Goal: Task Accomplishment & Management: Use online tool/utility

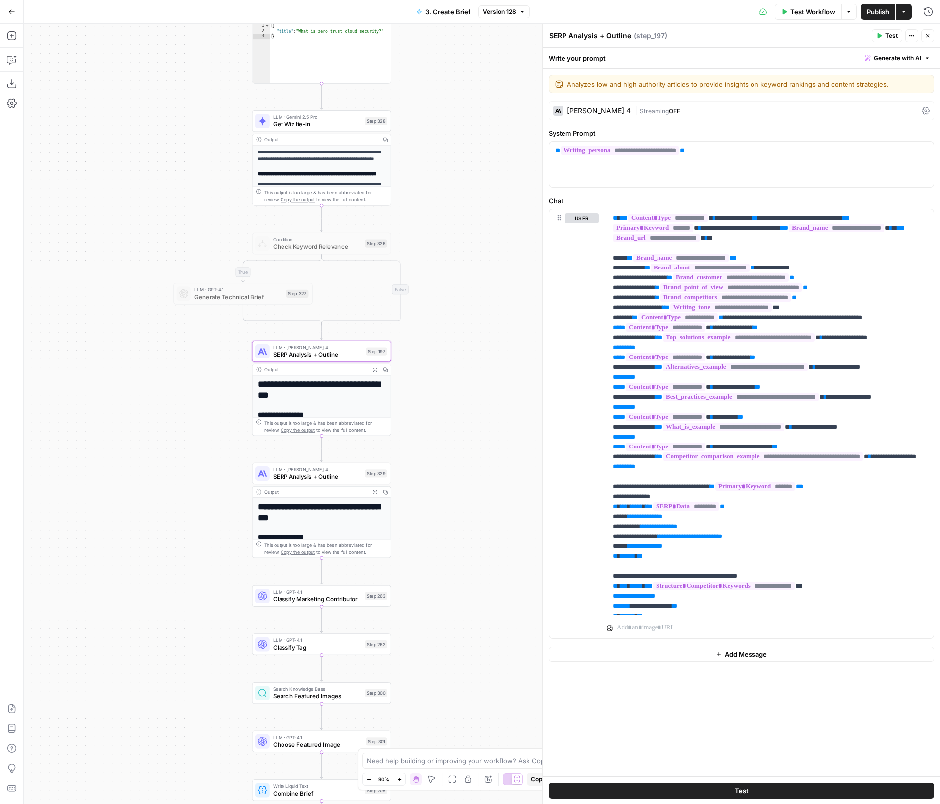
scroll to position [3053, 0]
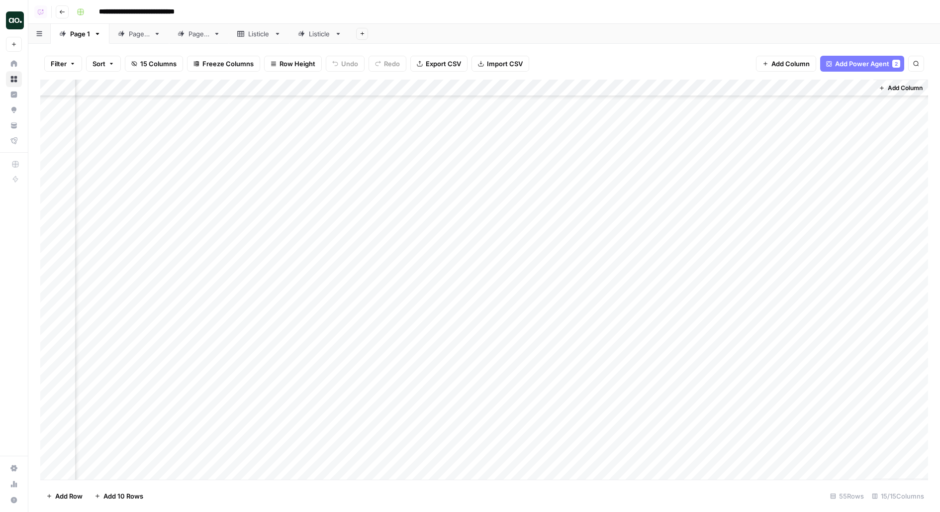
scroll to position [0, 823]
click at [754, 84] on div "Add Column" at bounding box center [484, 280] width 888 height 400
click at [720, 182] on span "Edit Workflow" at bounding box center [755, 185] width 87 height 10
click at [863, 171] on div "Add Column" at bounding box center [484, 280] width 888 height 400
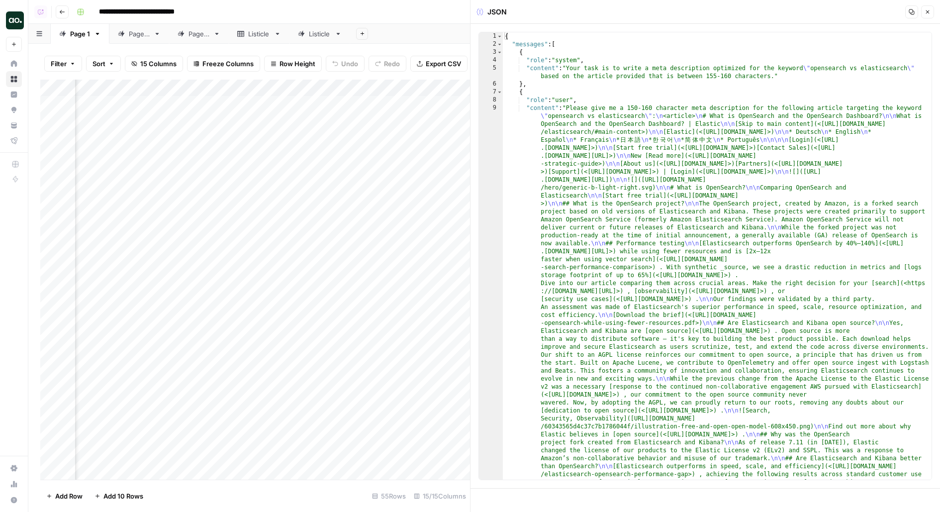
click at [928, 9] on icon "button" at bounding box center [927, 12] width 6 height 6
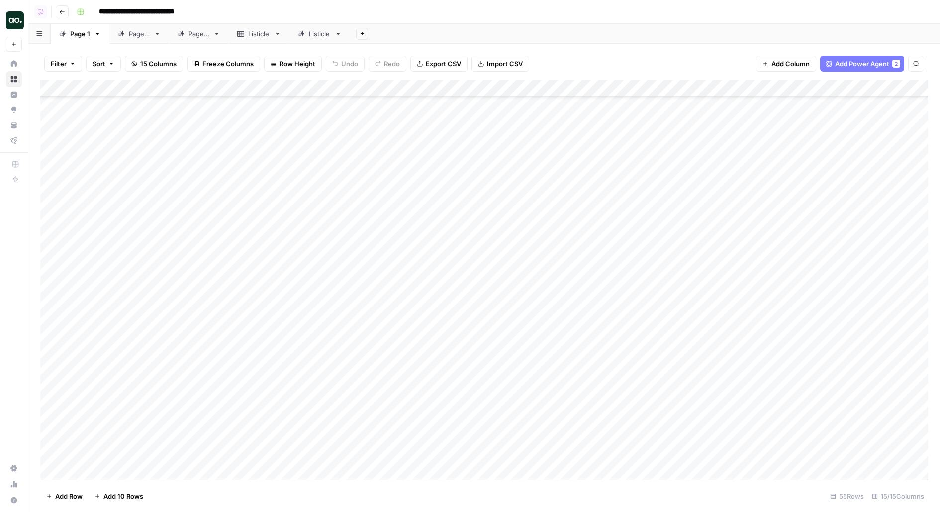
scroll to position [562, 0]
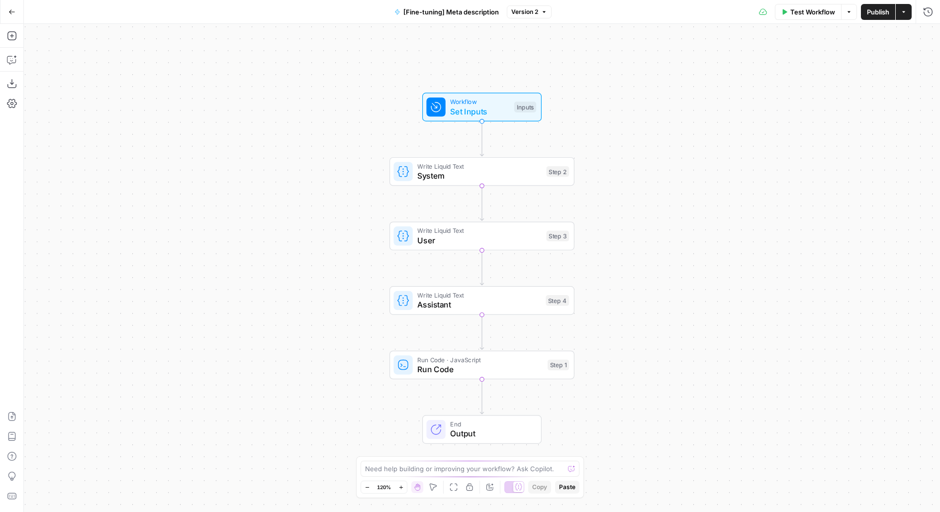
drag, startPoint x: 621, startPoint y: 254, endPoint x: 621, endPoint y: 137, distance: 116.8
click at [621, 138] on div "Workflow Set Inputs Inputs Write Liquid Text System Step 2 Write Liquid Text Us…" at bounding box center [482, 268] width 916 height 488
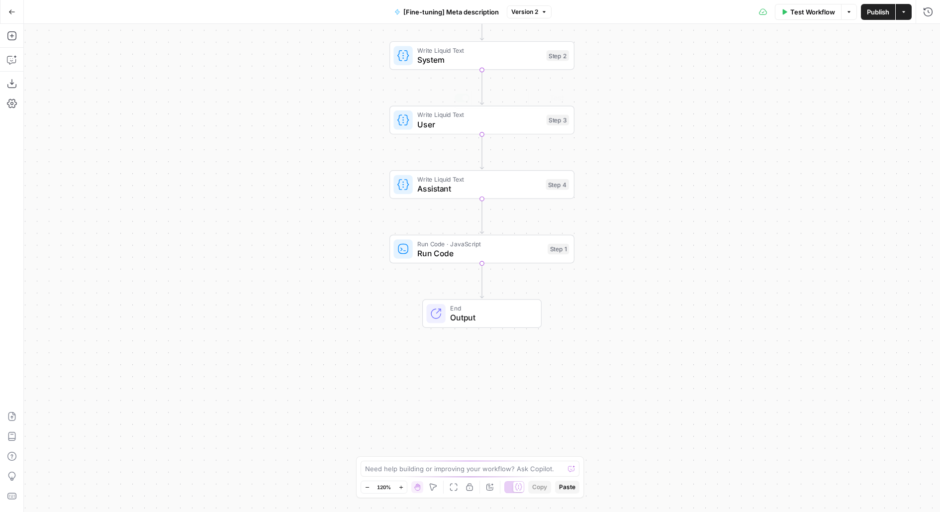
click at [511, 188] on span "Assistant" at bounding box center [478, 188] width 123 height 12
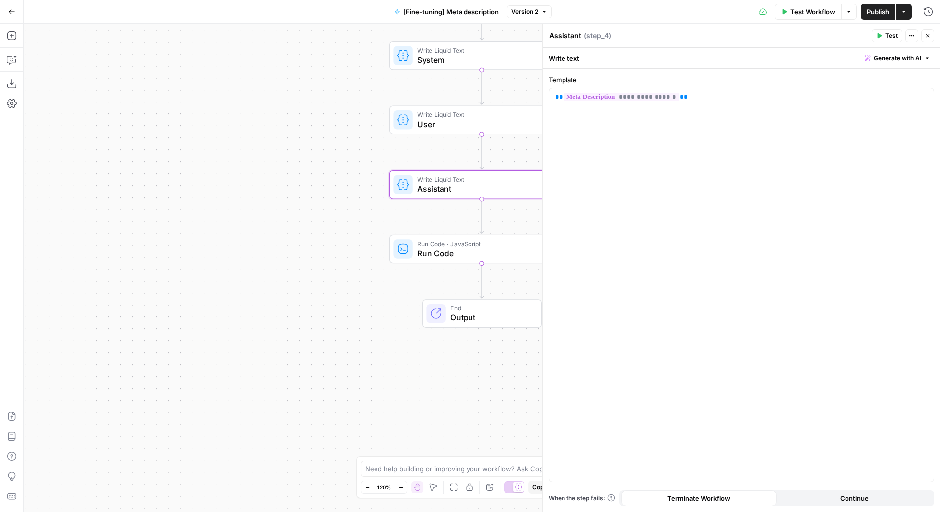
click at [467, 130] on div "Write Liquid Text User Step 3 Copy step Delete step Add Note Test" at bounding box center [481, 120] width 185 height 29
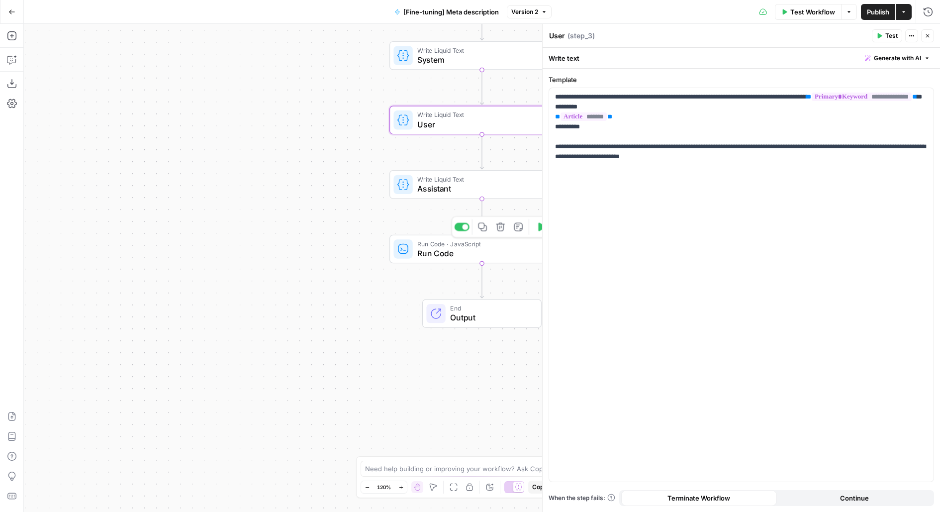
click at [428, 247] on span "Run Code" at bounding box center [479, 253] width 125 height 12
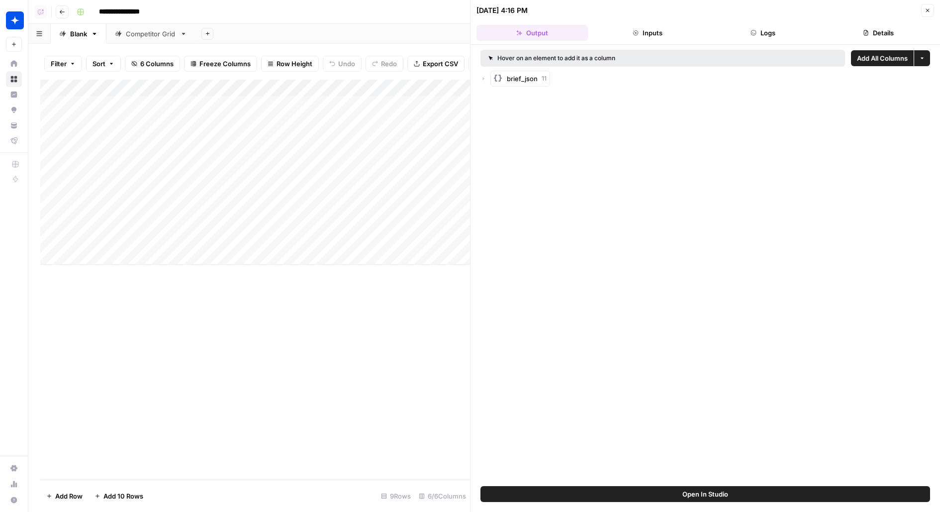
click at [924, 14] on button "Close" at bounding box center [927, 10] width 13 height 13
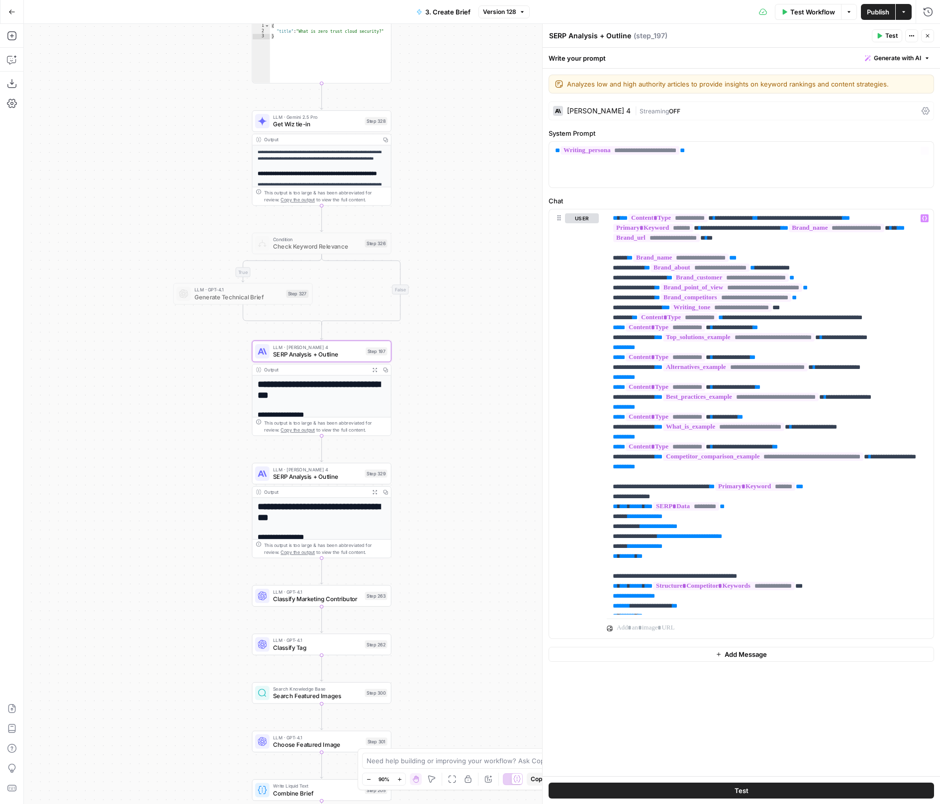
scroll to position [3053, 0]
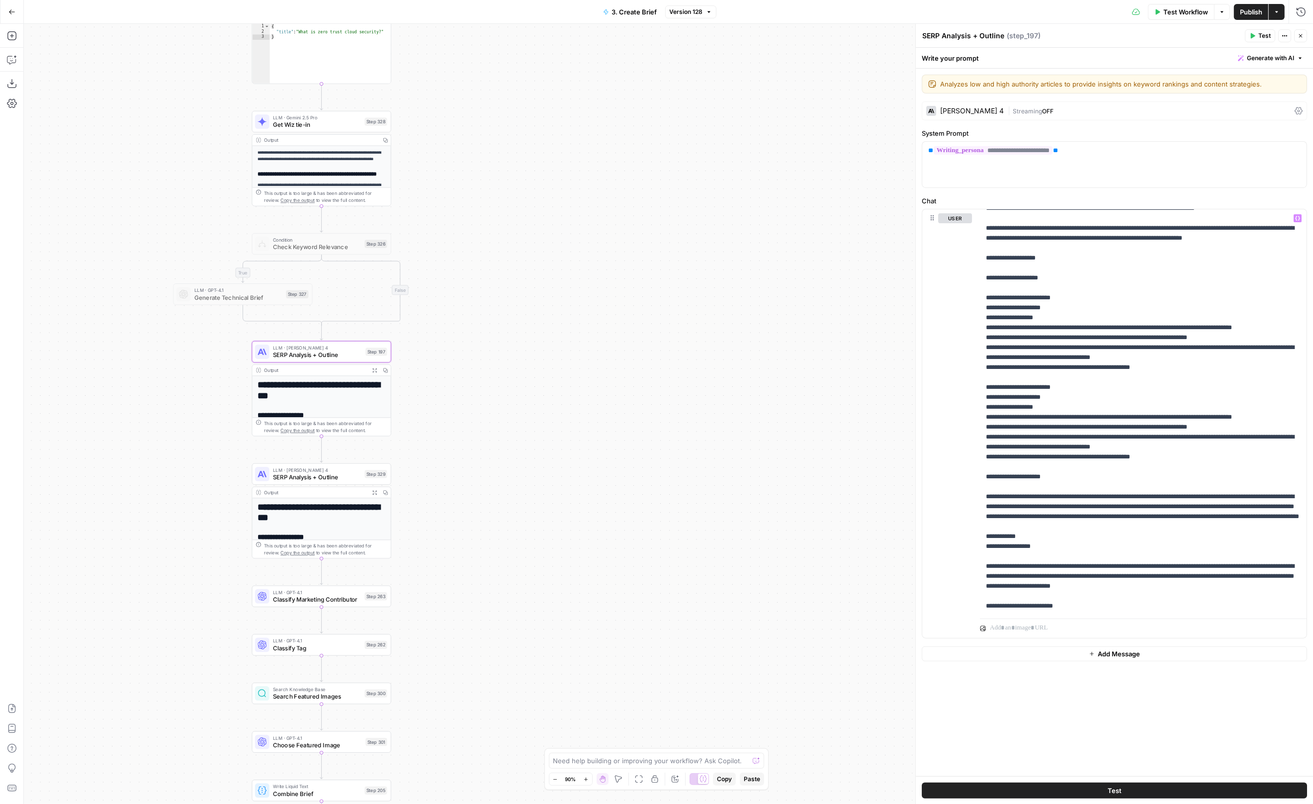
drag, startPoint x: 516, startPoint y: 278, endPoint x: 720, endPoint y: 233, distance: 209.8
click at [720, 233] on div "true false true false Workflow Set Inputs Inputs Run Code · JavaScript Structur…" at bounding box center [668, 414] width 1289 height 780
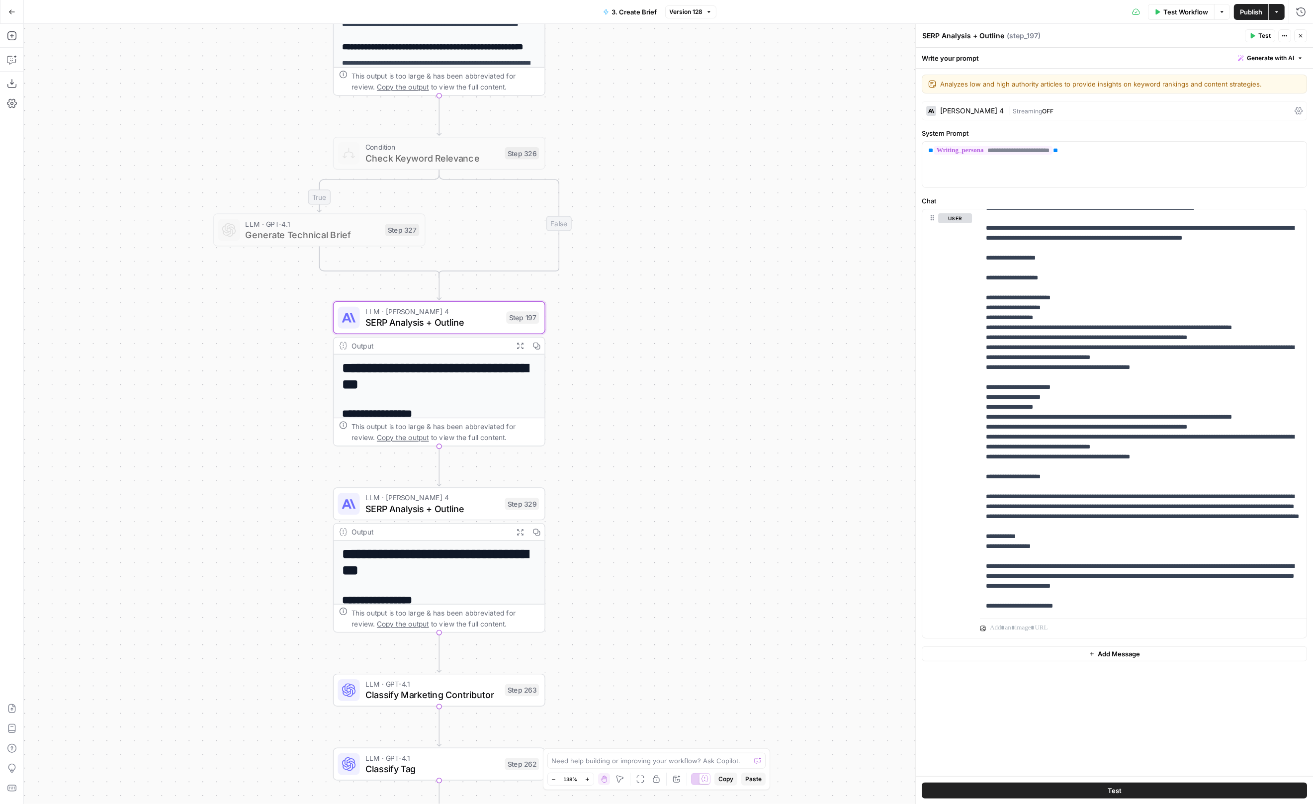
drag, startPoint x: 536, startPoint y: 658, endPoint x: 584, endPoint y: 555, distance: 113.2
click at [584, 555] on div "true false true false Workflow Set Inputs Inputs Run Code · JavaScript Structur…" at bounding box center [668, 414] width 1289 height 780
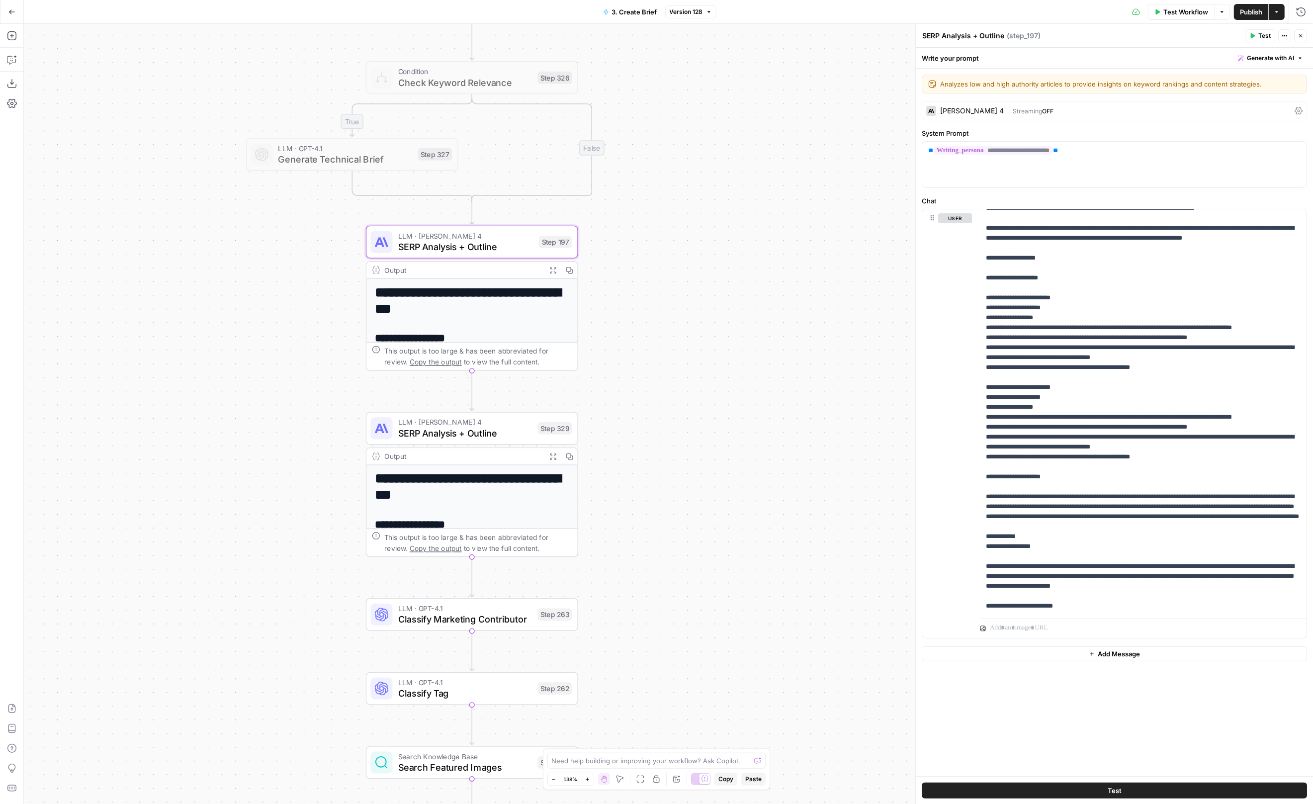
scroll to position [40, 0]
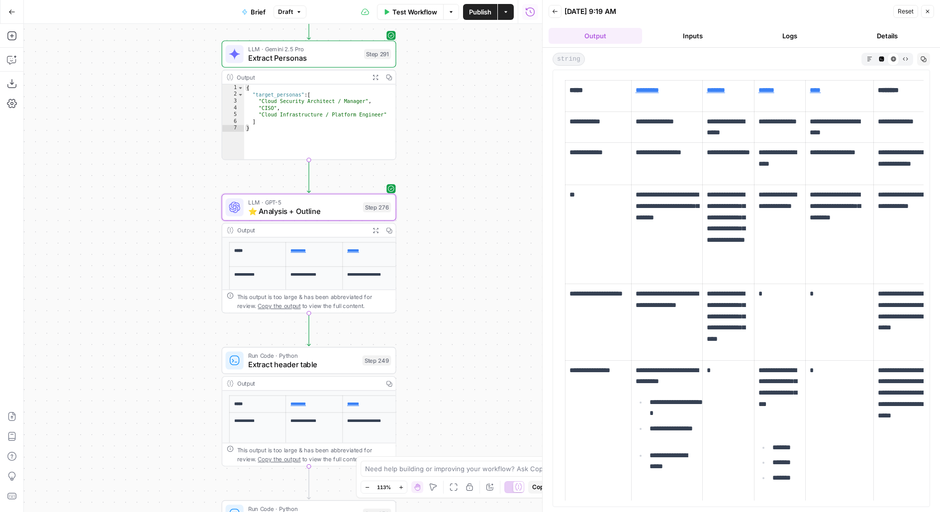
drag, startPoint x: 465, startPoint y: 105, endPoint x: 465, endPoint y: 123, distance: 17.9
click at [465, 99] on div "true false false true false true false true false true Workflow Set Inputs Inpu…" at bounding box center [283, 268] width 518 height 488
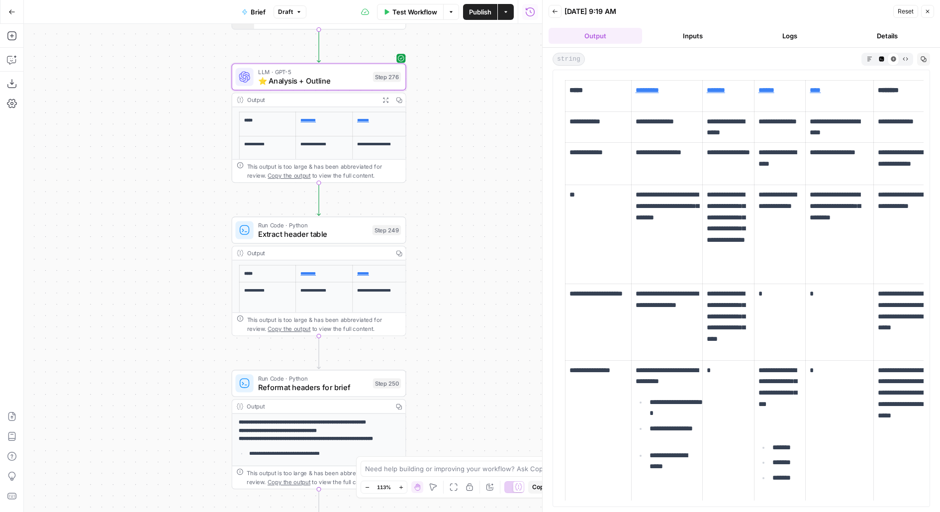
drag, startPoint x: 465, startPoint y: 239, endPoint x: 475, endPoint y: 109, distance: 130.1
click at [475, 109] on div "true false false true false true false true false true Workflow Set Inputs Inpu…" at bounding box center [283, 268] width 518 height 488
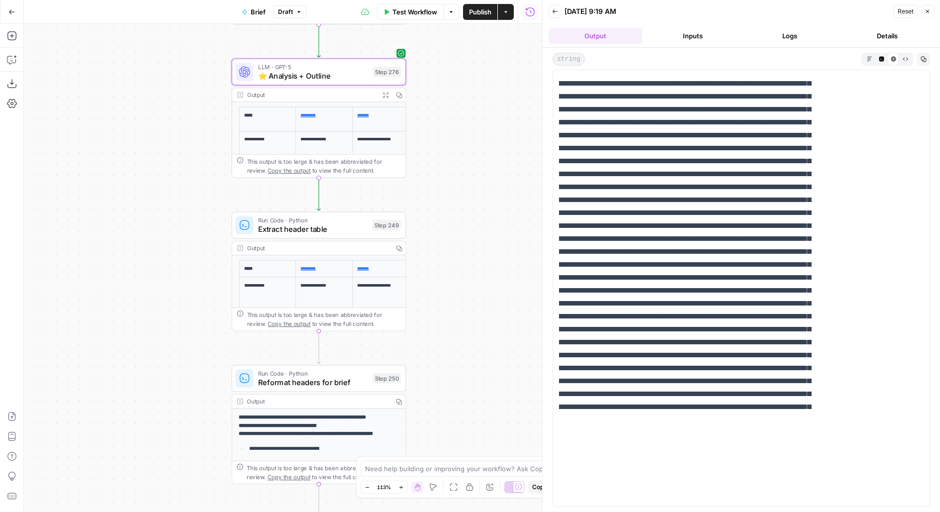
scroll to position [2318, 0]
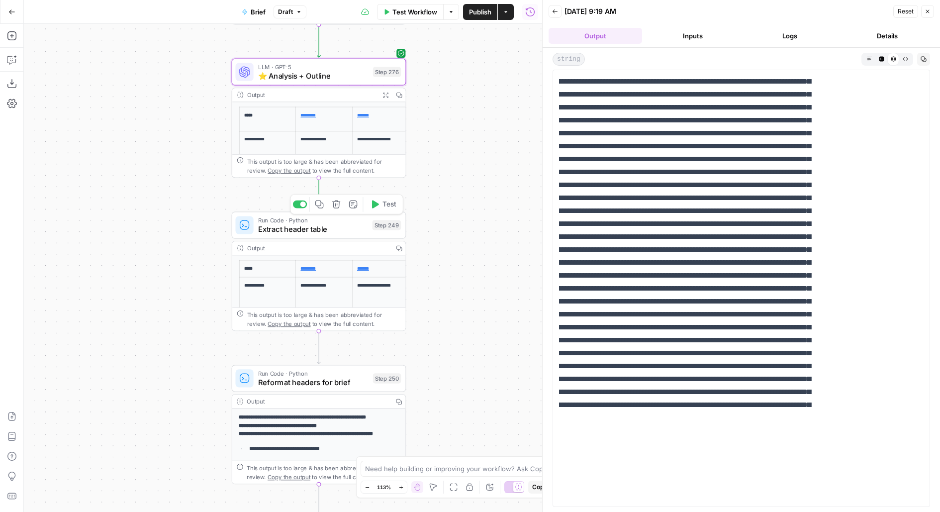
click at [385, 203] on span "Test" at bounding box center [388, 204] width 13 height 10
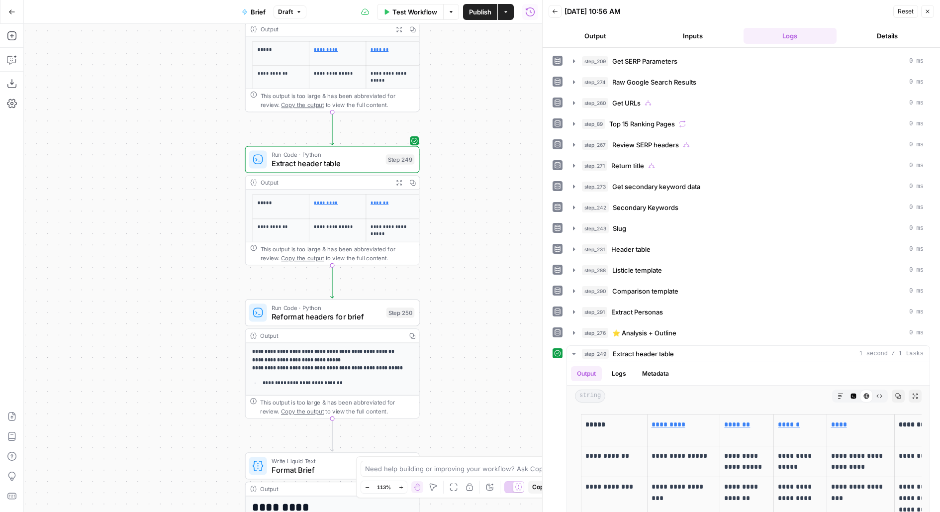
drag, startPoint x: 461, startPoint y: 245, endPoint x: 475, endPoint y: 165, distance: 81.7
click at [475, 166] on div "true false false true false true false true false true Workflow Set Inputs Inpu…" at bounding box center [283, 268] width 518 height 488
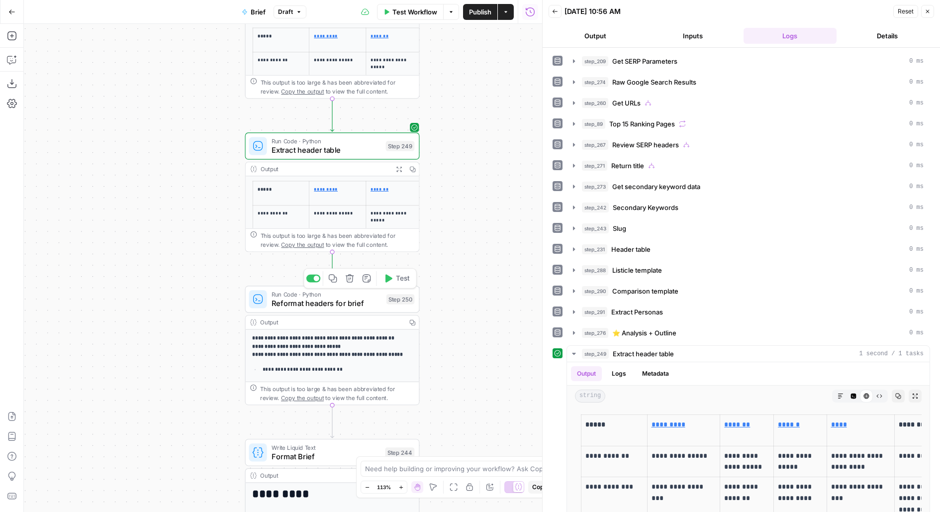
click at [400, 277] on span "Test" at bounding box center [402, 278] width 13 height 10
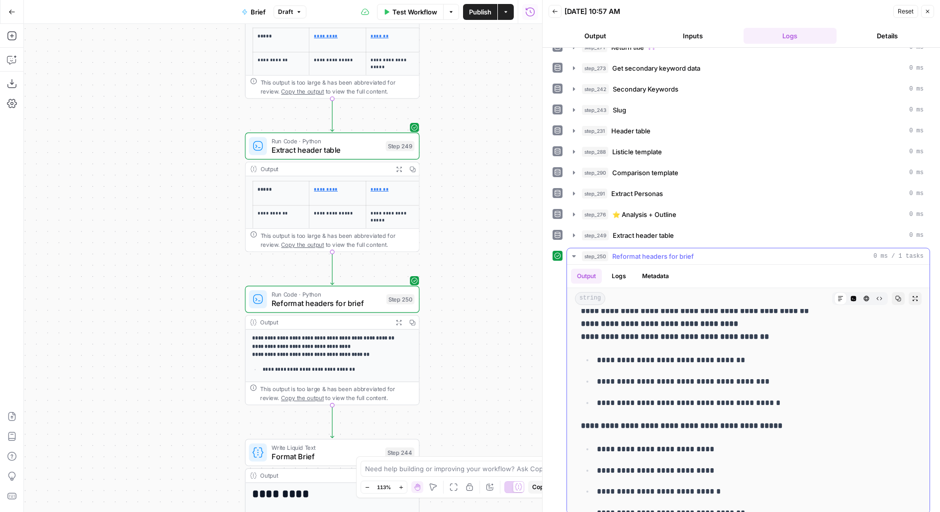
scroll to position [18, 0]
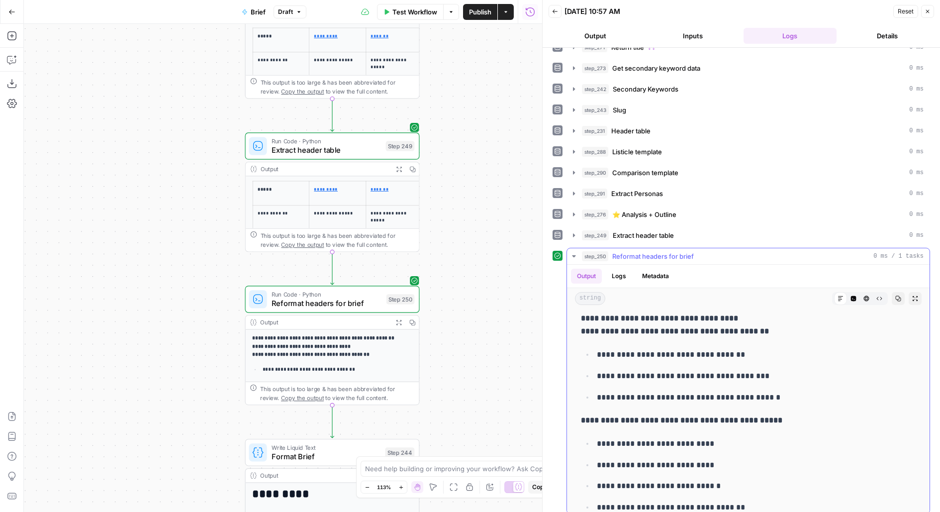
click at [913, 295] on icon "button" at bounding box center [915, 298] width 6 height 6
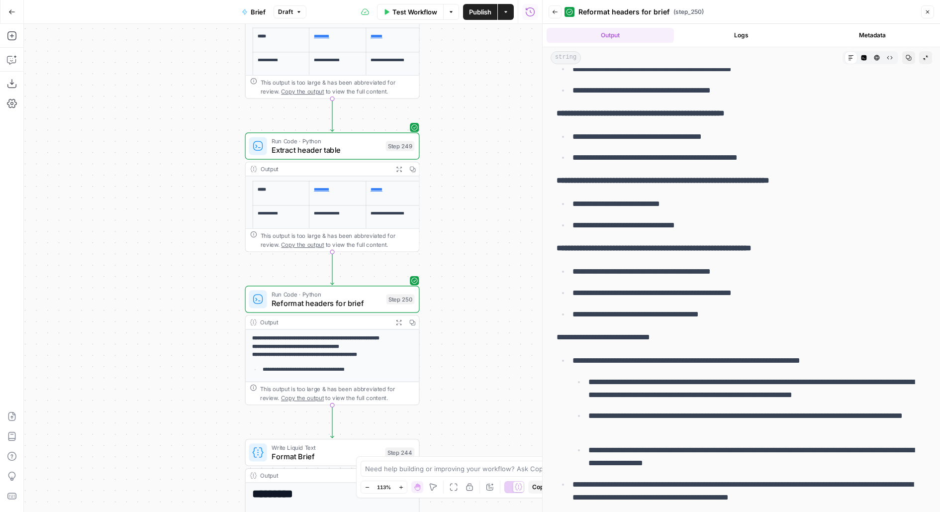
scroll to position [343, 0]
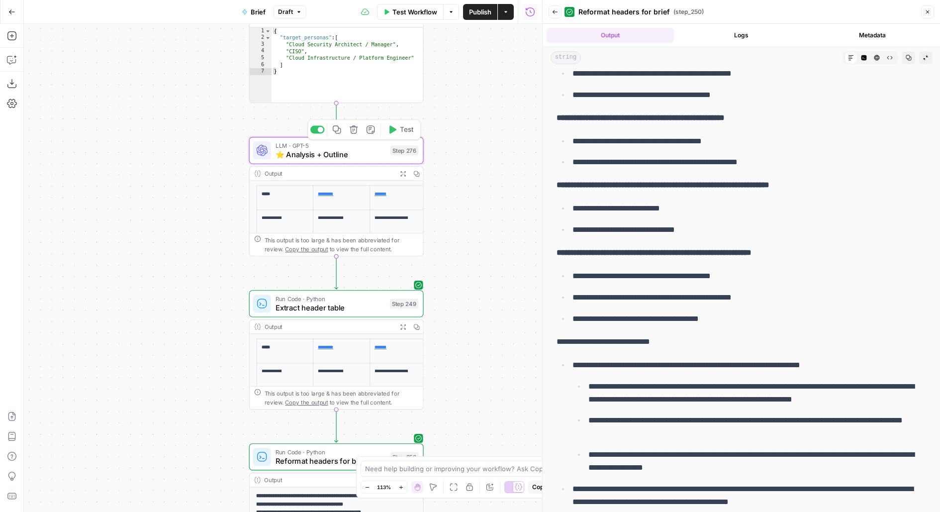
drag, startPoint x: 521, startPoint y: 240, endPoint x: 521, endPoint y: 174, distance: 66.1
click at [521, 184] on div "true false false true false true false true false true Workflow Set Inputs Inpu…" at bounding box center [283, 268] width 518 height 488
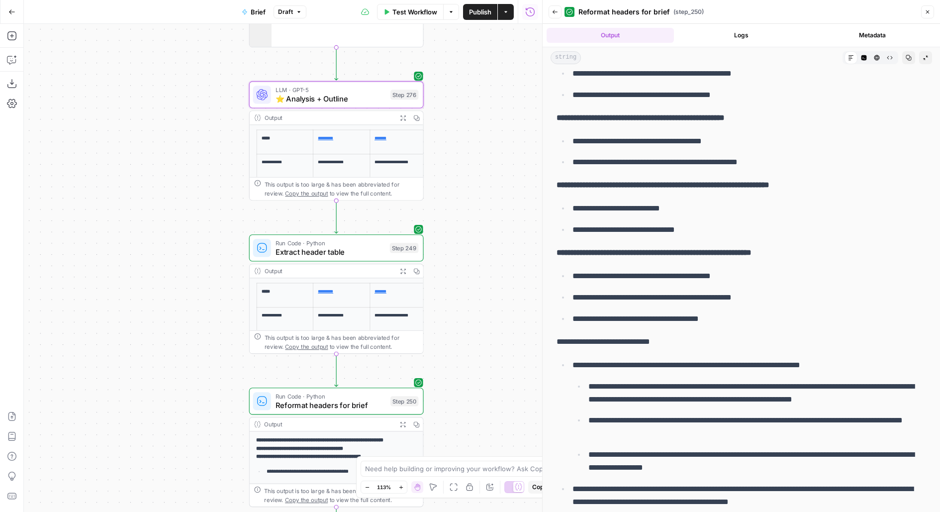
click at [424, 97] on div "true false false true false true false true false true Workflow Set Inputs Inpu…" at bounding box center [283, 268] width 518 height 488
click at [417, 97] on div "Step 276" at bounding box center [404, 94] width 28 height 10
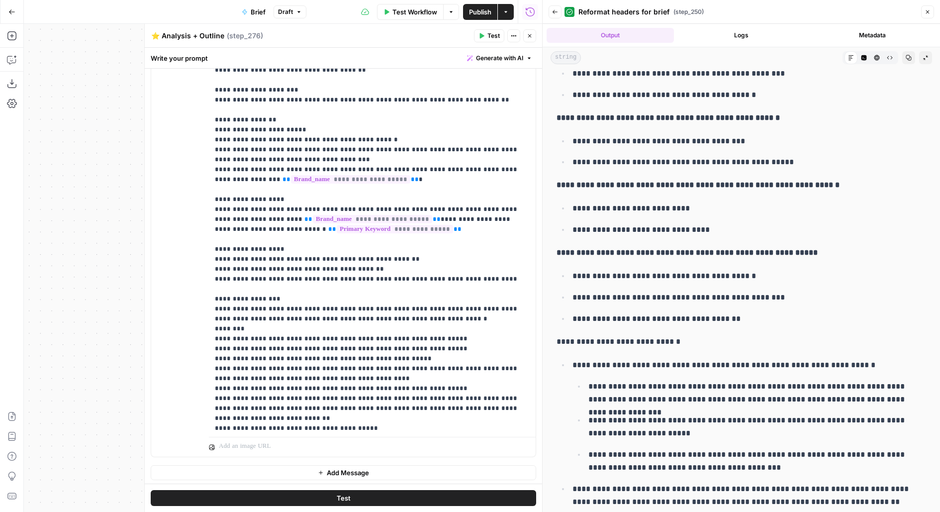
scroll to position [1611, 0]
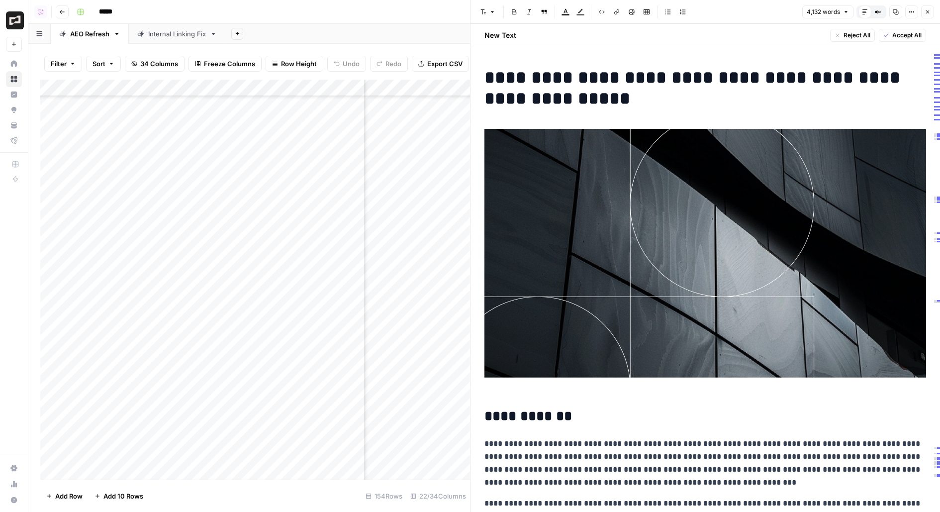
click at [926, 9] on icon "button" at bounding box center [927, 12] width 6 height 6
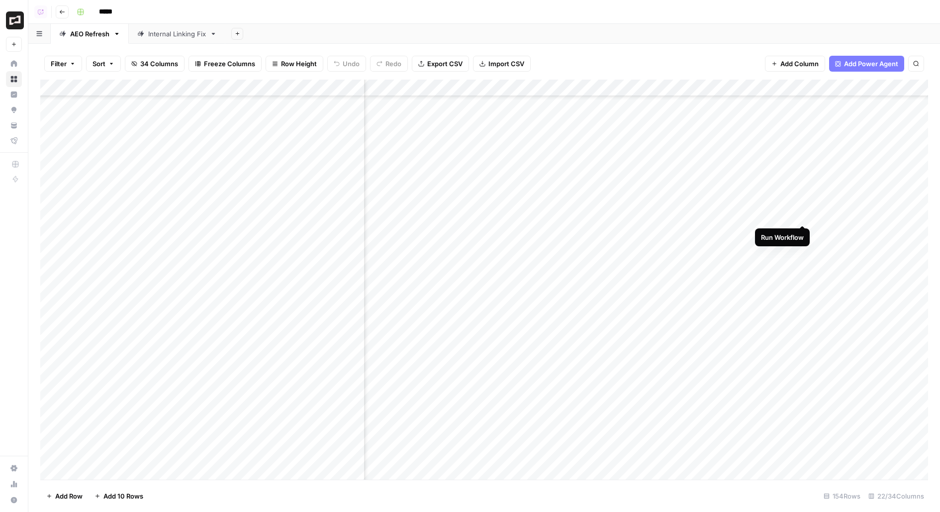
scroll to position [633, 962]
click at [716, 215] on div "Add Column" at bounding box center [484, 280] width 888 height 400
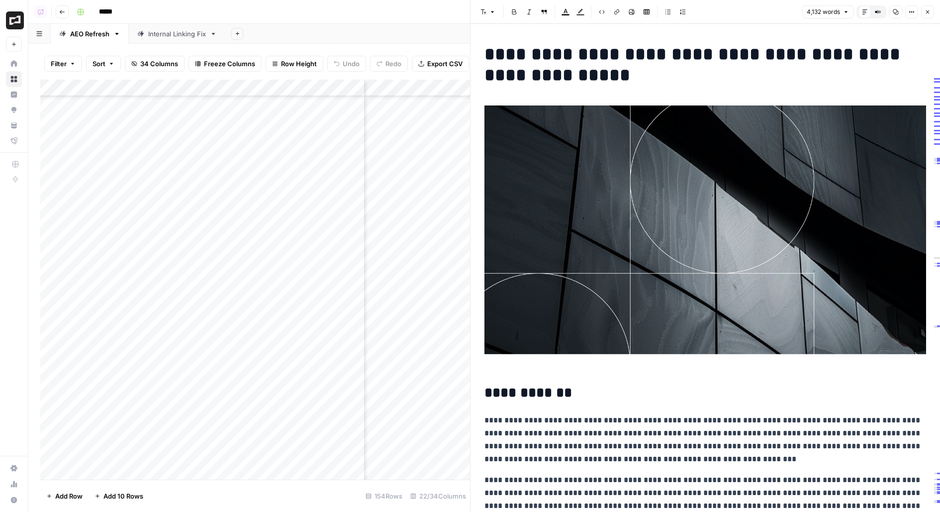
click at [930, 13] on button "Close" at bounding box center [927, 11] width 13 height 13
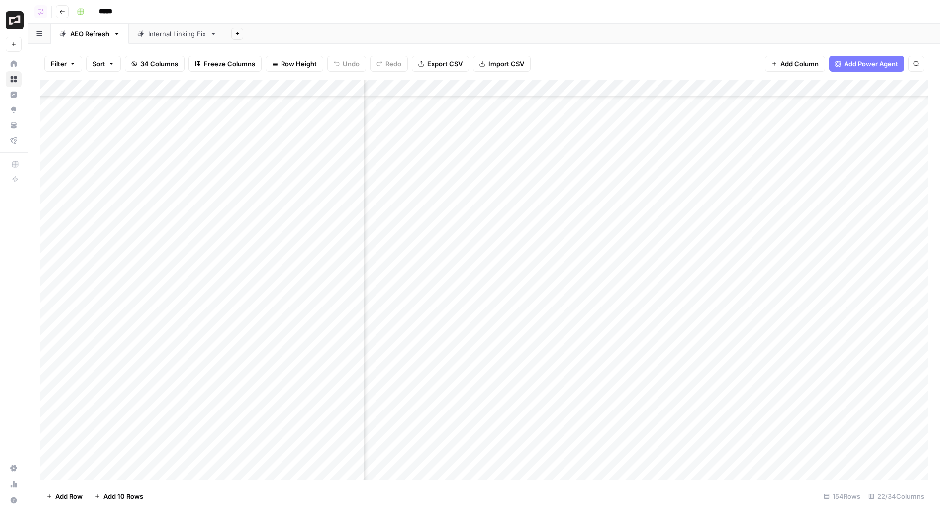
click at [717, 265] on div "Add Column" at bounding box center [484, 280] width 888 height 400
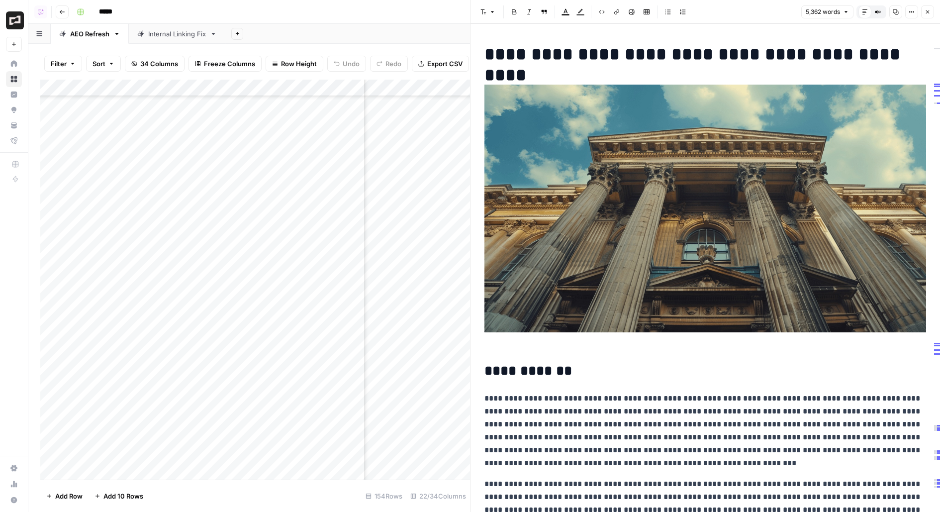
click at [927, 16] on button "Close" at bounding box center [927, 11] width 13 height 13
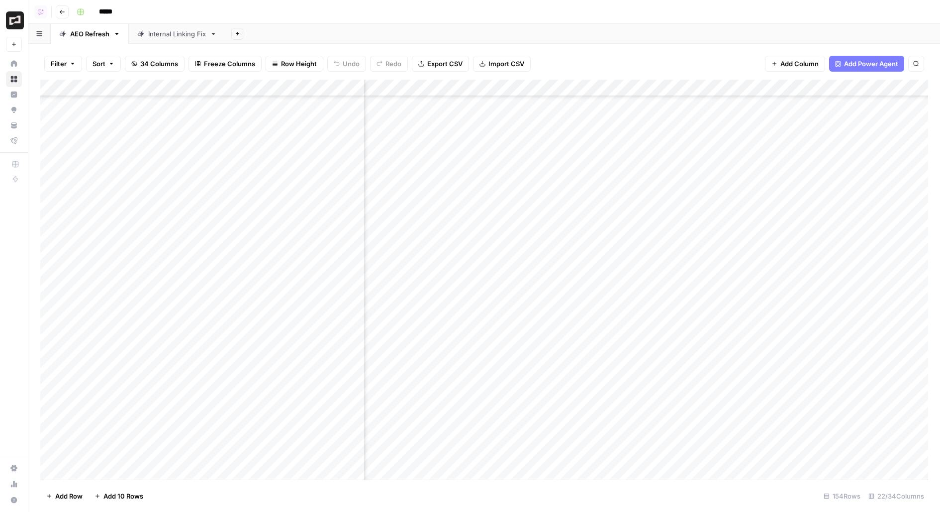
scroll to position [864, 963]
click at [717, 270] on div "Add Column" at bounding box center [484, 280] width 888 height 400
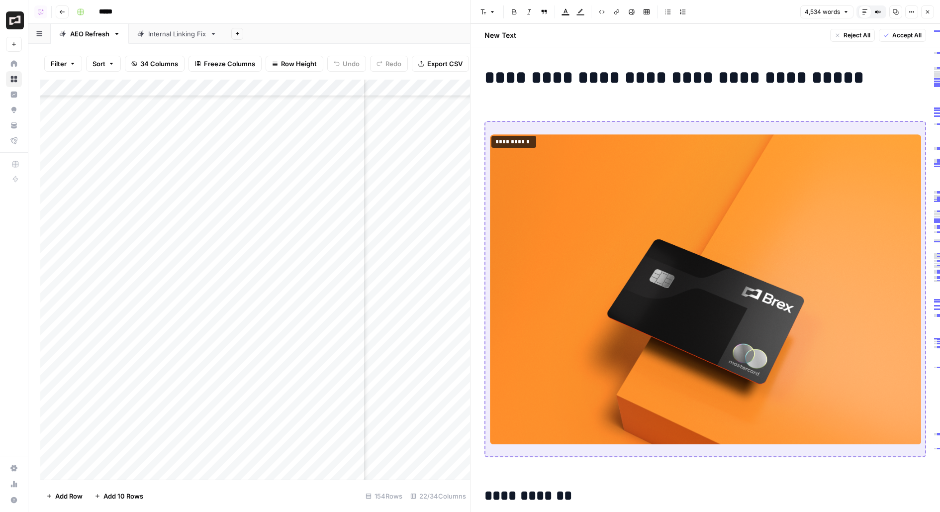
click at [925, 14] on icon "button" at bounding box center [927, 12] width 6 height 6
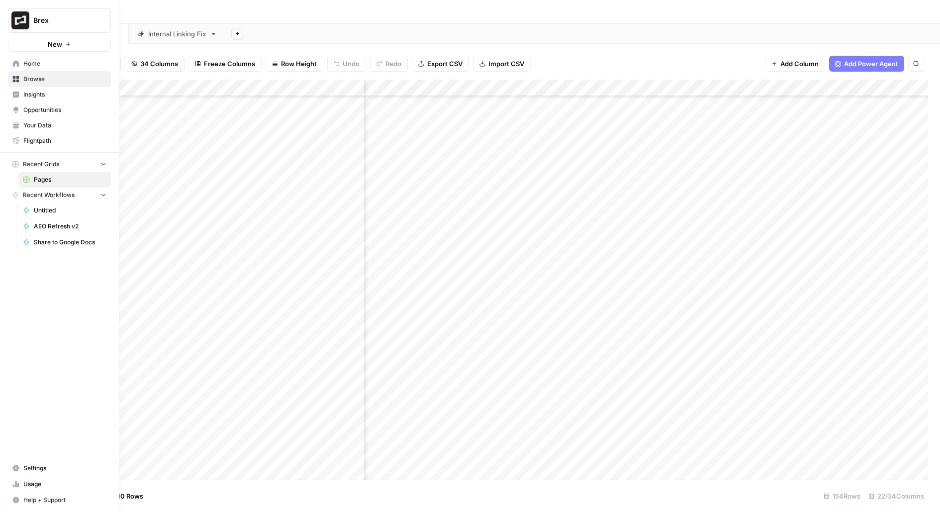
click at [43, 128] on span "Your Data" at bounding box center [64, 125] width 83 height 9
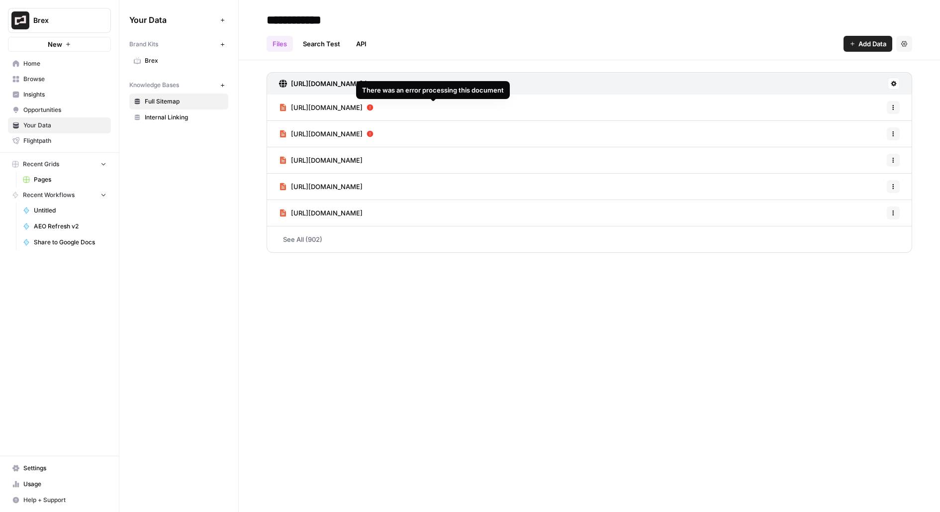
click at [373, 108] on icon at bounding box center [370, 107] width 6 height 6
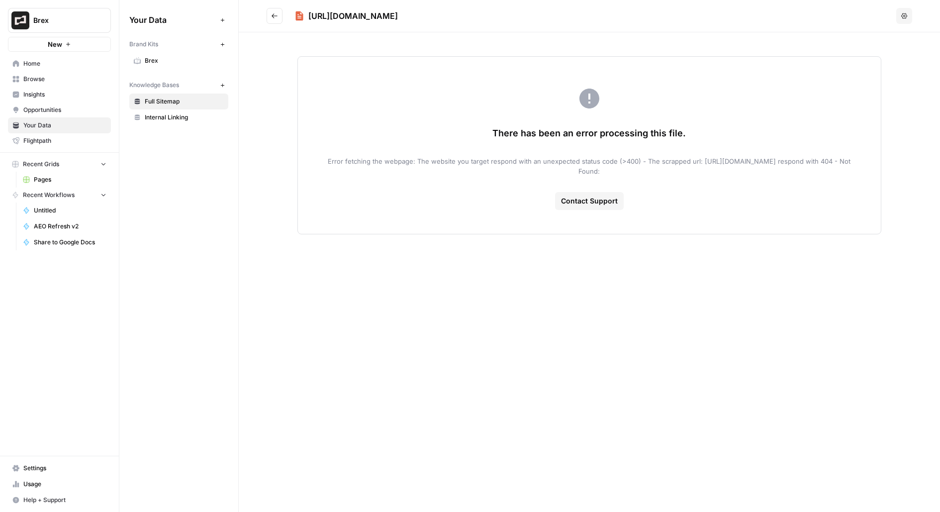
click at [282, 21] on button "Go back" at bounding box center [274, 16] width 16 height 16
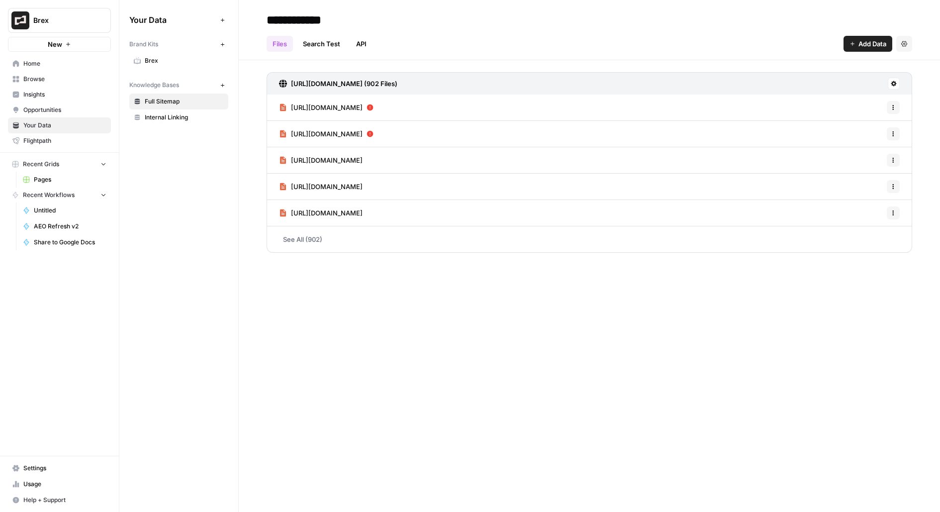
click at [176, 114] on span "Internal Linking" at bounding box center [184, 117] width 79 height 9
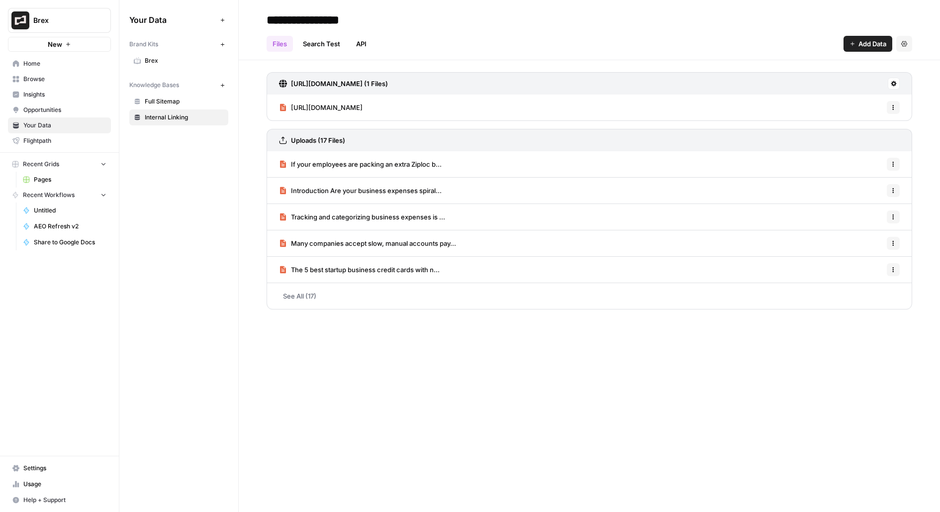
click at [348, 168] on span "If your employees are packing an extra Ziploc b..." at bounding box center [366, 164] width 151 height 10
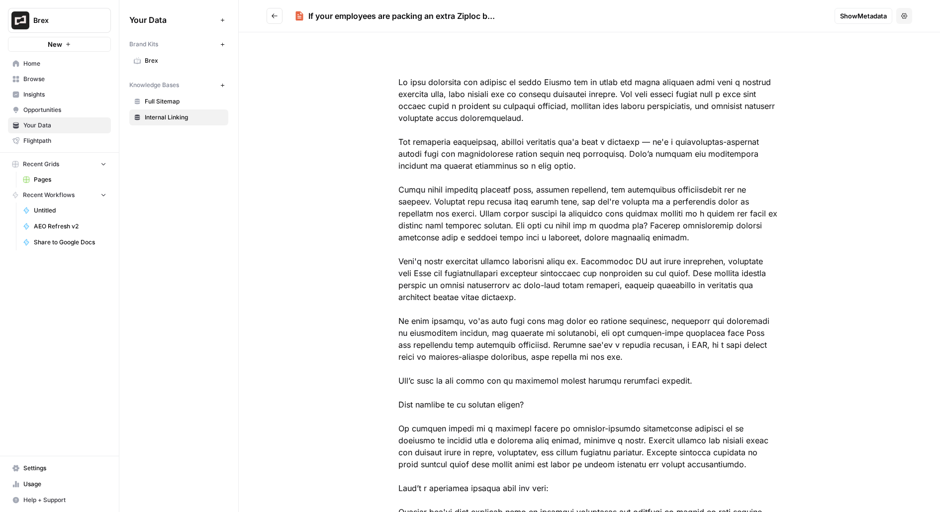
click at [864, 16] on span "Show Metadata" at bounding box center [863, 16] width 47 height 10
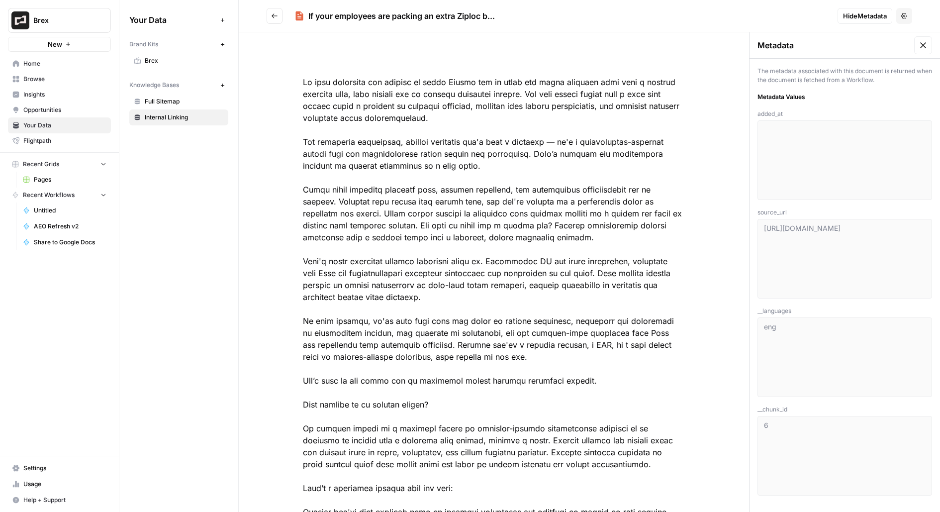
click at [272, 17] on icon "Go back" at bounding box center [274, 15] width 6 height 4
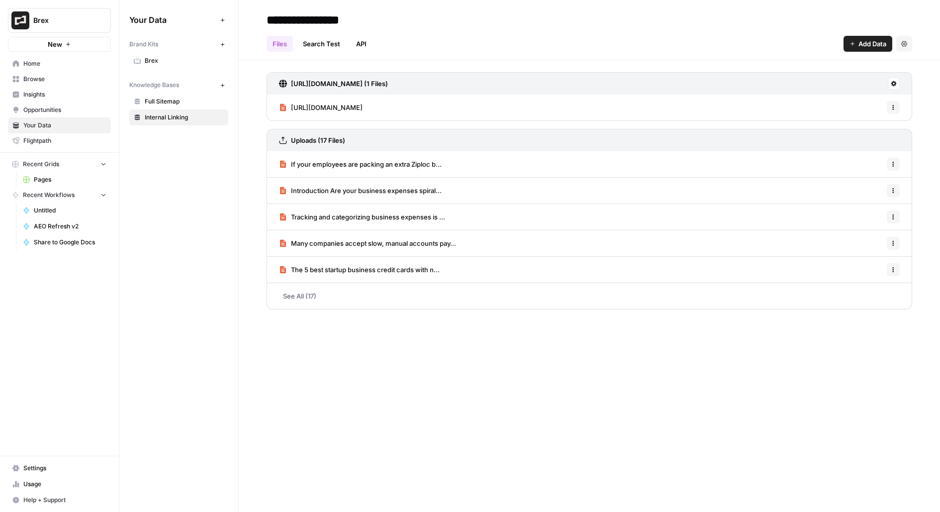
click at [154, 99] on span "Full Sitemap" at bounding box center [184, 101] width 79 height 9
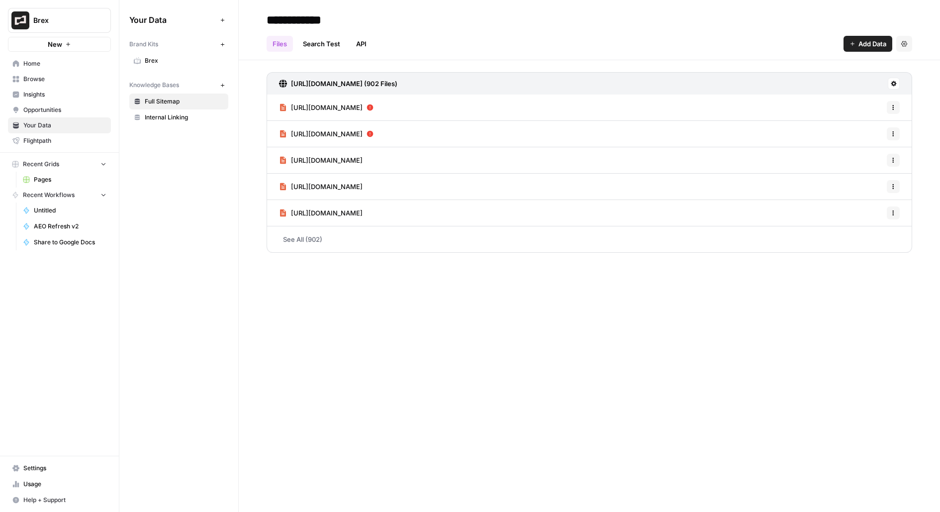
click at [280, 244] on link "See All (902)" at bounding box center [588, 239] width 645 height 26
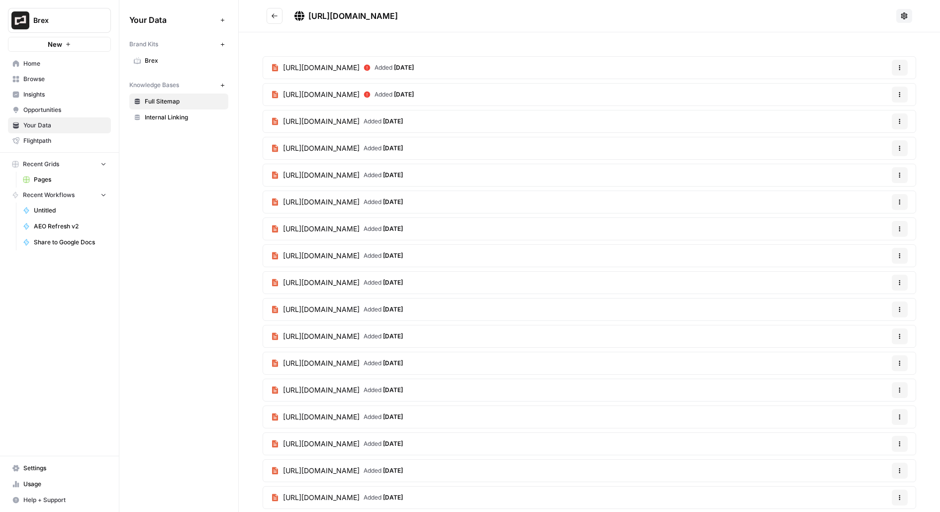
click at [273, 13] on icon "Go back" at bounding box center [274, 15] width 7 height 7
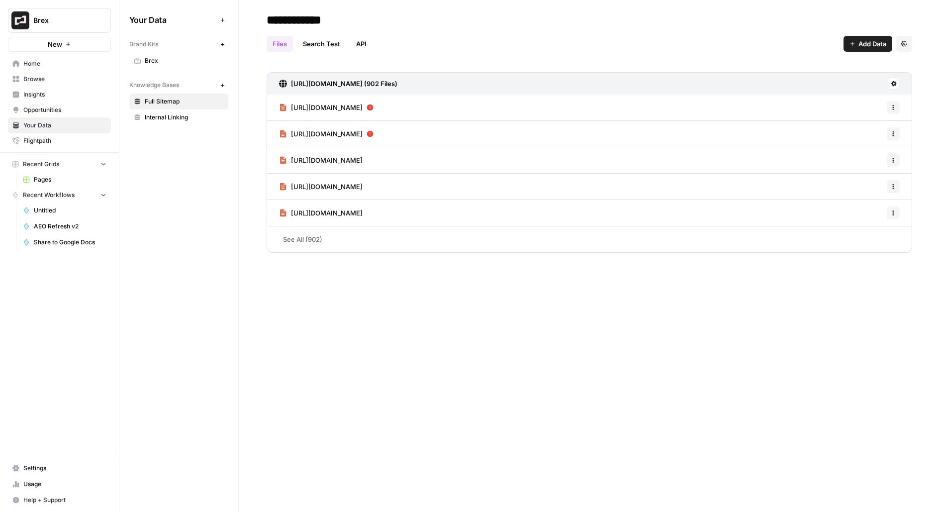
click at [380, 242] on link "See All (902)" at bounding box center [588, 239] width 645 height 26
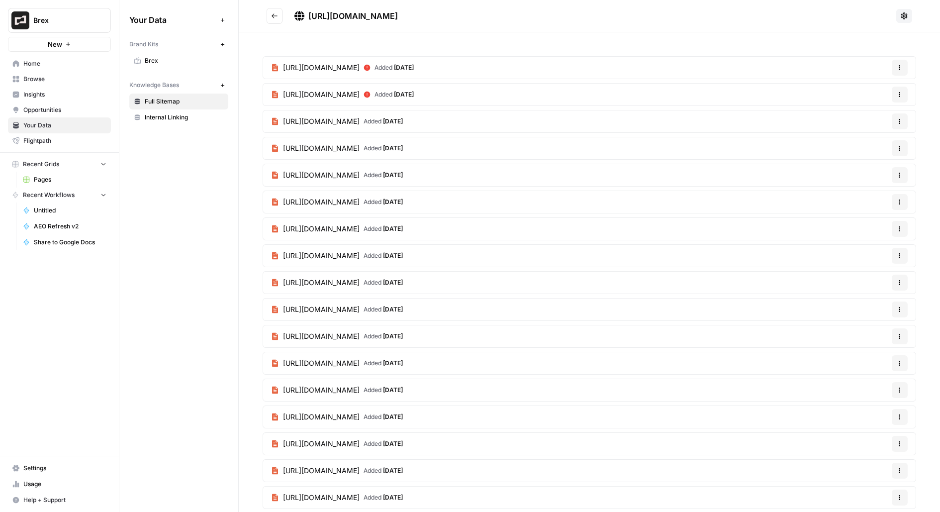
click at [270, 12] on button "Go back" at bounding box center [274, 16] width 16 height 16
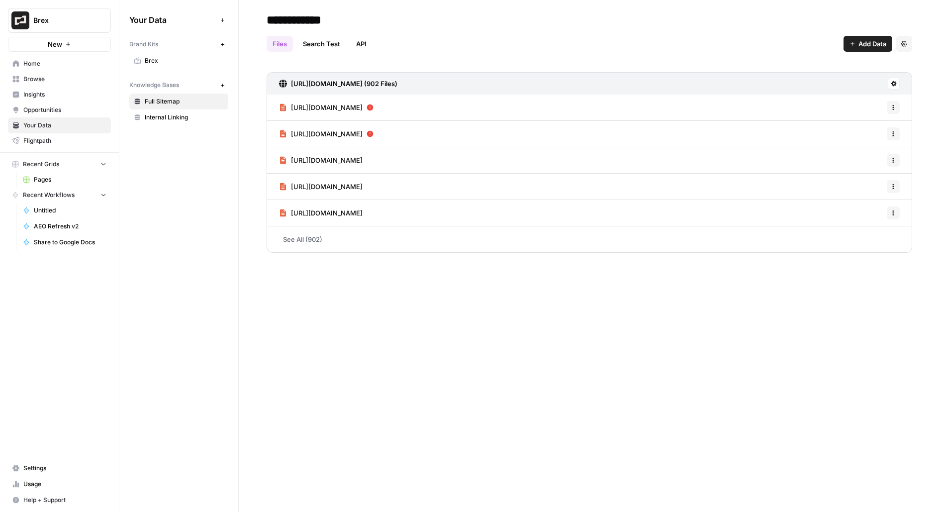
click at [191, 123] on link "Internal Linking" at bounding box center [178, 117] width 99 height 16
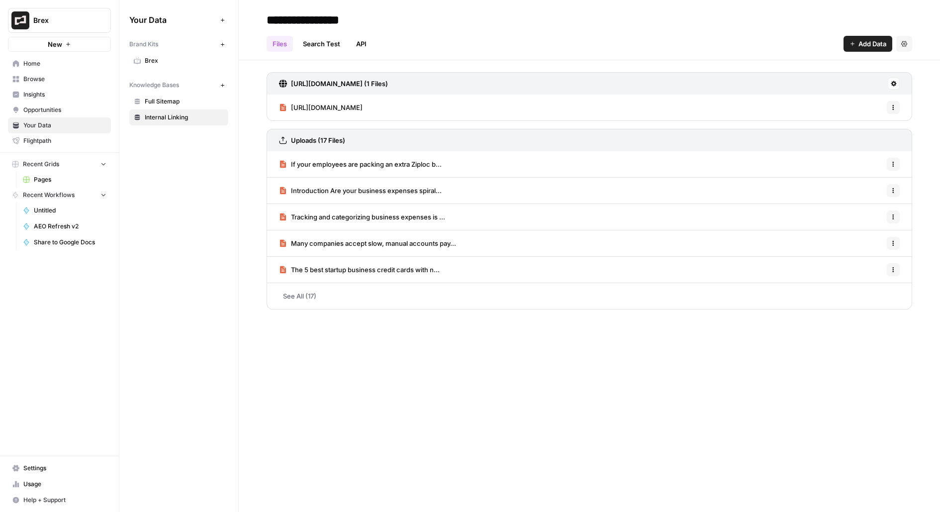
click at [180, 95] on link "Full Sitemap" at bounding box center [178, 101] width 99 height 16
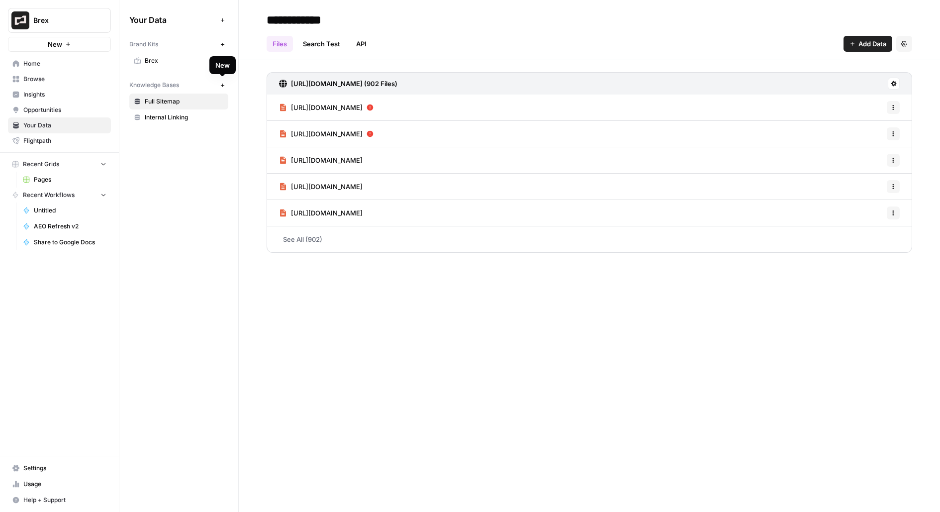
click at [225, 84] on button "New" at bounding box center [222, 85] width 12 height 12
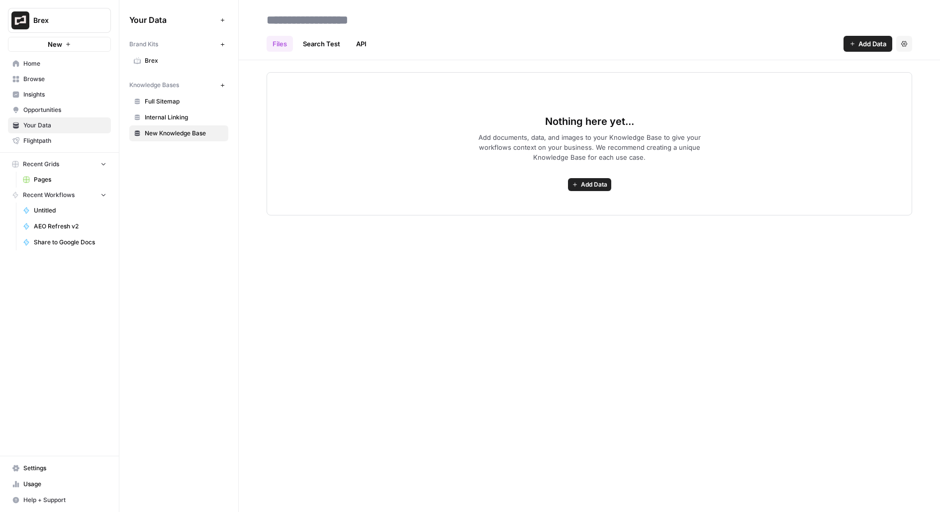
click at [179, 97] on span "Full Sitemap" at bounding box center [184, 101] width 79 height 9
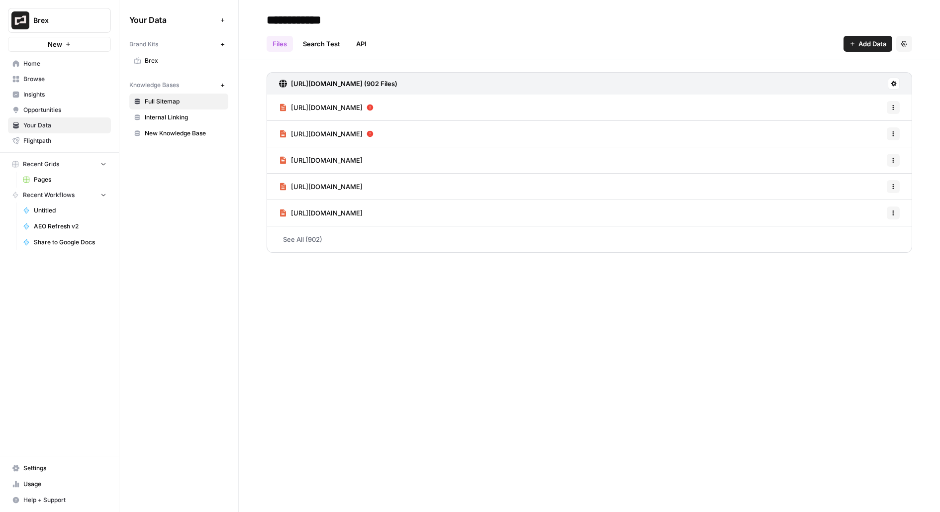
drag, startPoint x: 509, startPoint y: 83, endPoint x: 291, endPoint y: 83, distance: 217.8
click at [291, 83] on div "https://www.brex.com/sitemap/sitemap.xml (902 Files)" at bounding box center [588, 83] width 645 height 22
copy h3 "https://www.brex.com/sitemap/sitemap.xml (902 Files)"
click at [194, 115] on span "Internal Linking" at bounding box center [184, 117] width 79 height 9
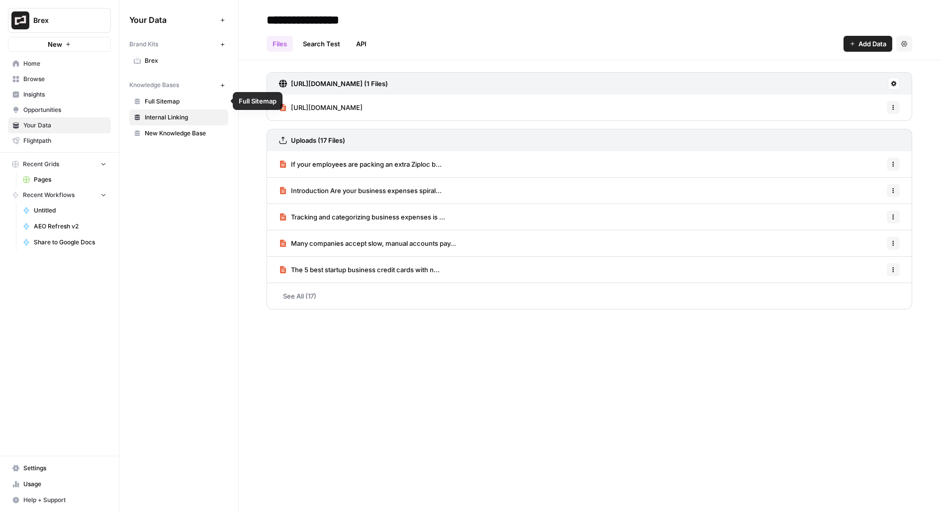
click at [193, 125] on link "New Knowledge Base" at bounding box center [178, 133] width 99 height 16
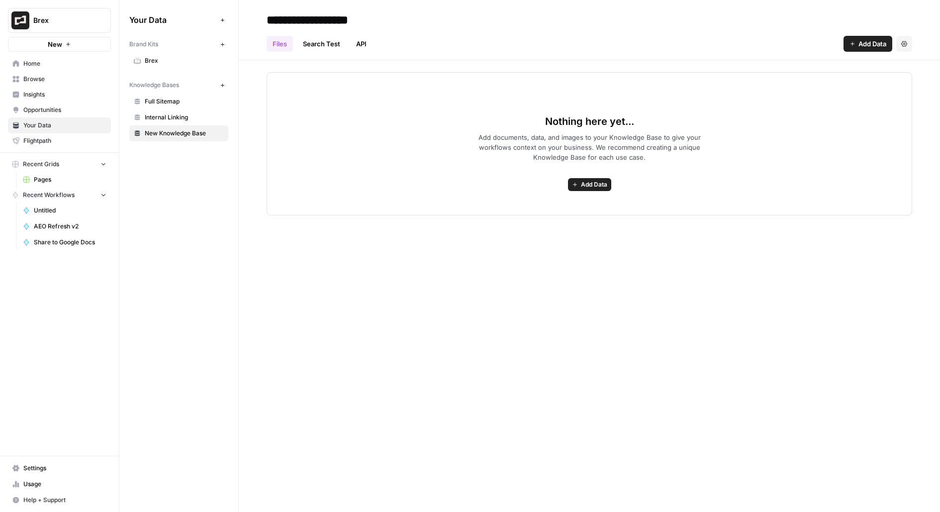
click at [370, 6] on header "**********" at bounding box center [589, 30] width 701 height 60
click at [370, 18] on input "**********" at bounding box center [342, 20] width 159 height 20
type input "**********"
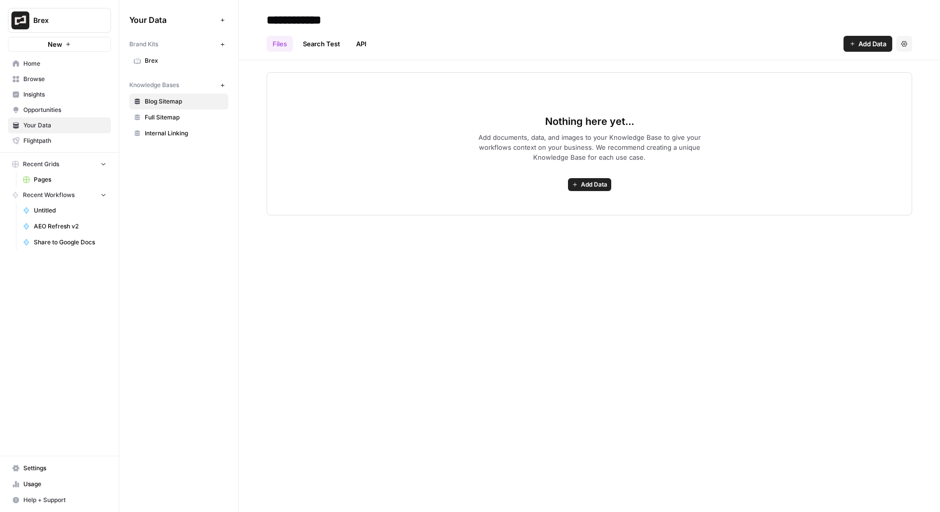
click at [860, 43] on span "Add Data" at bounding box center [872, 44] width 28 height 10
click at [818, 78] on span "Web Scrape" at bounding box center [834, 81] width 90 height 10
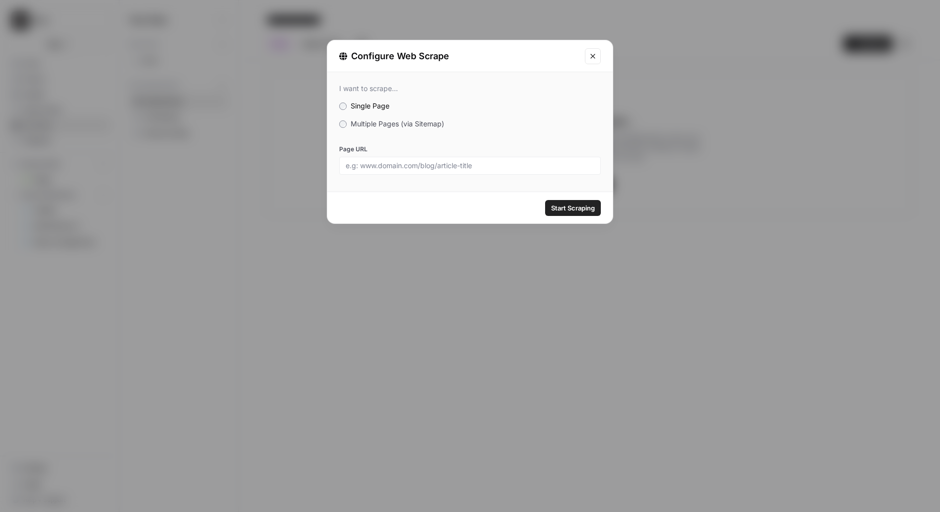
click at [403, 127] on label "Multiple Pages (via Sitemap)" at bounding box center [470, 124] width 262 height 10
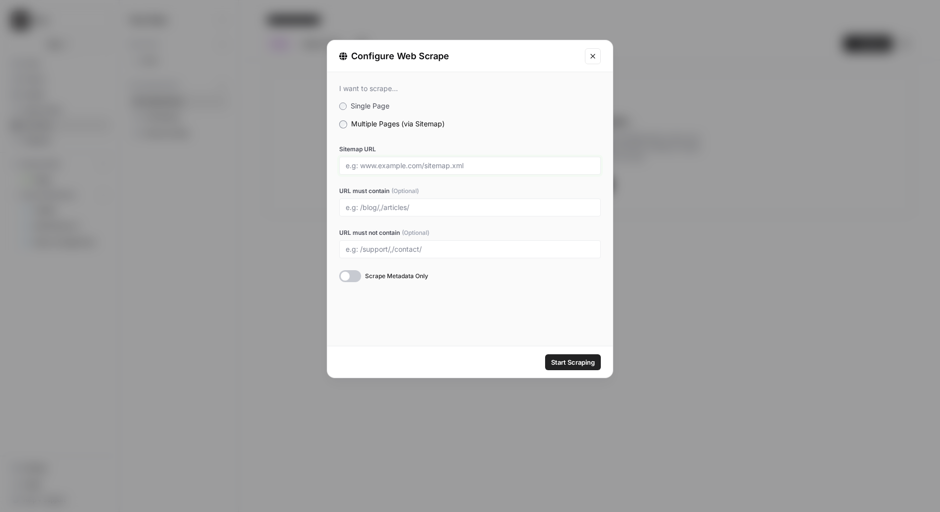
click at [418, 169] on input "Sitemap URL" at bounding box center [470, 165] width 249 height 9
paste input "https://www.brex.com/sitemap/sitemap.xml (902 Files)"
type input "https://www.brex.com/sitemap/sitemap.xml"
click at [514, 201] on div at bounding box center [470, 207] width 262 height 18
click at [487, 207] on input "URL must contain (Optional)" at bounding box center [470, 207] width 249 height 9
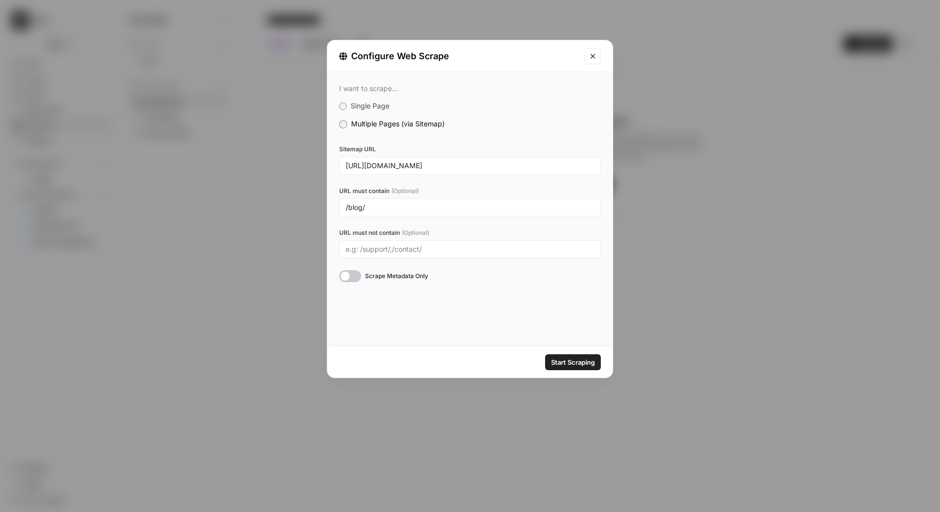
click at [349, 280] on div at bounding box center [350, 276] width 22 height 12
click at [355, 205] on input "/blog/" at bounding box center [470, 207] width 249 height 9
type input "/spend-trends/"
click at [592, 360] on span "Start Scraping" at bounding box center [573, 362] width 44 height 10
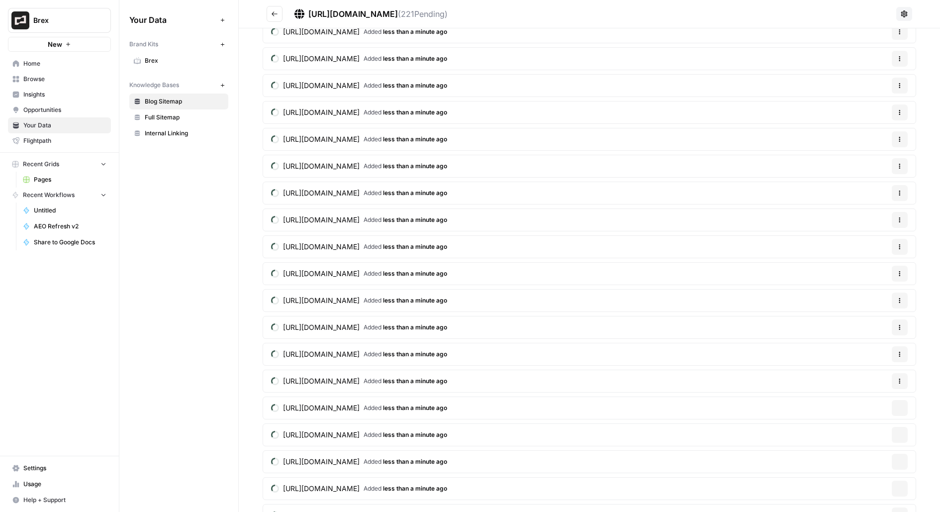
scroll to position [846, 0]
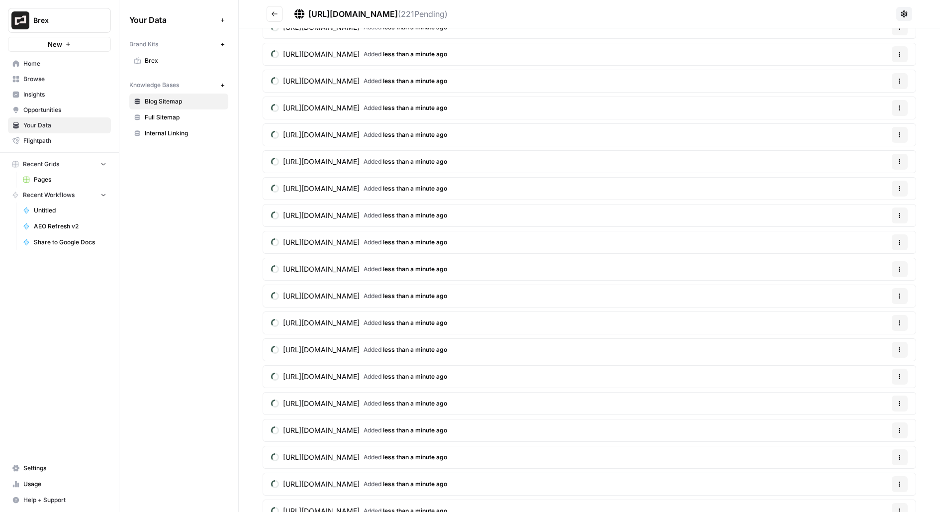
click at [275, 13] on icon "Go back" at bounding box center [274, 13] width 7 height 7
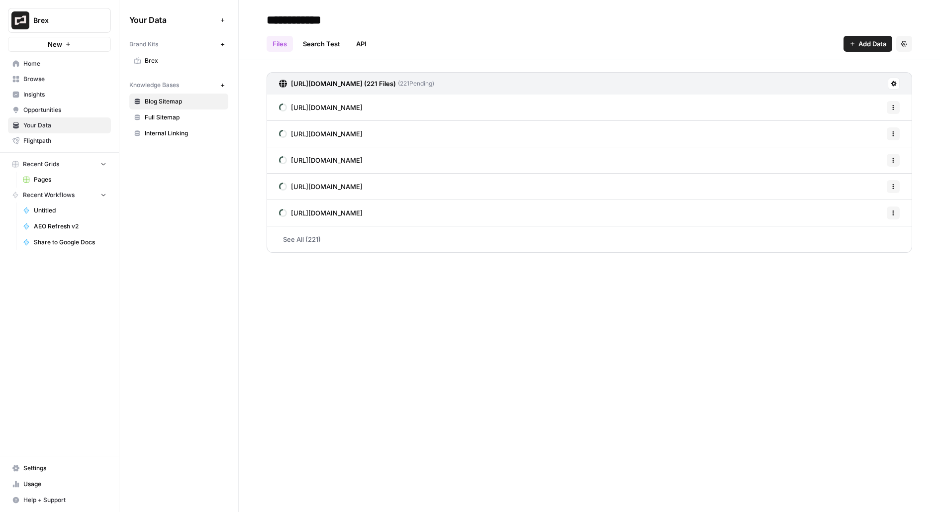
click at [885, 81] on div "https://www.brex.com/sitemap/sitemap.xml (221 Files) ( 221 Pending)" at bounding box center [588, 83] width 645 height 22
click at [893, 82] on icon at bounding box center [893, 83] width 5 height 5
click at [882, 118] on span "Schedule Data Sync" at bounding box center [855, 119] width 61 height 10
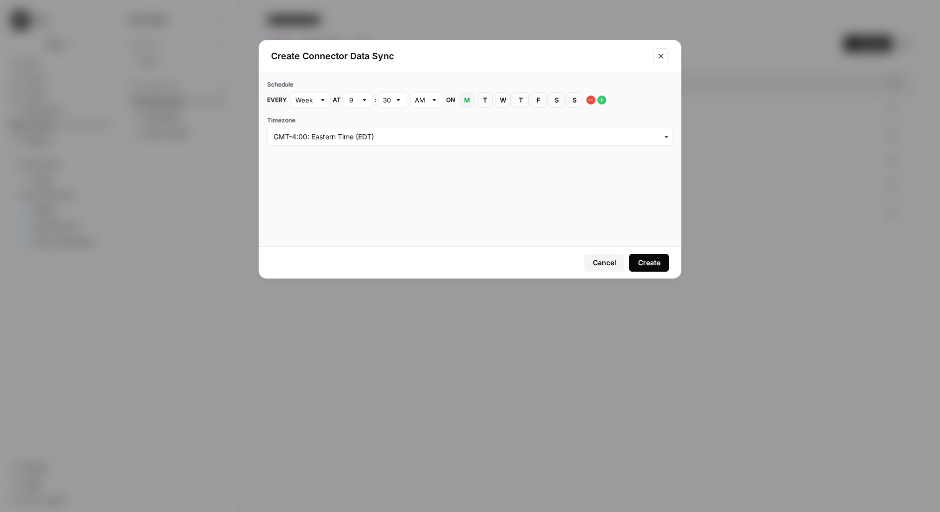
click at [654, 261] on div "Create" at bounding box center [649, 263] width 22 height 10
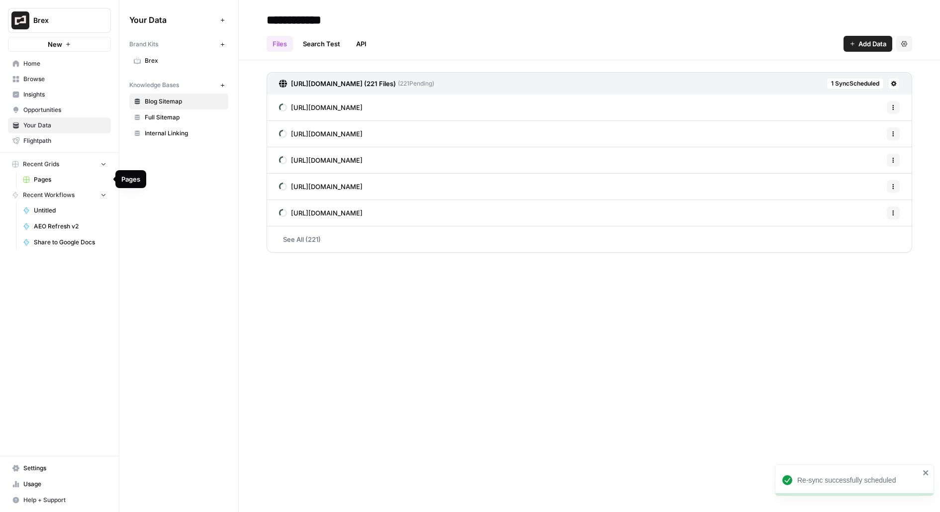
click at [30, 182] on link "Pages" at bounding box center [64, 180] width 92 height 16
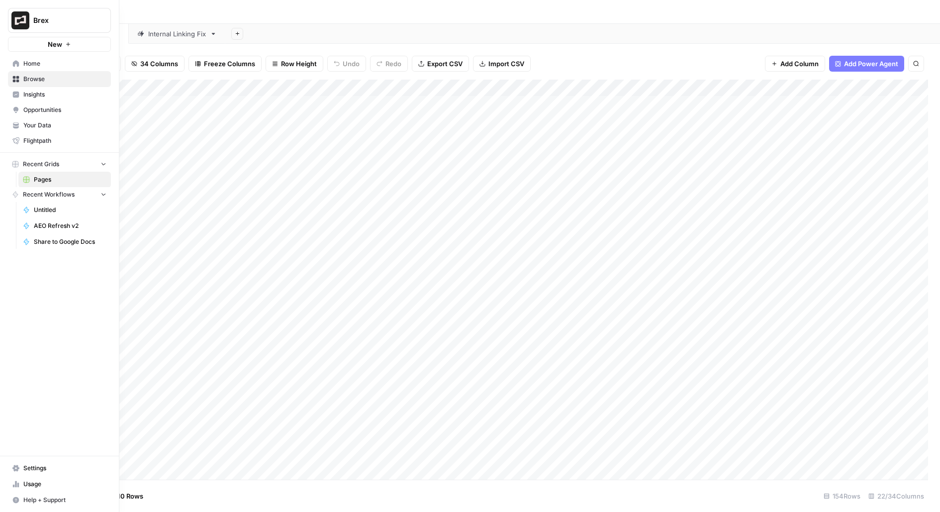
click at [17, 65] on icon at bounding box center [16, 63] width 6 height 6
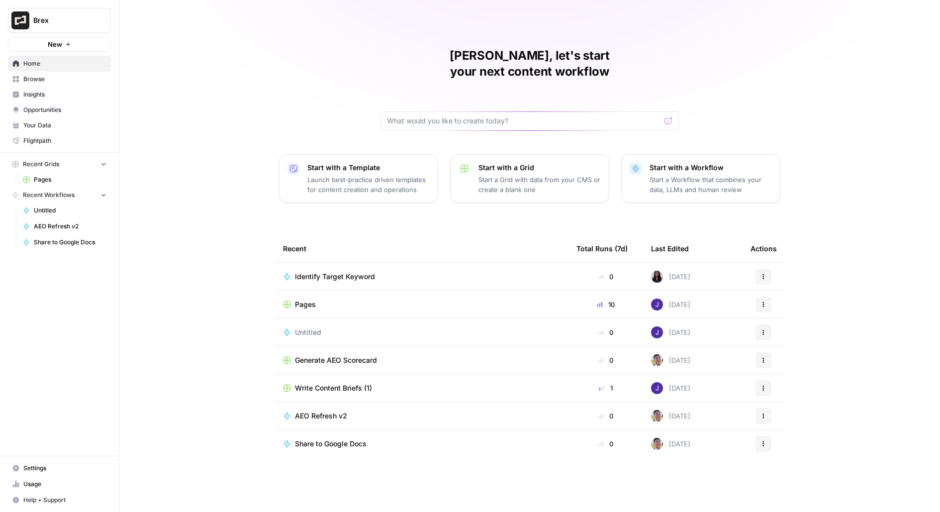
click at [314, 383] on span "Write Content Briefs (1)" at bounding box center [333, 388] width 77 height 10
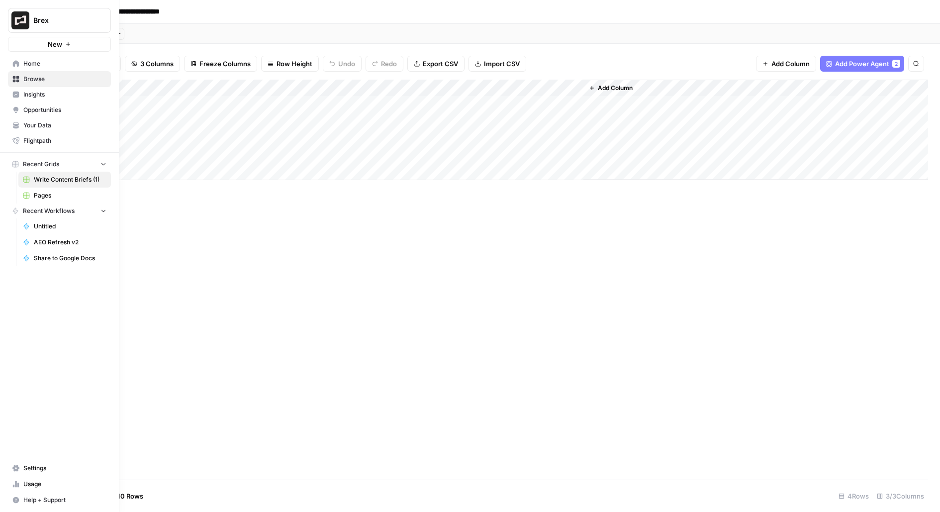
click at [31, 75] on span "Browse" at bounding box center [64, 79] width 83 height 9
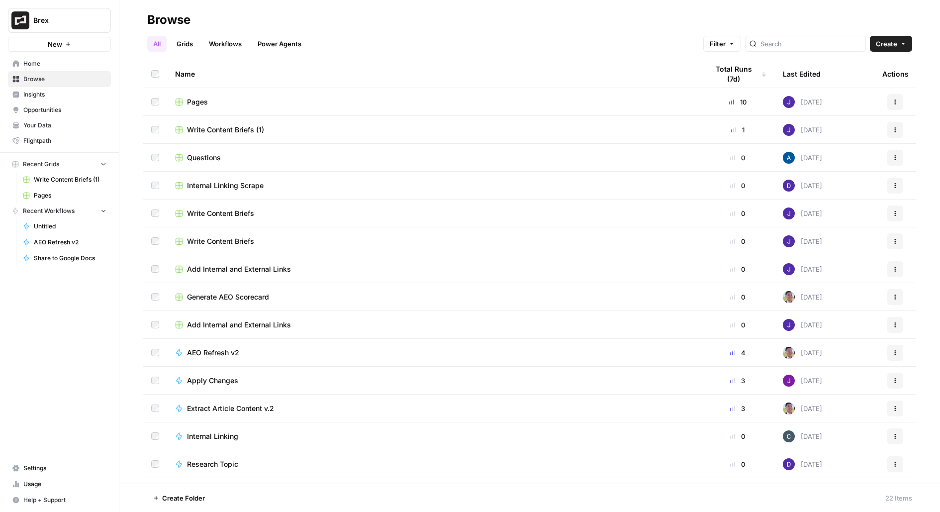
click at [189, 43] on link "Grids" at bounding box center [185, 44] width 28 height 16
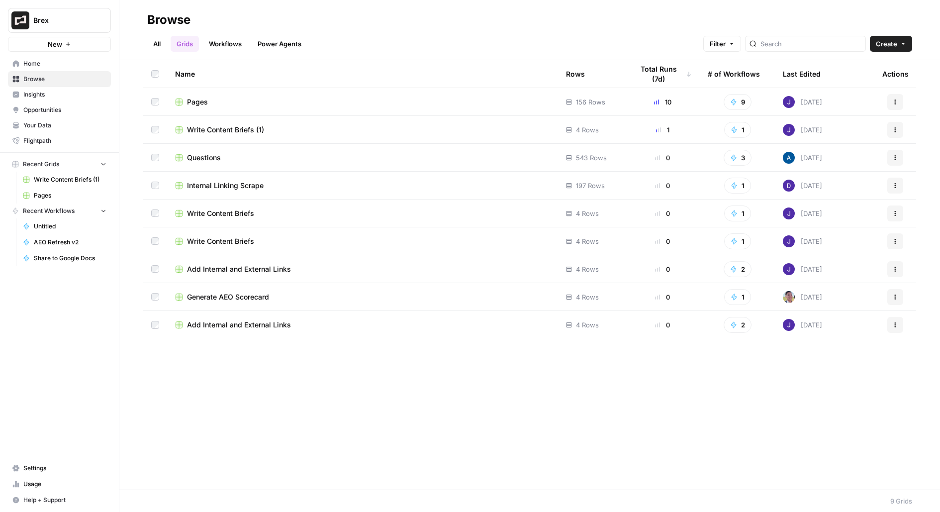
click at [196, 103] on span "Pages" at bounding box center [197, 102] width 21 height 10
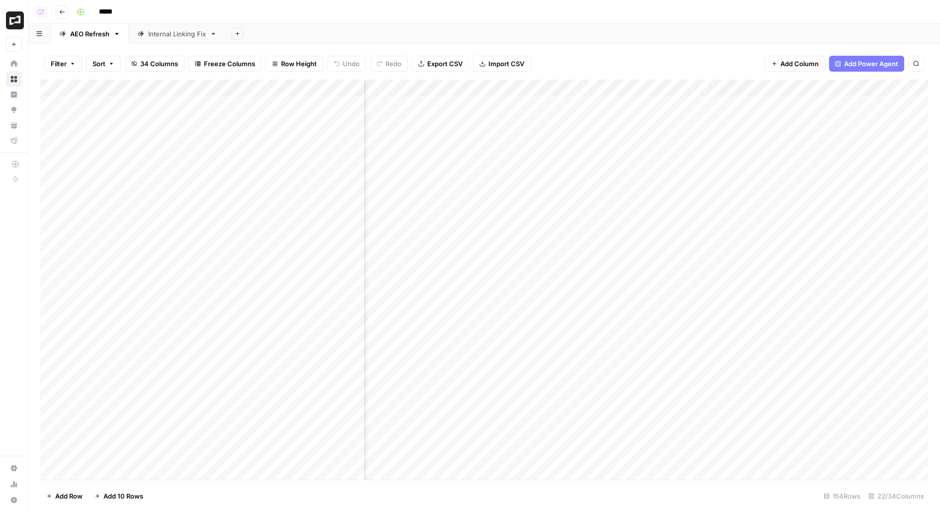
scroll to position [0, 1496]
click at [913, 85] on span "Add Column" at bounding box center [905, 88] width 35 height 9
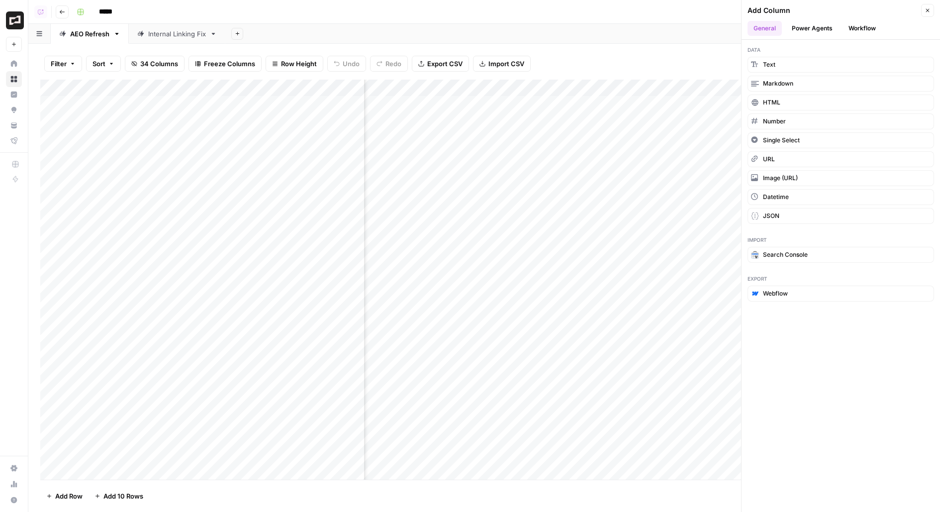
click at [832, 26] on button "Power Agents" at bounding box center [812, 28] width 53 height 15
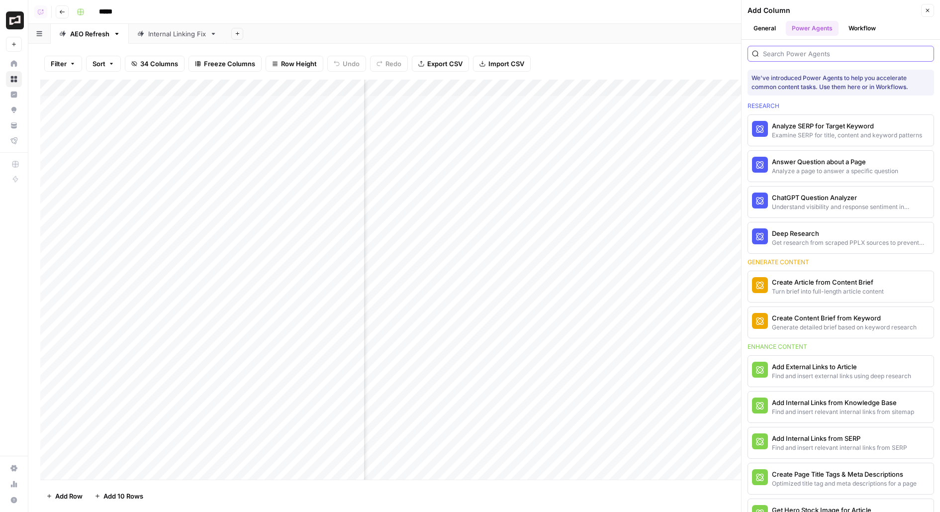
click at [849, 53] on input "search" at bounding box center [846, 54] width 167 height 10
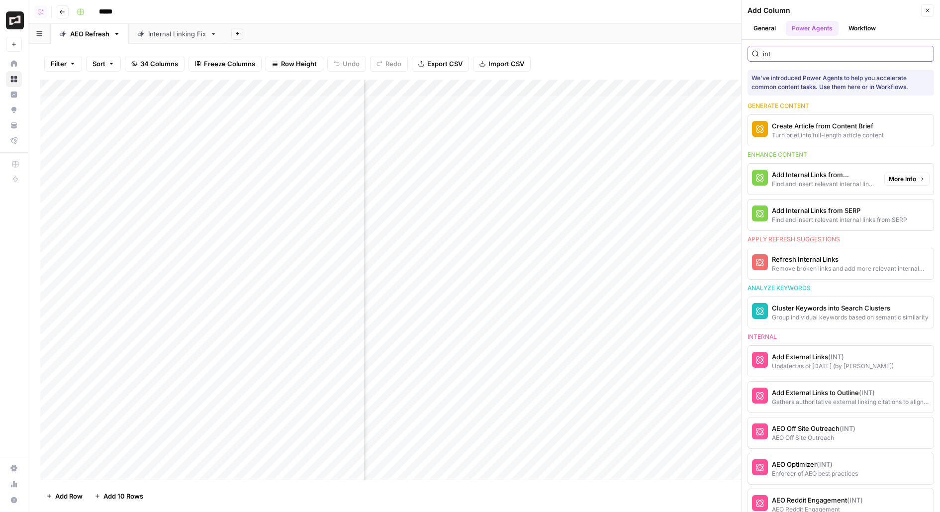
type input "int"
click at [851, 175] on div "Add Internal Links from Knowledge Base" at bounding box center [824, 175] width 104 height 10
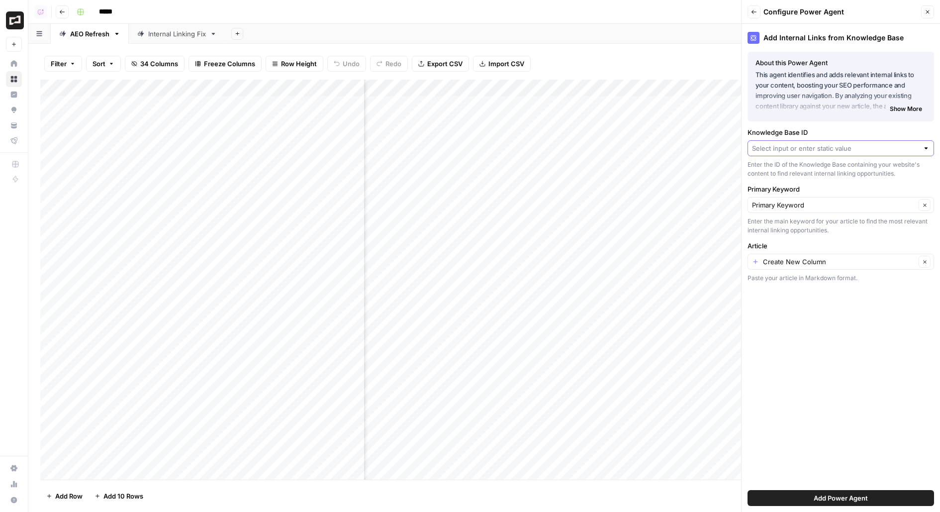
click at [839, 150] on input "Knowledge Base ID" at bounding box center [835, 148] width 167 height 10
click at [838, 199] on span "Blog Sitemap" at bounding box center [839, 199] width 166 height 10
type input "Blog Sitemap"
click at [854, 258] on input "Article" at bounding box center [839, 262] width 153 height 10
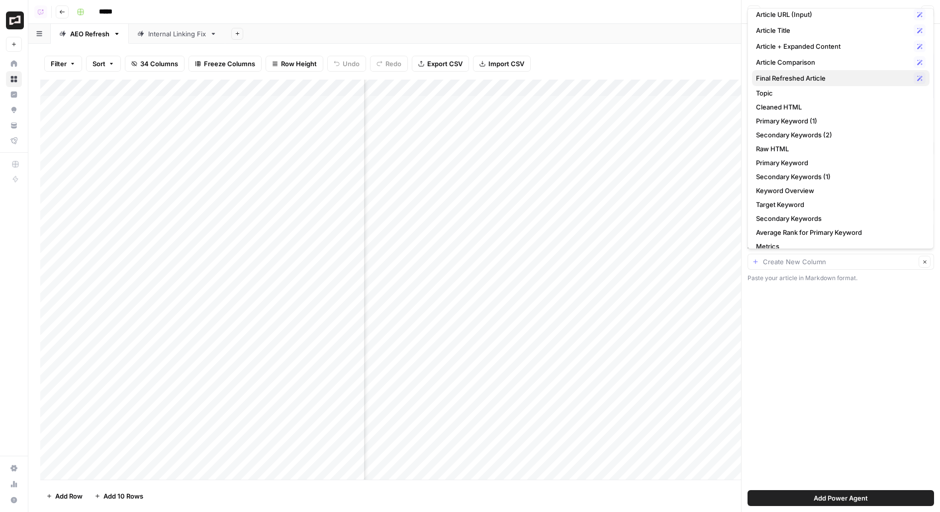
scroll to position [36, 0]
click at [822, 63] on span "Article Comparison" at bounding box center [833, 64] width 154 height 10
type input "Article Comparison"
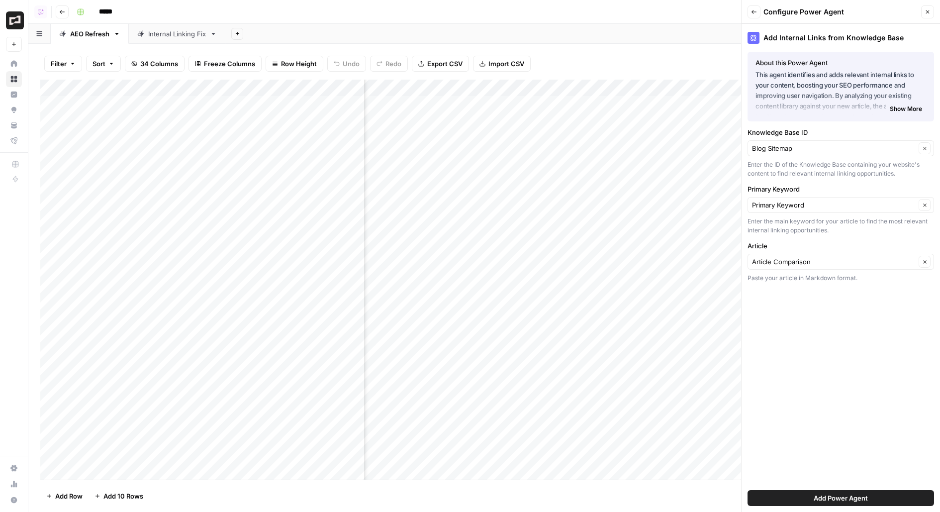
click at [785, 500] on button "Add Power Agent" at bounding box center [840, 498] width 186 height 16
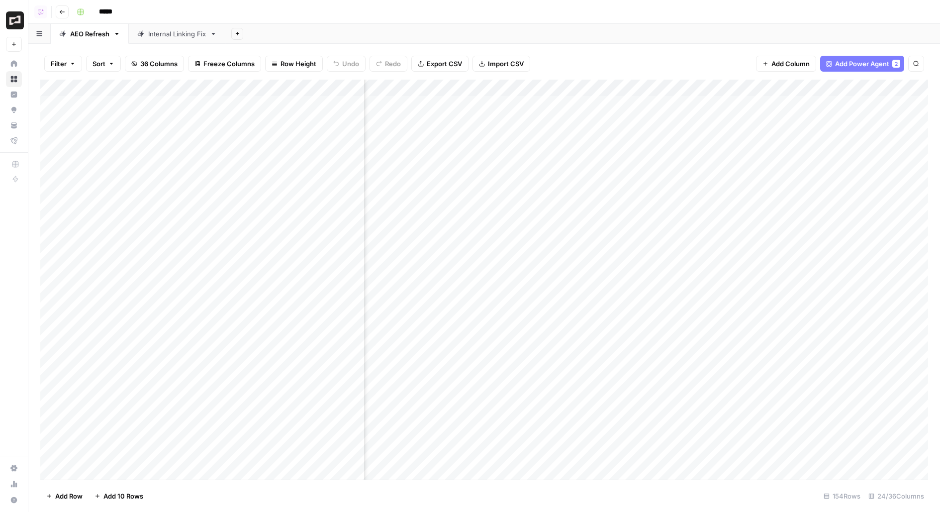
scroll to position [0, 1151]
click at [496, 155] on div "Add Column" at bounding box center [484, 280] width 888 height 400
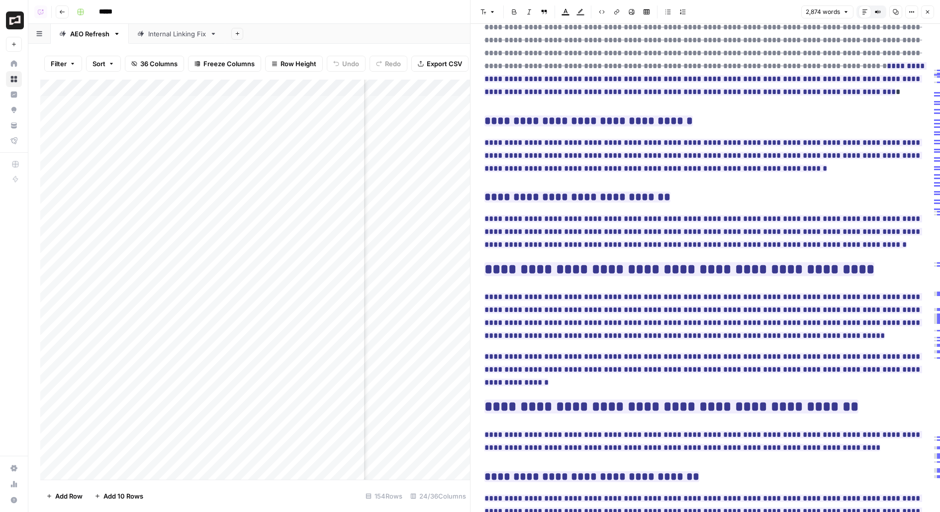
scroll to position [940, 0]
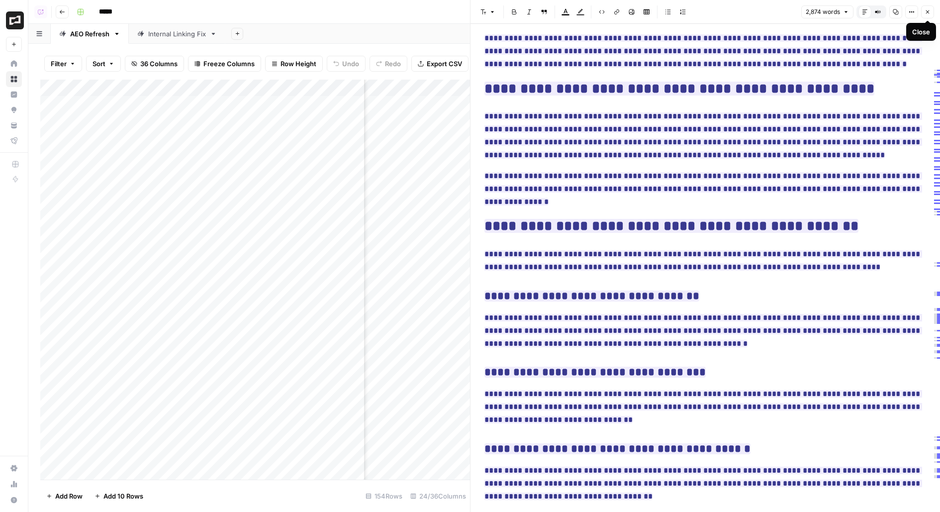
click at [927, 14] on icon "button" at bounding box center [927, 12] width 6 height 6
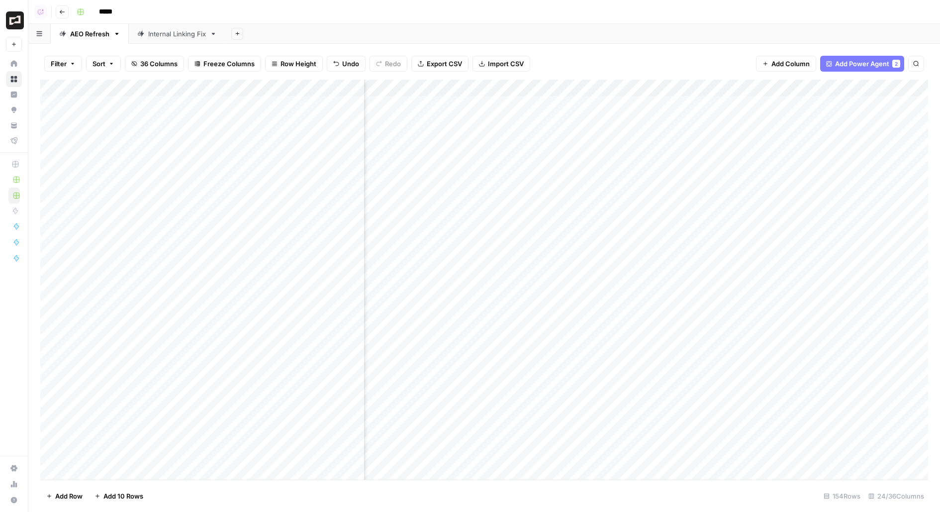
scroll to position [0, 1682]
click at [803, 89] on div "Add Column" at bounding box center [484, 280] width 888 height 400
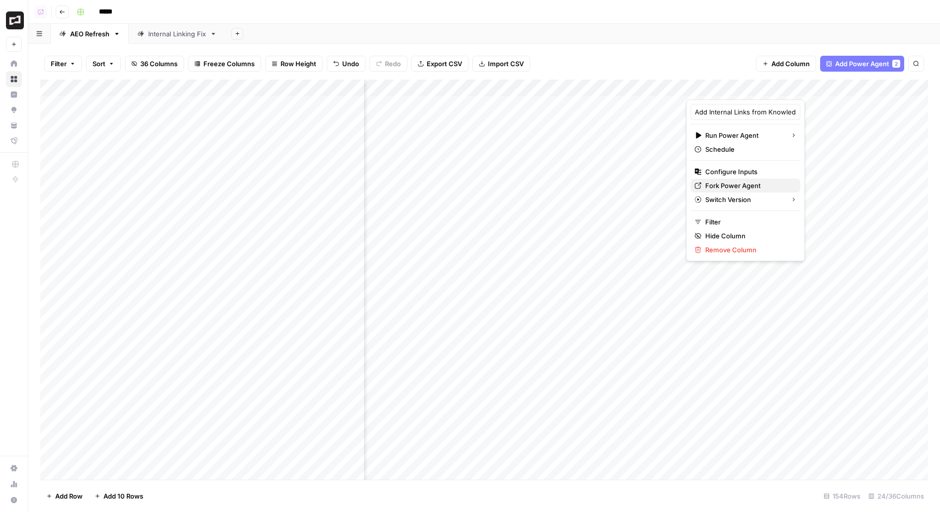
click at [740, 183] on span "Fork Power Agent" at bounding box center [748, 185] width 87 height 10
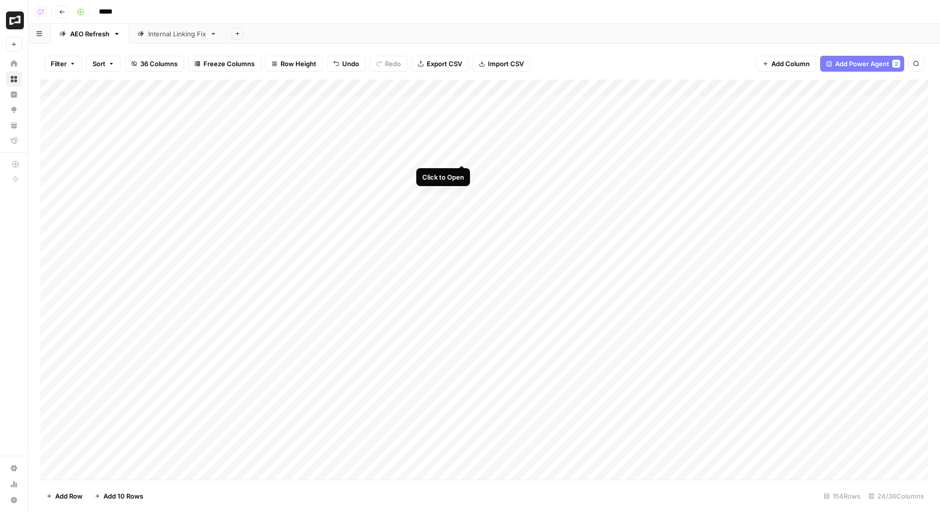
click at [460, 156] on div "Add Column" at bounding box center [484, 280] width 888 height 400
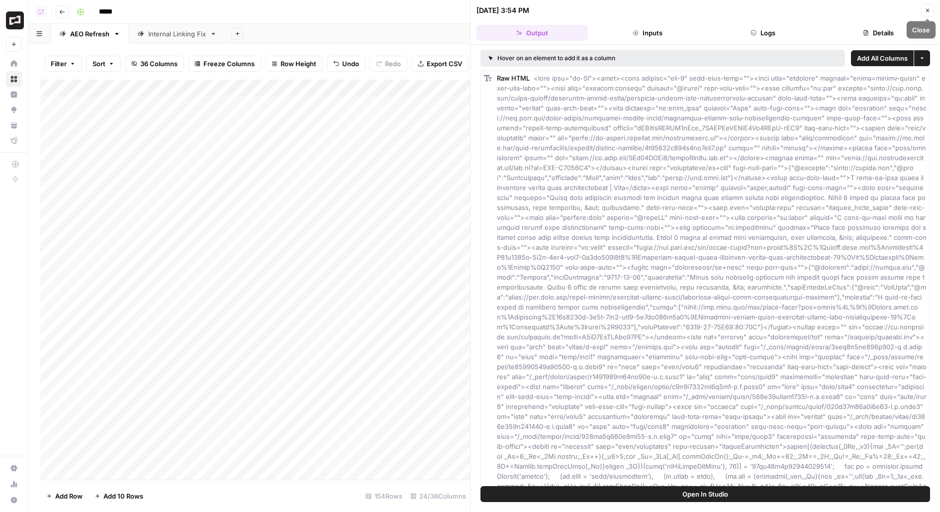
click at [928, 9] on icon "button" at bounding box center [927, 10] width 3 height 3
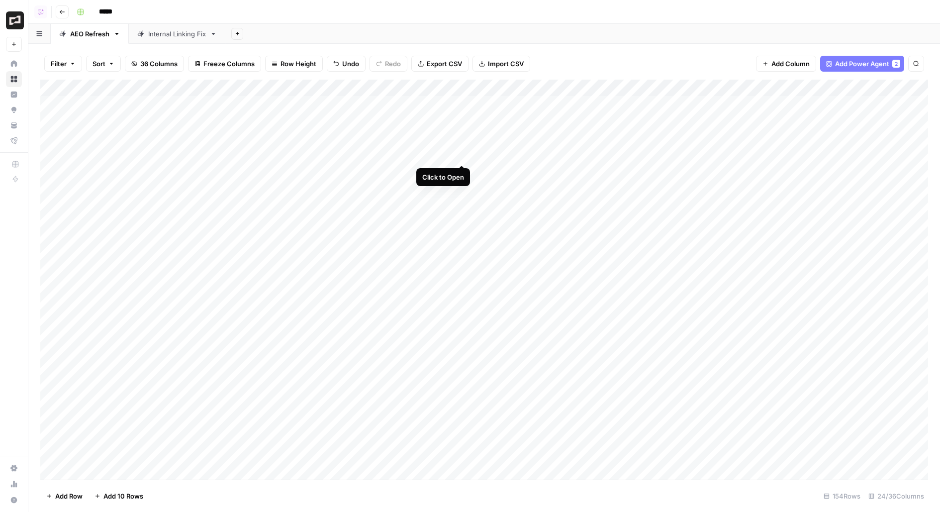
click at [463, 155] on div "Add Column" at bounding box center [484, 280] width 888 height 400
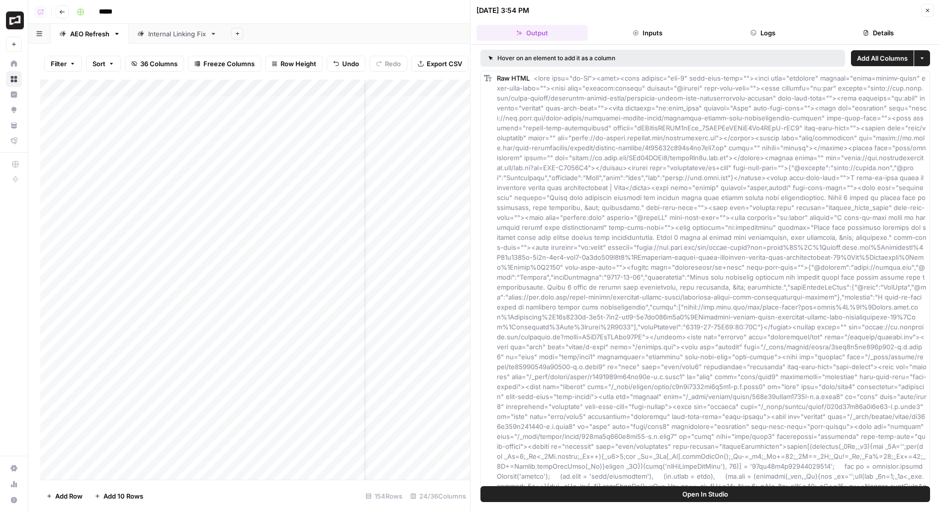
scroll to position [2, 28]
click at [894, 24] on header "08/22/25 at 3:54 PM Close Output Inputs Logs Details" at bounding box center [704, 22] width 469 height 45
click at [888, 33] on button "Details" at bounding box center [877, 33] width 111 height 16
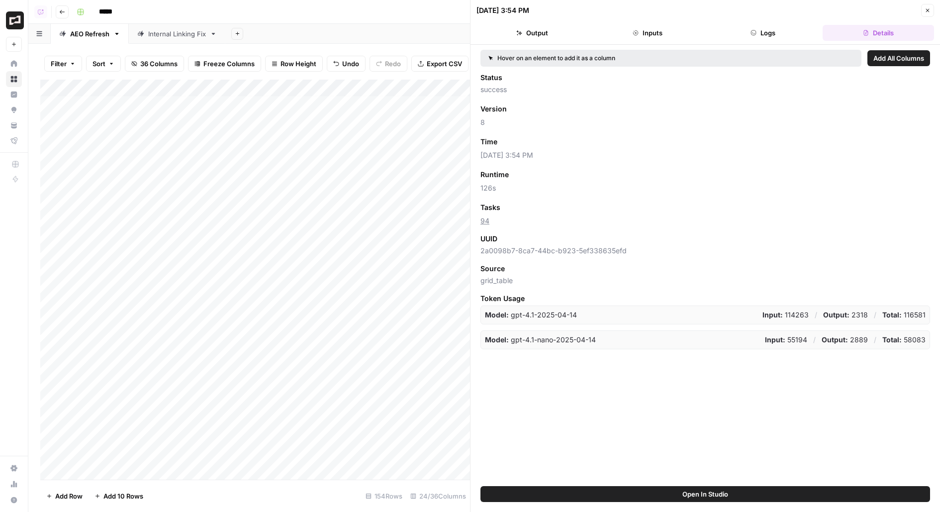
scroll to position [0, 0]
drag, startPoint x: 507, startPoint y: 224, endPoint x: 473, endPoint y: 221, distance: 33.4
click at [473, 222] on div "08/22/25 at 3:54 PM Close Output Inputs Logs Details Hover on an element to add…" at bounding box center [705, 256] width 470 height 512
click at [461, 171] on div "Add Column" at bounding box center [255, 280] width 430 height 400
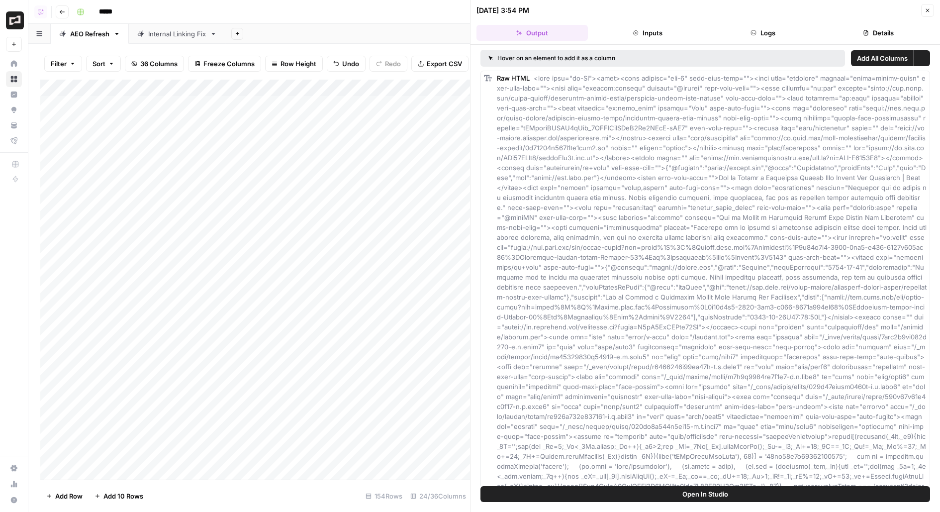
click at [904, 29] on button "Details" at bounding box center [877, 33] width 111 height 16
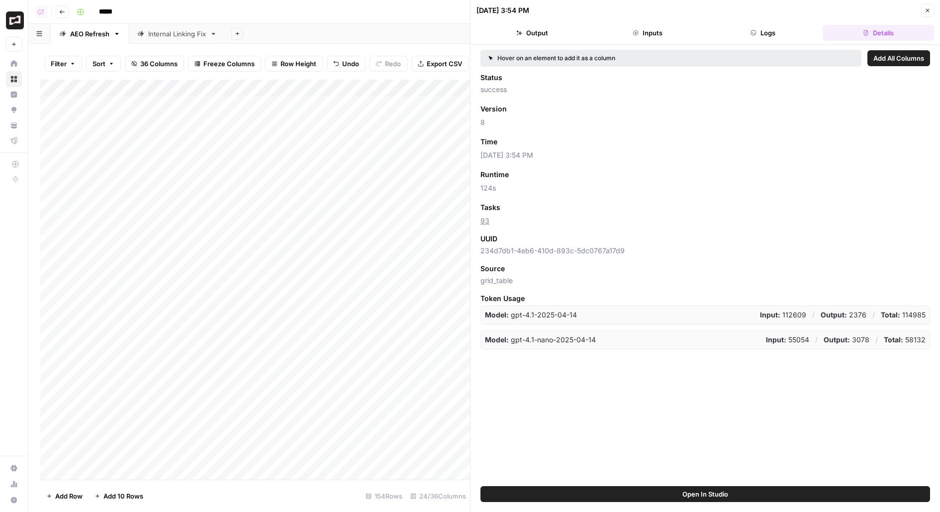
click at [934, 4] on header "08/22/25 at 3:54 PM Close Output Inputs Logs Details" at bounding box center [704, 22] width 469 height 45
click at [928, 6] on button "Close" at bounding box center [927, 10] width 13 height 13
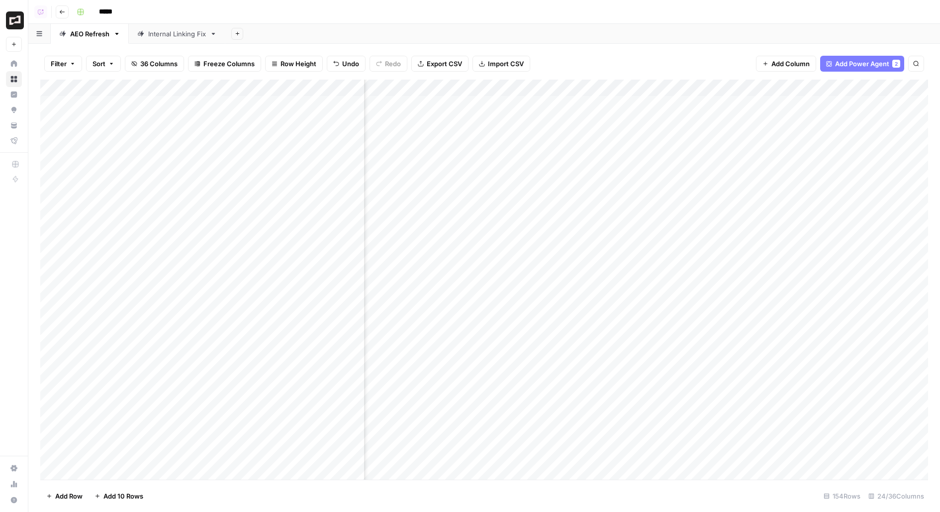
scroll to position [0, 324]
click at [685, 188] on div "Add Column" at bounding box center [484, 280] width 888 height 400
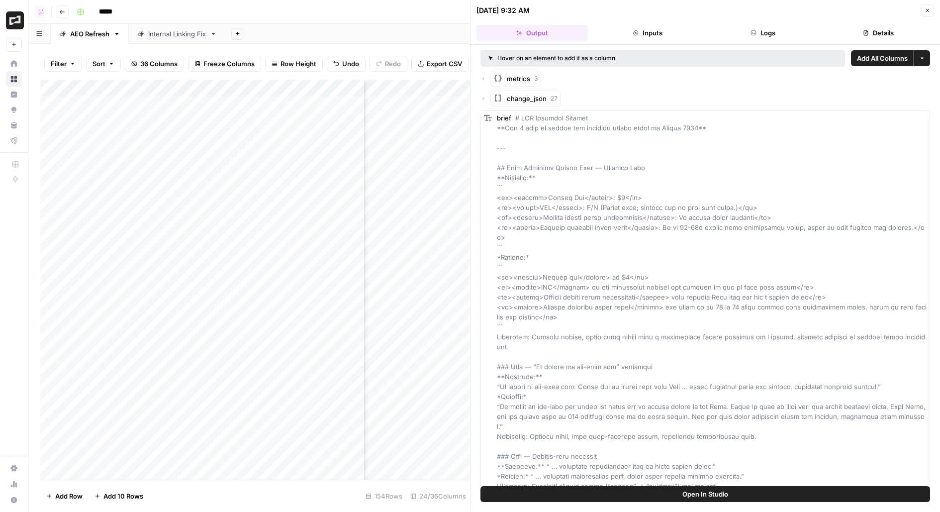
click at [876, 36] on button "Details" at bounding box center [877, 33] width 111 height 16
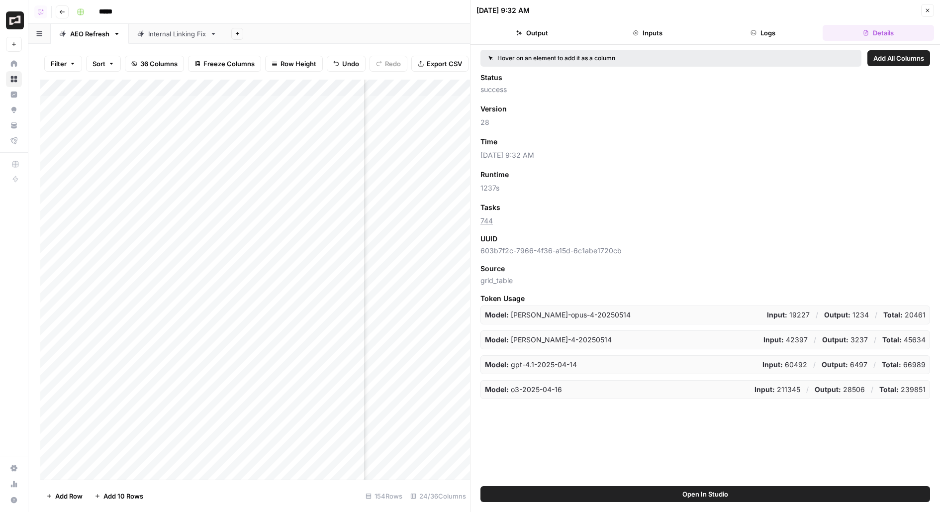
drag, startPoint x: 502, startPoint y: 222, endPoint x: 468, endPoint y: 222, distance: 33.8
click at [470, 222] on div "08/25/25 at 9:32 AM Close Output Inputs Logs Details Hover on an element to add…" at bounding box center [705, 256] width 470 height 512
click at [928, 9] on icon "button" at bounding box center [927, 10] width 6 height 6
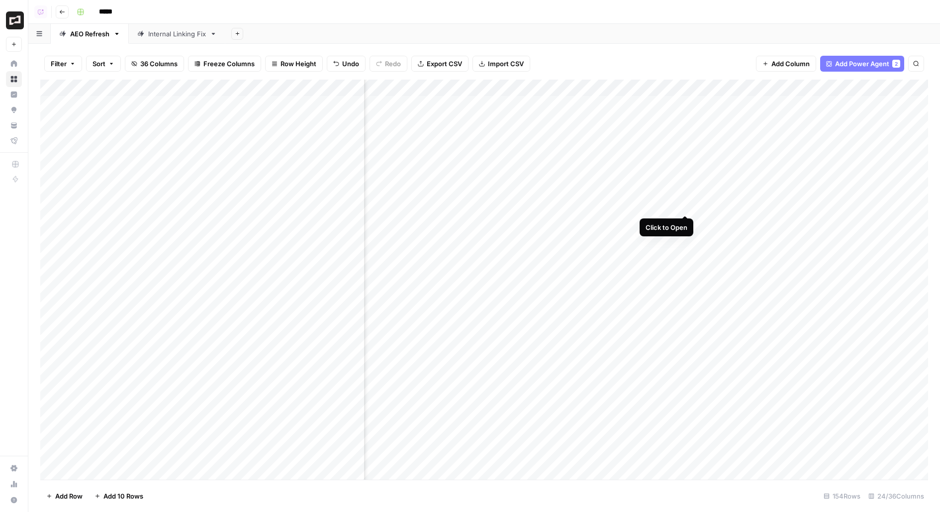
click at [687, 207] on div "Add Column" at bounding box center [484, 280] width 888 height 400
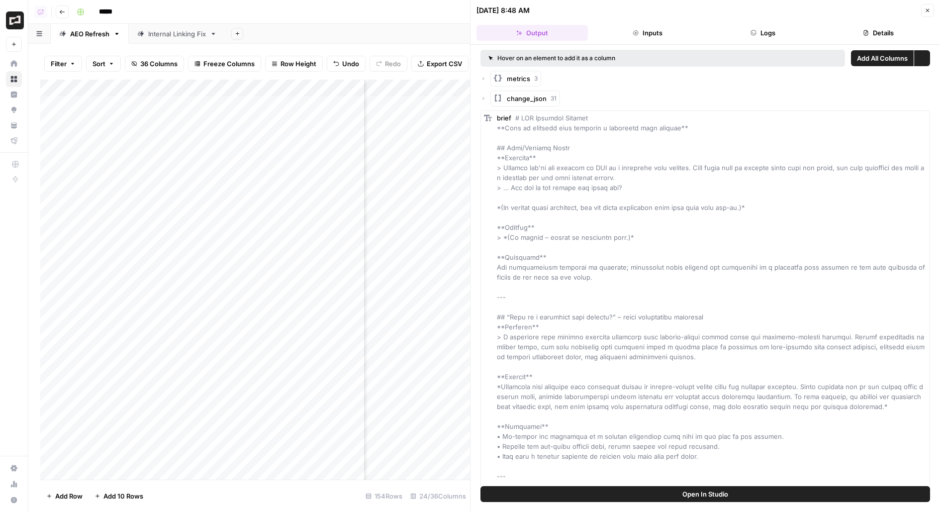
click at [901, 35] on button "Details" at bounding box center [877, 33] width 111 height 16
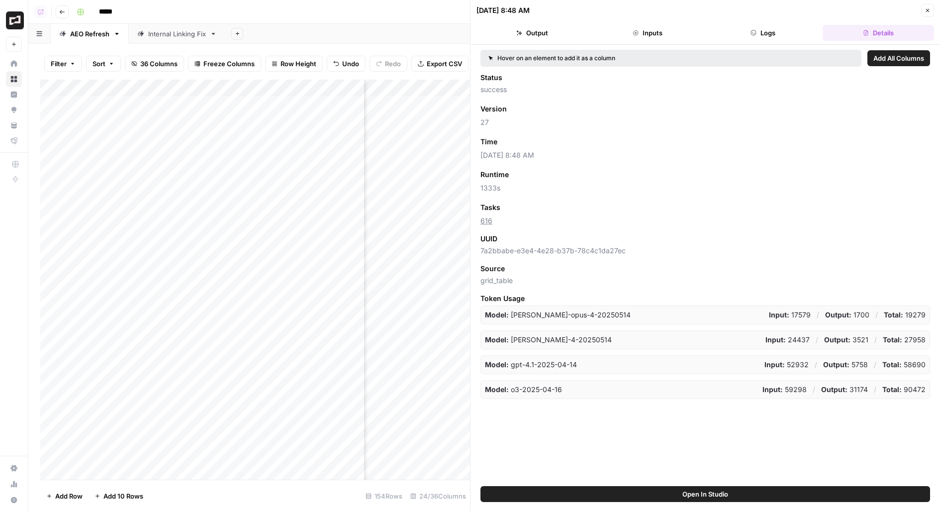
click at [926, 8] on icon "button" at bounding box center [927, 10] width 6 height 6
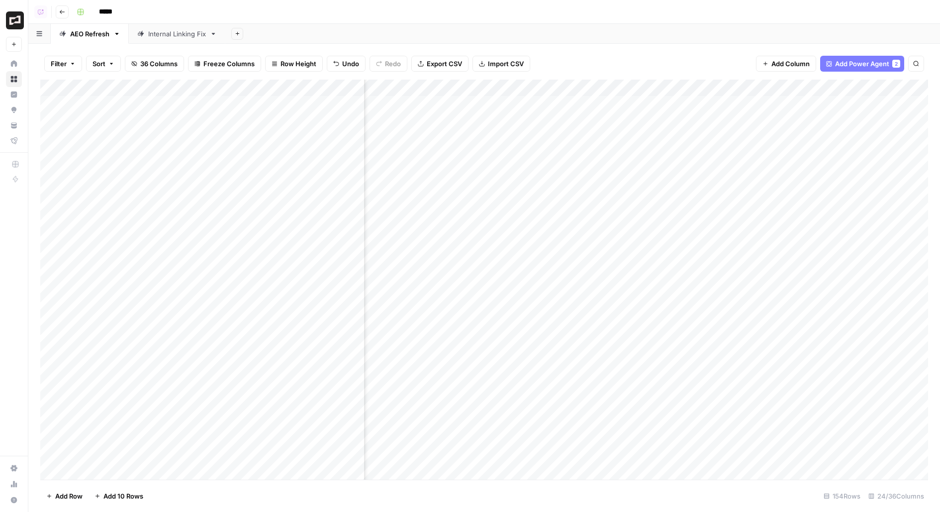
click at [687, 223] on div "Add Column" at bounding box center [484, 280] width 888 height 400
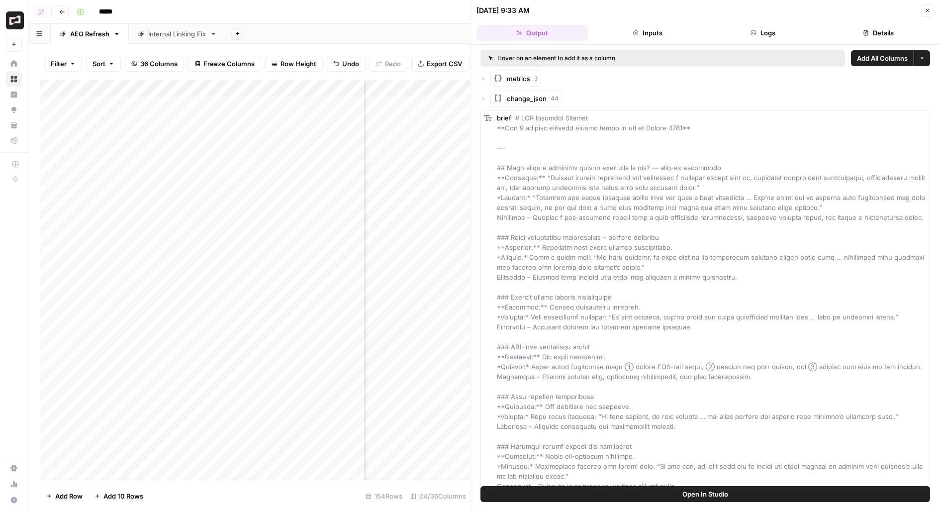
click at [900, 29] on button "Details" at bounding box center [877, 33] width 111 height 16
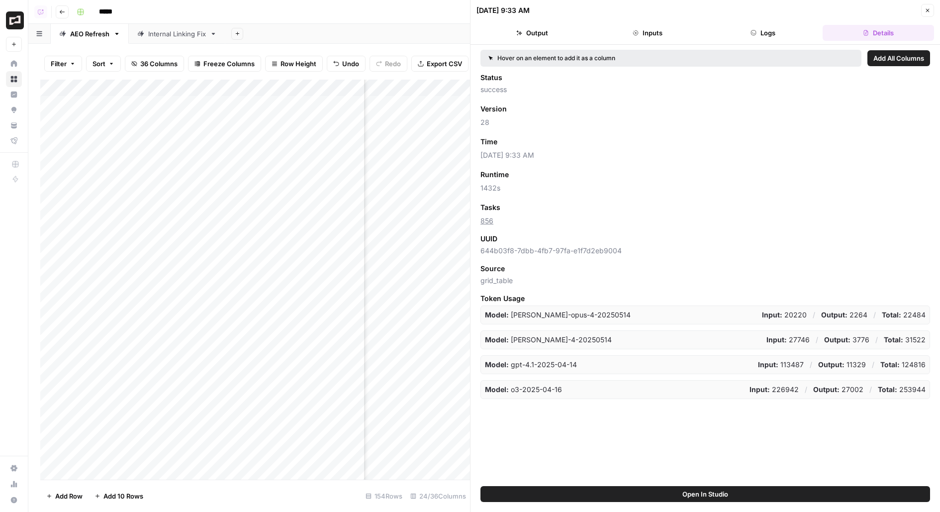
drag, startPoint x: 506, startPoint y: 219, endPoint x: 484, endPoint y: 219, distance: 21.4
click at [484, 219] on span "856" at bounding box center [704, 221] width 449 height 10
click at [926, 5] on button "Close" at bounding box center [927, 10] width 13 height 13
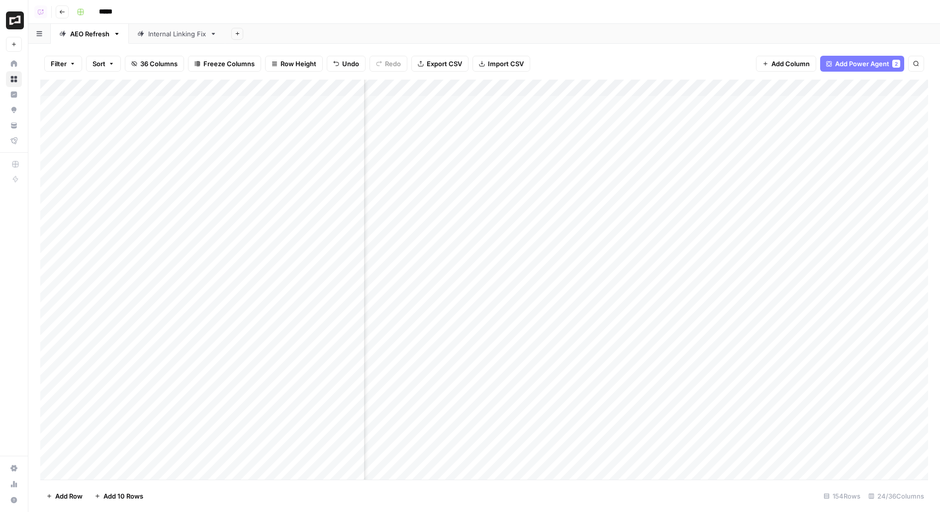
scroll to position [0, 956]
click at [592, 220] on div "Add Column" at bounding box center [484, 280] width 888 height 400
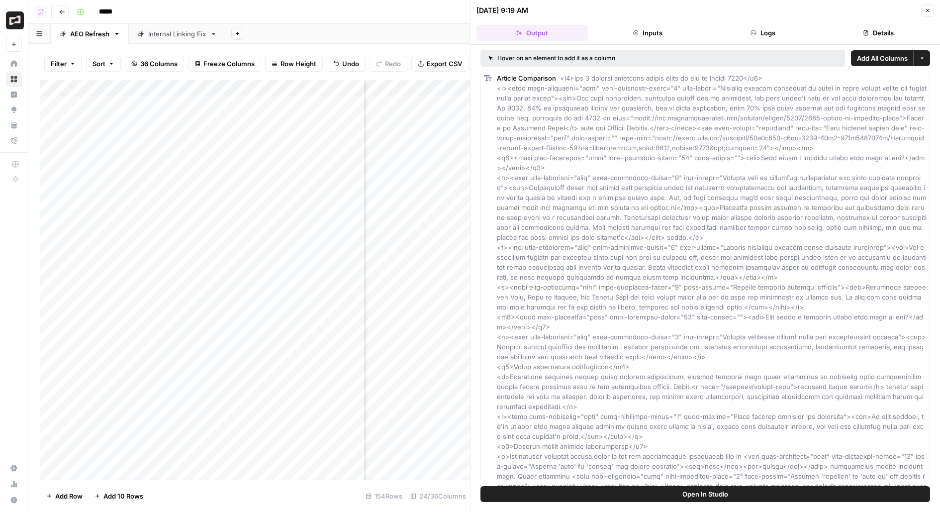
click at [881, 31] on button "Details" at bounding box center [877, 33] width 111 height 16
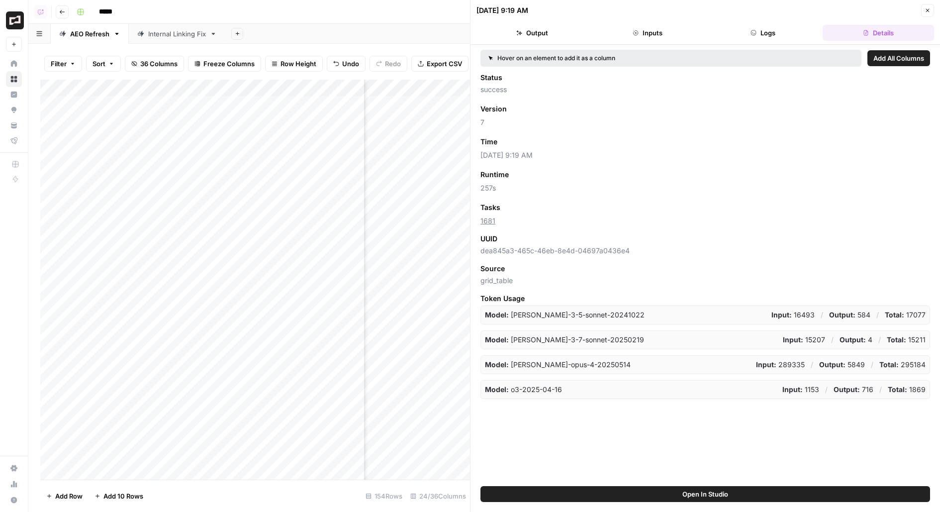
drag, startPoint x: 551, startPoint y: 227, endPoint x: 476, endPoint y: 222, distance: 74.7
click at [476, 222] on div "Hover on an element to add it as a column Add All Columns Status success Versio…" at bounding box center [704, 265] width 469 height 441
click at [927, 10] on icon "button" at bounding box center [927, 10] width 3 height 3
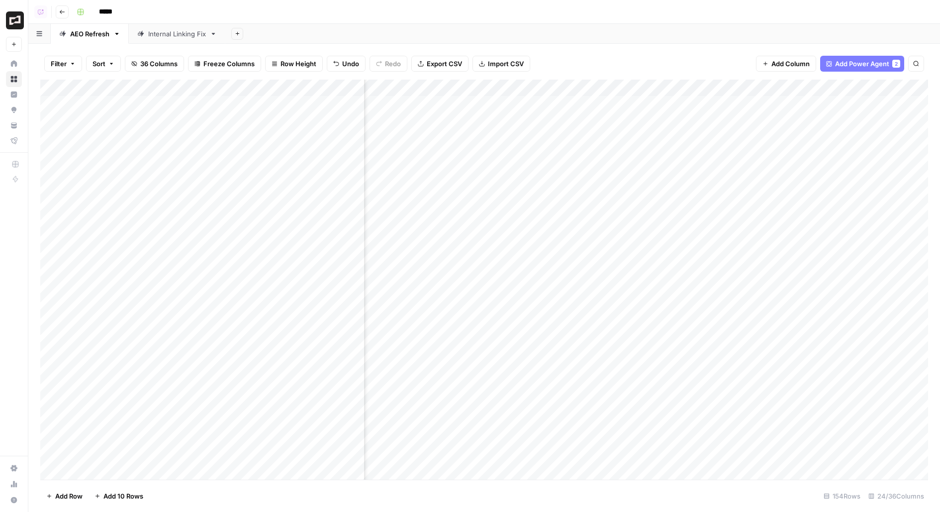
click at [590, 240] on div "Add Column" at bounding box center [484, 280] width 888 height 400
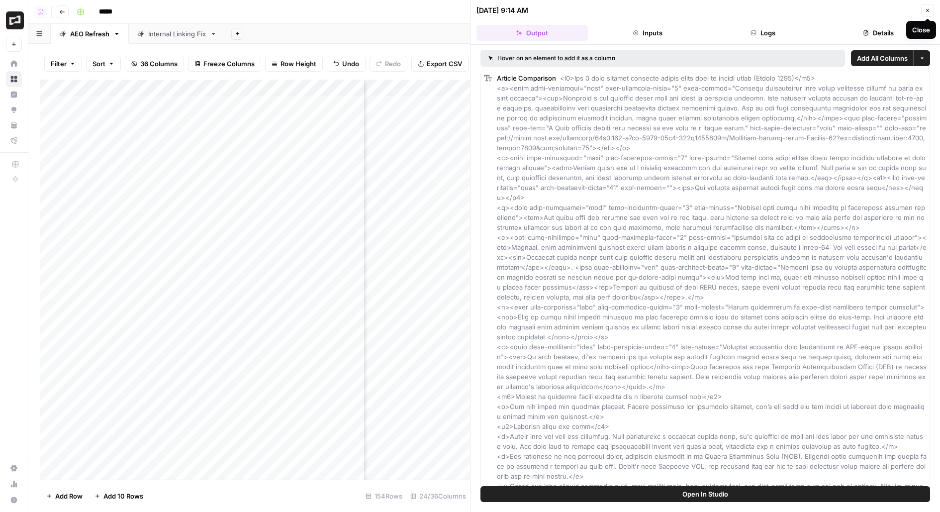
click at [883, 30] on button "Details" at bounding box center [877, 33] width 111 height 16
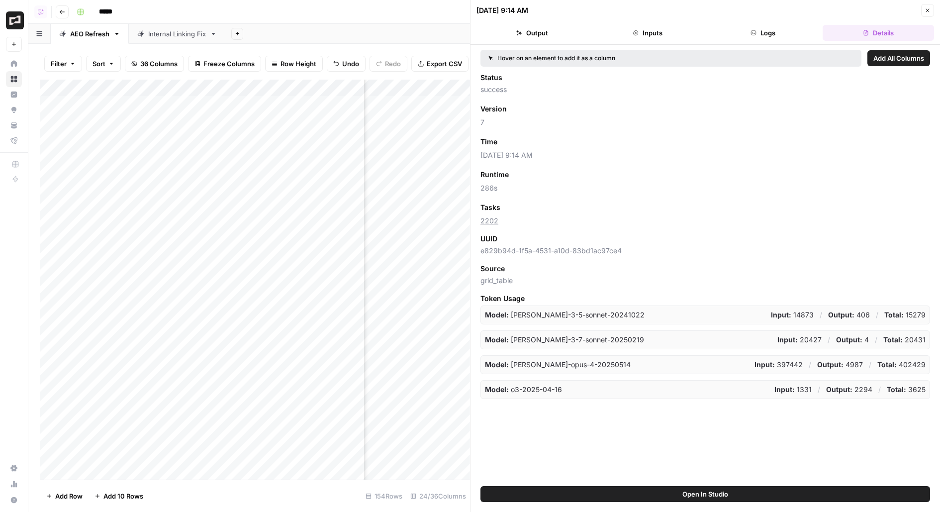
click at [928, 11] on icon "button" at bounding box center [927, 10] width 6 height 6
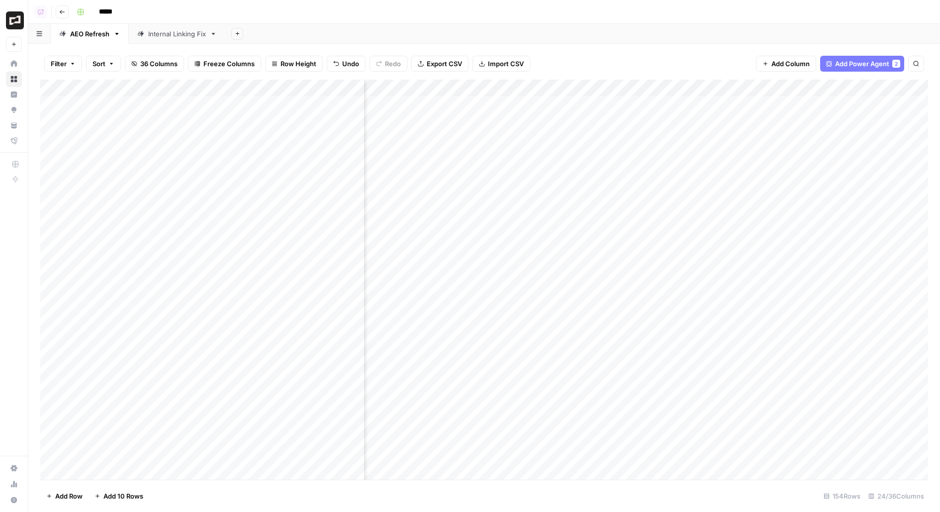
scroll to position [0, 973]
click at [573, 89] on div "Add Column" at bounding box center [484, 280] width 888 height 400
click at [551, 182] on span "Edit Workflow" at bounding box center [568, 185] width 87 height 10
click at [571, 187] on div "Add Column" at bounding box center [484, 280] width 888 height 400
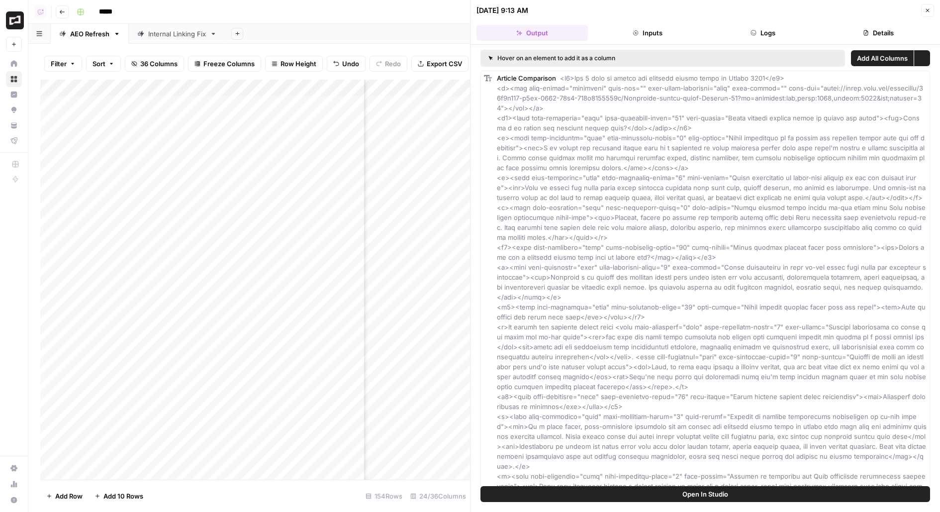
click at [784, 23] on header "08/25/25 at 9:13 AM Close Output Inputs Logs Details" at bounding box center [704, 22] width 469 height 45
click at [785, 35] on button "Logs" at bounding box center [762, 33] width 111 height 16
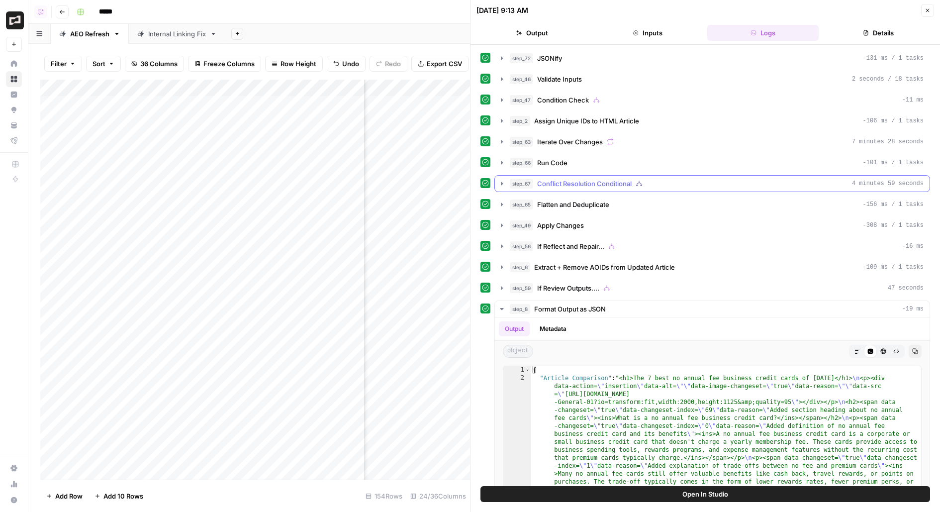
click at [795, 184] on div "step_67 Conflict Resolution Conditional 4 minutes 59 seconds" at bounding box center [717, 183] width 414 height 10
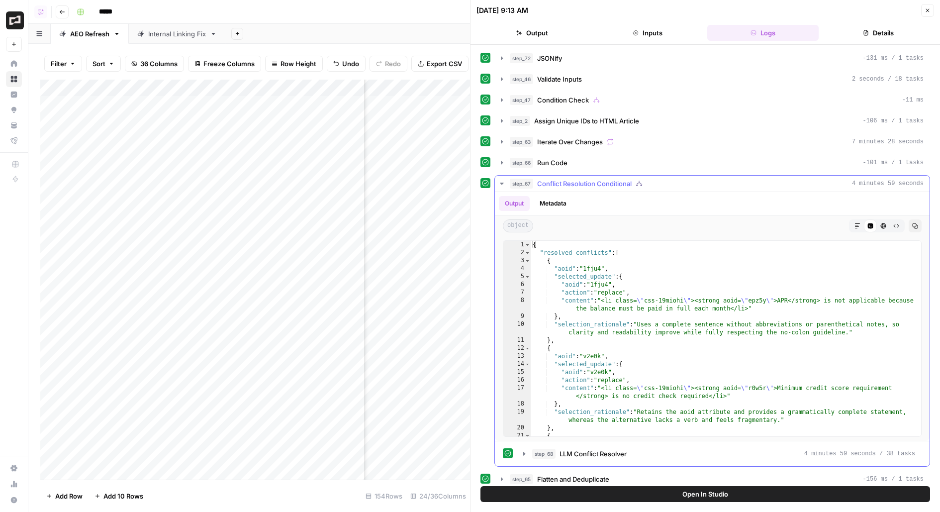
click at [795, 184] on div "step_67 Conflict Resolution Conditional 4 minutes 59 seconds" at bounding box center [717, 183] width 414 height 10
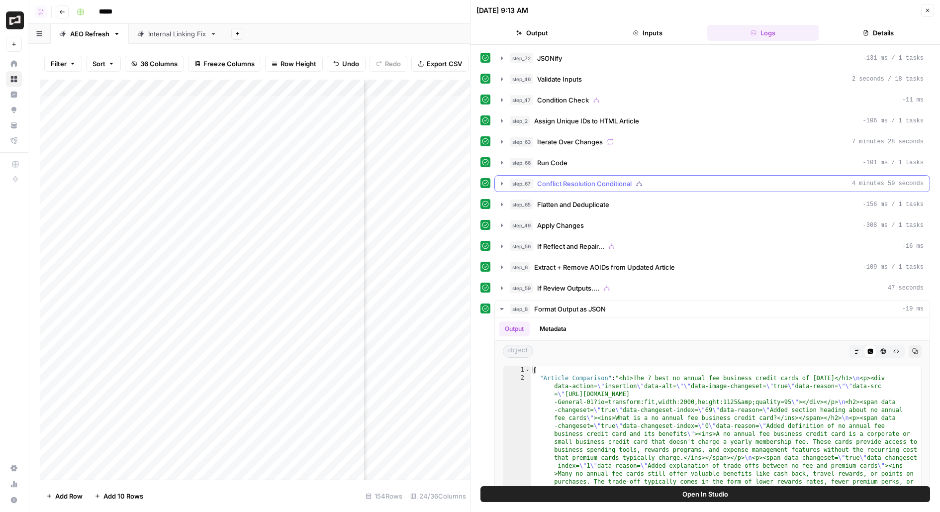
click at [799, 181] on div "step_67 Conflict Resolution Conditional 4 minutes 59 seconds" at bounding box center [717, 183] width 414 height 10
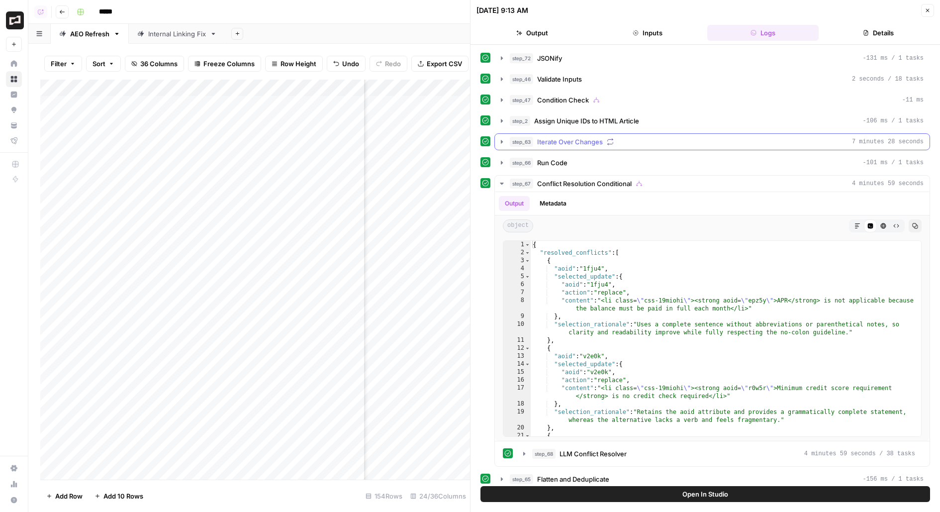
click at [751, 140] on div "step_63 Iterate Over Changes 7 minutes 28 seconds" at bounding box center [717, 142] width 414 height 10
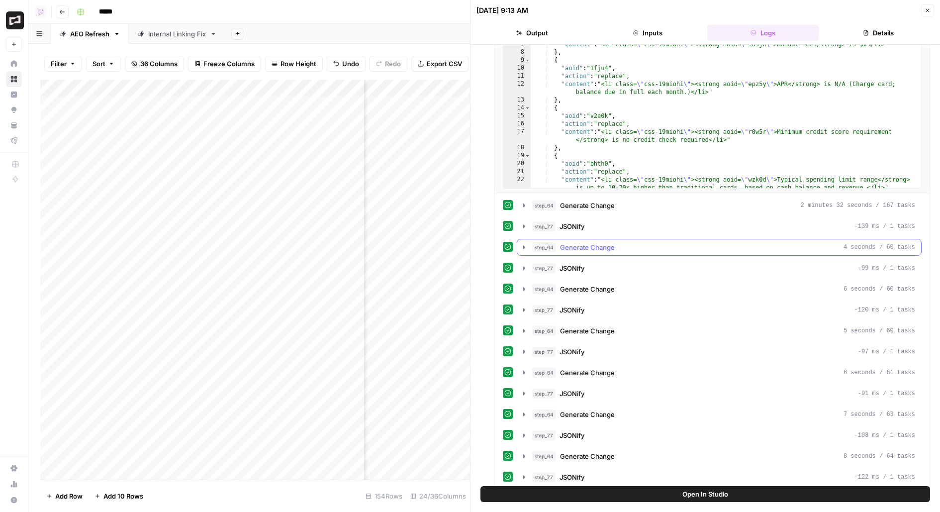
scroll to position [215, 0]
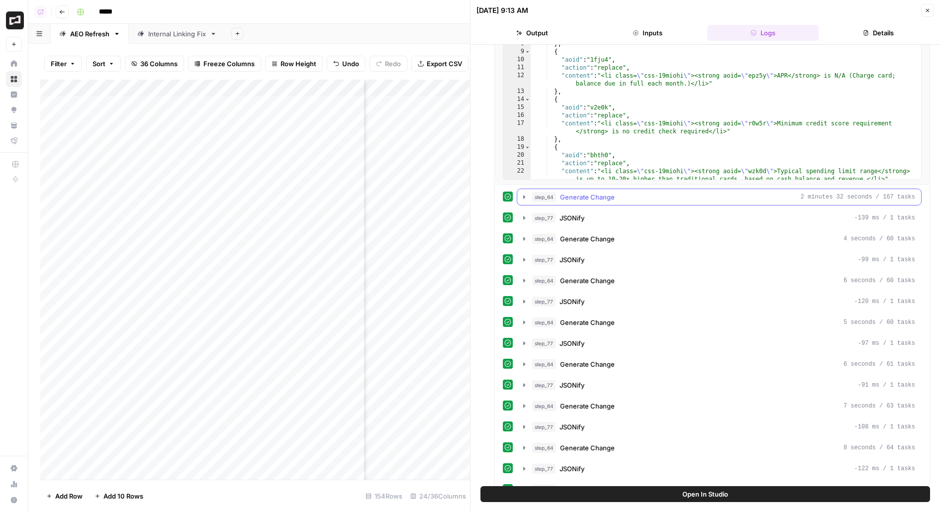
click at [532, 196] on span "step_64" at bounding box center [544, 197] width 24 height 10
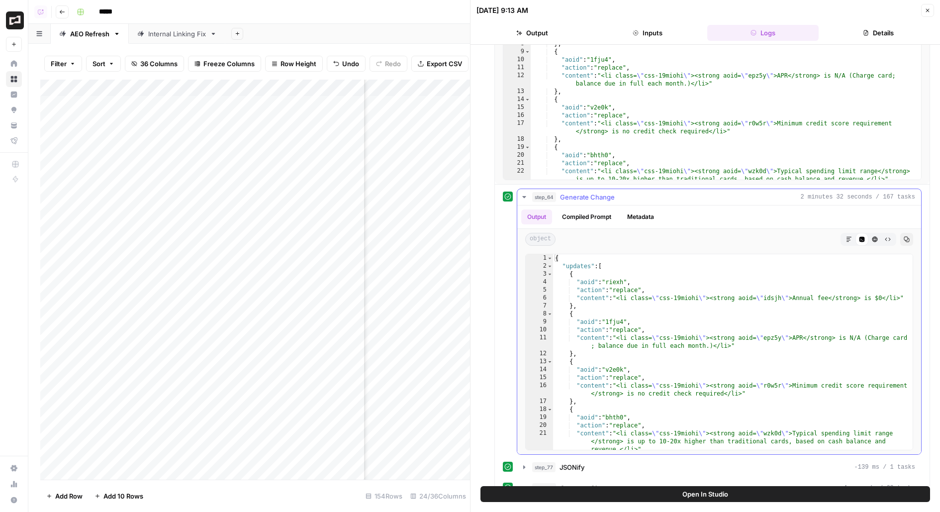
click at [872, 193] on span "2 minutes 32 seconds / 167 tasks" at bounding box center [857, 196] width 114 height 9
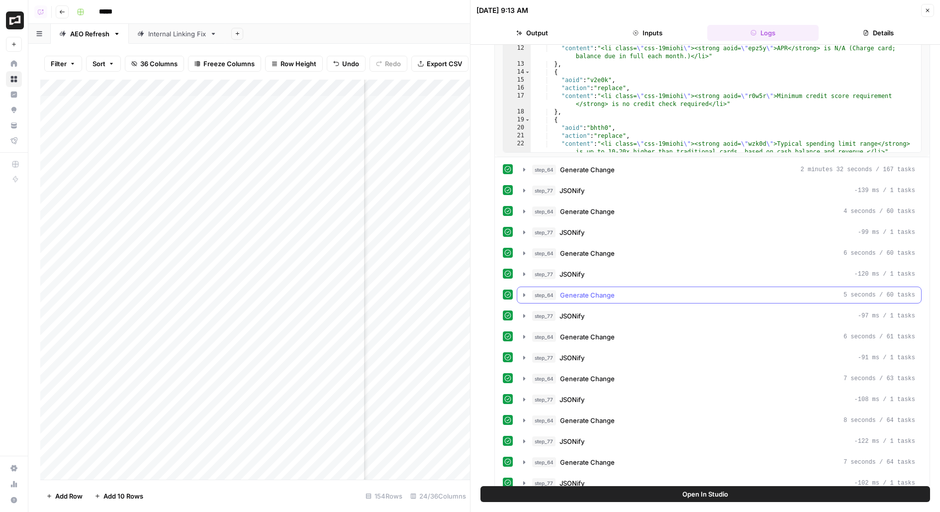
scroll to position [249, 0]
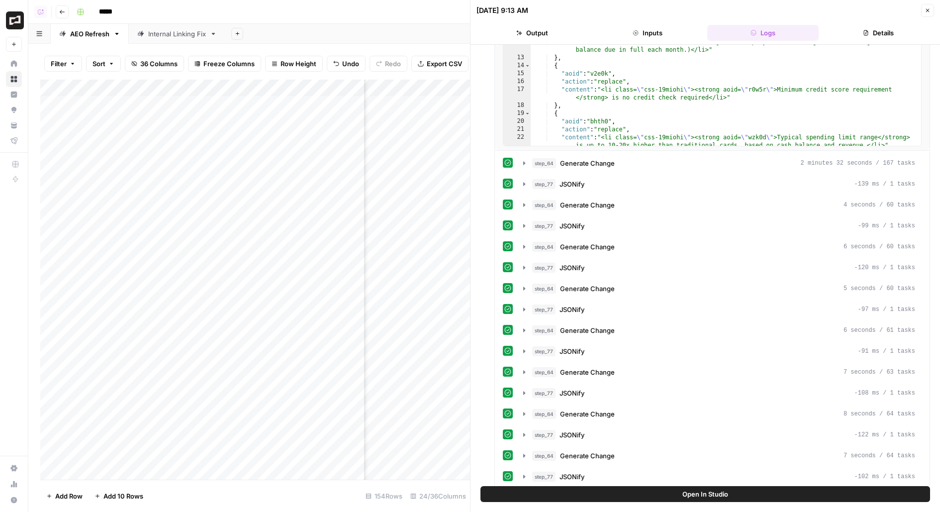
click at [931, 11] on button "Close" at bounding box center [927, 10] width 13 height 13
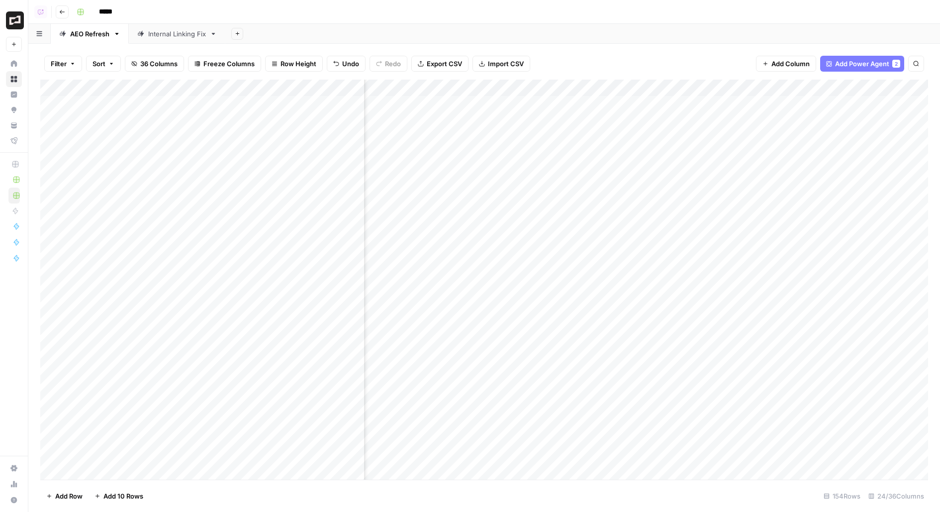
scroll to position [0, 1776]
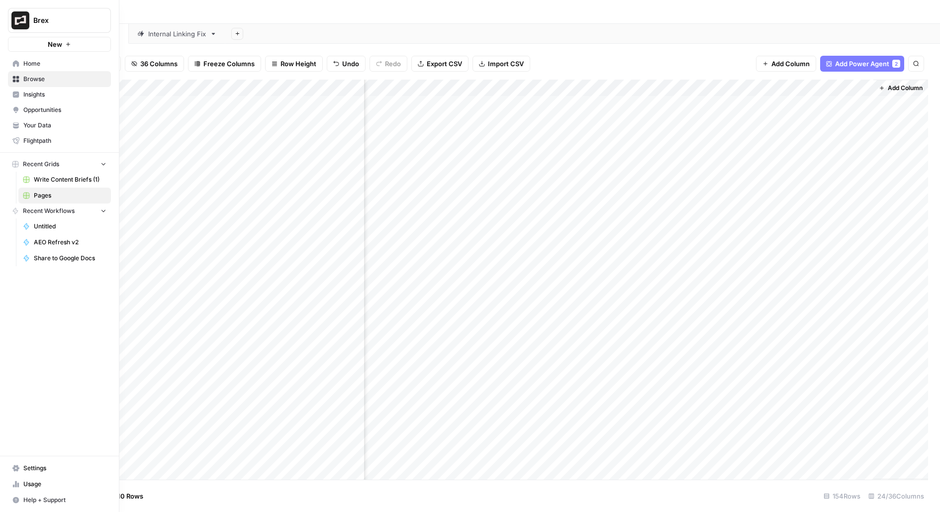
click at [24, 47] on button "New" at bounding box center [59, 44] width 103 height 15
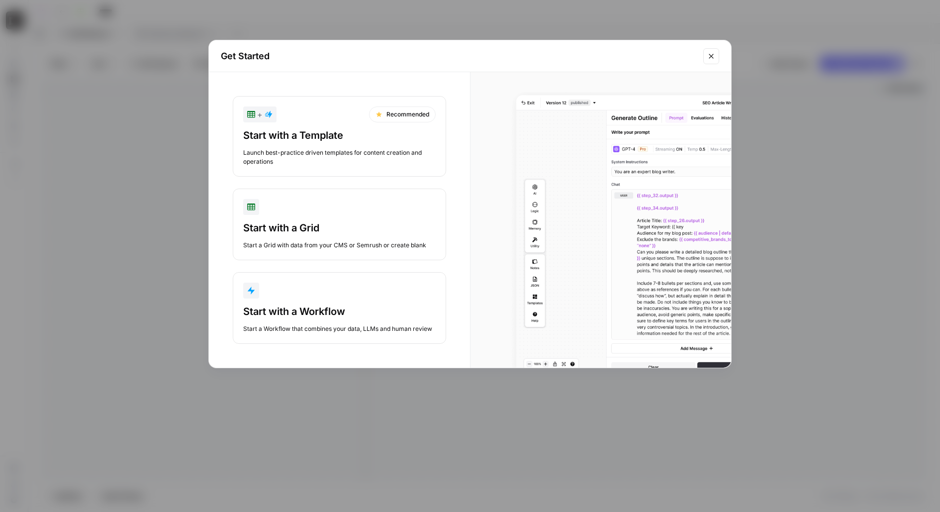
click at [303, 295] on div "button" at bounding box center [339, 290] width 192 height 16
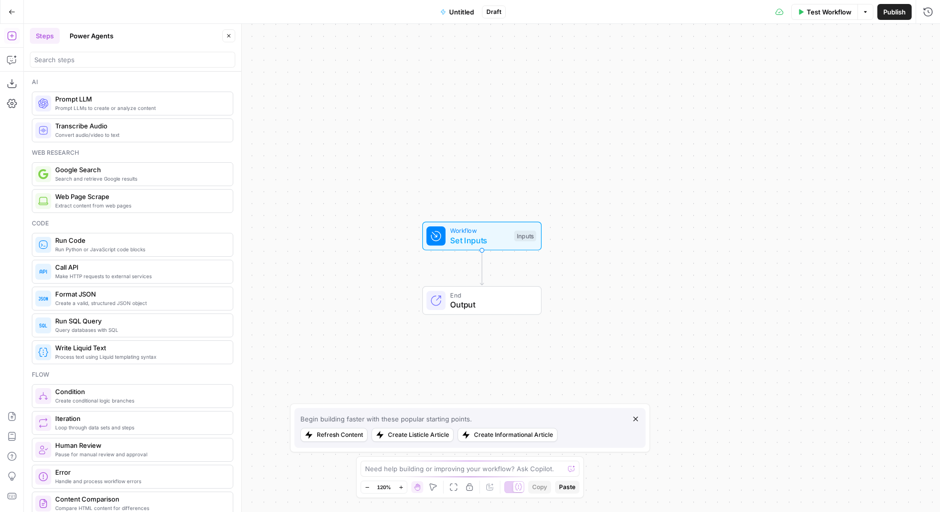
click at [97, 39] on button "Power Agents" at bounding box center [92, 36] width 56 height 16
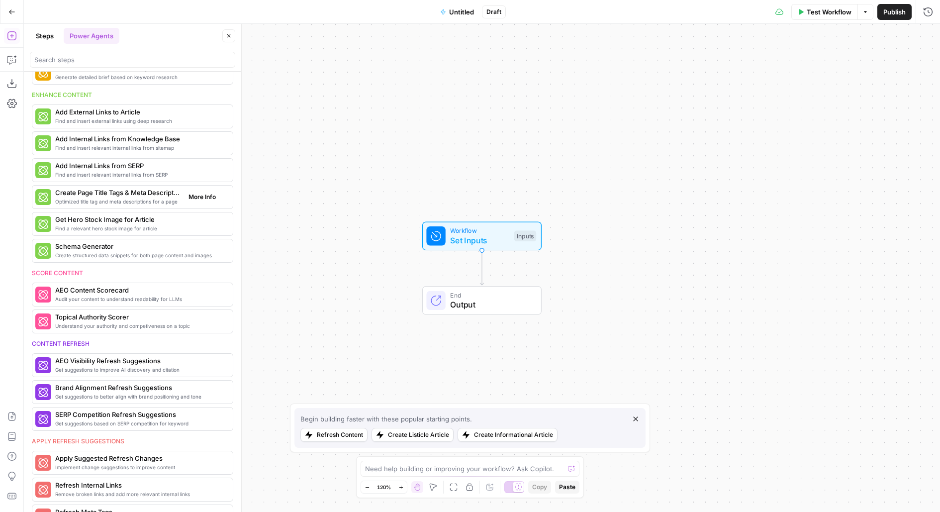
scroll to position [200, 0]
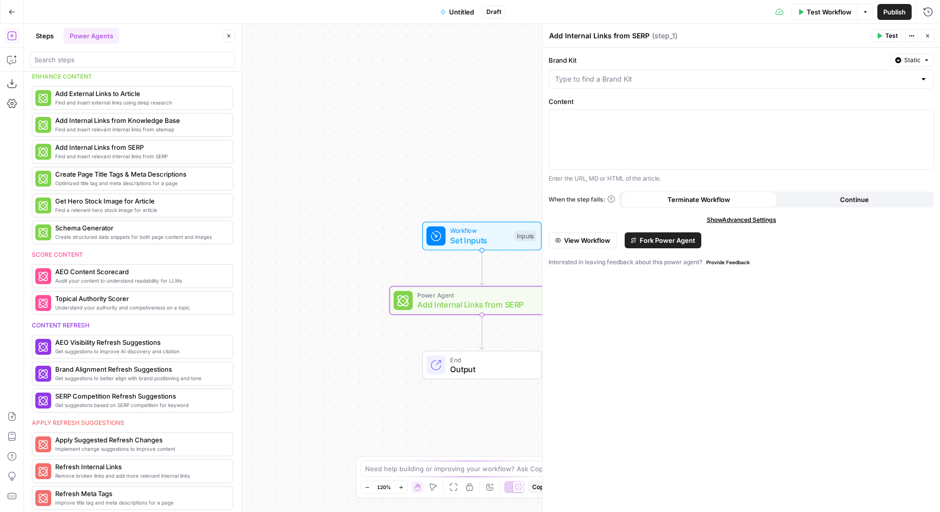
click at [641, 238] on span "Fork Power Agent" at bounding box center [667, 240] width 56 height 10
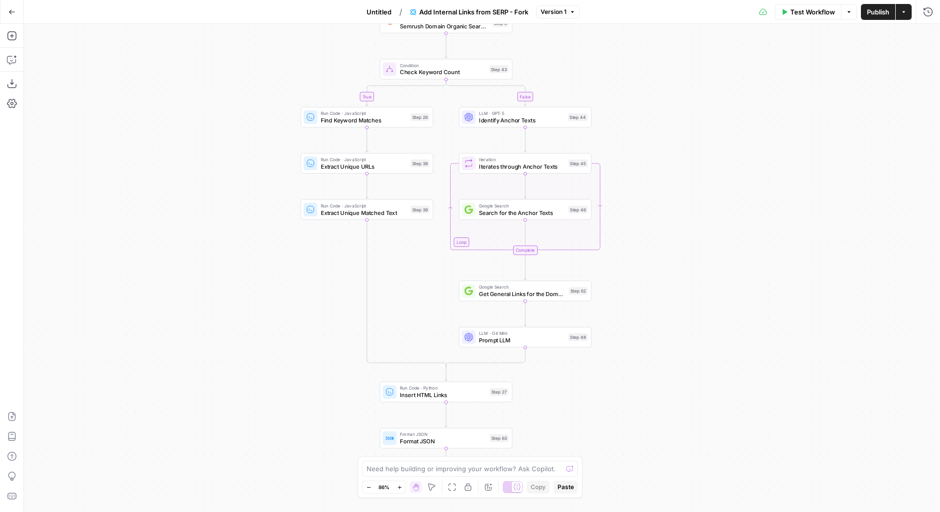
drag, startPoint x: 678, startPoint y: 310, endPoint x: 652, endPoint y: 163, distance: 149.0
click at [652, 163] on div "true false Workflow Set Inputs Inputs Content Processing Convert Content Format…" at bounding box center [482, 268] width 916 height 488
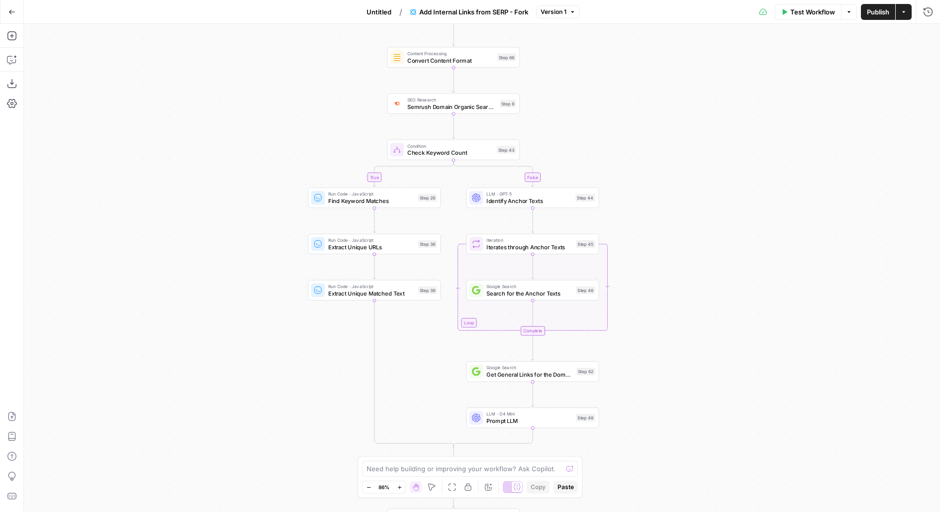
drag, startPoint x: 699, startPoint y: 109, endPoint x: 709, endPoint y: 195, distance: 86.6
click at [709, 196] on div "true false Workflow Set Inputs Inputs Content Processing Convert Content Format…" at bounding box center [482, 268] width 916 height 488
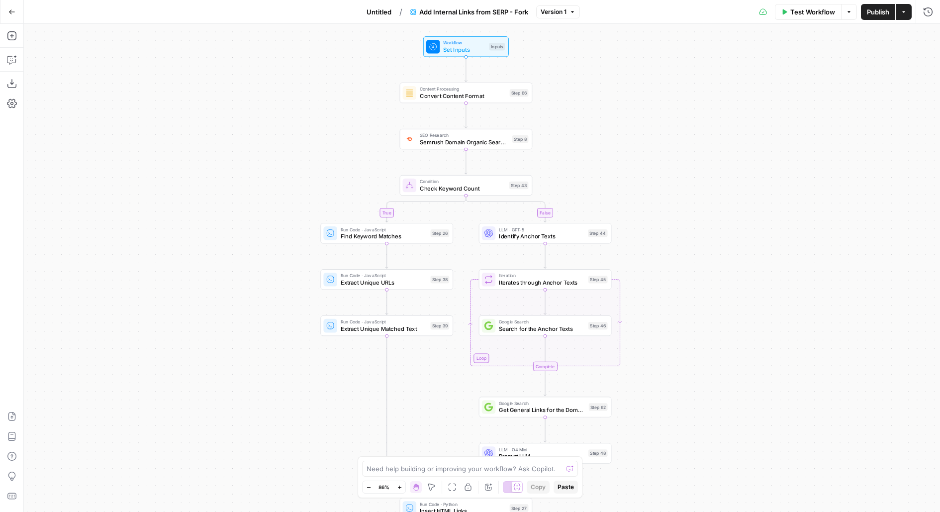
click at [382, 16] on span "Untitled" at bounding box center [378, 12] width 25 height 10
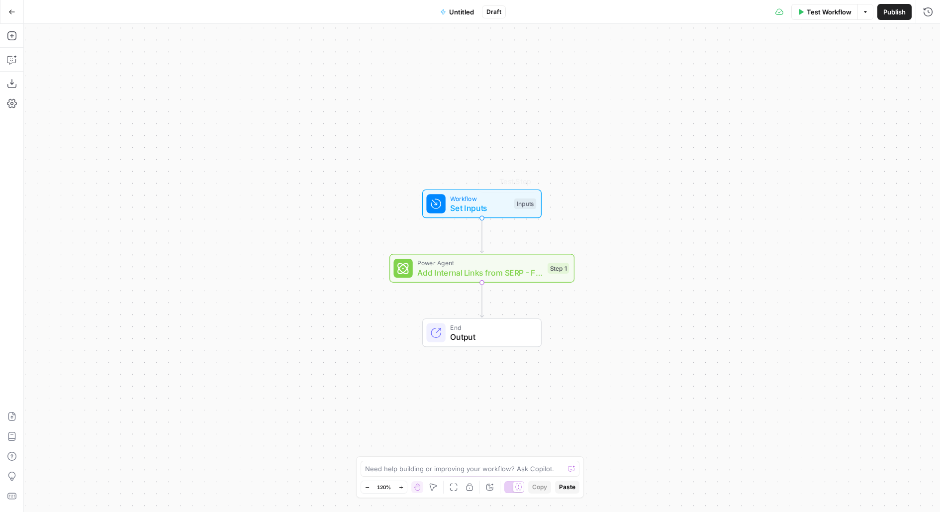
click at [535, 276] on span "Add Internal Links from SERP - Fork" at bounding box center [479, 272] width 125 height 12
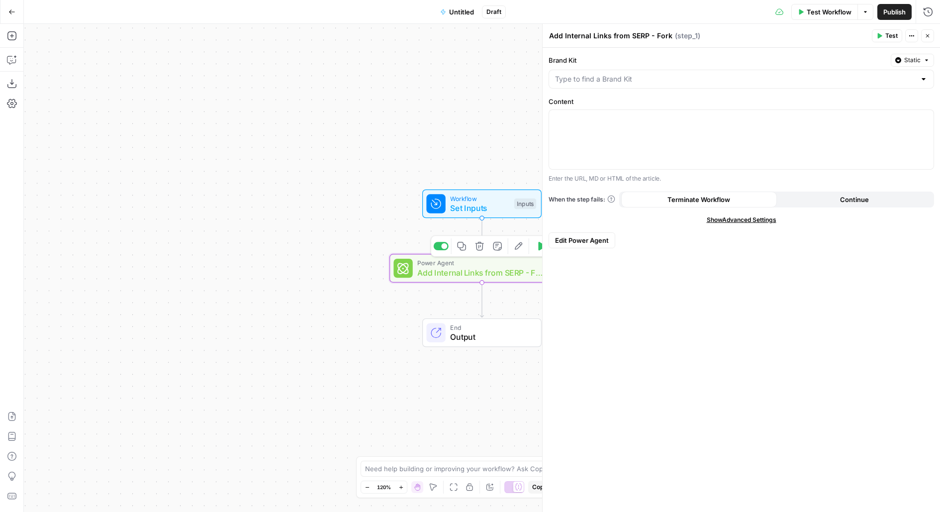
click at [480, 249] on icon "button" at bounding box center [479, 245] width 9 height 9
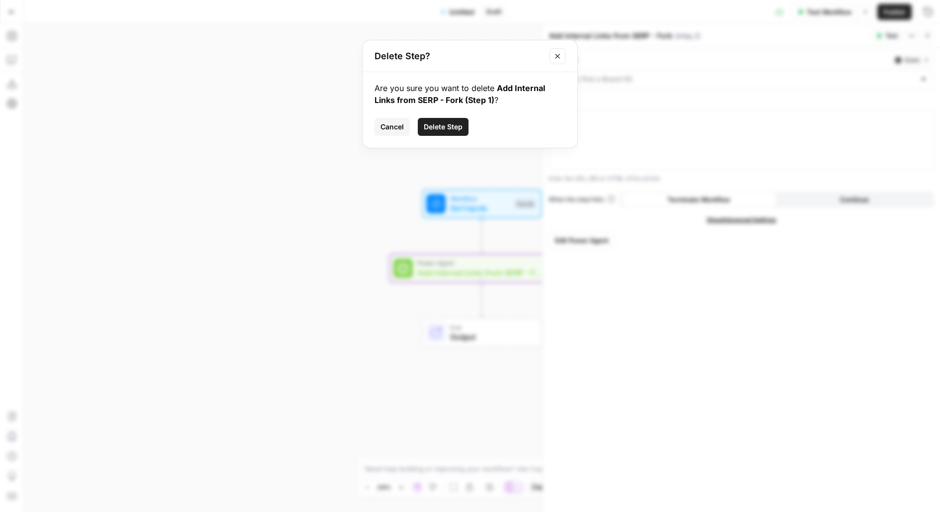
click at [457, 130] on span "Delete Step" at bounding box center [443, 127] width 39 height 10
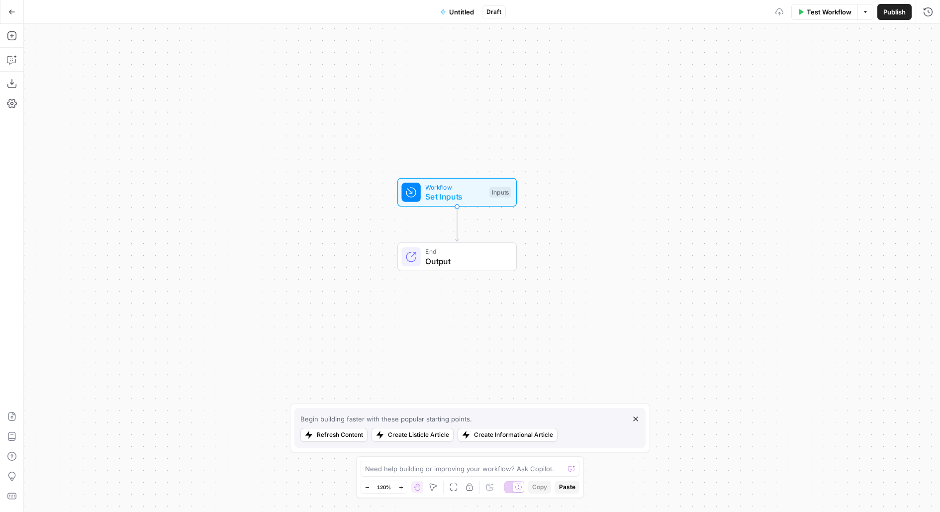
drag, startPoint x: 543, startPoint y: 161, endPoint x: 437, endPoint y: 112, distance: 117.2
click at [476, 129] on div "Workflow Set Inputs Inputs End Output" at bounding box center [482, 268] width 916 height 488
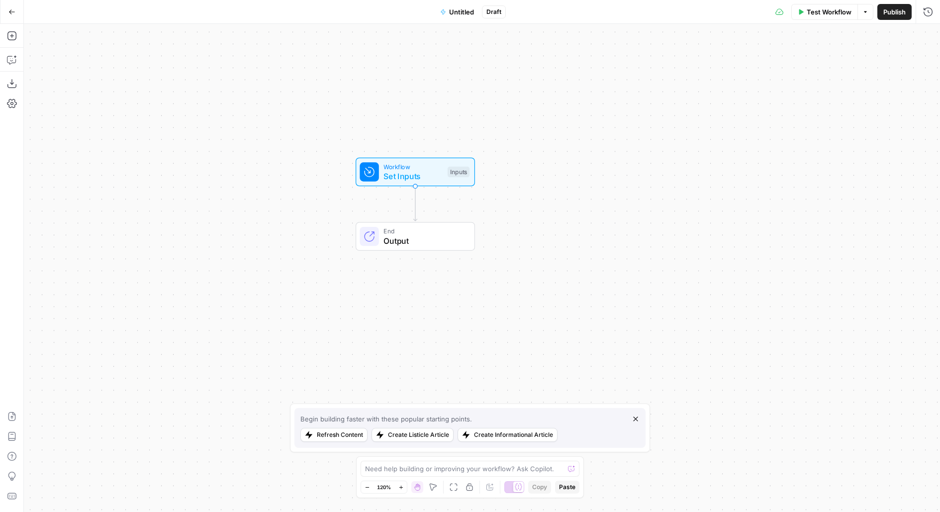
click at [9, 11] on icon "button" at bounding box center [12, 11] width 6 height 4
click at [17, 16] on button "Go Back" at bounding box center [12, 12] width 18 height 18
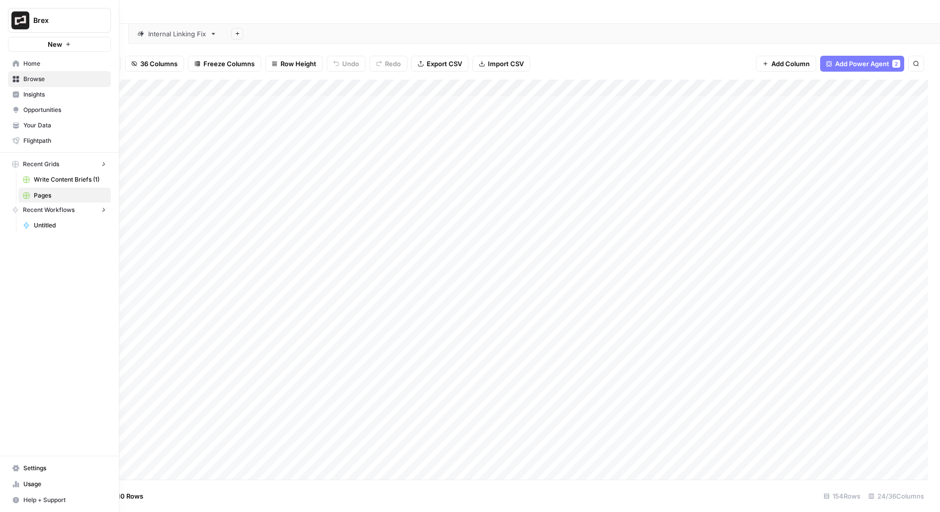
click at [21, 466] on link "Settings" at bounding box center [59, 468] width 103 height 16
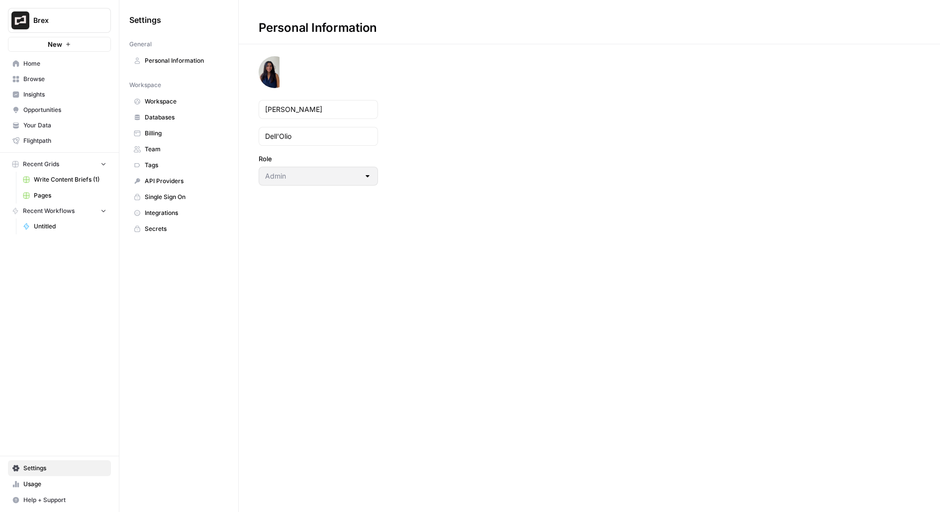
click at [178, 98] on span "Workspace" at bounding box center [184, 101] width 79 height 9
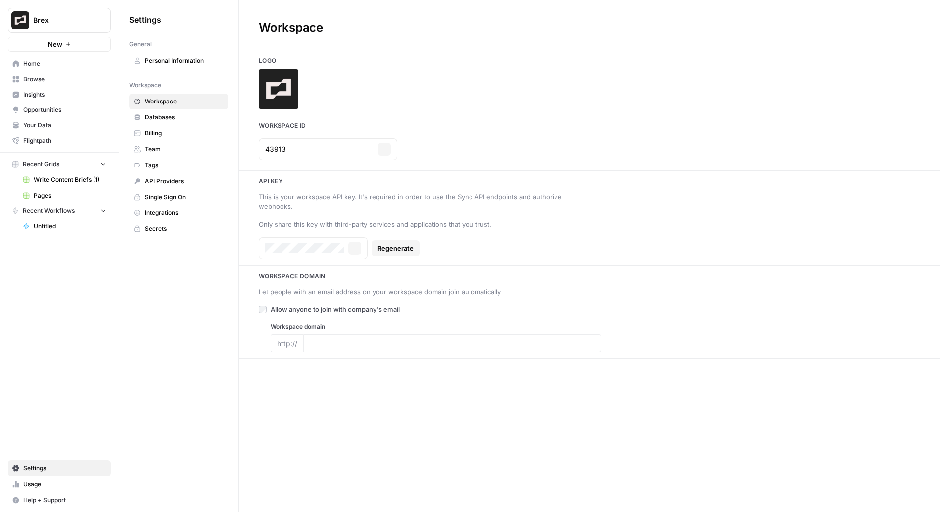
type input "brex.com"
click at [160, 118] on span "Databases" at bounding box center [184, 117] width 79 height 9
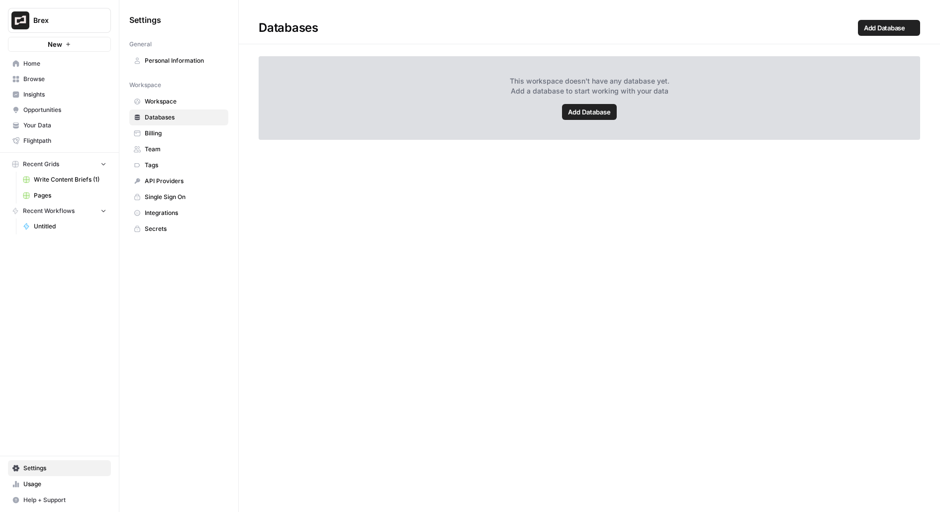
click at [167, 136] on span "Billing" at bounding box center [184, 133] width 79 height 9
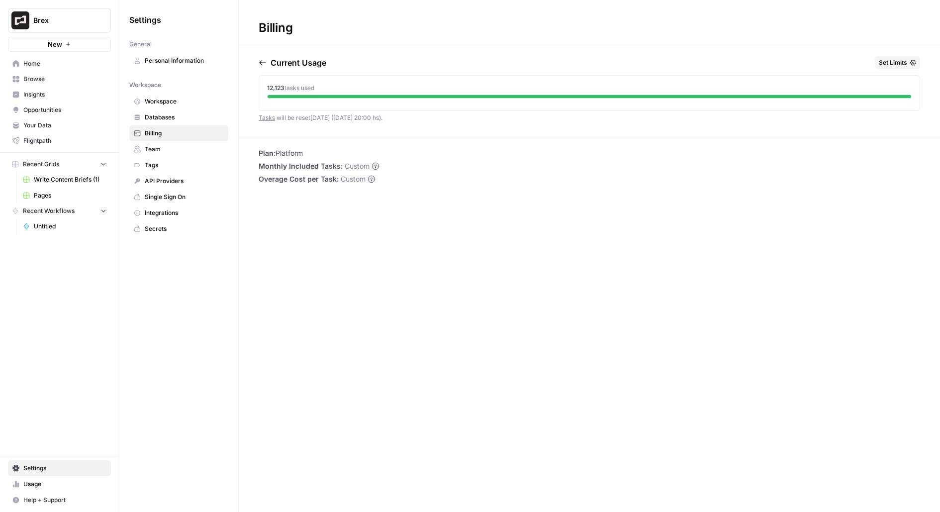
click at [889, 65] on span "Set Limits" at bounding box center [893, 62] width 28 height 9
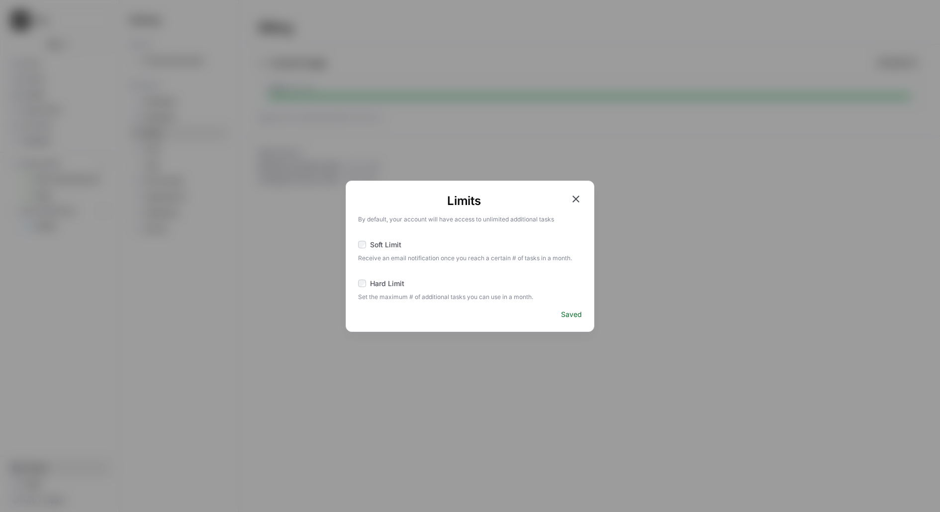
click at [392, 249] on label "Soft Limit" at bounding box center [470, 246] width 224 height 12
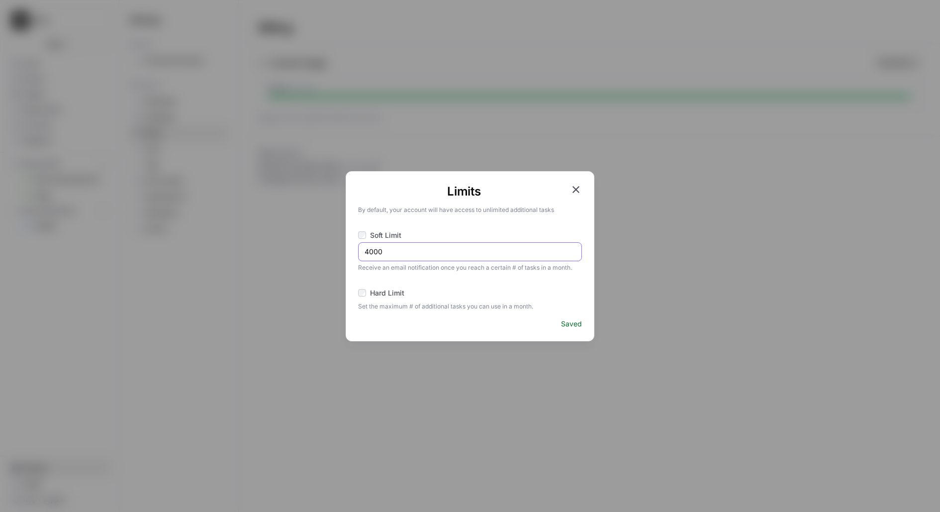
click at [493, 247] on input "4000" at bounding box center [469, 252] width 211 height 10
type input "25"
type input "250000"
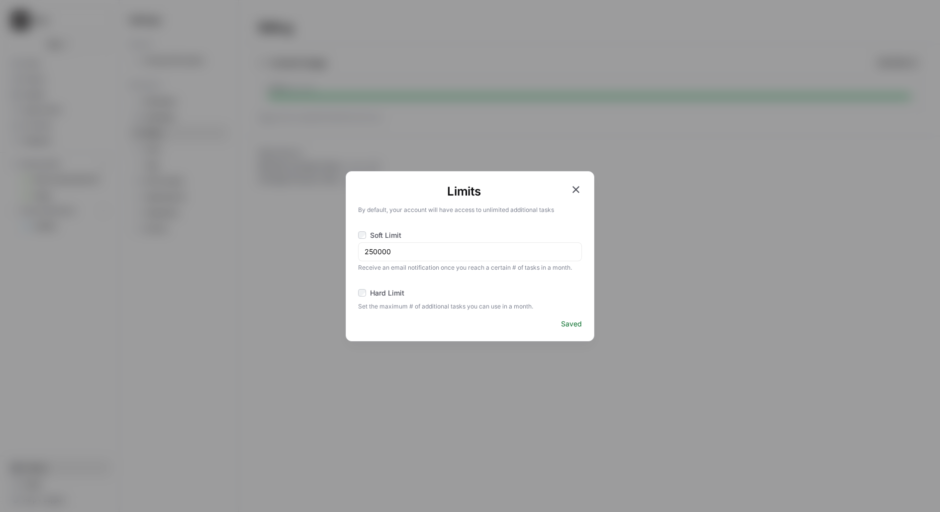
click at [578, 188] on icon "button" at bounding box center [576, 189] width 12 height 12
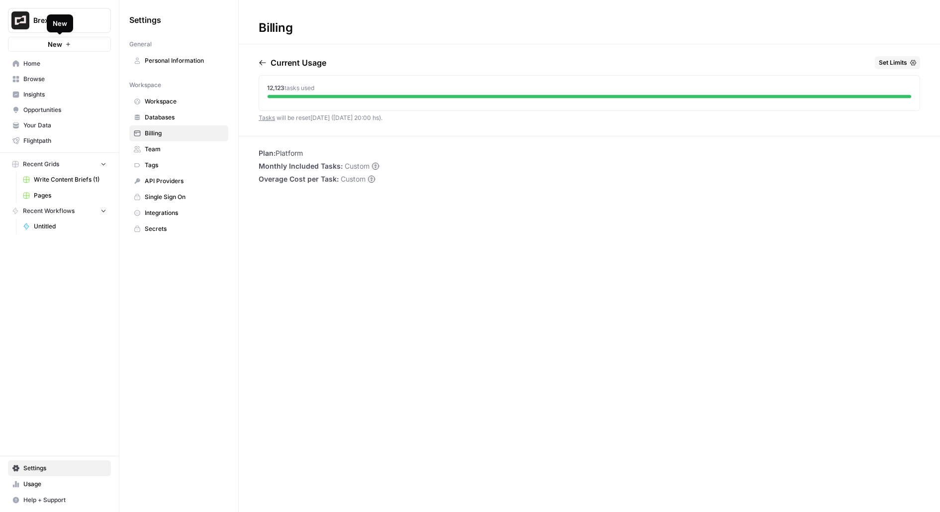
click at [83, 46] on button "New" at bounding box center [59, 44] width 103 height 15
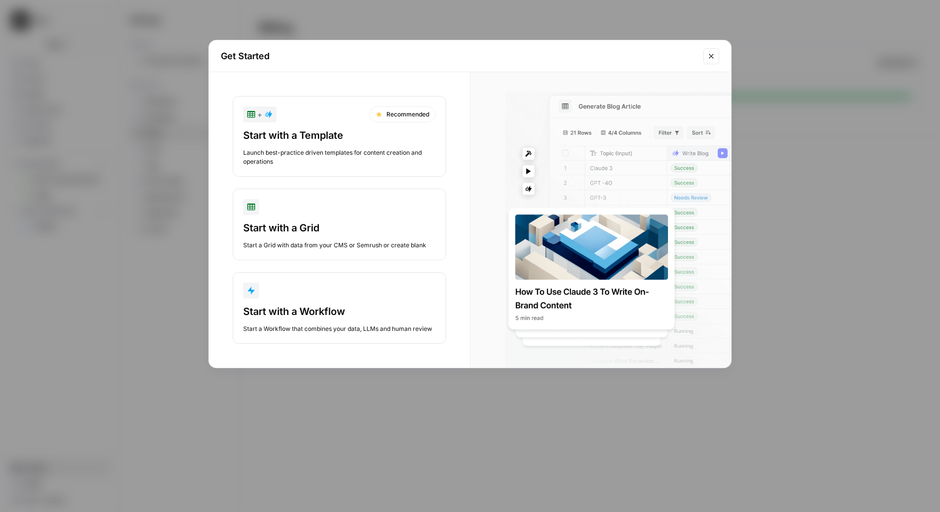
click at [338, 17] on div "Get Started + Recommended Start with a Template Launch best-practice driven tem…" at bounding box center [470, 256] width 940 height 512
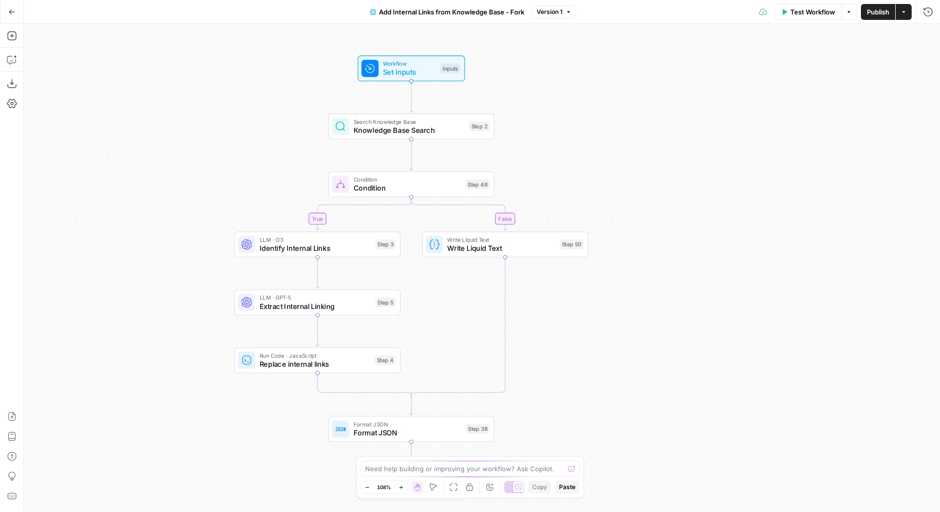
drag, startPoint x: 588, startPoint y: 137, endPoint x: 532, endPoint y: 145, distance: 56.7
click at [532, 146] on div "true false Workflow Set Inputs Inputs Search Knowledge Base Knowledge Base Sear…" at bounding box center [482, 268] width 916 height 488
click at [471, 135] on div "Search Knowledge Base Knowledge Base Search Step 2 Copy step Delete step Add No…" at bounding box center [411, 126] width 166 height 26
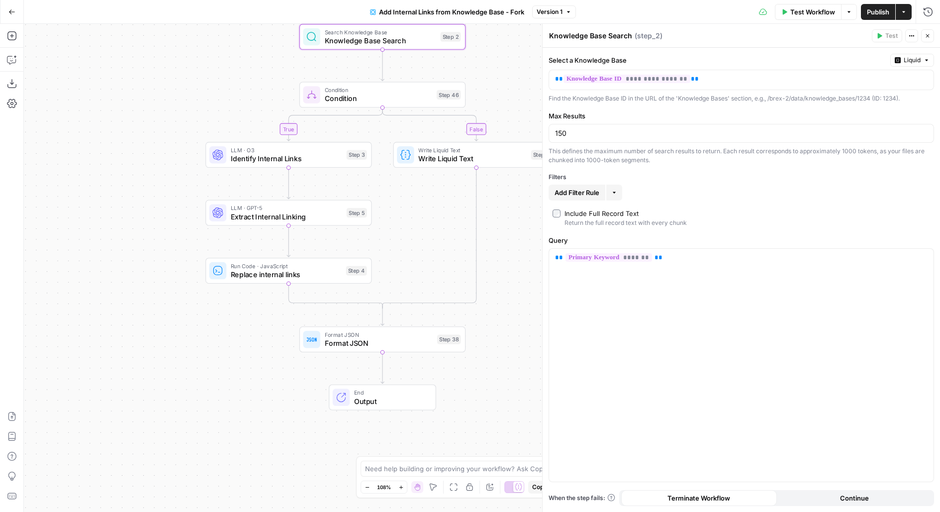
drag, startPoint x: 513, startPoint y: 154, endPoint x: 484, endPoint y: 65, distance: 93.4
click at [484, 65] on div "true false Workflow Set Inputs Inputs Search Knowledge Base Knowledge Base Sear…" at bounding box center [482, 268] width 916 height 488
drag, startPoint x: 501, startPoint y: 117, endPoint x: 444, endPoint y: 102, distance: 59.2
click at [444, 102] on div "true false Workflow Set Inputs Inputs Search Knowledge Base Knowledge Base Sear…" at bounding box center [482, 268] width 916 height 488
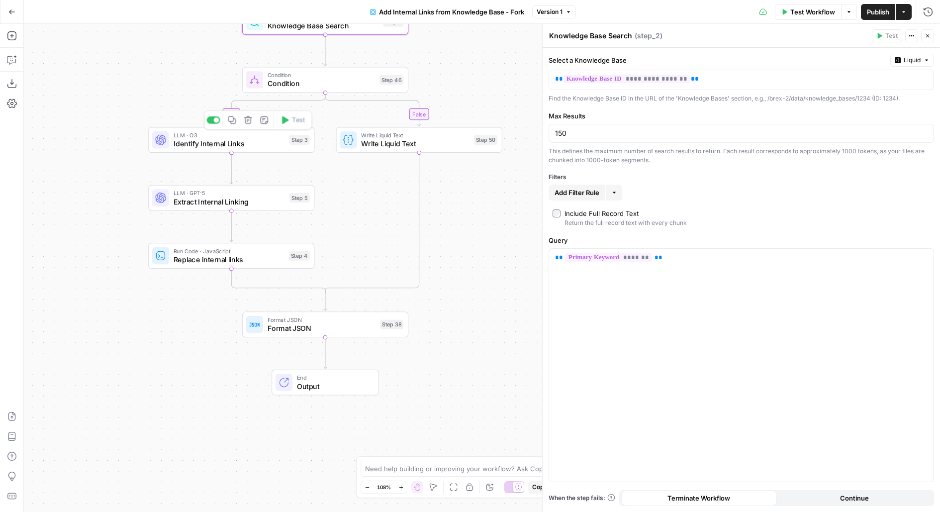
click at [241, 142] on span "Identify Internal Links" at bounding box center [229, 143] width 111 height 11
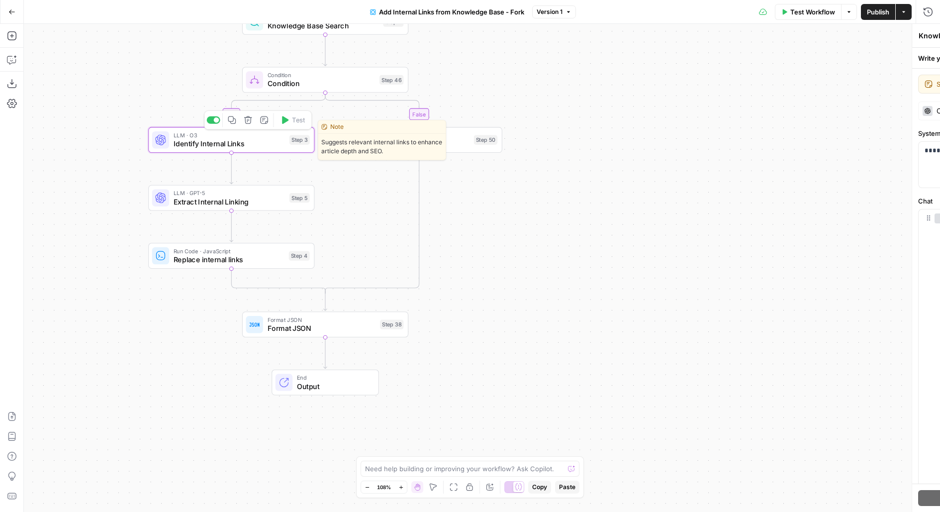
type textarea "Identify Internal Links"
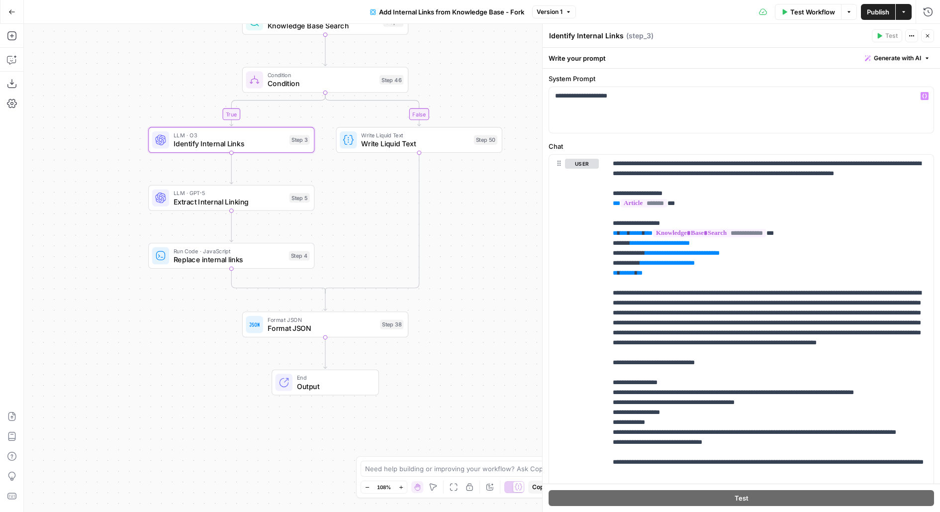
scroll to position [54, 0]
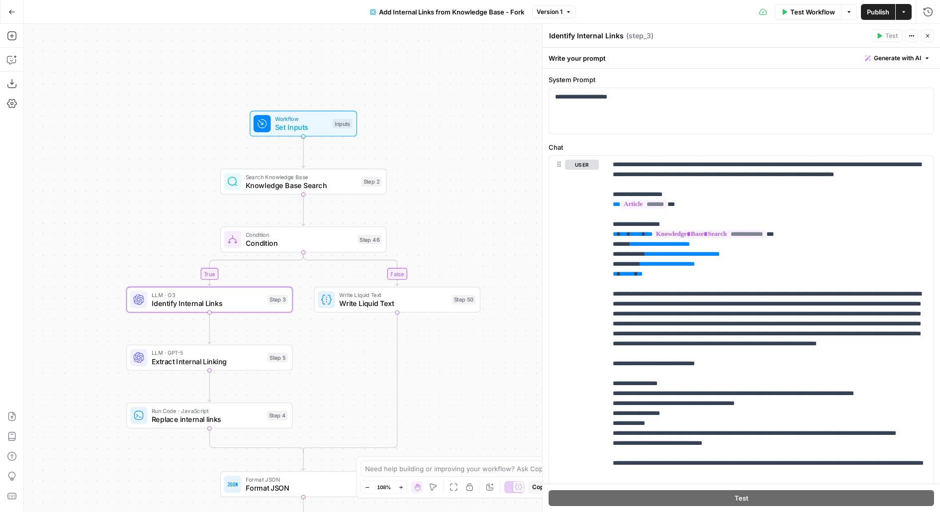
drag, startPoint x: 530, startPoint y: 213, endPoint x: 508, endPoint y: 373, distance: 161.1
click at [508, 373] on div "true false Workflow Set Inputs Inputs Search Knowledge Base Knowledge Base Sear…" at bounding box center [482, 268] width 916 height 488
drag, startPoint x: 730, startPoint y: 198, endPoint x: 615, endPoint y: 189, distance: 115.7
click at [615, 189] on p "**********" at bounding box center [770, 329] width 315 height 338
drag, startPoint x: 696, startPoint y: 286, endPoint x: 536, endPoint y: 212, distance: 175.3
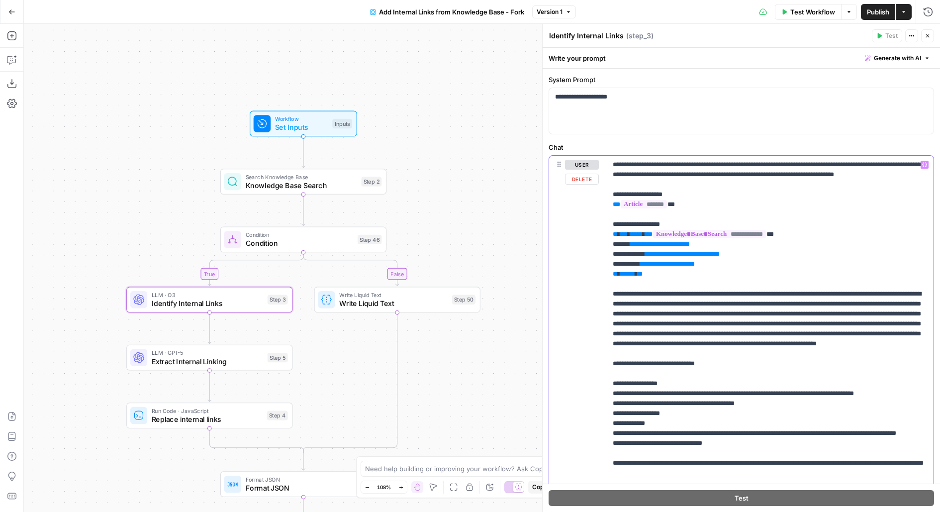
click at [536, 212] on body "Brex New Home Browse Insights Opportunities Your Data Flightpath Recent Grids W…" at bounding box center [470, 256] width 940 height 512
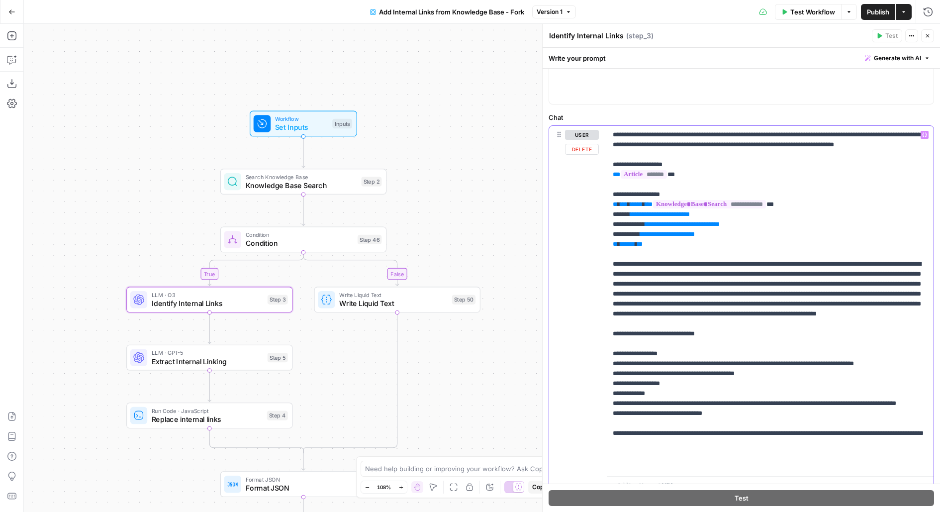
scroll to position [89, 0]
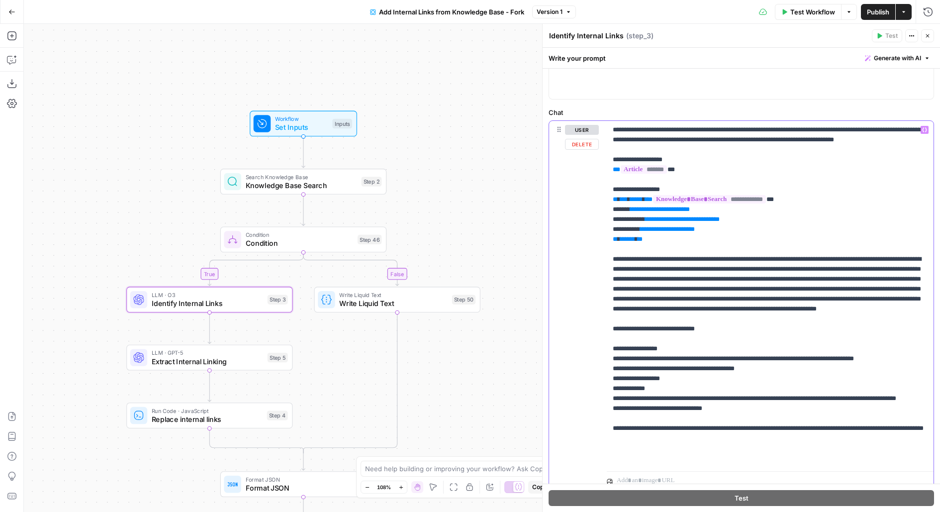
drag, startPoint x: 609, startPoint y: 254, endPoint x: 929, endPoint y: 315, distance: 325.5
click at [929, 315] on div "**********" at bounding box center [770, 294] width 327 height 346
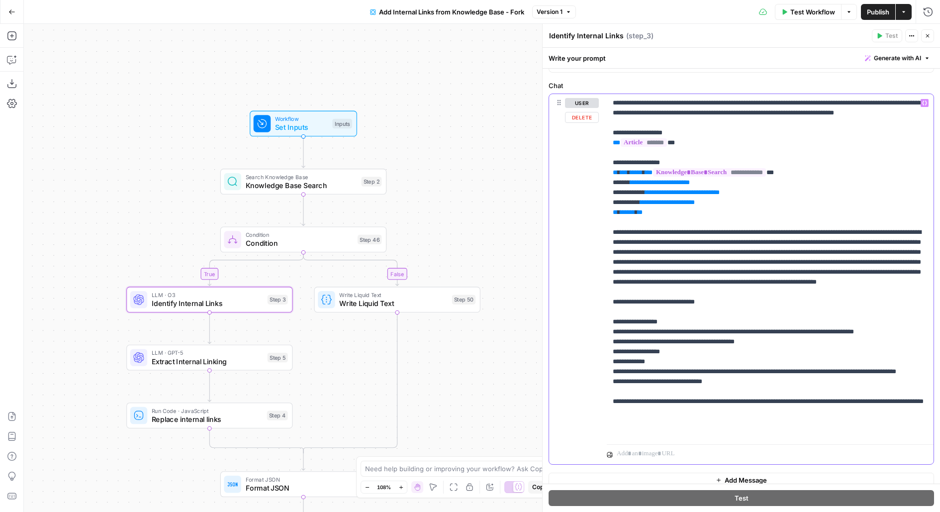
scroll to position [116, 0]
drag, startPoint x: 623, startPoint y: 341, endPoint x: 876, endPoint y: 384, distance: 256.3
click at [876, 384] on p "**********" at bounding box center [770, 266] width 315 height 338
click at [642, 392] on p "**********" at bounding box center [770, 266] width 315 height 338
drag, startPoint x: 622, startPoint y: 379, endPoint x: 710, endPoint y: 388, distance: 87.9
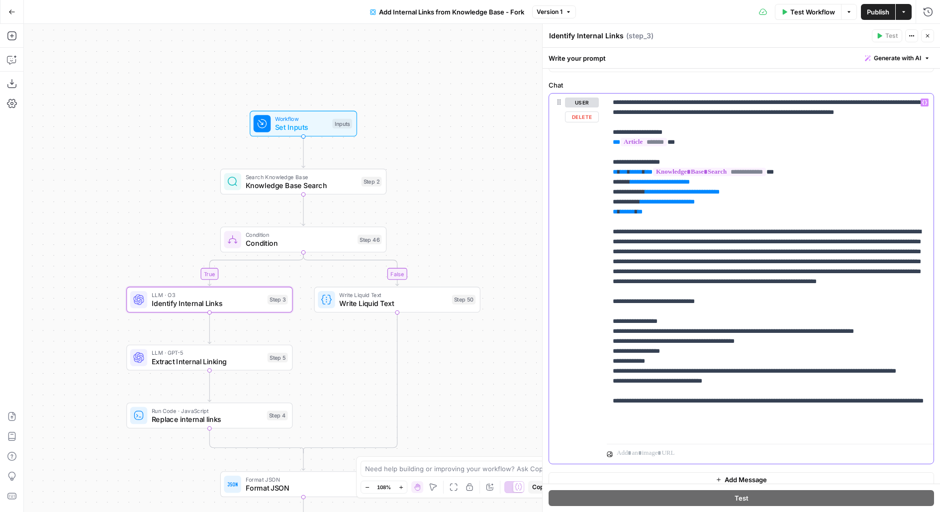
click at [710, 388] on p "**********" at bounding box center [770, 266] width 315 height 338
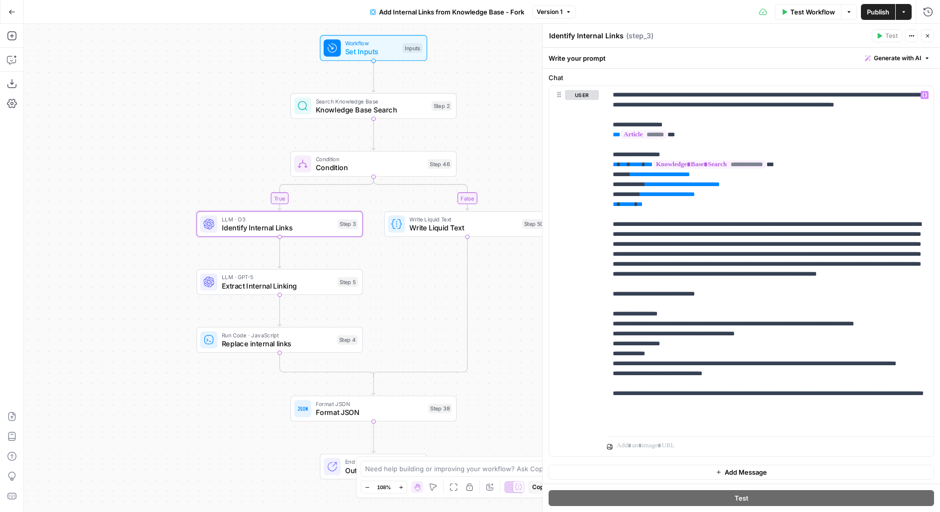
drag, startPoint x: 343, startPoint y: 373, endPoint x: 411, endPoint y: 286, distance: 110.1
click at [411, 286] on div "true false Workflow Set Inputs Inputs Search Knowledge Base Knowledge Base Sear…" at bounding box center [482, 268] width 916 height 488
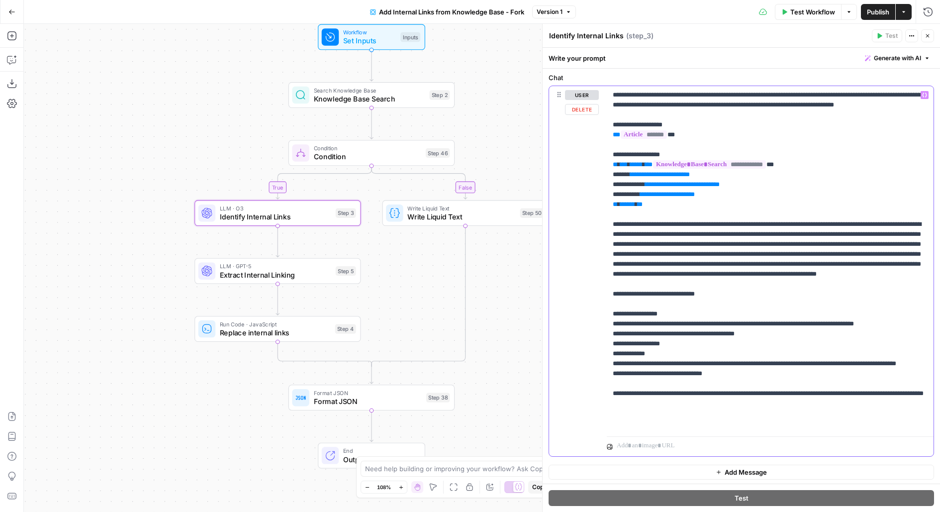
click at [739, 134] on p "**********" at bounding box center [770, 259] width 315 height 338
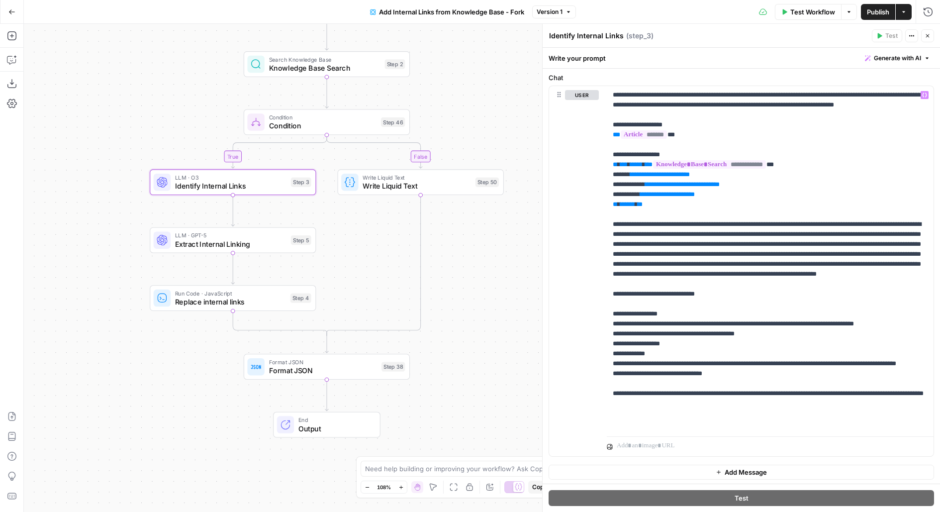
drag, startPoint x: 505, startPoint y: 104, endPoint x: 459, endPoint y: 64, distance: 61.3
click at [459, 64] on div "true false Workflow Set Inputs Inputs Search Knowledge Base Knowledge Base Sear…" at bounding box center [482, 268] width 916 height 488
drag, startPoint x: 459, startPoint y: 66, endPoint x: 459, endPoint y: 116, distance: 50.7
click at [459, 116] on div "true false Workflow Set Inputs Inputs Search Knowledge Base Knowledge Base Sear…" at bounding box center [482, 268] width 916 height 488
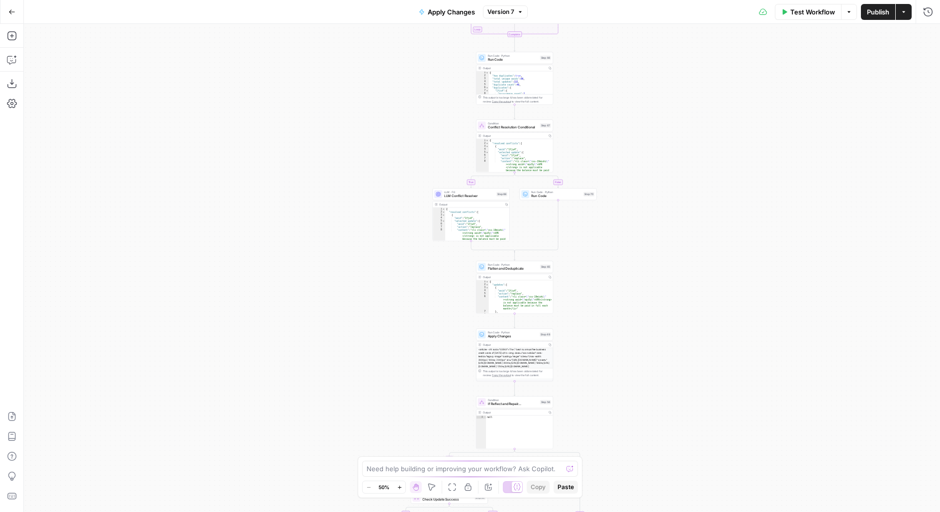
click at [609, 61] on div "true false true false true false true false true false Workflow Set Inputs Inpu…" at bounding box center [482, 268] width 916 height 488
click at [592, 174] on div "true false true false true false true false true false Workflow Set Inputs Inpu…" at bounding box center [482, 268] width 916 height 488
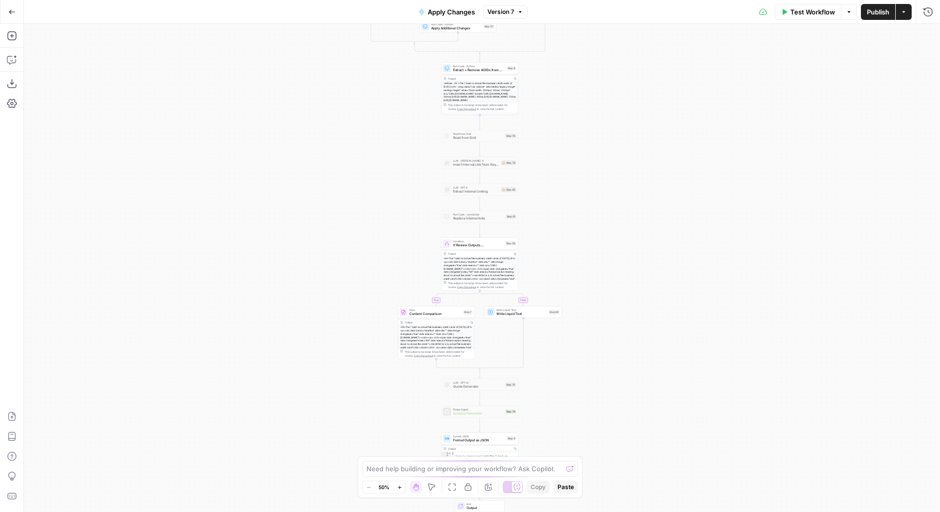
drag, startPoint x: 601, startPoint y: 387, endPoint x: 601, endPoint y: 190, distance: 196.9
click at [601, 190] on div "true false true false true false true false true false Workflow Set Inputs Inpu…" at bounding box center [482, 268] width 916 height 488
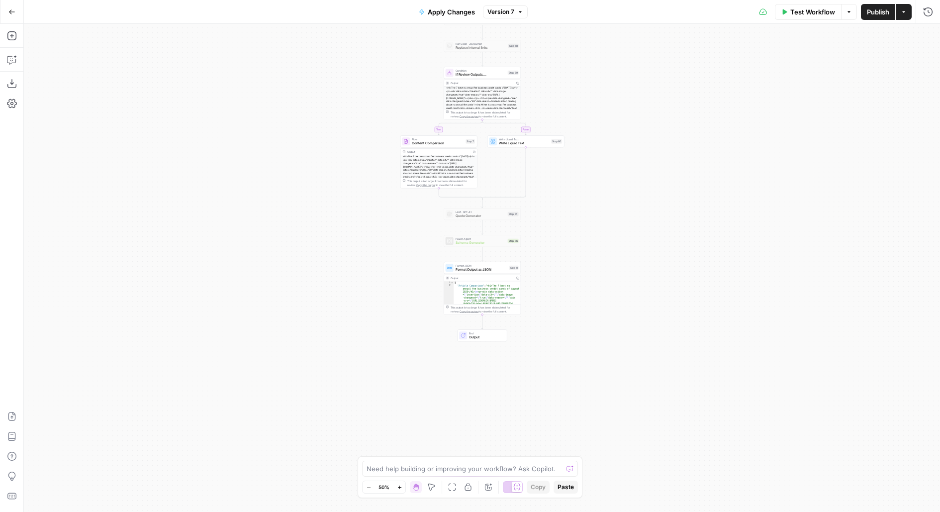
drag, startPoint x: 601, startPoint y: 176, endPoint x: 575, endPoint y: 450, distance: 275.6
click at [575, 451] on div "true false true false true false true false true false Workflow Set Inputs Inpu…" at bounding box center [482, 268] width 916 height 488
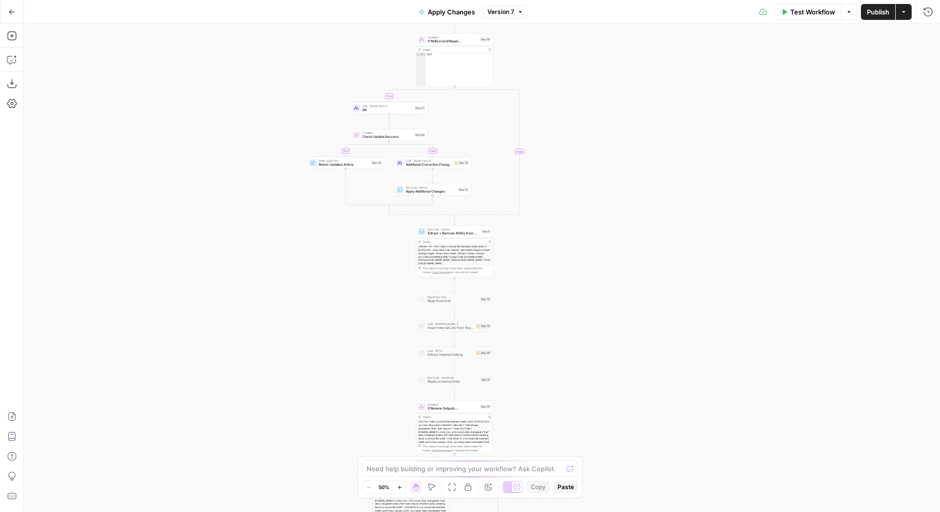
drag, startPoint x: 582, startPoint y: 157, endPoint x: 593, endPoint y: 256, distance: 100.0
click at [593, 257] on div "true false true false true false true false true false Workflow Set Inputs Inpu…" at bounding box center [482, 268] width 916 height 488
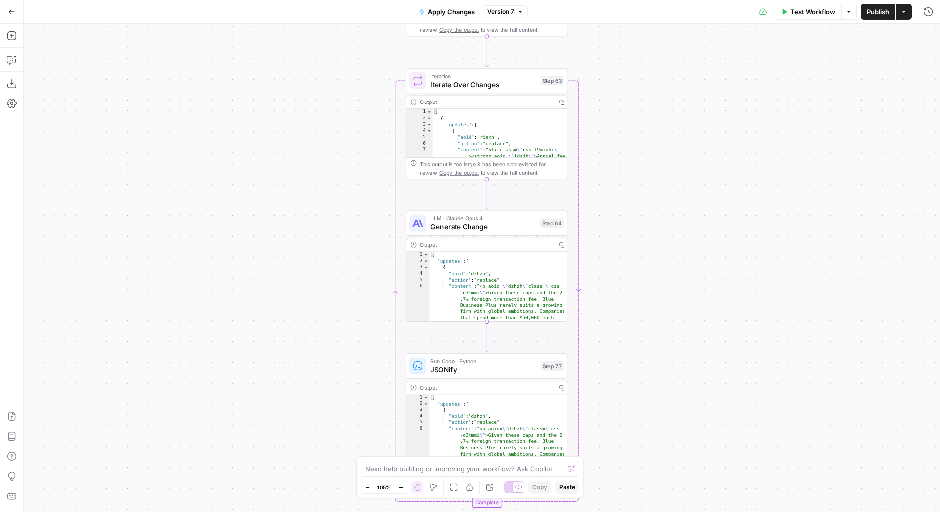
drag, startPoint x: 512, startPoint y: 312, endPoint x: 700, endPoint y: 170, distance: 235.3
click at [700, 170] on div "true false true false true false true false true false Workflow Set Inputs Inpu…" at bounding box center [482, 268] width 916 height 488
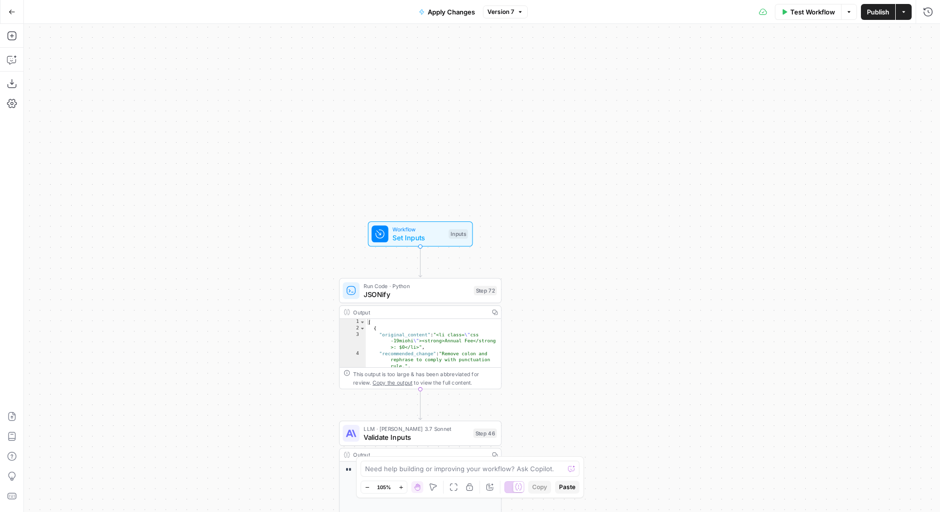
drag, startPoint x: 553, startPoint y: 282, endPoint x: 544, endPoint y: 82, distance: 200.6
click at [544, 82] on div "true false true false true false true false true false Workflow Set Inputs Inpu…" at bounding box center [482, 268] width 916 height 488
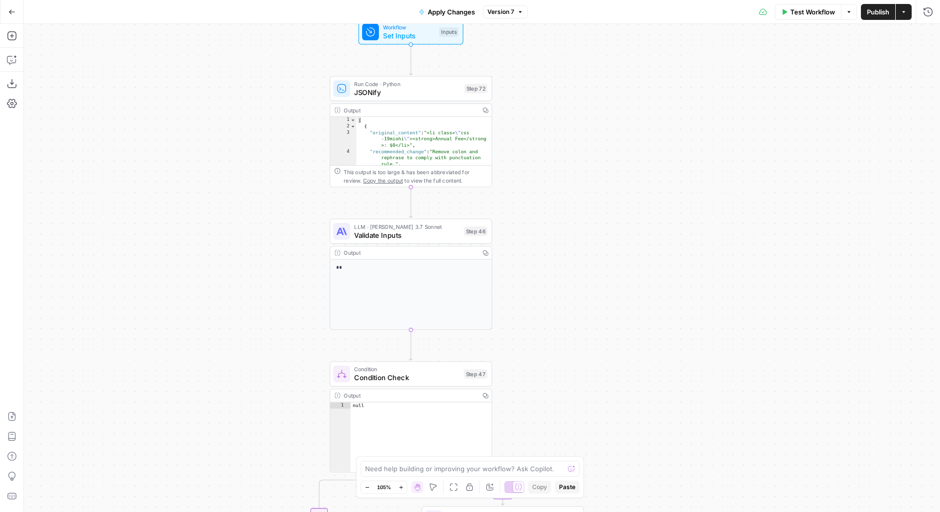
drag, startPoint x: 582, startPoint y: 235, endPoint x: 582, endPoint y: 63, distance: 172.5
click at [582, 63] on div "true false true false true false true false true false Workflow Set Inputs Inpu…" at bounding box center [482, 268] width 916 height 488
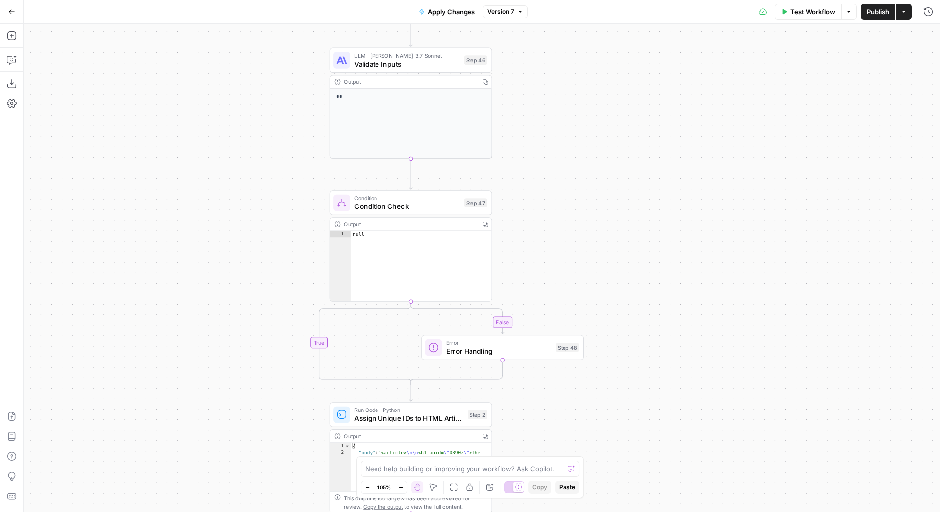
drag, startPoint x: 533, startPoint y: 237, endPoint x: 526, endPoint y: 39, distance: 198.0
click at [526, 39] on div "true false true false true false true false true false Workflow Set Inputs Inpu…" at bounding box center [482, 268] width 916 height 488
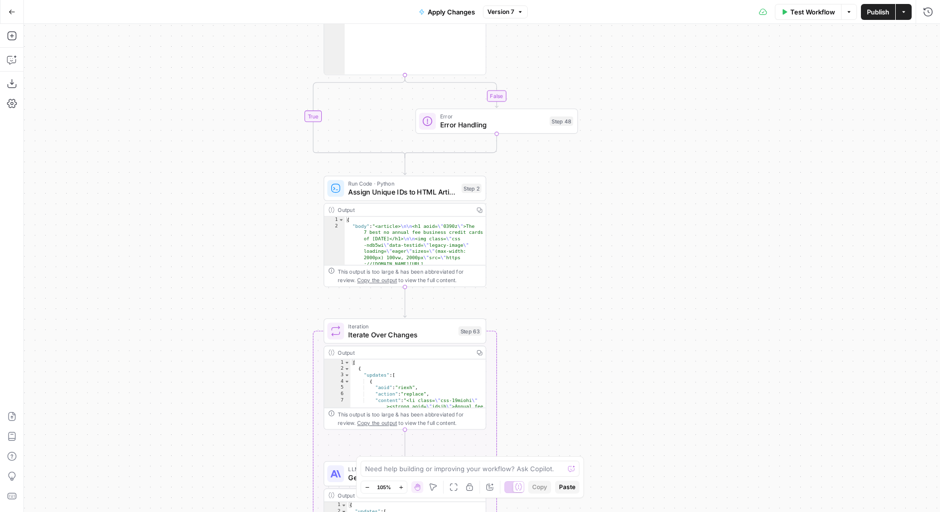
drag, startPoint x: 572, startPoint y: 221, endPoint x: 572, endPoint y: 79, distance: 141.7
click at [572, 81] on div "true false true false true false true false true false Workflow Set Inputs Inpu…" at bounding box center [482, 268] width 916 height 488
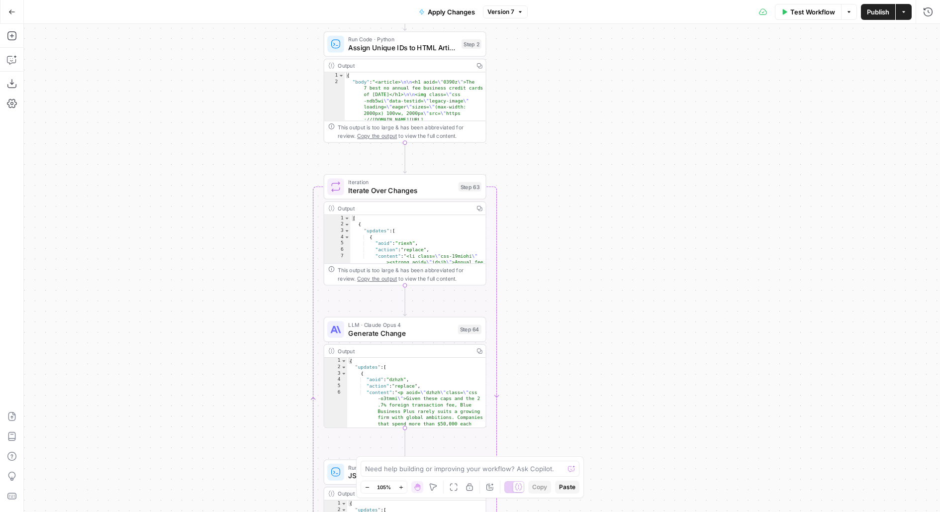
drag, startPoint x: 571, startPoint y: 299, endPoint x: 571, endPoint y: 113, distance: 185.5
click at [571, 119] on div "true false true false true false true false true false Workflow Set Inputs Inpu…" at bounding box center [482, 268] width 916 height 488
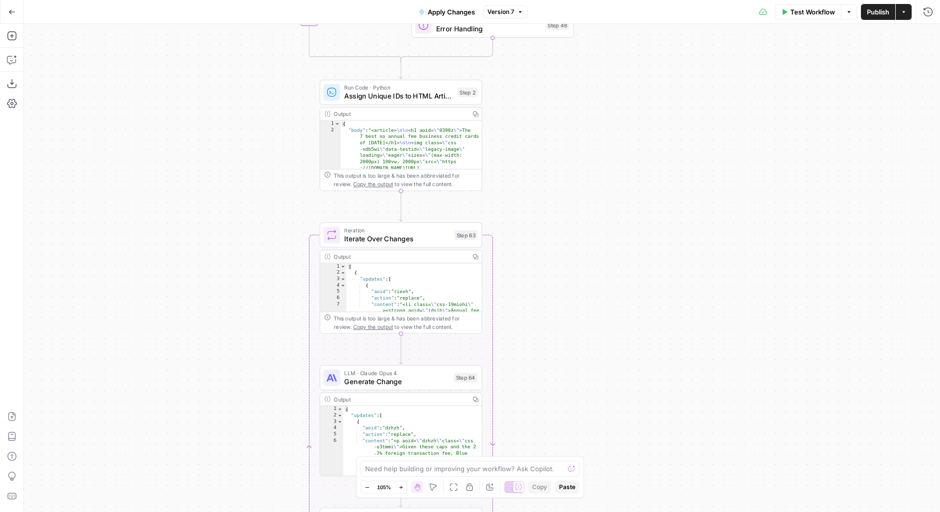
drag, startPoint x: 566, startPoint y: 131, endPoint x: 561, endPoint y: 368, distance: 237.2
click at [561, 369] on div "true false true false true false true false true false Workflow Set Inputs Inpu…" at bounding box center [482, 268] width 916 height 488
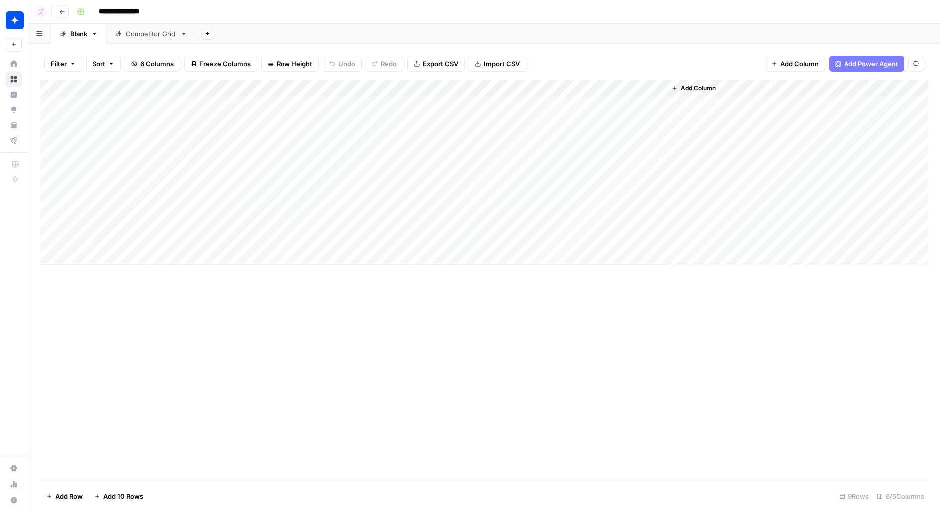
click at [125, 135] on div "Add Column" at bounding box center [484, 172] width 888 height 185
click at [250, 138] on div "Add Column" at bounding box center [484, 172] width 888 height 185
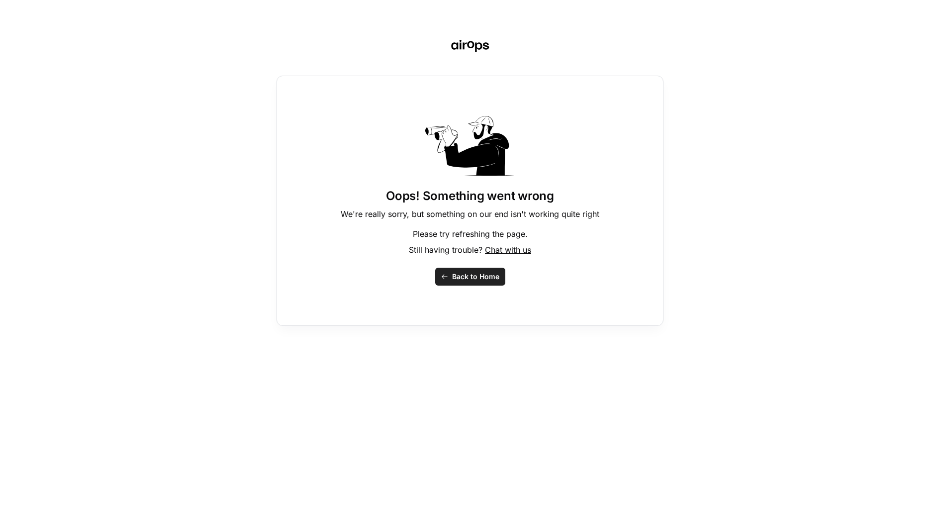
click at [465, 285] on div "Oops! Something went wrong We're really sorry, but something on our end isn't w…" at bounding box center [469, 201] width 387 height 250
click at [465, 273] on span "Back to Home" at bounding box center [475, 276] width 47 height 10
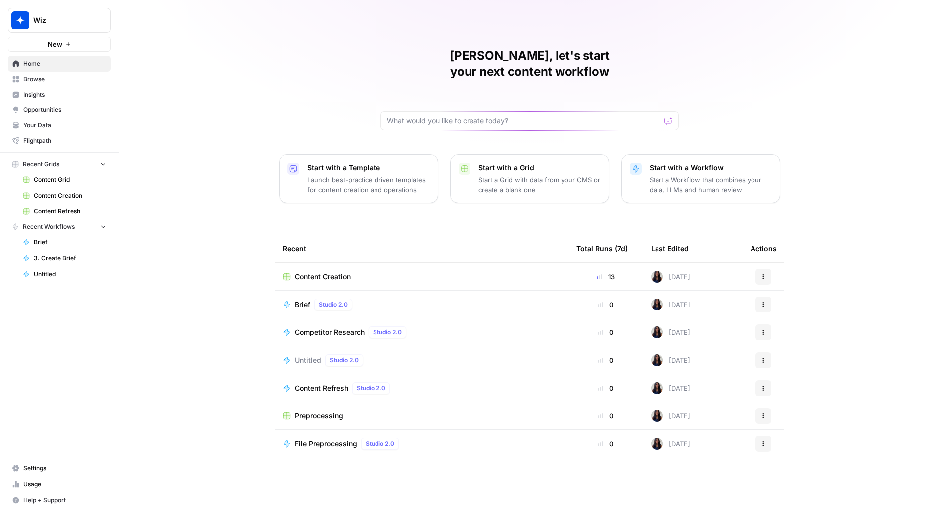
click at [63, 26] on button "Wiz" at bounding box center [59, 20] width 103 height 25
type input "notion"
click button "Notion" at bounding box center [89, 75] width 159 height 16
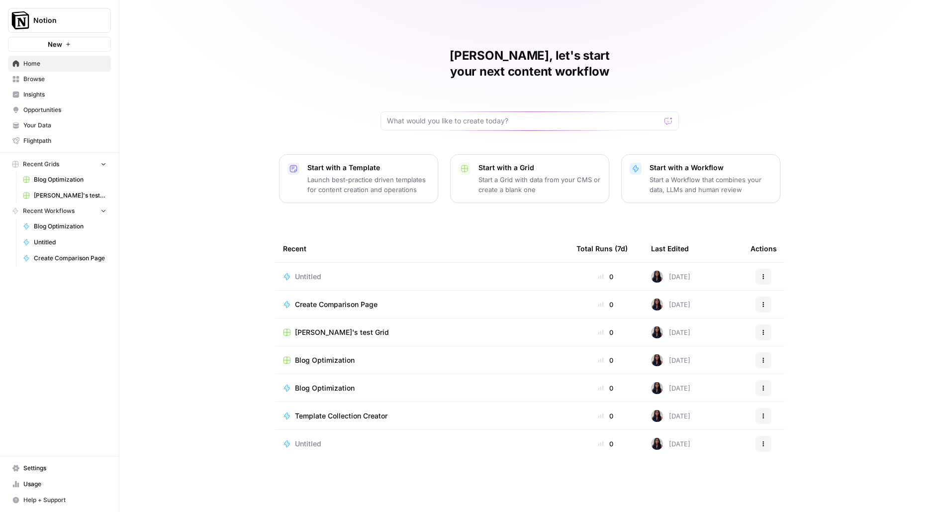
click at [27, 468] on span "Settings" at bounding box center [64, 467] width 83 height 9
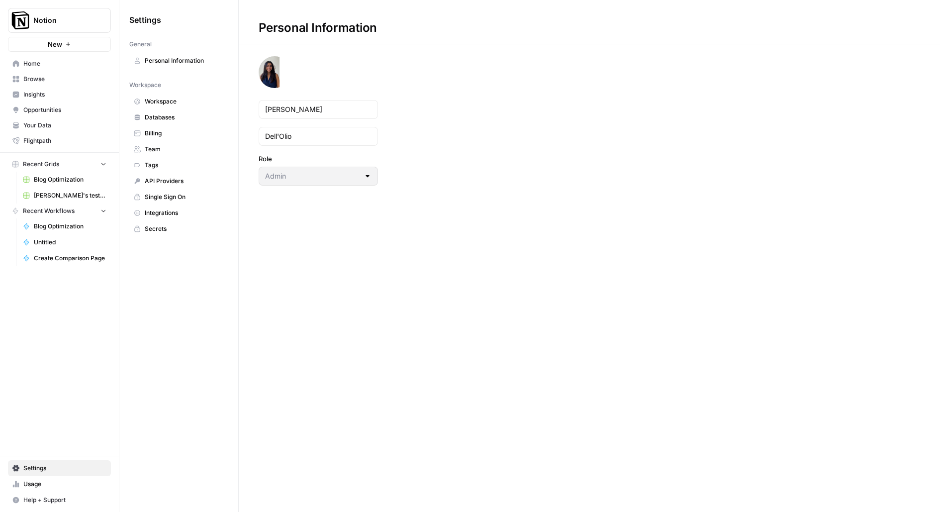
click at [154, 149] on span "Team" at bounding box center [184, 149] width 79 height 9
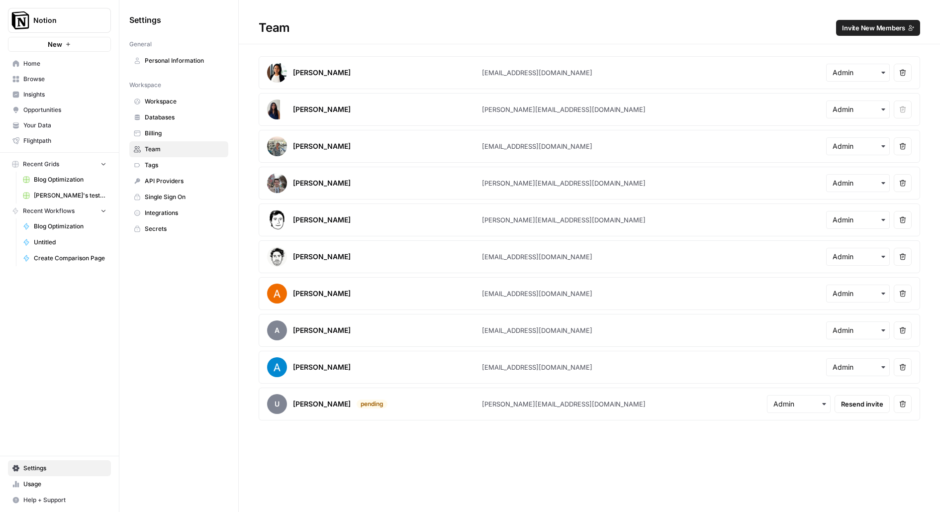
click at [872, 24] on span "Invite New Members" at bounding box center [873, 28] width 63 height 10
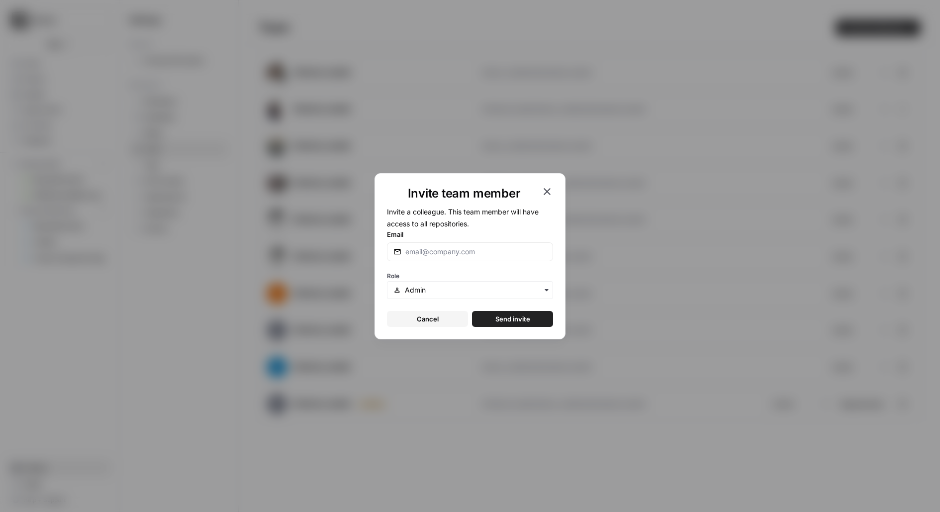
click at [514, 238] on label "Email" at bounding box center [470, 234] width 166 height 10
click at [514, 247] on input "Email" at bounding box center [475, 252] width 141 height 10
paste input "[EMAIL_ADDRESS][DOMAIN_NAME]"
type input "[EMAIL_ADDRESS][DOMAIN_NAME]"
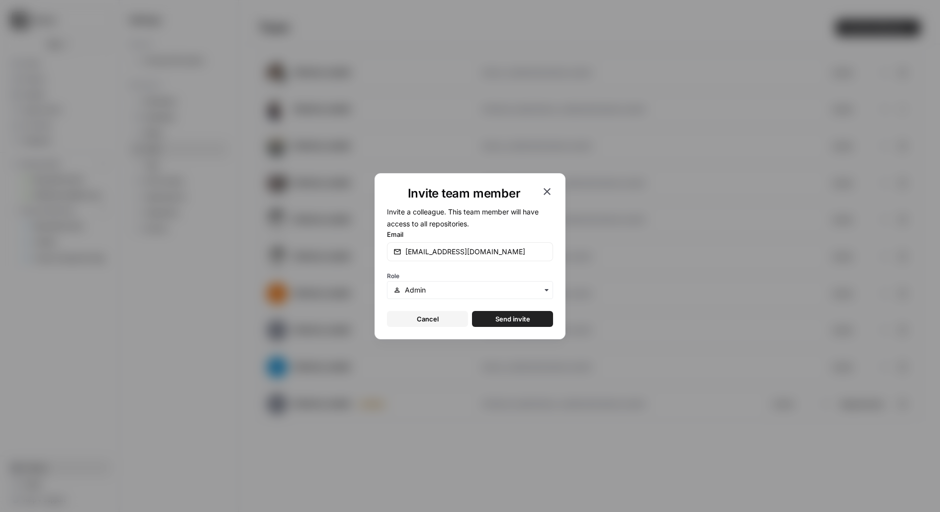
click at [548, 185] on div "Invite team member Invite a colleague. This team member will have access to all…" at bounding box center [469, 256] width 191 height 166
click at [550, 190] on icon "button" at bounding box center [547, 191] width 12 height 12
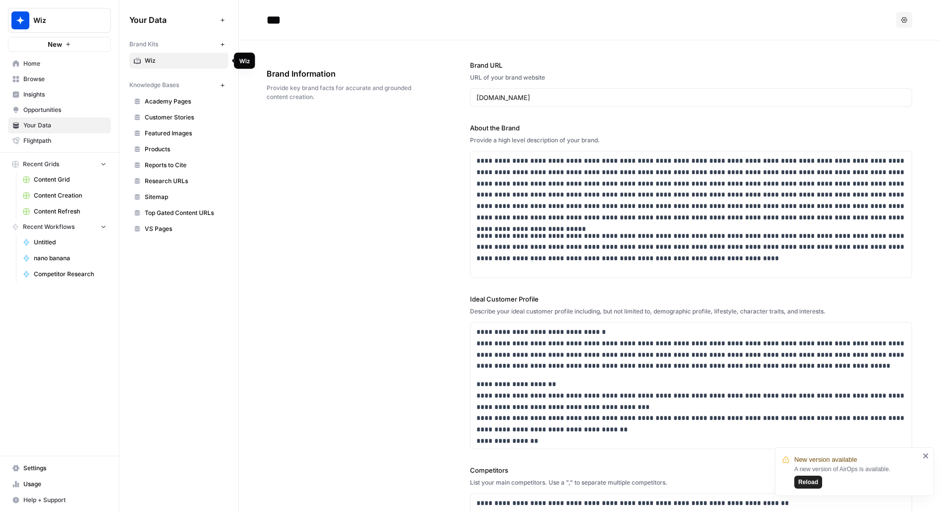
scroll to position [706, 0]
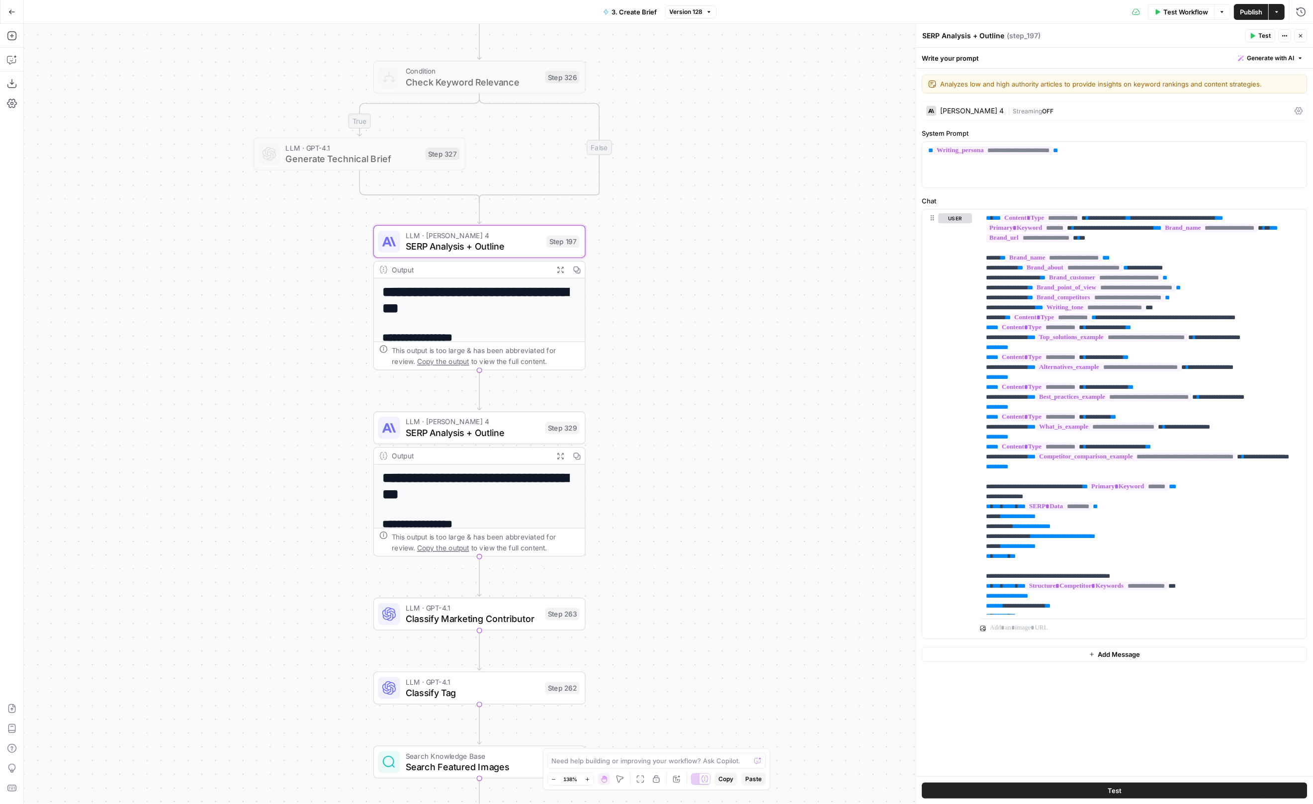
scroll to position [3053, 0]
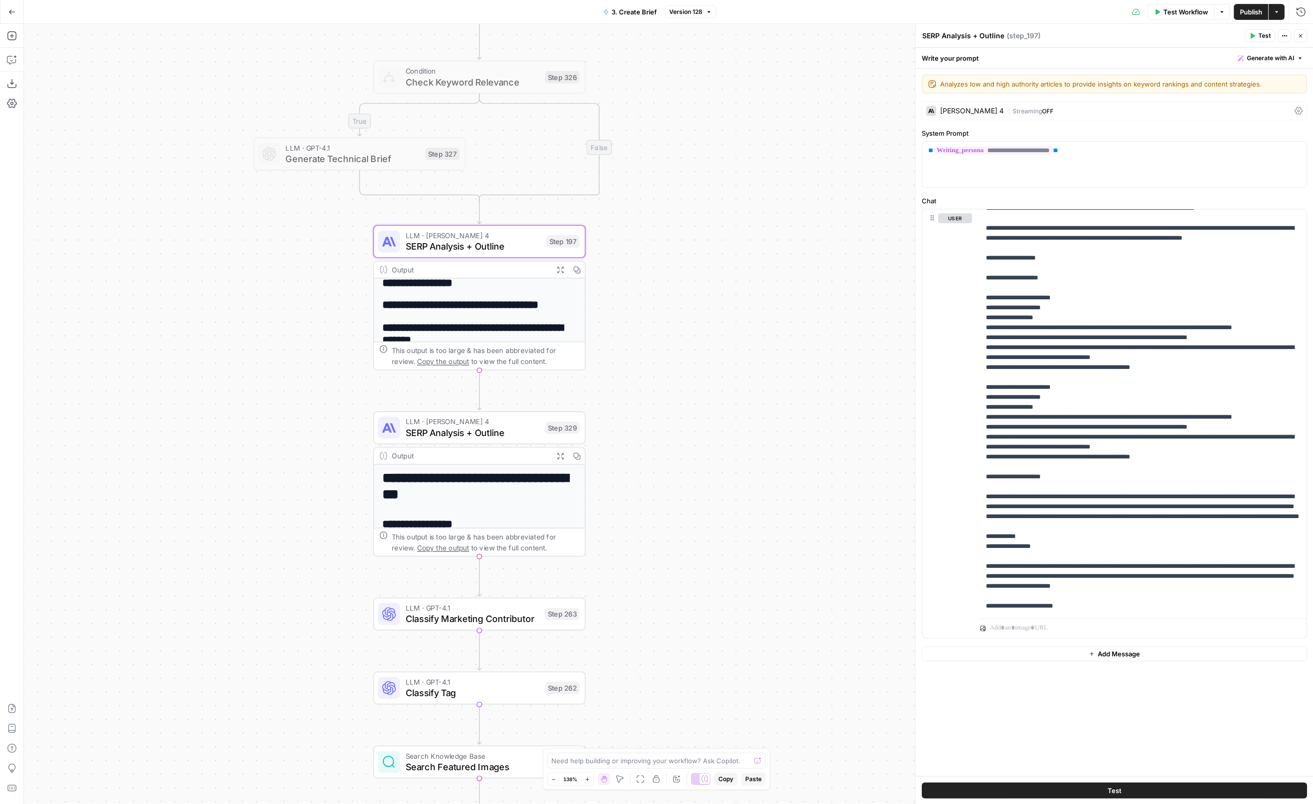
click at [711, 188] on div "true false true false Workflow Set Inputs Inputs Run Code · JavaScript Structur…" at bounding box center [668, 414] width 1289 height 780
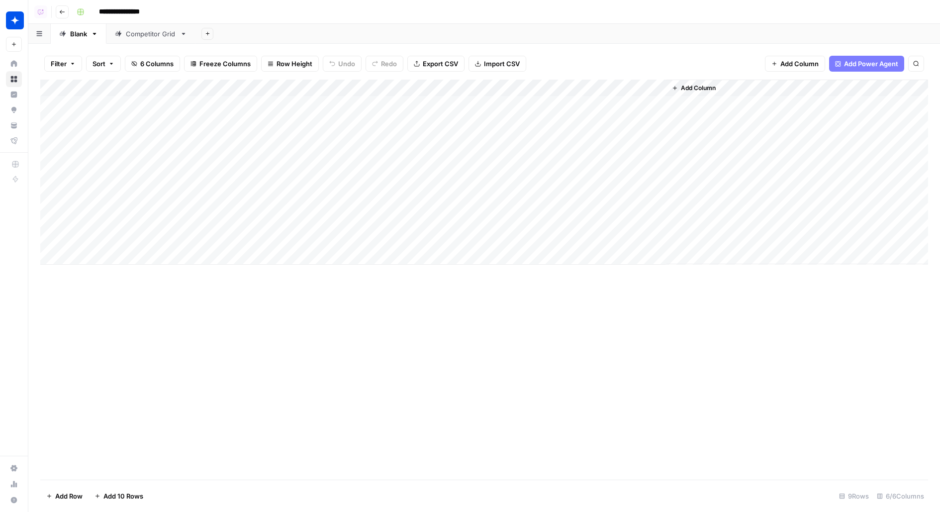
click at [241, 139] on div "Add Column" at bounding box center [484, 172] width 888 height 185
click at [267, 179] on button "Editorial Article" at bounding box center [261, 177] width 54 height 12
click at [247, 137] on div "Add Column" at bounding box center [484, 172] width 888 height 185
click at [184, 303] on div "Add Column" at bounding box center [484, 280] width 888 height 400
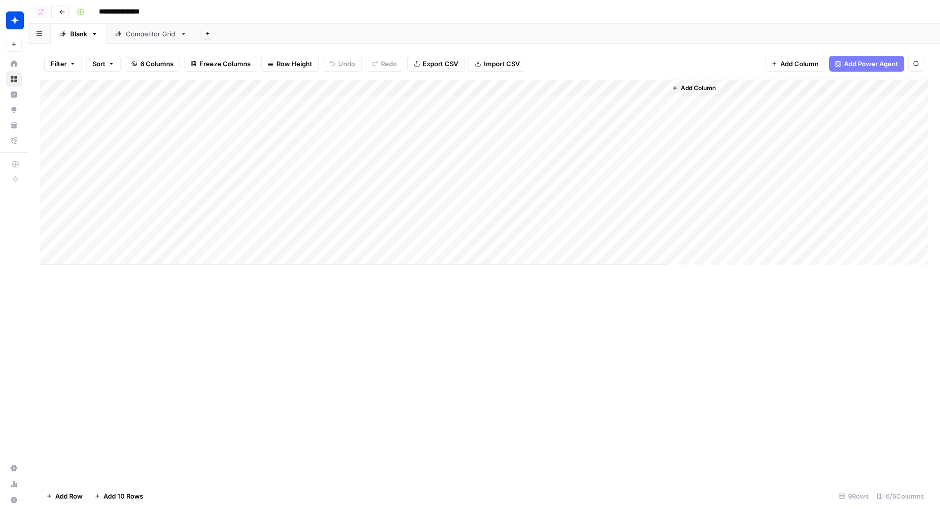
click at [260, 137] on div "Add Column" at bounding box center [484, 172] width 888 height 185
click at [272, 194] on button "Editorial Listicle" at bounding box center [261, 194] width 55 height 12
click at [260, 155] on div "Add Column" at bounding box center [484, 172] width 888 height 185
click at [261, 210] on button "Editorial Listicle" at bounding box center [261, 211] width 55 height 12
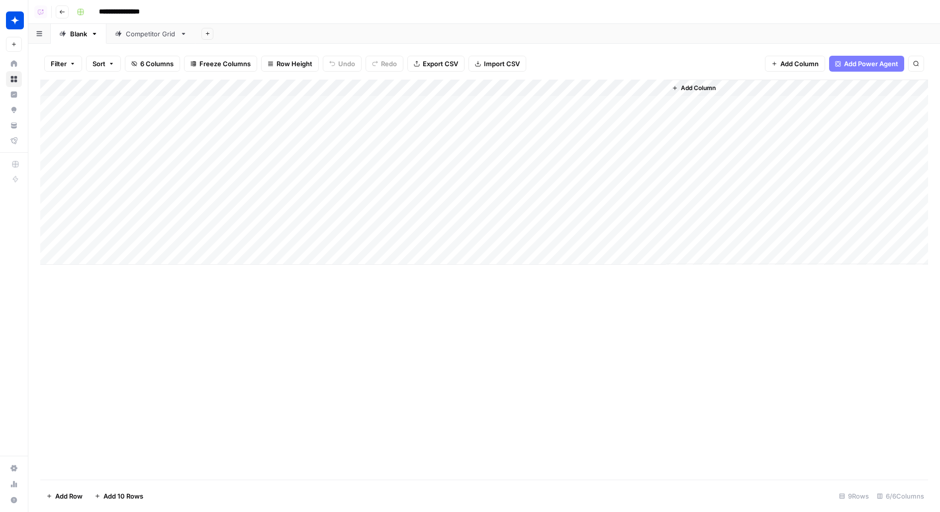
click at [271, 177] on div "Add Column" at bounding box center [484, 172] width 888 height 185
click at [260, 160] on div "Add Column" at bounding box center [484, 172] width 888 height 185
click at [256, 150] on div "Add Column" at bounding box center [484, 172] width 888 height 185
click at [261, 191] on button "Editorial Article" at bounding box center [261, 193] width 54 height 12
click at [258, 170] on div "Add Column" at bounding box center [484, 172] width 888 height 185
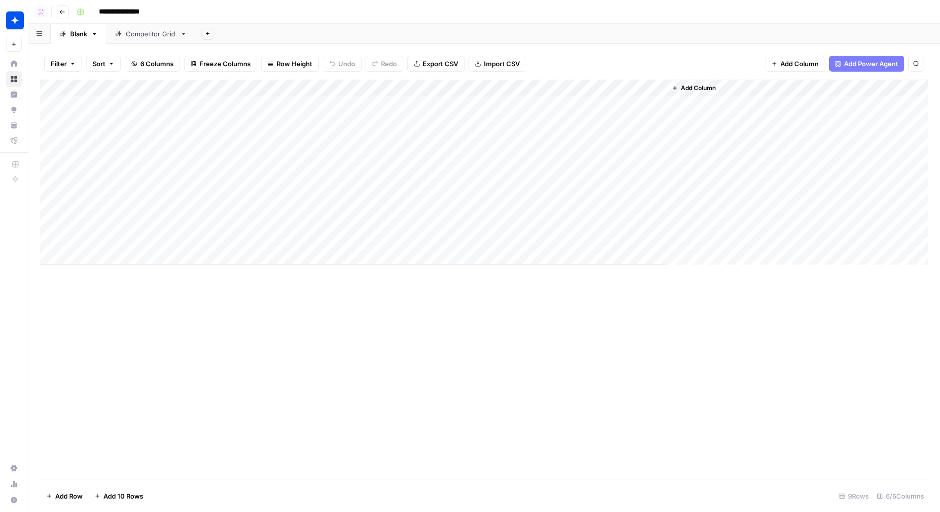
click at [265, 170] on div "Add Column" at bounding box center [484, 172] width 888 height 185
click at [267, 248] on button "Editorial Comparison" at bounding box center [270, 246] width 72 height 12
click at [263, 187] on div "Add Column" at bounding box center [484, 172] width 888 height 185
click at [271, 170] on div "Add Column" at bounding box center [484, 172] width 888 height 185
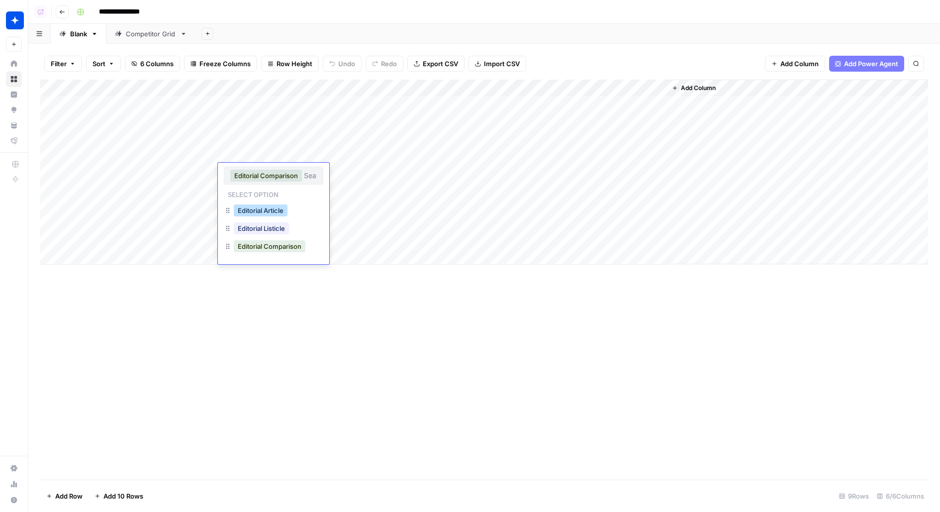
click at [264, 211] on button "Editorial Article" at bounding box center [261, 210] width 54 height 12
click at [251, 192] on div "Add Column" at bounding box center [484, 172] width 888 height 185
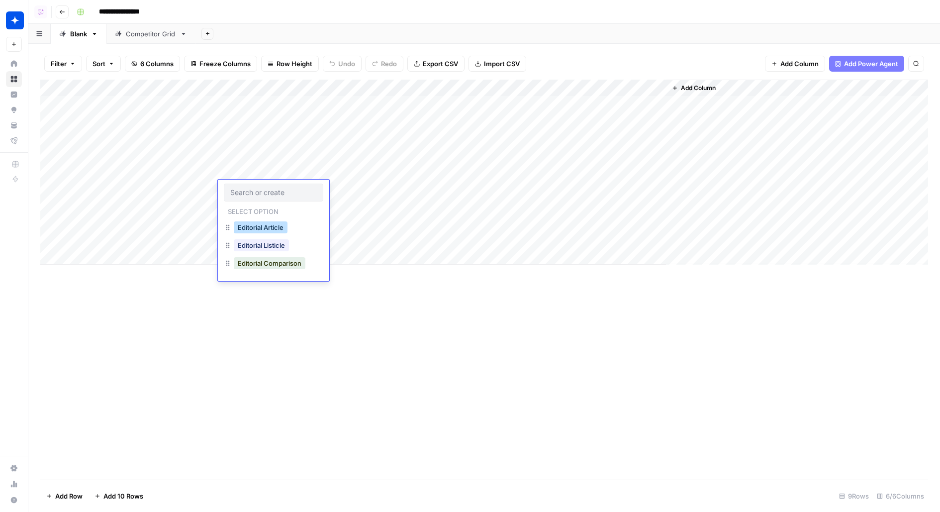
click at [256, 227] on button "Editorial Article" at bounding box center [261, 227] width 54 height 12
click at [246, 197] on div "Add Column" at bounding box center [484, 172] width 888 height 185
click at [256, 200] on div "Add Column" at bounding box center [484, 172] width 888 height 185
click at [266, 262] on button "Editorial Listicle" at bounding box center [261, 262] width 55 height 12
click at [344, 207] on div "Add Column" at bounding box center [484, 172] width 888 height 185
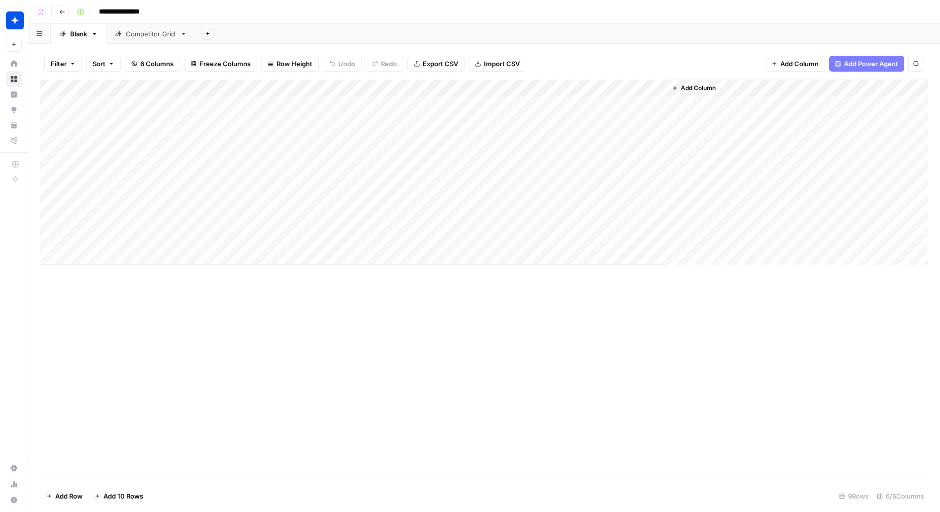
click at [710, 89] on span "Add Column" at bounding box center [698, 88] width 35 height 9
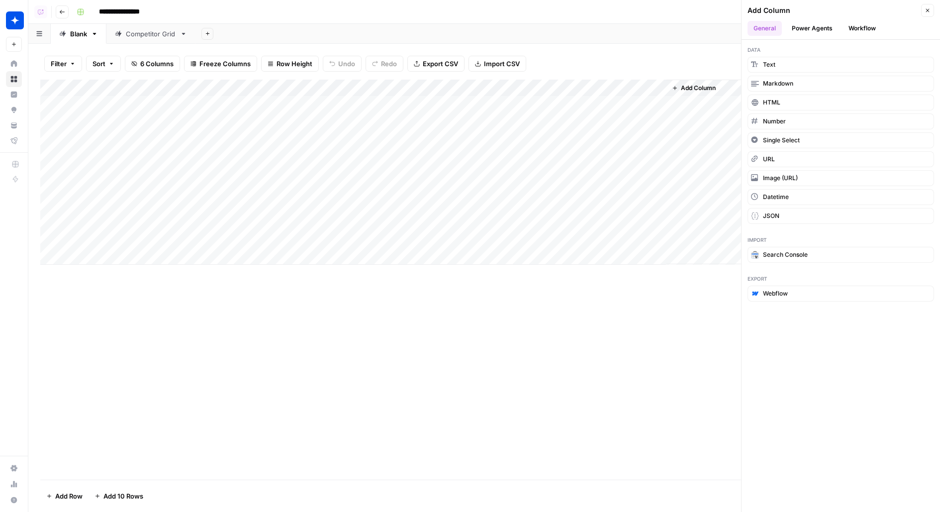
click at [861, 29] on button "Workflow" at bounding box center [861, 28] width 39 height 15
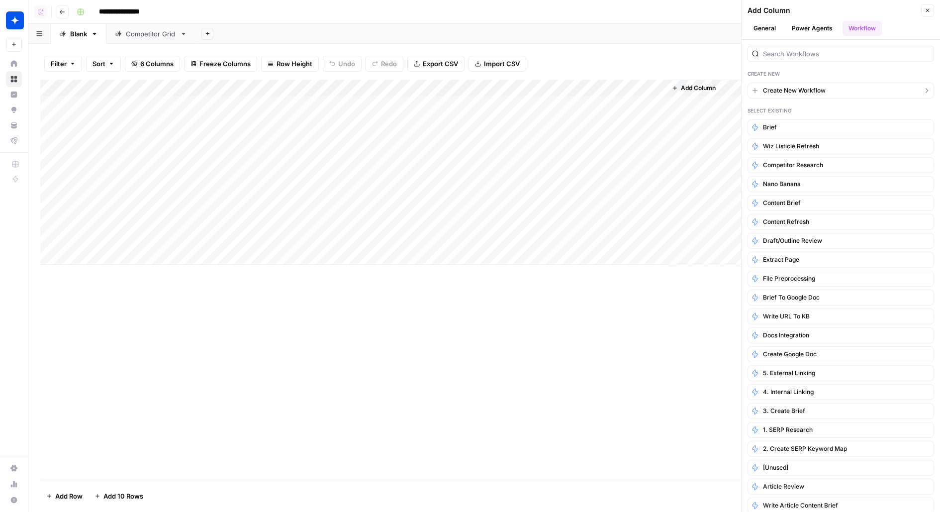
click at [798, 87] on span "Create New Workflow" at bounding box center [794, 90] width 63 height 9
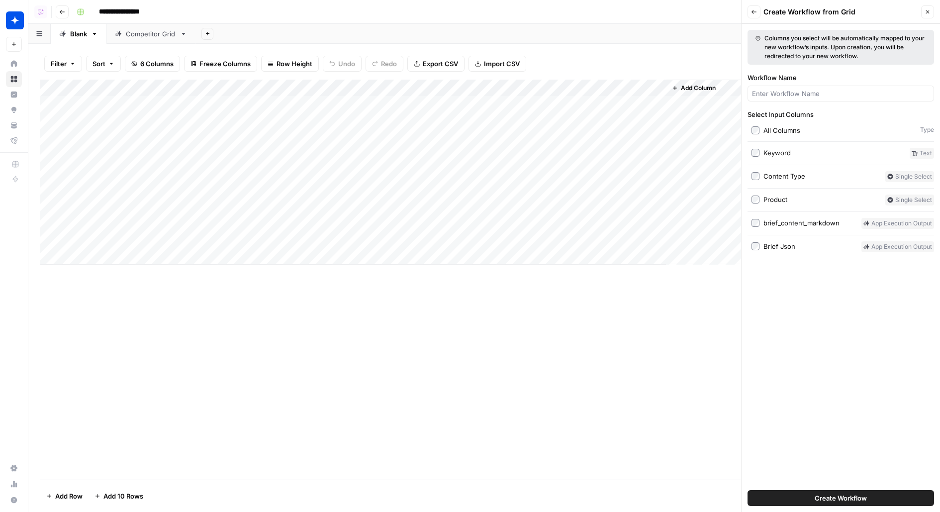
click at [775, 100] on div at bounding box center [840, 94] width 186 height 16
click at [771, 151] on div "Keyword" at bounding box center [776, 153] width 27 height 10
click at [781, 176] on div "Content Type" at bounding box center [784, 176] width 42 height 10
click at [781, 224] on div "brief_content_markdown" at bounding box center [801, 223] width 76 height 10
click at [780, 246] on div "Brief Json" at bounding box center [779, 246] width 32 height 10
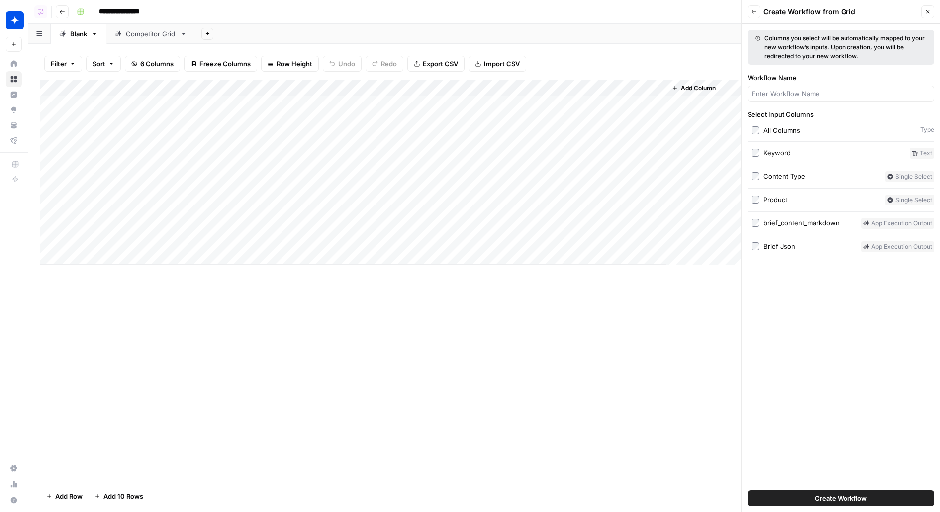
click at [773, 490] on button "Create Workflow" at bounding box center [840, 498] width 186 height 16
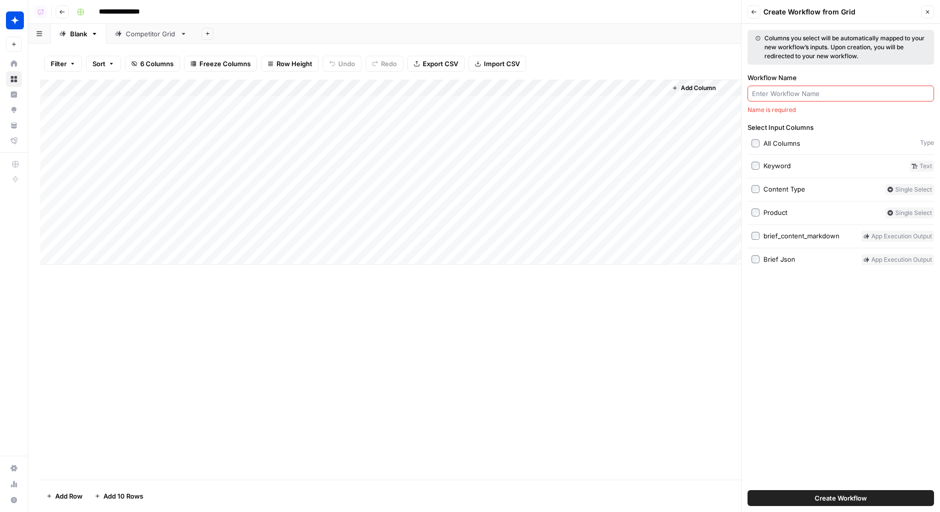
click at [801, 97] on input "Workflow Name" at bounding box center [841, 94] width 178 height 10
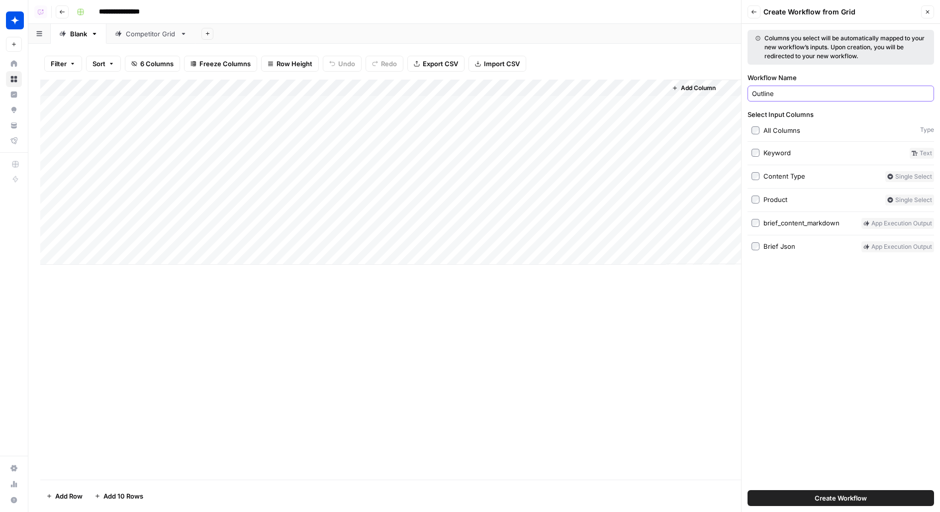
type input "Outline"
click at [848, 498] on span "Create Workflow" at bounding box center [840, 498] width 52 height 10
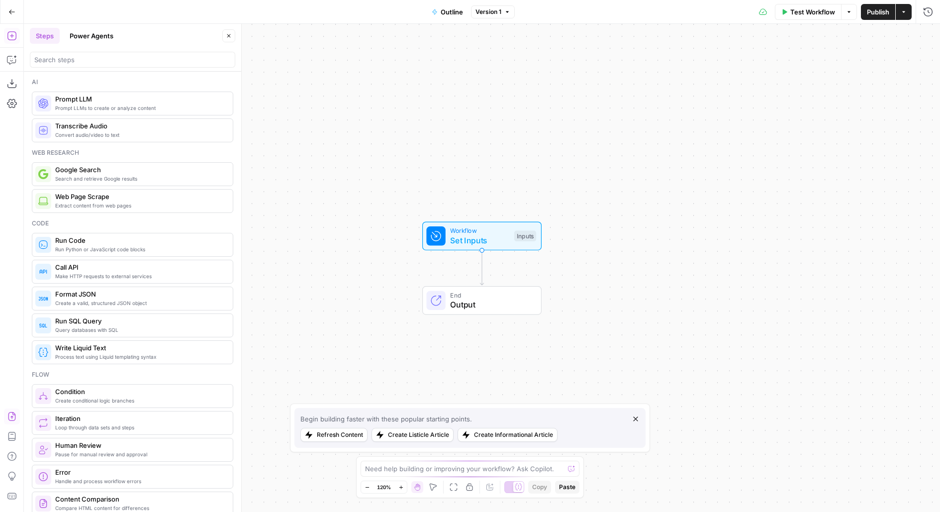
click at [11, 422] on button "Import JSON" at bounding box center [12, 416] width 16 height 16
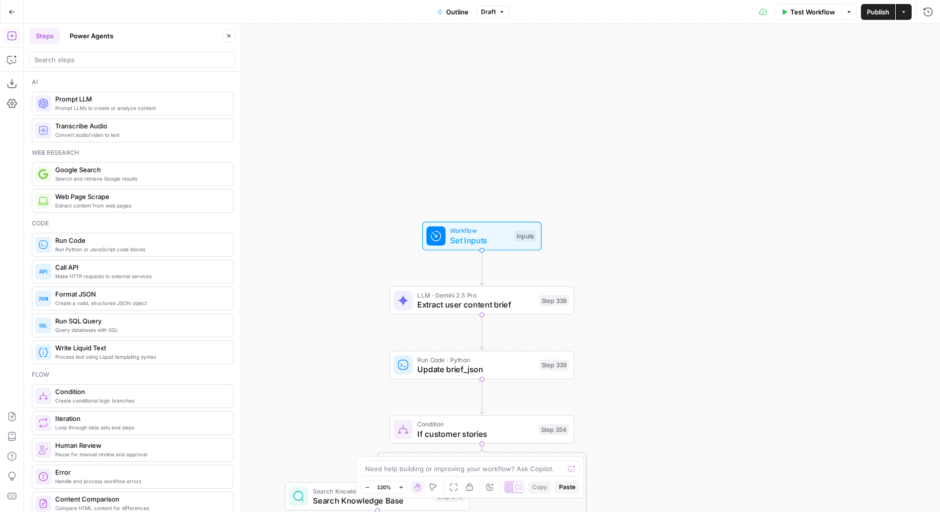
drag, startPoint x: 615, startPoint y: 204, endPoint x: 615, endPoint y: 61, distance: 143.7
click at [615, 63] on div "true true true false true false false false Workflow Set Inputs Inputs LLM · Ge…" at bounding box center [482, 268] width 916 height 488
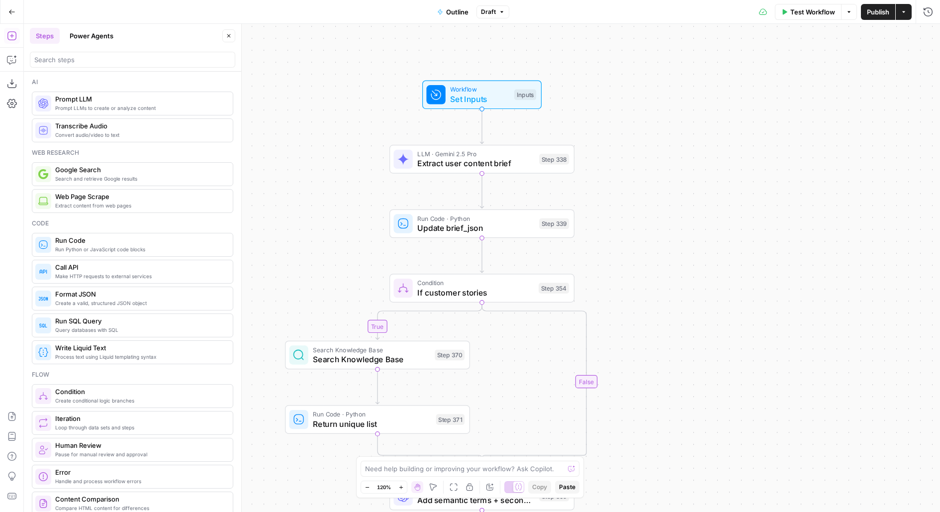
drag, startPoint x: 629, startPoint y: 131, endPoint x: 629, endPoint y: 51, distance: 80.5
click at [629, 51] on div "true true true false true false false false Workflow Set Inputs Inputs LLM · Ge…" at bounding box center [482, 268] width 916 height 488
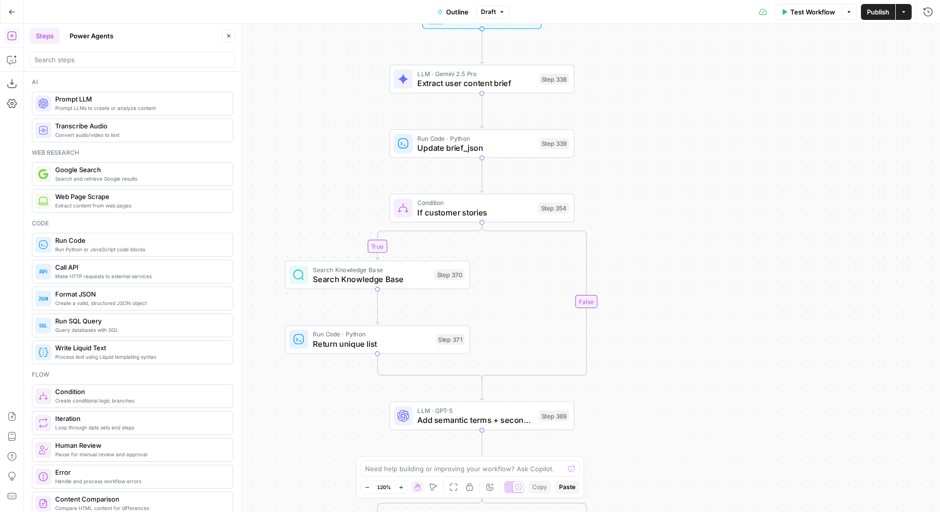
click at [876, 20] on div "Test Workflow Options Publish Actions Run History" at bounding box center [724, 11] width 431 height 23
click at [877, 14] on span "Publish" at bounding box center [878, 12] width 22 height 10
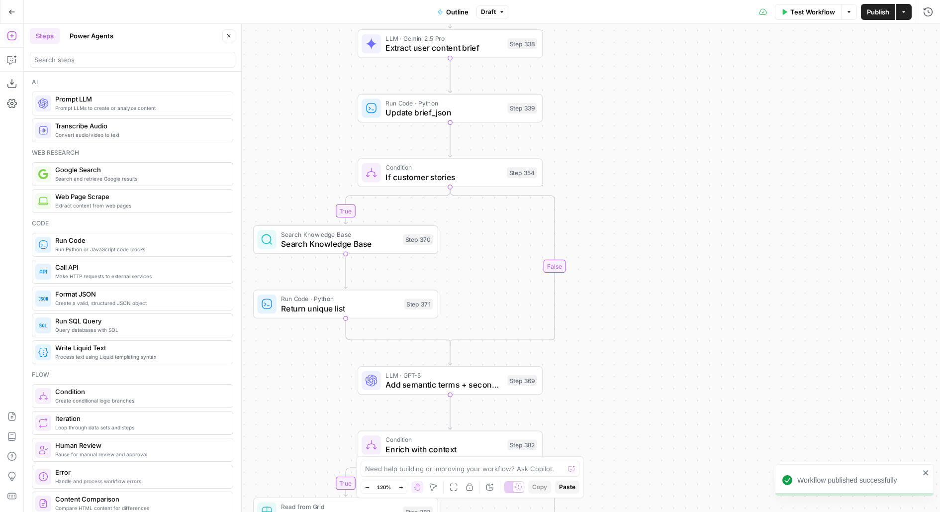
drag, startPoint x: 668, startPoint y: 242, endPoint x: 633, endPoint y: 201, distance: 54.0
click at [634, 202] on div "true true true false true false false false Workflow Set Inputs Inputs LLM · Ge…" at bounding box center [482, 268] width 916 height 488
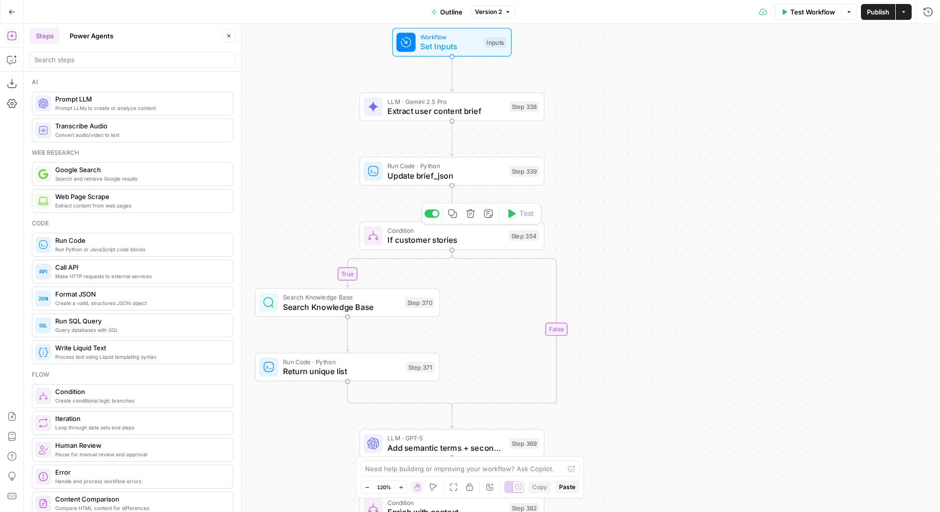
click at [441, 243] on span "If customer stories" at bounding box center [445, 240] width 116 height 12
click at [491, 51] on div "Workflow Set Inputs Inputs Test Step" at bounding box center [451, 42] width 110 height 20
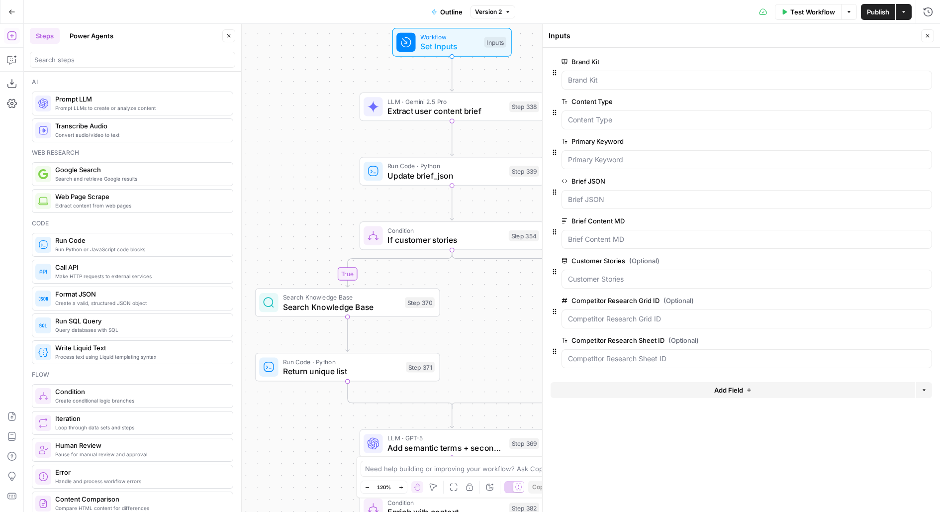
click at [823, 13] on span "Test Workflow" at bounding box center [812, 12] width 45 height 10
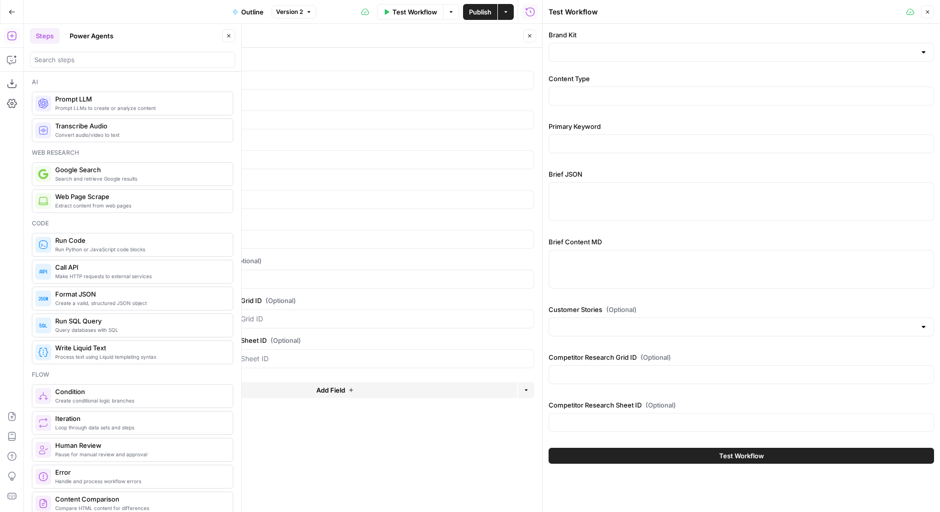
click at [531, 39] on button "Close" at bounding box center [529, 35] width 13 height 13
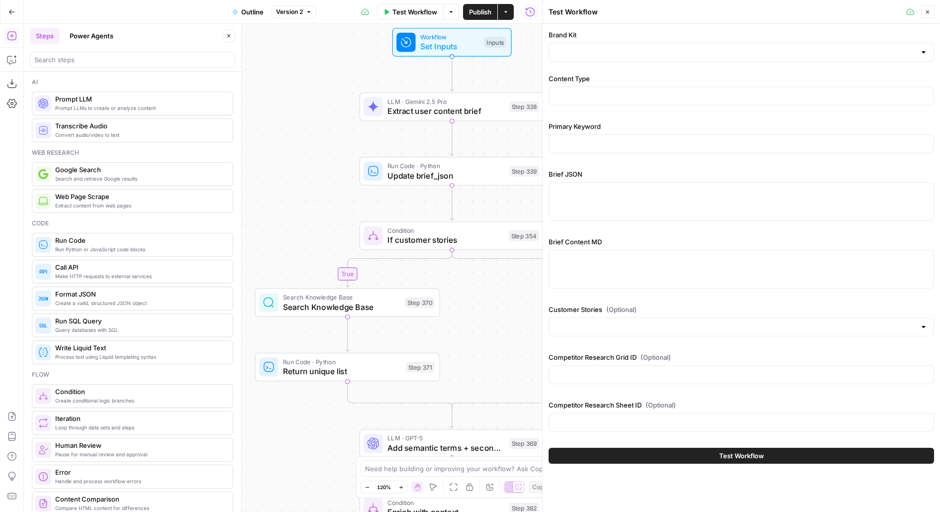
click at [10, 12] on icon "button" at bounding box center [12, 11] width 6 height 4
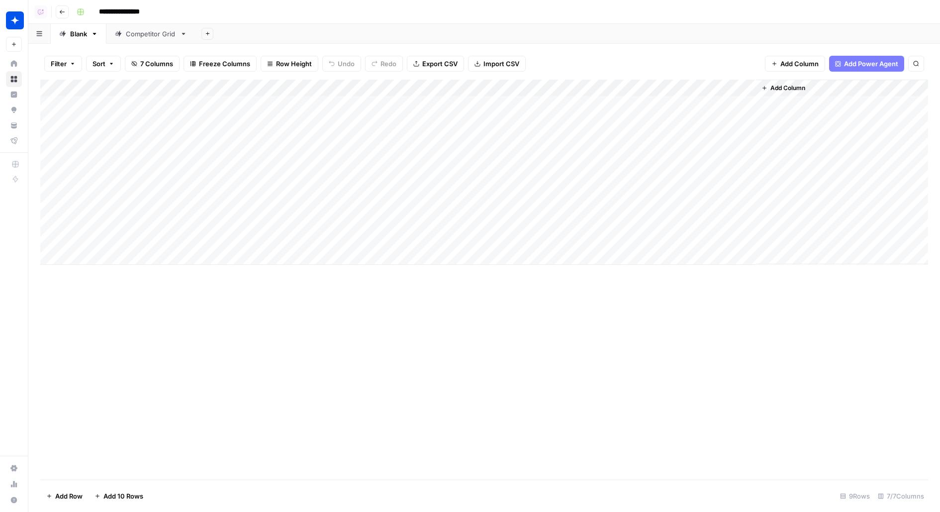
click at [141, 38] on link "Competitor Grid" at bounding box center [150, 34] width 89 height 20
click at [72, 44] on div "Filter Sort 5 Columns Freeze Columns Row Height Undo Redo Export CSV Import CSV…" at bounding box center [483, 278] width 911 height 468
click at [66, 34] on div "Blank" at bounding box center [73, 34] width 28 height 10
click at [446, 86] on div "Add Column" at bounding box center [484, 172] width 888 height 185
click at [433, 186] on span "Edit Workflow" at bounding box center [460, 185] width 87 height 10
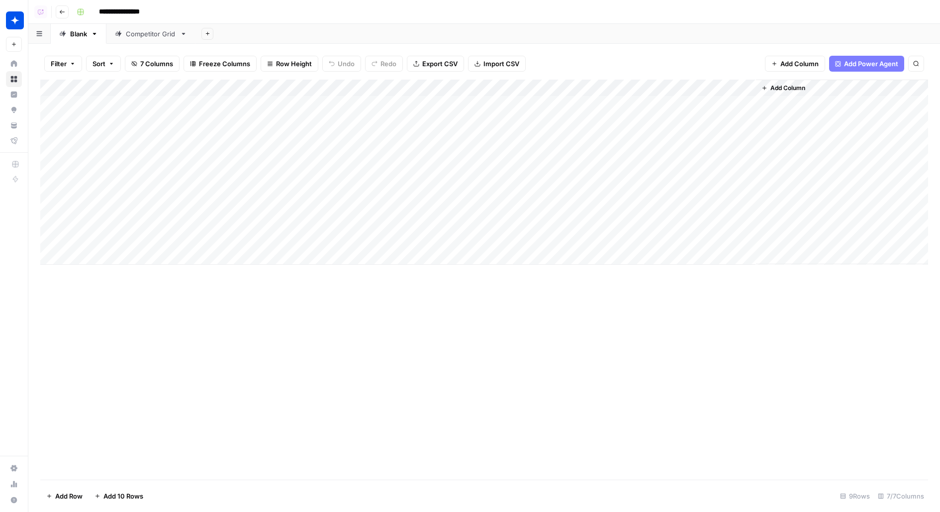
click at [347, 137] on div "Add Column" at bounding box center [484, 172] width 888 height 185
click at [453, 141] on div "Add Column" at bounding box center [484, 172] width 888 height 185
click at [734, 120] on div "Add Column" at bounding box center [484, 172] width 888 height 185
click at [719, 85] on div "Add Column" at bounding box center [484, 172] width 888 height 185
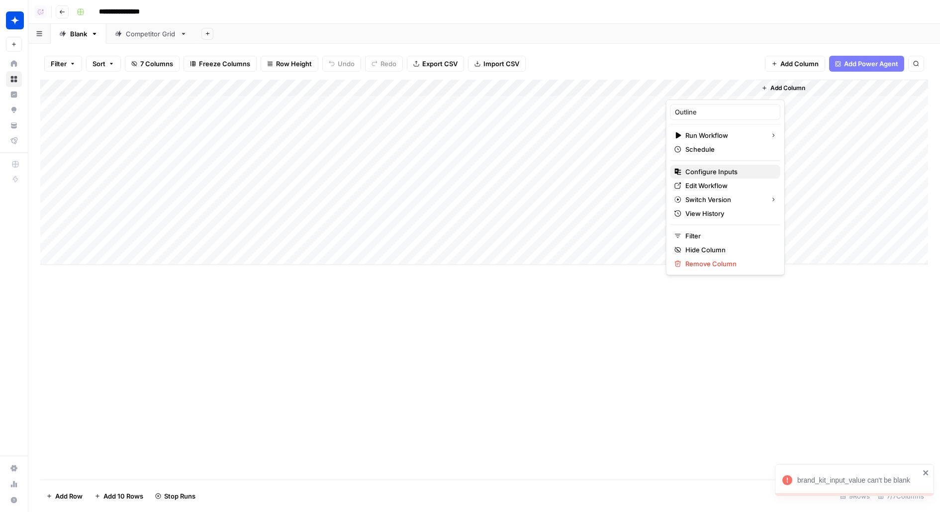
click at [713, 172] on span "Configure Inputs" at bounding box center [728, 172] width 87 height 10
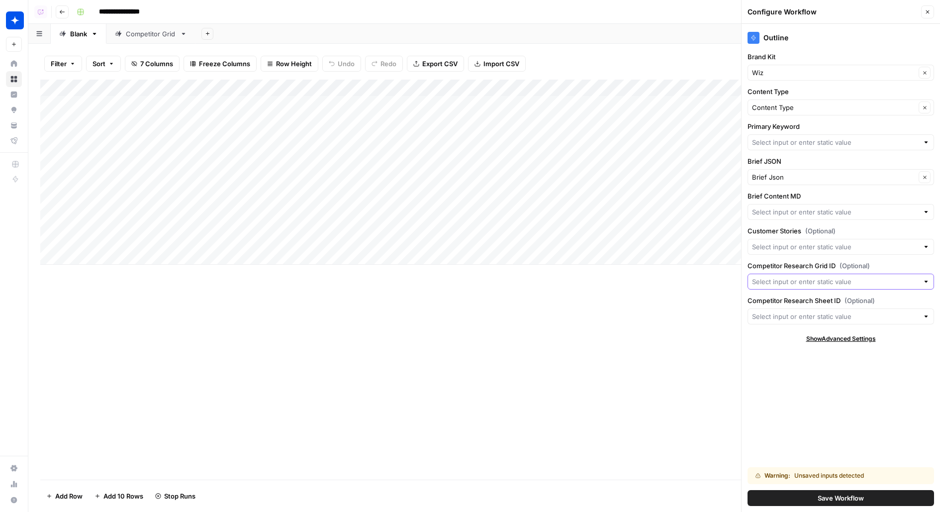
click at [805, 277] on input "Competitor Research Grid ID (Optional)" at bounding box center [835, 281] width 167 height 10
type input "31859"
click at [807, 409] on div "Outline Brand Kit Wiz Clear Content Type Content Type Clear Primary Keyword Bri…" at bounding box center [840, 268] width 198 height 488
click at [166, 35] on div "Competitor Grid" at bounding box center [151, 34] width 50 height 10
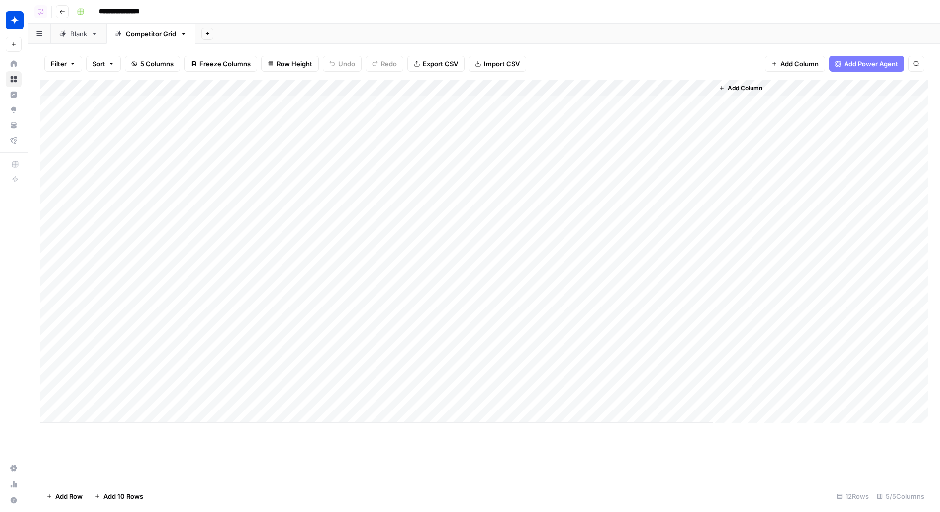
click at [68, 38] on div "Blank" at bounding box center [73, 34] width 28 height 10
click at [727, 85] on div "Add Column" at bounding box center [484, 172] width 888 height 185
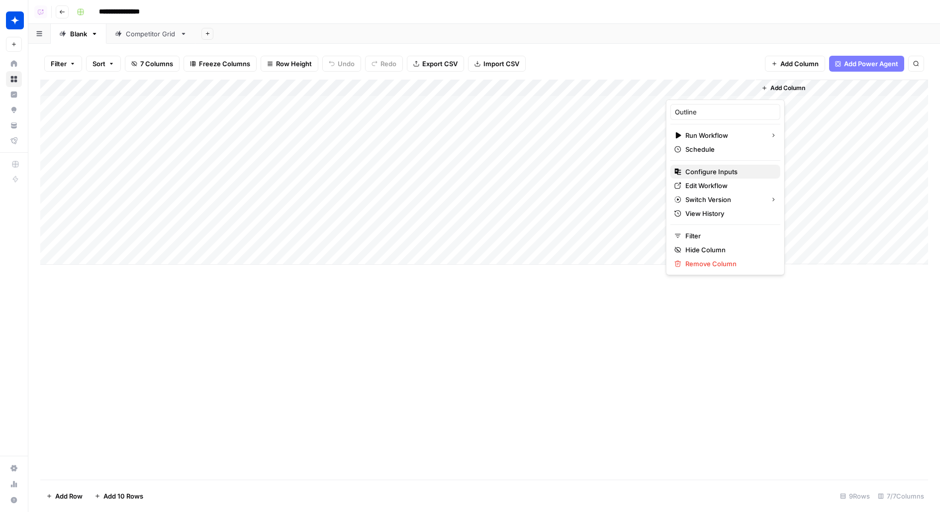
click at [709, 170] on span "Configure Inputs" at bounding box center [728, 172] width 87 height 10
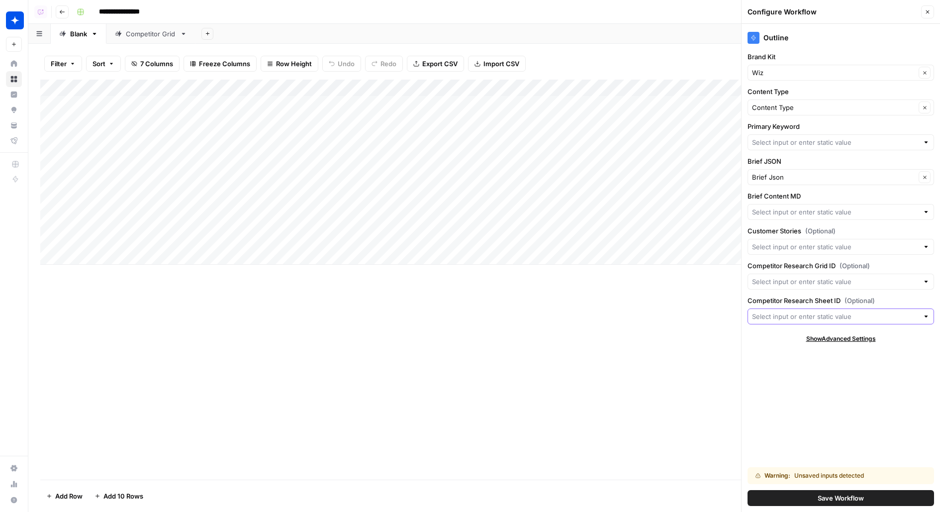
click at [792, 312] on input "Competitor Research Sheet ID (Optional)" at bounding box center [835, 316] width 167 height 10
type input "407"
click at [128, 34] on div "Competitor Grid" at bounding box center [151, 34] width 50 height 10
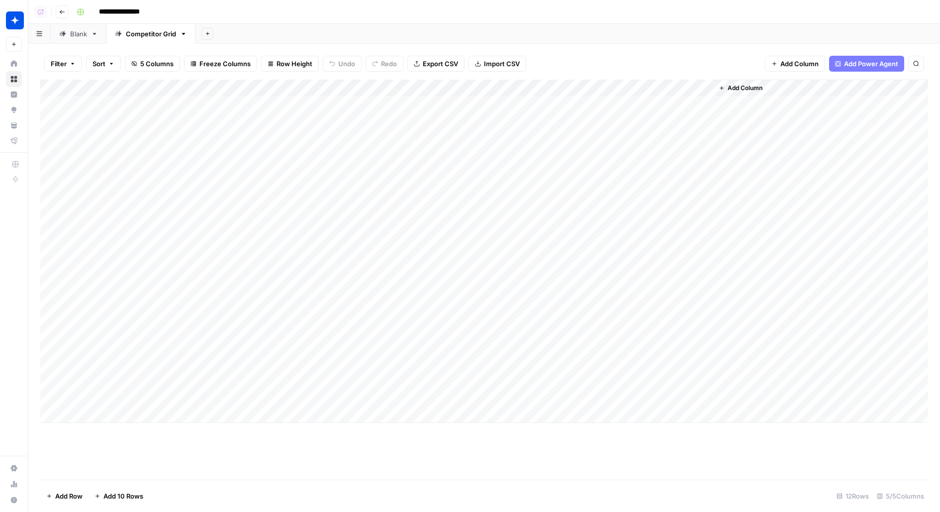
click at [74, 37] on div "Blank" at bounding box center [78, 34] width 17 height 10
click at [713, 78] on div "Filter Sort 7 Columns Freeze Columns Row Height Undo Redo Export CSV Import CSV…" at bounding box center [484, 64] width 888 height 32
click at [723, 83] on div "Add Column" at bounding box center [484, 172] width 888 height 185
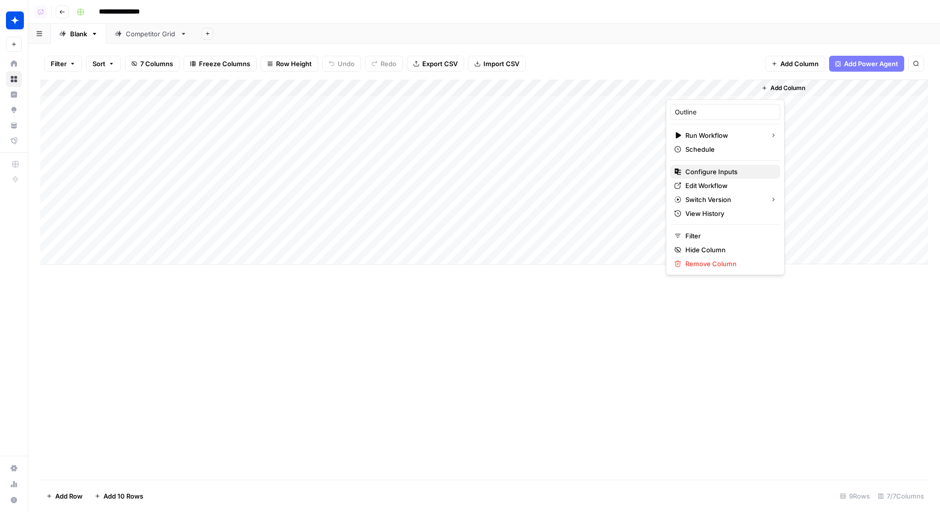
click at [713, 171] on span "Configure Inputs" at bounding box center [728, 172] width 87 height 10
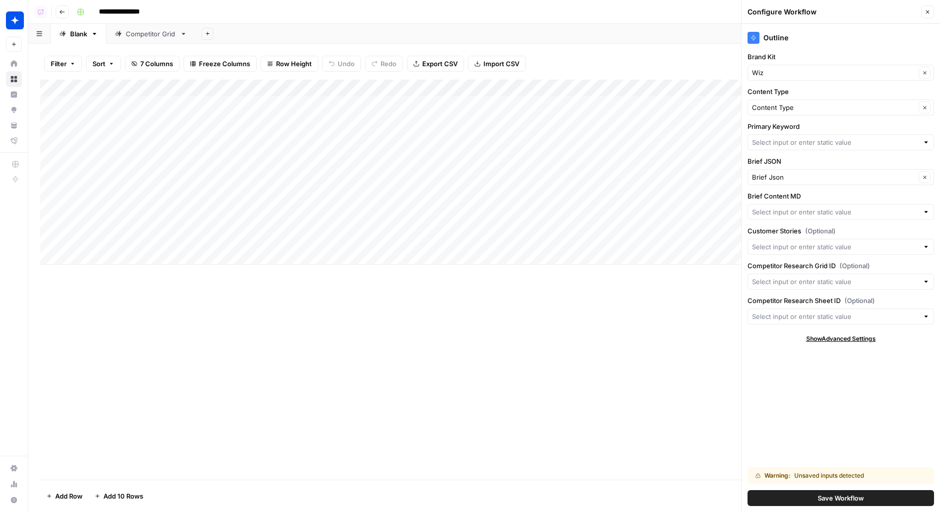
click at [837, 305] on div "Competitor Research Sheet ID (Optional)" at bounding box center [840, 309] width 186 height 29
click at [840, 313] on input "Competitor Research Sheet ID (Optional)" at bounding box center [835, 316] width 167 height 10
type input "40732"
click at [867, 239] on div at bounding box center [840, 247] width 186 height 16
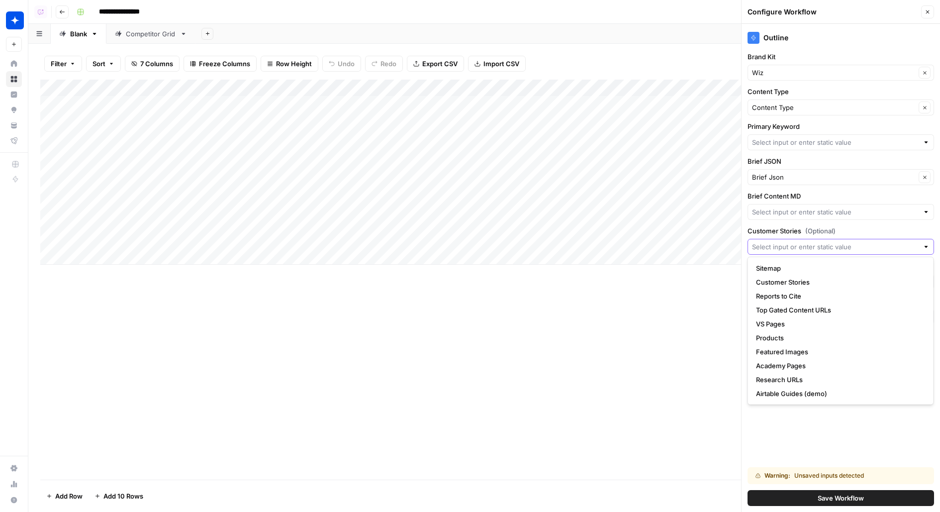
click at [876, 243] on input "Customer Stories (Optional)" at bounding box center [835, 247] width 167 height 10
click at [860, 220] on div "Outline Brand Kit Wiz Clear Content Type Content Type Clear Primary Keyword Bri…" at bounding box center [840, 268] width 198 height 488
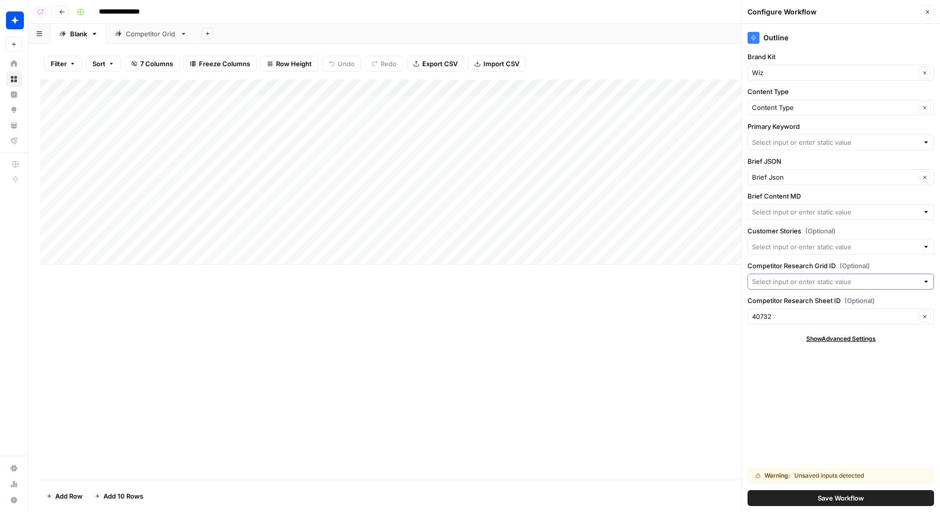
click at [825, 282] on input "Competitor Research Grid ID (Optional)" at bounding box center [835, 281] width 167 height 10
type input "31859"
click at [856, 455] on div "Outline Brand Kit Wiz Clear Content Type Content Type Clear Primary Keyword Bri…" at bounding box center [840, 268] width 198 height 488
click at [846, 207] on input "Brief Content MD" at bounding box center [835, 212] width 167 height 10
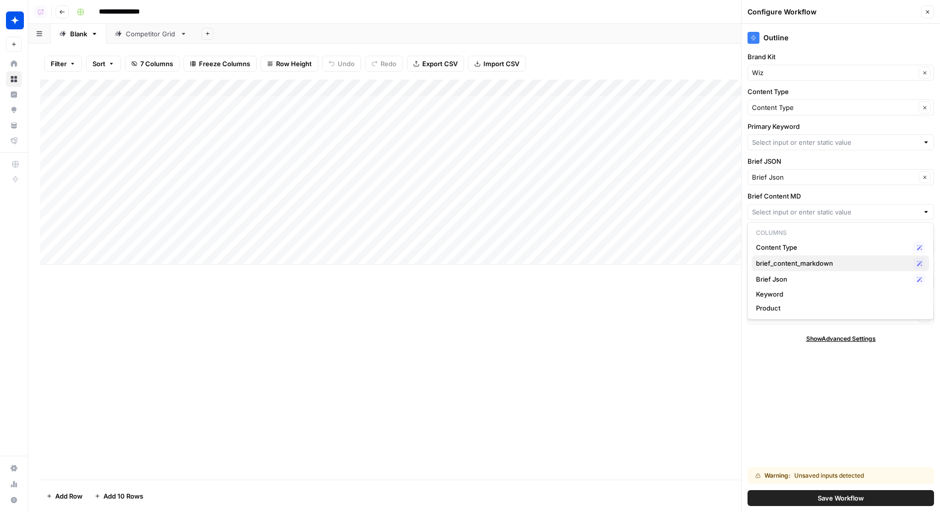
click at [836, 266] on span "brief_content_markdown" at bounding box center [833, 263] width 154 height 10
type input "brief_content_markdown"
click at [794, 139] on input "Primary Keyword" at bounding box center [835, 142] width 167 height 10
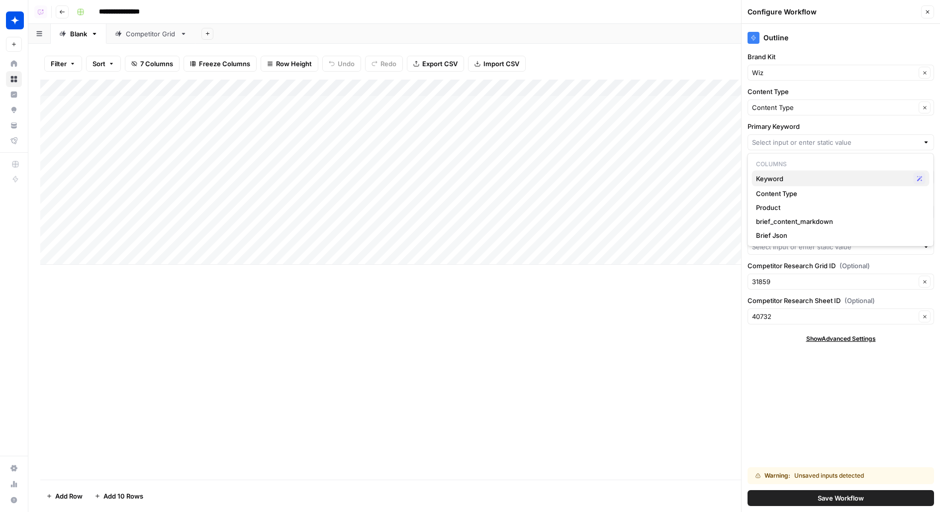
click at [797, 181] on span "Keyword" at bounding box center [833, 179] width 154 height 10
type input "Keyword"
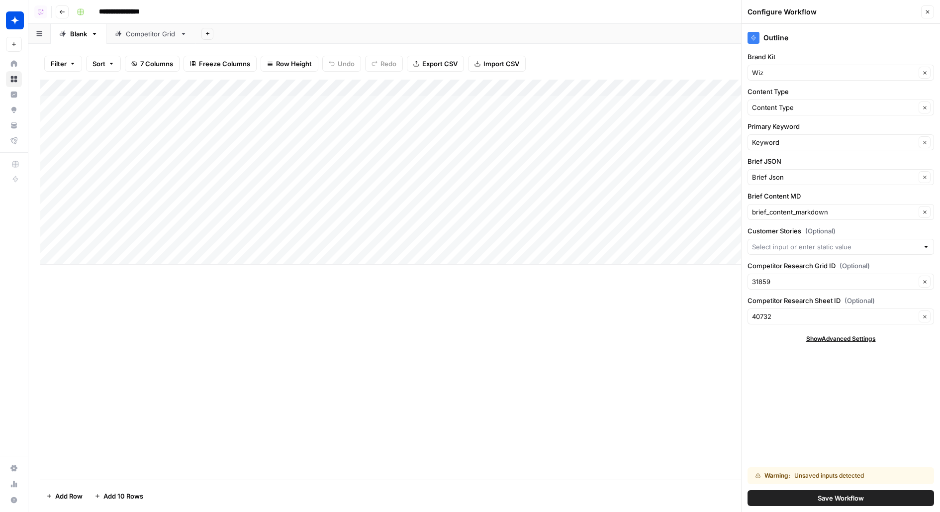
click at [830, 502] on span "Save Workflow" at bounding box center [840, 498] width 46 height 10
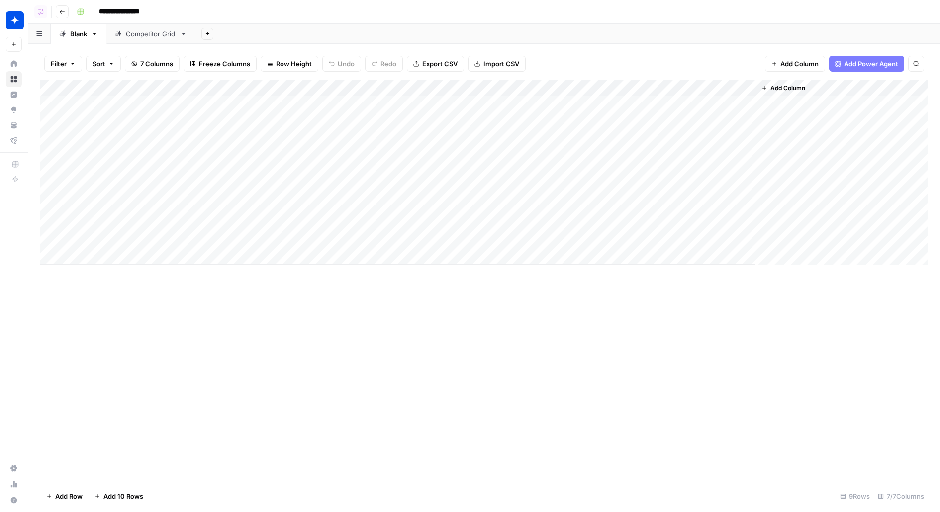
click at [691, 124] on div "Add Column" at bounding box center [484, 172] width 888 height 185
click at [323, 88] on div "Add Column" at bounding box center [484, 172] width 888 height 185
click at [338, 278] on span "Remove Column" at bounding box center [387, 279] width 120 height 10
click at [446, 92] on div "Cancel Delete" at bounding box center [469, 98] width 215 height 52
click at [443, 92] on div "Cancel Delete" at bounding box center [469, 98] width 215 height 52
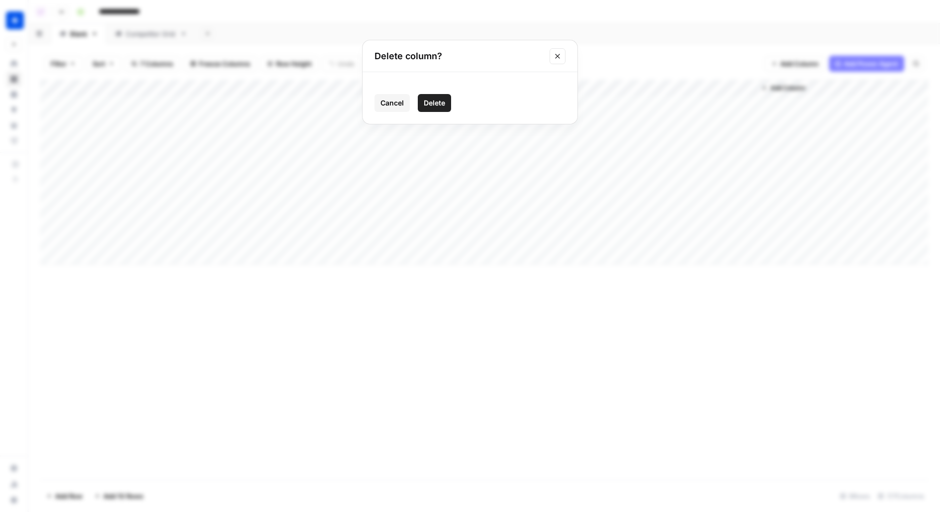
click at [443, 100] on span "Delete" at bounding box center [434, 103] width 21 height 10
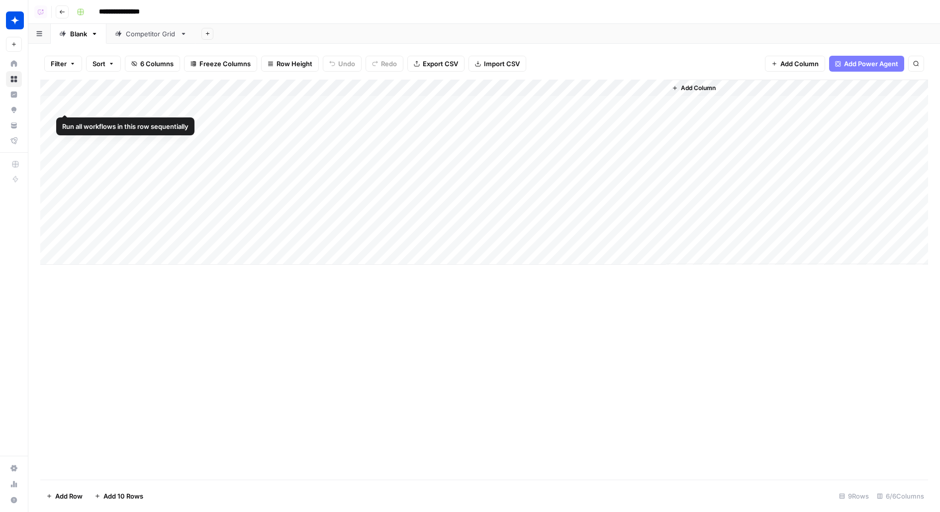
click at [54, 101] on div "Add Column" at bounding box center [484, 172] width 888 height 185
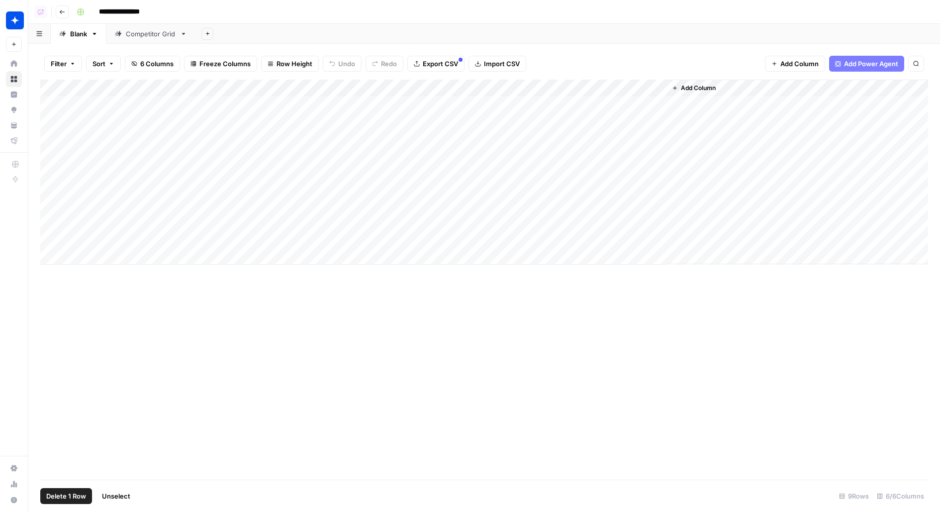
click at [70, 498] on span "Delete 1 Row" at bounding box center [66, 496] width 40 height 10
click at [439, 113] on span "Delete" at bounding box center [434, 115] width 21 height 10
click at [364, 141] on div "Add Column" at bounding box center [484, 164] width 888 height 168
click at [386, 117] on div "Add Column" at bounding box center [484, 164] width 888 height 168
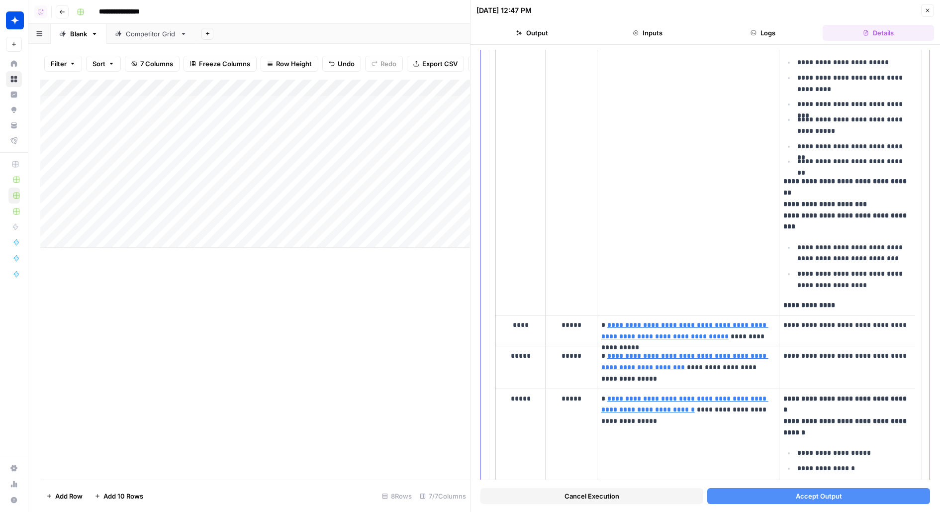
scroll to position [1018, 0]
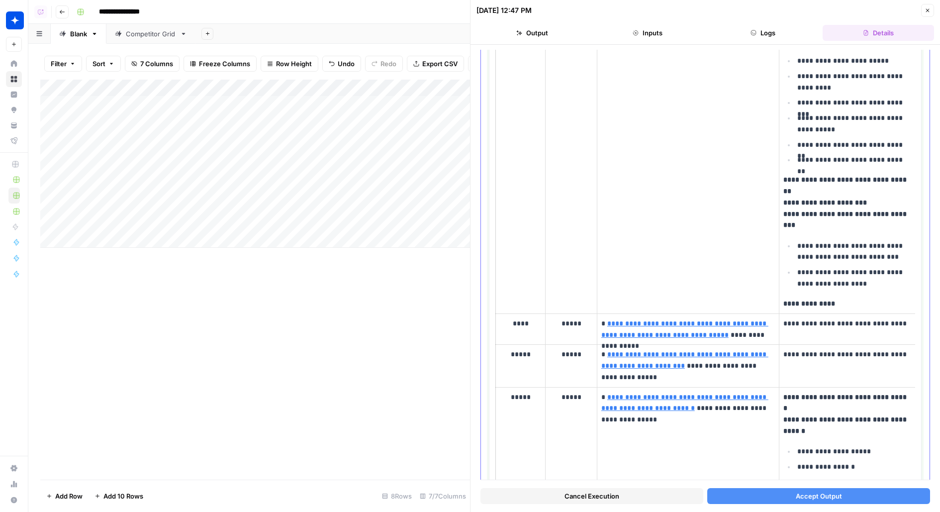
click at [522, 349] on p "*****" at bounding box center [520, 354] width 41 height 11
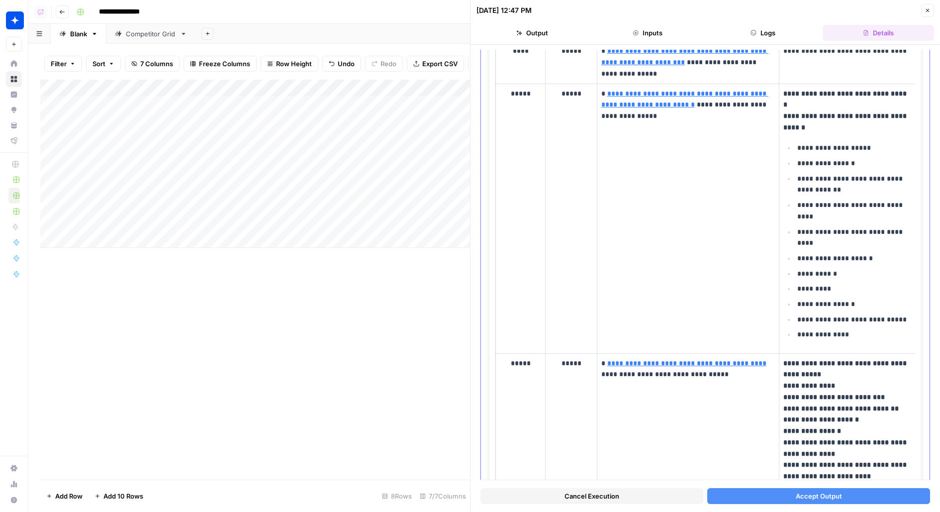
scroll to position [1323, 0]
click at [758, 489] on button "Accept Output" at bounding box center [818, 496] width 223 height 16
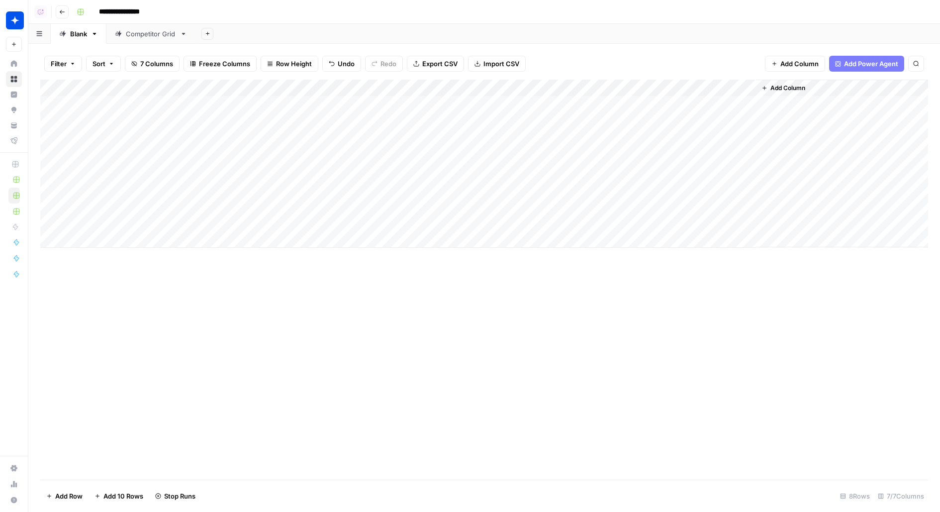
click at [388, 135] on div "Add Column" at bounding box center [484, 164] width 888 height 168
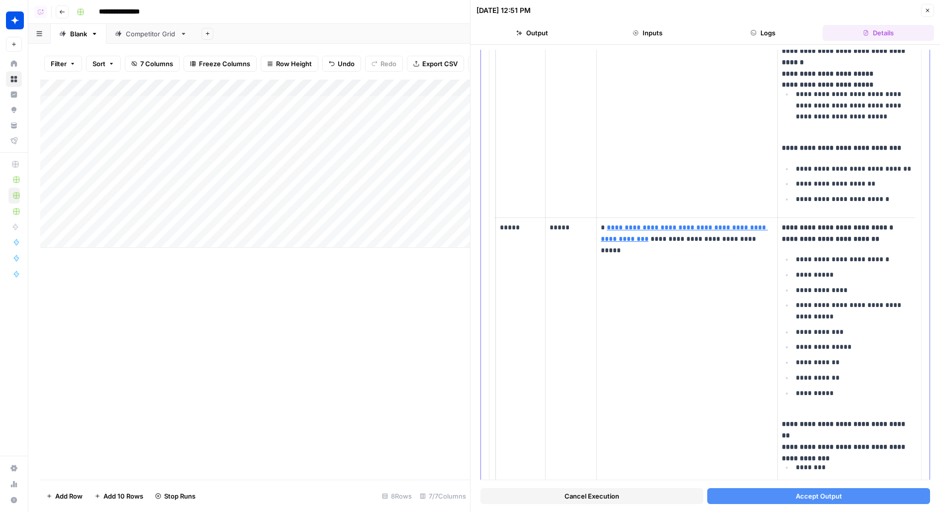
scroll to position [915, 0]
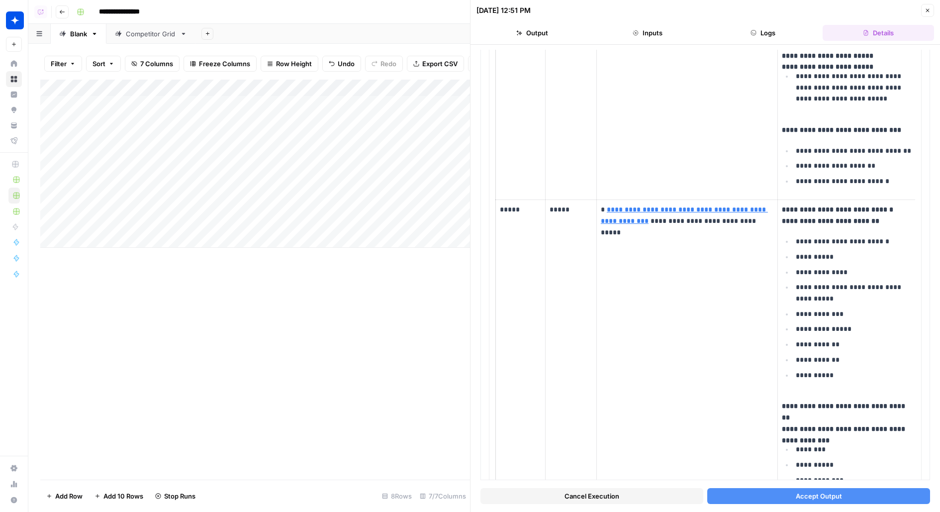
click at [754, 502] on button "Accept Output" at bounding box center [818, 496] width 223 height 16
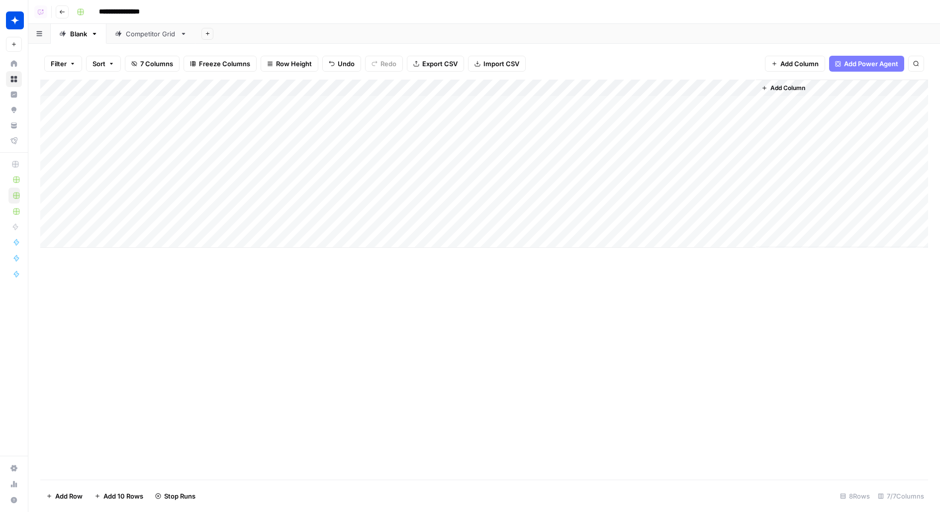
click at [643, 106] on div "Add Column" at bounding box center [484, 164] width 888 height 168
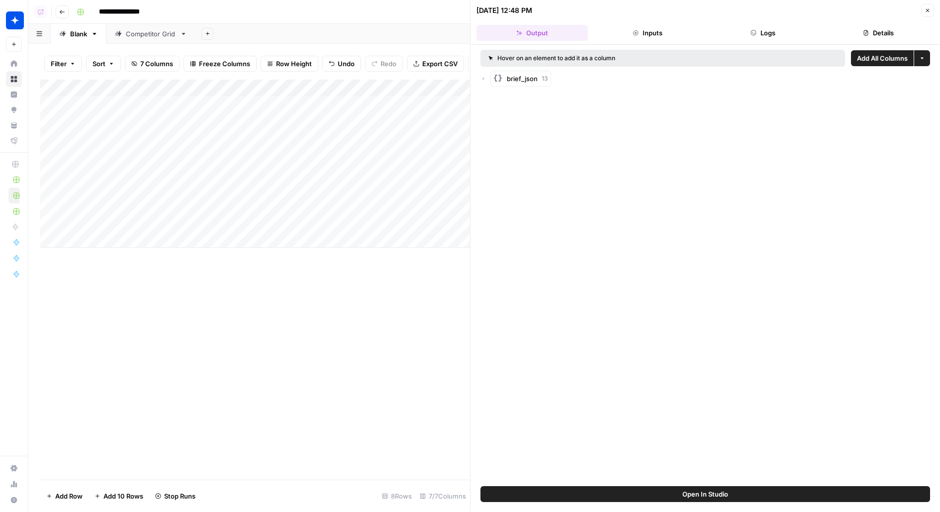
click at [485, 74] on div "brief_json 13" at bounding box center [704, 79] width 449 height 16
click at [482, 74] on div "brief_json 13" at bounding box center [704, 79] width 449 height 16
click at [483, 77] on icon "button" at bounding box center [483, 78] width 1 height 3
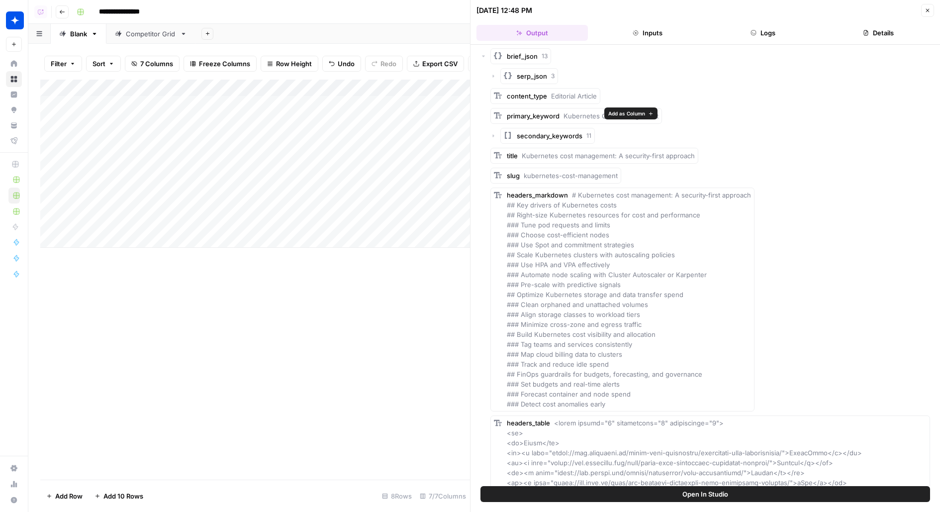
scroll to position [25, 0]
click at [720, 153] on span "Add as Column" at bounding box center [723, 152] width 37 height 8
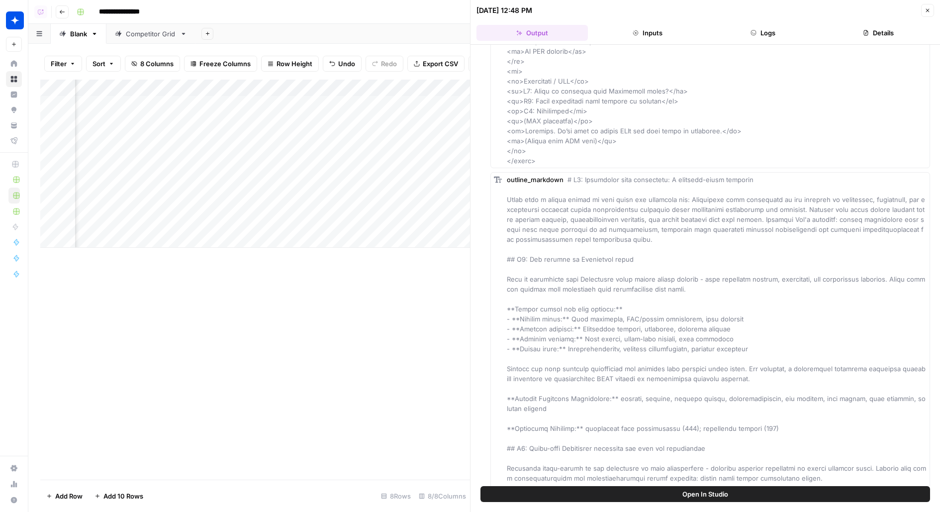
scroll to position [5467, 0]
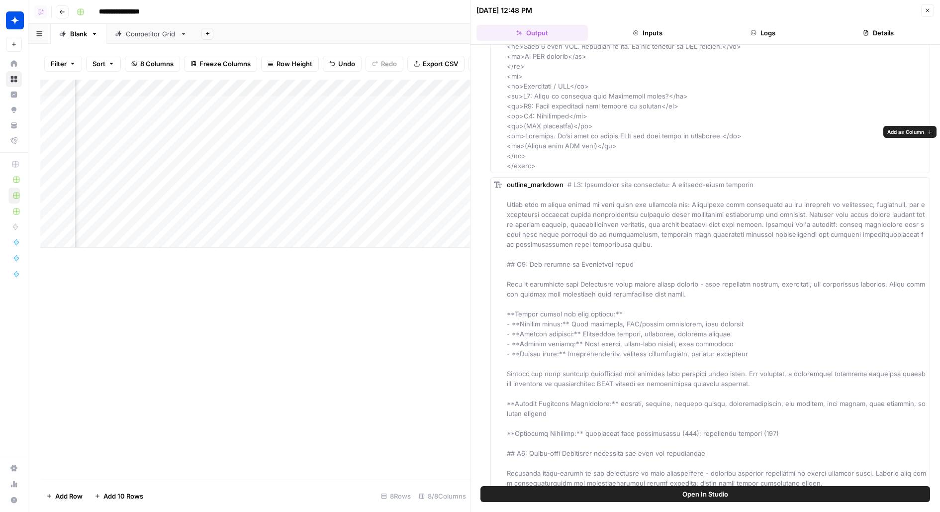
click at [907, 130] on span "Add as Column" at bounding box center [905, 132] width 37 height 8
click at [926, 10] on icon "button" at bounding box center [927, 10] width 6 height 6
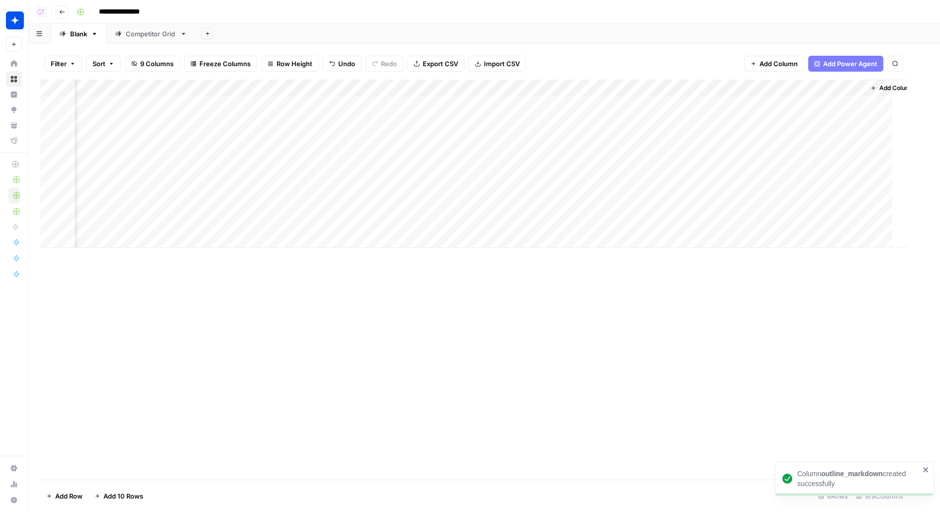
scroll to position [0, 50]
click at [696, 98] on div "Add Column" at bounding box center [484, 164] width 888 height 168
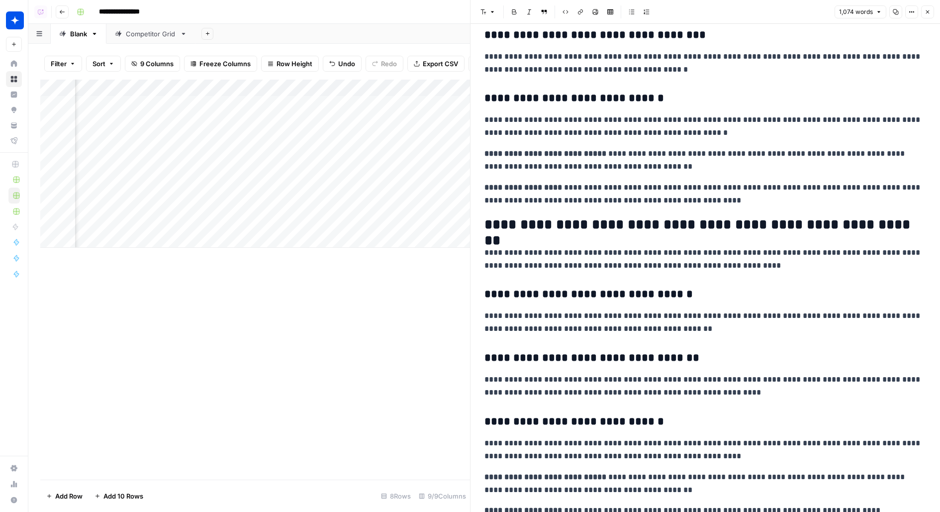
scroll to position [2045, 0]
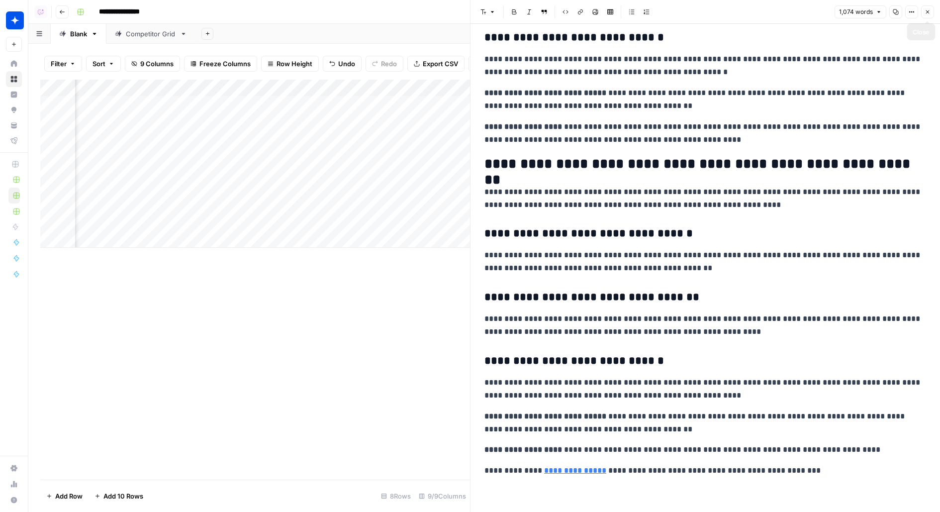
click at [927, 14] on icon "button" at bounding box center [927, 12] width 6 height 6
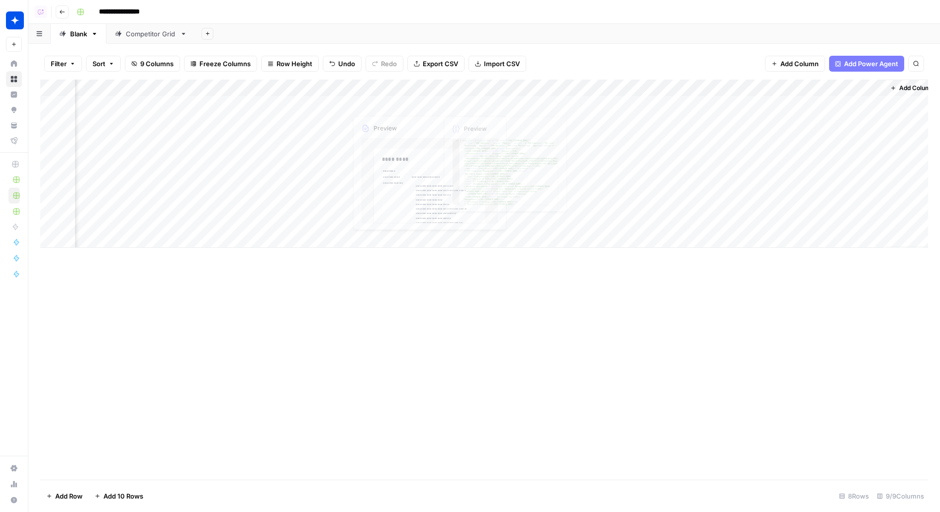
scroll to position [0, 62]
click at [898, 89] on span "Add Column" at bounding box center [905, 88] width 35 height 9
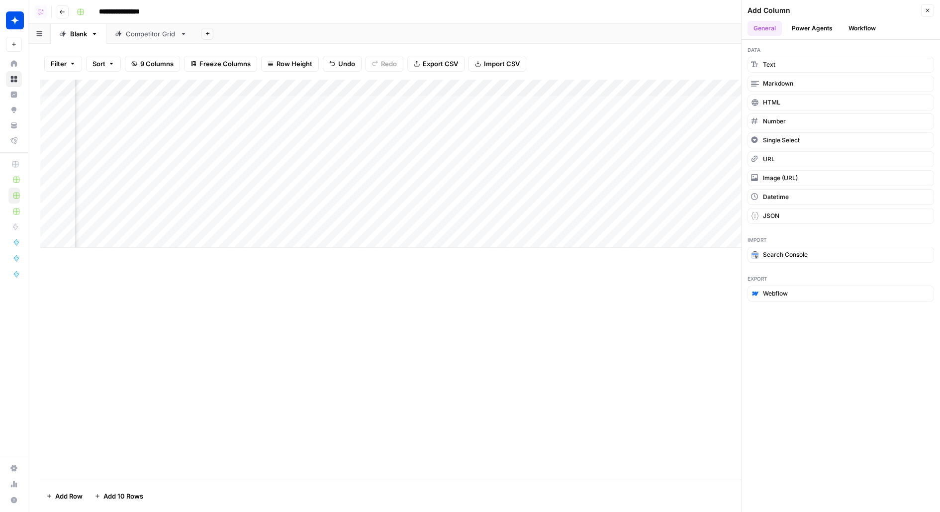
click at [850, 27] on button "Workflow" at bounding box center [861, 28] width 39 height 15
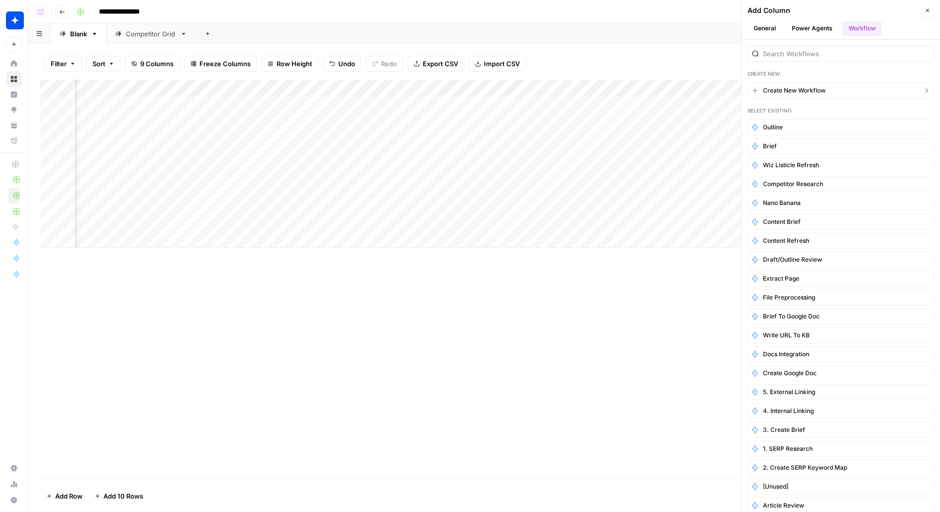
click at [809, 90] on span "Create New Workflow" at bounding box center [794, 90] width 63 height 9
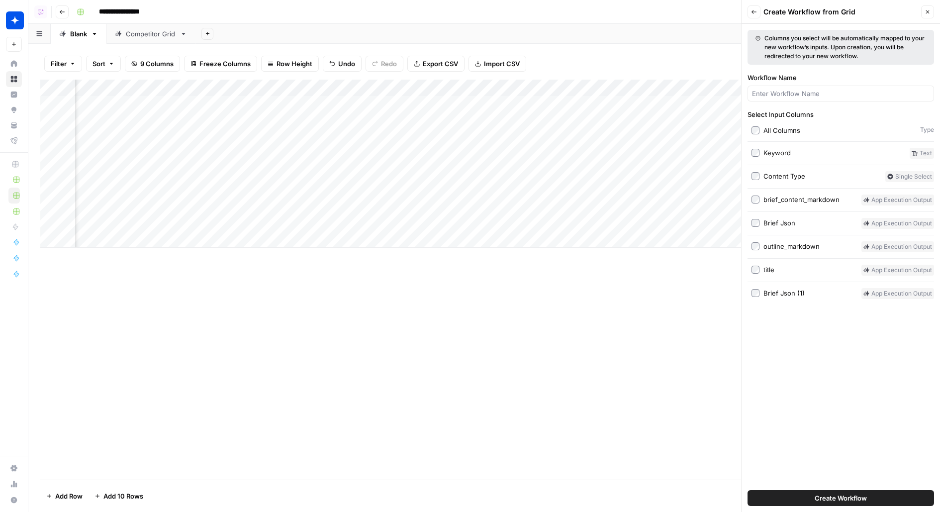
click at [774, 155] on div "Keyword" at bounding box center [776, 153] width 27 height 10
click at [776, 170] on div "Select Input Columns All Columns Type Keyword Text Content Type Single Select b…" at bounding box center [840, 203] width 186 height 189
click at [780, 176] on div "Content Type" at bounding box center [784, 176] width 42 height 10
click at [773, 289] on div "Brief Json (1)" at bounding box center [783, 293] width 41 height 10
click at [770, 295] on div "Brief Json (1)" at bounding box center [783, 293] width 41 height 10
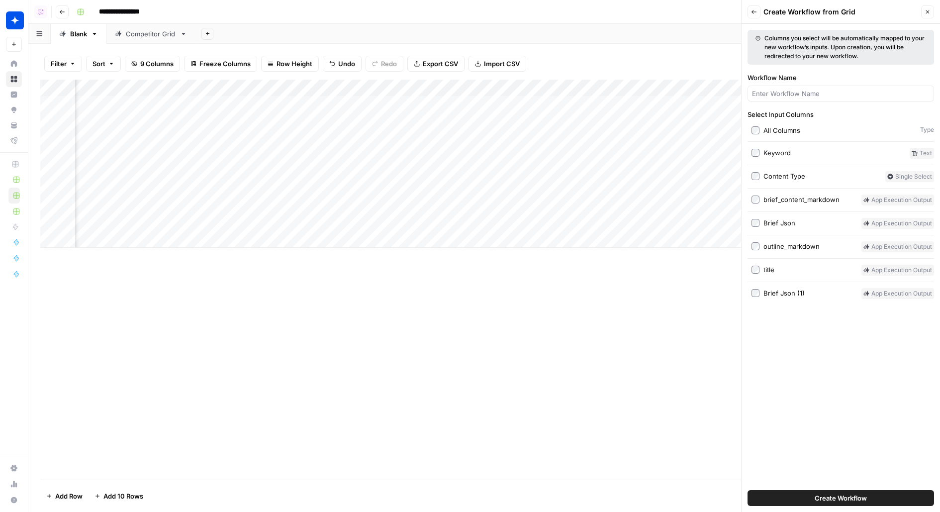
click at [798, 245] on div "outline_markdown" at bounding box center [791, 246] width 56 height 10
click at [817, 499] on span "Create Workflow" at bounding box center [840, 498] width 52 height 10
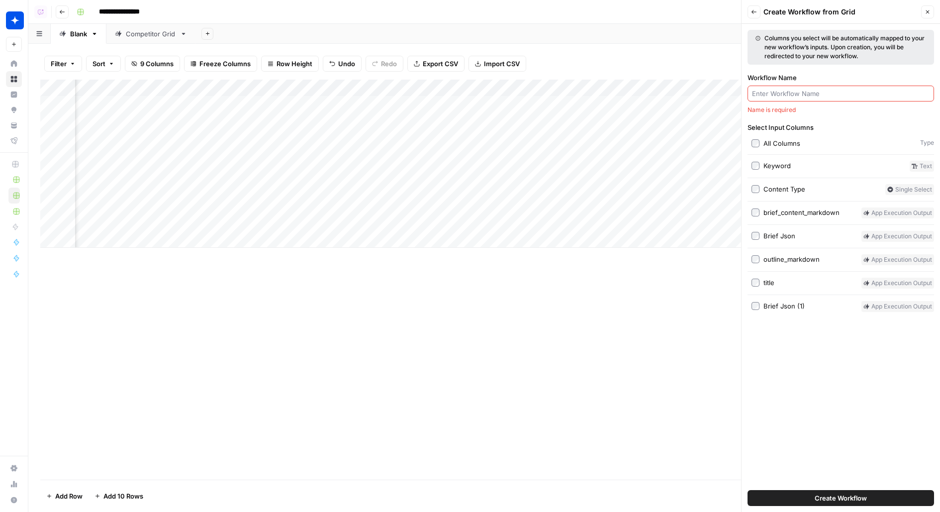
click at [805, 93] on input "Workflow Name" at bounding box center [841, 94] width 178 height 10
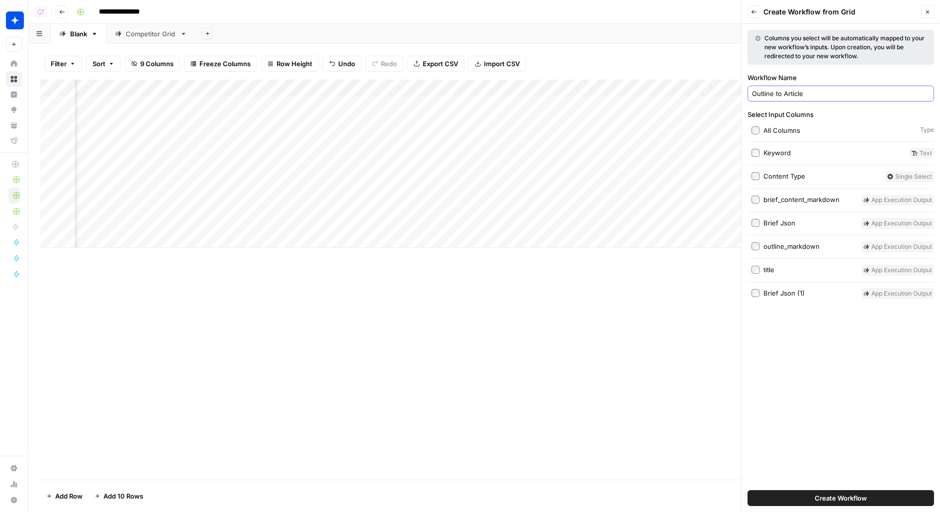
type input "Outline to Article"
click at [764, 508] on div "Create Workflow" at bounding box center [840, 498] width 186 height 28
click at [765, 487] on div "Create Workflow" at bounding box center [840, 498] width 186 height 28
click at [781, 492] on button "Create Workflow" at bounding box center [840, 498] width 186 height 16
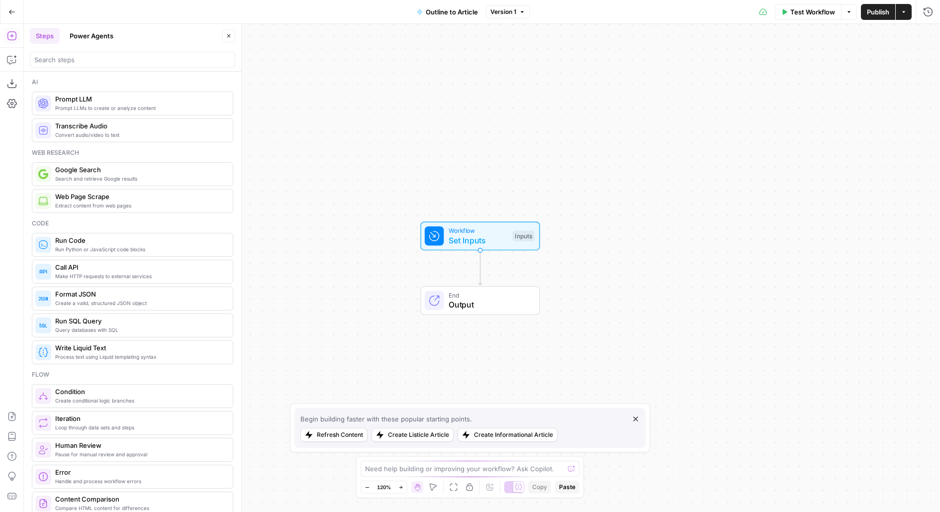
click at [14, 406] on div "Add Steps Copilot Download as JSON Settings Import JSON AirOps Academy Help Giv…" at bounding box center [12, 268] width 24 height 488
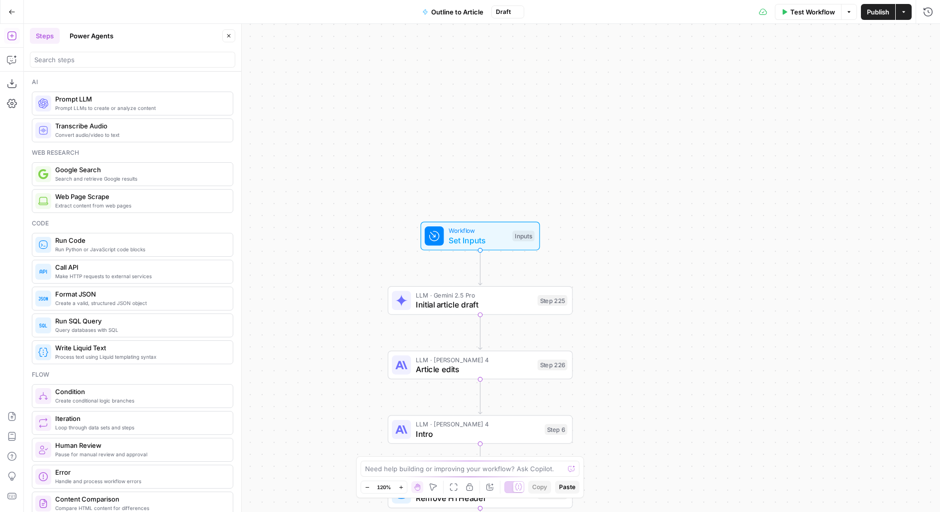
drag, startPoint x: 729, startPoint y: 258, endPoint x: 729, endPoint y: 73, distance: 185.0
click at [729, 78] on div "Workflow Set Inputs Inputs LLM · Gemini 2.5 Pro Initial article draft Step 225 …" at bounding box center [482, 268] width 916 height 488
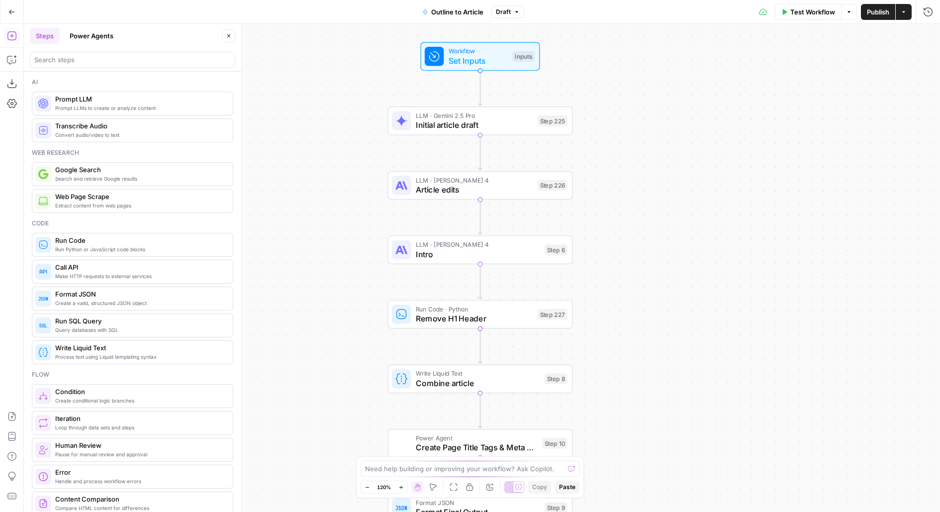
click at [877, 3] on div "Test Workflow Options Publish Actions Run History" at bounding box center [732, 11] width 416 height 23
click at [878, 11] on span "Publish" at bounding box center [878, 12] width 22 height 10
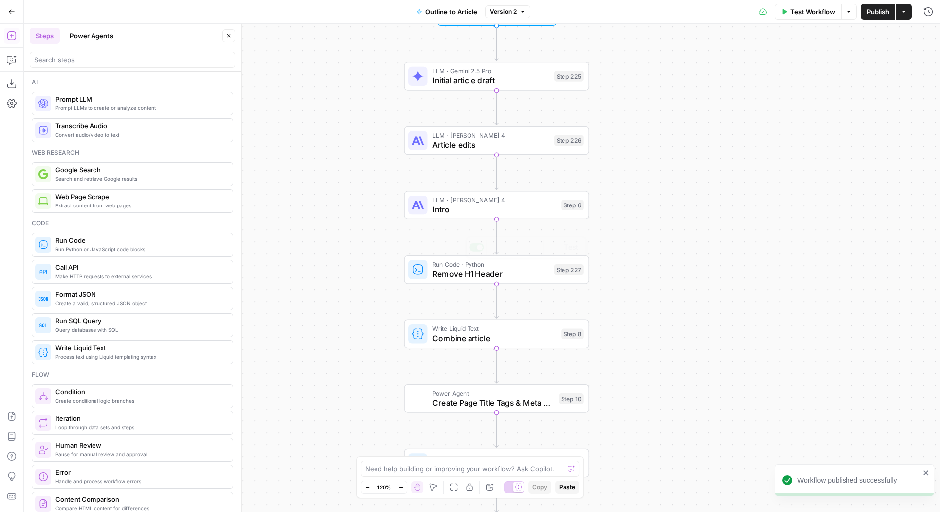
drag, startPoint x: 631, startPoint y: 269, endPoint x: 621, endPoint y: 251, distance: 20.7
click at [621, 252] on div "Workflow Set Inputs Inputs LLM · Gemini 2.5 Pro Initial article draft Step 225 …" at bounding box center [482, 268] width 916 height 488
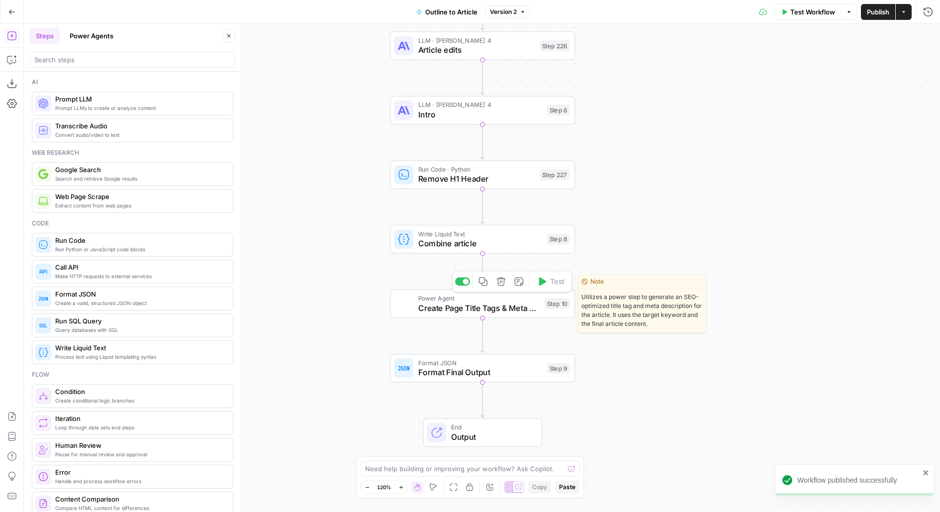
click at [503, 287] on button "Delete step" at bounding box center [500, 280] width 15 height 15
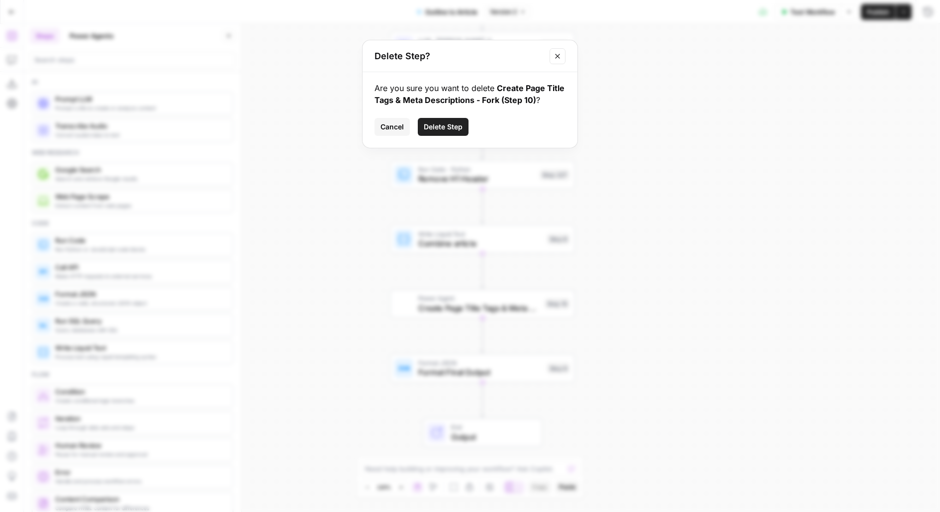
click at [455, 124] on span "Delete Step" at bounding box center [443, 127] width 39 height 10
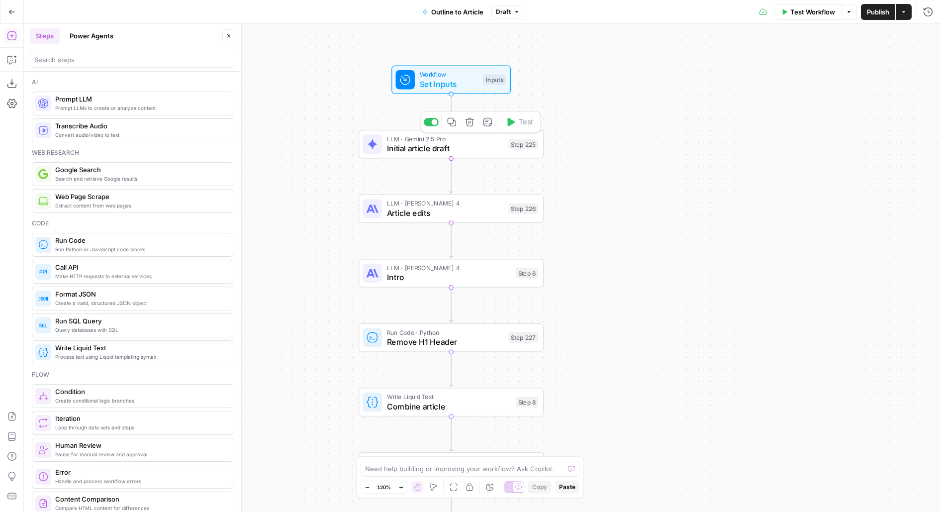
click at [523, 143] on div "Step 225" at bounding box center [523, 144] width 30 height 11
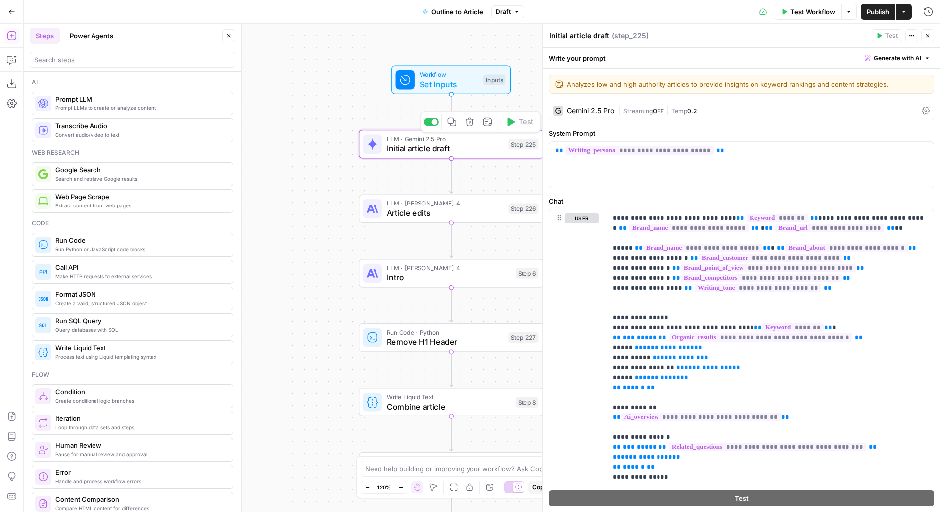
click at [481, 83] on div "Workflow Set Inputs Inputs Test Step" at bounding box center [451, 80] width 110 height 20
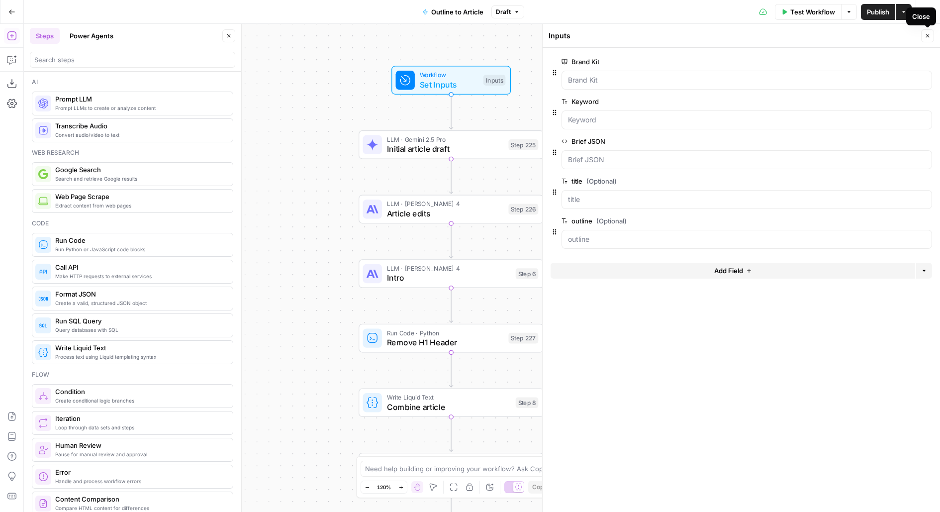
click at [929, 41] on button "Close" at bounding box center [927, 35] width 13 height 13
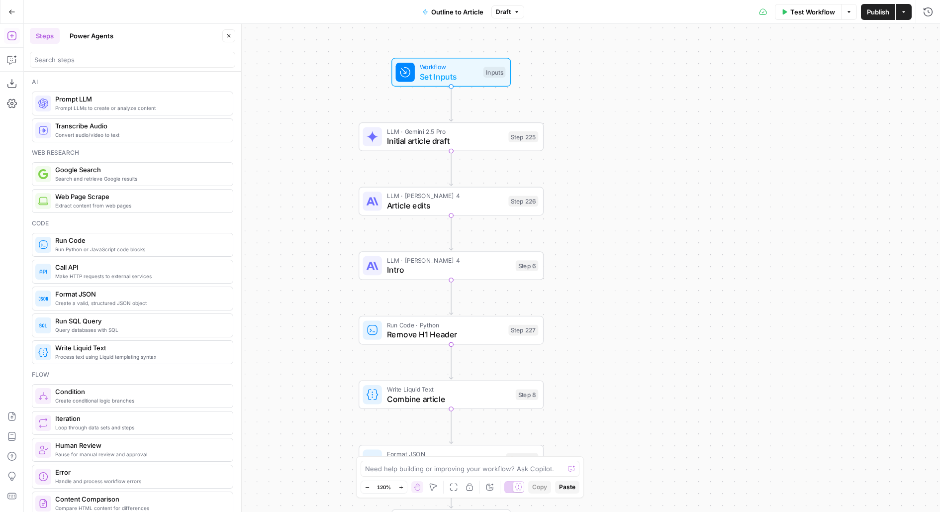
drag, startPoint x: 680, startPoint y: 258, endPoint x: 680, endPoint y: 206, distance: 52.2
click at [680, 206] on div "Workflow Set Inputs Inputs LLM · Gemini 2.5 Pro Initial article draft Step 225 …" at bounding box center [482, 268] width 916 height 488
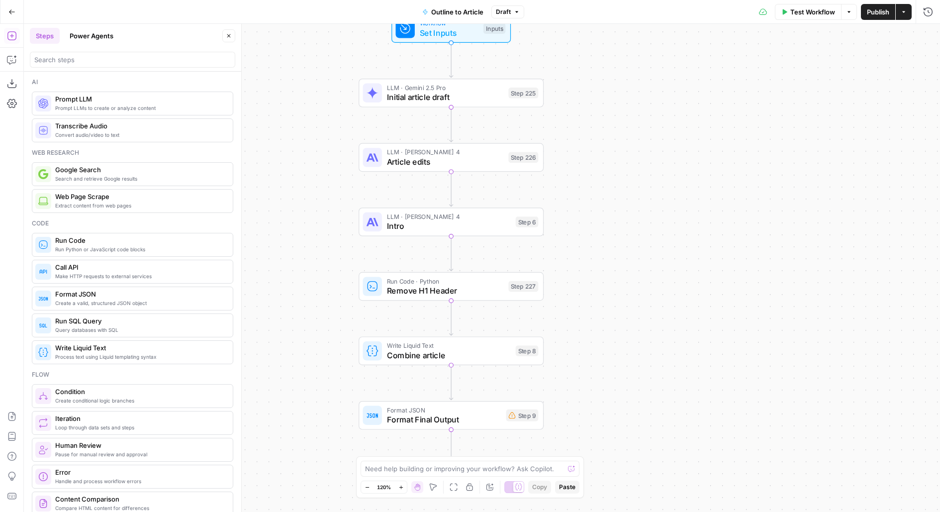
click at [482, 88] on span "LLM · Gemini 2.5 Pro" at bounding box center [445, 87] width 117 height 9
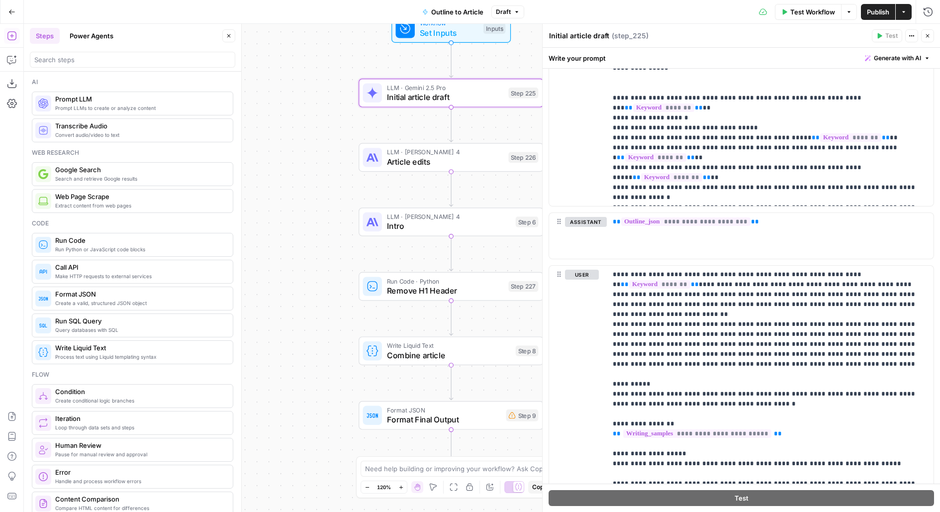
scroll to position [433, 0]
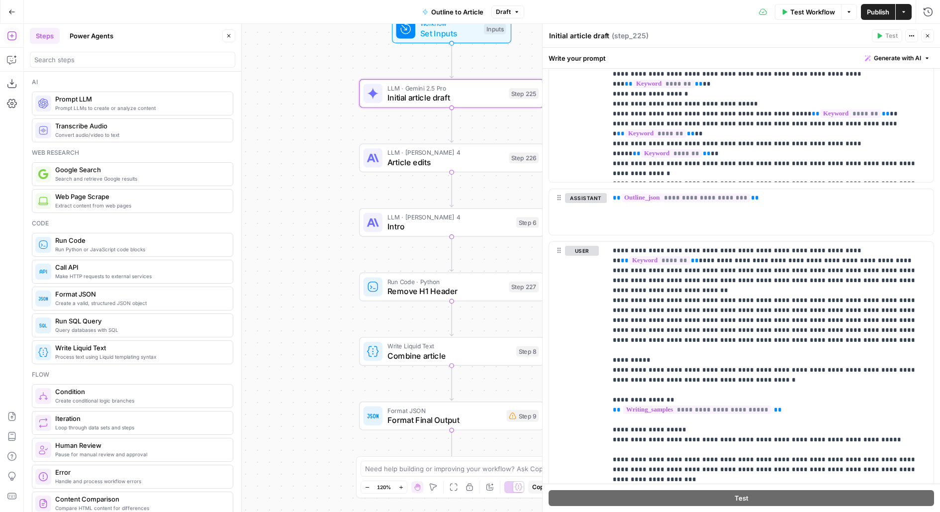
drag, startPoint x: 314, startPoint y: 384, endPoint x: 305, endPoint y: 250, distance: 134.0
click at [305, 251] on div "Workflow Set Inputs Inputs LLM · Gemini 2.5 Pro Initial article draft Step 225 …" at bounding box center [482, 268] width 916 height 488
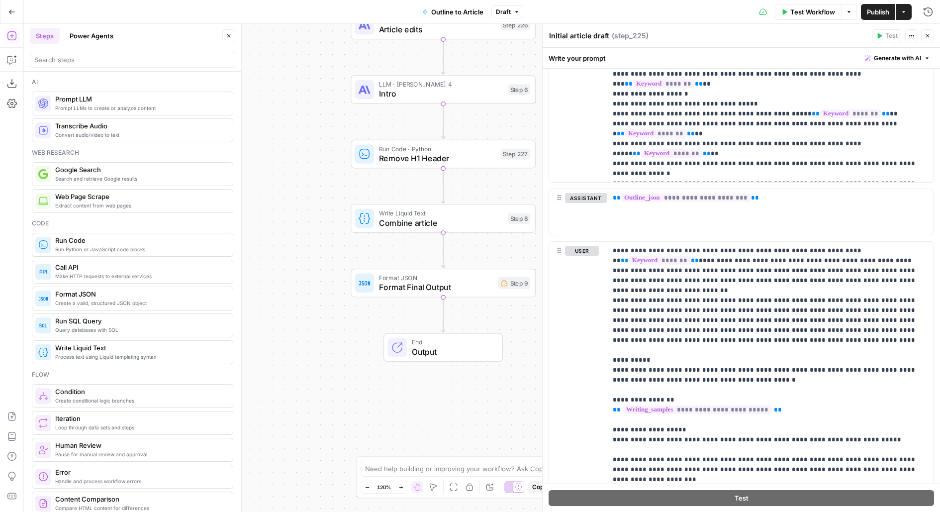
click at [409, 293] on div "Format JSON Format Final Output Step 9 Copy step Delete step Edit Note Test" at bounding box center [443, 282] width 185 height 29
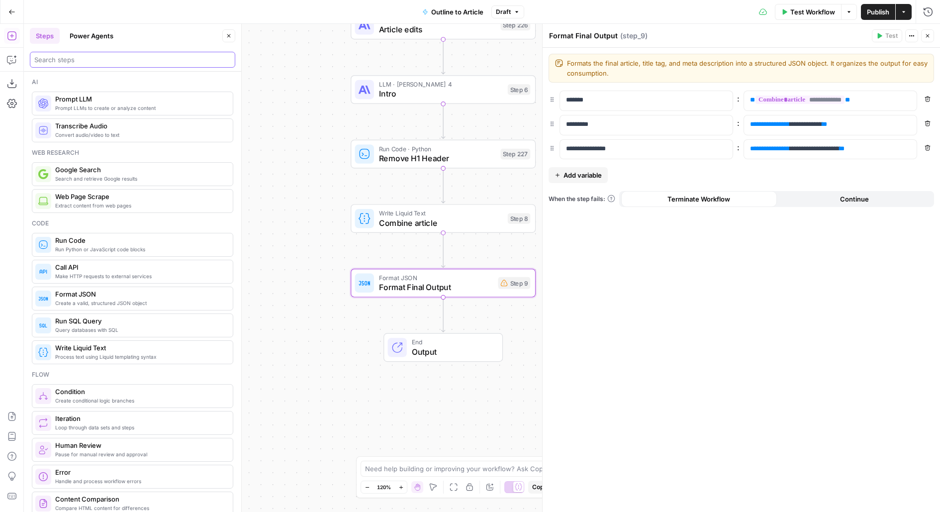
click at [62, 59] on input "search" at bounding box center [132, 60] width 196 height 10
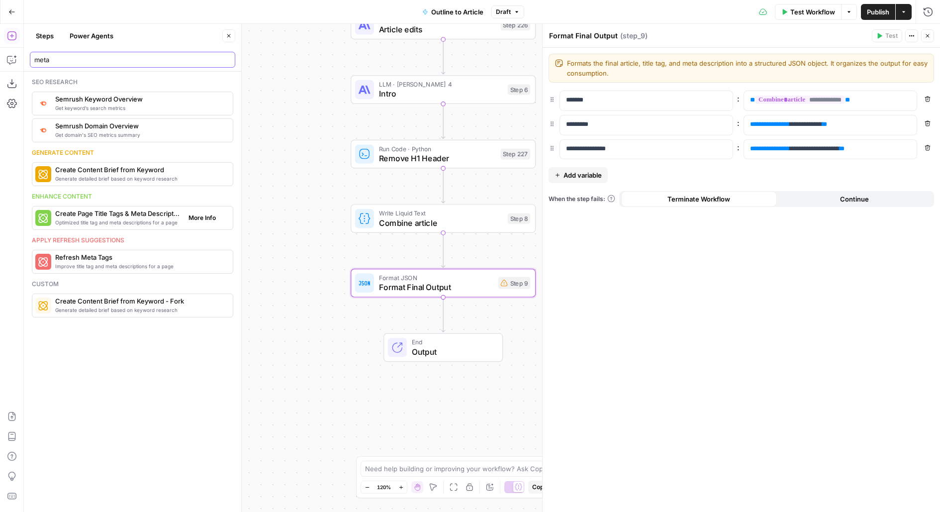
type input "meta"
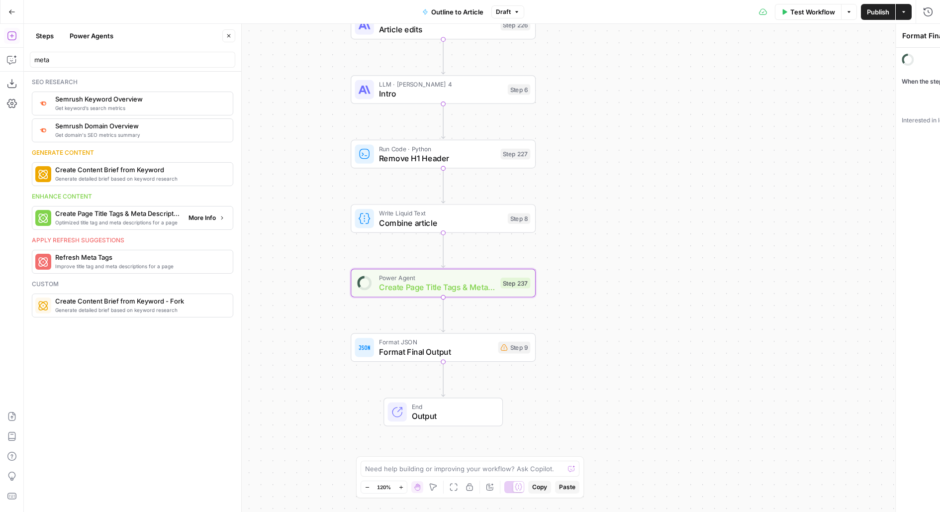
type textarea "Create Page Title Tags & Meta Descriptions"
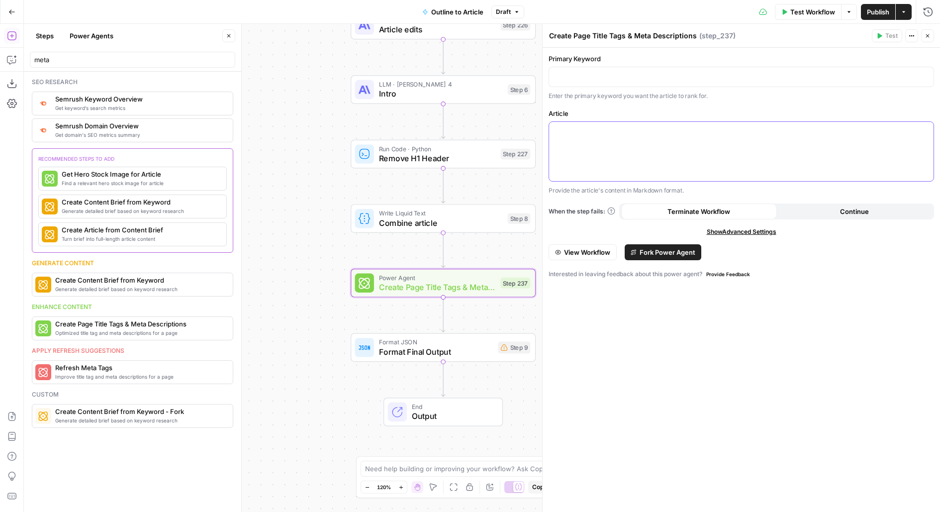
click at [597, 136] on div at bounding box center [741, 151] width 384 height 59
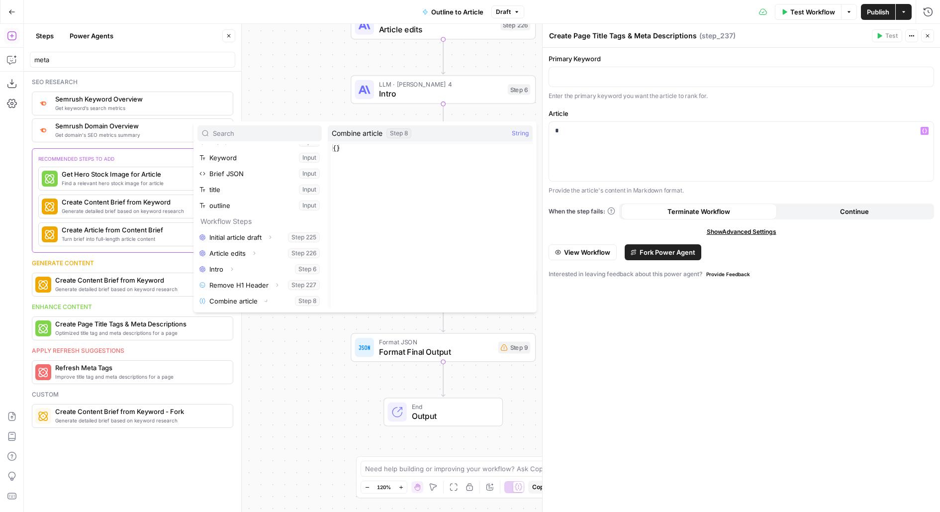
scroll to position [42, 0]
click at [207, 293] on button "Select variable Output" at bounding box center [264, 301] width 114 height 16
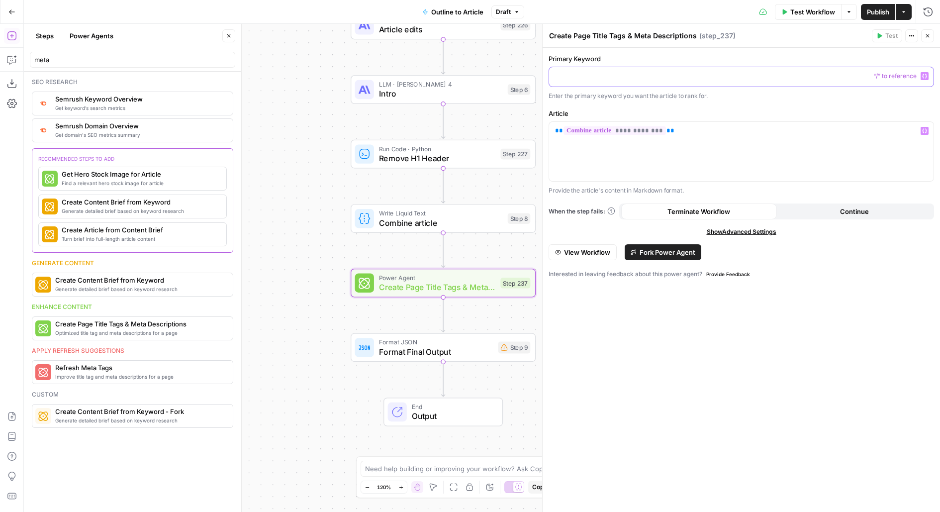
click at [656, 79] on p at bounding box center [741, 76] width 372 height 10
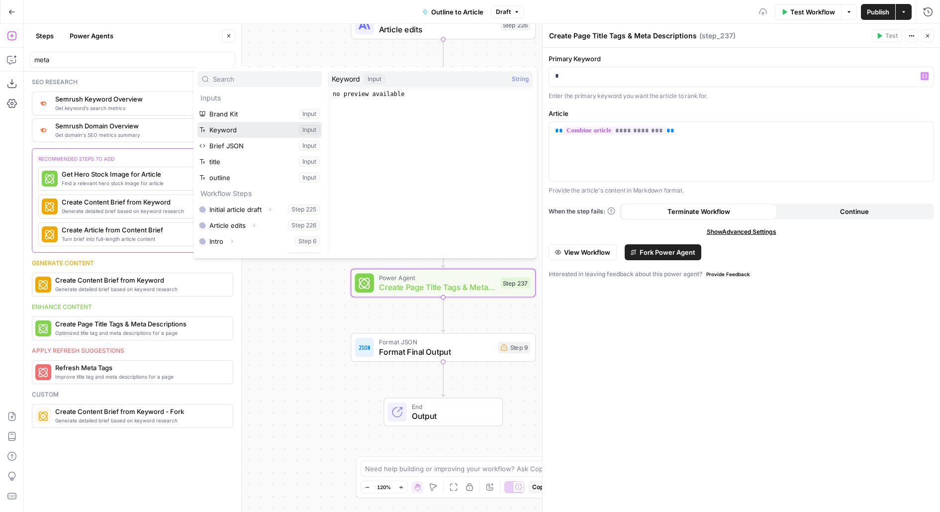
click at [197, 122] on button "Select variable Keyword" at bounding box center [259, 130] width 124 height 16
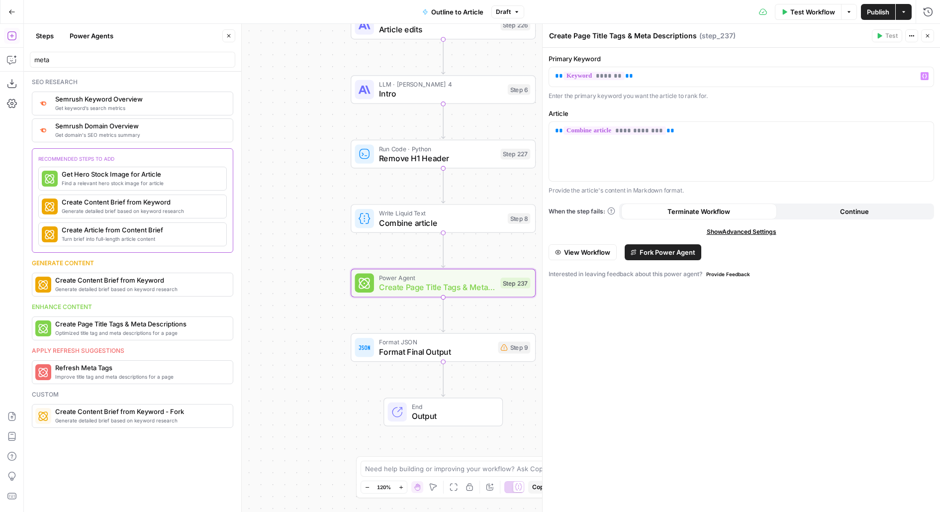
click at [933, 37] on button "Close" at bounding box center [927, 35] width 13 height 13
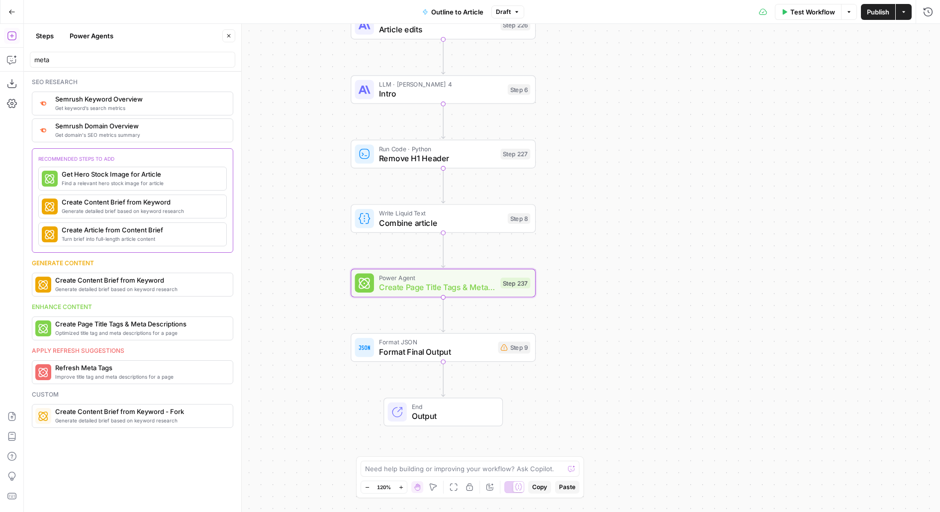
click at [491, 352] on span "Format Final Output" at bounding box center [436, 352] width 114 height 12
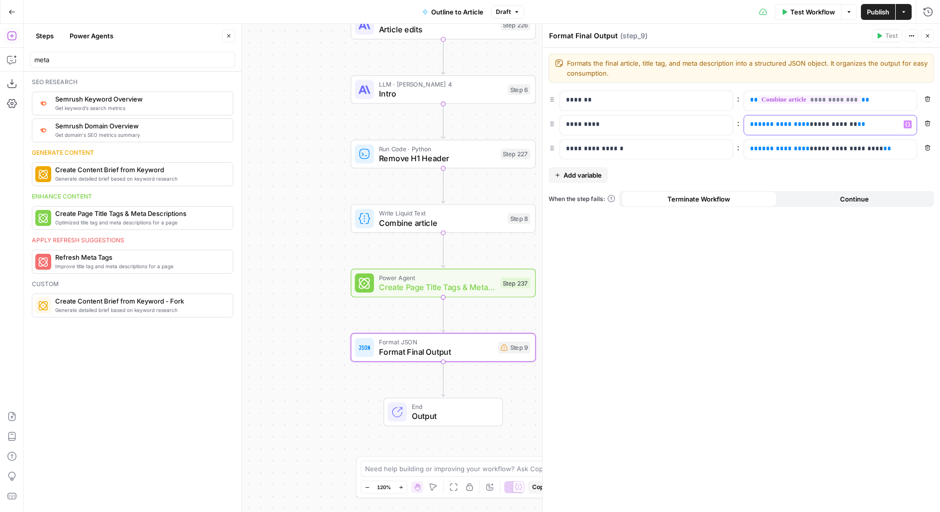
click at [776, 123] on span "**********" at bounding box center [784, 124] width 52 height 6
click at [776, 145] on span "**********" at bounding box center [784, 148] width 52 height 6
click at [929, 39] on button "Close" at bounding box center [927, 35] width 13 height 13
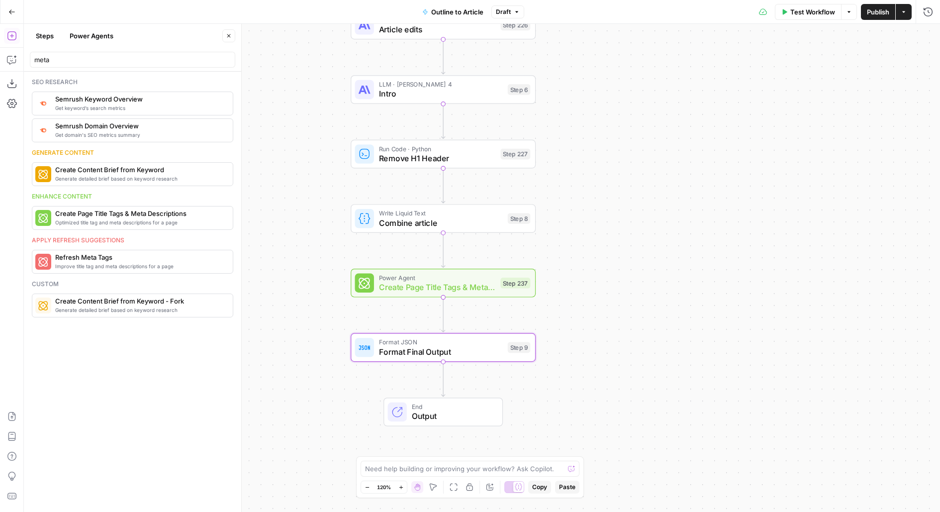
click at [891, 12] on button "Publish" at bounding box center [878, 12] width 34 height 16
click at [228, 38] on icon "button" at bounding box center [229, 36] width 6 height 6
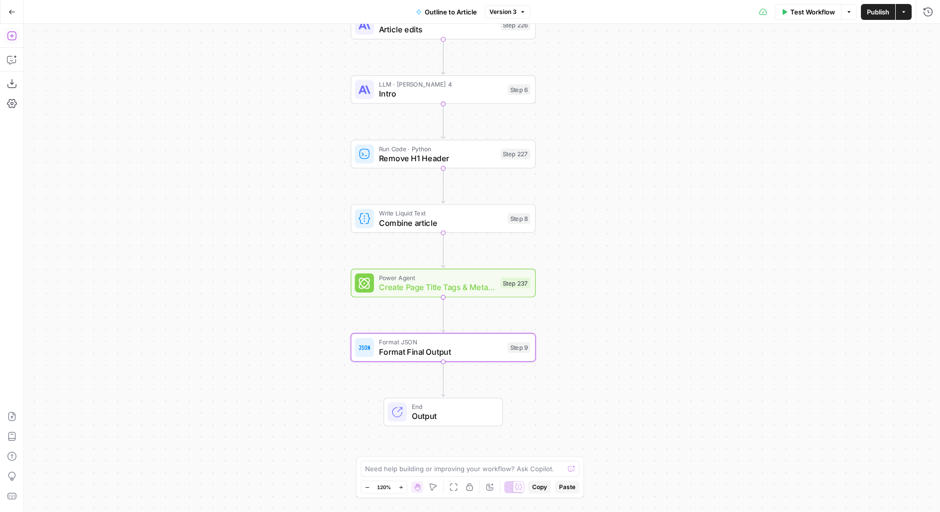
click at [16, 38] on icon "button" at bounding box center [12, 36] width 10 height 10
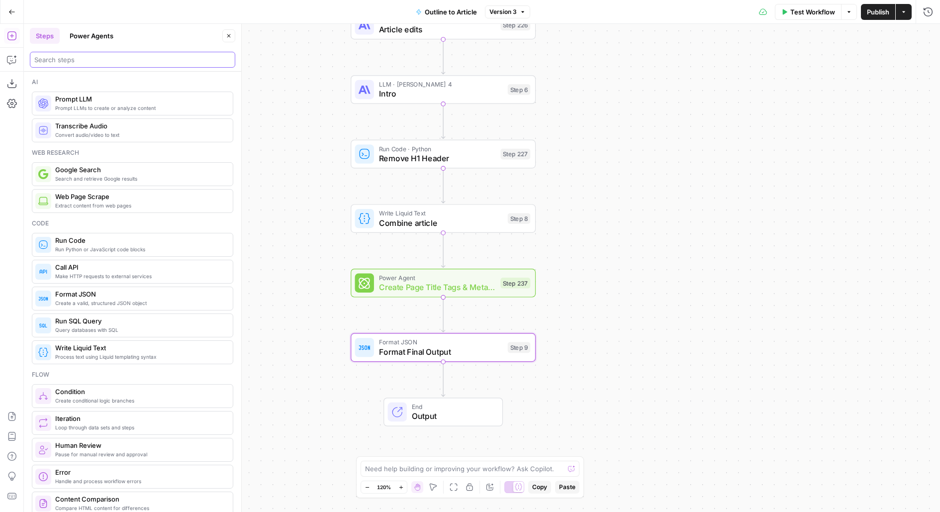
click at [75, 61] on input "search" at bounding box center [132, 60] width 196 height 10
click at [153, 58] on input "search" at bounding box center [132, 60] width 196 height 10
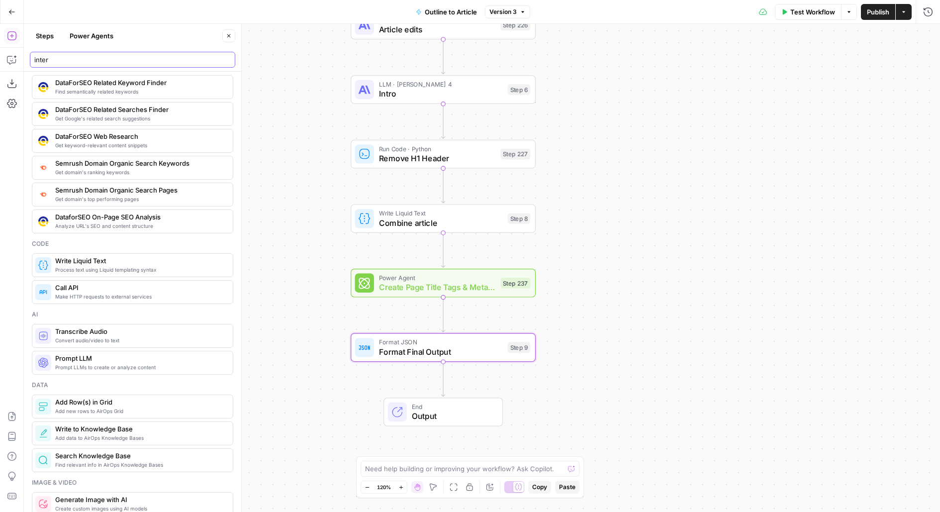
scroll to position [466, 0]
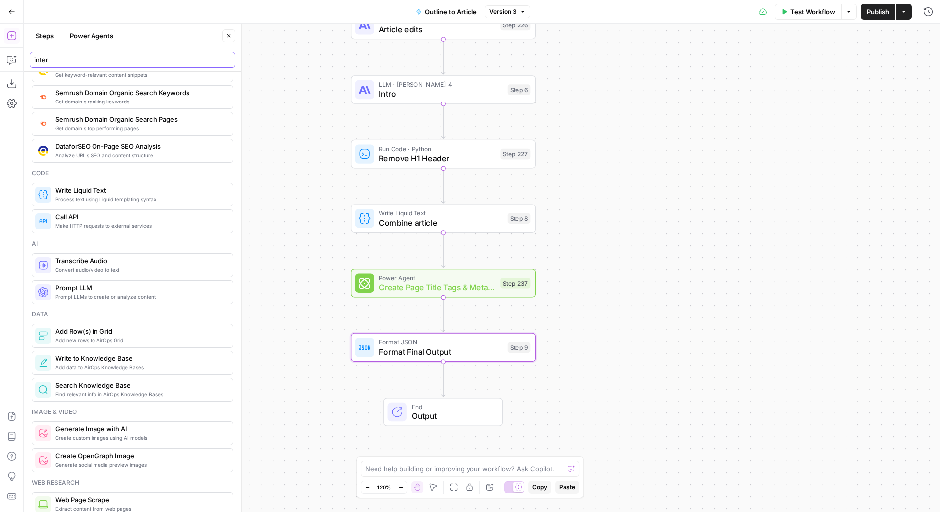
type input "inter"
click at [97, 39] on button "Power Agents" at bounding box center [92, 36] width 56 height 16
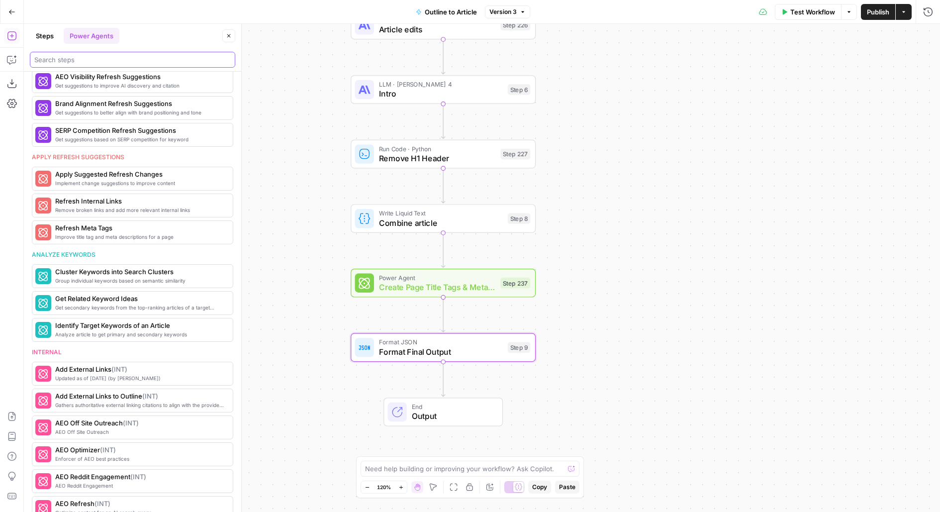
click at [84, 59] on input "search" at bounding box center [132, 60] width 196 height 10
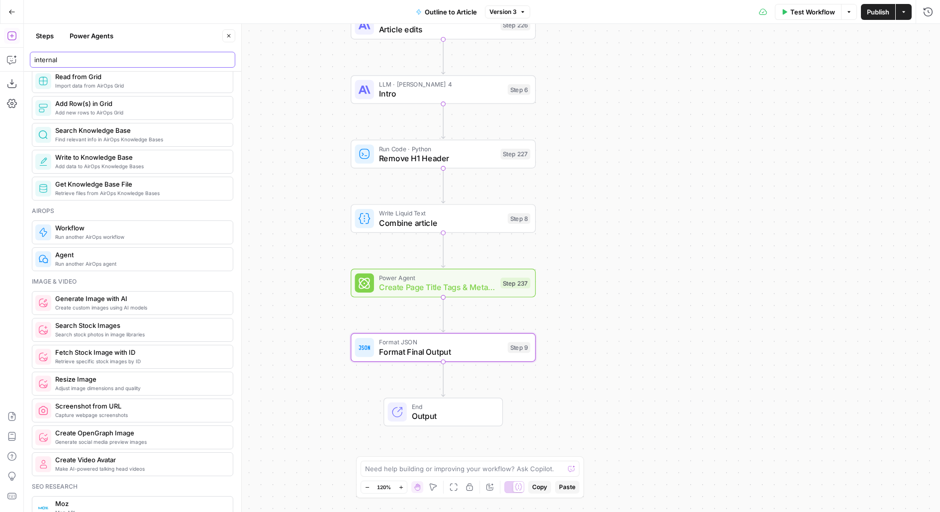
scroll to position [160, 0]
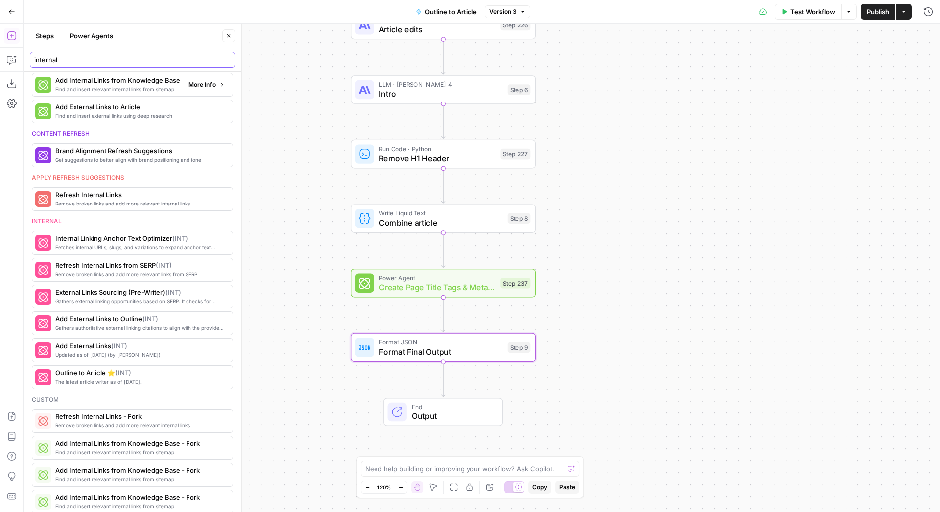
type input "internal"
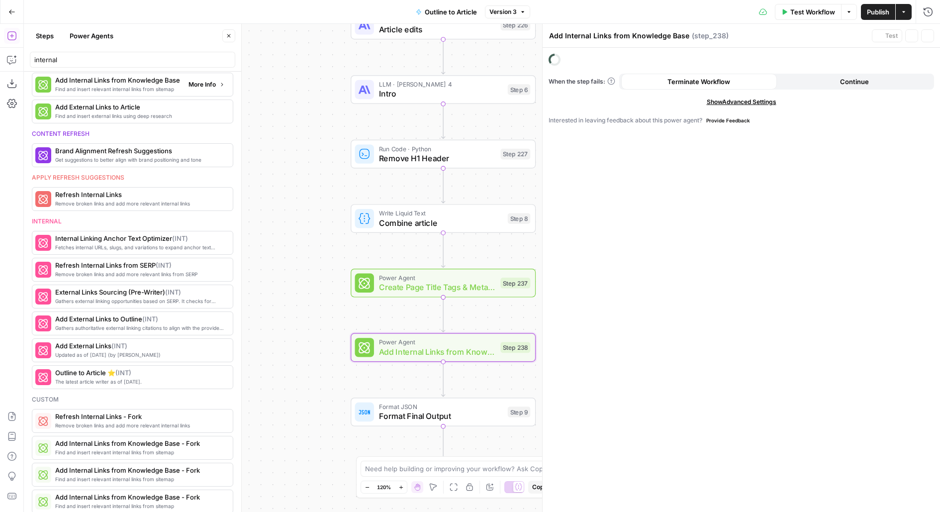
scroll to position [269, 0]
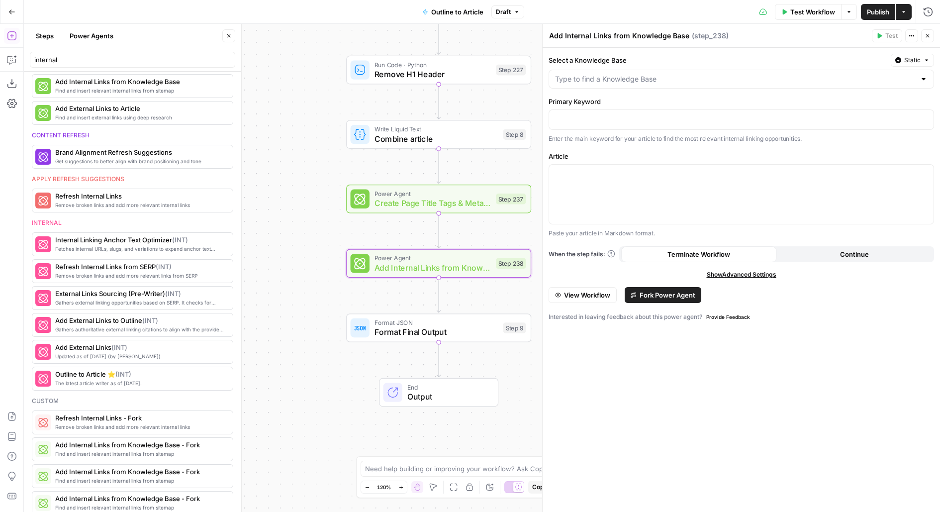
drag, startPoint x: 299, startPoint y: 93, endPoint x: 292, endPoint y: 25, distance: 68.5
click at [293, 26] on div "Workflow Set Inputs Inputs LLM · Gemini 2.5 Pro Initial article draft Step 225 …" at bounding box center [482, 268] width 916 height 488
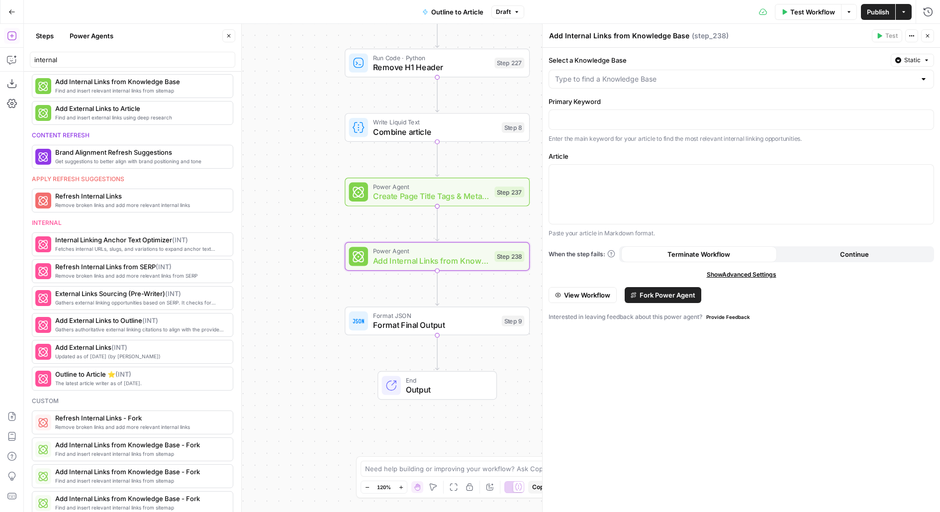
click at [678, 298] on button "Fork Power Agent" at bounding box center [662, 295] width 77 height 16
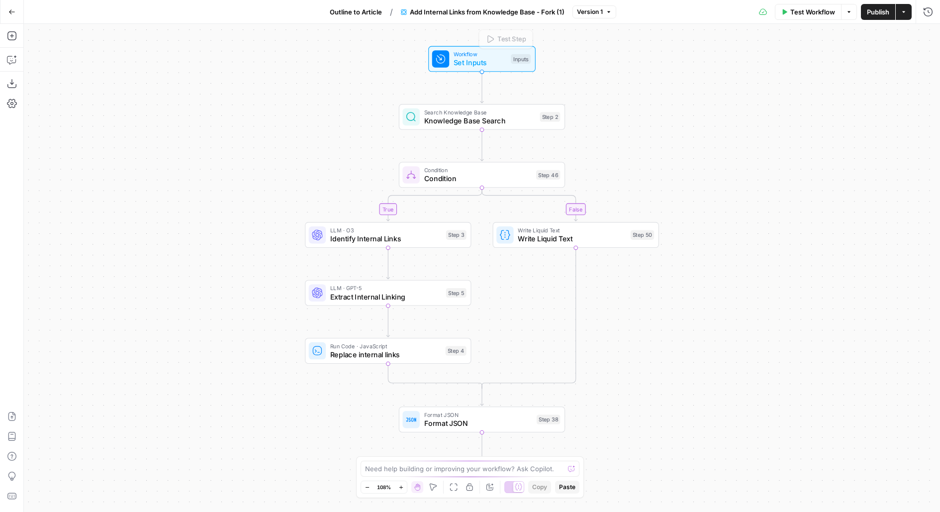
click at [805, 16] on span "Test Workflow" at bounding box center [812, 12] width 45 height 10
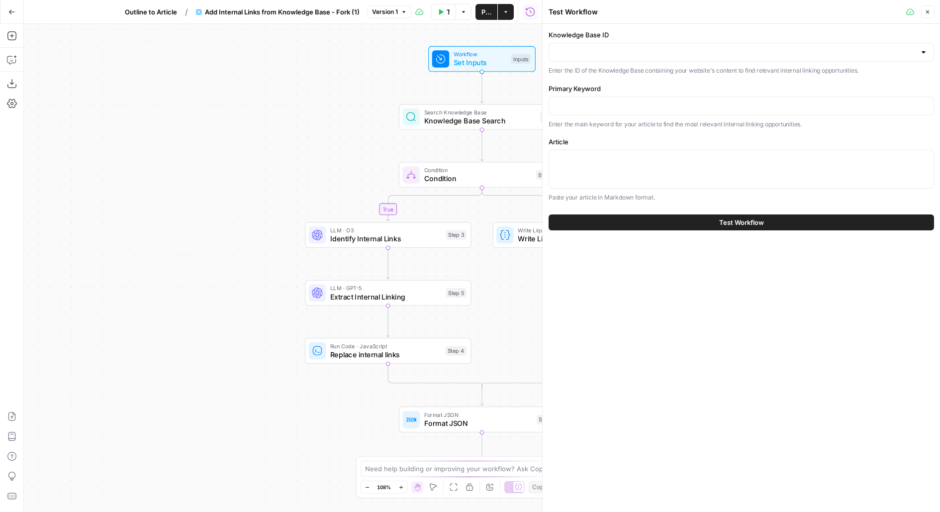
click at [698, 61] on div "Knowledge Base ID Enter the ID of the Knowledge Base containing your website's …" at bounding box center [740, 53] width 385 height 46
click at [695, 56] on input "Knowledge Base ID" at bounding box center [735, 52] width 360 height 10
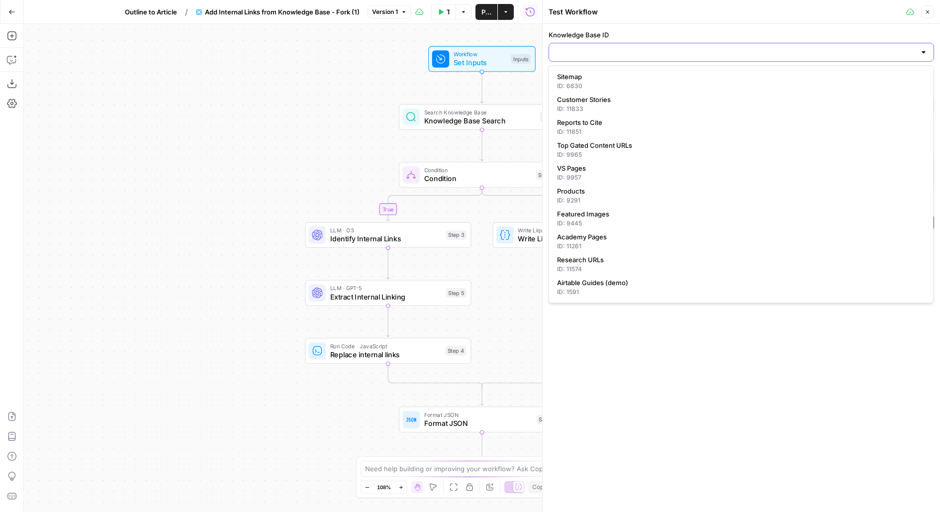
click at [695, 56] on input "Knowledge Base ID" at bounding box center [735, 52] width 360 height 10
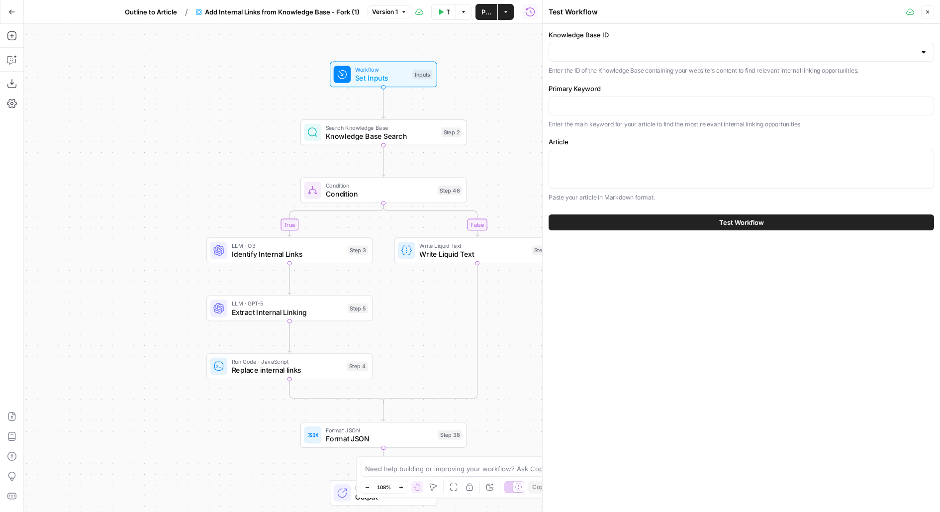
drag, startPoint x: 316, startPoint y: 120, endPoint x: 218, endPoint y: 135, distance: 99.2
click at [218, 135] on div "true false Workflow Set Inputs Inputs Search Knowledge Base Knowledge Base Sear…" at bounding box center [283, 268] width 518 height 488
click at [635, 48] on input "Knowledge Base ID" at bounding box center [735, 52] width 360 height 10
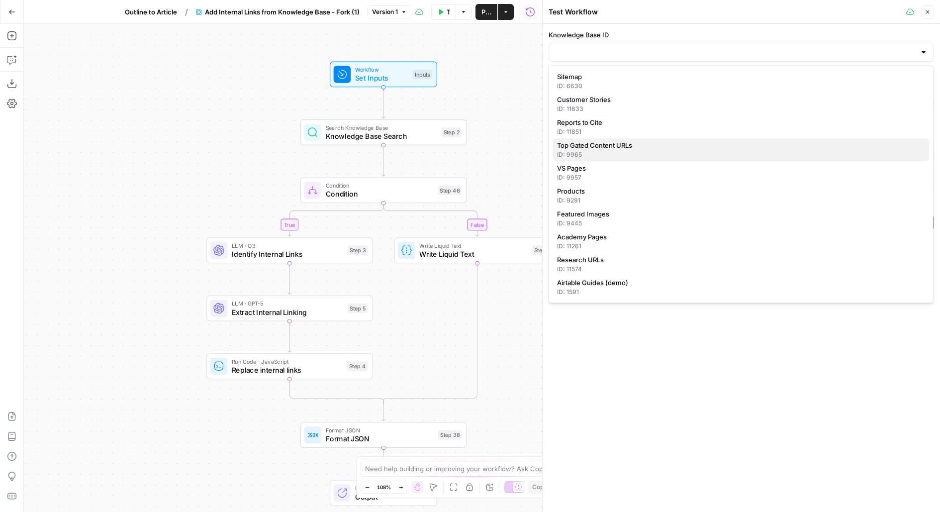
click at [607, 147] on span "Top Gated Content URLs" at bounding box center [739, 145] width 364 height 10
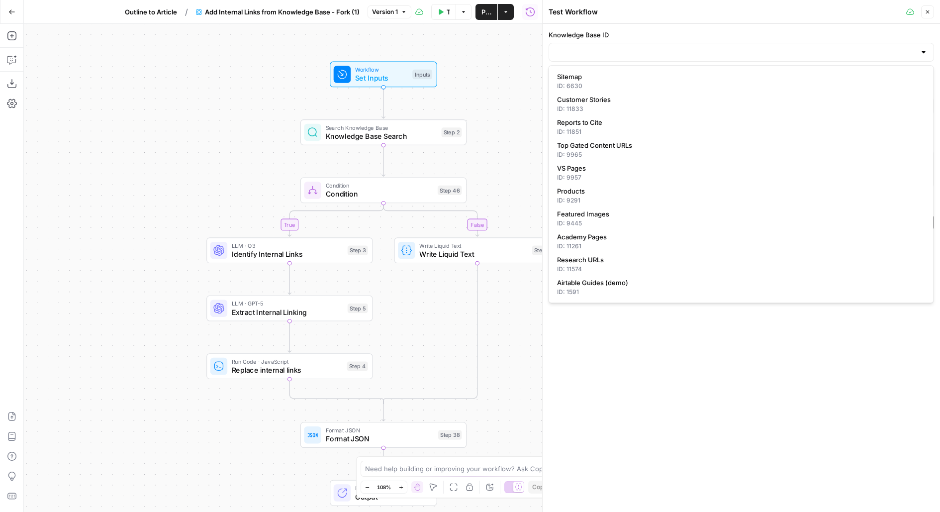
type input "Top Gated Content URLs"
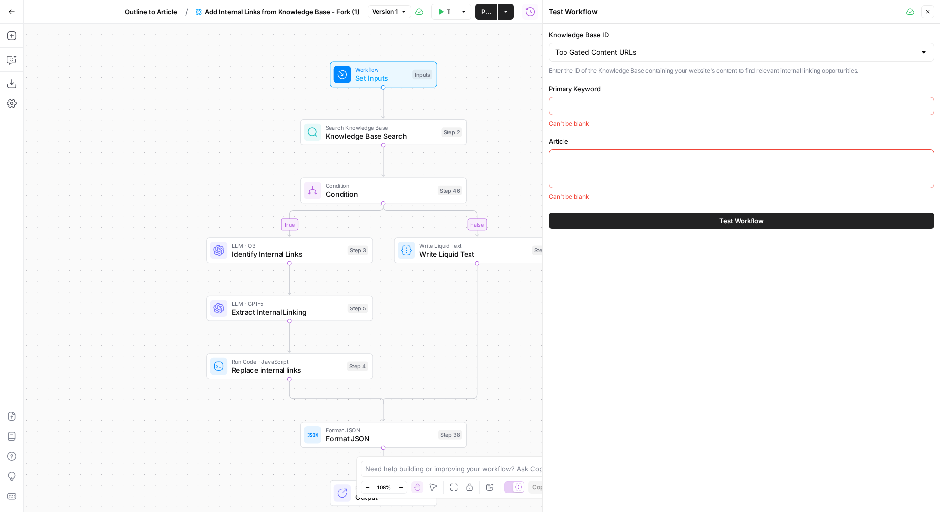
click at [602, 109] on input "Primary Keyword" at bounding box center [741, 106] width 372 height 10
paste input "container orchestration tools"
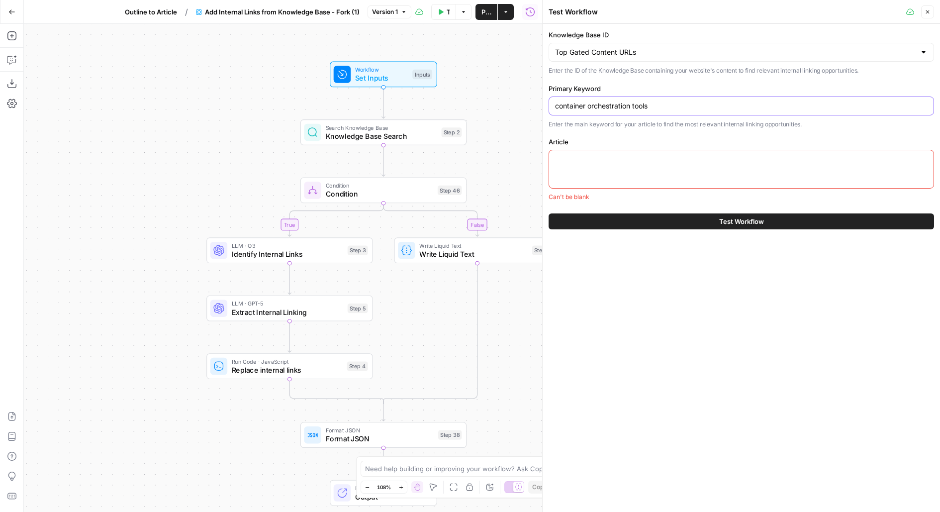
type input "container orchestration tools"
click at [613, 173] on div at bounding box center [740, 169] width 385 height 39
paste textarea "CNAPP main takeaways: CNAPPs consolidate multiple cloud security technologies, …"
type textarea "CNAPP main takeaways: CNAPPs consolidate multiple cloud security technologies, …"
paste textarea "<div> <h5>CNAPP main takeaways:</h5> <ul> <li><strong>CNAPPs consolidate multip…"
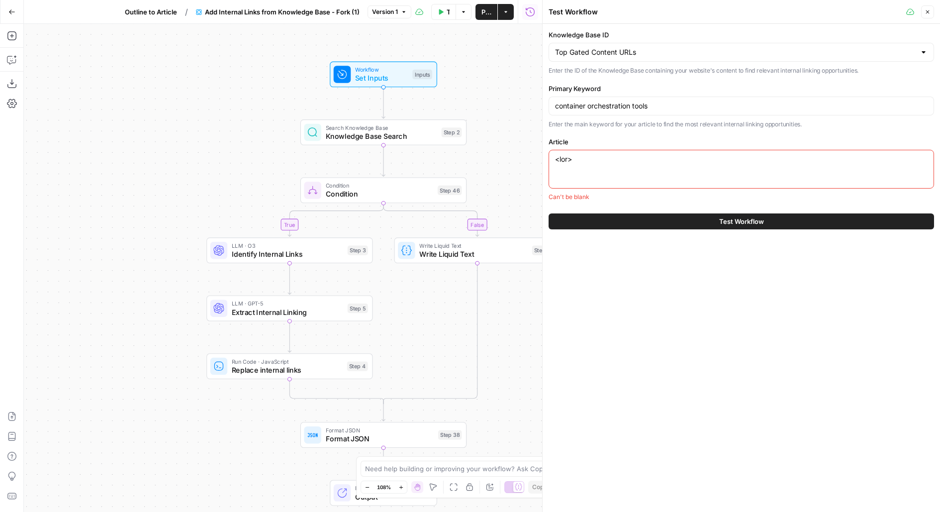
scroll to position [2978, 0]
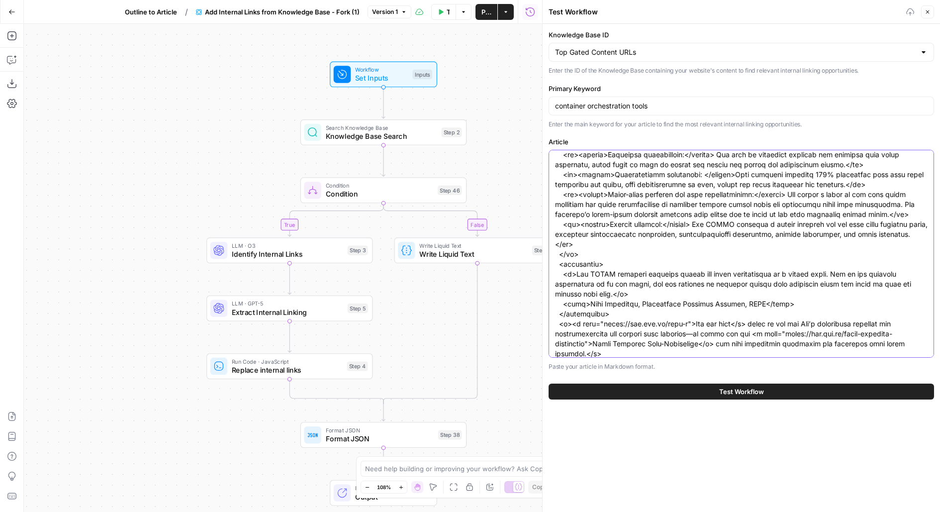
type textarea "<div> <h5>CNAPP main takeaways:</h5> <ul> <li><strong>CNAPPs consolidate multip…"
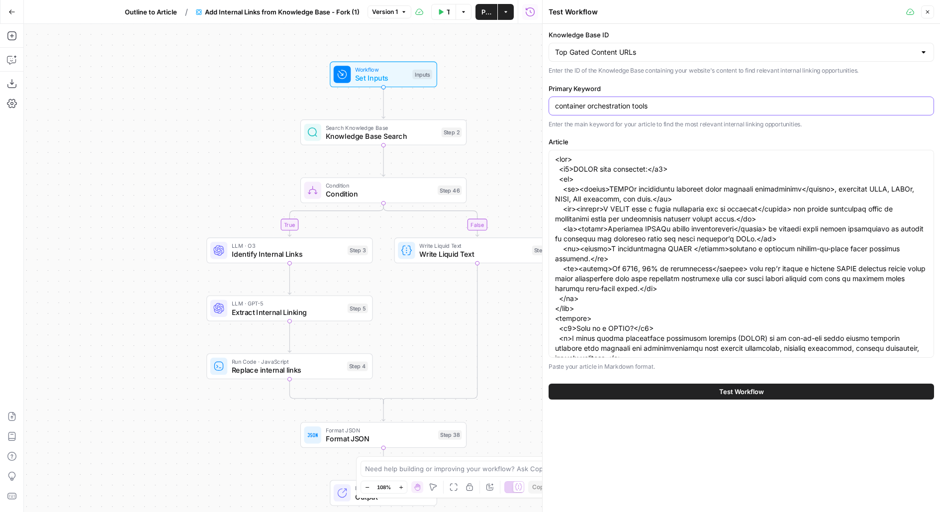
click at [621, 108] on input "container orchestration tools" at bounding box center [741, 106] width 372 height 10
type input "what is cnapp"
click at [447, 109] on span "Test" at bounding box center [450, 111] width 13 height 9
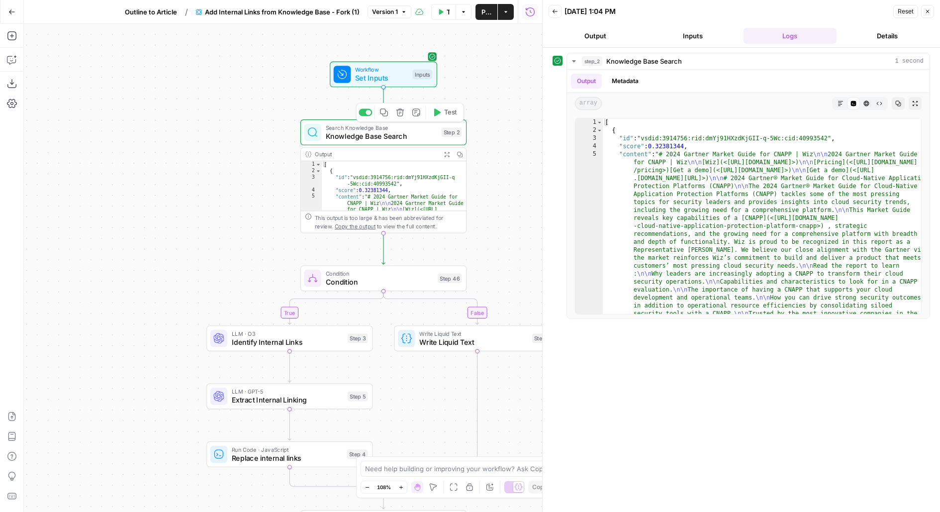
click at [431, 134] on span "Knowledge Base Search" at bounding box center [381, 136] width 111 height 11
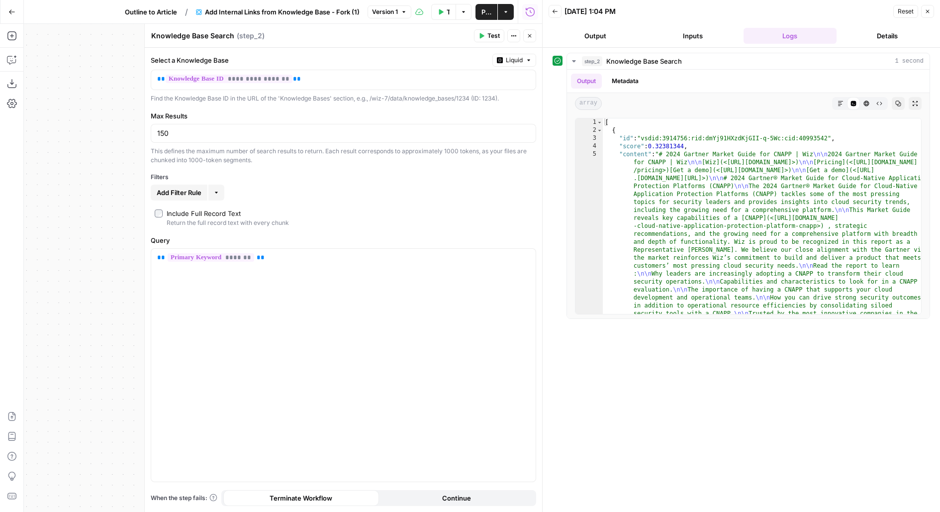
click at [193, 34] on textarea "Knowledge Base Search" at bounding box center [192, 36] width 83 height 10
type textarea "Gated URLs Search"
click at [526, 43] on header "Gated URLs Search Gated URLs Search ( step_2 ) Test Actions Close" at bounding box center [343, 36] width 397 height 24
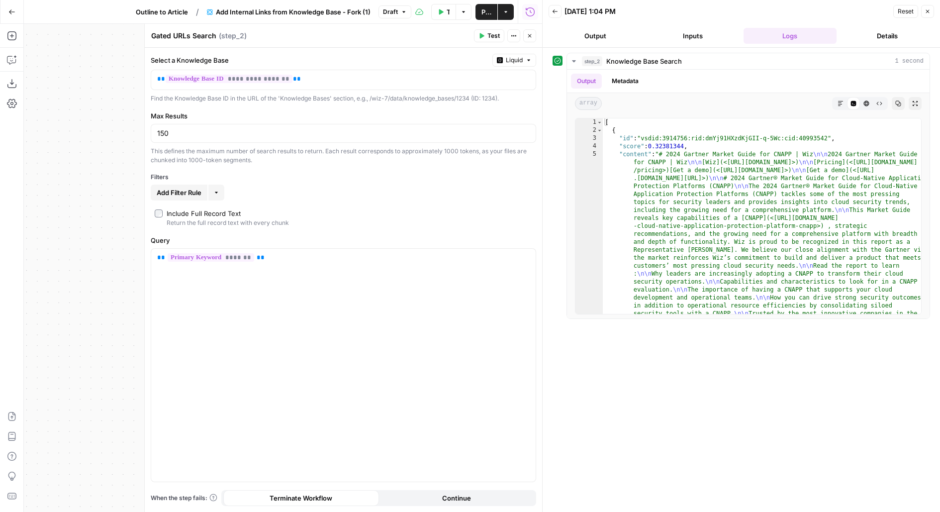
click at [529, 30] on button "Close" at bounding box center [529, 35] width 13 height 13
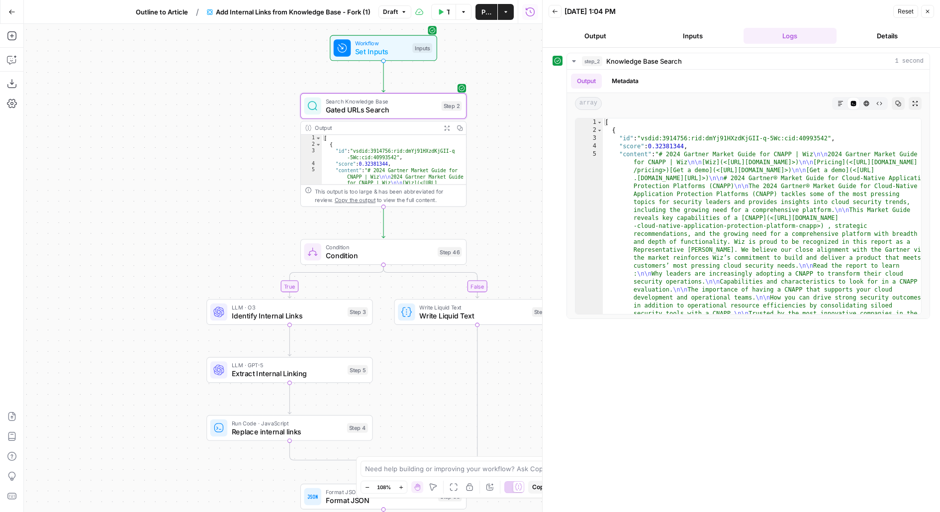
drag, startPoint x: 516, startPoint y: 199, endPoint x: 512, endPoint y: 125, distance: 73.7
click at [512, 125] on div "true false Workflow Set Inputs Inputs Search Knowledge Base Gated URLs Search S…" at bounding box center [283, 268] width 518 height 488
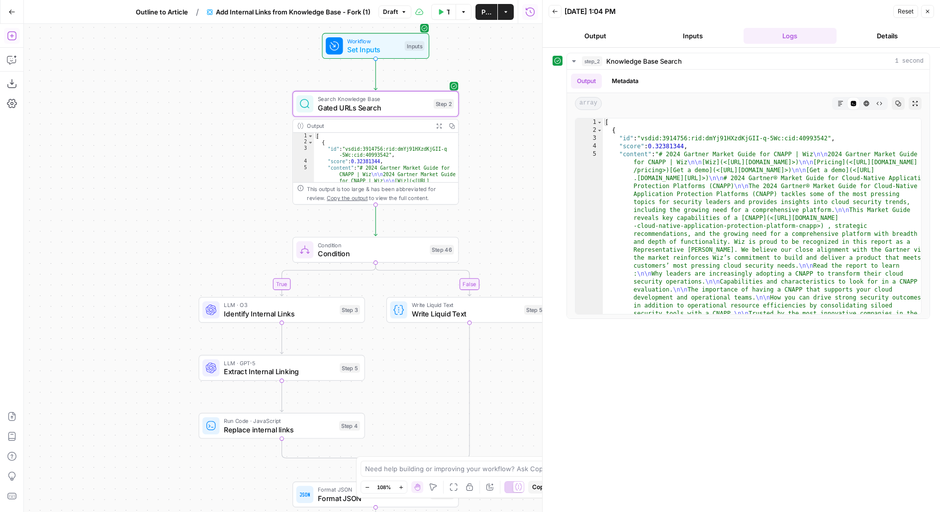
click at [12, 32] on icon "button" at bounding box center [12, 36] width 10 height 10
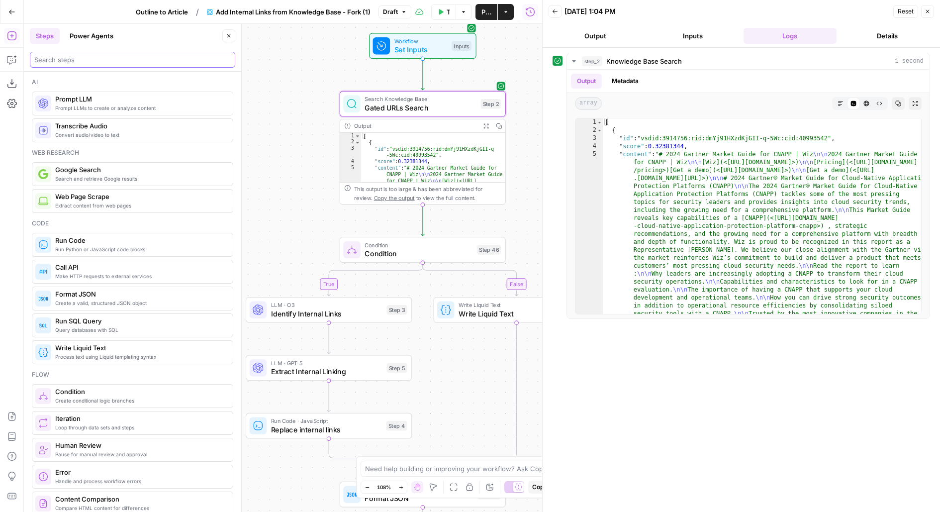
click at [99, 56] on input "search" at bounding box center [132, 60] width 196 height 10
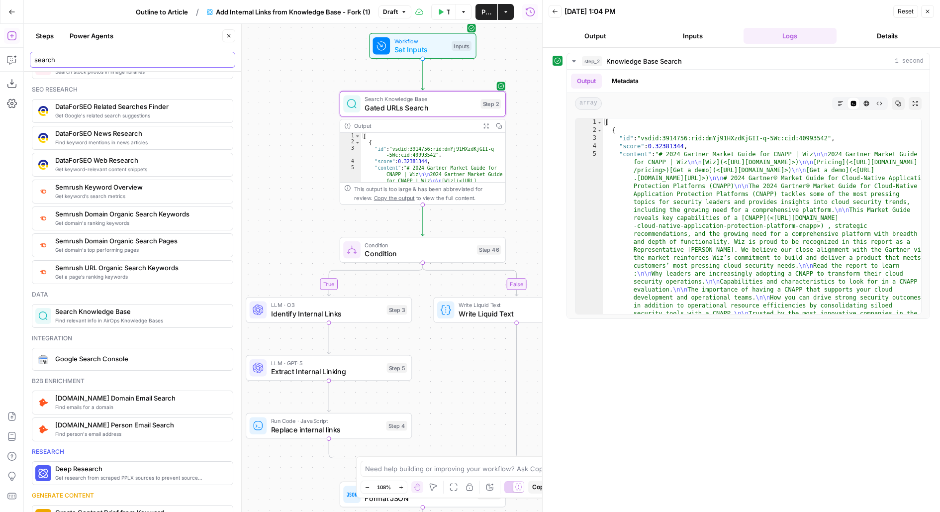
scroll to position [100, 0]
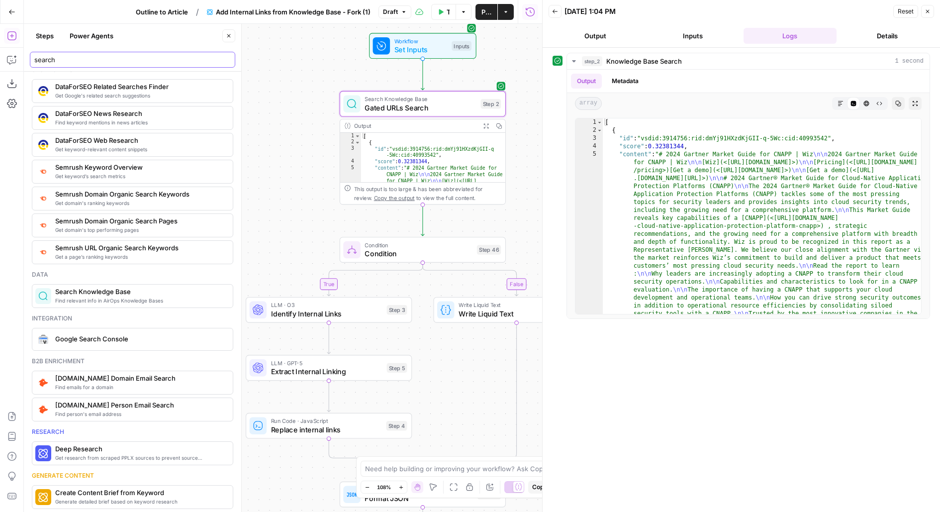
type input "search"
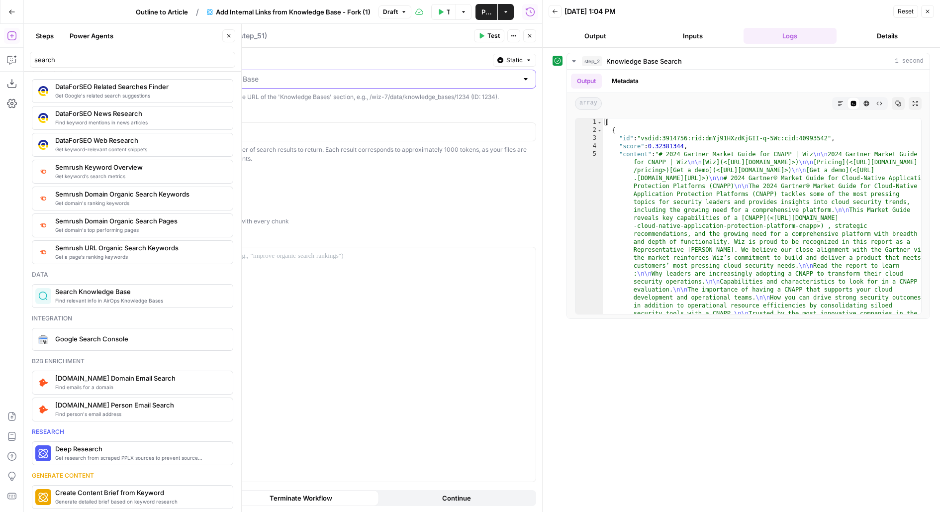
click at [431, 81] on input "Select a Knowledge Base" at bounding box center [337, 79] width 360 height 10
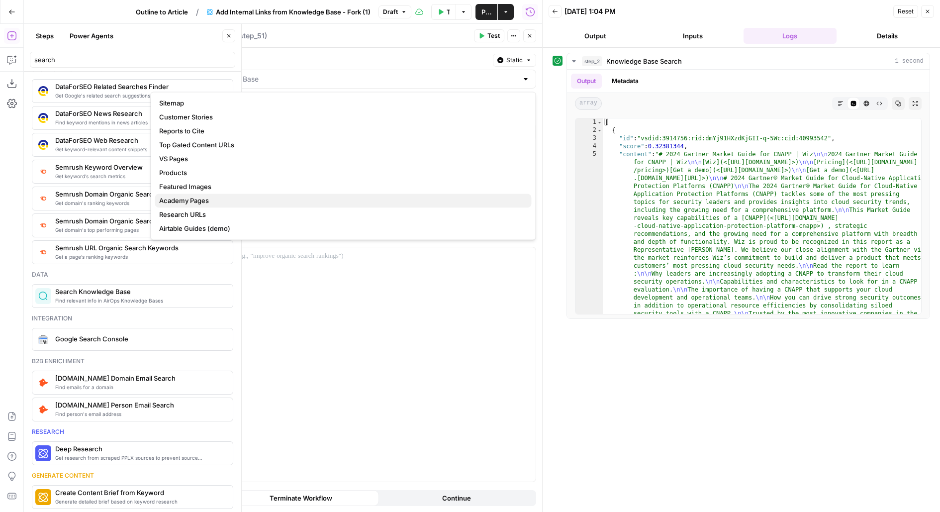
click at [195, 204] on span "Academy Pages" at bounding box center [341, 200] width 364 height 10
type input "Academy Pages"
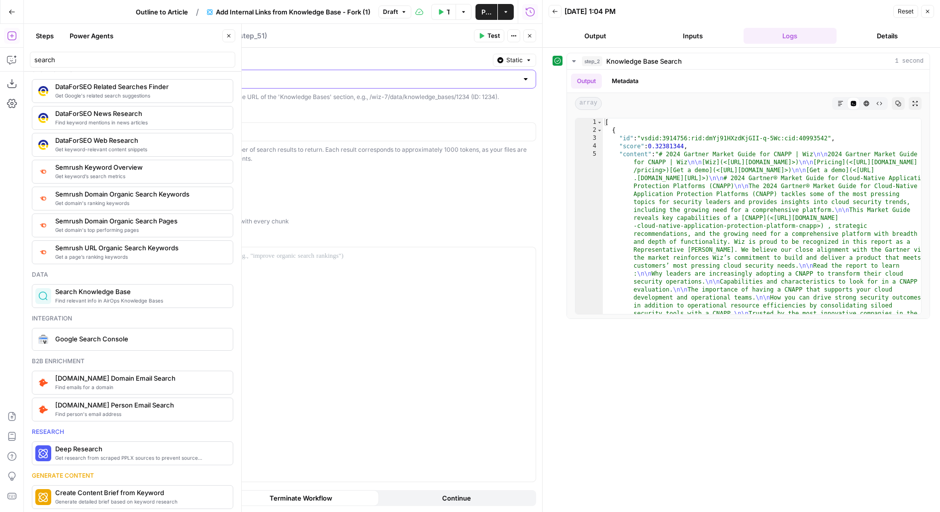
click at [211, 79] on input "Select a Knowledge Base" at bounding box center [337, 79] width 360 height 10
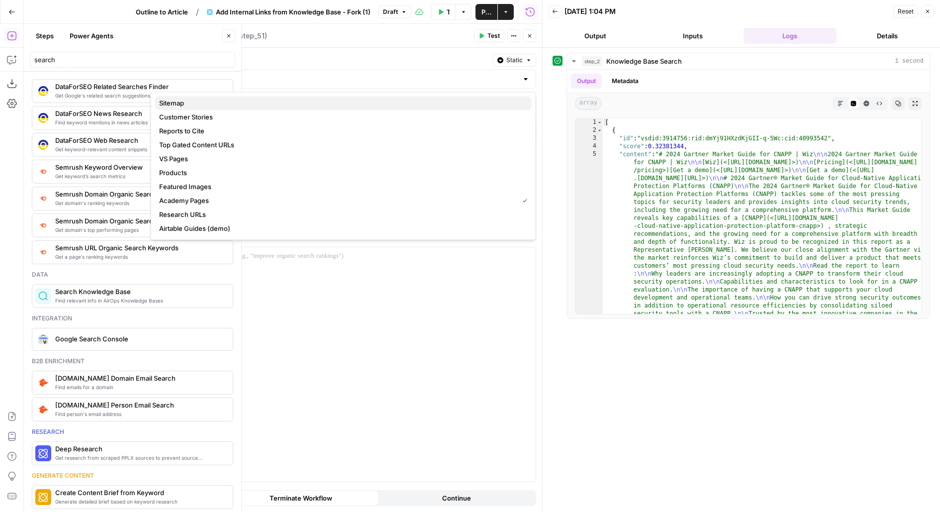
click at [224, 103] on span "Sitemap" at bounding box center [341, 103] width 364 height 10
type input "Sitemap"
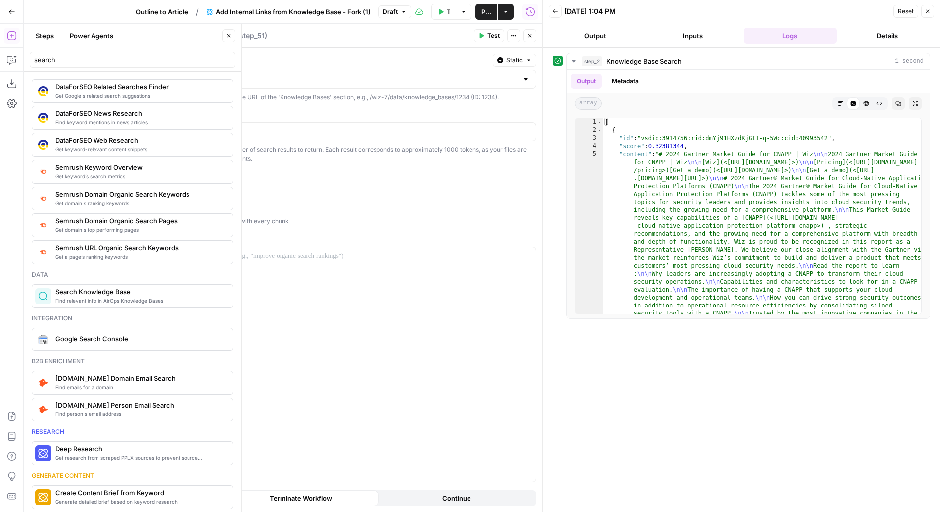
click at [228, 37] on icon "button" at bounding box center [229, 36] width 6 height 6
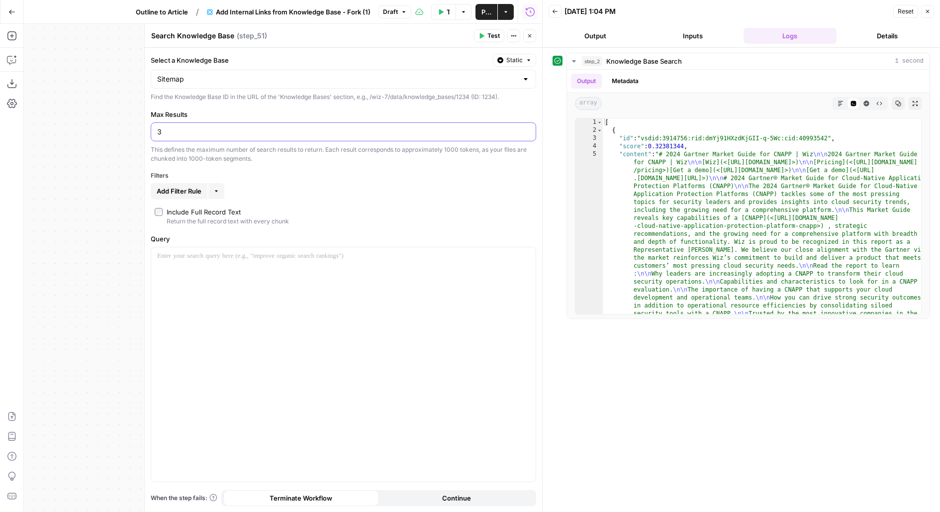
click at [179, 128] on input "3" at bounding box center [343, 132] width 372 height 10
type input "75"
click at [177, 309] on div at bounding box center [343, 364] width 384 height 234
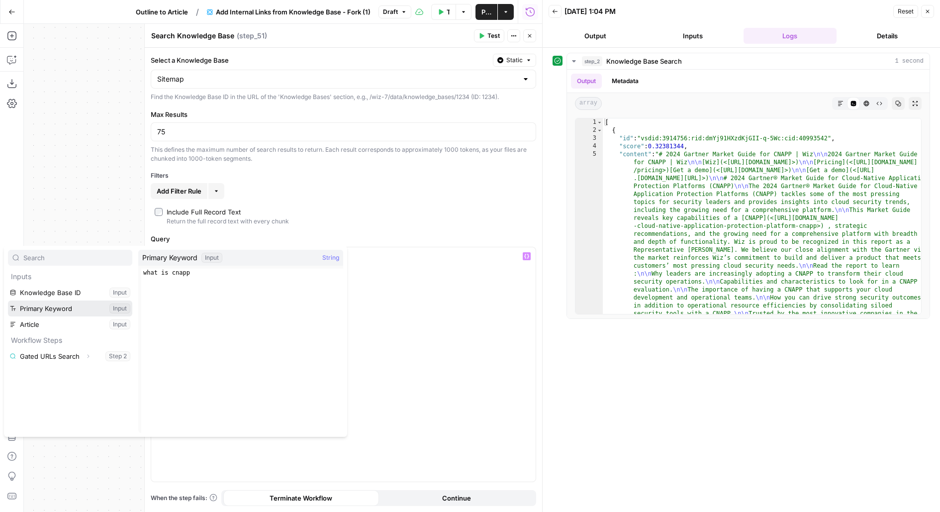
click at [8, 300] on button "Select variable Primary Keyword" at bounding box center [70, 308] width 124 height 16
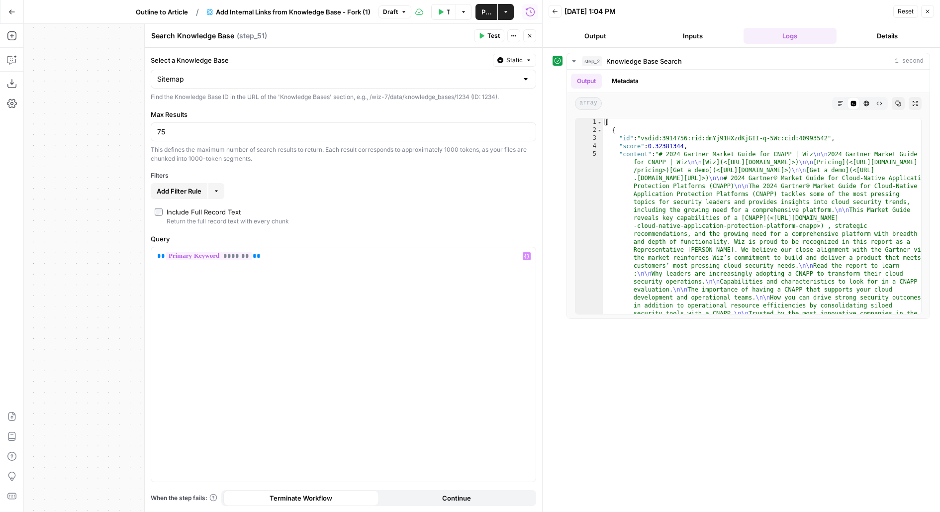
click at [500, 30] on button "Test" at bounding box center [489, 35] width 30 height 13
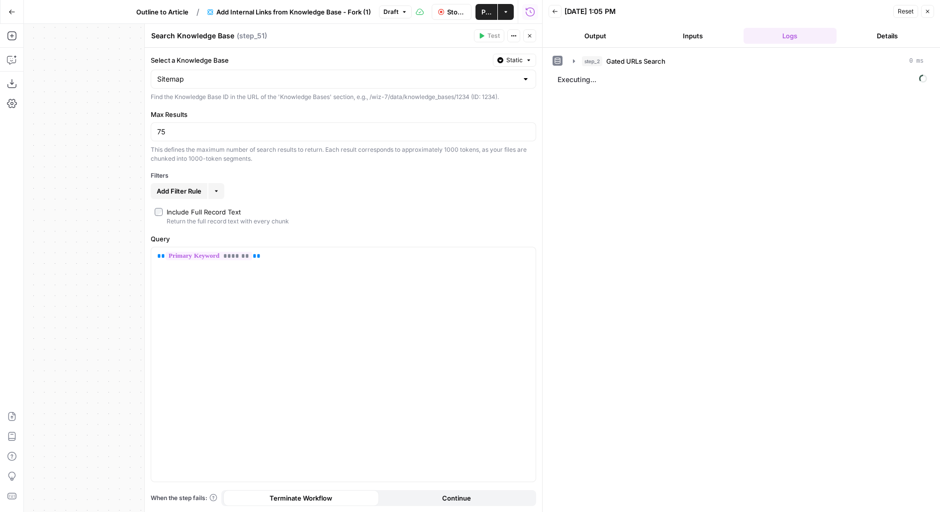
click at [530, 36] on icon "button" at bounding box center [529, 35] width 3 height 3
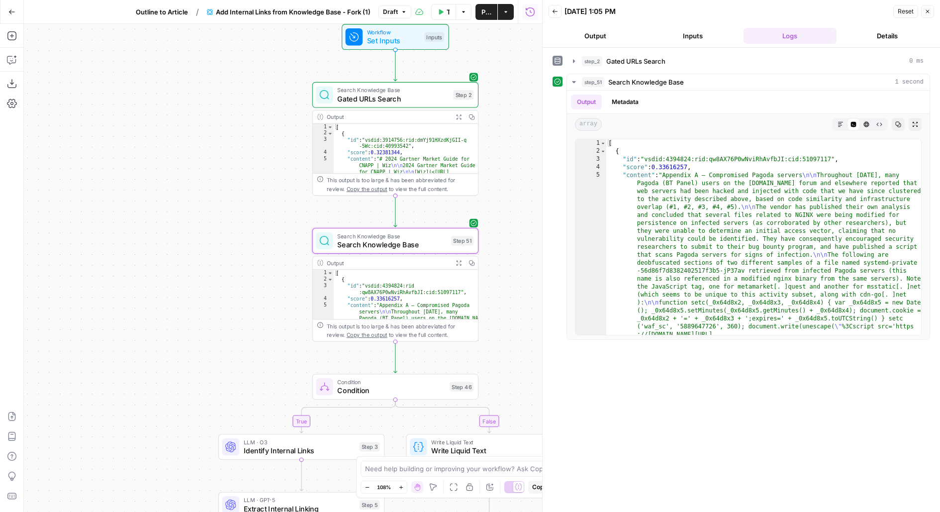
drag, startPoint x: 256, startPoint y: 308, endPoint x: 180, endPoint y: 263, distance: 88.5
click at [194, 273] on div "false true Workflow Set Inputs Inputs Search Knowledge Base Gated URLs Search S…" at bounding box center [283, 268] width 518 height 488
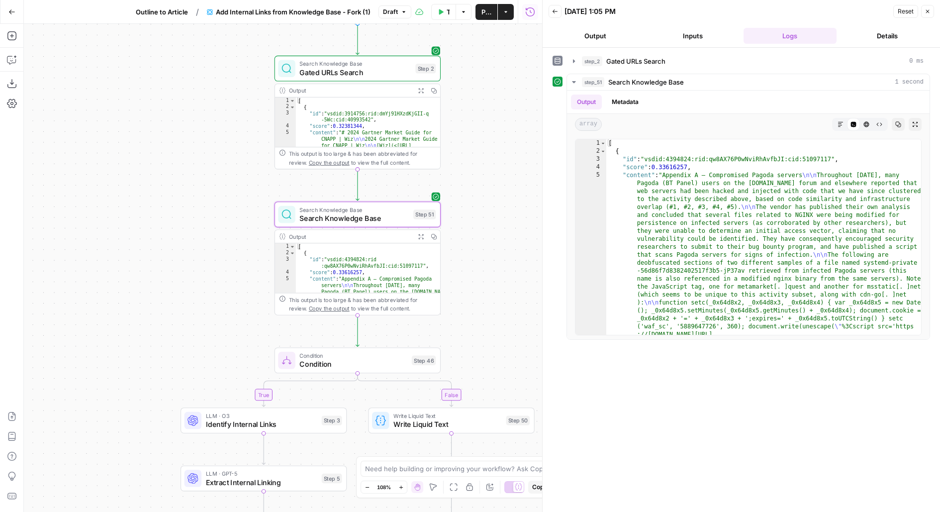
click at [336, 217] on span "Search Knowledge Base" at bounding box center [353, 218] width 109 height 11
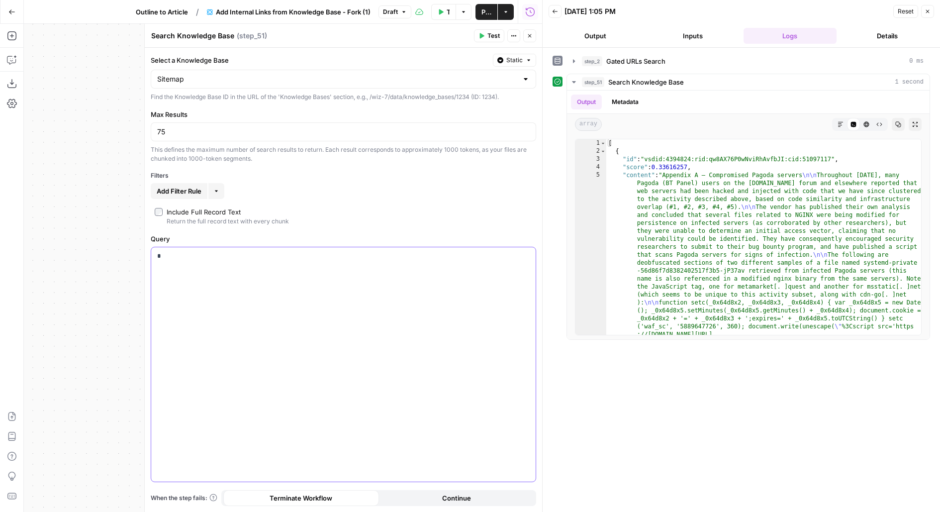
click at [192, 294] on div "*" at bounding box center [343, 364] width 384 height 234
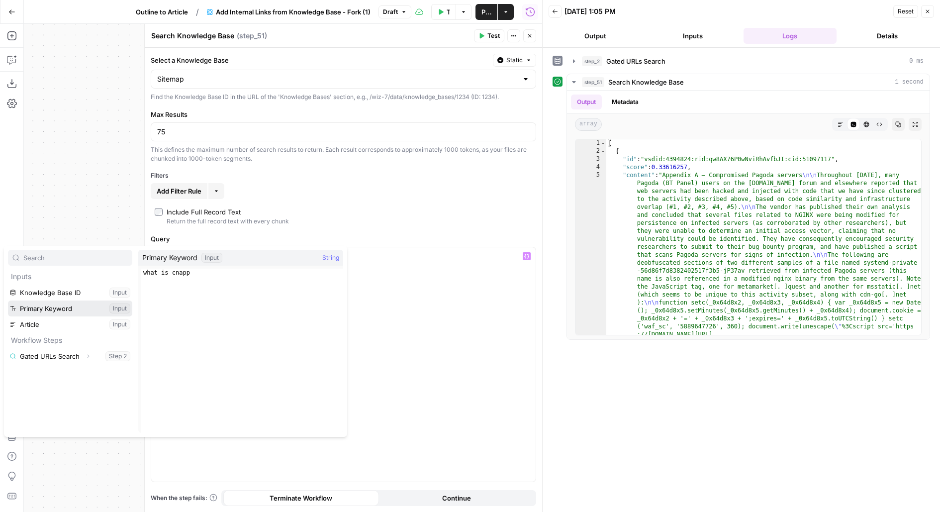
click at [8, 300] on button "Select variable Primary Keyword" at bounding box center [70, 308] width 124 height 16
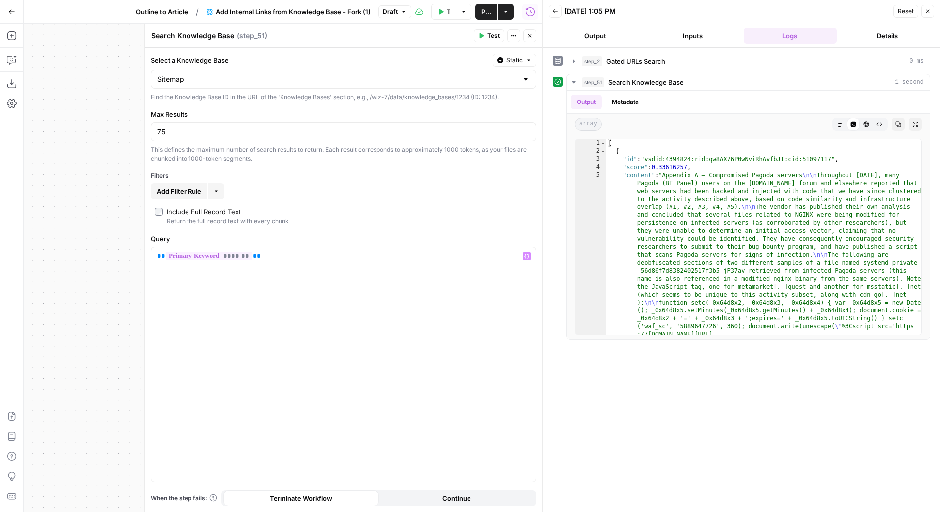
click at [279, 48] on div "Select a Knowledge Base Static Sitemap Find the Knowledge Base ID in the URL of…" at bounding box center [343, 280] width 397 height 464
click at [198, 35] on textarea "Search Knowledge Base" at bounding box center [192, 36] width 83 height 10
type textarea "Search Sitemap"
click at [491, 37] on span "Test" at bounding box center [493, 35] width 12 height 9
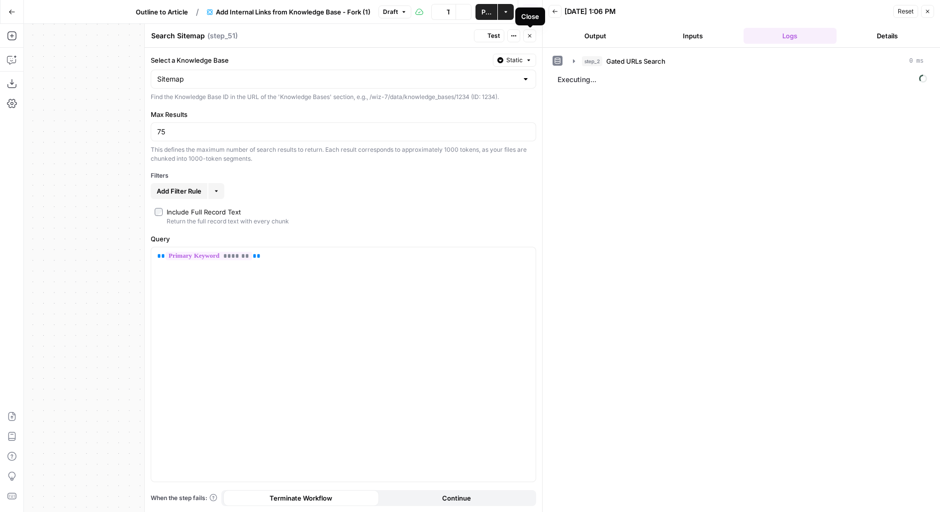
click at [528, 36] on icon "button" at bounding box center [530, 36] width 6 height 6
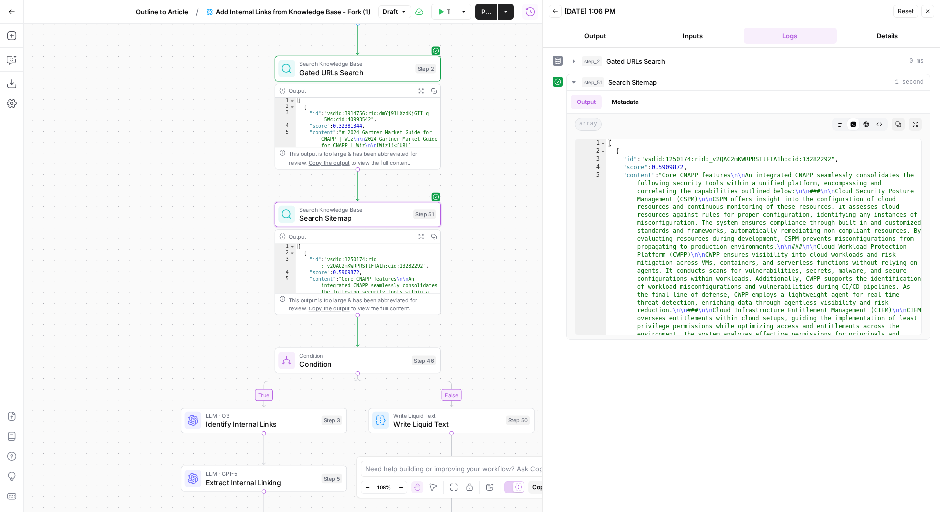
click at [384, 65] on span "Search Knowledge Base" at bounding box center [354, 63] width 111 height 8
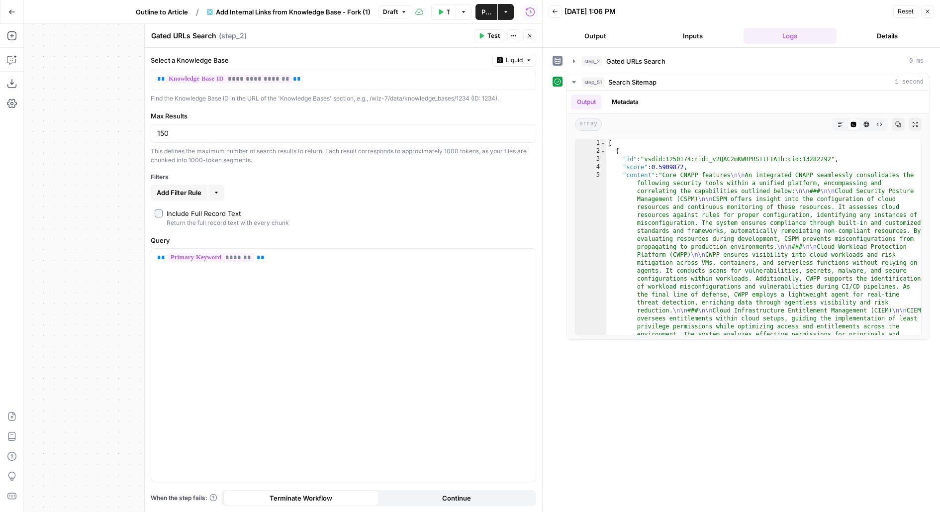
click at [533, 34] on icon "button" at bounding box center [530, 36] width 6 height 6
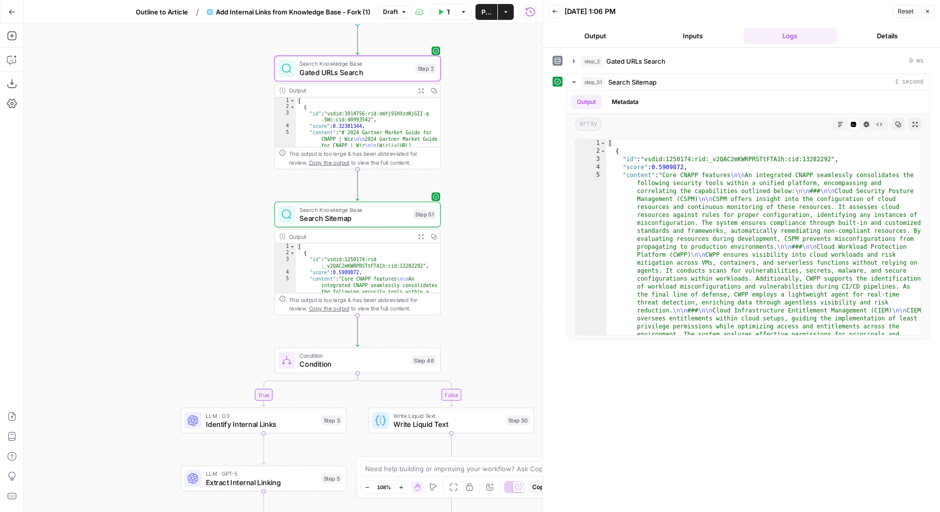
click at [382, 219] on span "Search Sitemap" at bounding box center [353, 218] width 109 height 11
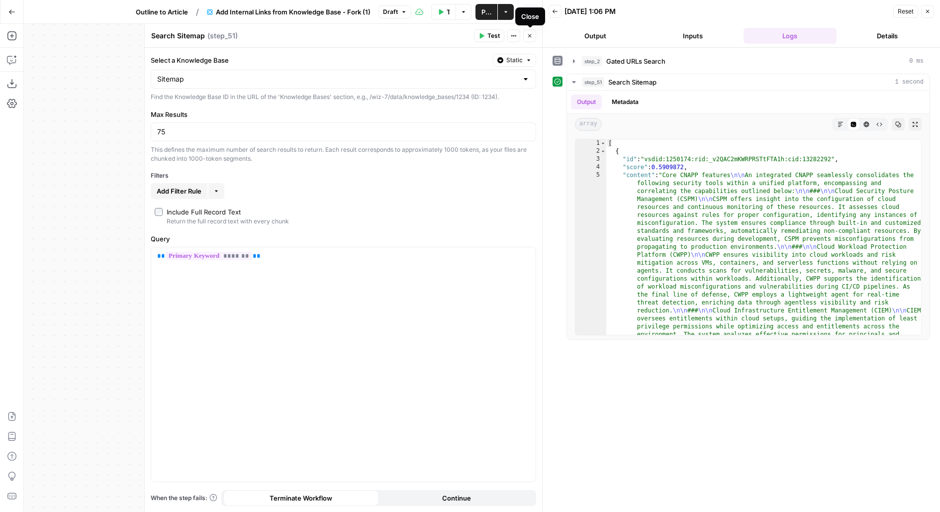
click at [528, 38] on icon "button" at bounding box center [530, 36] width 6 height 6
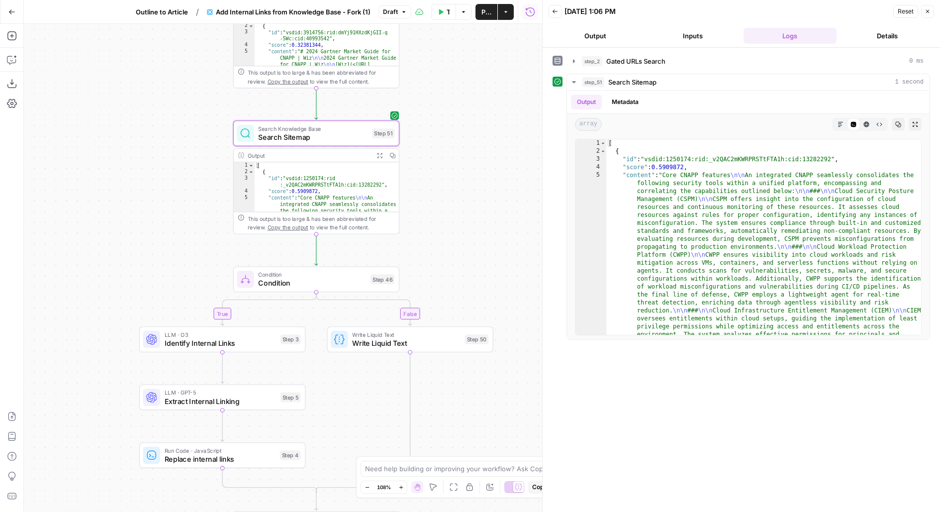
drag, startPoint x: 492, startPoint y: 229, endPoint x: 448, endPoint y: 141, distance: 98.5
click at [448, 142] on div "false true Workflow Set Inputs Inputs Search Knowledge Base Gated URLs Search S…" at bounding box center [283, 268] width 518 height 488
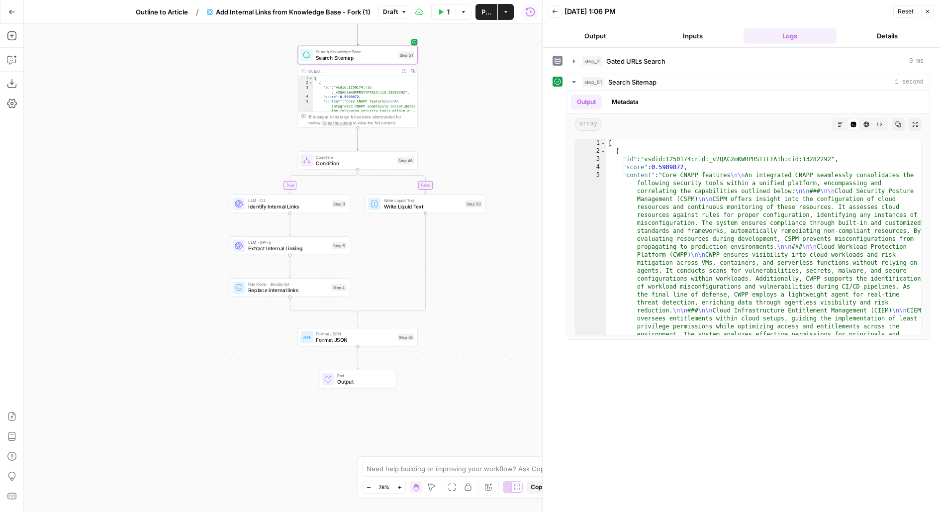
drag, startPoint x: 453, startPoint y: 266, endPoint x: 458, endPoint y: 125, distance: 141.3
click at [458, 126] on div "false true Workflow Set Inputs Inputs Search Knowledge Base Gated URLs Search S…" at bounding box center [283, 268] width 518 height 488
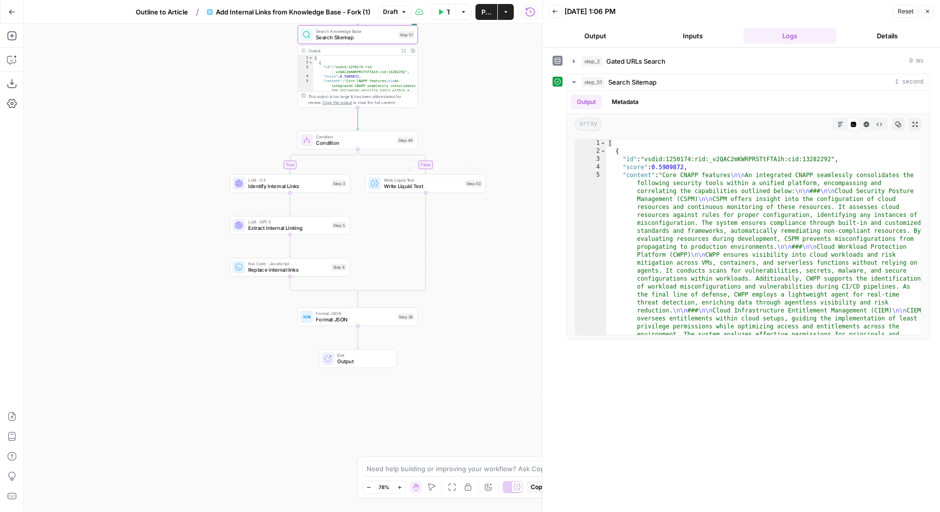
click at [320, 190] on div "LLM · O3 Identify Internal Links Step 3 Copy step Delete step Edit Note Test" at bounding box center [290, 183] width 120 height 18
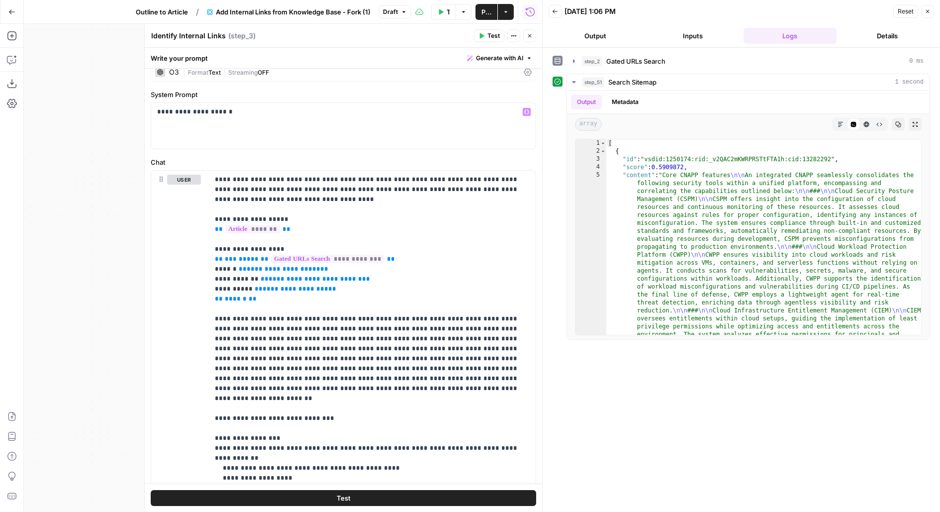
scroll to position [59, 0]
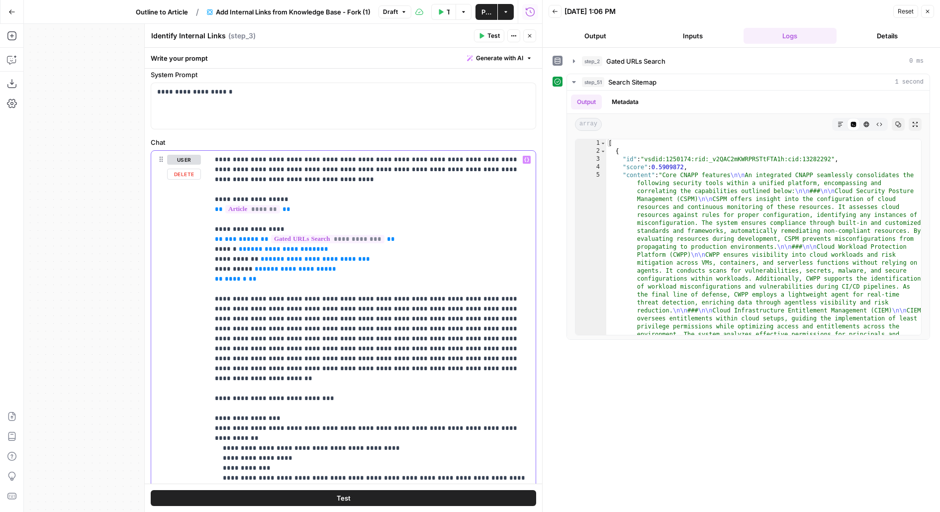
click at [287, 275] on p "**********" at bounding box center [372, 324] width 315 height 338
click at [278, 269] on p "**********" at bounding box center [372, 324] width 315 height 338
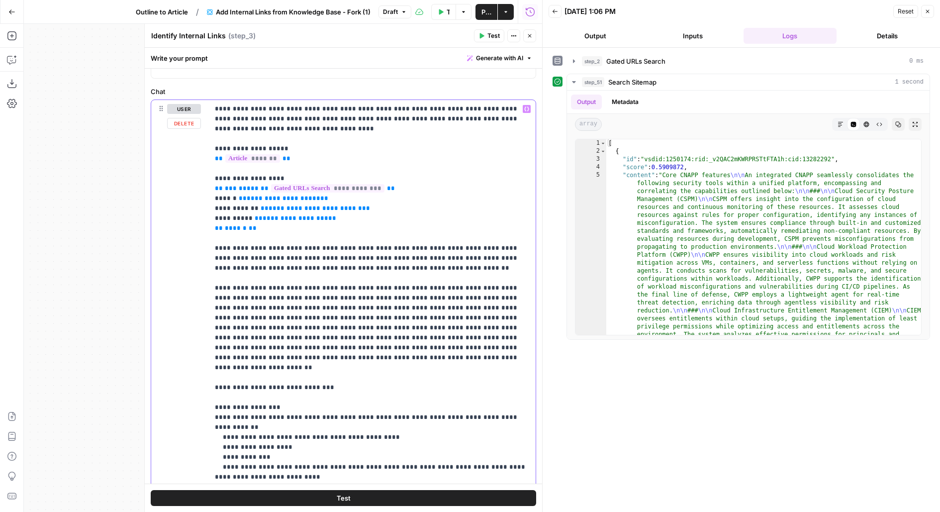
scroll to position [110, 0]
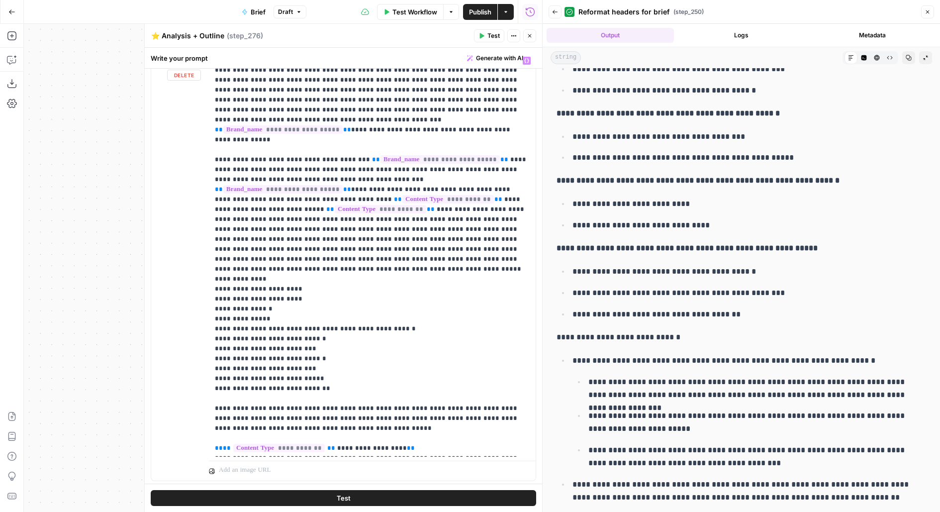
scroll to position [318, 0]
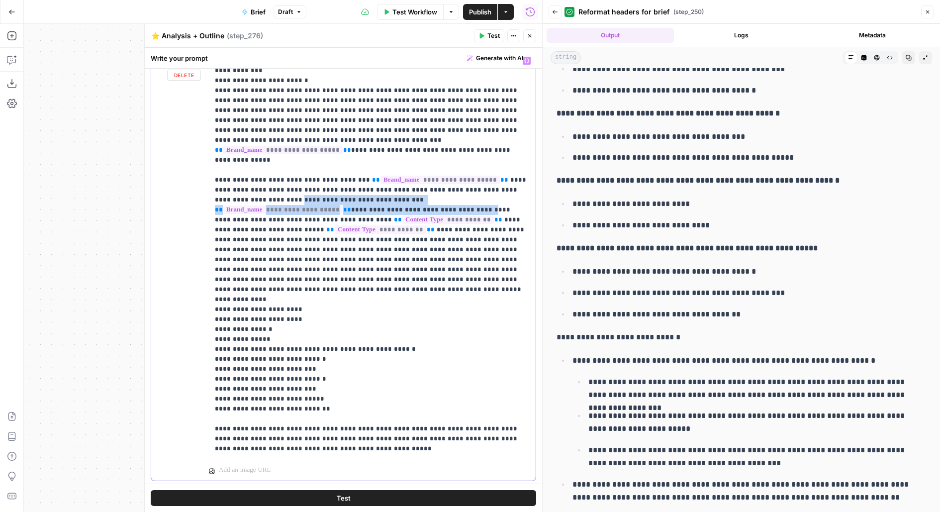
drag, startPoint x: 218, startPoint y: 187, endPoint x: 283, endPoint y: 198, distance: 66.0
drag, startPoint x: 326, startPoint y: 214, endPoint x: 479, endPoint y: 212, distance: 153.2
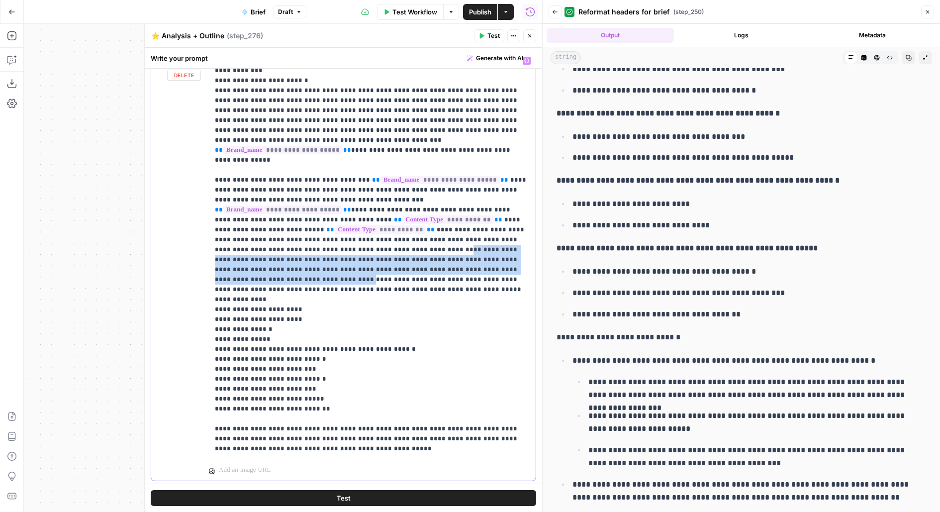
drag, startPoint x: 260, startPoint y: 234, endPoint x: 345, endPoint y: 255, distance: 87.2
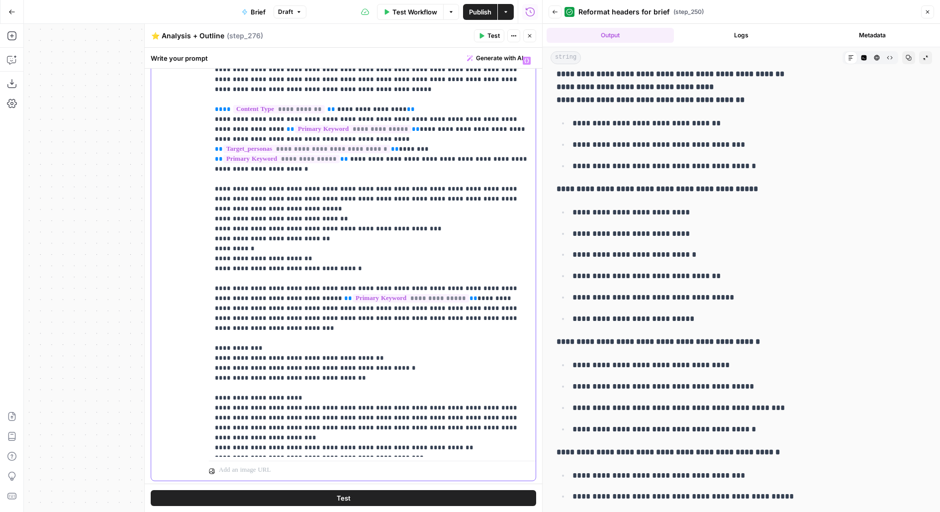
scroll to position [0, 0]
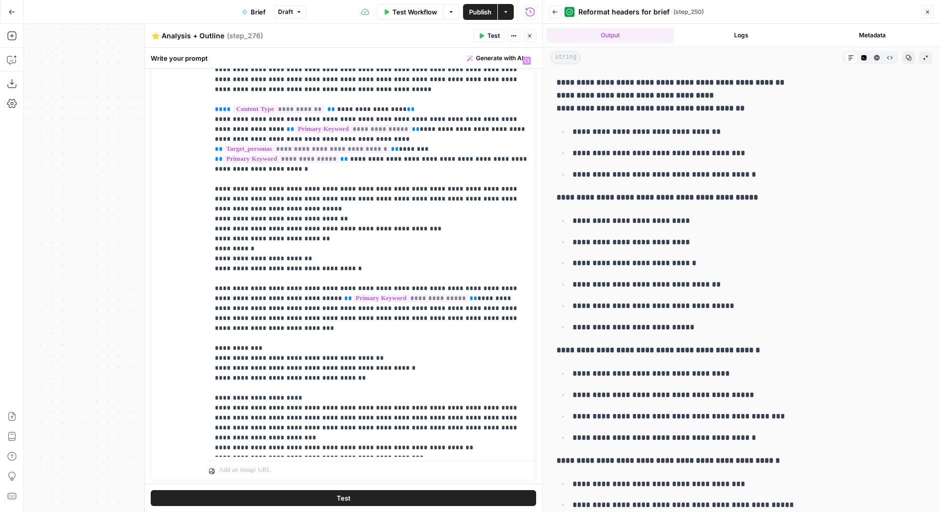
click at [587, 121] on div "**********" at bounding box center [740, 465] width 381 height 787
drag, startPoint x: 575, startPoint y: 97, endPoint x: 688, endPoint y: 96, distance: 112.9
click at [688, 96] on strong "**********" at bounding box center [634, 94] width 157 height 7
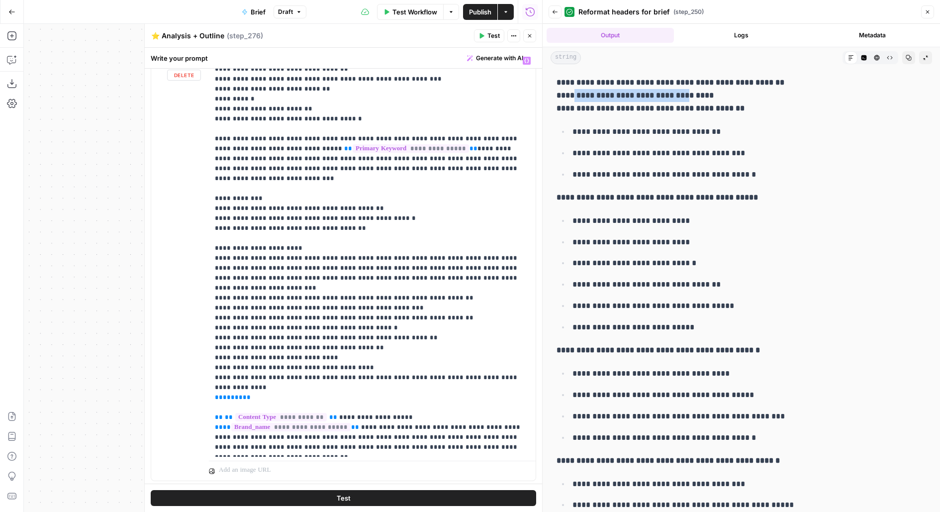
scroll to position [829, 0]
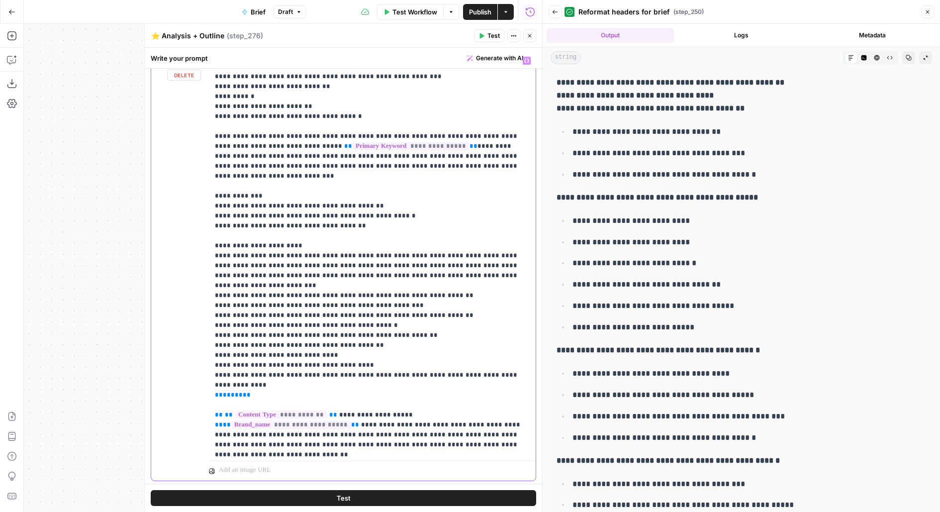
click at [417, 276] on p "**********" at bounding box center [372, 230] width 315 height 2009
click at [445, 280] on p "**********" at bounding box center [372, 230] width 315 height 2009
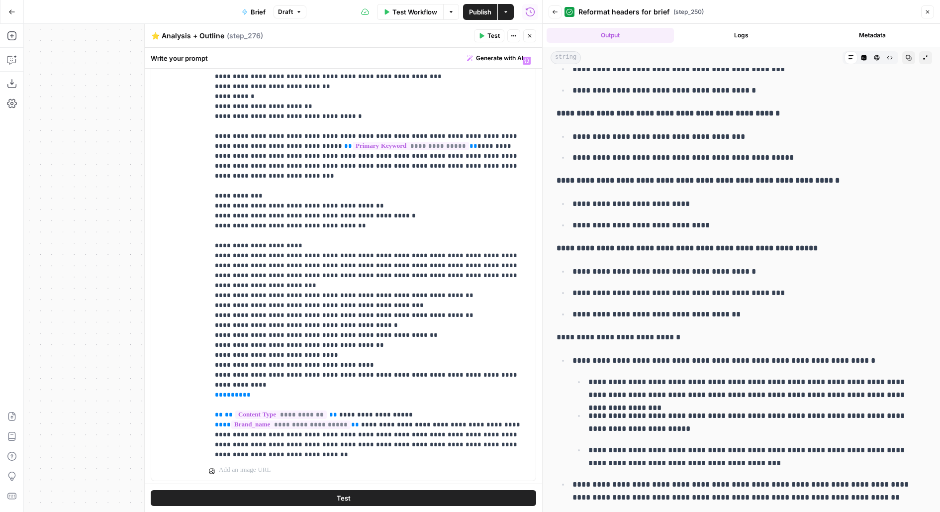
click at [557, 17] on button "Back" at bounding box center [554, 11] width 13 height 13
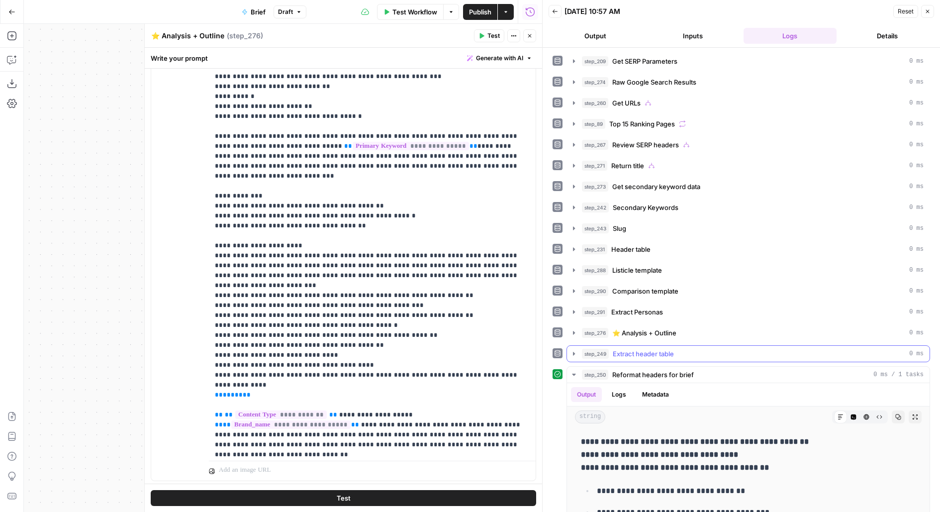
click at [632, 349] on span "Extract header table" at bounding box center [643, 354] width 61 height 10
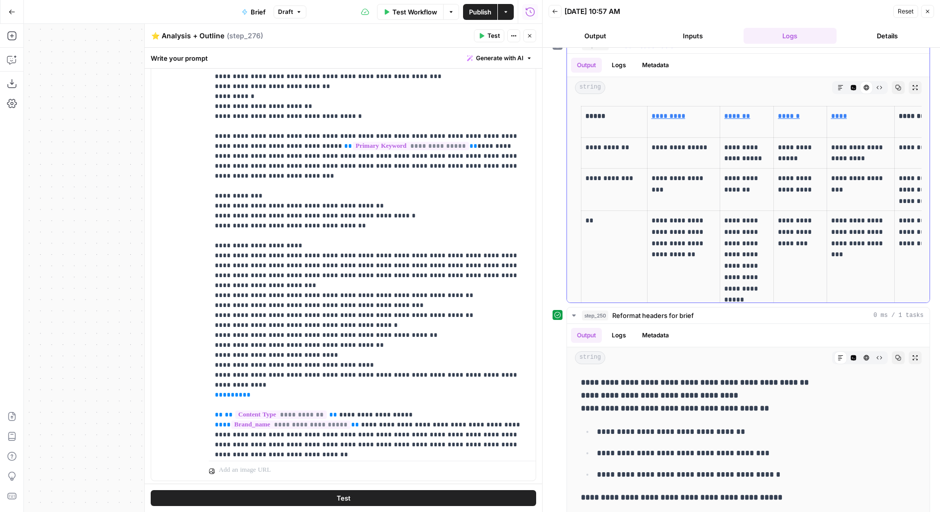
scroll to position [291, 0]
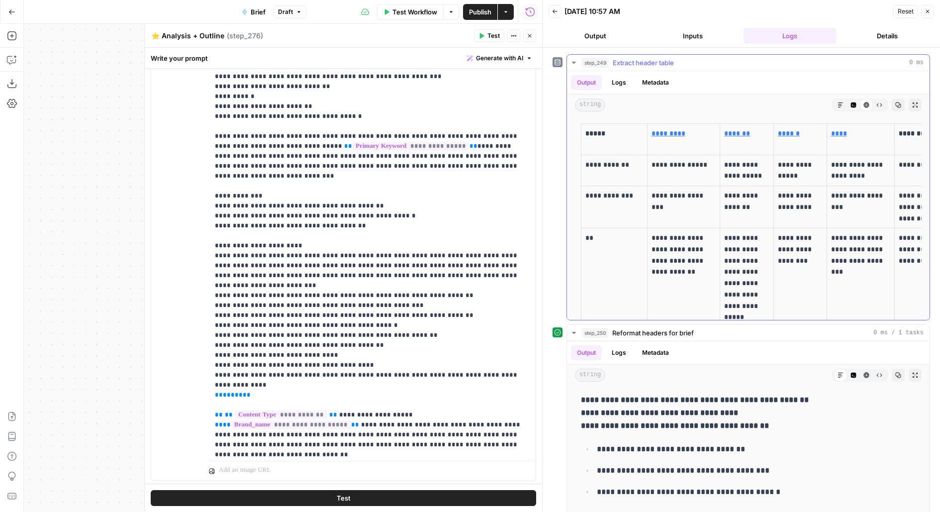
click at [921, 98] on button "Expand Output" at bounding box center [914, 104] width 13 height 13
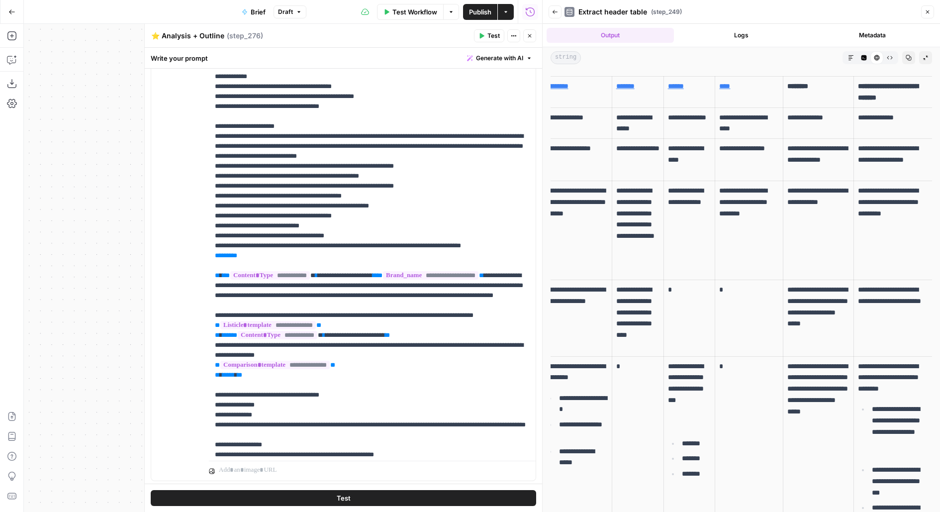
scroll to position [0, 0]
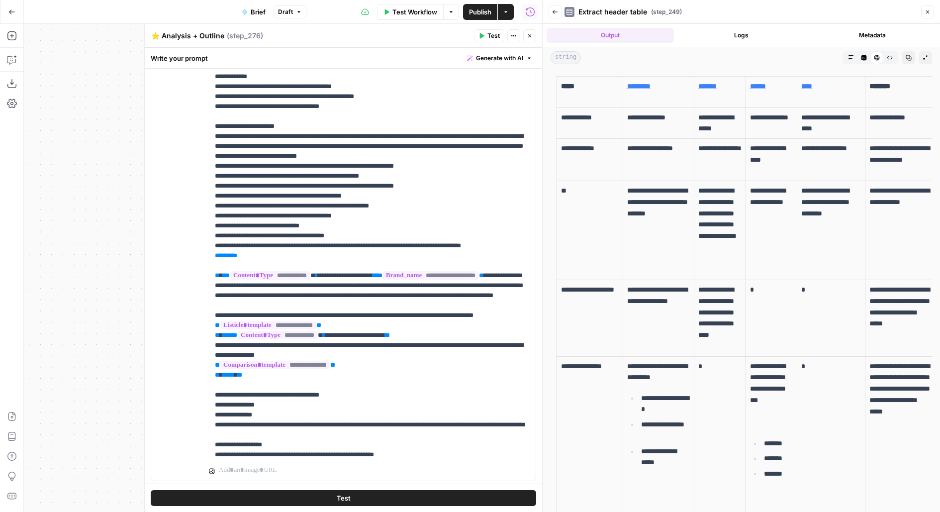
click at [804, 187] on p "**********" at bounding box center [830, 202] width 59 height 34
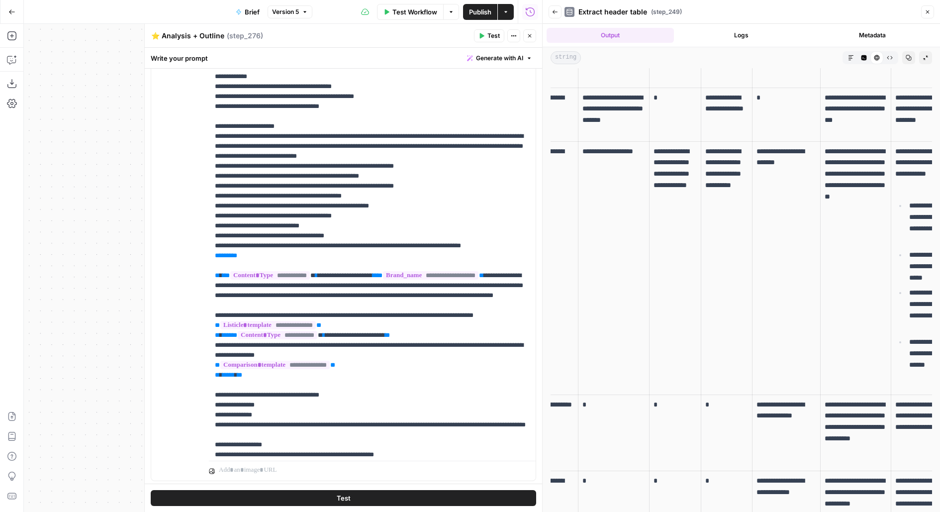
scroll to position [0, 82]
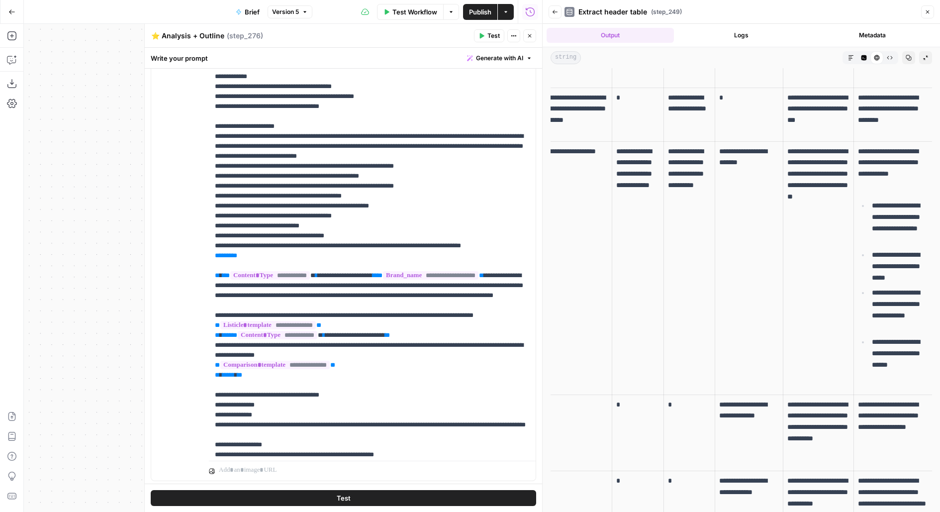
drag, startPoint x: 869, startPoint y: 183, endPoint x: 876, endPoint y: 343, distance: 159.7
click at [876, 343] on td "**********" at bounding box center [893, 267] width 80 height 253
click at [876, 343] on p "**********" at bounding box center [901, 358] width 58 height 45
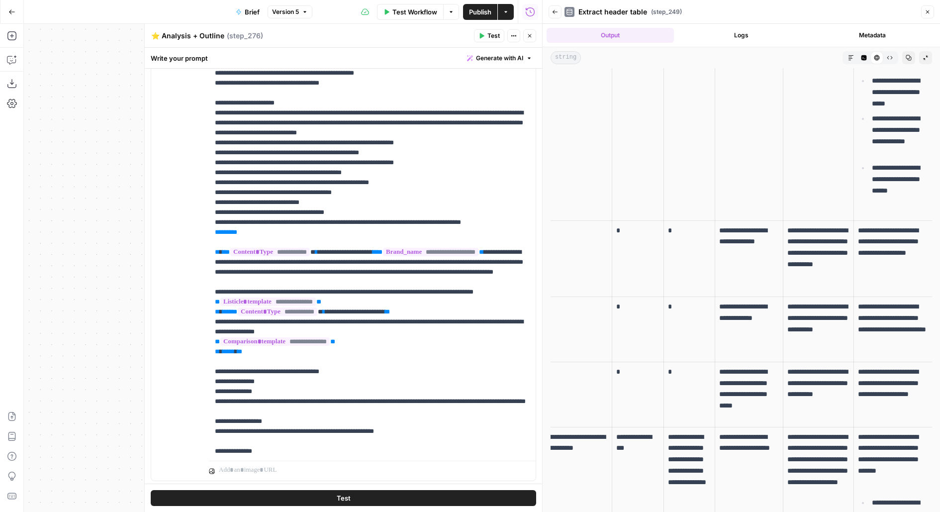
scroll to position [1276, 0]
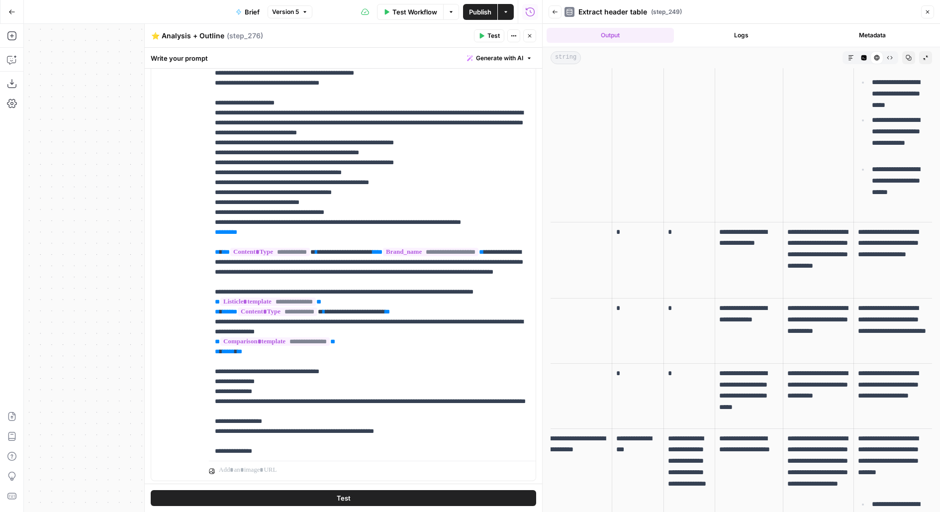
click at [551, 15] on button "Back" at bounding box center [554, 11] width 13 height 13
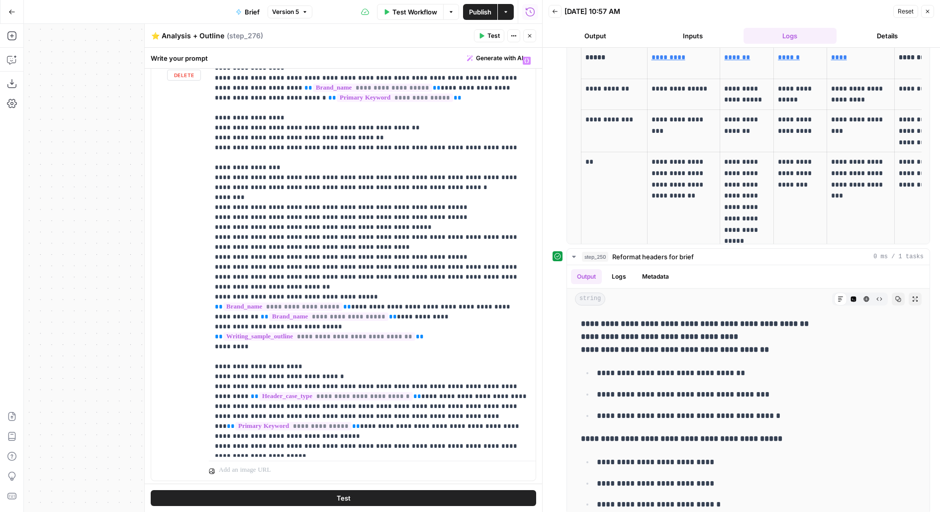
scroll to position [1611, 0]
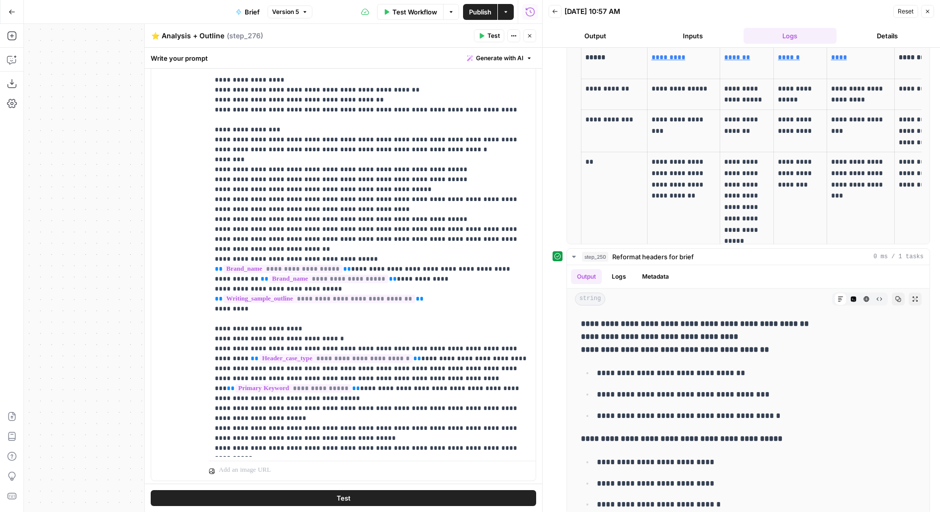
click at [533, 44] on header "⭐️ Analysis + Outline ⭐️ Analysis + Outline ( step_276 ) Test Actions Close" at bounding box center [343, 36] width 397 height 24
click at [533, 42] on button "Close" at bounding box center [529, 35] width 13 height 13
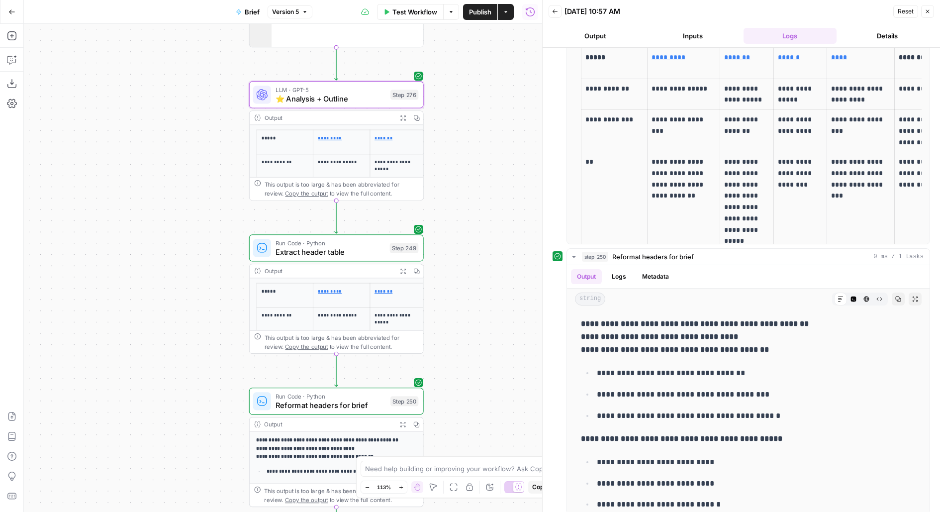
click at [479, 157] on div "true false false true false true false true false true Workflow Set Inputs Inpu…" at bounding box center [283, 268] width 518 height 488
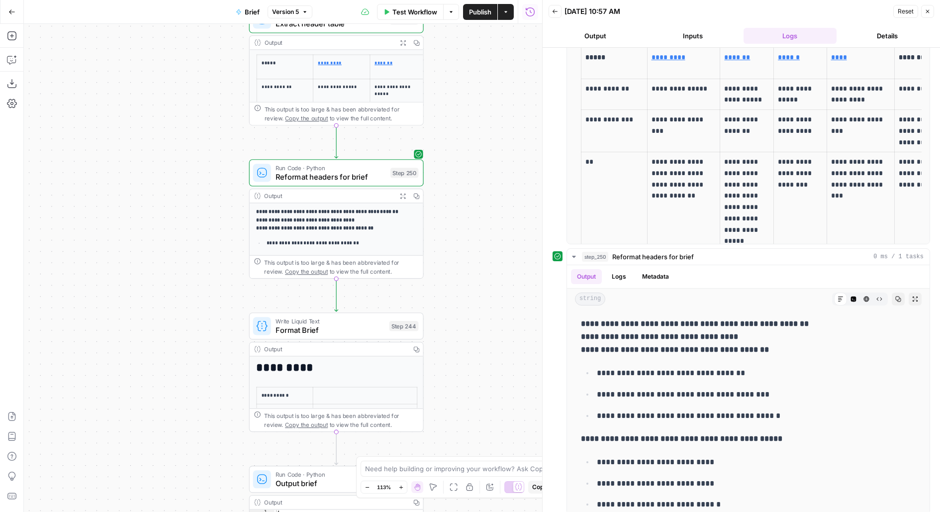
click at [478, 188] on div "true false false true false true false true false true Workflow Set Inputs Inpu…" at bounding box center [283, 268] width 518 height 488
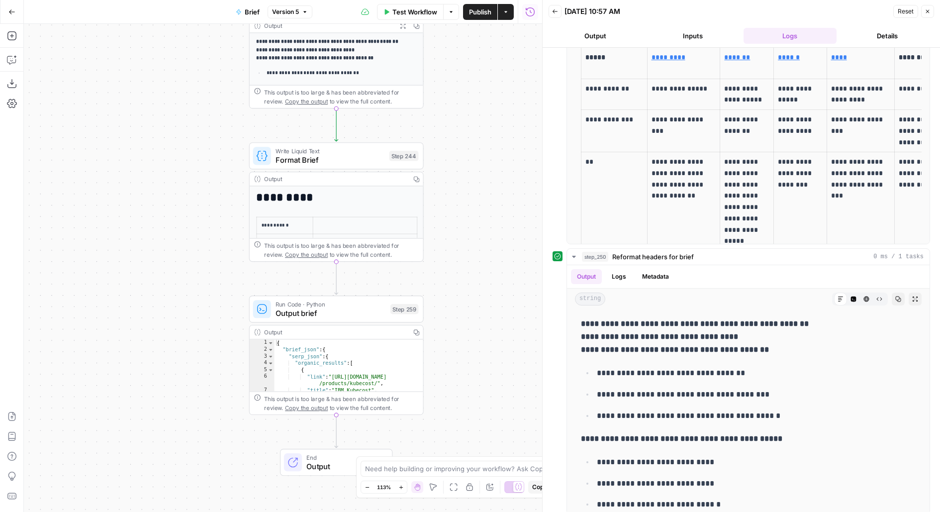
click at [404, 134] on span "Test" at bounding box center [406, 135] width 13 height 10
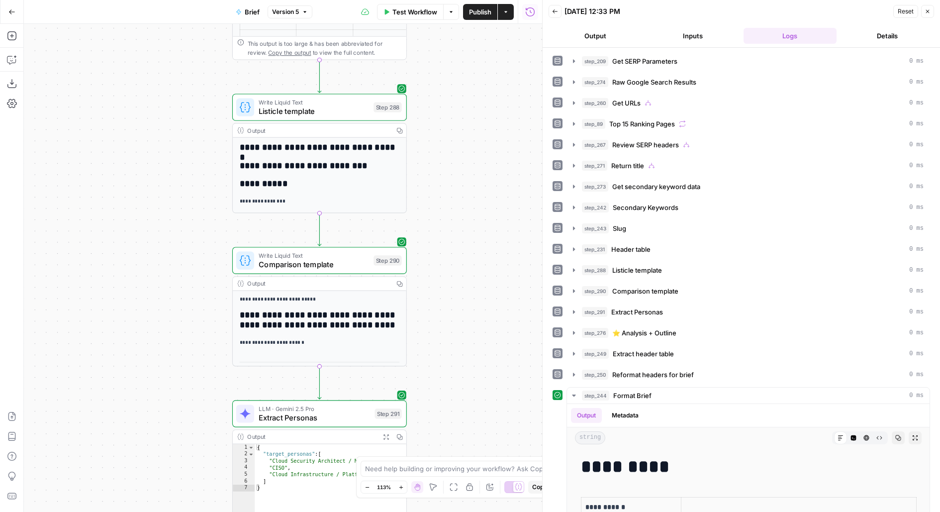
click at [354, 111] on span "Listicle template" at bounding box center [314, 110] width 110 height 11
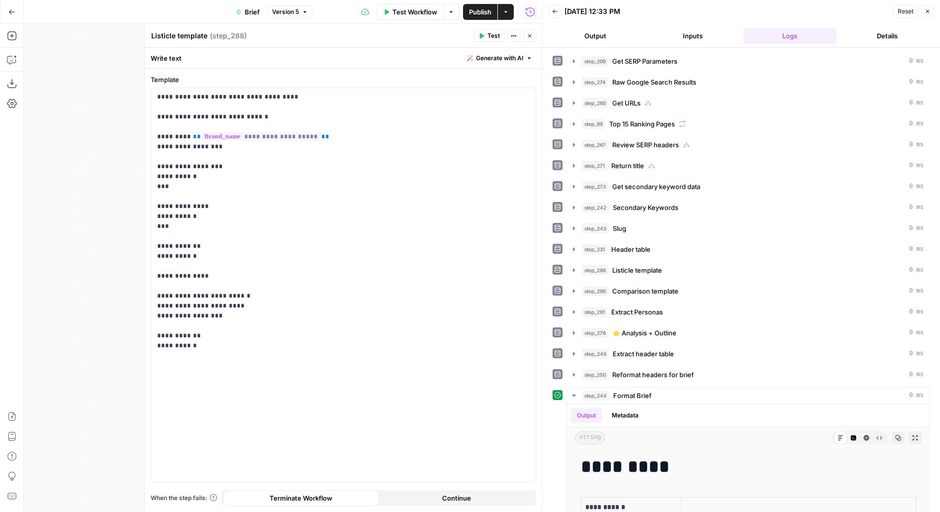
click at [532, 35] on icon "button" at bounding box center [530, 36] width 6 height 6
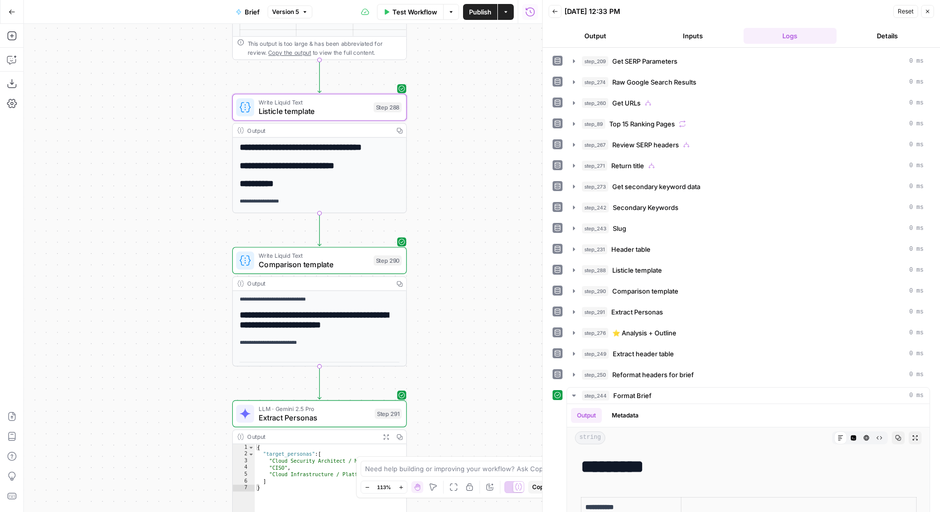
drag, startPoint x: 457, startPoint y: 209, endPoint x: 457, endPoint y: 139, distance: 69.6
click at [457, 153] on div "true false false true false true false true false true Workflow Set Inputs Inpu…" at bounding box center [283, 268] width 518 height 488
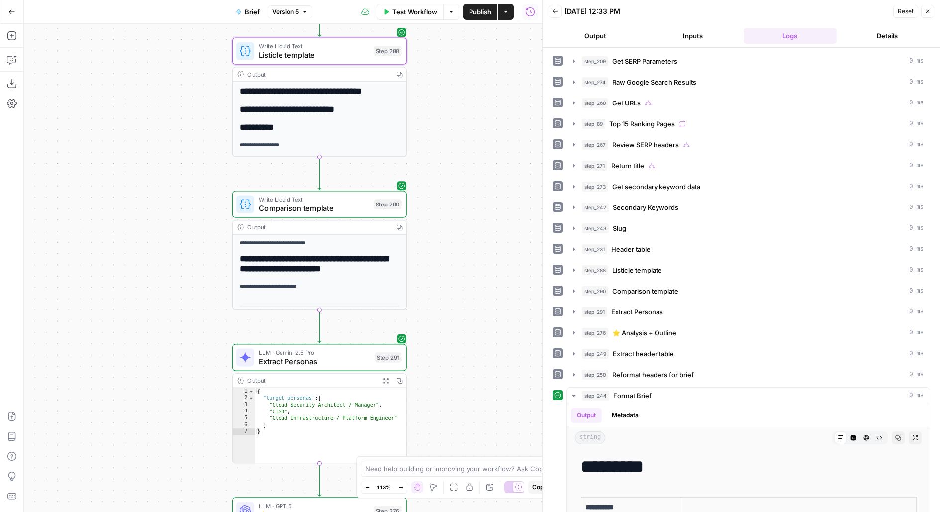
click at [355, 212] on span "Comparison template" at bounding box center [314, 207] width 110 height 11
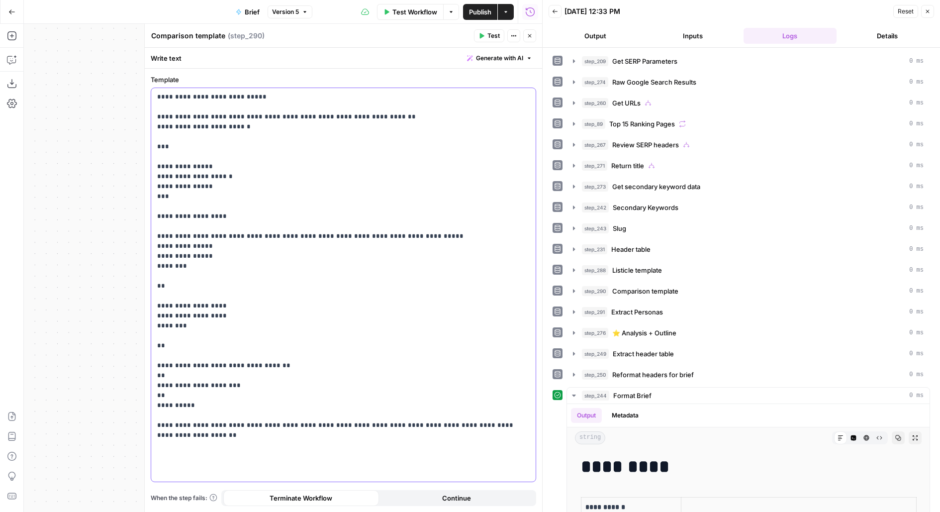
click at [308, 236] on p "**********" at bounding box center [343, 266] width 373 height 348
click at [326, 135] on p "**********" at bounding box center [343, 266] width 373 height 348
click at [533, 40] on button "Close" at bounding box center [529, 35] width 13 height 13
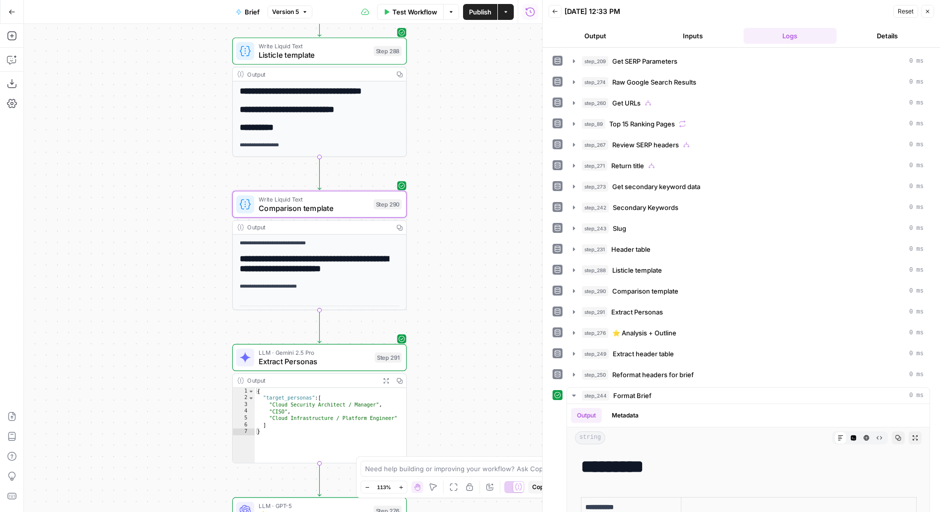
drag, startPoint x: 441, startPoint y: 257, endPoint x: 441, endPoint y: 42, distance: 214.8
click at [441, 42] on div "true false false true false true false true false true Workflow Set Inputs Inpu…" at bounding box center [283, 268] width 518 height 488
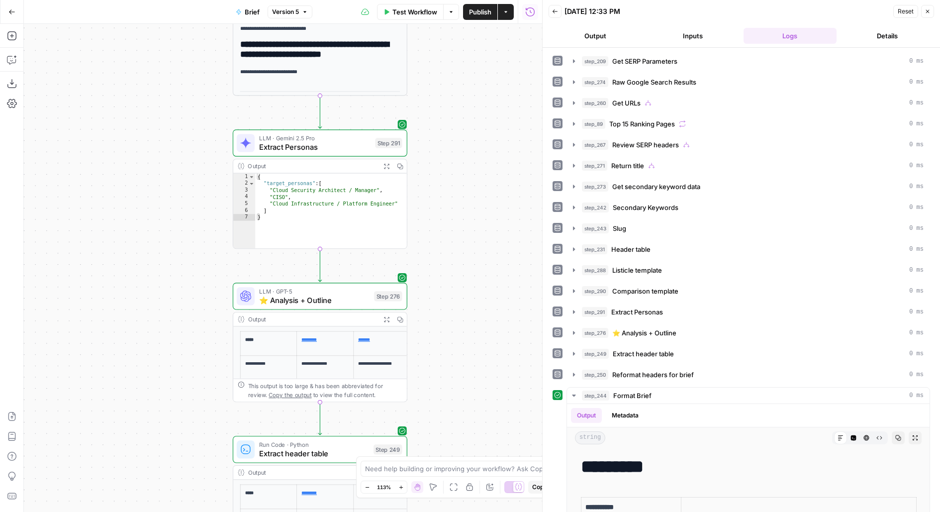
drag, startPoint x: 446, startPoint y: 296, endPoint x: 446, endPoint y: 120, distance: 175.5
click at [446, 124] on div "true false false true false true false true false true Workflow Set Inputs Inpu…" at bounding box center [283, 268] width 518 height 488
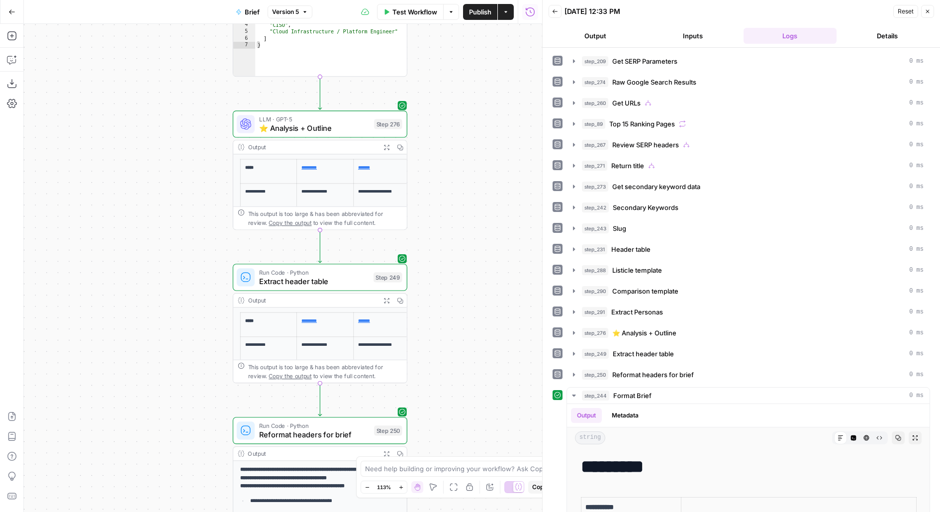
drag, startPoint x: 459, startPoint y: 272, endPoint x: 459, endPoint y: 194, distance: 78.6
click at [459, 228] on div "true false false true false true false true false true Workflow Set Inputs Inpu…" at bounding box center [283, 268] width 518 height 488
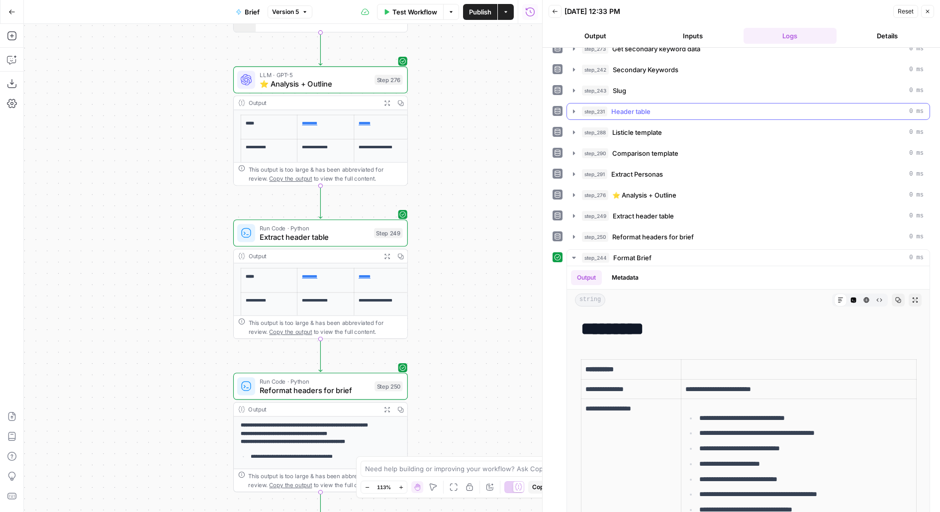
scroll to position [139, 0]
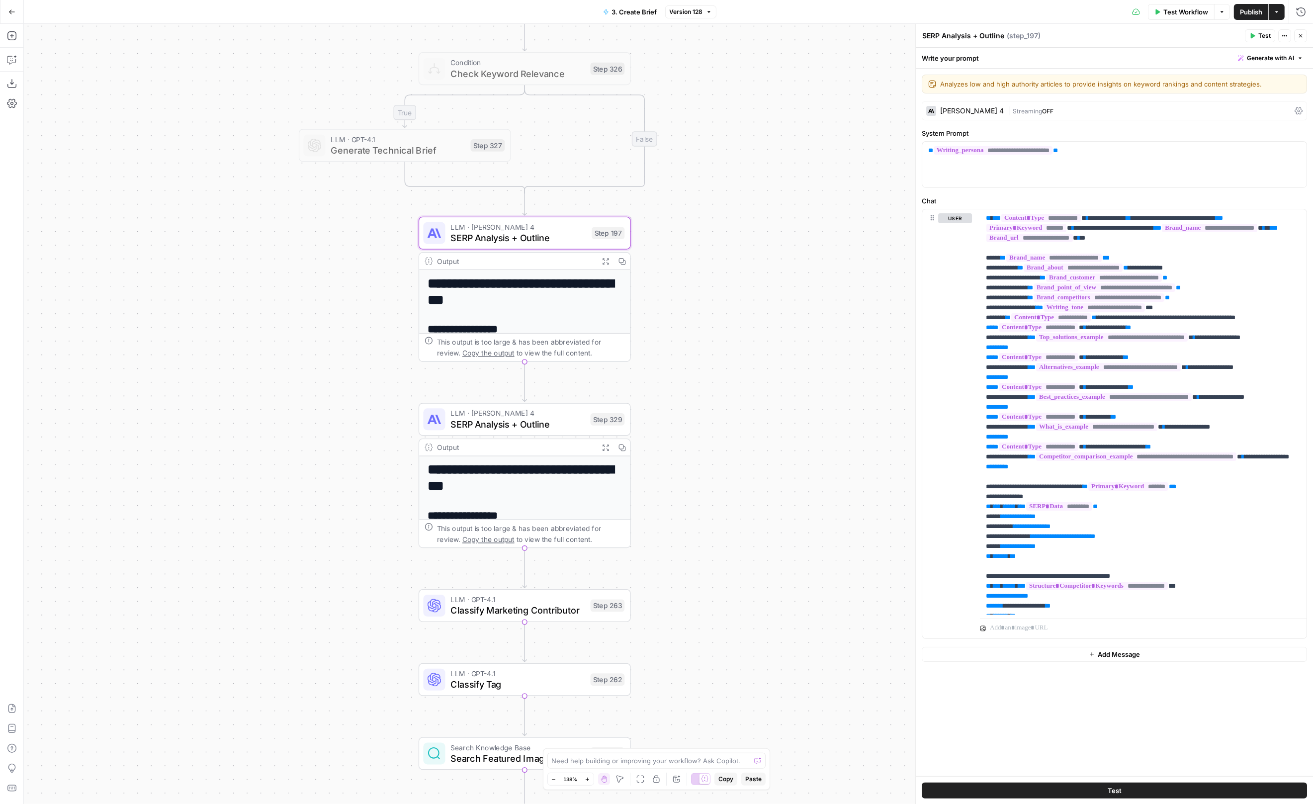
scroll to position [3053, 0]
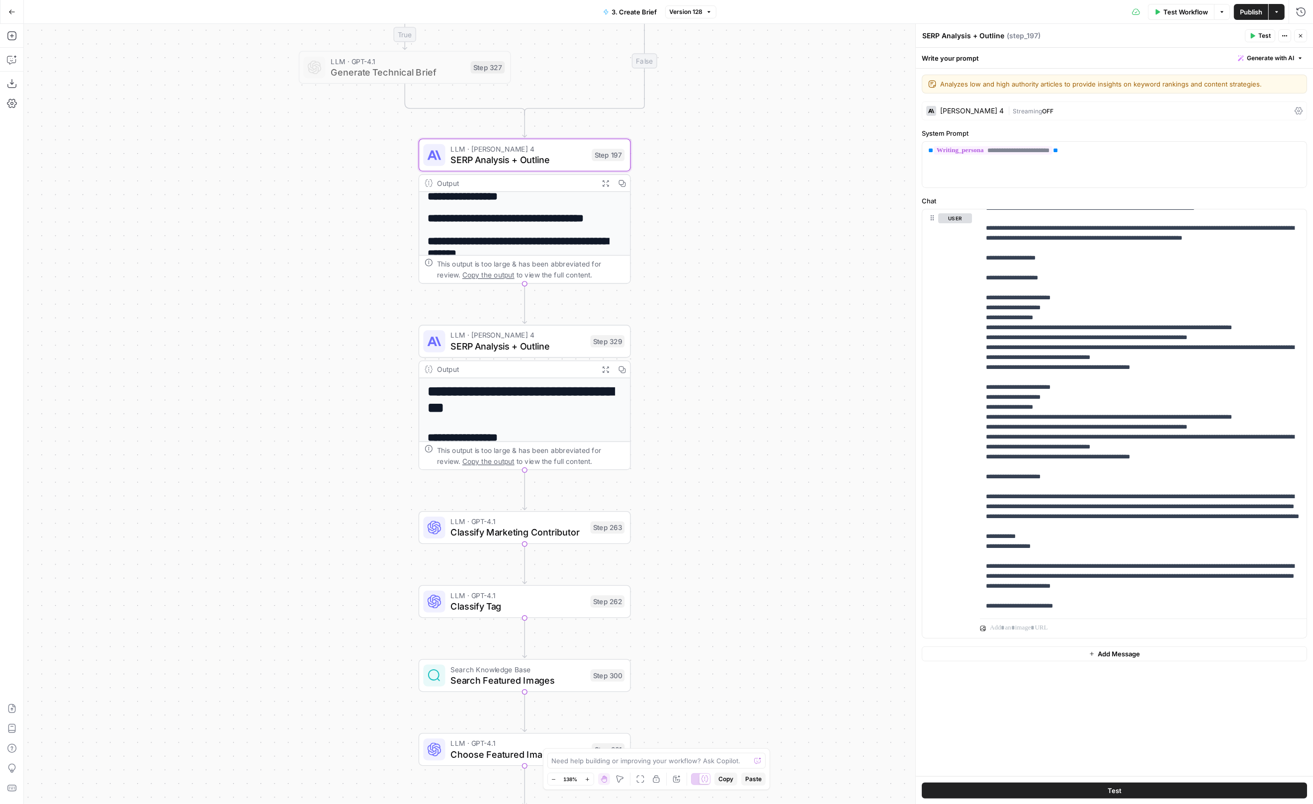
drag, startPoint x: 718, startPoint y: 326, endPoint x: 718, endPoint y: 239, distance: 87.0
click at [718, 240] on div "true false true false Workflow Set Inputs Inputs Run Code · JavaScript Structur…" at bounding box center [668, 414] width 1289 height 780
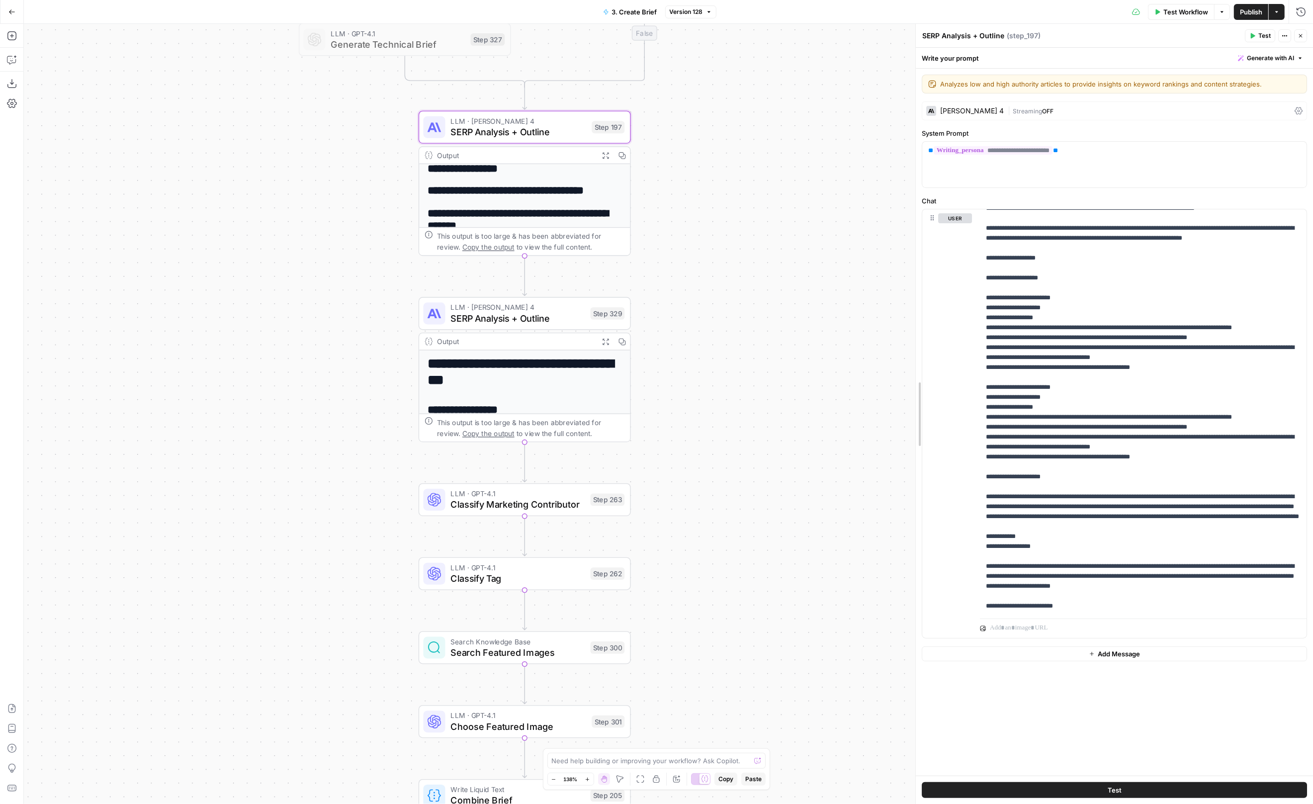
drag, startPoint x: 910, startPoint y: 252, endPoint x: 722, endPoint y: 250, distance: 188.0
click at [723, 251] on body "Wiz New Home Browse Insights Opportunities Your Data Flightpath Recent Grids Co…" at bounding box center [656, 402] width 1313 height 804
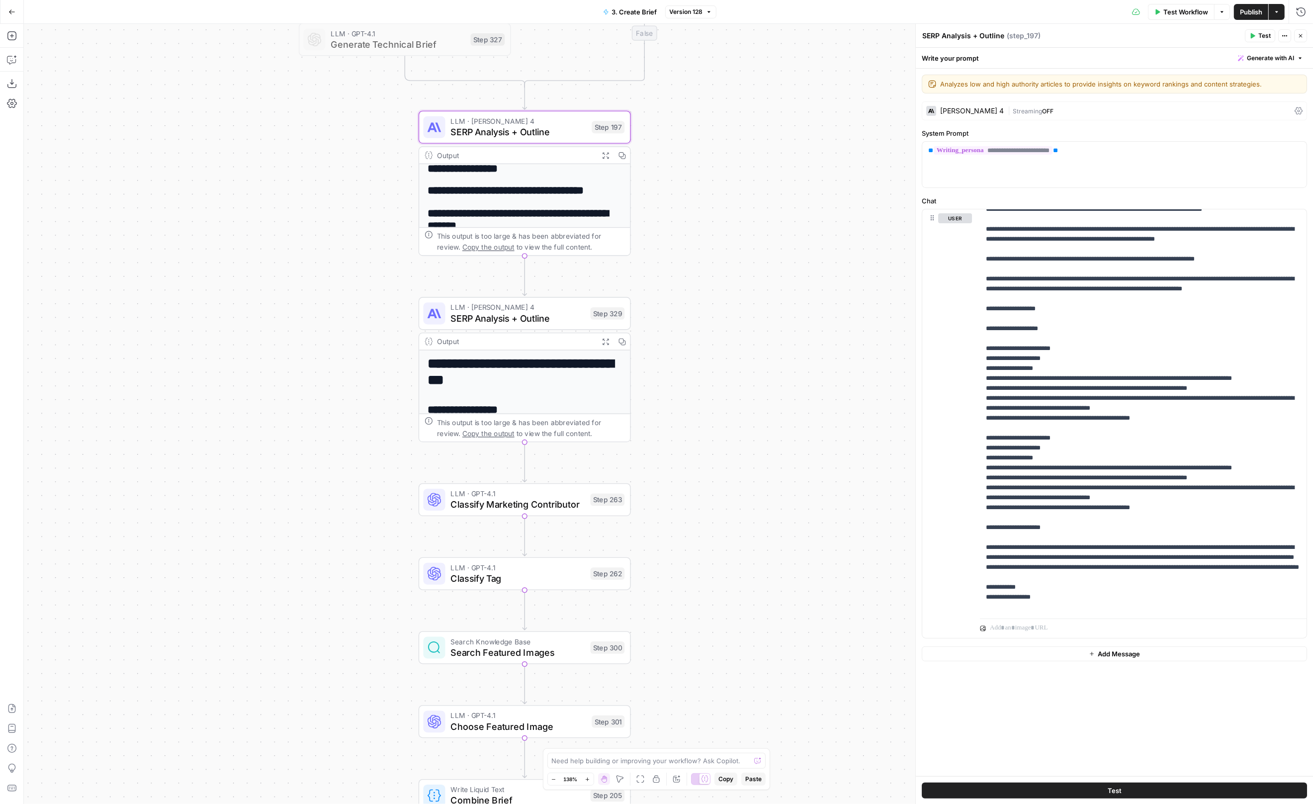
scroll to position [3039, 0]
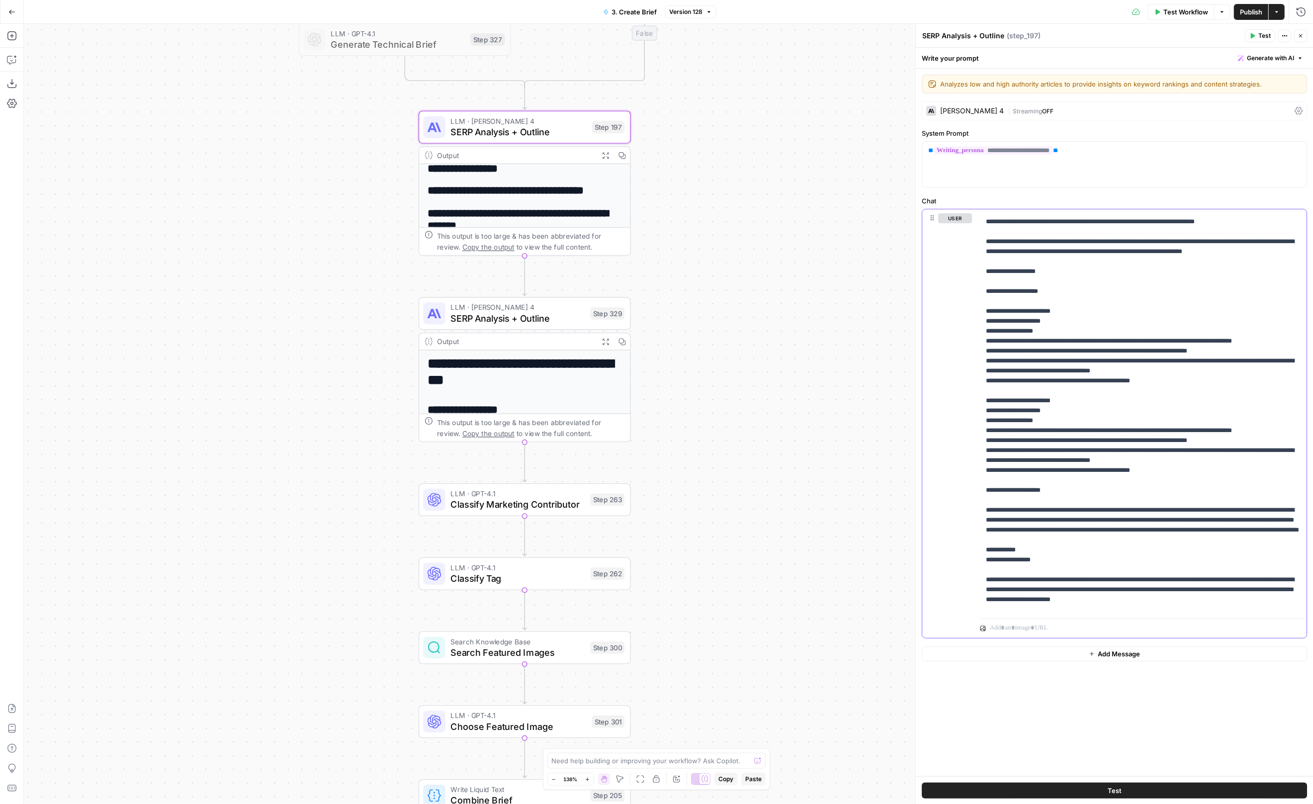
click at [1048, 375] on p "**********" at bounding box center [1143, 406] width 315 height 6464
drag, startPoint x: 984, startPoint y: 310, endPoint x: 1007, endPoint y: 432, distance: 123.9
click at [1007, 432] on div "**********" at bounding box center [1143, 411] width 327 height 405
click at [1007, 432] on p "**********" at bounding box center [1143, 406] width 315 height 6464
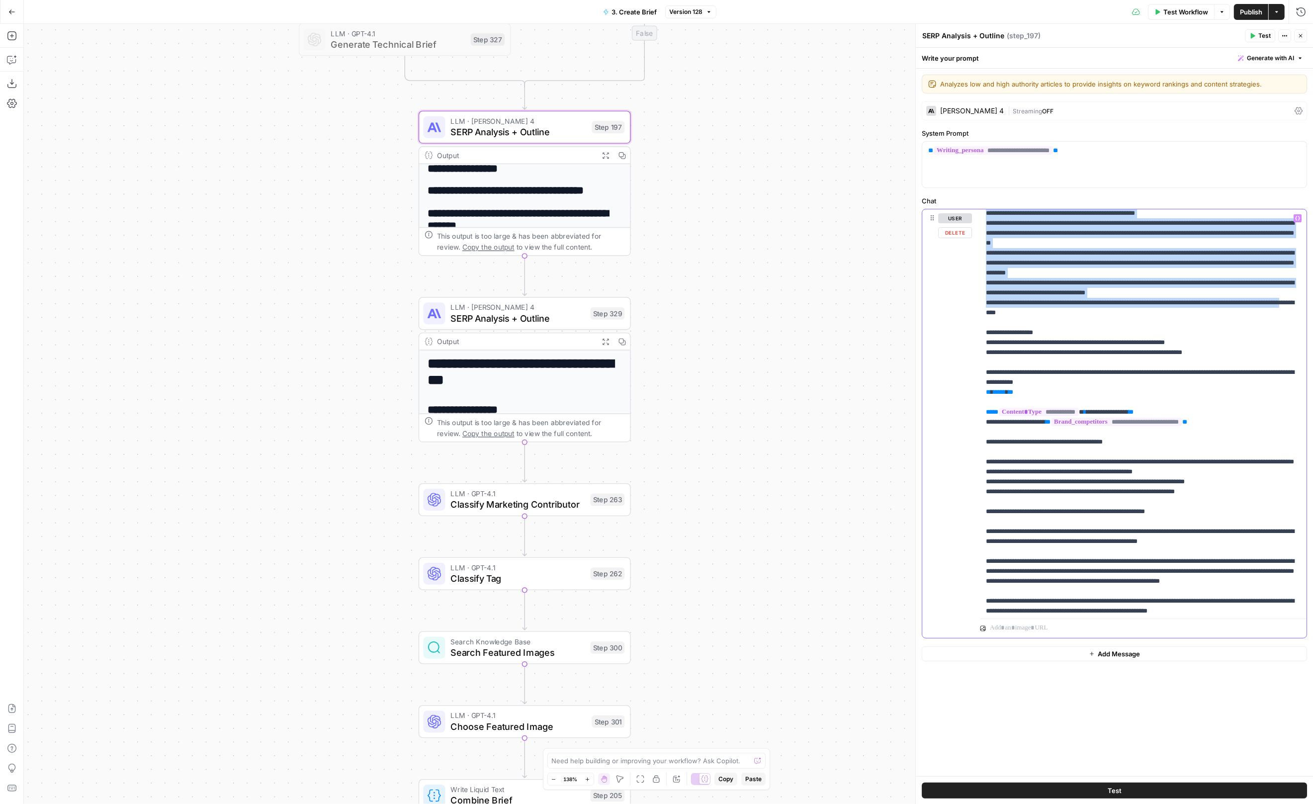
scroll to position [3611, 0]
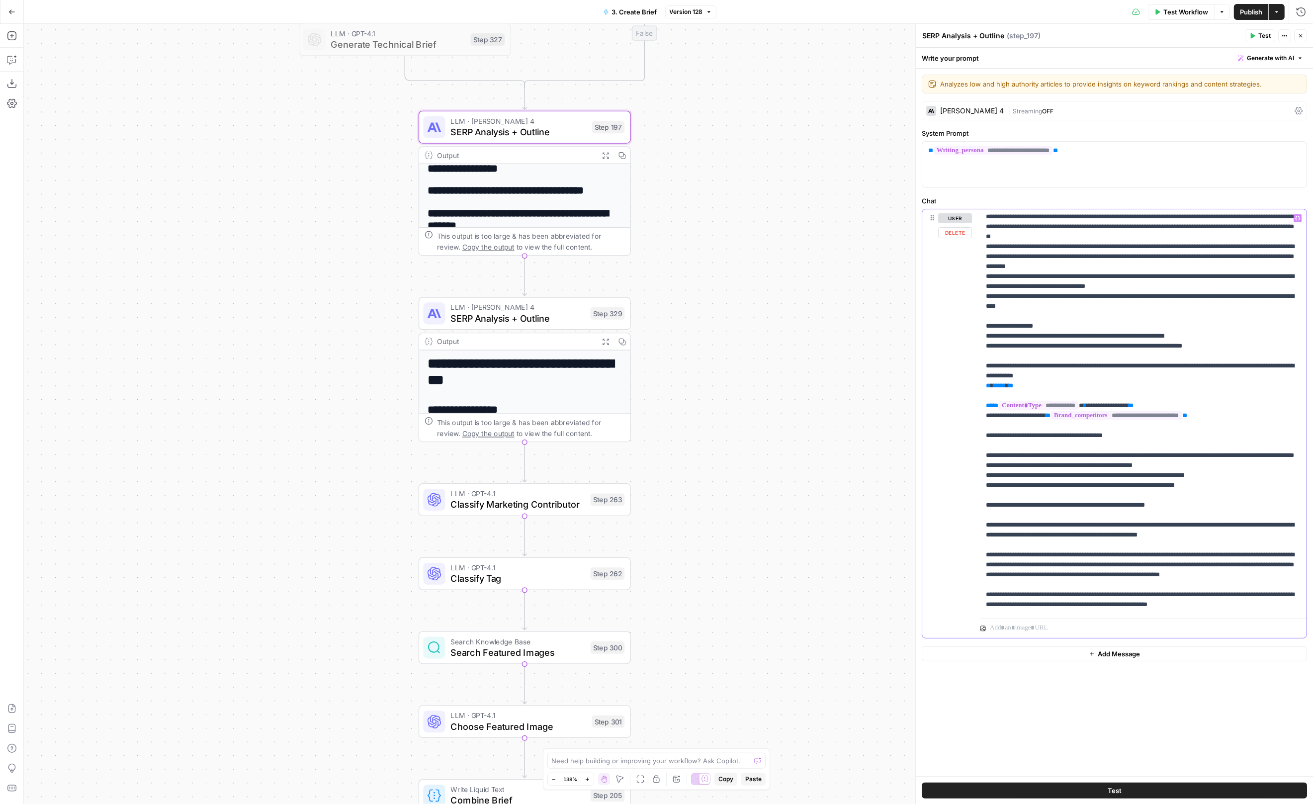
drag, startPoint x: 986, startPoint y: 284, endPoint x: 1285, endPoint y: 364, distance: 309.2
copy p "**********"
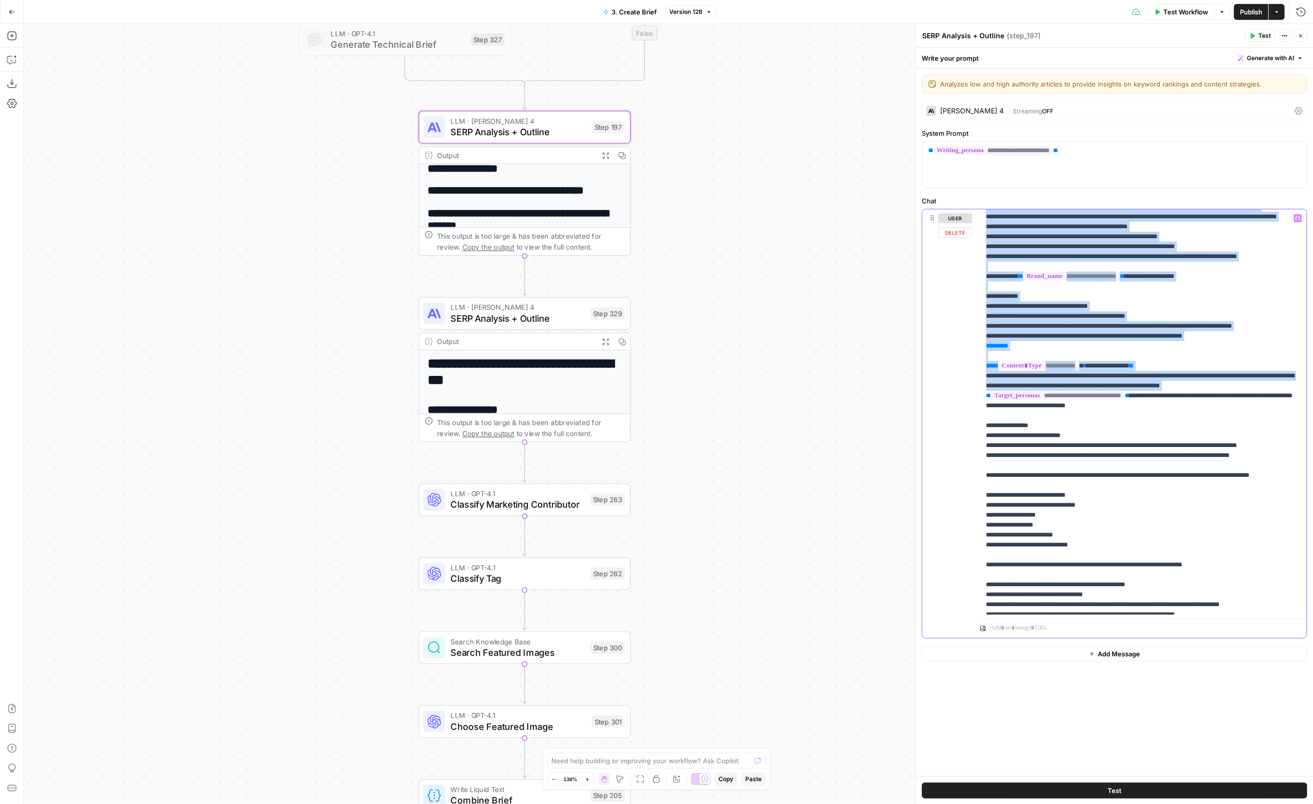
scroll to position [1736, 0]
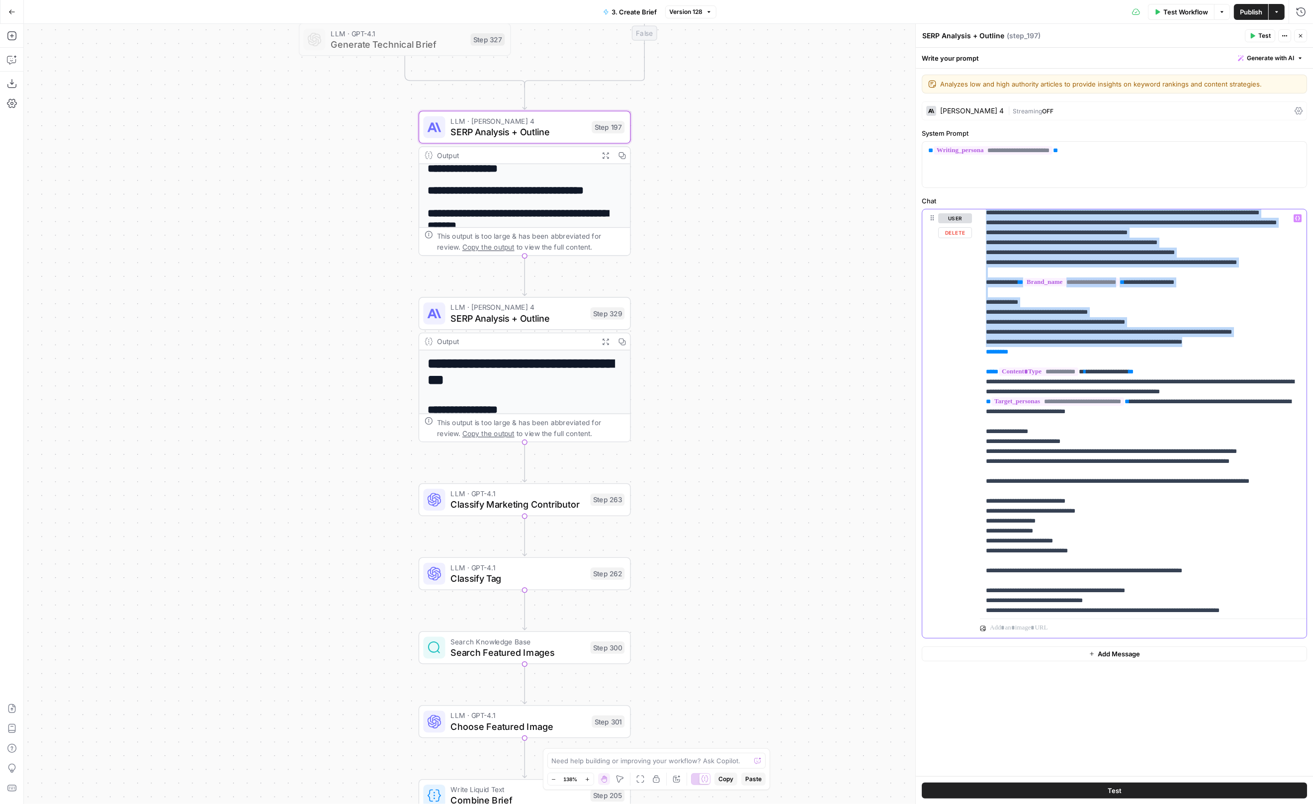
drag, startPoint x: 985, startPoint y: 234, endPoint x: 1245, endPoint y: 499, distance: 371.3
click at [1245, 499] on div "**********" at bounding box center [1143, 411] width 327 height 405
copy p "**********"
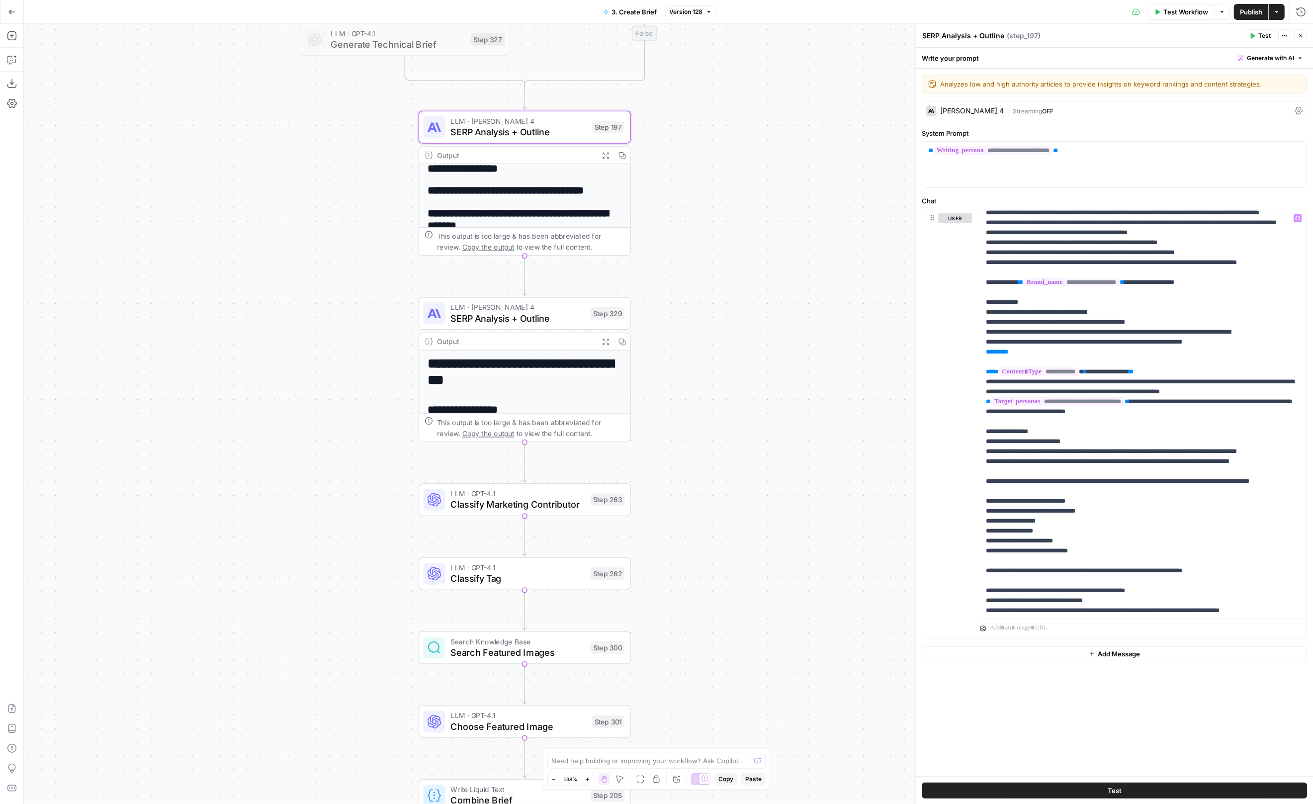
click at [14, 16] on button "Go Back" at bounding box center [12, 12] width 18 height 18
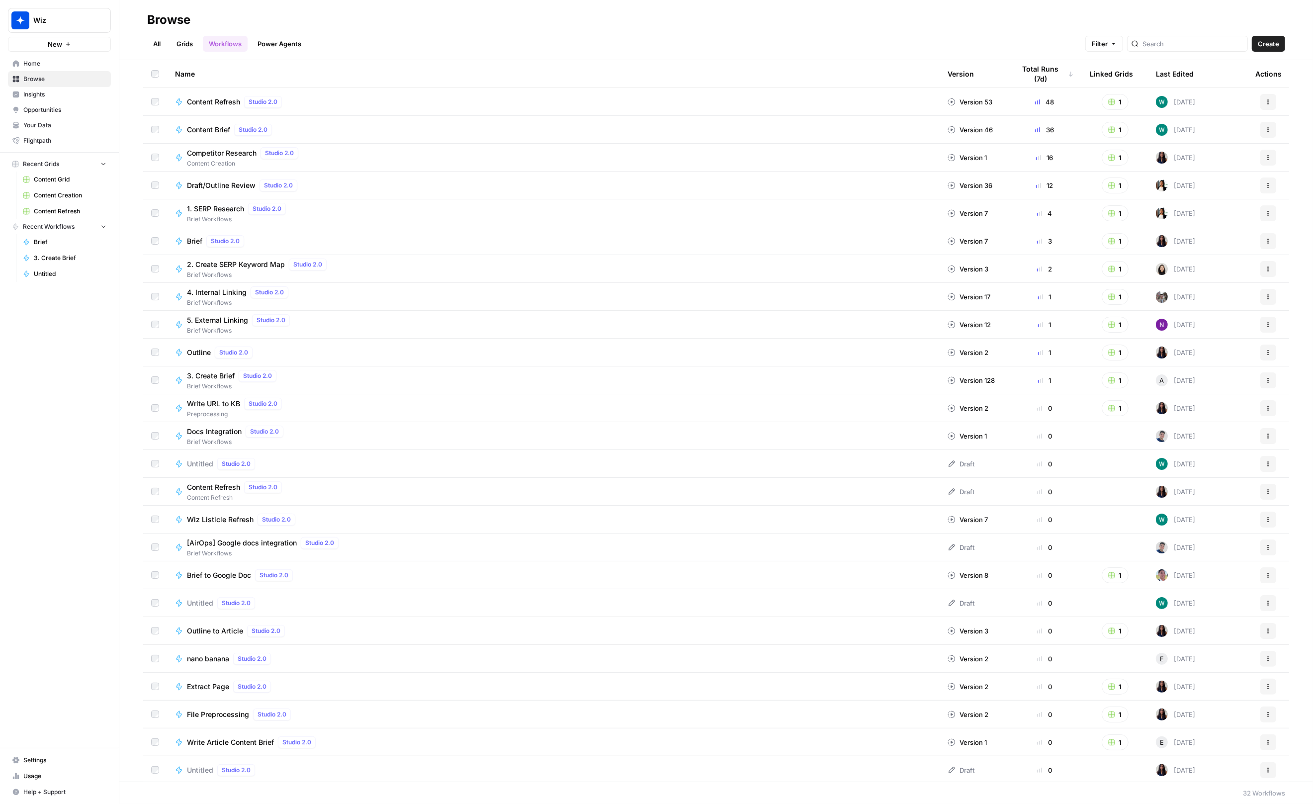
click at [48, 183] on span "Content Grid" at bounding box center [70, 179] width 73 height 9
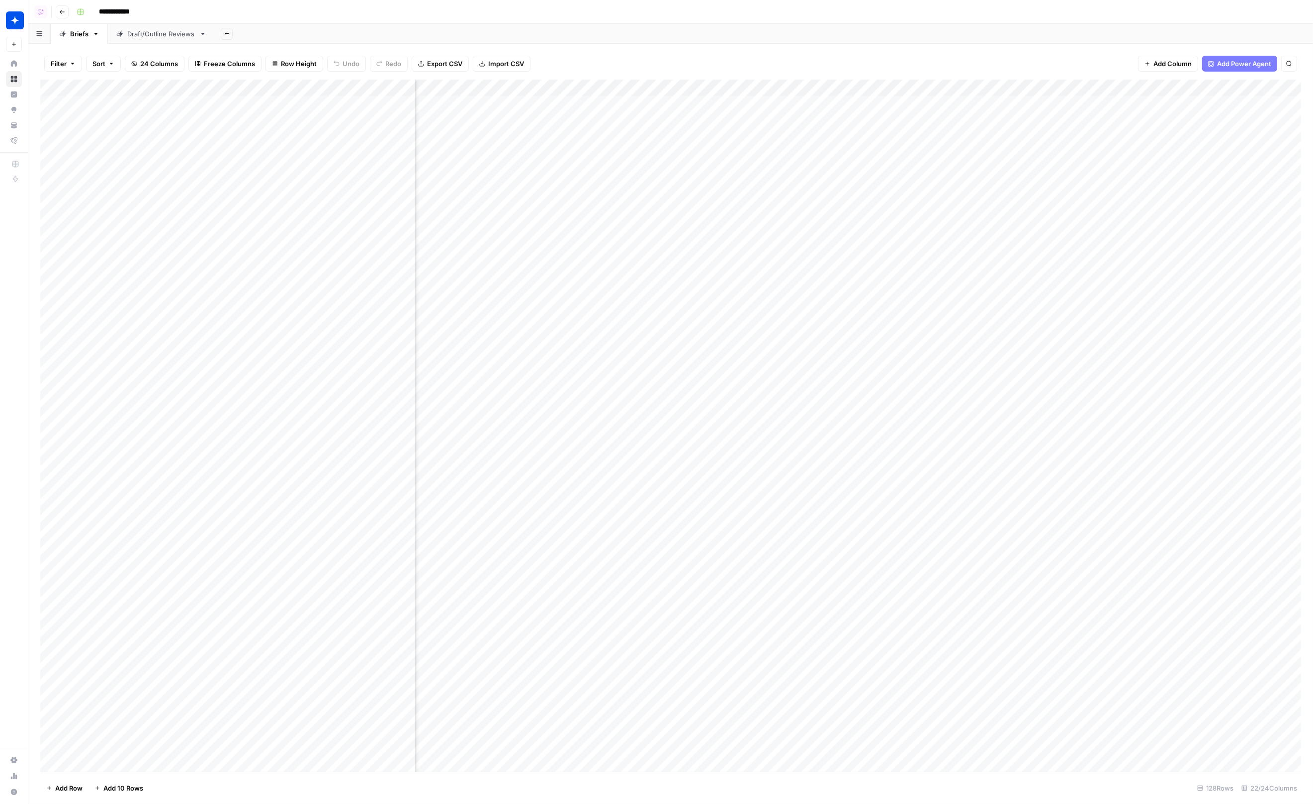
scroll to position [0, 1107]
click at [586, 89] on div "Add Column" at bounding box center [670, 426] width 1261 height 693
click at [510, 182] on span "Edit Workflow" at bounding box center [546, 185] width 87 height 10
click at [82, 8] on icon "button" at bounding box center [80, 11] width 7 height 7
click at [59, 12] on icon "button" at bounding box center [62, 12] width 6 height 6
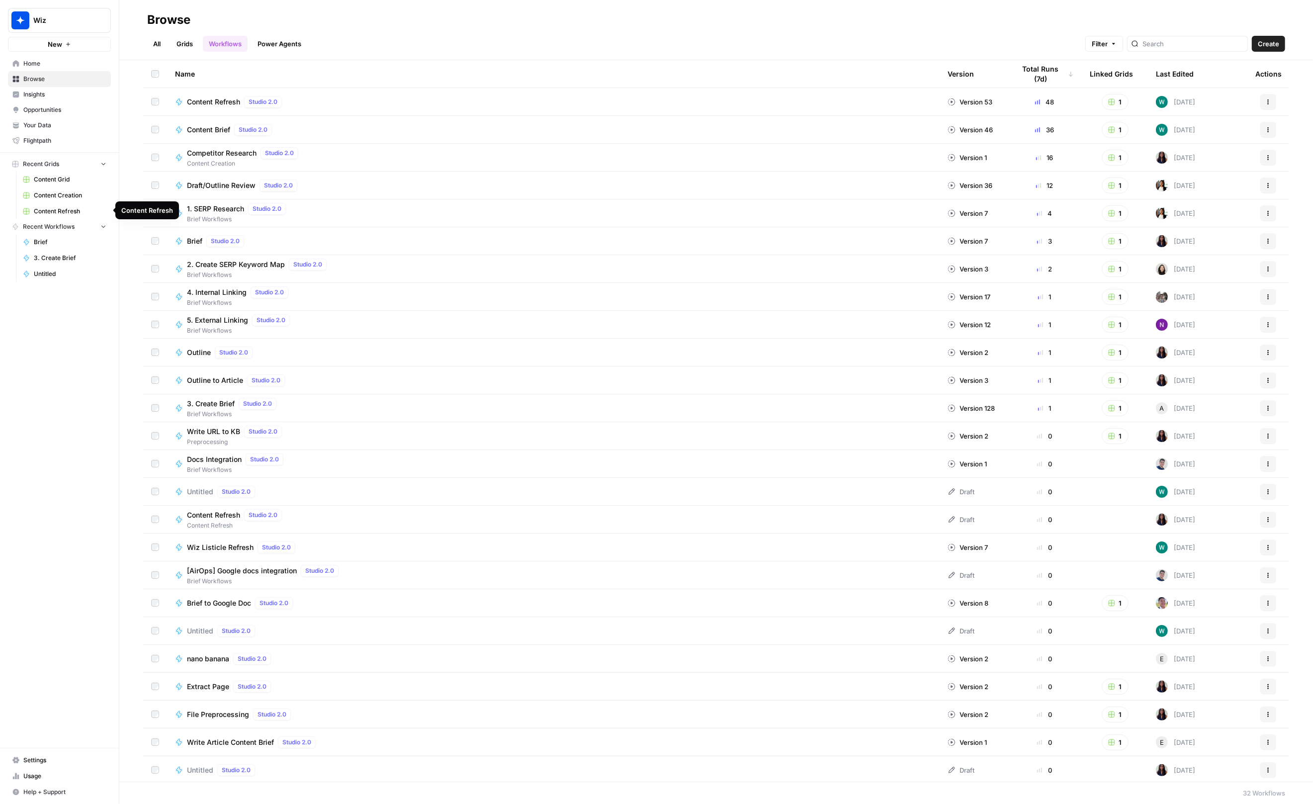
click at [77, 212] on span "Content Refresh" at bounding box center [70, 211] width 73 height 9
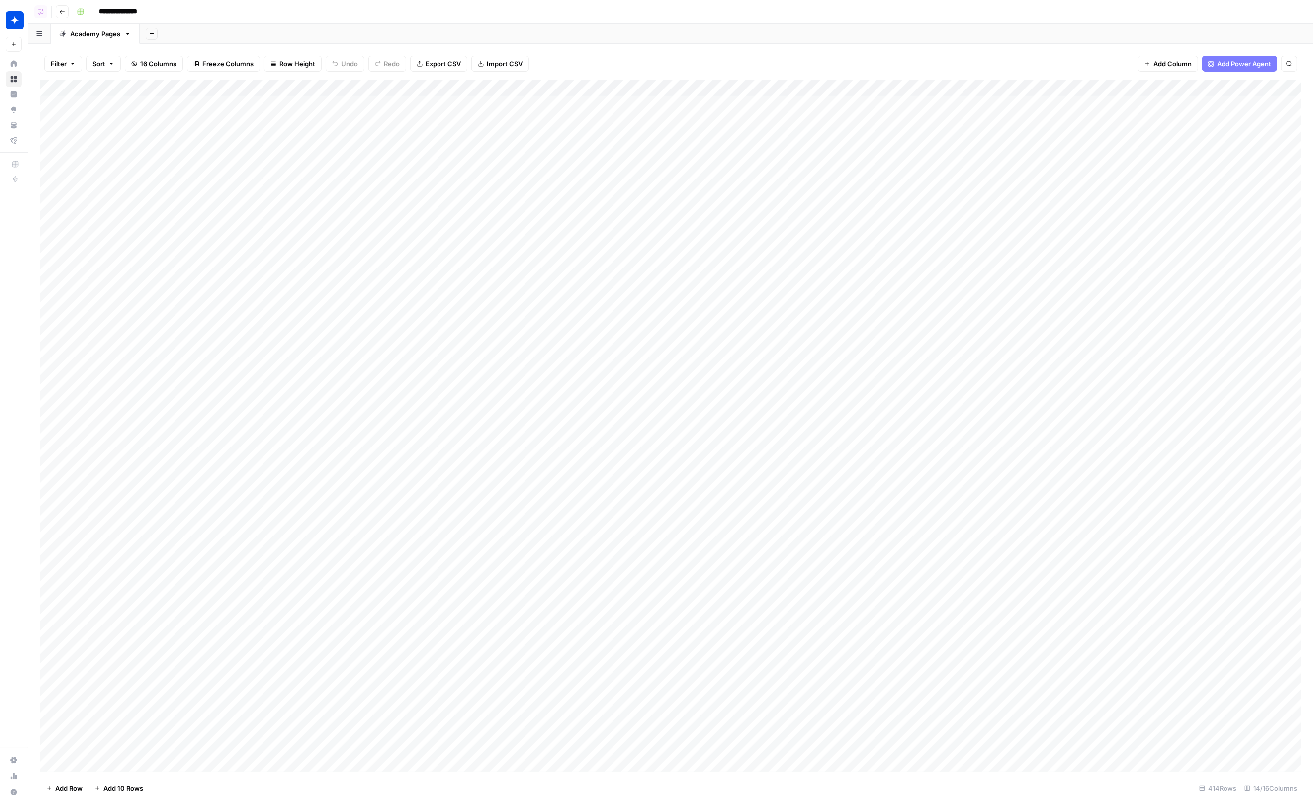
click at [817, 156] on div "Add Column" at bounding box center [670, 426] width 1261 height 693
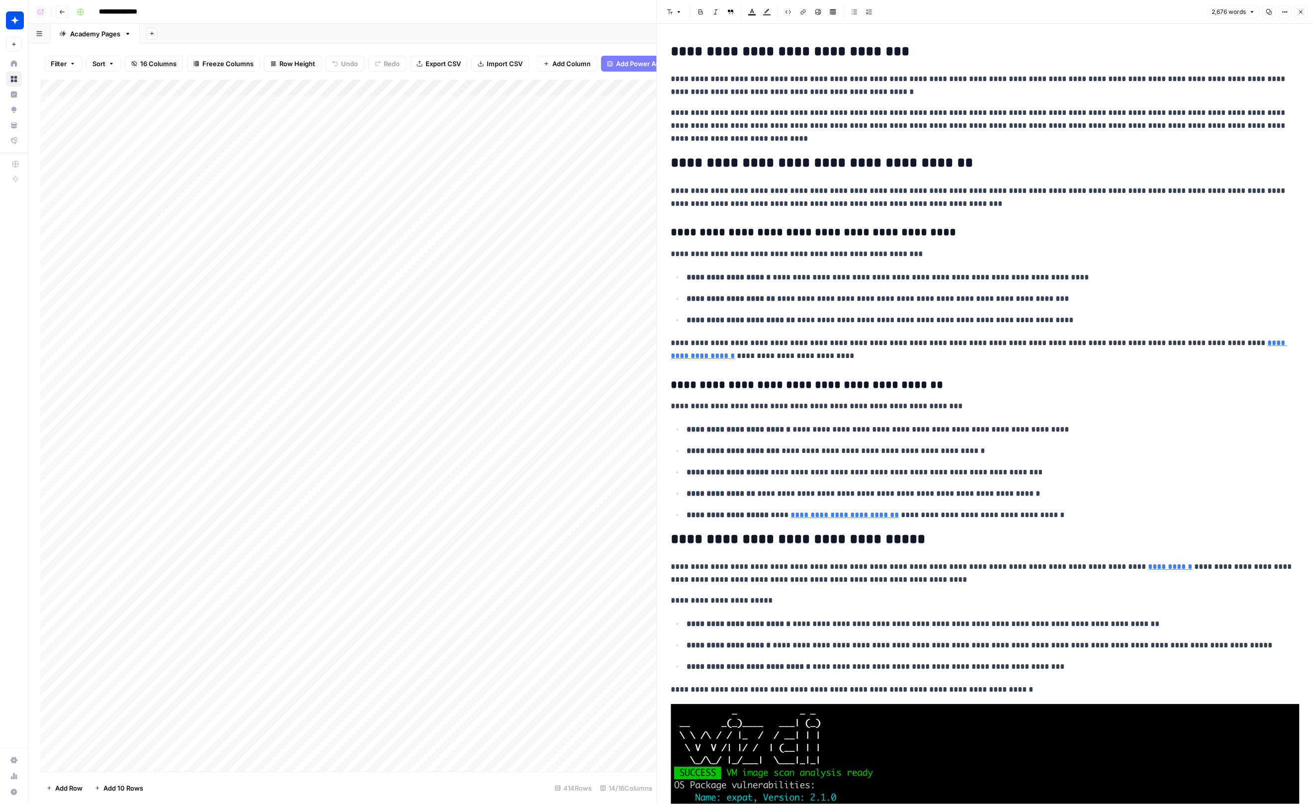
click at [894, 258] on p "**********" at bounding box center [985, 254] width 628 height 13
click at [527, 388] on div "Add Column" at bounding box center [348, 426] width 617 height 693
click at [506, 341] on div "Add Column" at bounding box center [348, 426] width 617 height 693
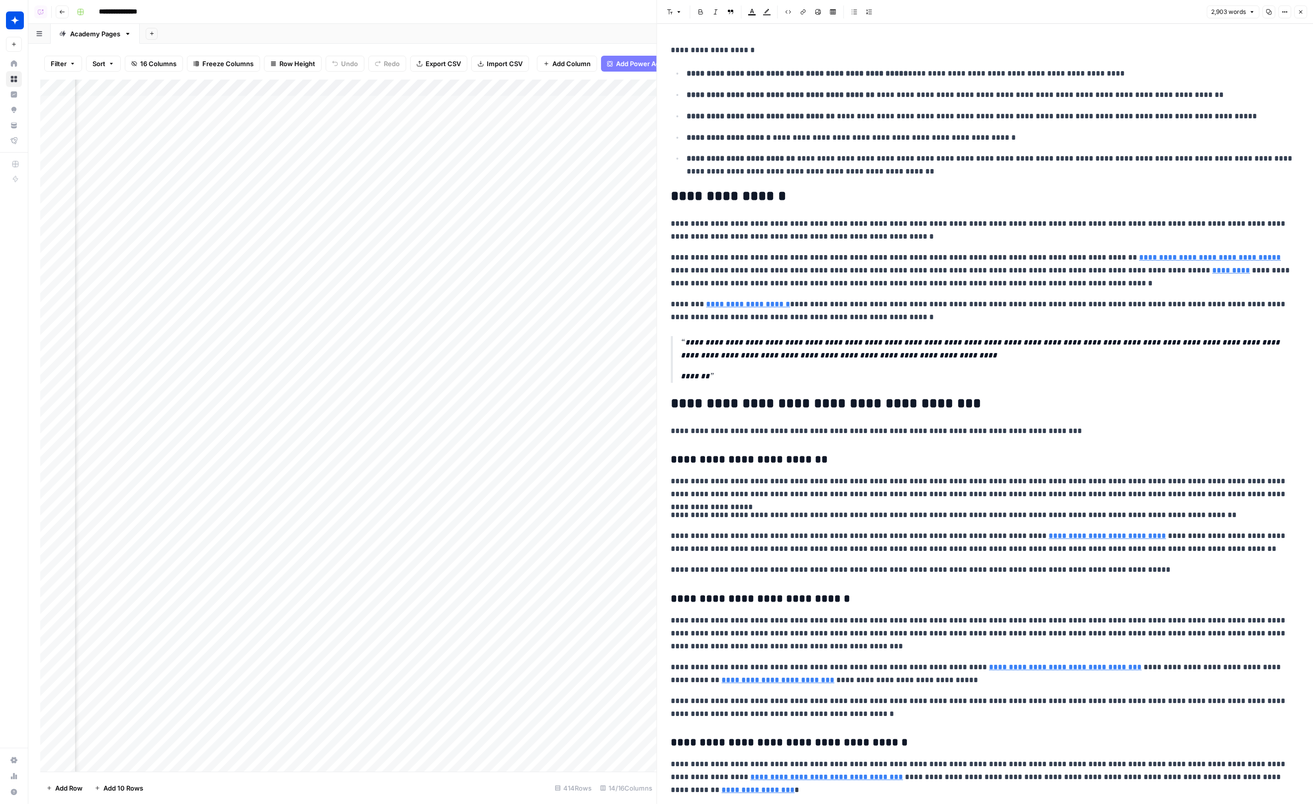
click at [1271, 9] on icon "button" at bounding box center [1269, 12] width 6 height 6
click at [1285, 9] on icon "button" at bounding box center [1285, 12] width 6 height 6
click at [1247, 102] on span "Code" at bounding box center [1256, 105] width 48 height 10
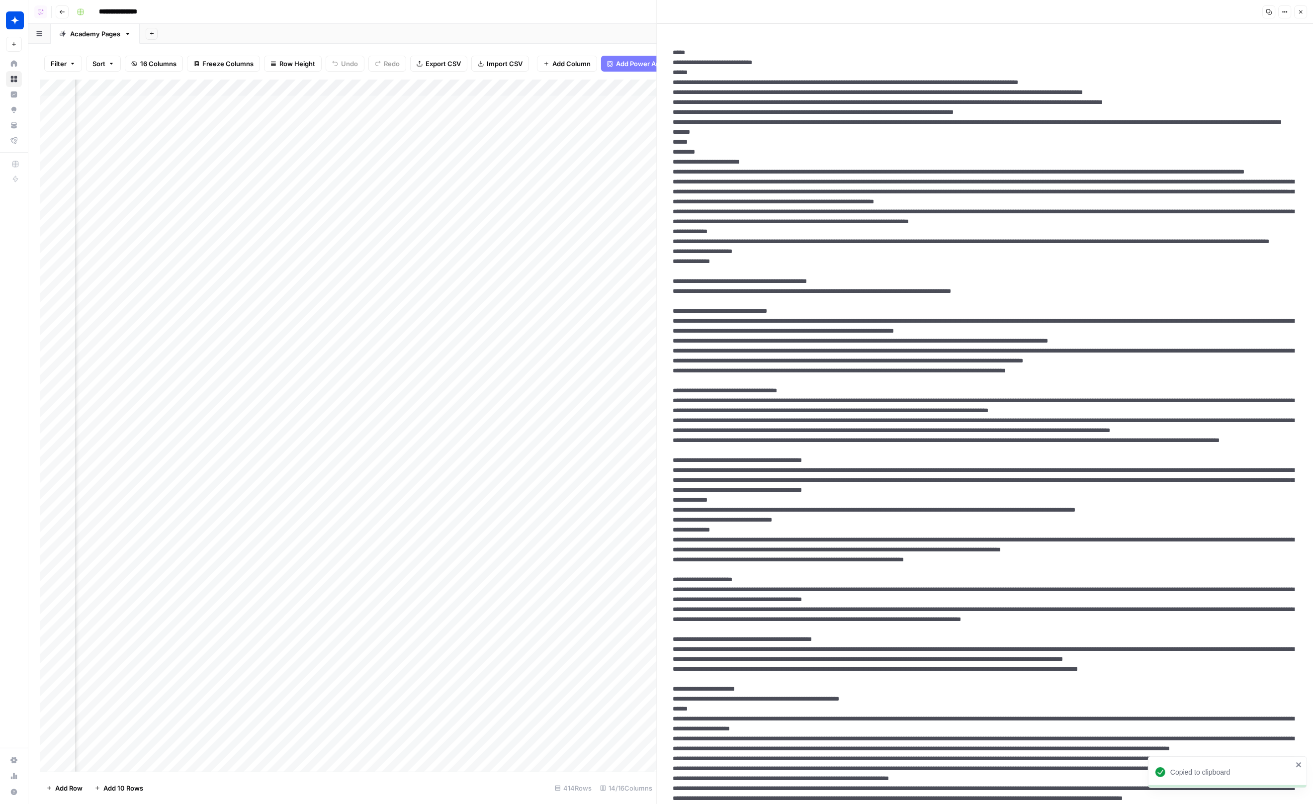
click at [1271, 9] on icon "button" at bounding box center [1269, 12] width 6 height 6
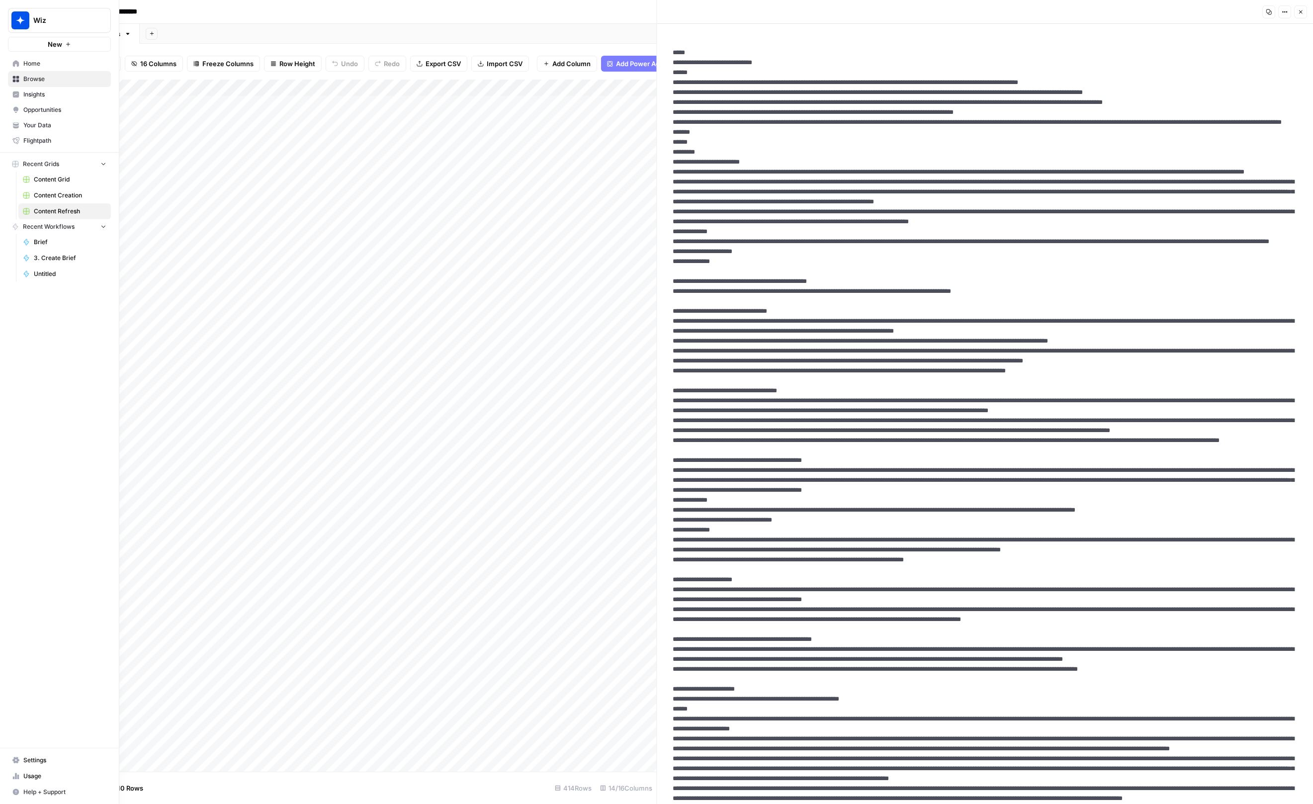
click at [49, 126] on span "Your Data" at bounding box center [64, 125] width 83 height 9
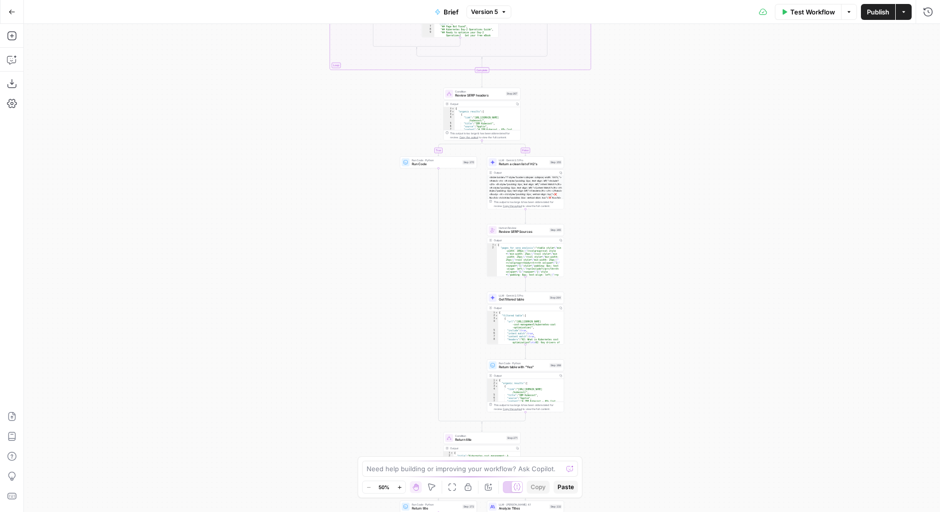
drag, startPoint x: 619, startPoint y: 272, endPoint x: 619, endPoint y: 17, distance: 254.6
click at [619, 18] on div "Go Back Brief Version 5 Test Workflow Options Publish Actions Run History Add S…" at bounding box center [470, 256] width 940 height 512
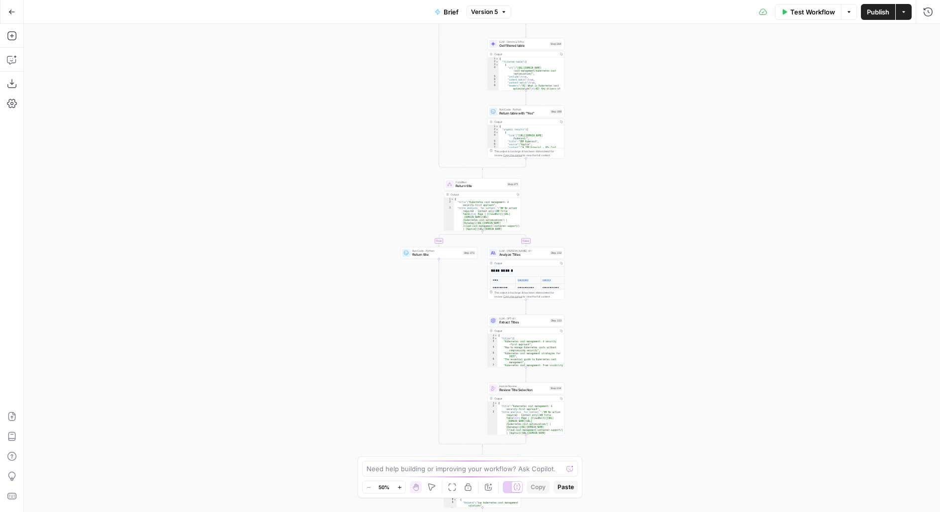
drag, startPoint x: 631, startPoint y: 275, endPoint x: 631, endPoint y: 58, distance: 217.3
click at [631, 60] on div "true false true false true false true false true false Workflow Set Inputs Inpu…" at bounding box center [482, 268] width 916 height 488
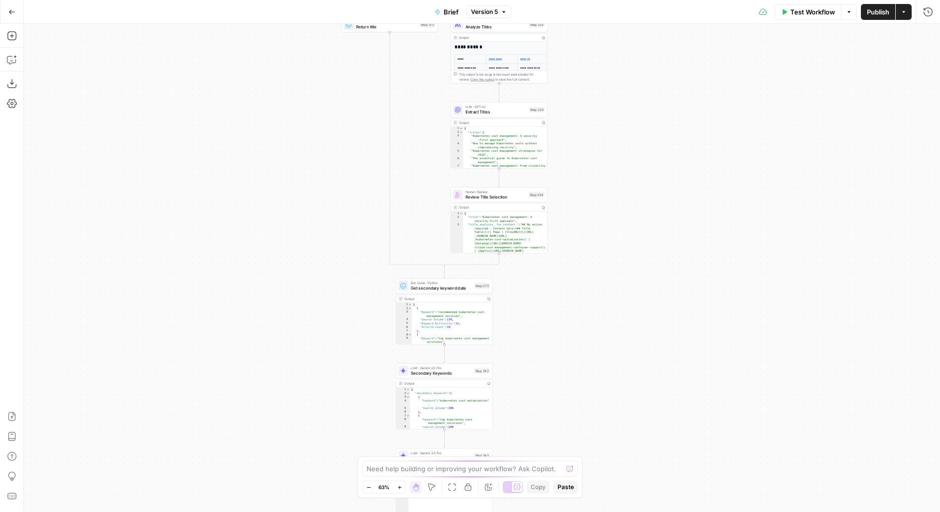
drag, startPoint x: 600, startPoint y: 228, endPoint x: 600, endPoint y: 29, distance: 198.9
click at [600, 30] on div "true false true false true false true false true false Workflow Set Inputs Inpu…" at bounding box center [482, 268] width 916 height 488
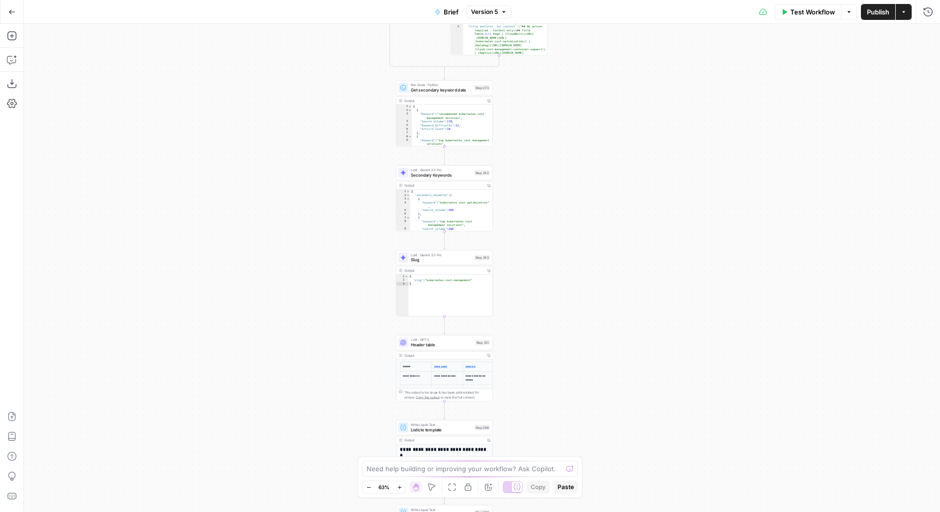
drag, startPoint x: 552, startPoint y: 307, endPoint x: 552, endPoint y: 123, distance: 183.5
click at [552, 132] on div "true false true false true false true false true false Workflow Set Inputs Inpu…" at bounding box center [482, 268] width 916 height 488
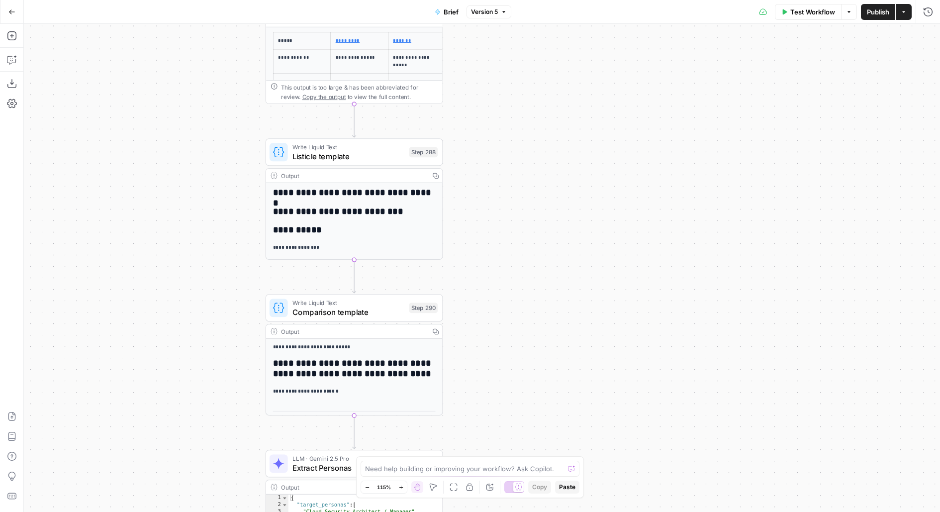
drag, startPoint x: 502, startPoint y: 308, endPoint x: 502, endPoint y: 119, distance: 188.4
click at [502, 119] on div "true false true false true false true false true false Workflow Set Inputs Inpu…" at bounding box center [482, 268] width 916 height 488
click at [359, 156] on span "Listicle template" at bounding box center [348, 155] width 112 height 11
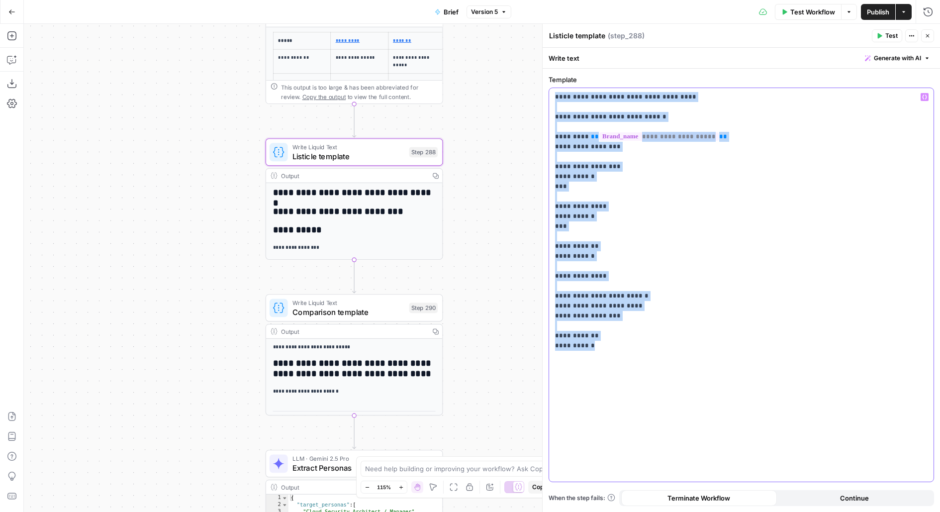
drag, startPoint x: 633, startPoint y: 397, endPoint x: 519, endPoint y: -58, distance: 468.6
click at [519, 0] on html "Wiz New Home Browse Insights Opportunities Your Data Flightpath Recent Grids Co…" at bounding box center [470, 256] width 940 height 512
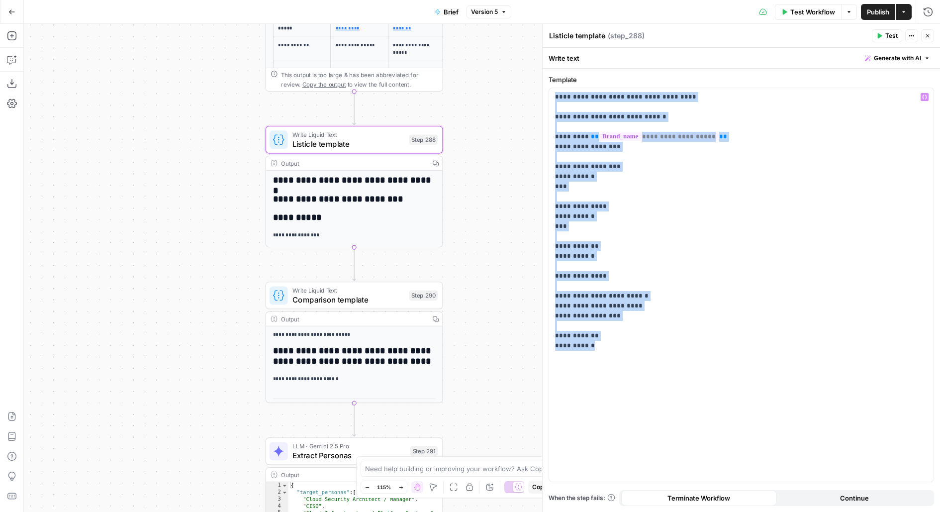
drag, startPoint x: 476, startPoint y: 221, endPoint x: 476, endPoint y: 200, distance: 20.4
click at [476, 203] on div "true false false true false true false true false true Workflow Set Inputs Inpu…" at bounding box center [482, 268] width 916 height 488
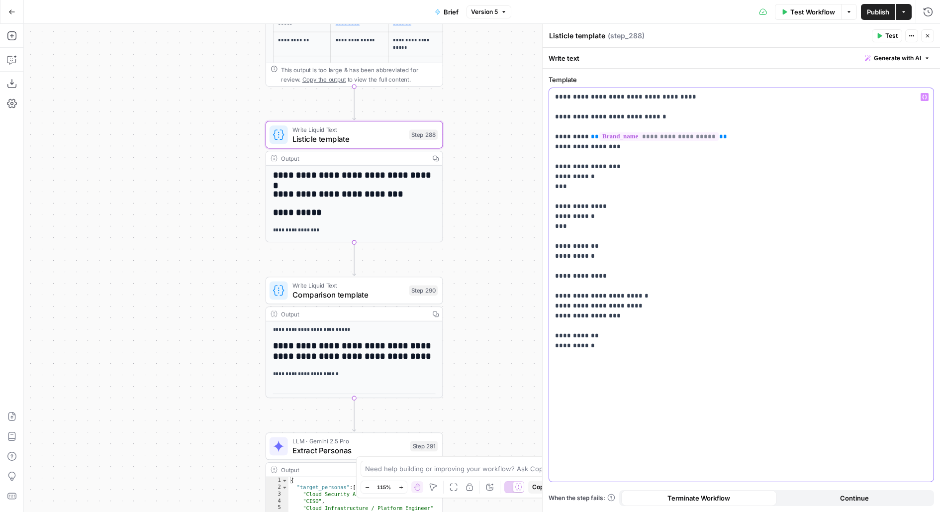
click at [647, 433] on div "**********" at bounding box center [741, 284] width 384 height 393
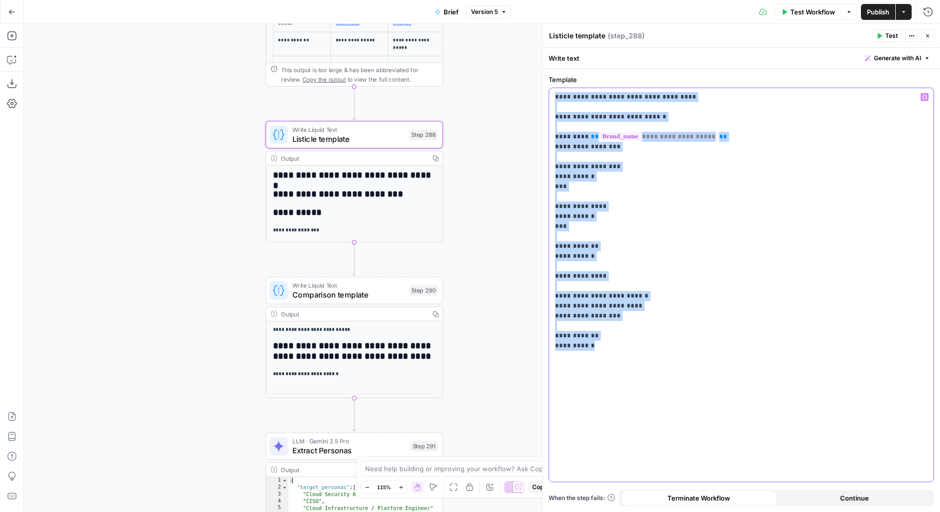
drag, startPoint x: 647, startPoint y: 431, endPoint x: 503, endPoint y: -74, distance: 524.9
click at [503, 0] on html "Wiz New Home Browse Insights Opportunities Your Data Flightpath Recent Grids Co…" at bounding box center [470, 256] width 940 height 512
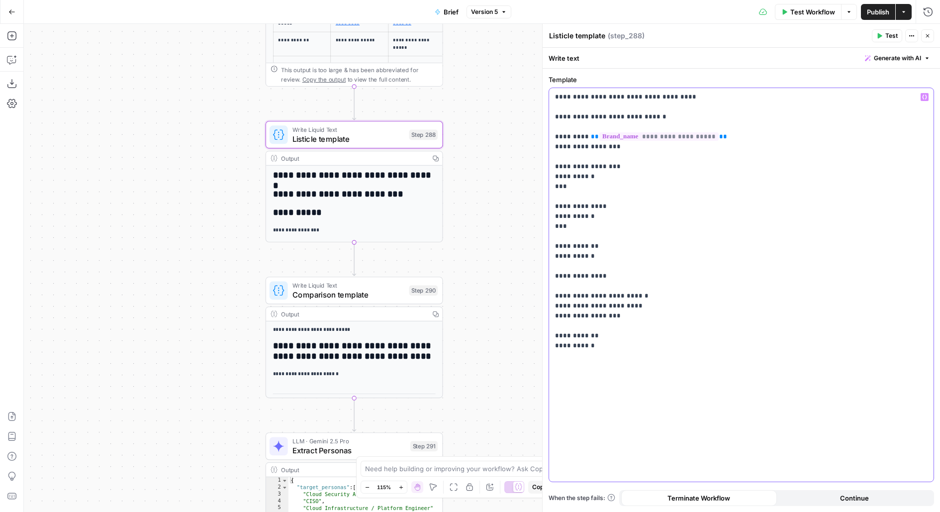
click at [639, 384] on div "**********" at bounding box center [741, 284] width 384 height 393
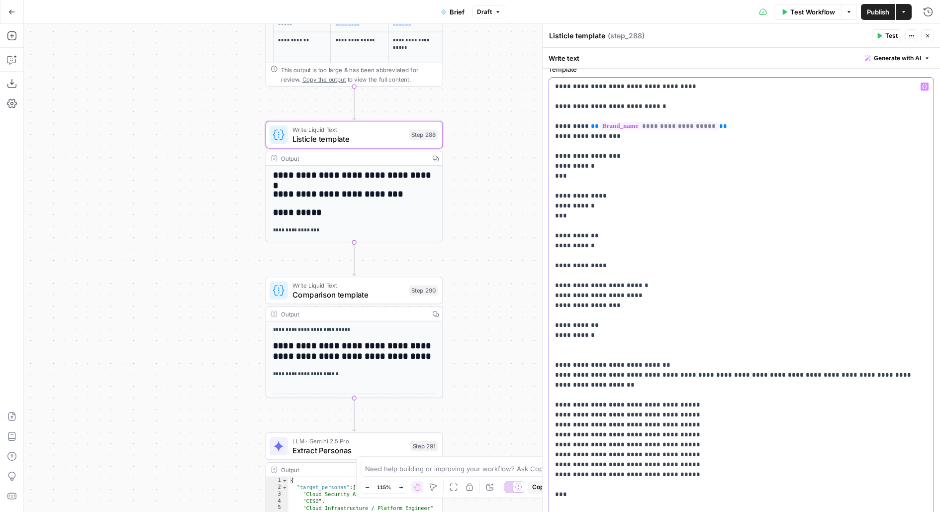
scroll to position [28, 0]
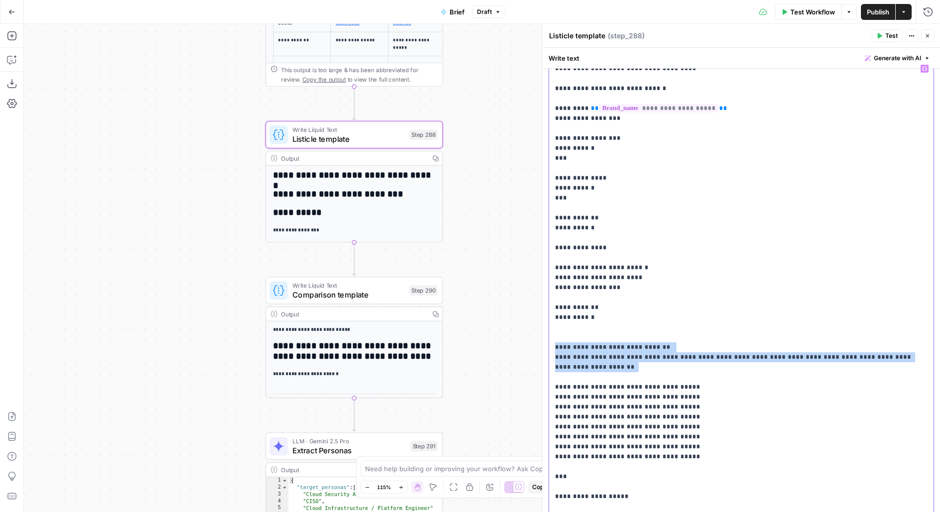
drag, startPoint x: 623, startPoint y: 363, endPoint x: 552, endPoint y: 345, distance: 73.6
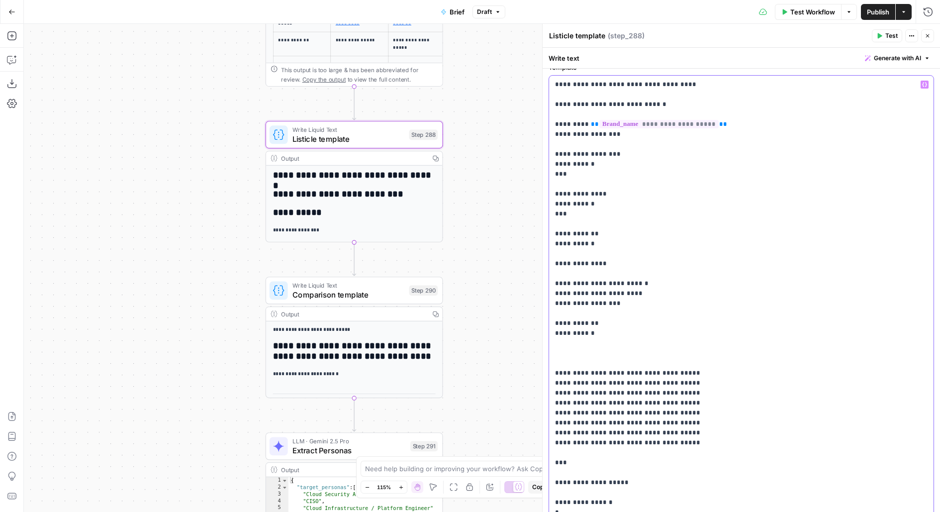
scroll to position [0, 0]
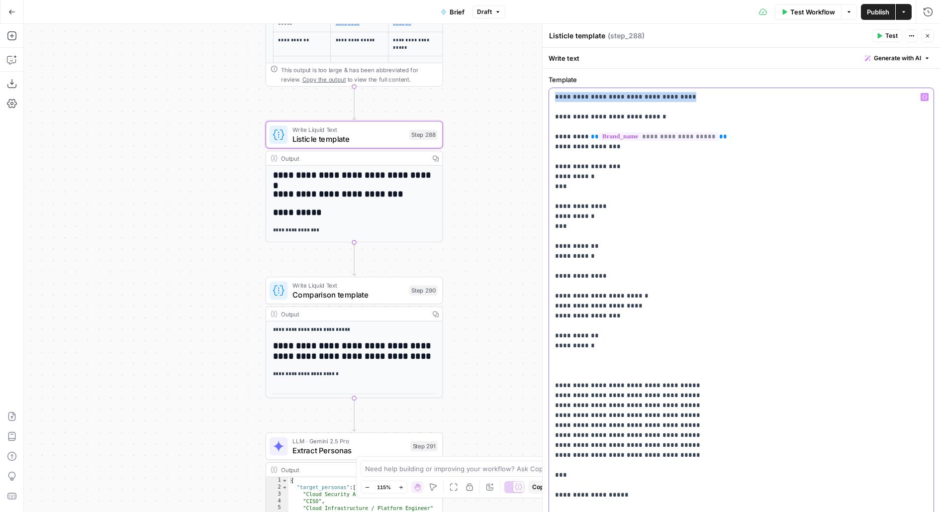
drag, startPoint x: 723, startPoint y: 93, endPoint x: 544, endPoint y: 91, distance: 178.5
click at [544, 91] on div "**********" at bounding box center [741, 268] width 398 height 488
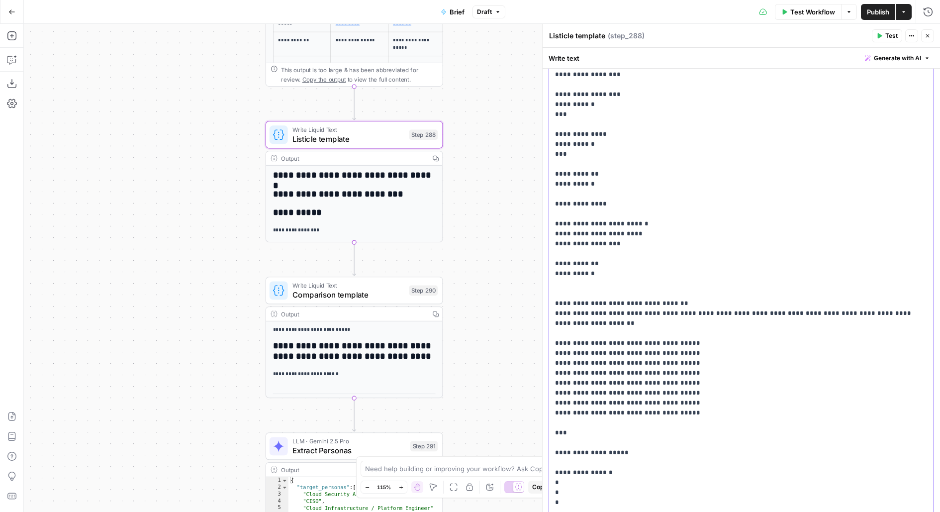
scroll to position [0, 0]
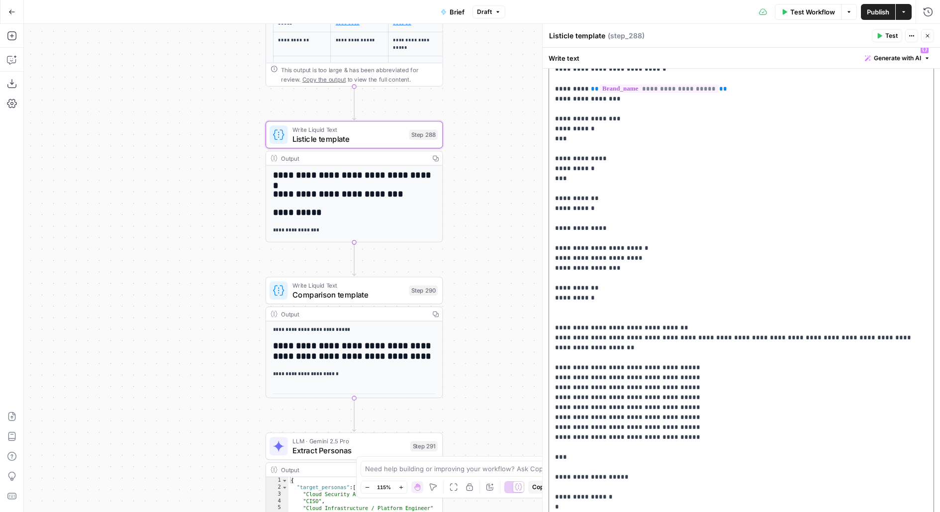
scroll to position [55, 0]
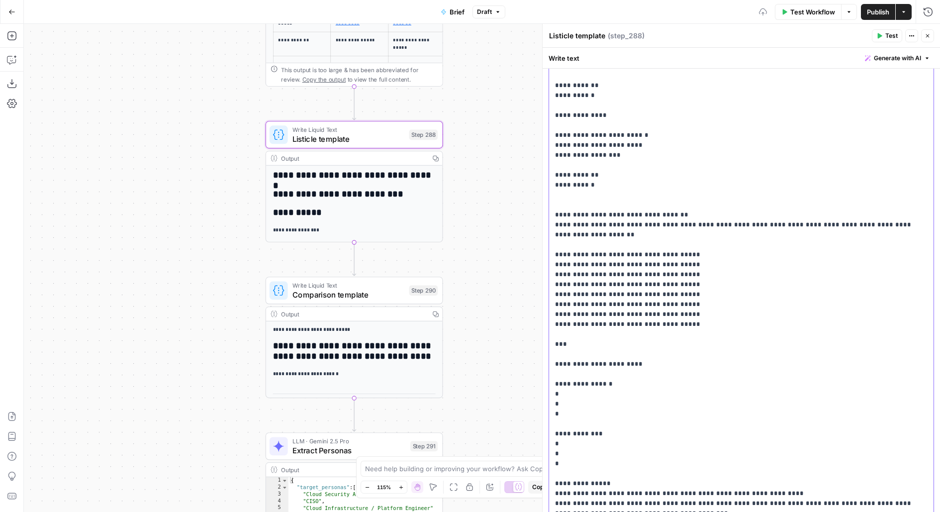
scroll to position [176, 0]
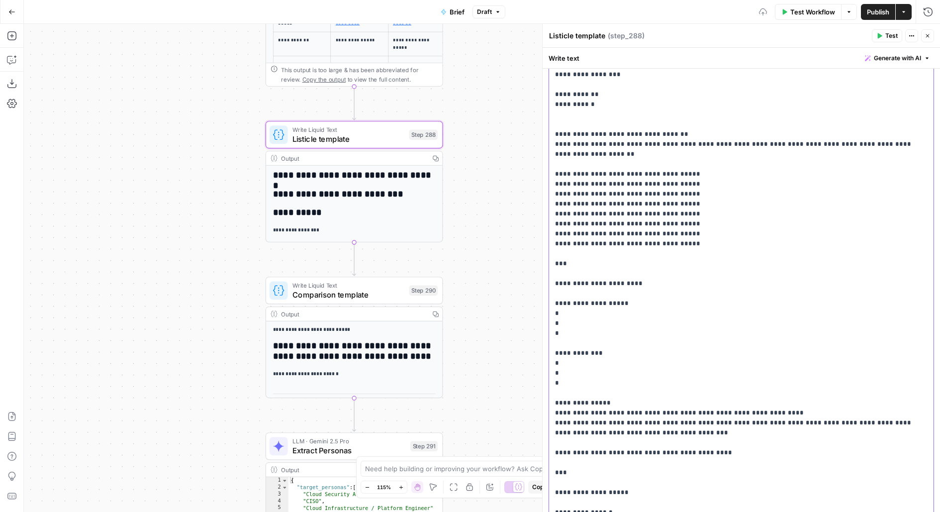
scroll to position [263, 0]
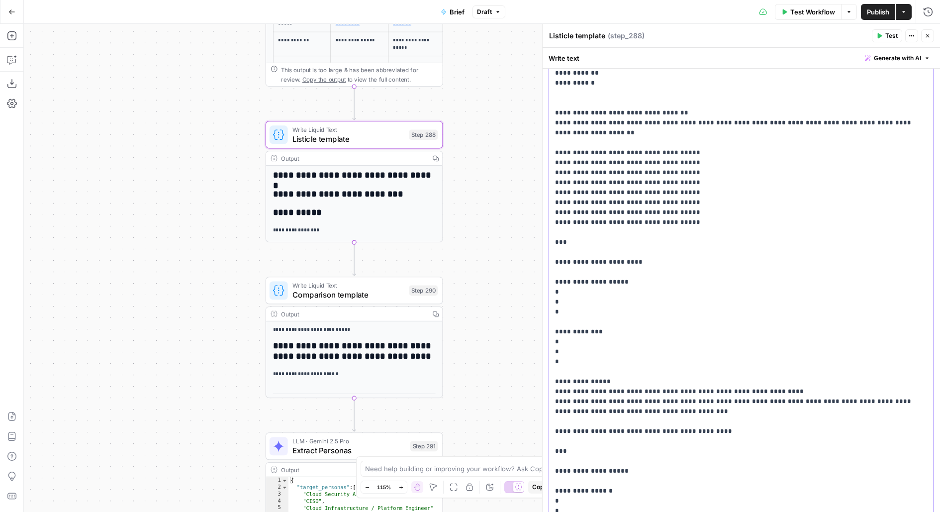
click at [566, 329] on p "**********" at bounding box center [741, 465] width 373 height 1273
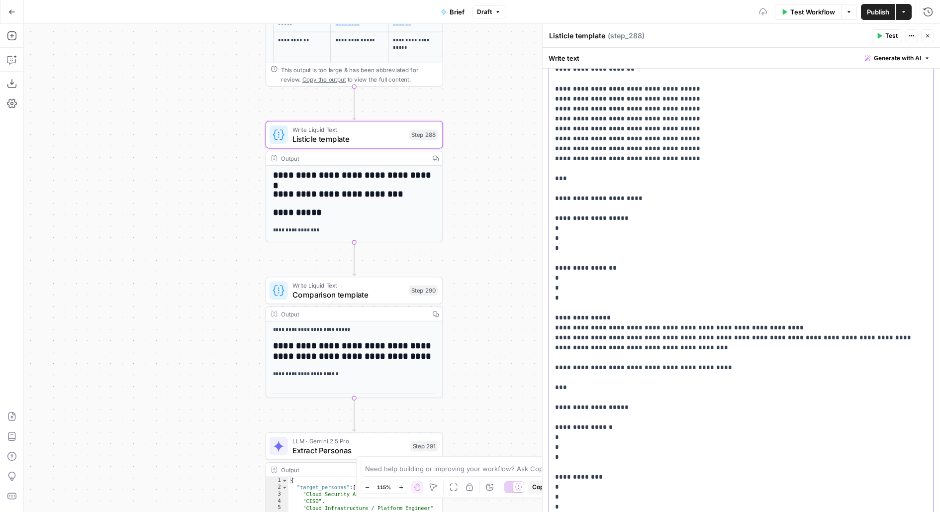
scroll to position [342, 0]
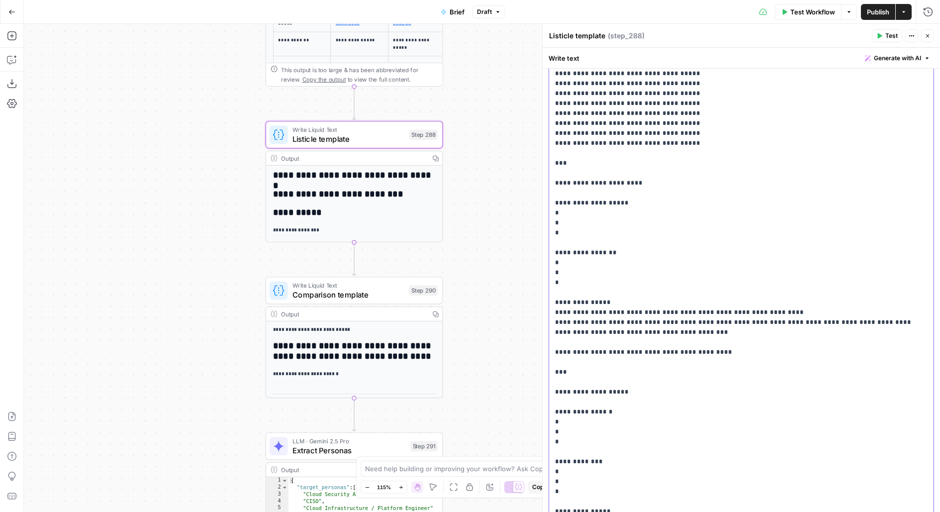
click at [569, 303] on p "**********" at bounding box center [741, 386] width 373 height 1273
click at [576, 201] on p "**********" at bounding box center [741, 386] width 373 height 1273
drag, startPoint x: 577, startPoint y: 253, endPoint x: 580, endPoint y: 226, distance: 27.5
click at [577, 253] on p "**********" at bounding box center [741, 386] width 373 height 1273
click at [570, 304] on p "**********" at bounding box center [741, 386] width 373 height 1273
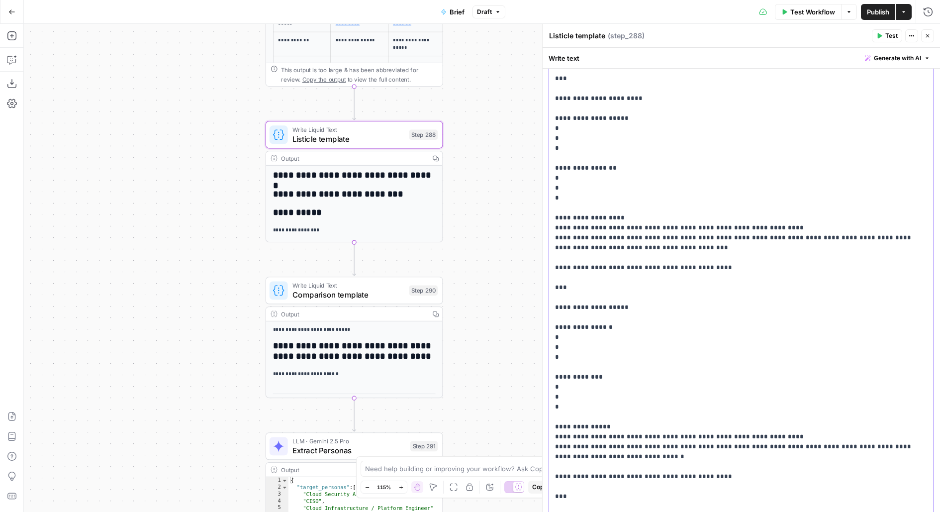
scroll to position [446, 0]
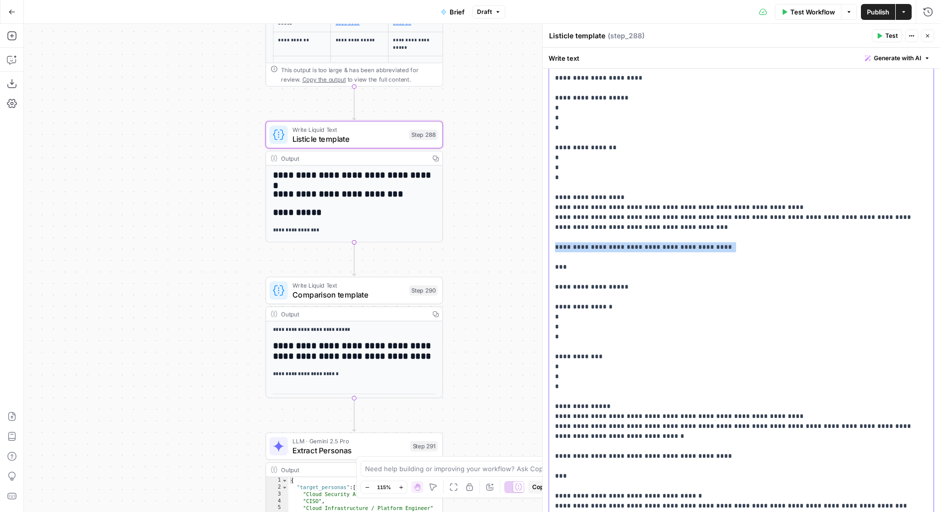
drag, startPoint x: 551, startPoint y: 244, endPoint x: 742, endPoint y: 248, distance: 191.5
click at [742, 248] on div "**********" at bounding box center [741, 282] width 384 height 1281
click at [742, 248] on p "**********" at bounding box center [741, 281] width 373 height 1273
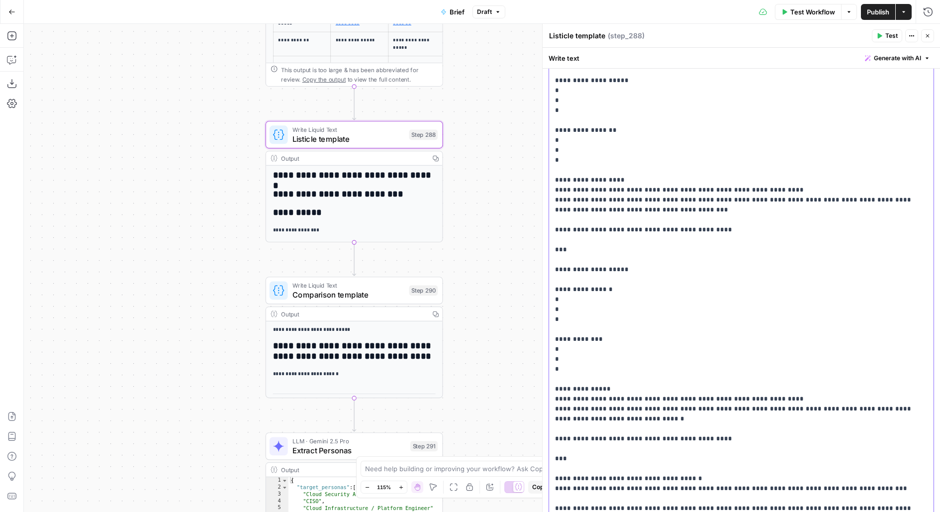
click at [564, 268] on p "**********" at bounding box center [741, 264] width 373 height 1273
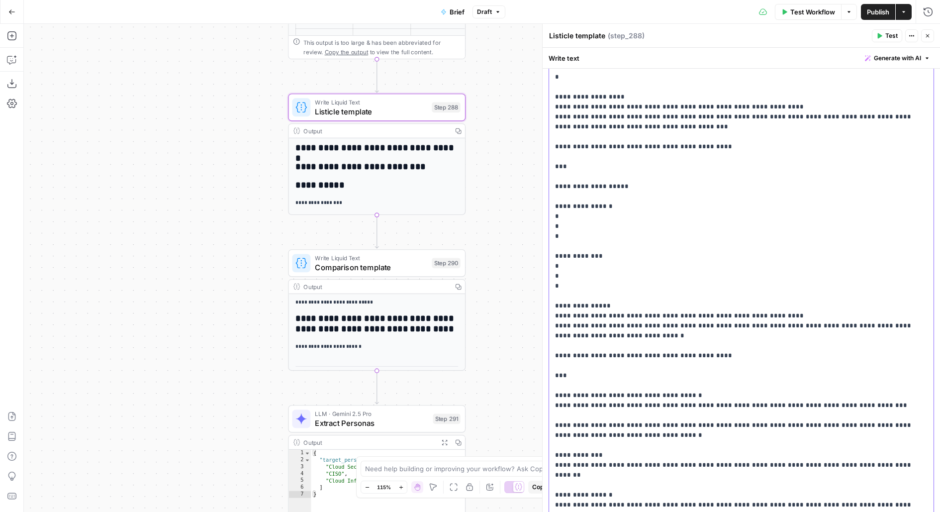
scroll to position [547, 0]
click at [565, 201] on p "**********" at bounding box center [741, 181] width 373 height 1273
click at [569, 255] on p "**********" at bounding box center [741, 181] width 373 height 1273
click at [570, 306] on p "**********" at bounding box center [741, 181] width 373 height 1273
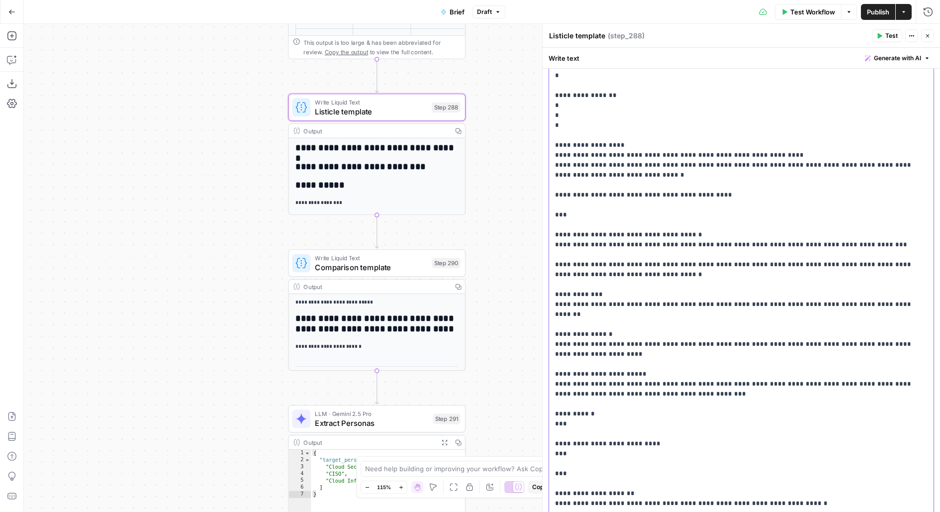
scroll to position [727, 0]
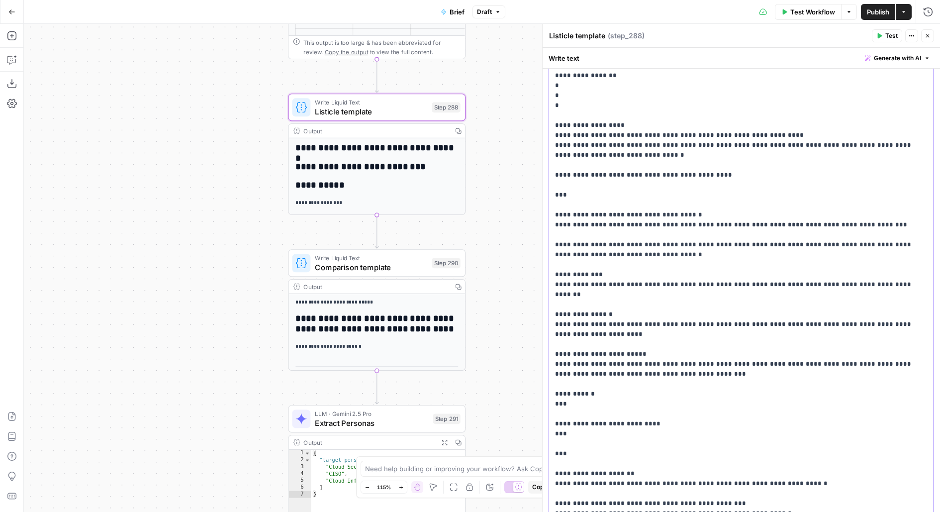
click at [565, 214] on p "**********" at bounding box center [741, 1] width 373 height 1273
click at [570, 272] on p "**********" at bounding box center [741, 1] width 373 height 1273
click at [569, 304] on p "**********" at bounding box center [741, 1] width 373 height 1273
click at [569, 346] on p "**********" at bounding box center [741, 1] width 373 height 1273
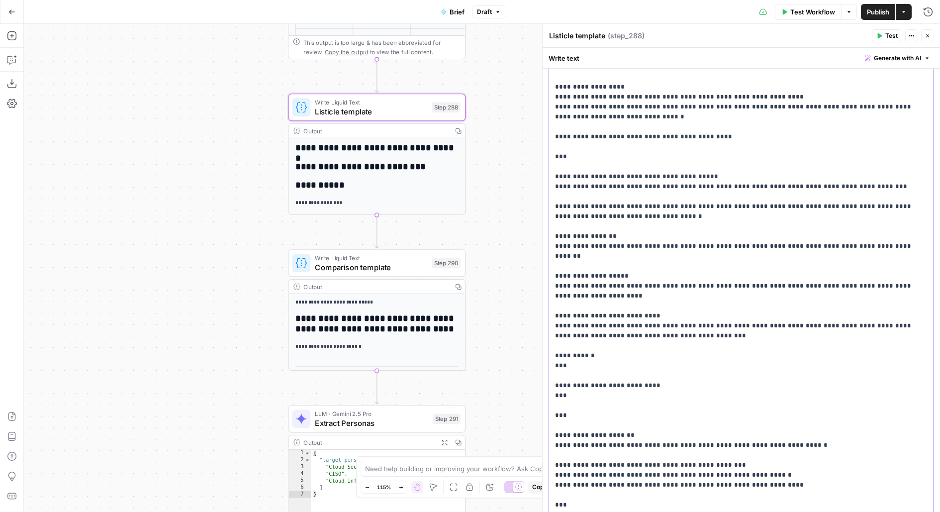
scroll to position [767, 0]
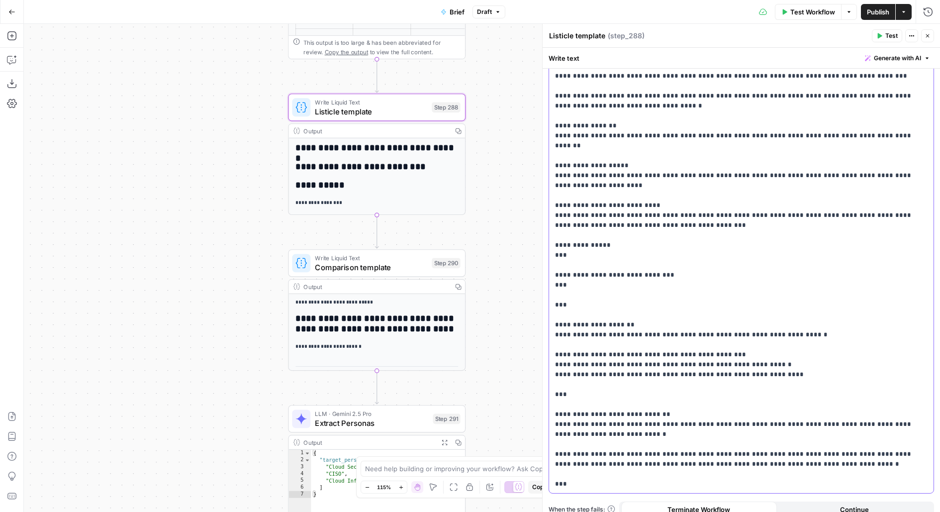
scroll to position [887, 0]
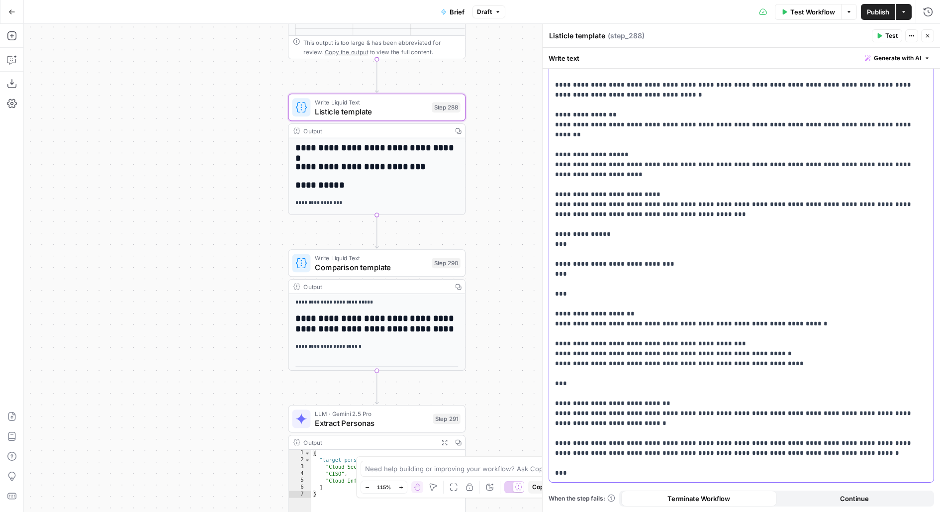
click at [443, 87] on span "Test" at bounding box center [449, 86] width 14 height 10
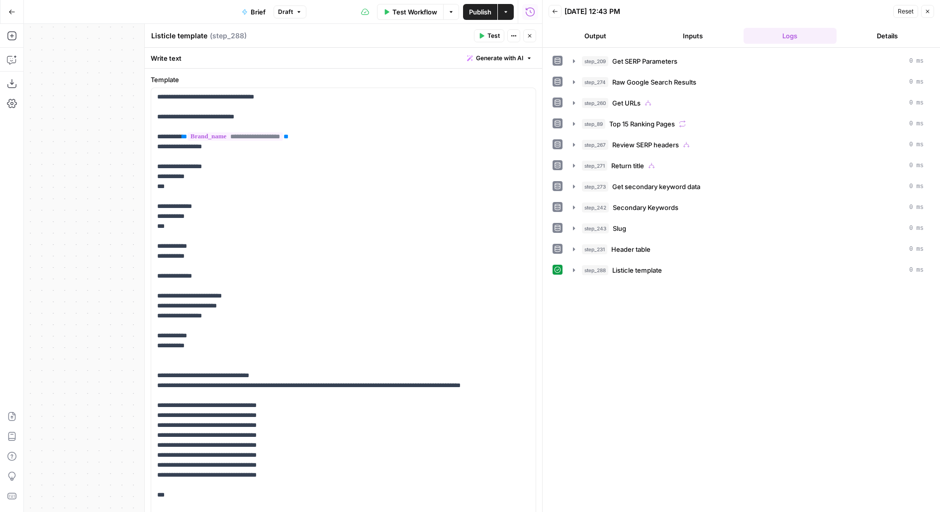
click at [530, 36] on icon "button" at bounding box center [530, 36] width 6 height 6
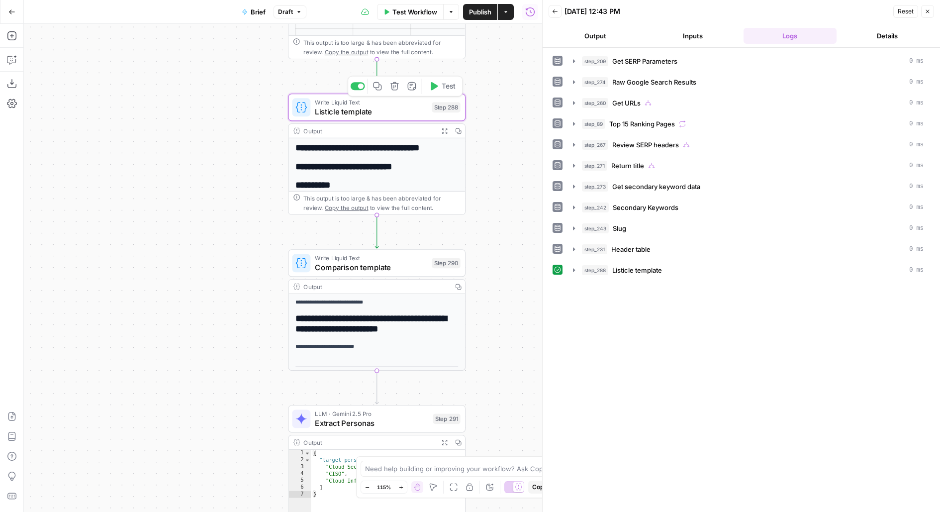
click at [416, 106] on span "Listicle template" at bounding box center [371, 110] width 112 height 11
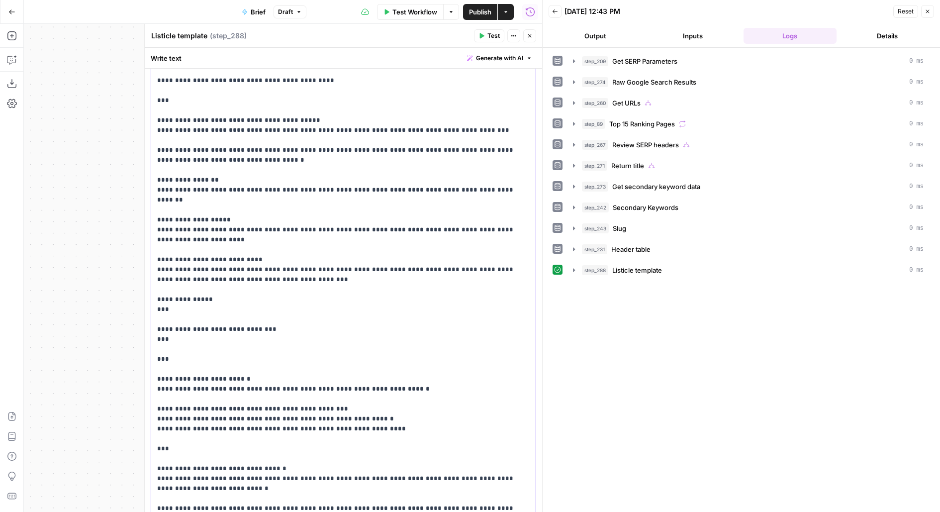
scroll to position [878, 0]
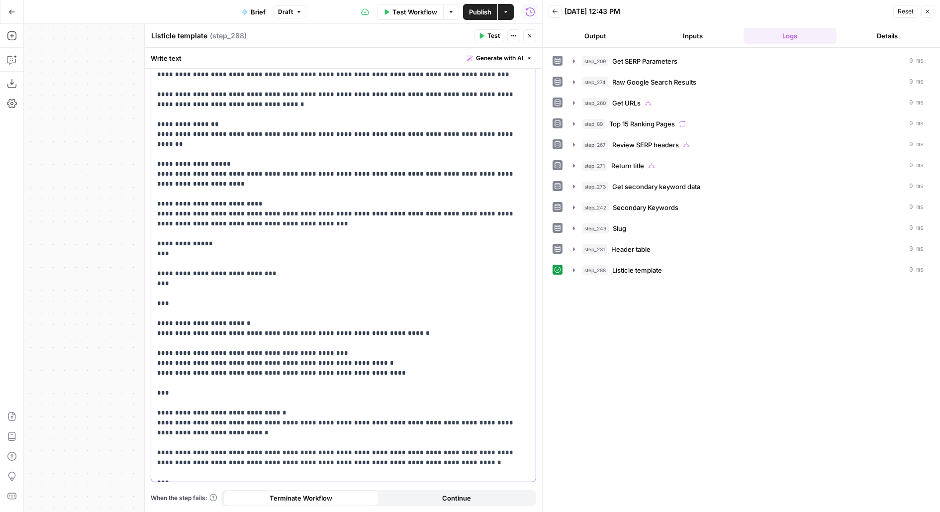
drag, startPoint x: 158, startPoint y: 348, endPoint x: 282, endPoint y: 508, distance: 203.4
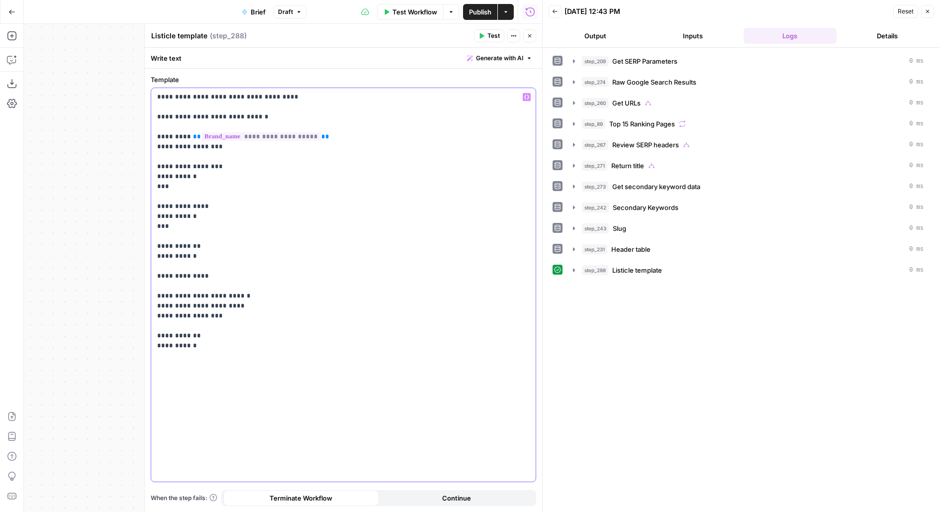
scroll to position [0, 0]
click at [534, 33] on button "Close" at bounding box center [529, 35] width 13 height 13
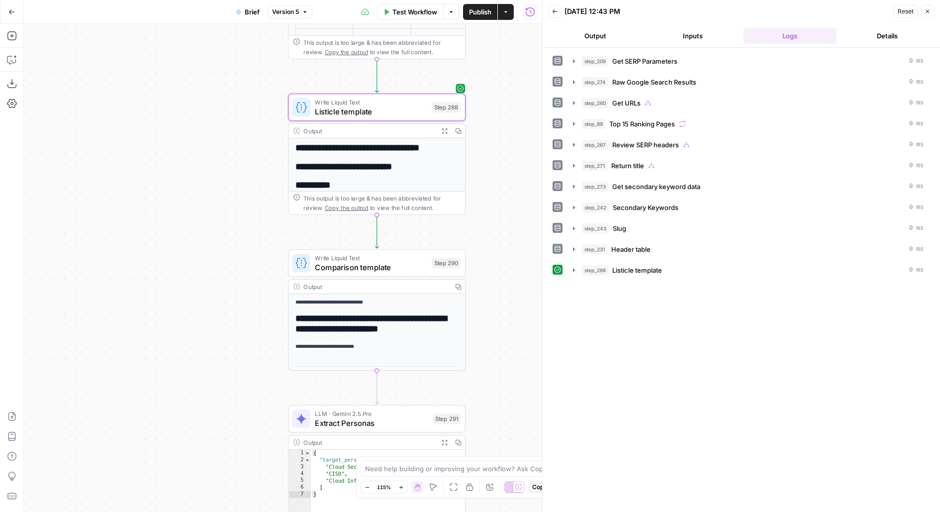
click at [395, 269] on span "Comparison template" at bounding box center [371, 266] width 112 height 11
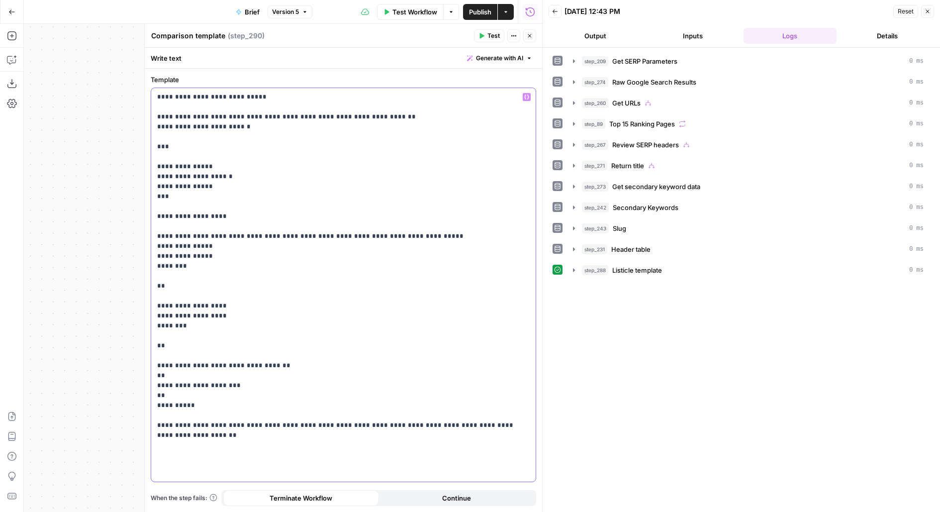
click at [395, 268] on p "**********" at bounding box center [343, 266] width 373 height 348
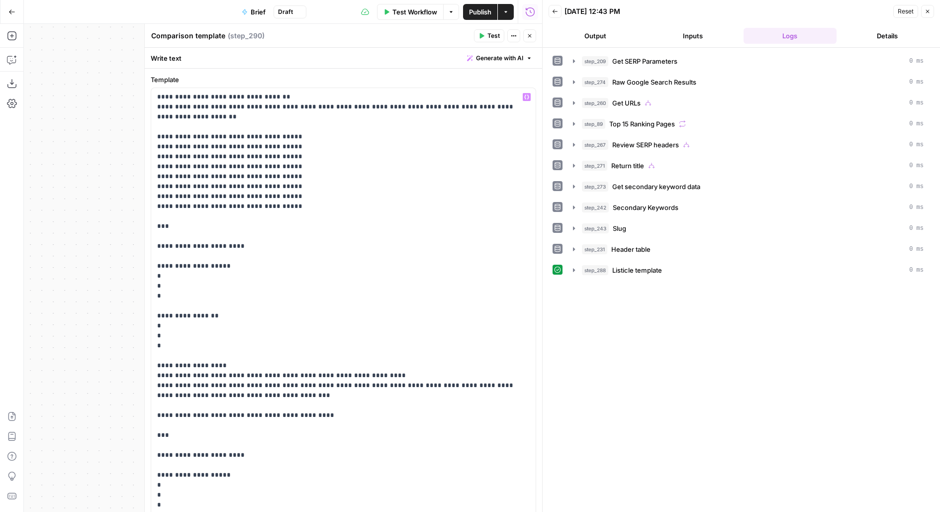
click at [494, 34] on span "Test" at bounding box center [493, 35] width 12 height 9
click at [530, 36] on icon "button" at bounding box center [529, 35] width 3 height 3
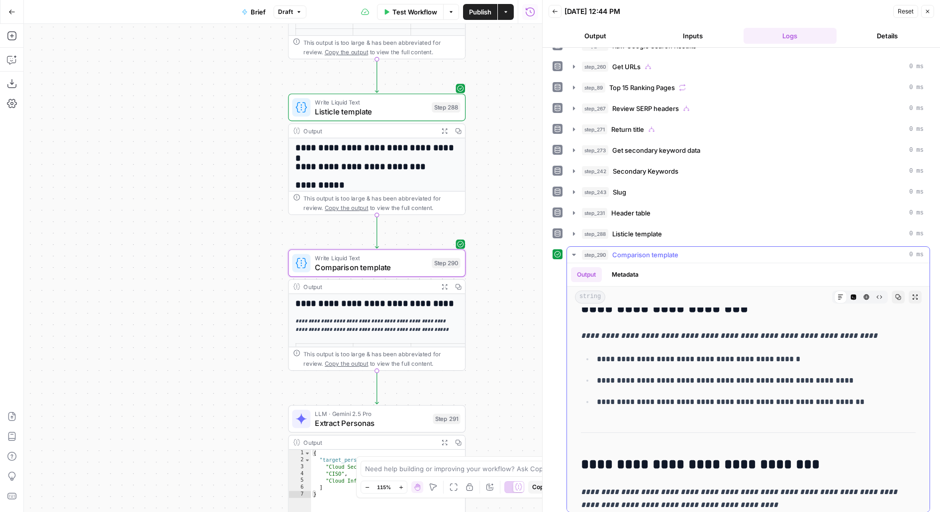
scroll to position [1471, 0]
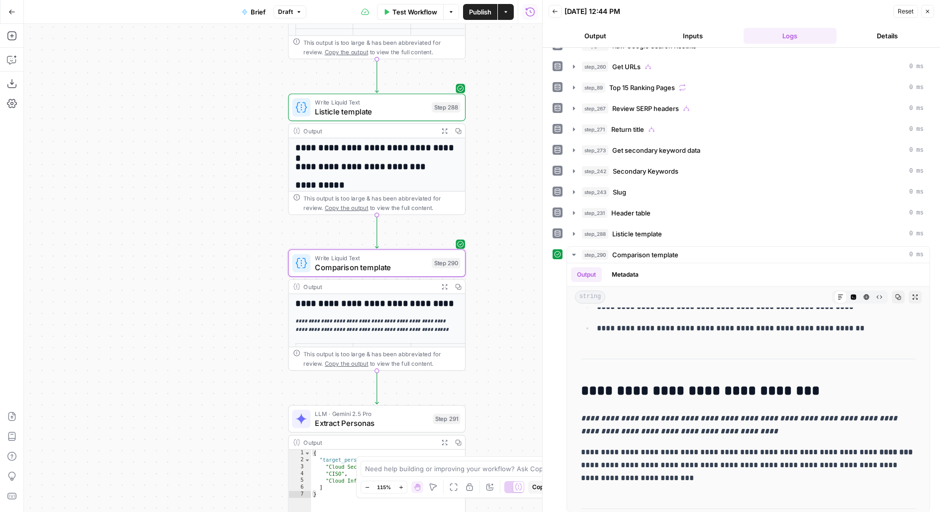
click at [419, 104] on span "Write Liquid Text" at bounding box center [371, 101] width 112 height 9
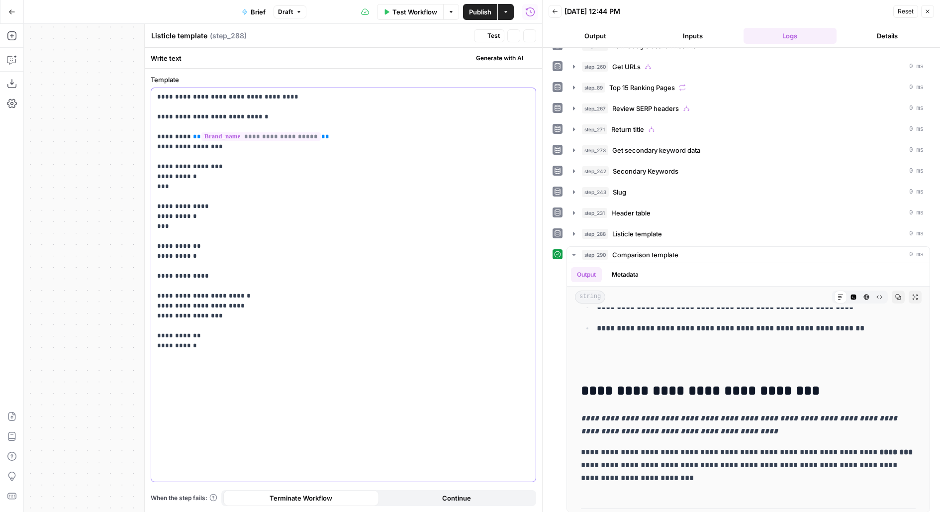
click at [451, 220] on p "**********" at bounding box center [343, 221] width 373 height 259
click at [532, 36] on icon "button" at bounding box center [530, 36] width 6 height 6
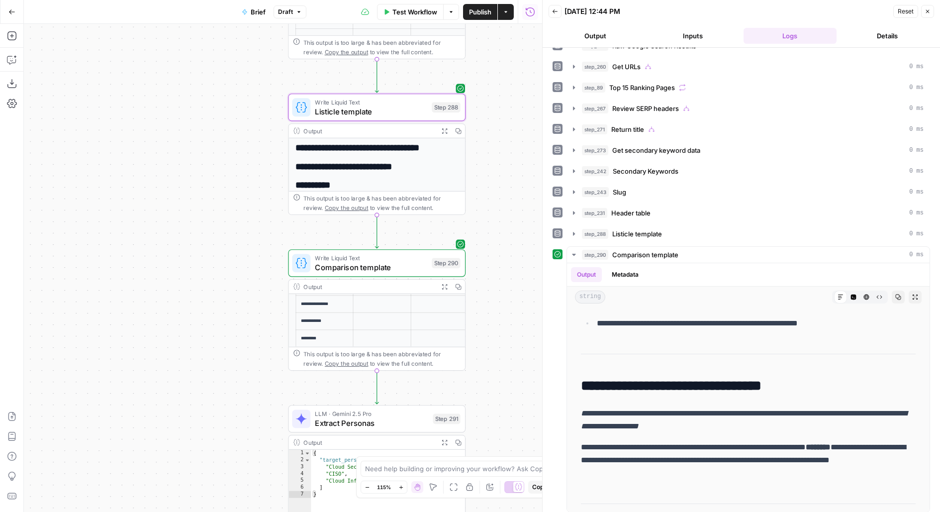
scroll to position [94, 0]
click at [450, 108] on div "Step 288" at bounding box center [446, 107] width 29 height 10
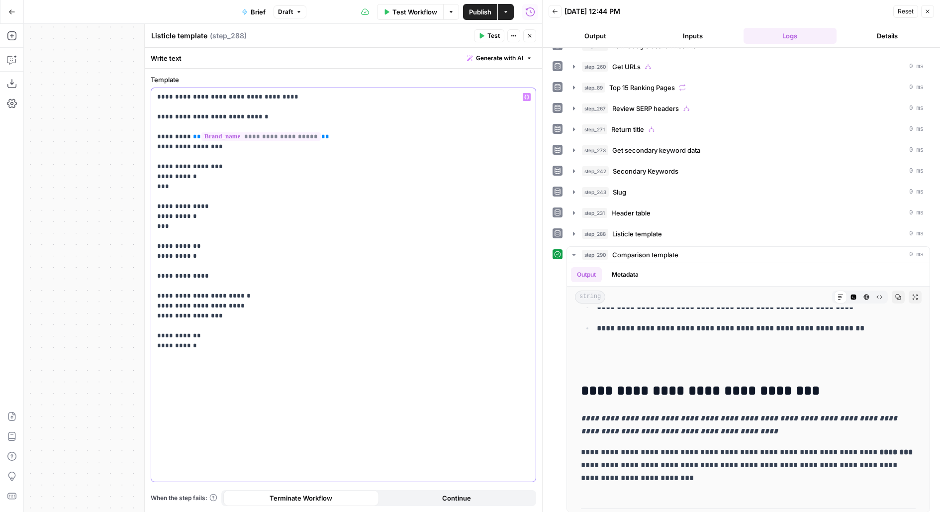
drag, startPoint x: 249, startPoint y: 418, endPoint x: 152, endPoint y: -52, distance: 480.3
click at [152, 0] on html "Wiz New Home Browse Insights Opportunities Your Data Flightpath Recent Grids Co…" at bounding box center [470, 256] width 940 height 512
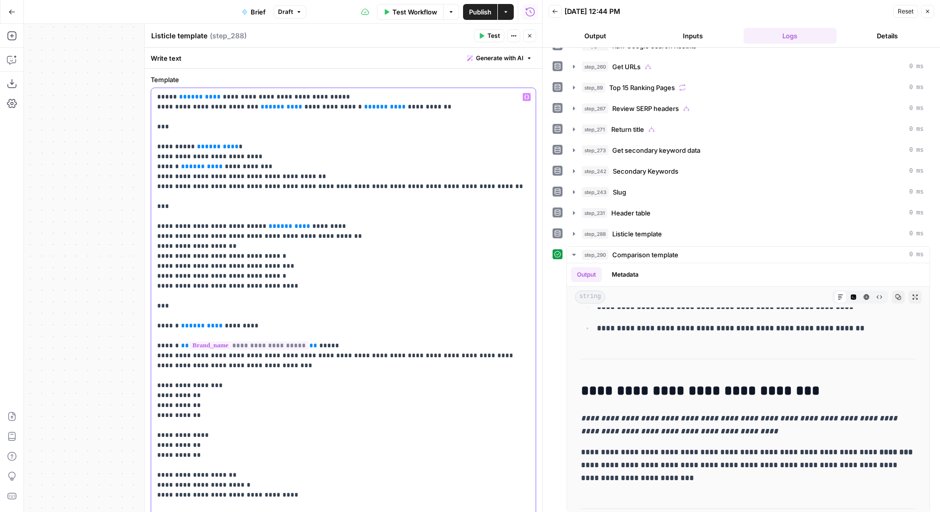
click at [187, 98] on span "*******" at bounding box center [200, 96] width 26 height 6
click at [187, 97] on span "*******" at bounding box center [200, 96] width 26 height 6
click at [261, 105] on span "**" at bounding box center [265, 106] width 8 height 6
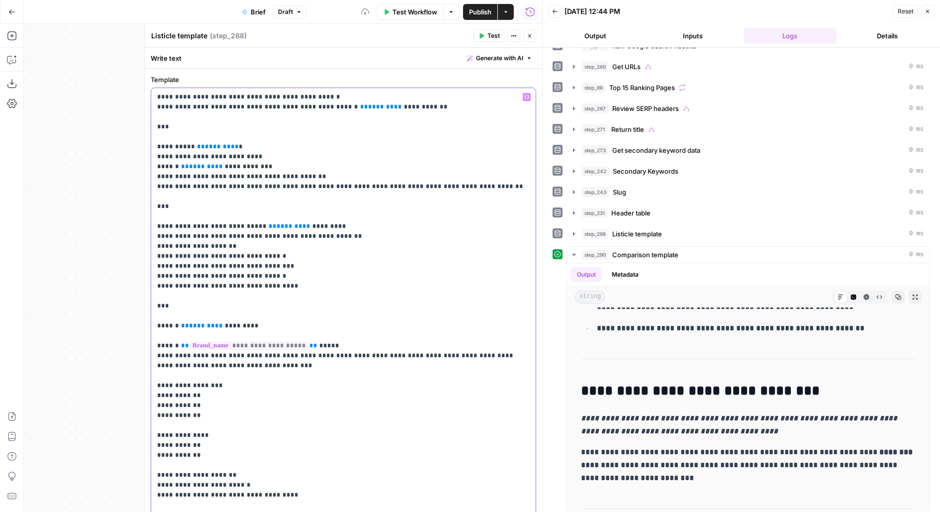
click at [231, 150] on span "**" at bounding box center [235, 146] width 8 height 6
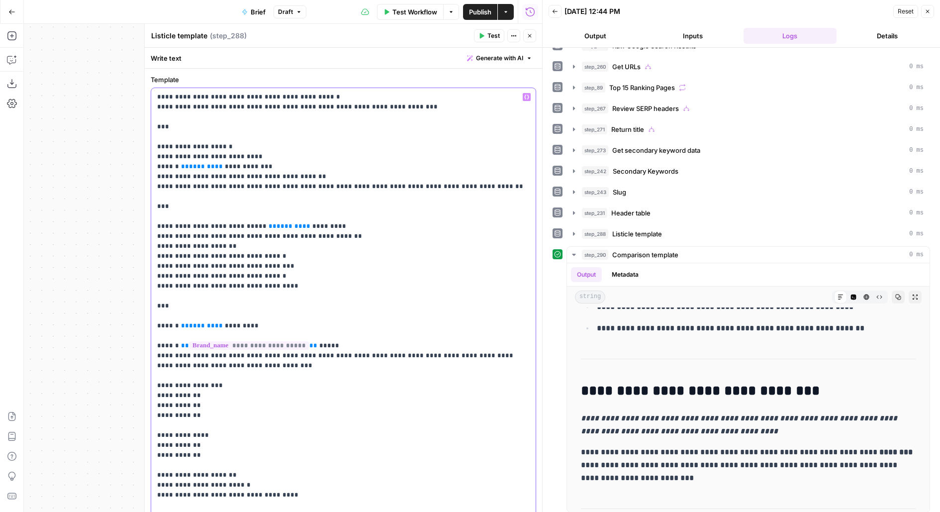
click at [215, 165] on span "**" at bounding box center [219, 166] width 8 height 6
click at [268, 227] on span "**" at bounding box center [272, 226] width 8 height 6
click at [183, 322] on span "**" at bounding box center [185, 325] width 8 height 6
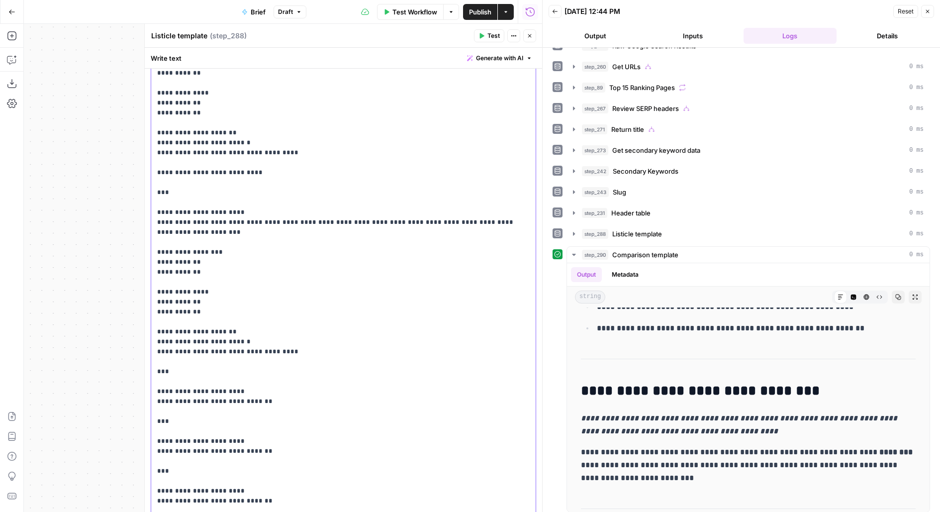
scroll to position [499, 0]
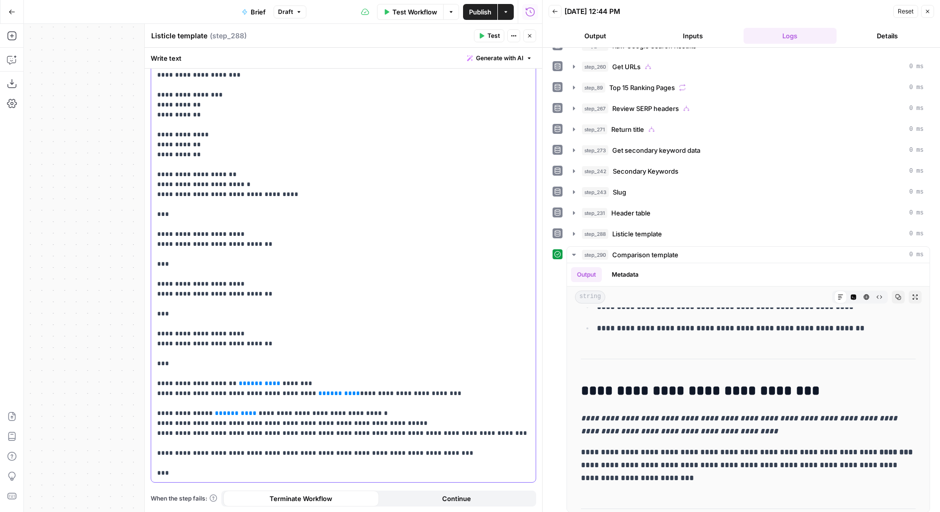
drag, startPoint x: 234, startPoint y: 383, endPoint x: 255, endPoint y: 329, distance: 58.5
click at [239, 383] on span "**" at bounding box center [243, 383] width 8 height 6
click at [259, 384] on p "**********" at bounding box center [343, 35] width 373 height 885
click at [335, 391] on p "**********" at bounding box center [343, 35] width 373 height 885
click at [249, 415] on span "**" at bounding box center [253, 413] width 8 height 6
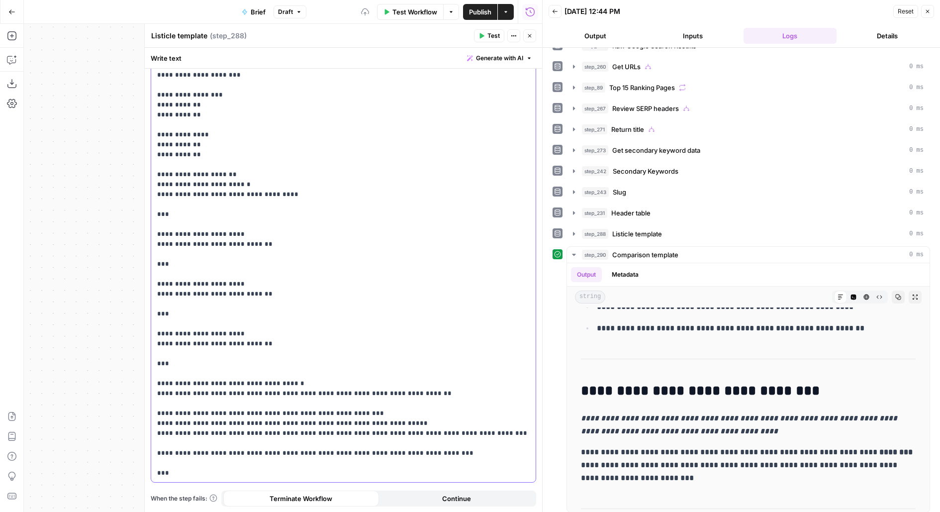
click at [216, 416] on p "**********" at bounding box center [343, 35] width 373 height 885
click at [530, 34] on icon "button" at bounding box center [530, 36] width 6 height 6
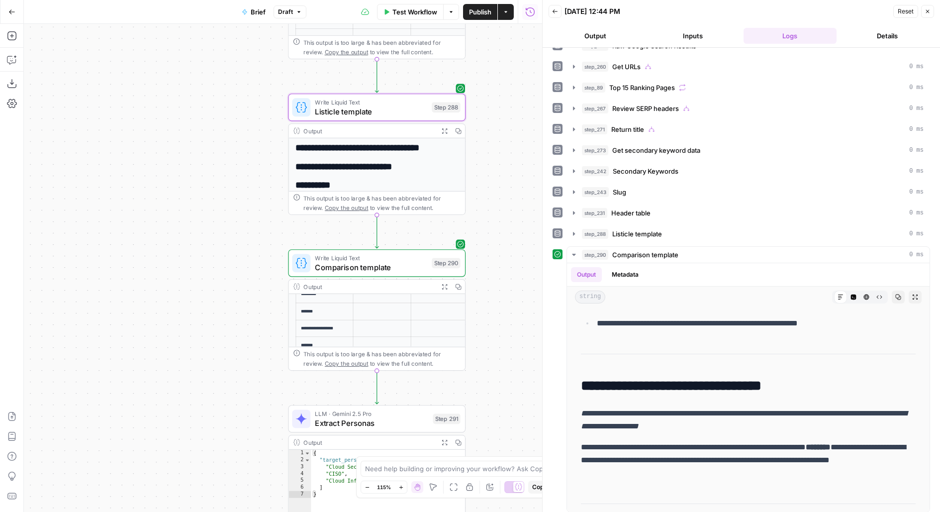
click at [492, 16] on button "Publish" at bounding box center [480, 12] width 34 height 16
click at [446, 91] on button "Test" at bounding box center [441, 86] width 35 height 15
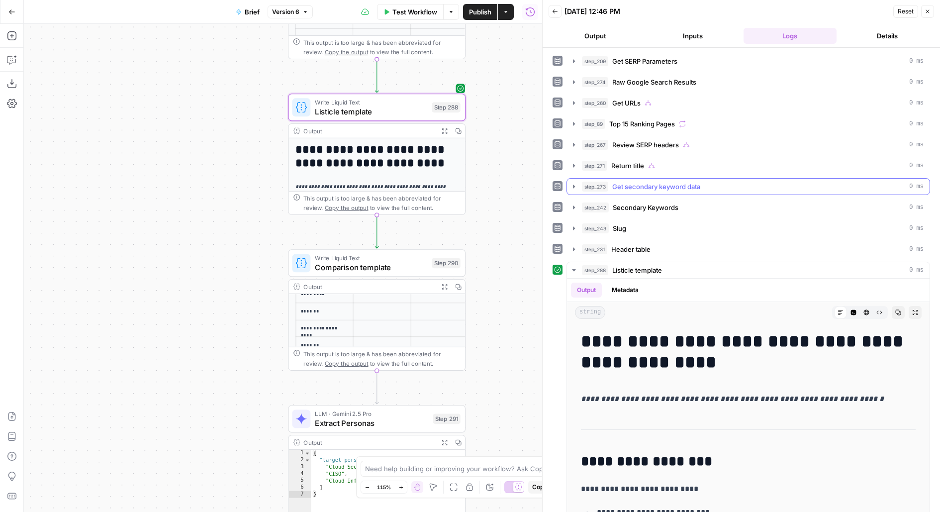
scroll to position [15, 0]
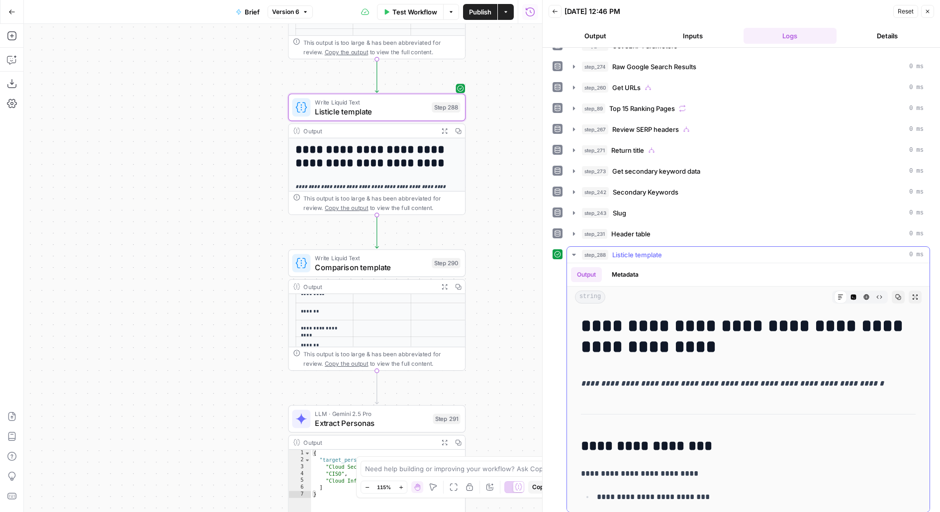
click at [916, 294] on icon "button" at bounding box center [915, 297] width 6 height 6
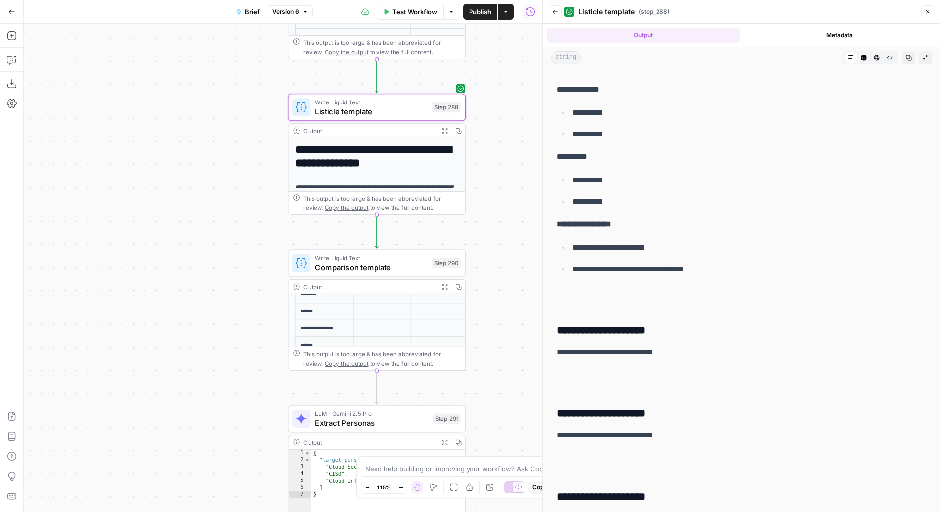
scroll to position [1142, 0]
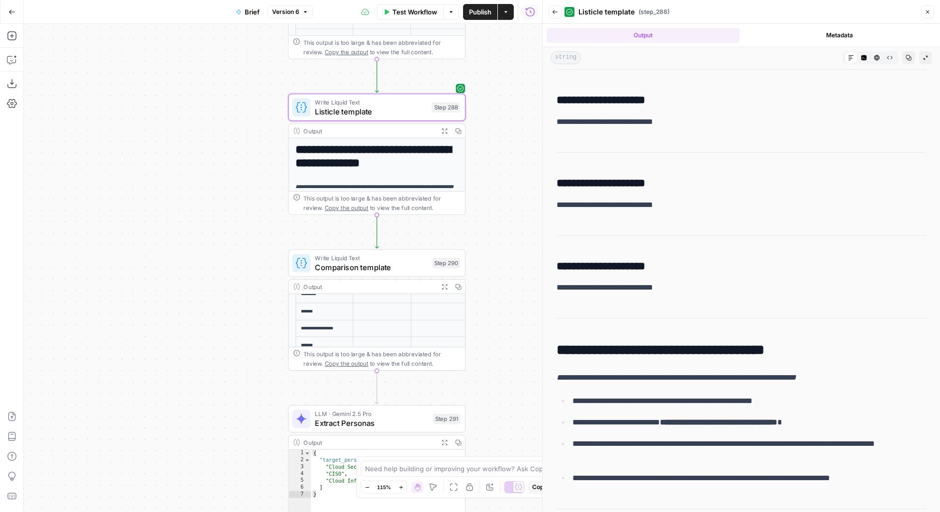
drag, startPoint x: 488, startPoint y: 330, endPoint x: 488, endPoint y: 226, distance: 104.4
click at [488, 226] on div "true false false true false true false true false true Workflow Set Inputs Inpu…" at bounding box center [283, 268] width 518 height 488
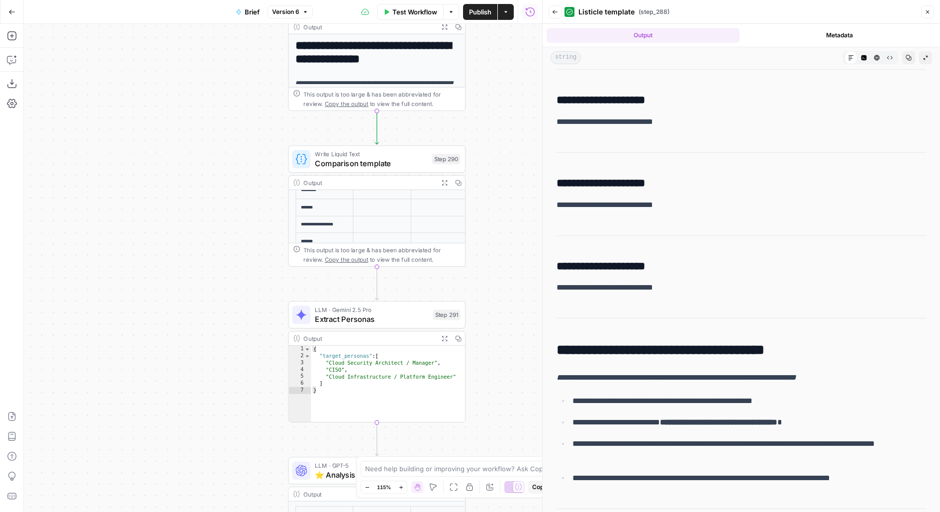
drag, startPoint x: 485, startPoint y: 378, endPoint x: 485, endPoint y: 268, distance: 109.9
click at [486, 269] on div "true false false true false true false true false true Workflow Set Inputs Inpu…" at bounding box center [283, 268] width 518 height 488
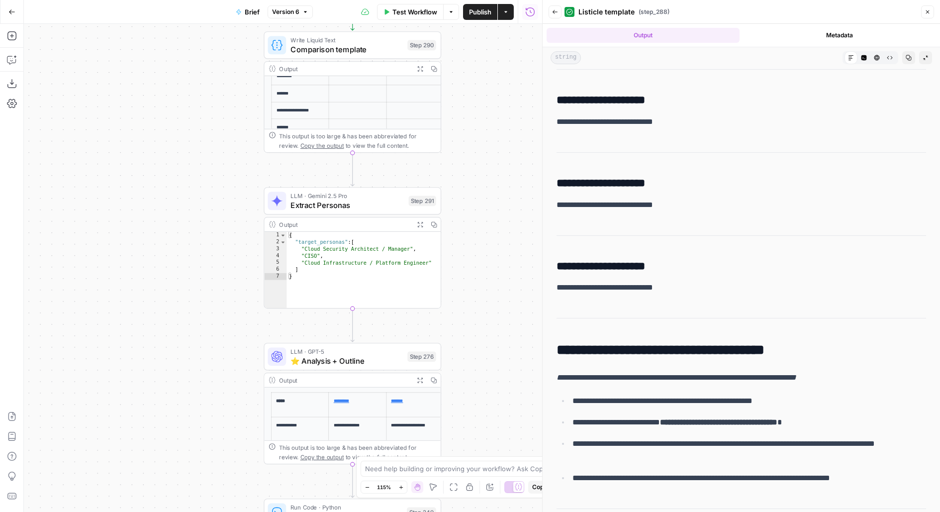
drag, startPoint x: 485, startPoint y: 270, endPoint x: 442, endPoint y: 252, distance: 47.2
click at [442, 252] on div "true false false true false true false true false true Workflow Set Inputs Inpu…" at bounding box center [283, 268] width 518 height 488
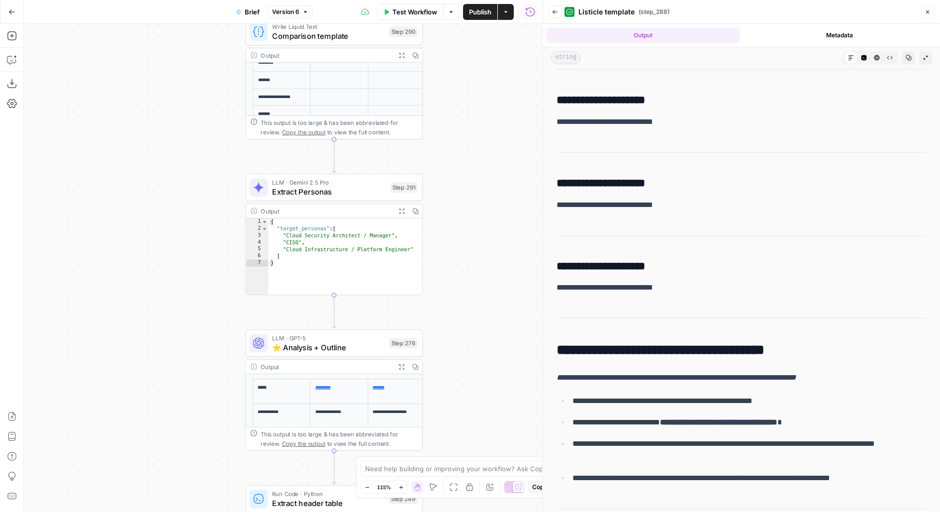
click at [553, 6] on button "Back" at bounding box center [554, 11] width 13 height 13
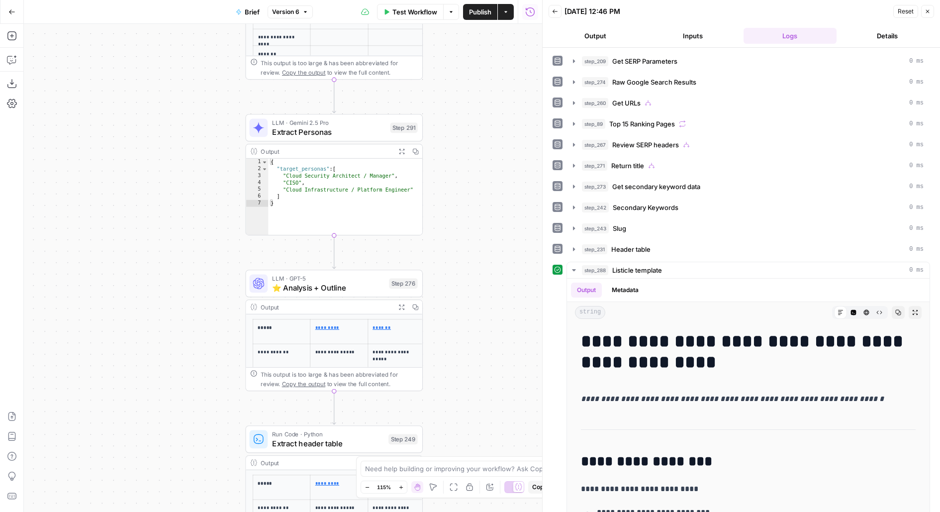
drag, startPoint x: 473, startPoint y: 269, endPoint x: 473, endPoint y: 209, distance: 60.2
click at [473, 211] on div "true false false true false true false true false true Workflow Set Inputs Inpu…" at bounding box center [283, 268] width 518 height 488
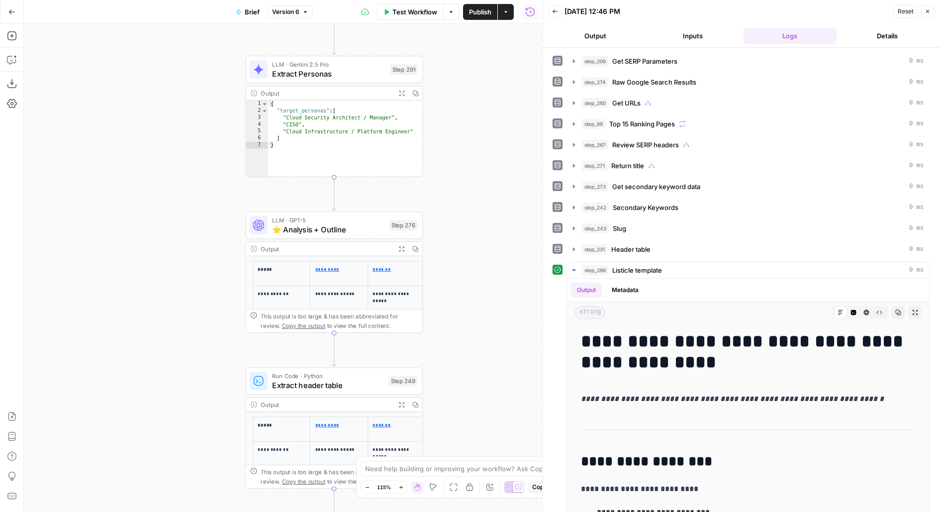
click at [485, 12] on span "Publish" at bounding box center [480, 12] width 22 height 10
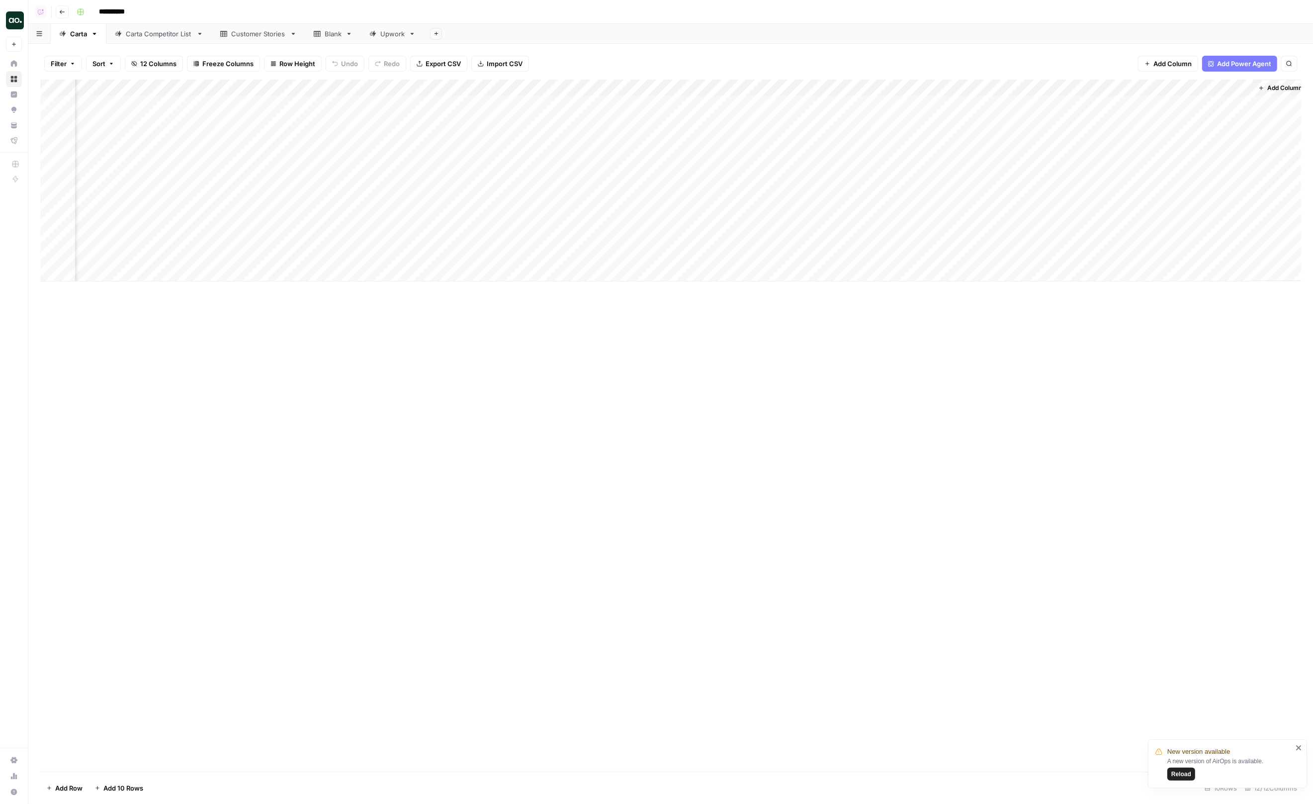
scroll to position [0, 77]
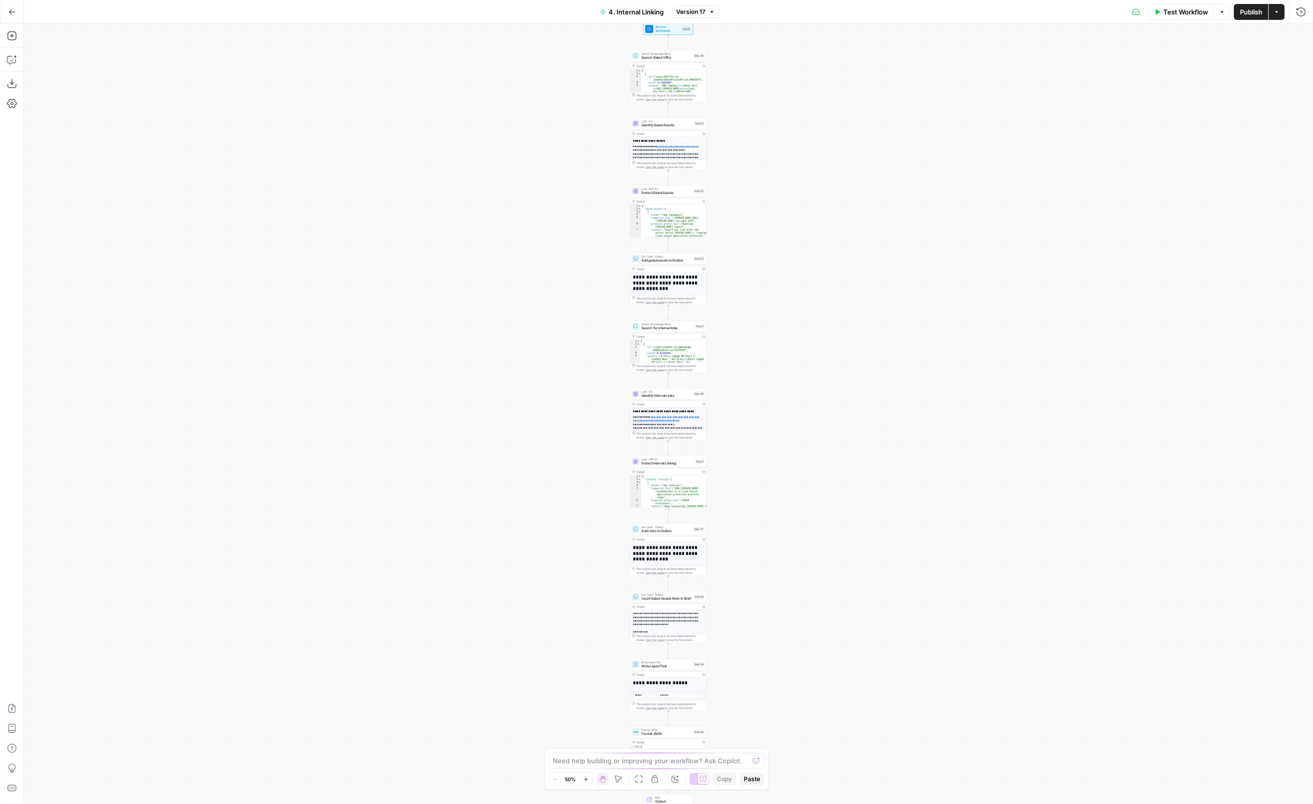
drag, startPoint x: 774, startPoint y: 431, endPoint x: 774, endPoint y: 269, distance: 161.6
click at [774, 270] on div "Workflow Set Inputs Inputs Search Knowledge Base Search Gated URLs Step 49 Outp…" at bounding box center [668, 414] width 1289 height 780
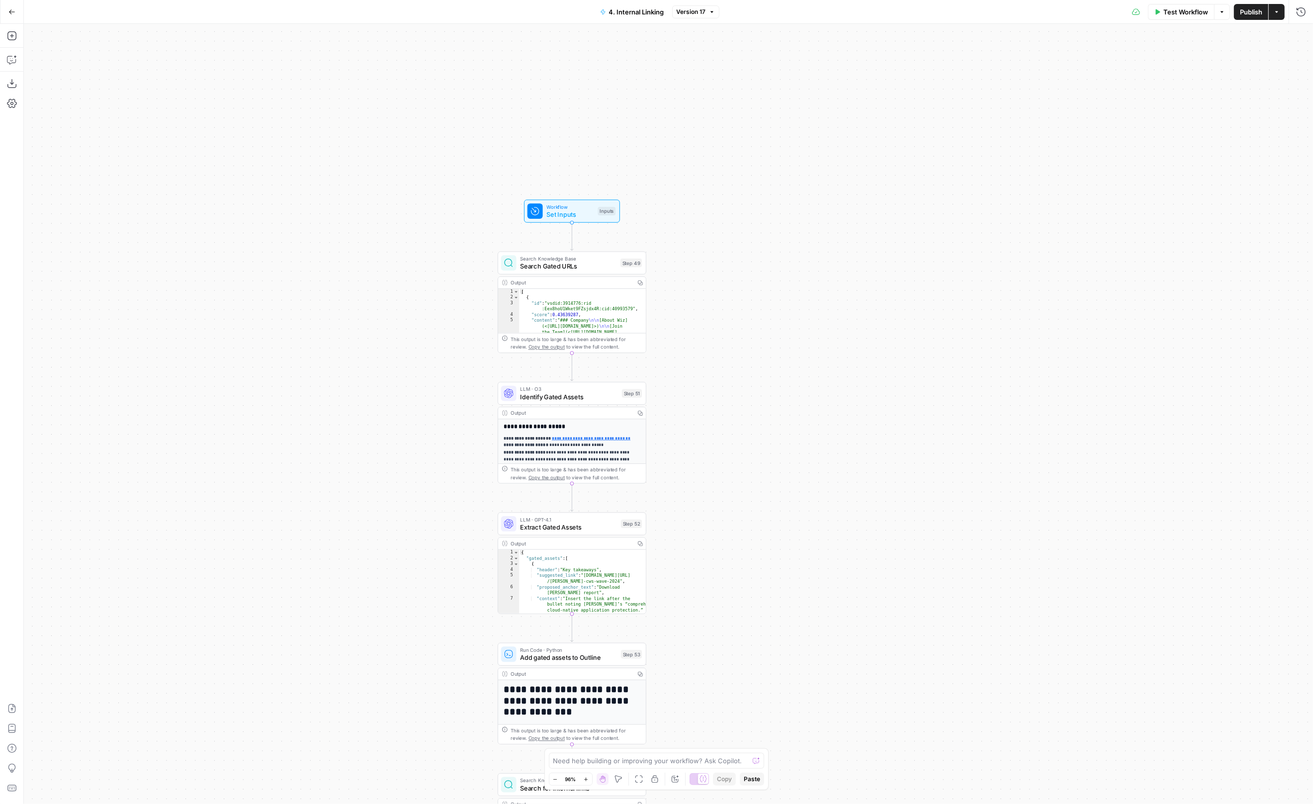
drag, startPoint x: 737, startPoint y: 360, endPoint x: 745, endPoint y: 317, distance: 44.0
click at [745, 317] on div "Workflow Set Inputs Inputs Search Knowledge Base Search Gated URLs Step 49 Outp…" at bounding box center [668, 414] width 1289 height 780
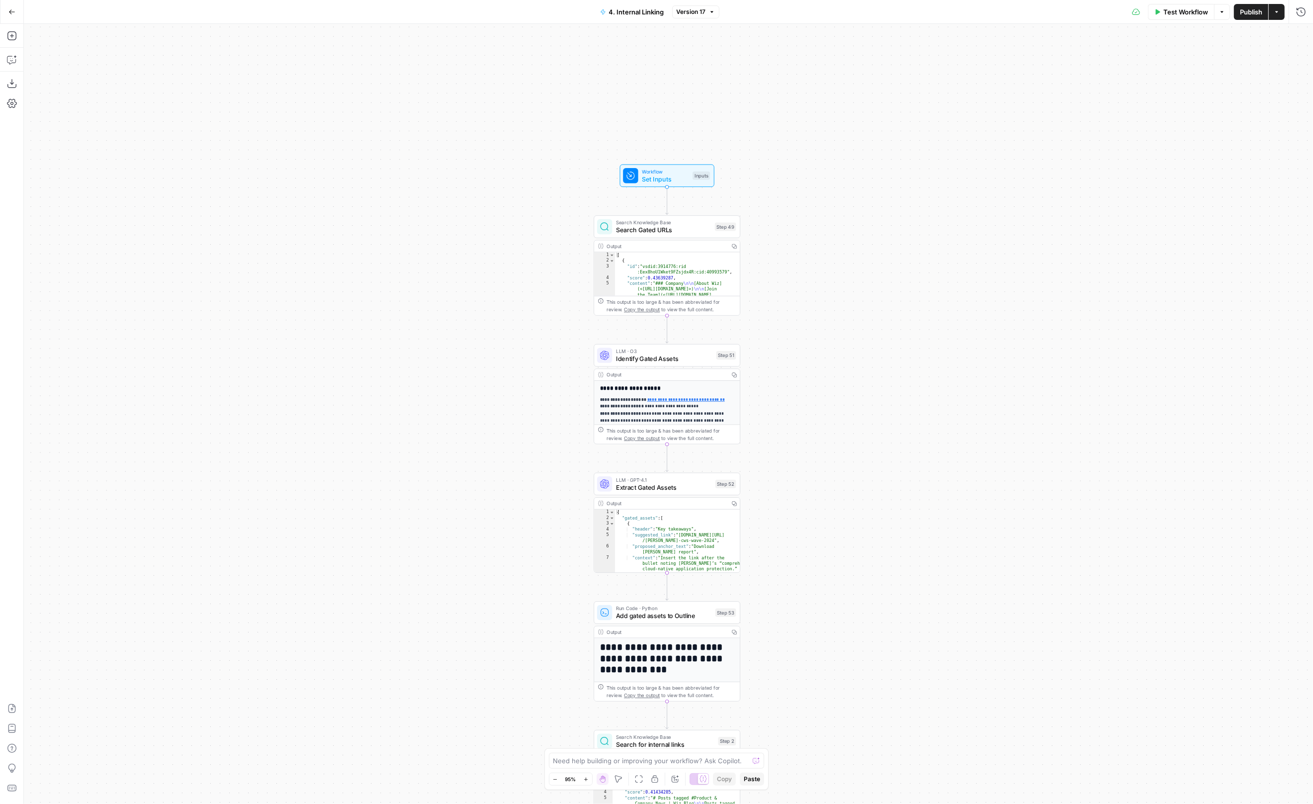
drag, startPoint x: 804, startPoint y: 430, endPoint x: 795, endPoint y: 406, distance: 25.2
click at [795, 406] on div "Workflow Set Inputs Inputs Search Knowledge Base Search Gated URLs Step 49 Outp…" at bounding box center [668, 414] width 1289 height 780
click at [771, 538] on div "Workflow Set Inputs Inputs Search Knowledge Base Search Gated URLs Step 49 Outp…" at bounding box center [668, 414] width 1289 height 780
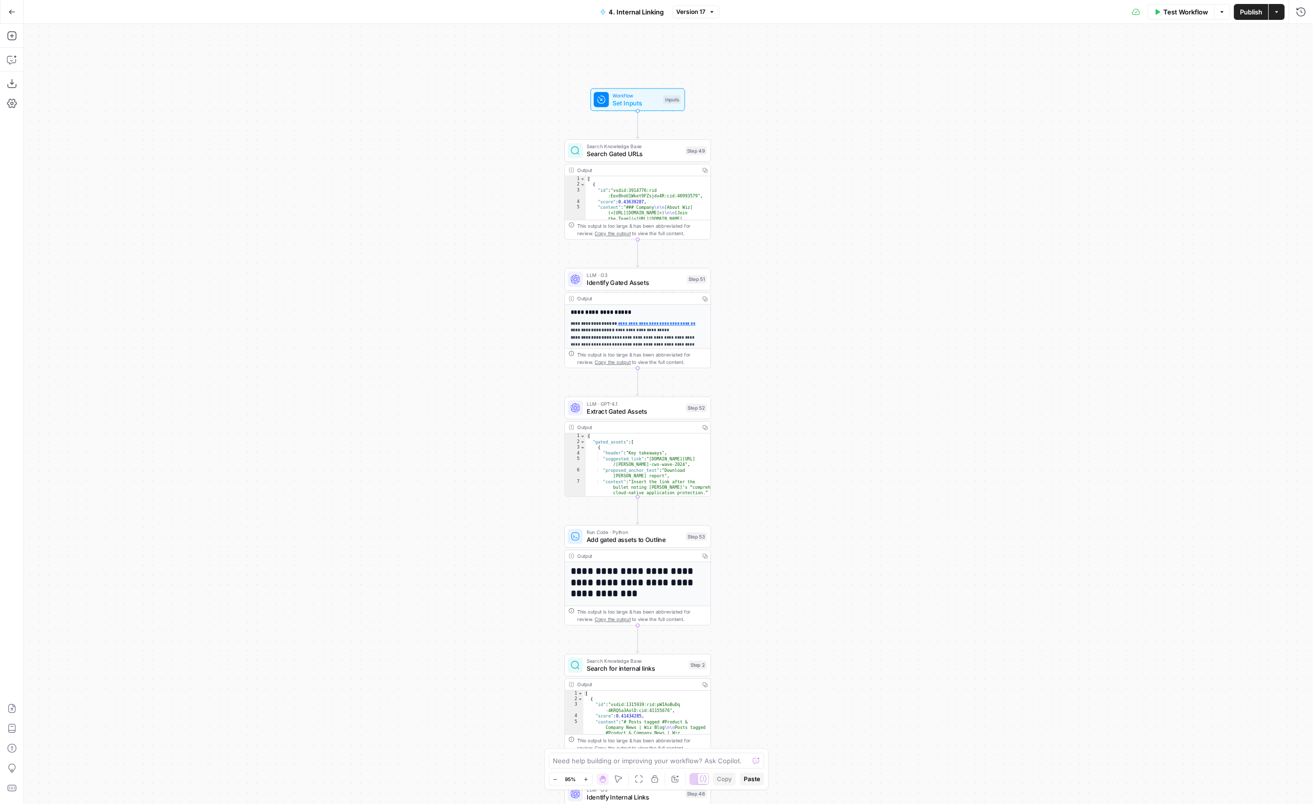
drag, startPoint x: 771, startPoint y: 538, endPoint x: 746, endPoint y: 466, distance: 76.0
click at [746, 466] on div "Workflow Set Inputs Inputs Search Knowledge Base Search Gated URLs Step 49 Outp…" at bounding box center [668, 414] width 1289 height 780
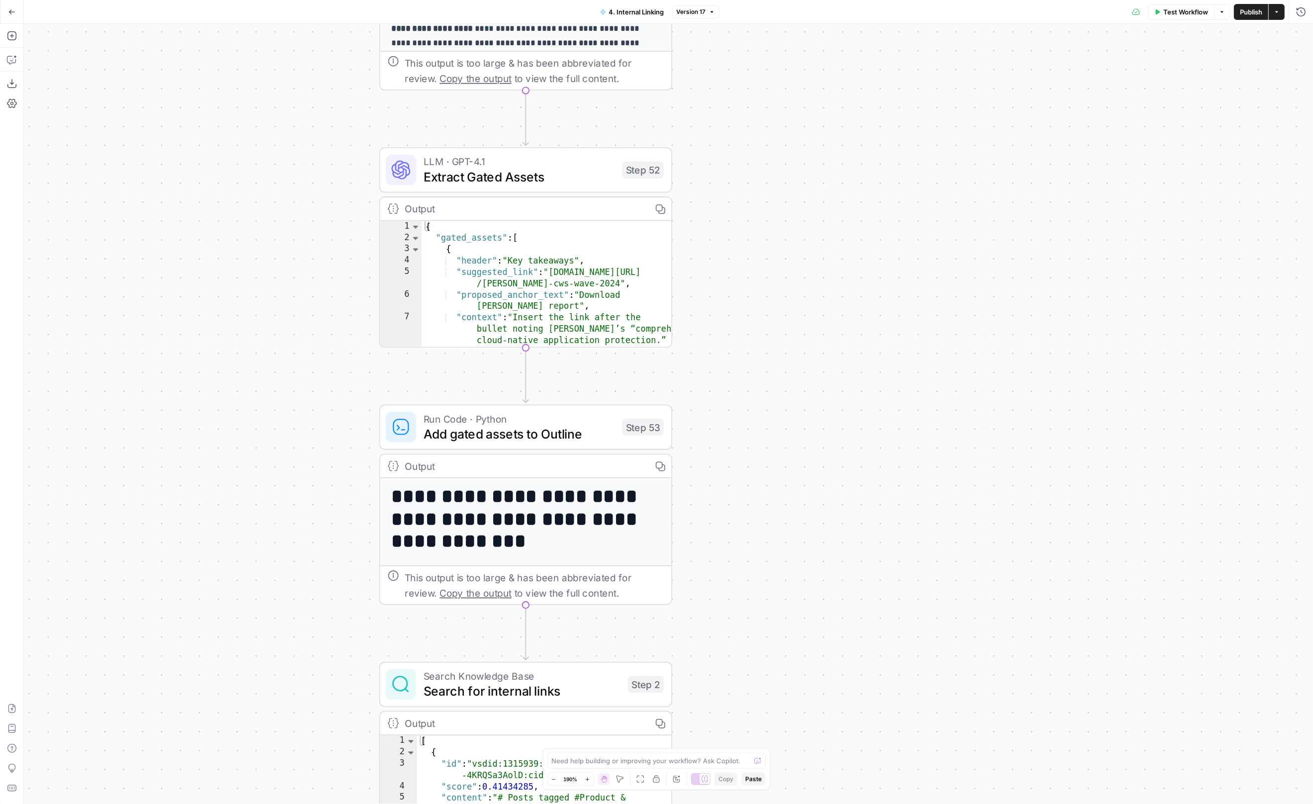
drag, startPoint x: 749, startPoint y: 562, endPoint x: 745, endPoint y: 382, distance: 179.5
click at [745, 382] on div "Workflow Set Inputs Inputs Search Knowledge Base Search Gated URLs Step 49 Outp…" at bounding box center [668, 414] width 1289 height 780
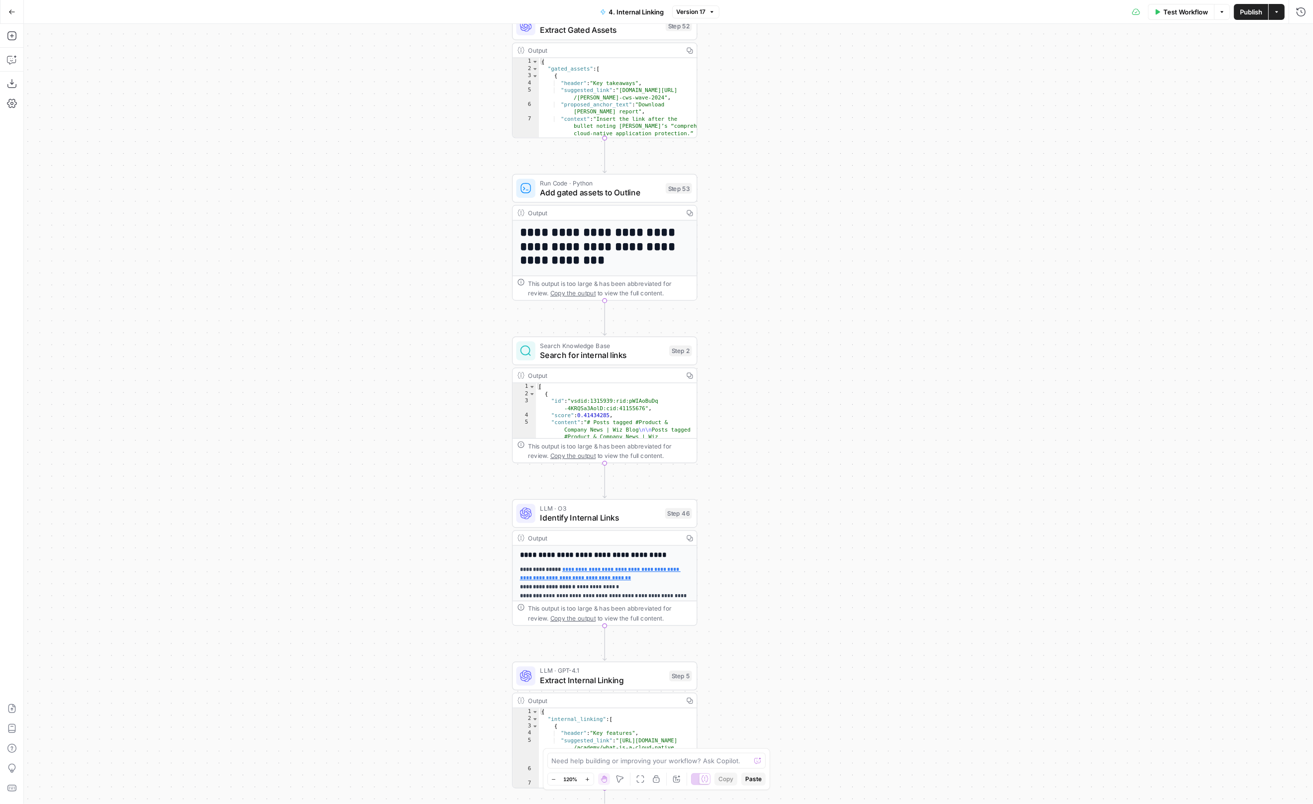
drag, startPoint x: 757, startPoint y: 524, endPoint x: 757, endPoint y: 283, distance: 240.1
click at [757, 297] on div "Workflow Set Inputs Inputs Search Knowledge Base Search Gated URLs Step 49 Outp…" at bounding box center [668, 414] width 1289 height 780
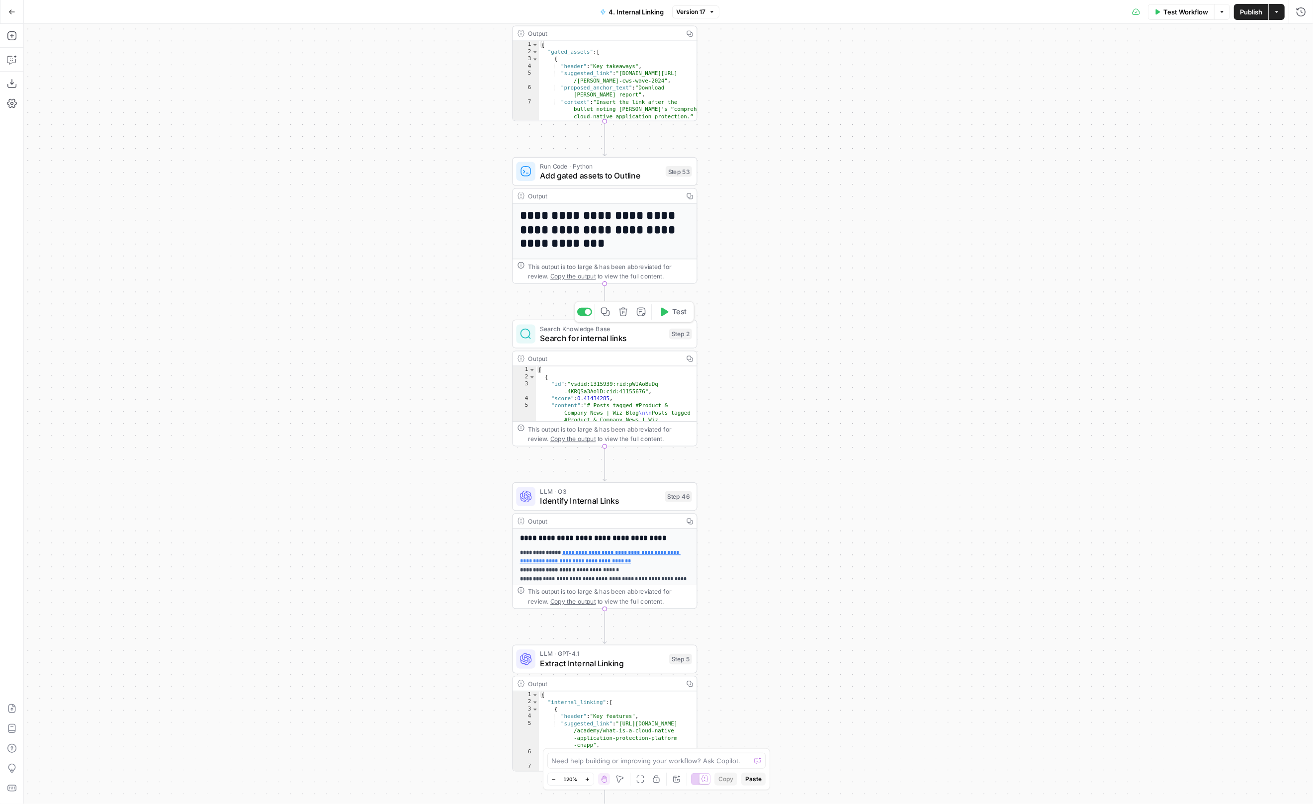
click at [674, 344] on div "Search Knowledge Base Search for internal links Step 2 Copy step Delete step Ad…" at bounding box center [604, 334] width 176 height 20
drag, startPoint x: 748, startPoint y: 495, endPoint x: 738, endPoint y: 301, distance: 194.2
click at [738, 303] on div "Workflow Set Inputs Inputs Search Knowledge Base Search Gated URLs Step 49 Outp…" at bounding box center [668, 414] width 1289 height 780
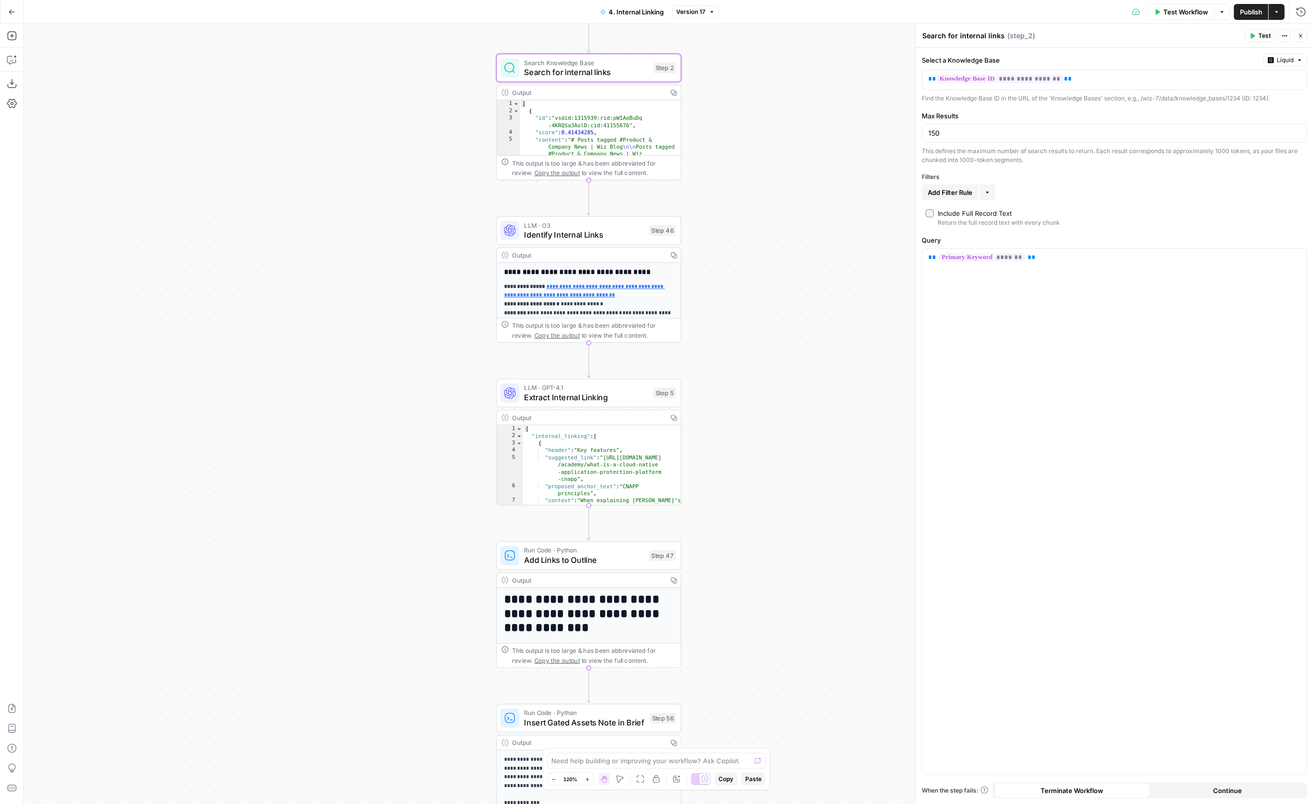
drag, startPoint x: 756, startPoint y: 483, endPoint x: 739, endPoint y: 315, distance: 169.4
click at [740, 325] on div "Workflow Set Inputs Inputs Search Knowledge Base Search Gated URLs Step 49 Outp…" at bounding box center [668, 414] width 1289 height 780
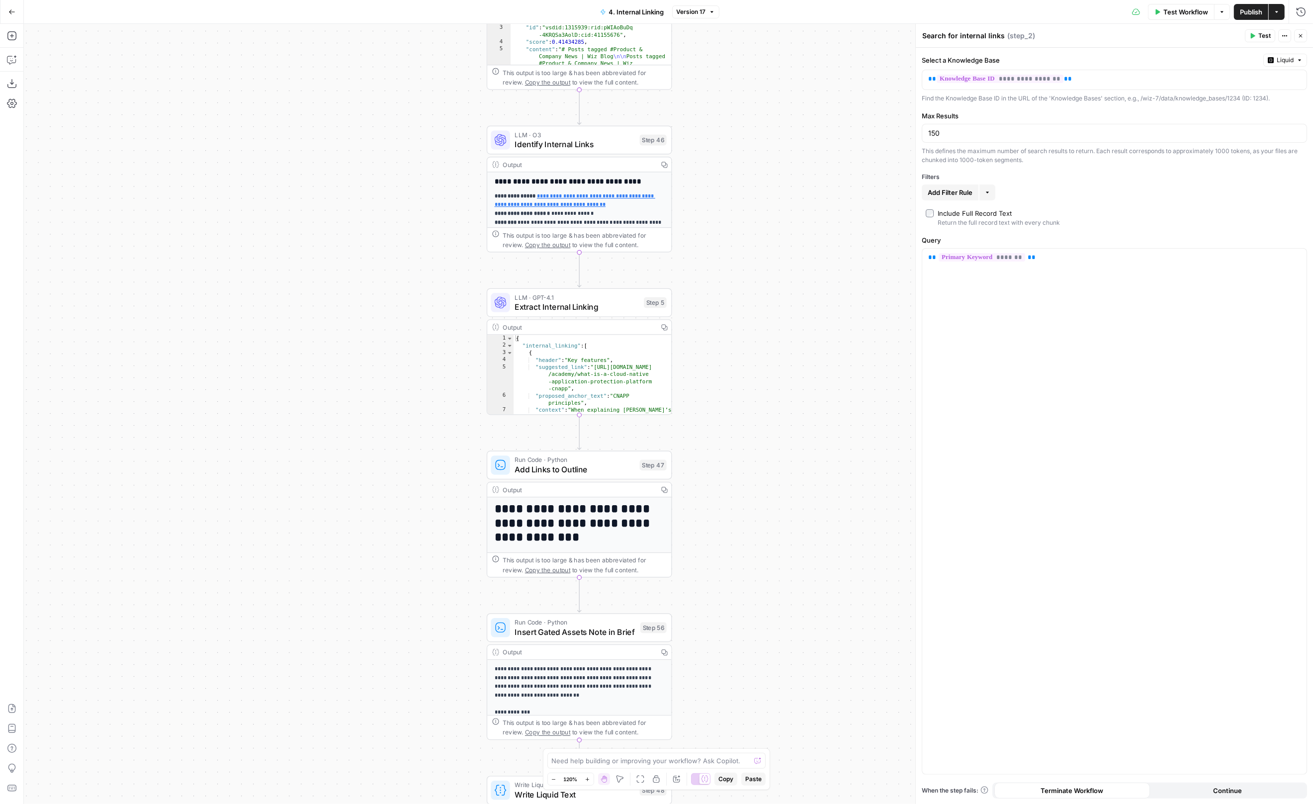
drag, startPoint x: 759, startPoint y: 470, endPoint x: 759, endPoint y: 283, distance: 186.9
click at [759, 286] on div "Workflow Set Inputs Inputs Search Knowledge Base Search Gated URLs Step 49 Outp…" at bounding box center [668, 414] width 1289 height 780
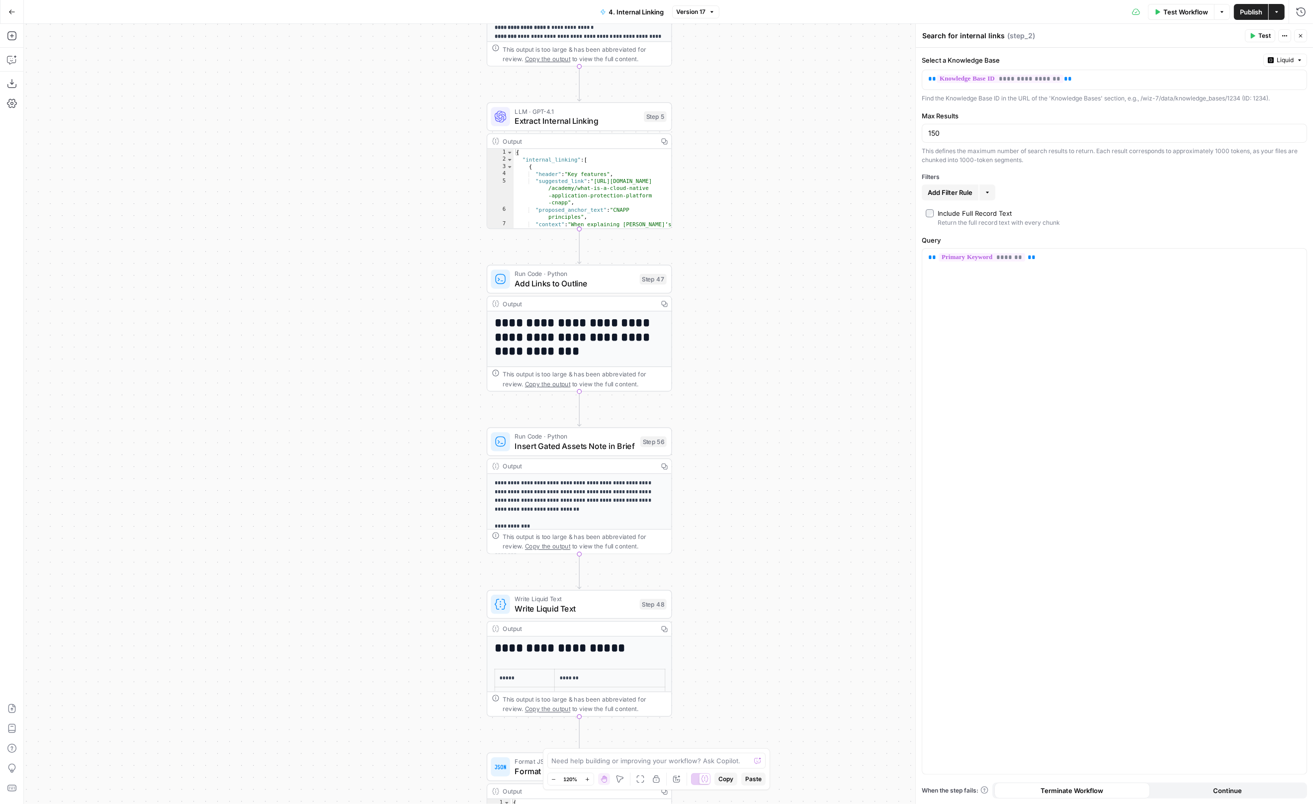
drag, startPoint x: 761, startPoint y: 533, endPoint x: 760, endPoint y: 311, distance: 222.7
click at [760, 312] on div "Workflow Set Inputs Inputs Search Knowledge Base Search Gated URLs Step 49 Outp…" at bounding box center [668, 414] width 1289 height 780
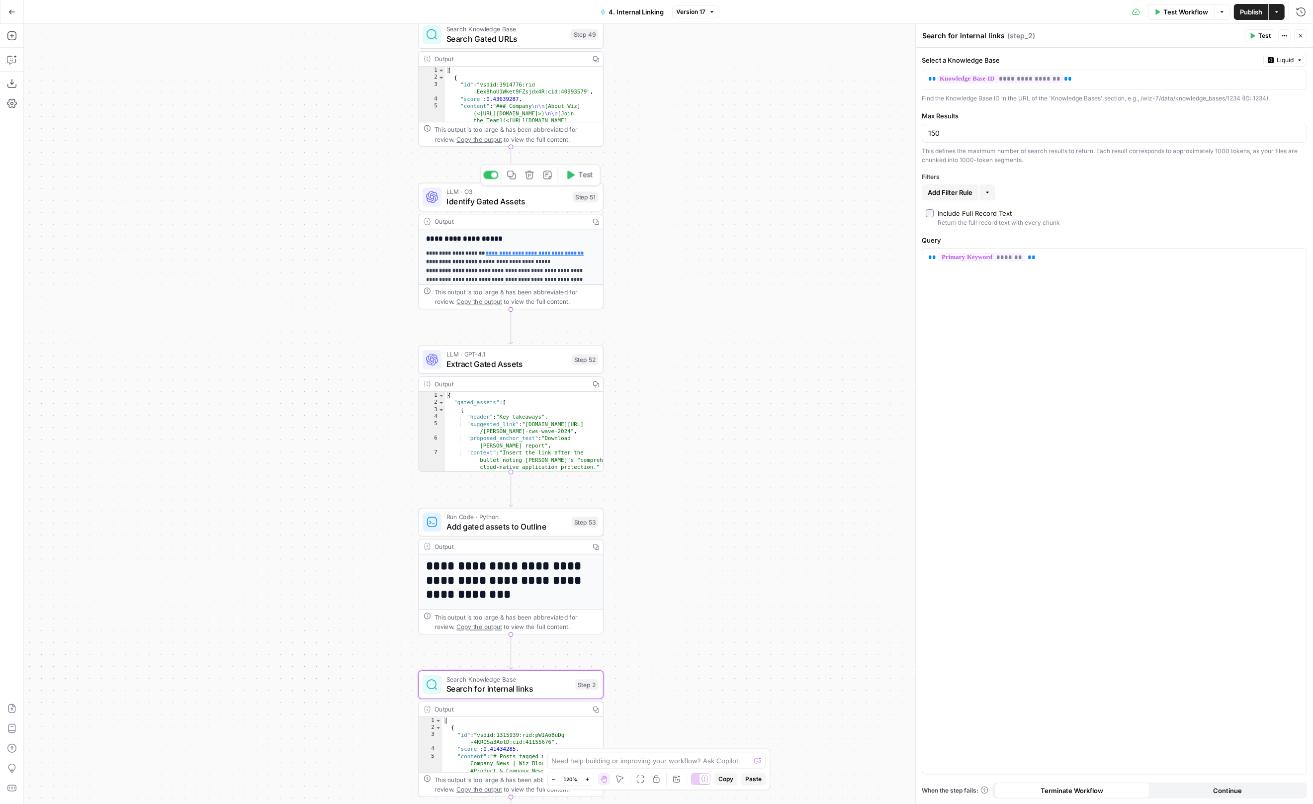
click at [568, 197] on span "Identify Gated Assets" at bounding box center [507, 201] width 122 height 12
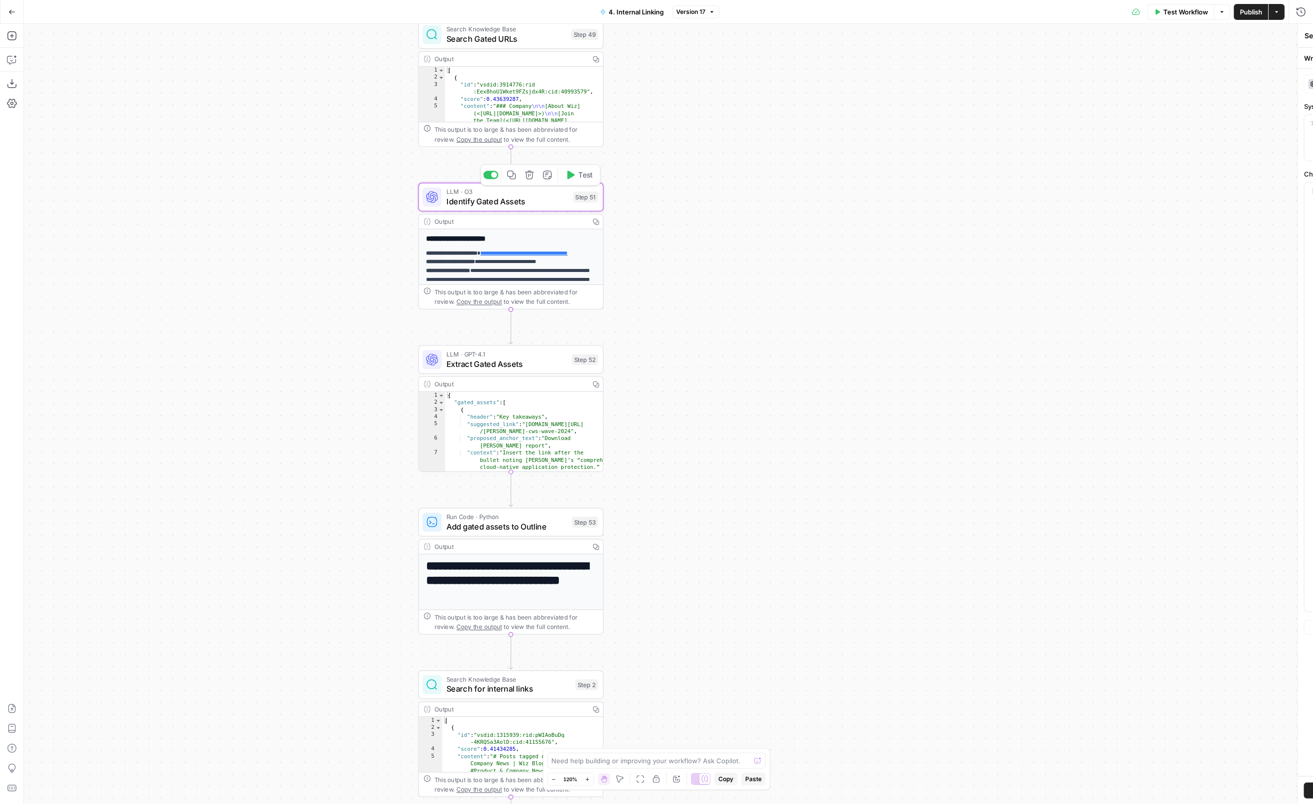
type textarea "Identify Gated Assets"
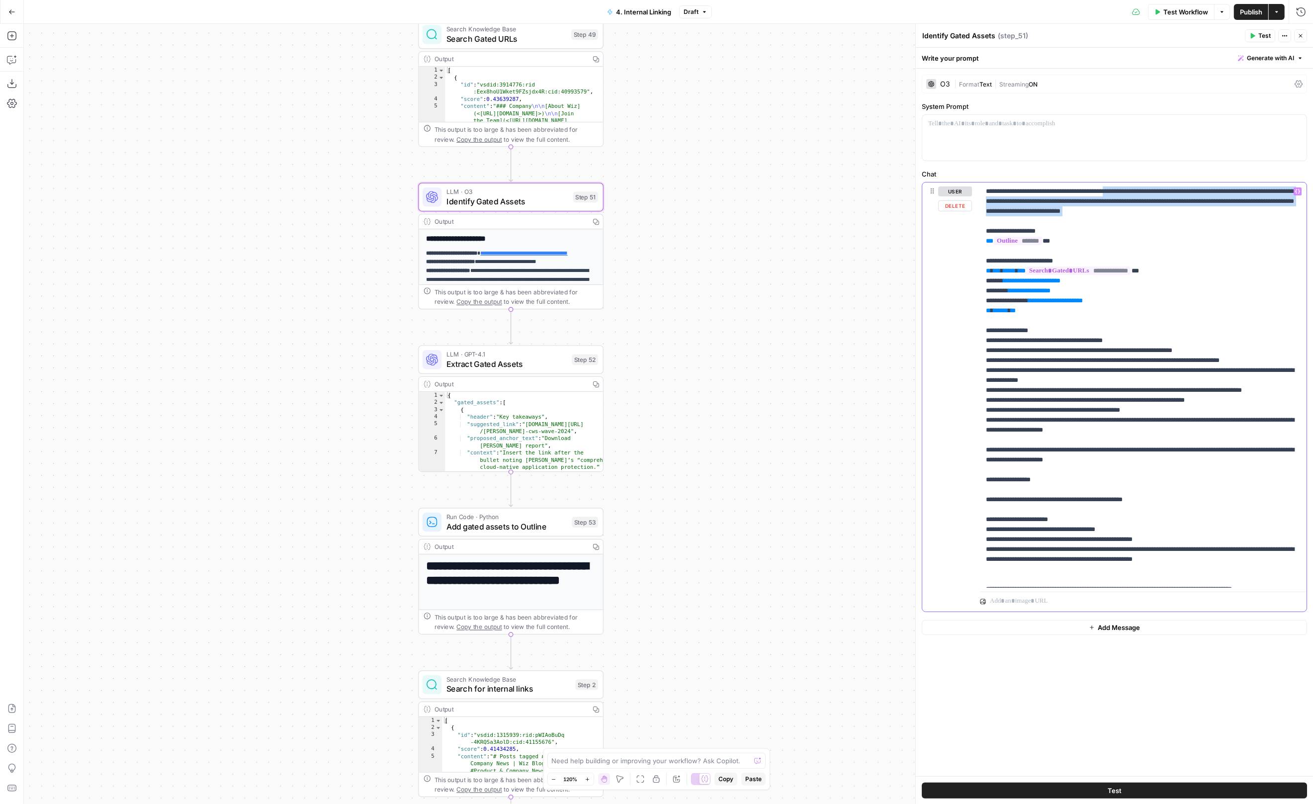
drag, startPoint x: 1122, startPoint y: 189, endPoint x: 1230, endPoint y: 212, distance: 110.2
click at [1229, 212] on p "**********" at bounding box center [1143, 409] width 315 height 447
copy p "**********"
click at [1005, 354] on p "**********" at bounding box center [1143, 409] width 315 height 447
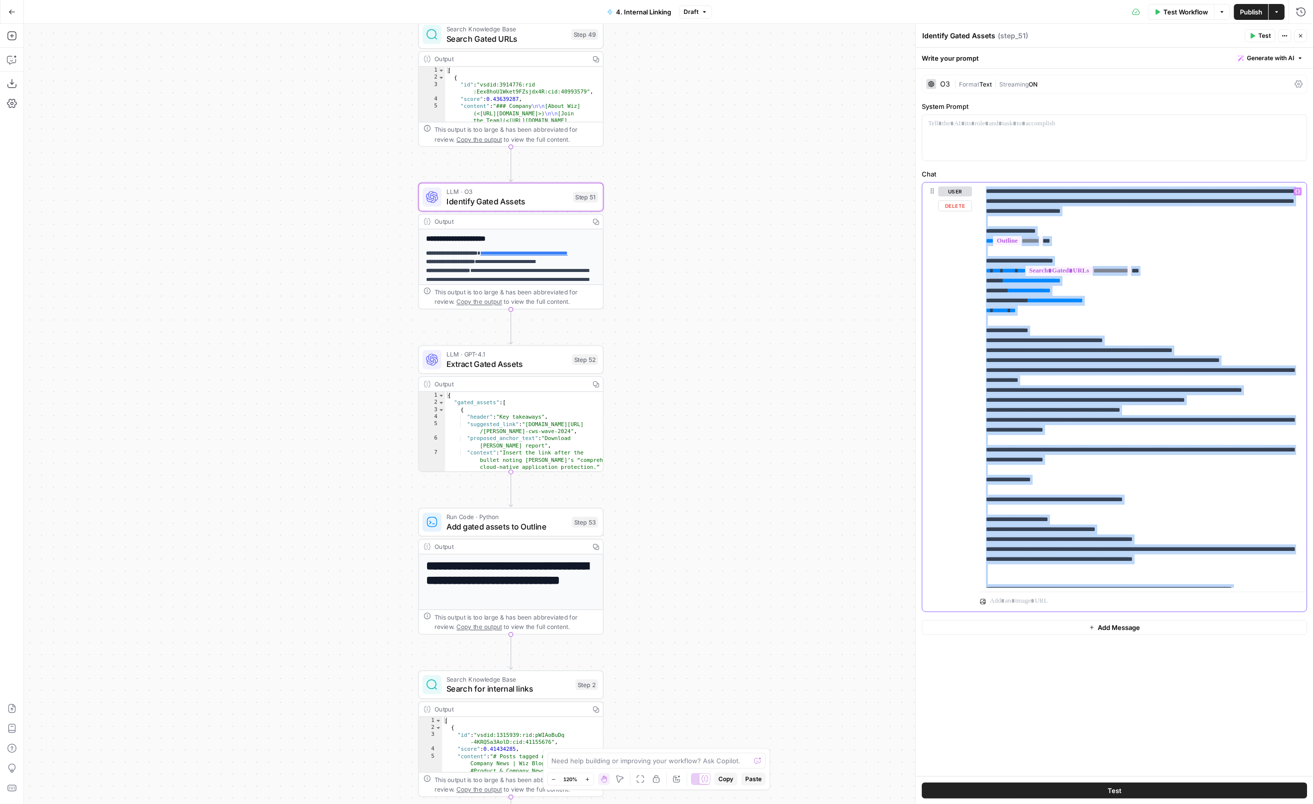
click at [1005, 354] on p "**********" at bounding box center [1143, 409] width 315 height 447
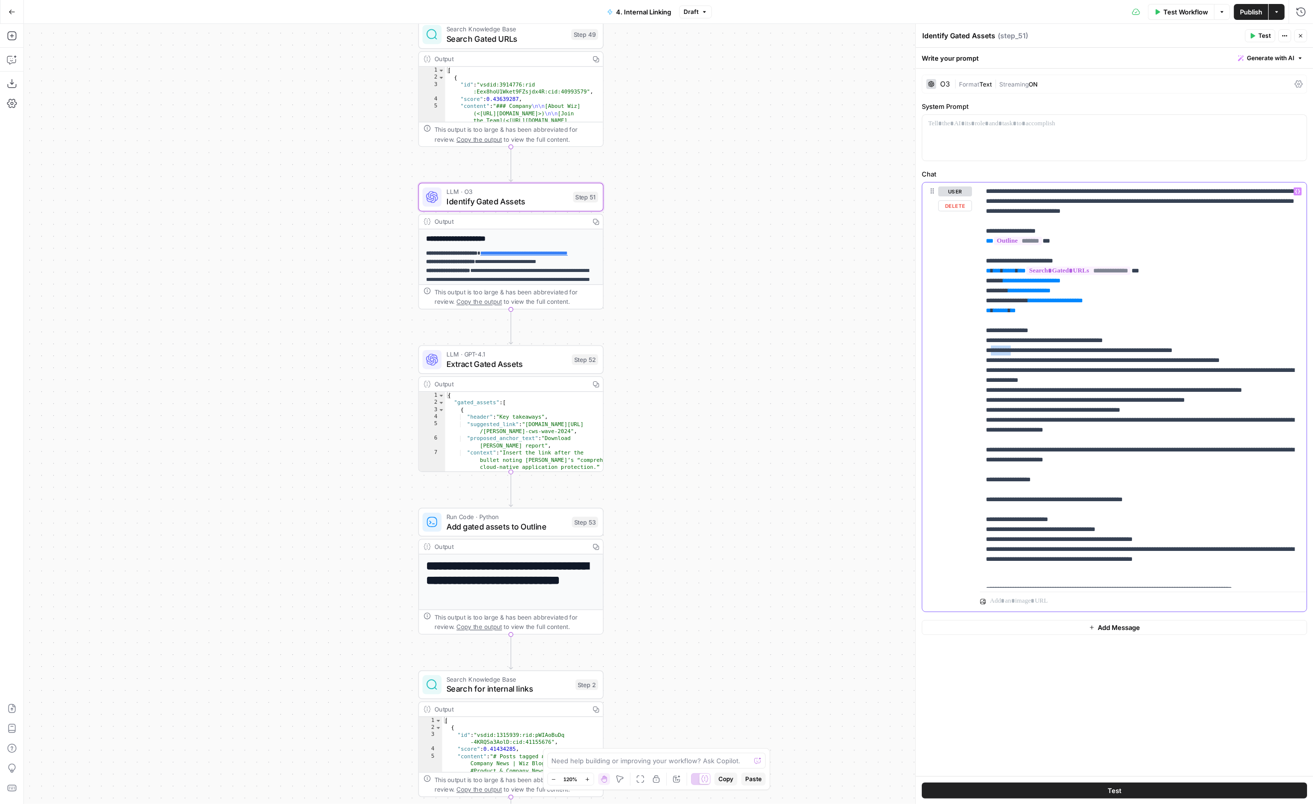
click at [1005, 354] on p "**********" at bounding box center [1143, 409] width 315 height 447
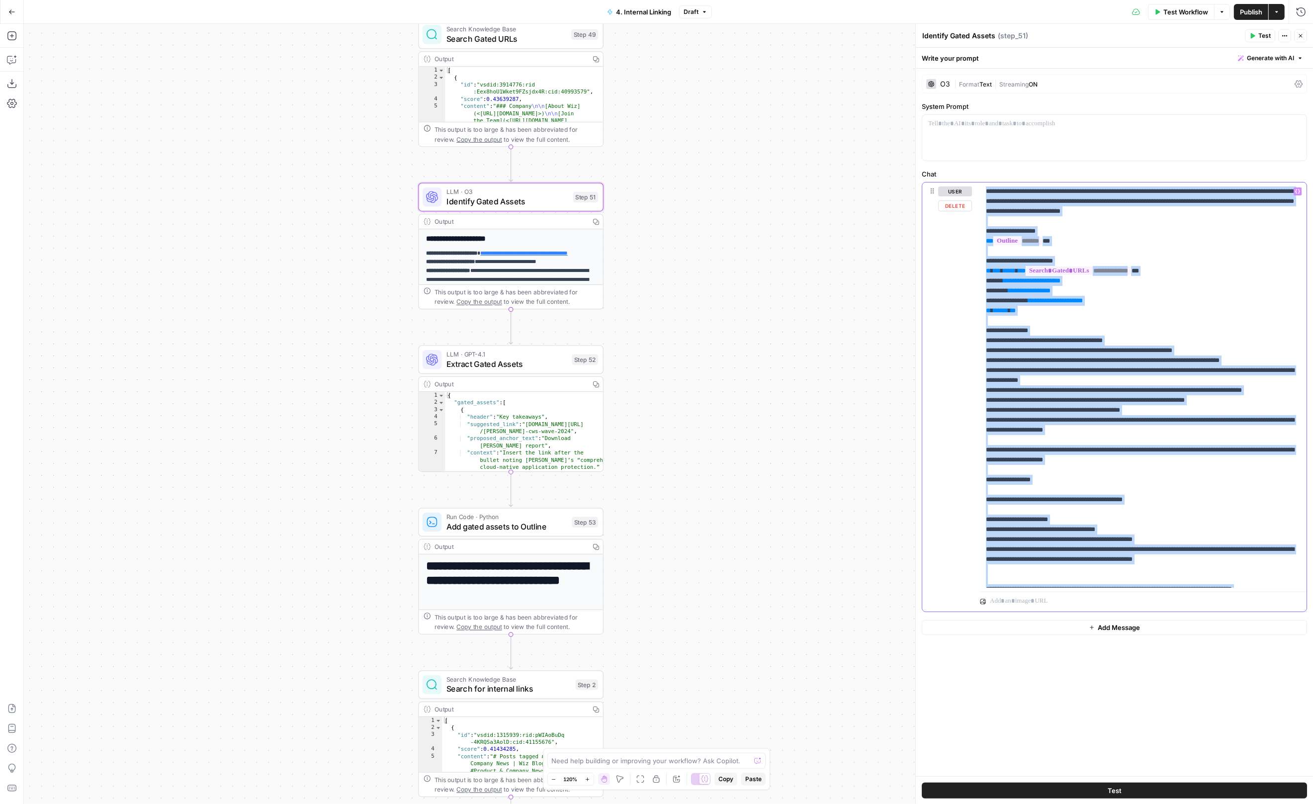
click at [1005, 354] on p "**********" at bounding box center [1143, 409] width 315 height 447
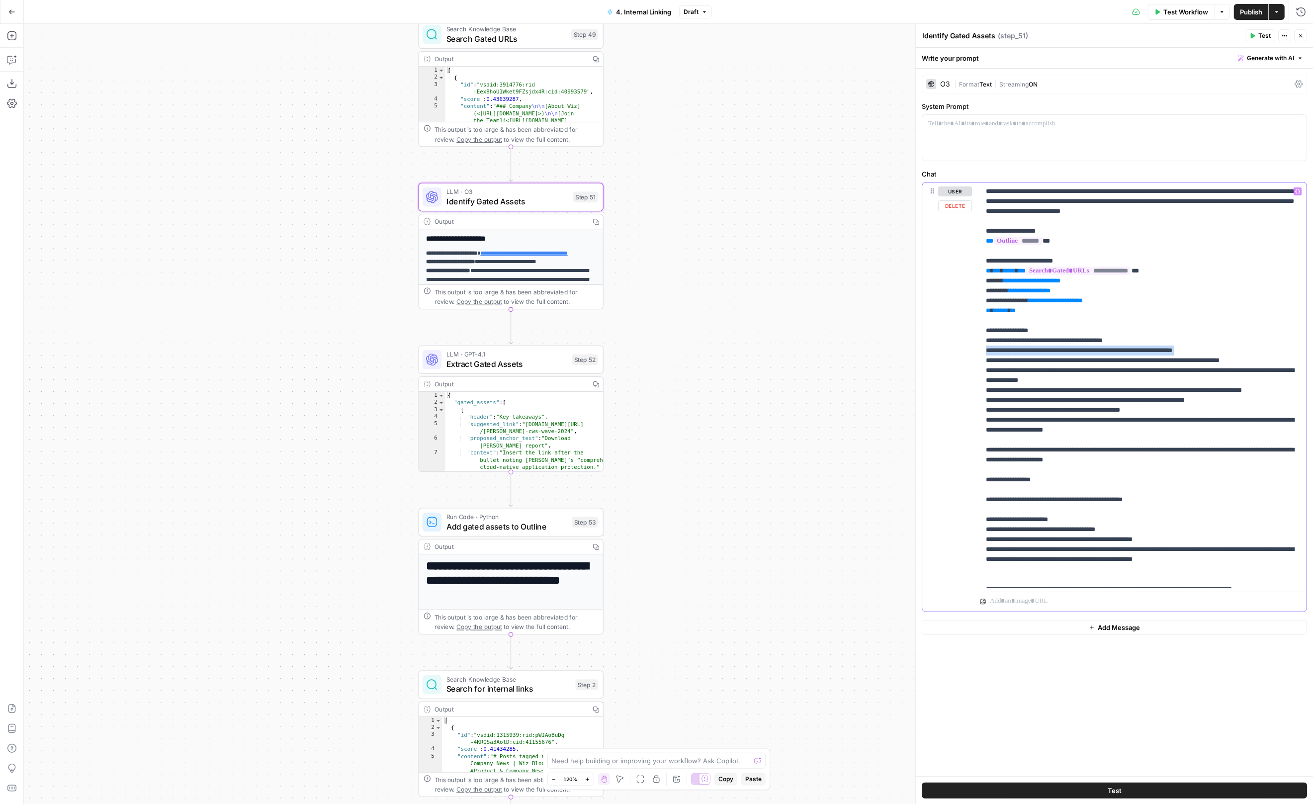
click at [1005, 354] on p "**********" at bounding box center [1143, 409] width 315 height 447
click at [1066, 401] on p "**********" at bounding box center [1143, 409] width 315 height 447
click at [1045, 389] on p "**********" at bounding box center [1143, 409] width 315 height 447
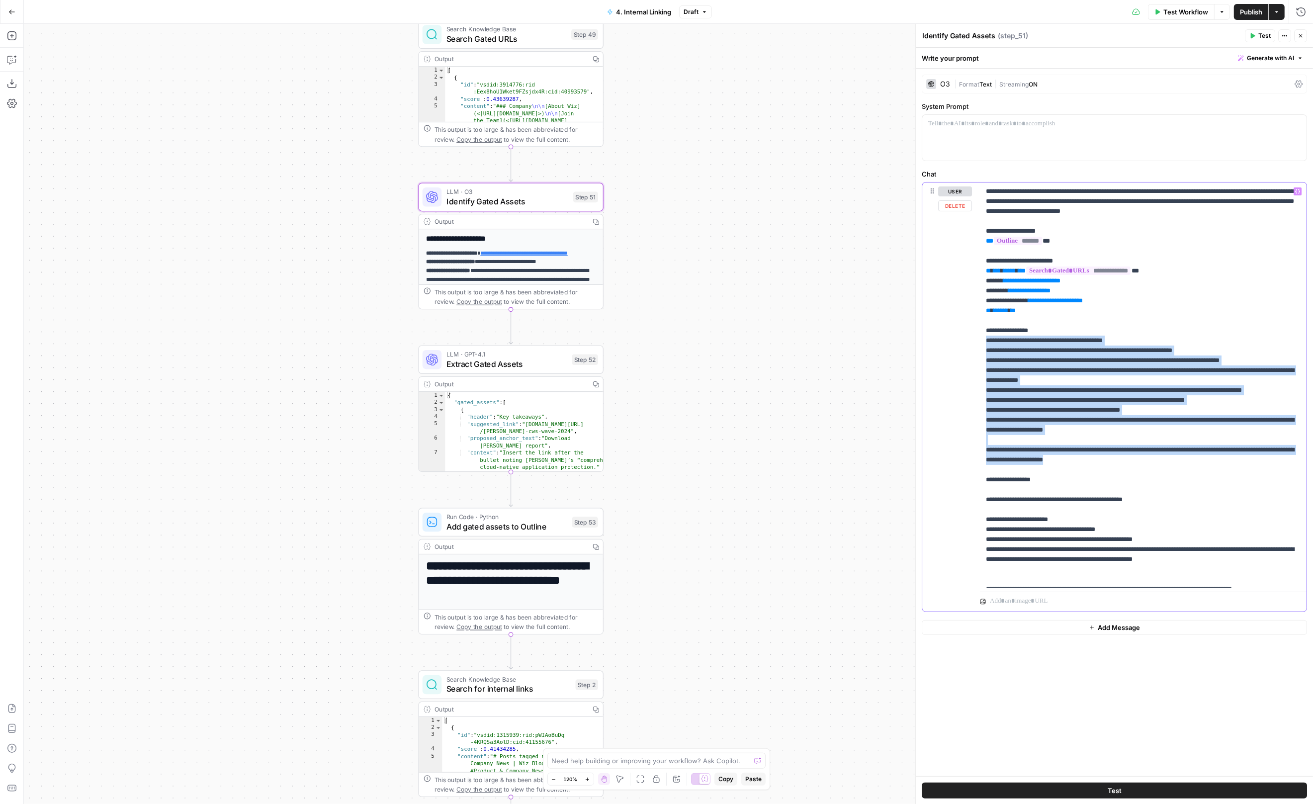
drag, startPoint x: 1142, startPoint y: 471, endPoint x: 949, endPoint y: 335, distance: 236.2
click at [949, 335] on div "**********" at bounding box center [1114, 396] width 384 height 429
copy p "**********"
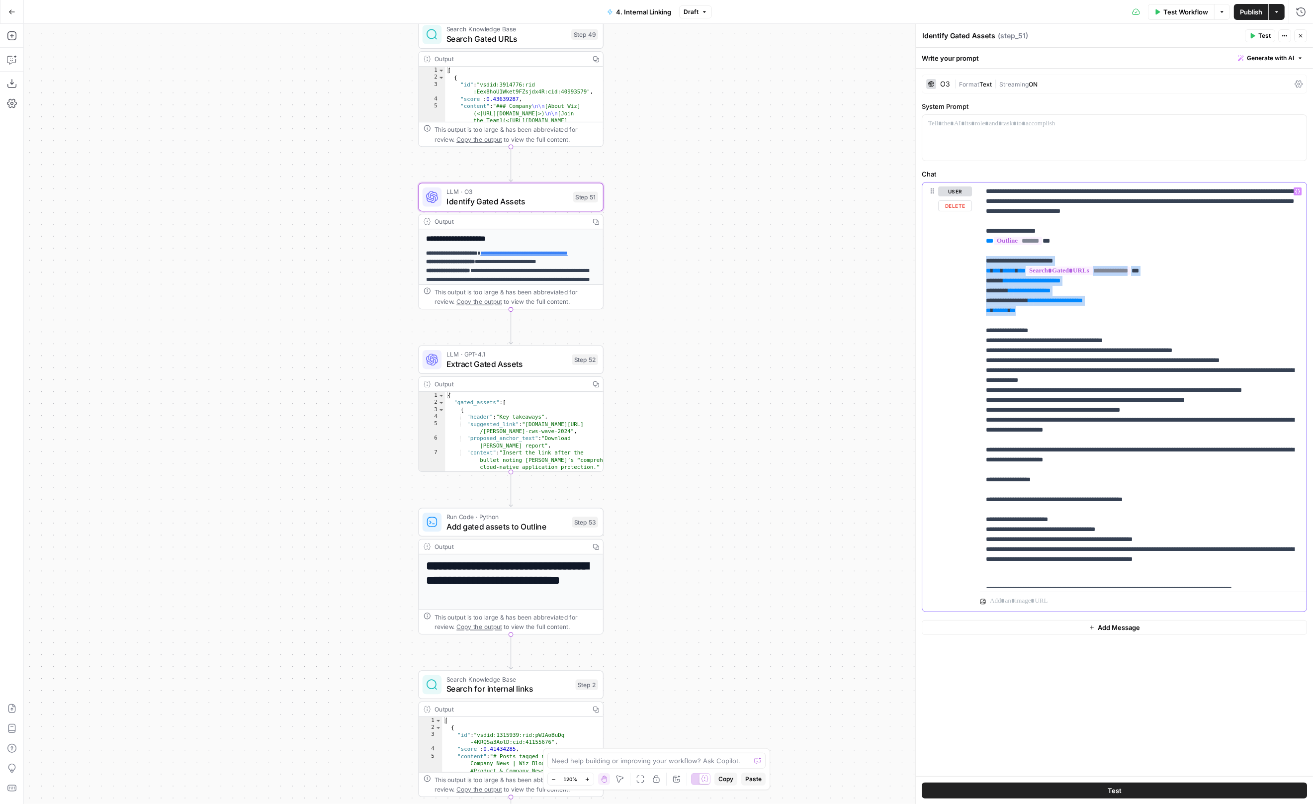
drag, startPoint x: 1060, startPoint y: 314, endPoint x: 956, endPoint y: 265, distance: 114.8
click at [956, 264] on div "**********" at bounding box center [1114, 396] width 384 height 429
copy p "**********"
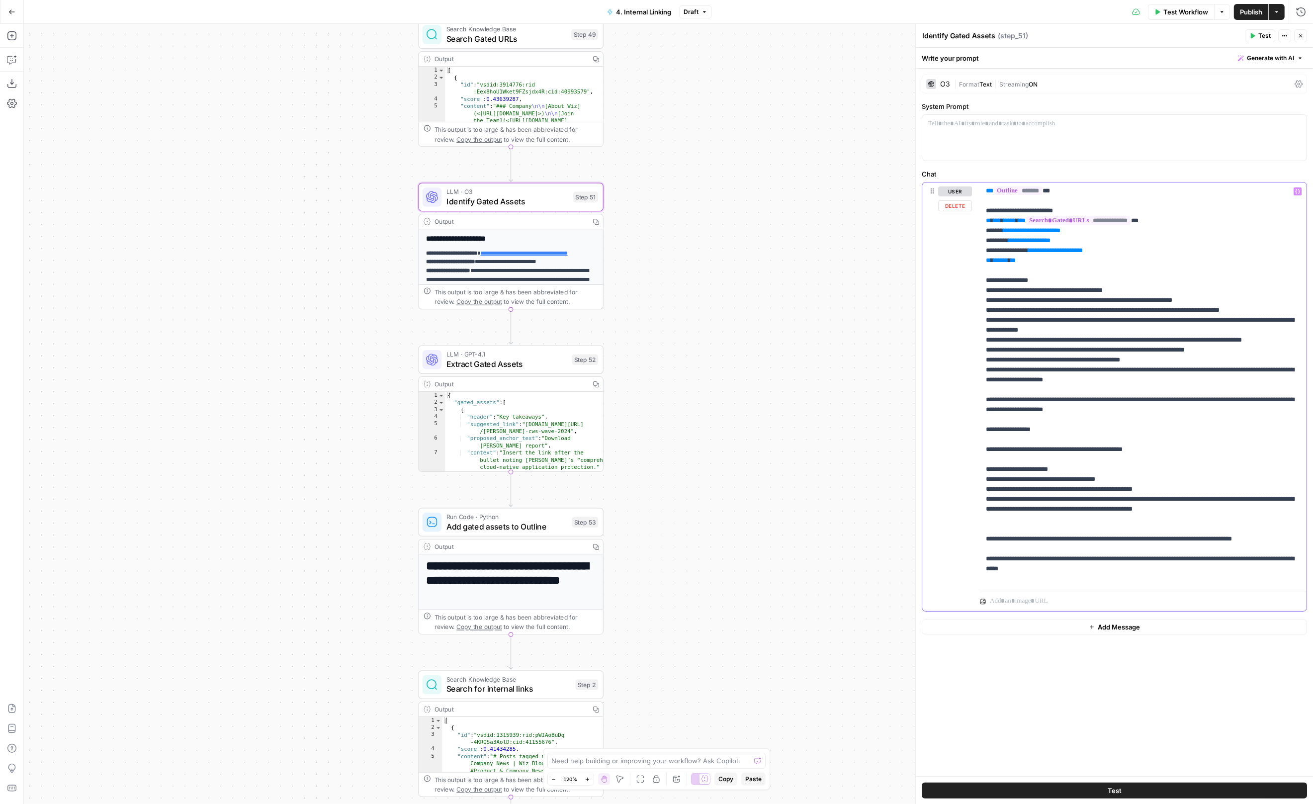
click at [1069, 458] on p "**********" at bounding box center [1143, 359] width 315 height 447
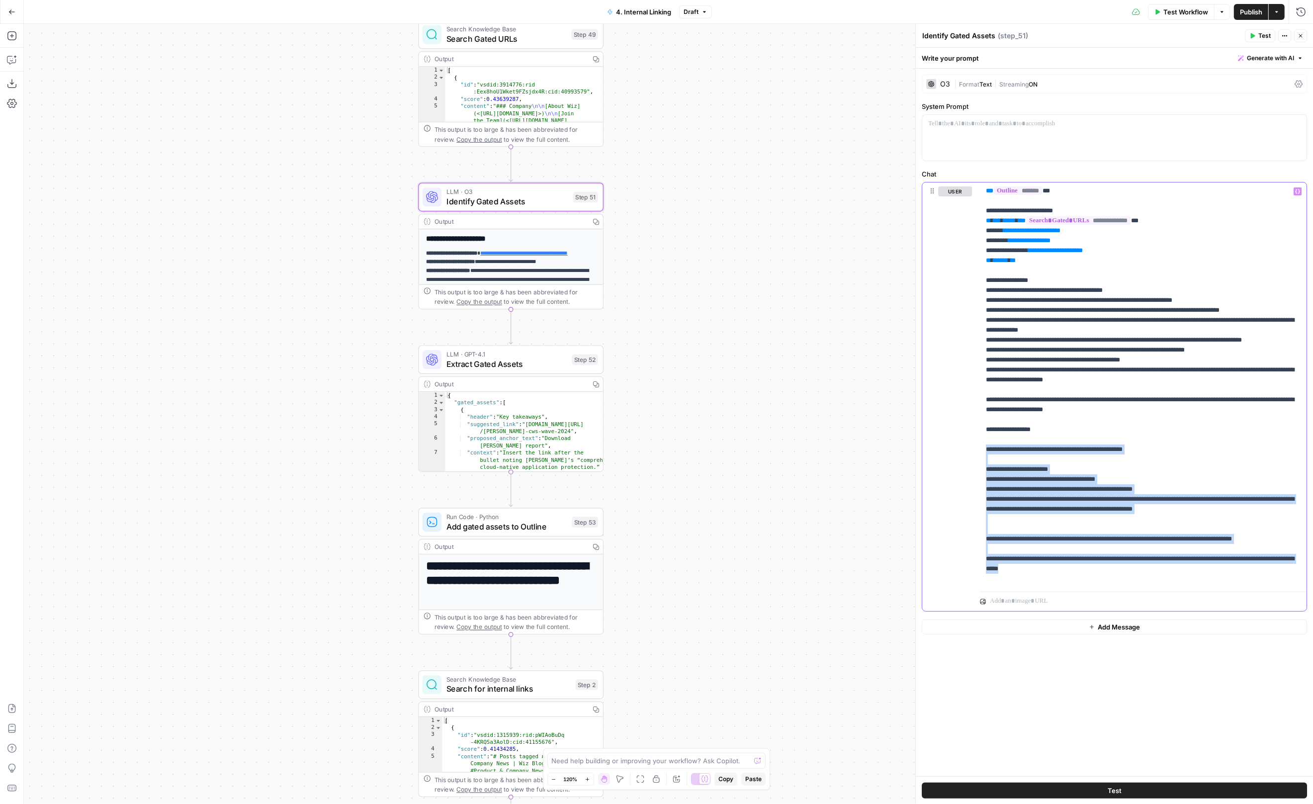
drag, startPoint x: 984, startPoint y: 454, endPoint x: 1200, endPoint y: 664, distance: 301.7
click at [1200, 665] on div "**********" at bounding box center [1114, 423] width 397 height 708
copy p "**********"
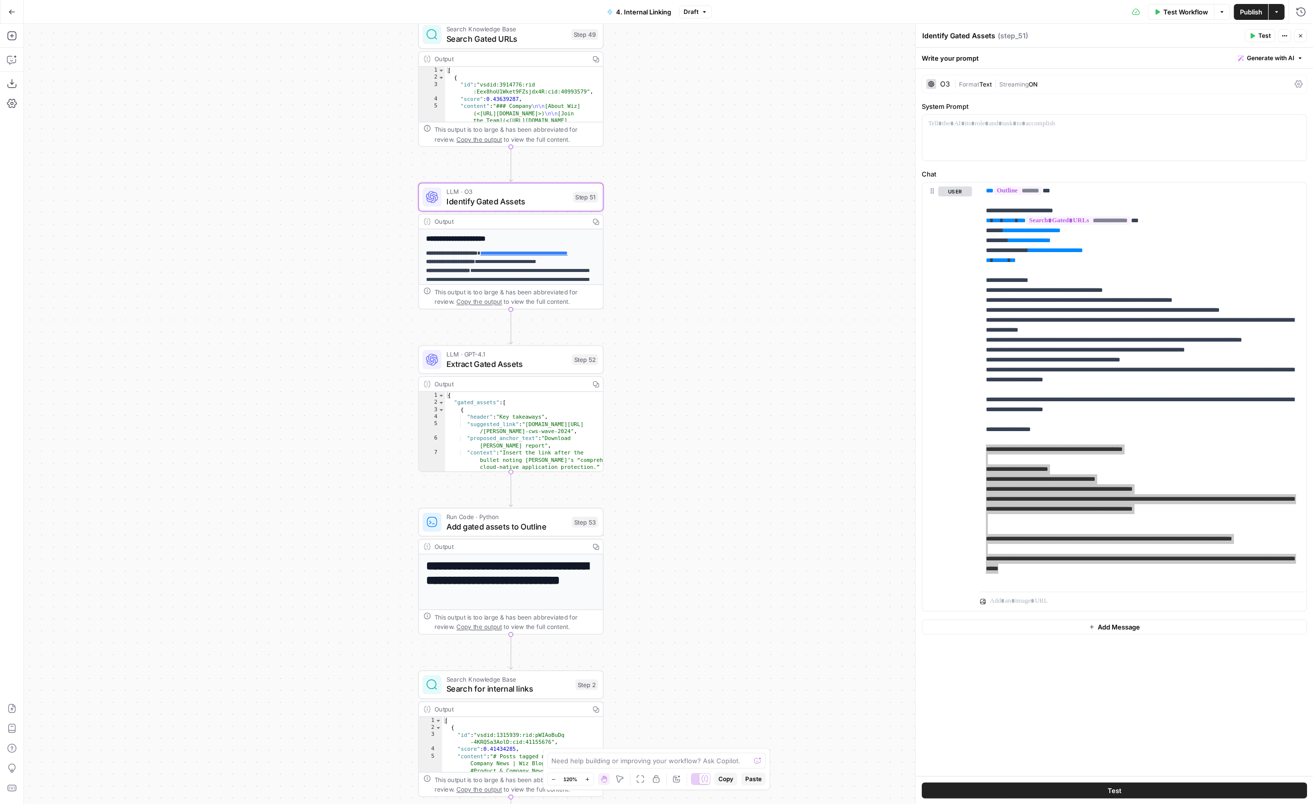
scroll to position [0, 0]
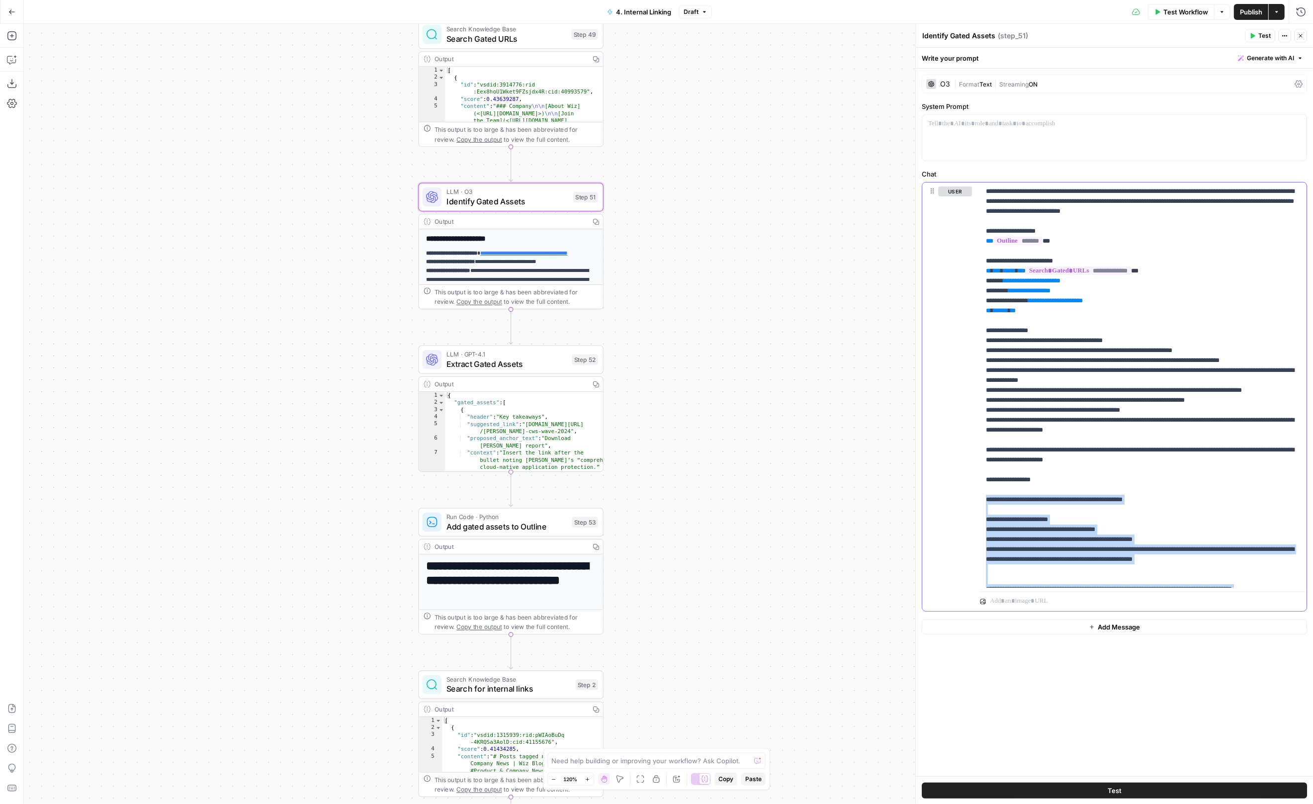
click at [1073, 515] on p "**********" at bounding box center [1143, 409] width 315 height 447
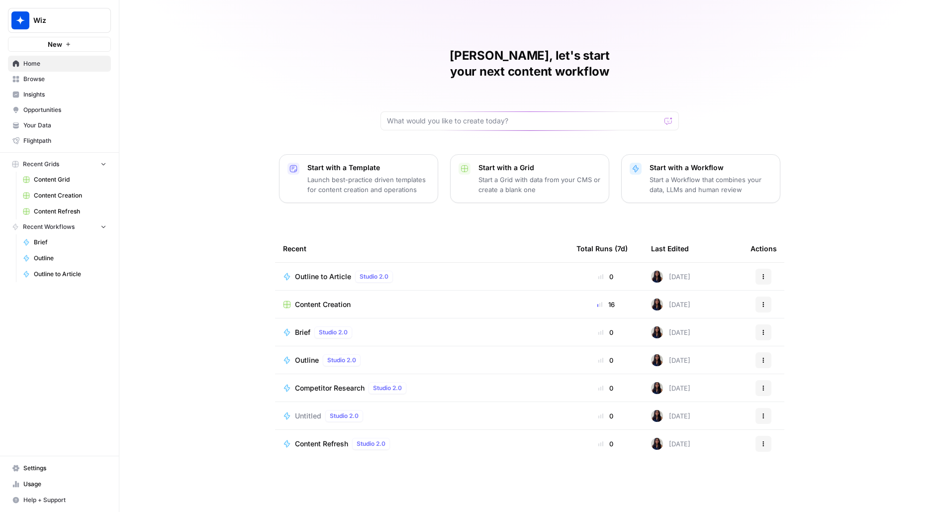
click at [89, 195] on span "Content Creation" at bounding box center [70, 195] width 73 height 9
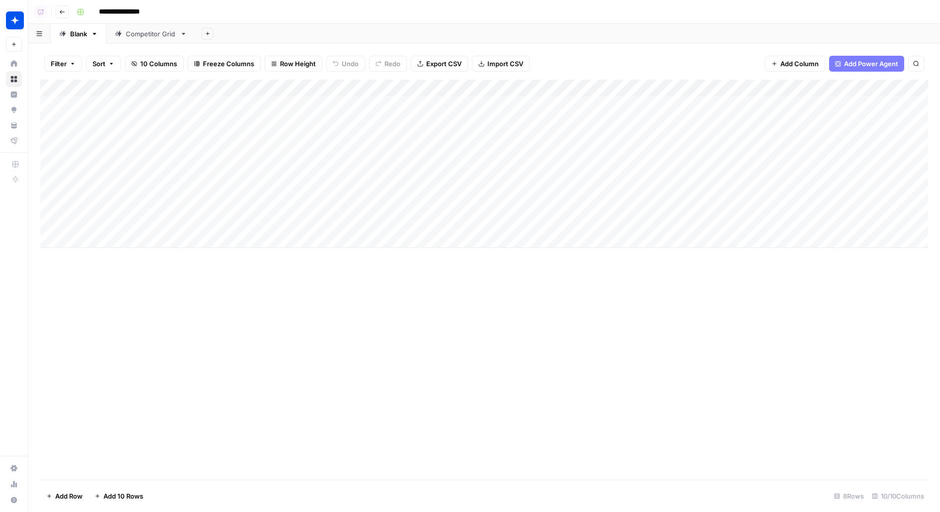
click at [179, 114] on div "Add Column" at bounding box center [484, 164] width 888 height 168
click at [179, 114] on div "**********" at bounding box center [154, 121] width 159 height 18
click at [179, 113] on div "**********" at bounding box center [154, 121] width 159 height 18
click at [166, 121] on textarea "**********" at bounding box center [154, 122] width 159 height 14
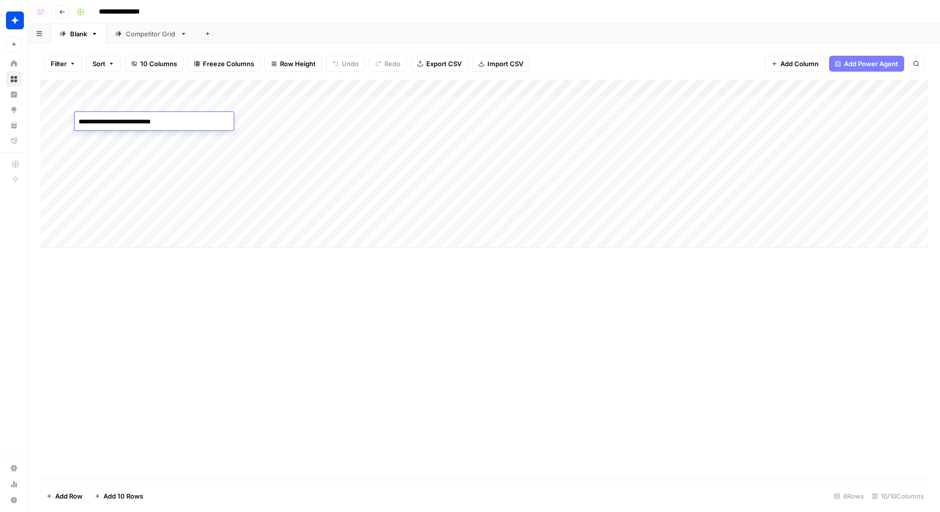
click at [166, 121] on textarea "**********" at bounding box center [154, 122] width 159 height 14
click at [814, 110] on div "Add Column" at bounding box center [484, 164] width 888 height 168
click at [842, 89] on div "Add Column" at bounding box center [484, 164] width 888 height 168
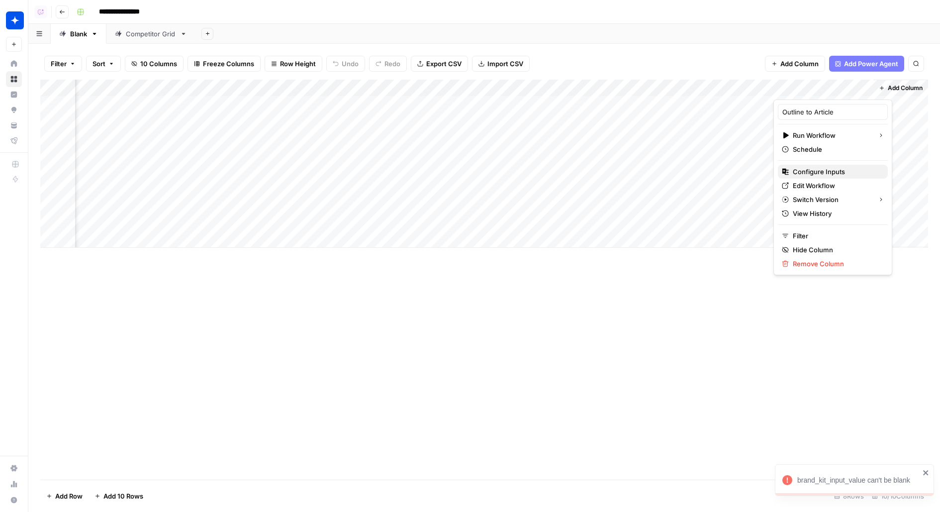
click at [806, 171] on span "Configure Inputs" at bounding box center [836, 172] width 87 height 10
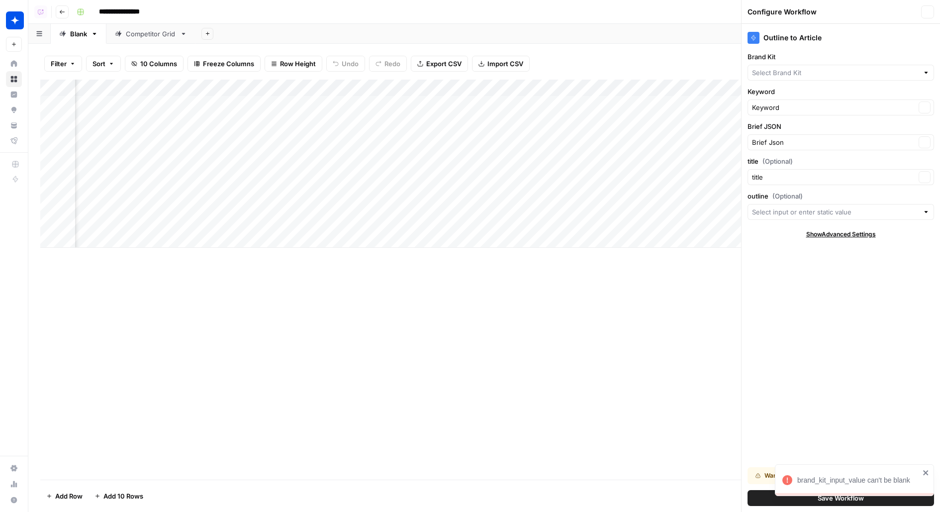
type input "Wiz"
click at [763, 207] on input "outline (Optional)" at bounding box center [835, 212] width 167 height 10
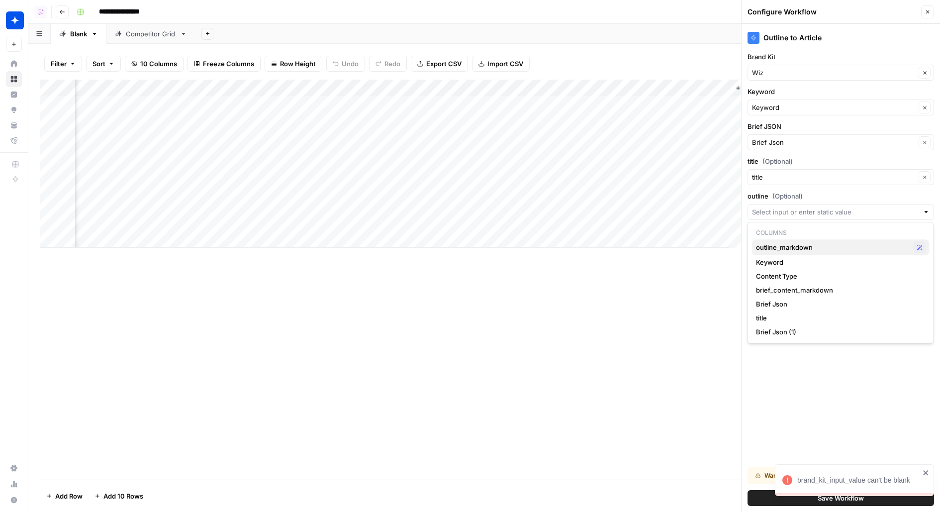
click at [786, 243] on span "outline_markdown" at bounding box center [833, 247] width 154 height 10
type input "outline_markdown"
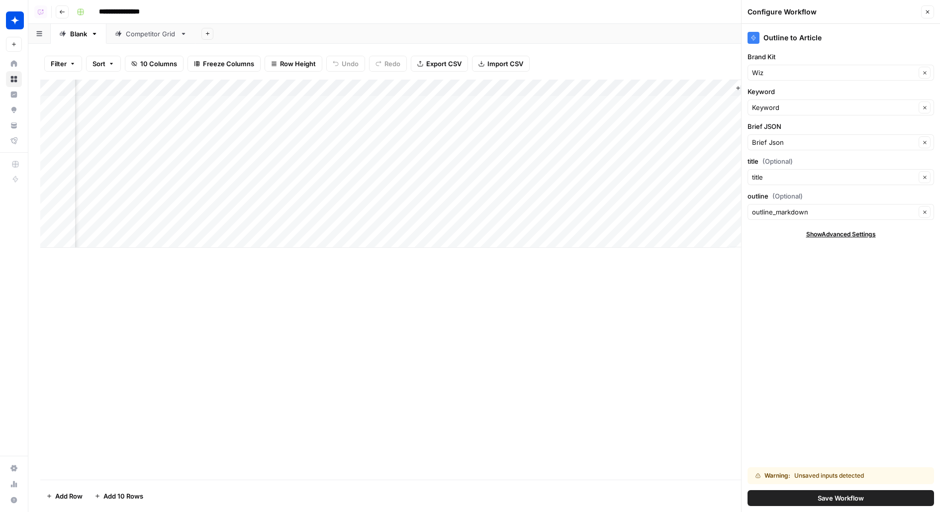
click at [756, 500] on button "Save Workflow" at bounding box center [840, 498] width 186 height 16
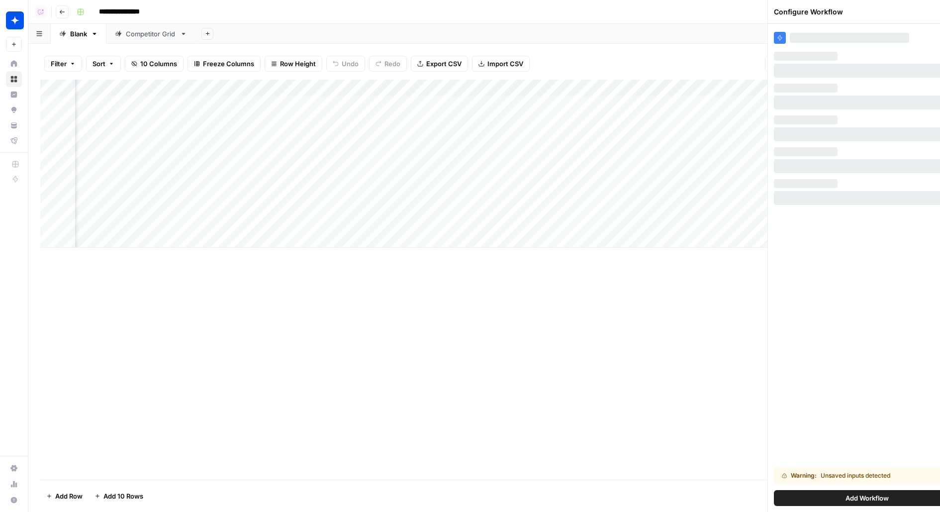
scroll to position [0, 161]
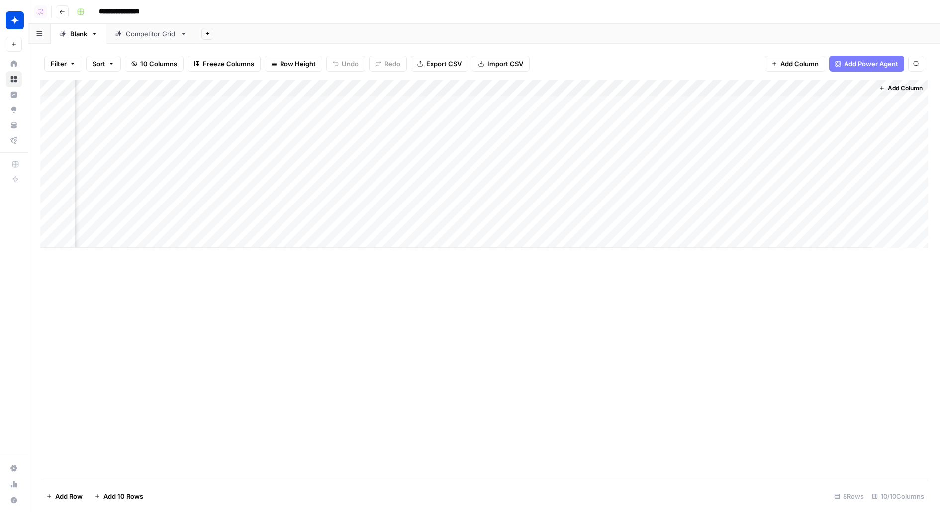
click at [828, 103] on div "Add Column" at bounding box center [484, 164] width 888 height 168
click at [682, 102] on div "Add Column" at bounding box center [484, 164] width 888 height 168
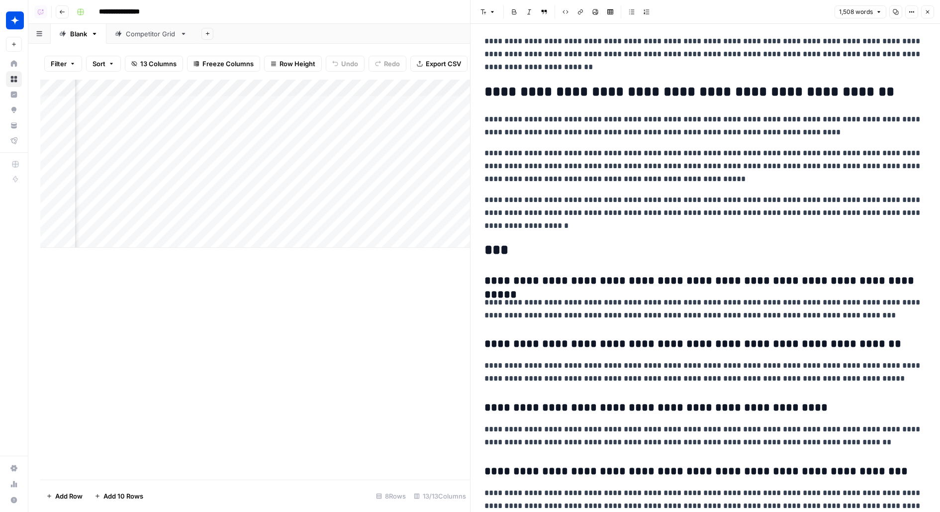
scroll to position [2084, 0]
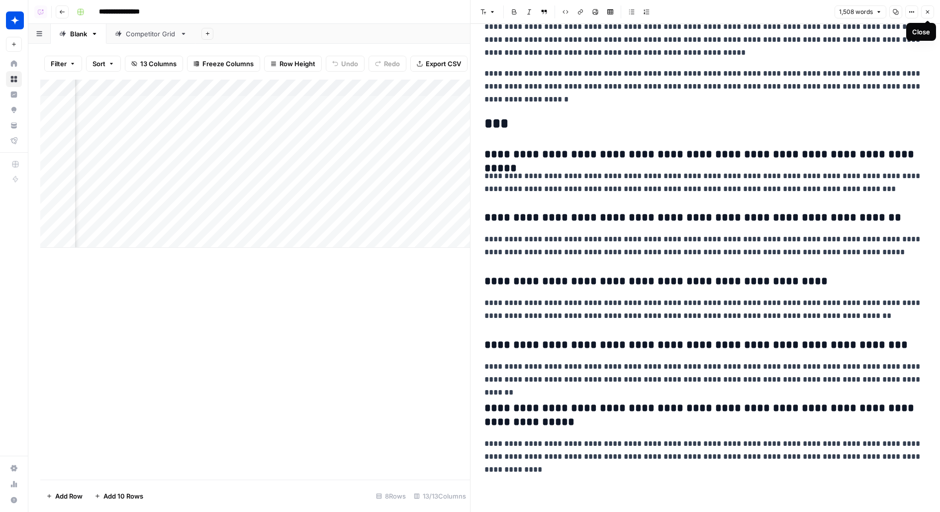
click at [930, 9] on icon "button" at bounding box center [927, 12] width 6 height 6
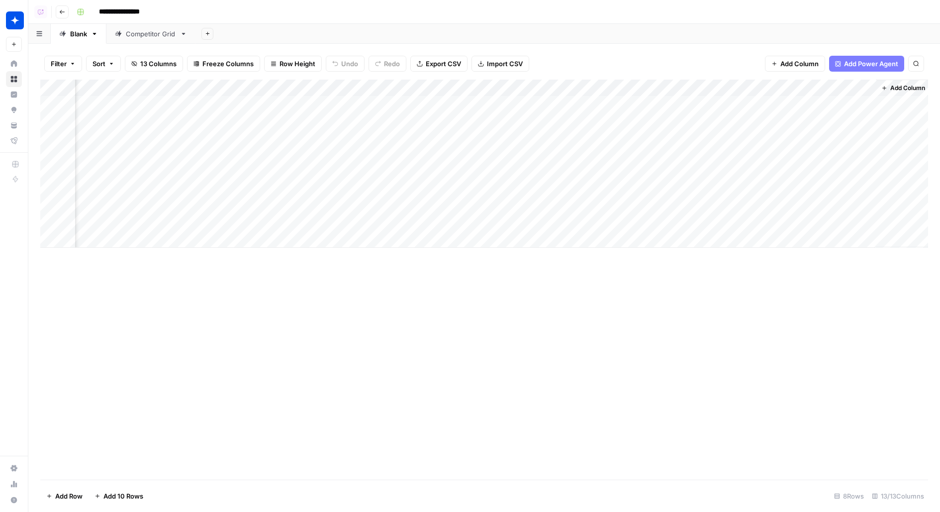
scroll to position [0, 418]
click at [325, 100] on div "Add Column" at bounding box center [484, 164] width 888 height 168
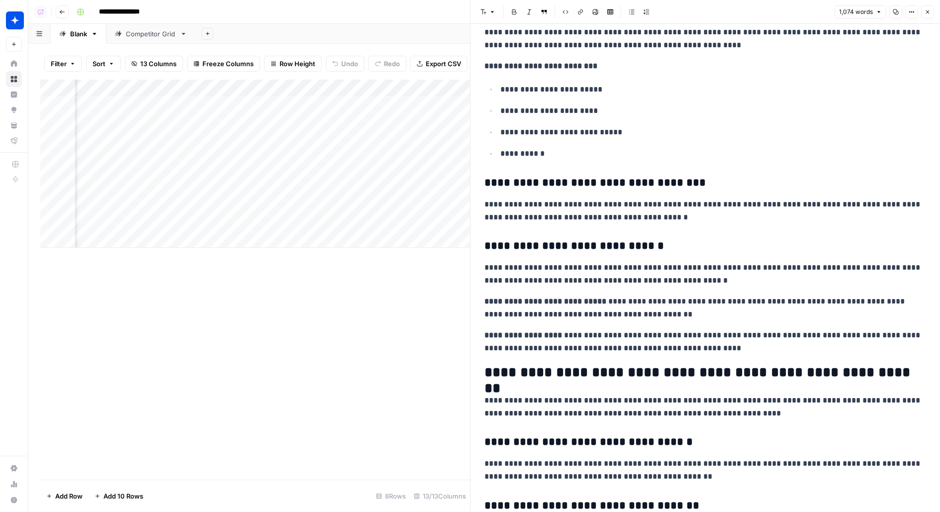
scroll to position [2045, 0]
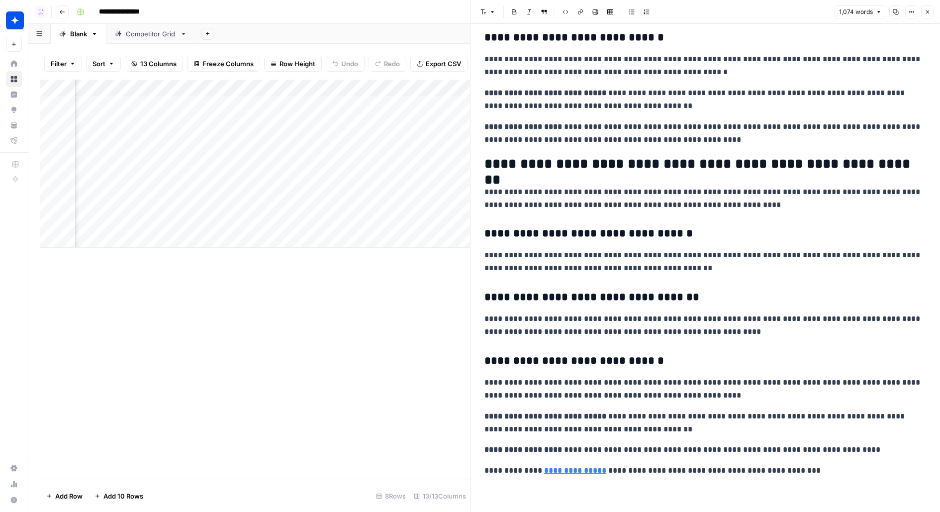
click at [930, 13] on icon "button" at bounding box center [927, 12] width 6 height 6
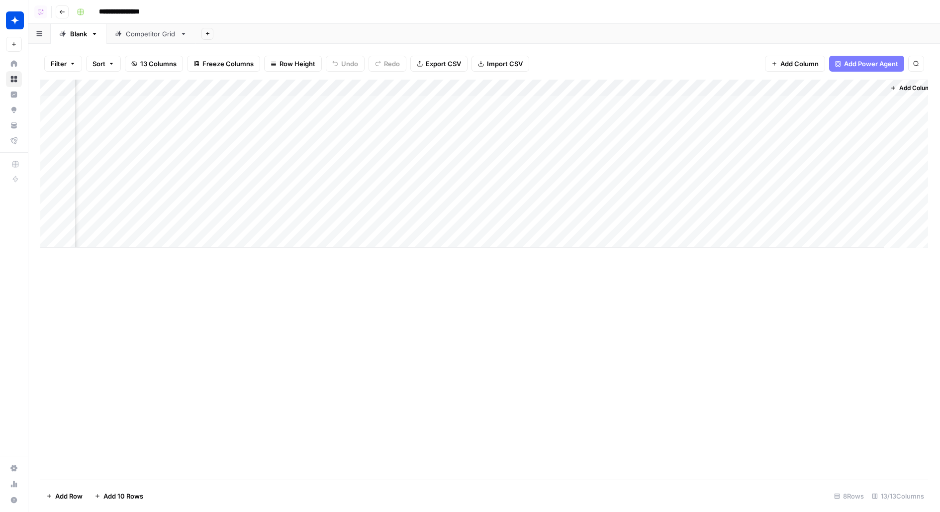
click at [697, 103] on div "Add Column" at bounding box center [484, 164] width 888 height 168
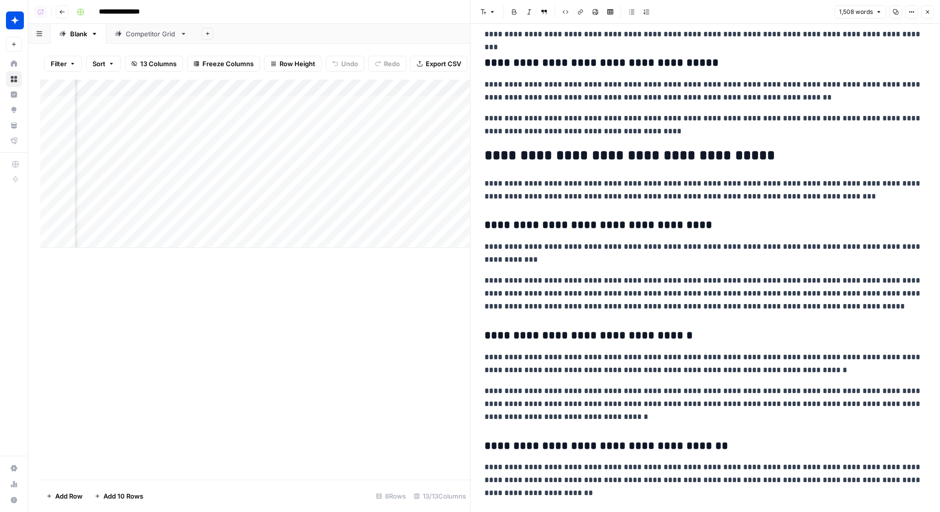
scroll to position [1536, 0]
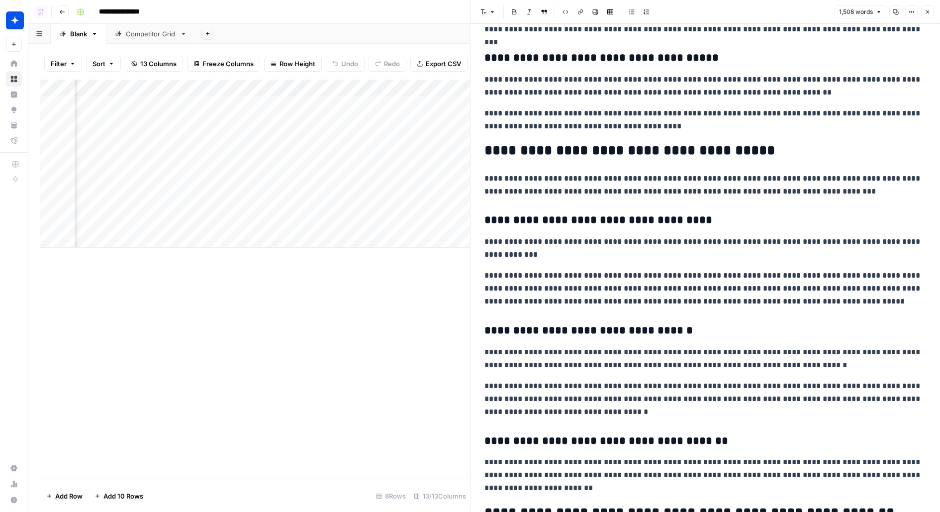
click at [931, 13] on button "Close" at bounding box center [927, 11] width 13 height 13
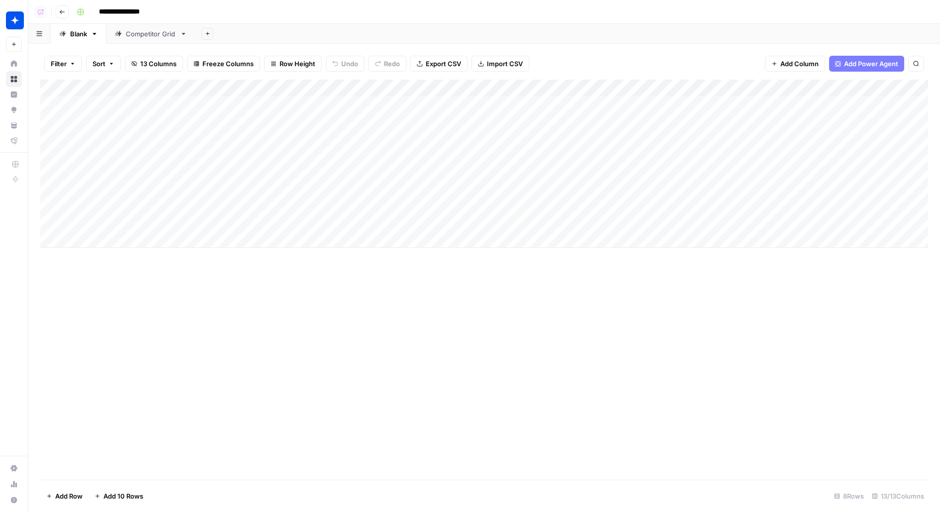
click at [791, 103] on div "Add Column" at bounding box center [484, 164] width 888 height 168
click at [768, 45] on div "Filter Sort 13 Columns Freeze Columns Row Height Undo Redo Export CSV Import CS…" at bounding box center [483, 278] width 911 height 468
click at [581, 103] on div "Add Column" at bounding box center [484, 164] width 888 height 168
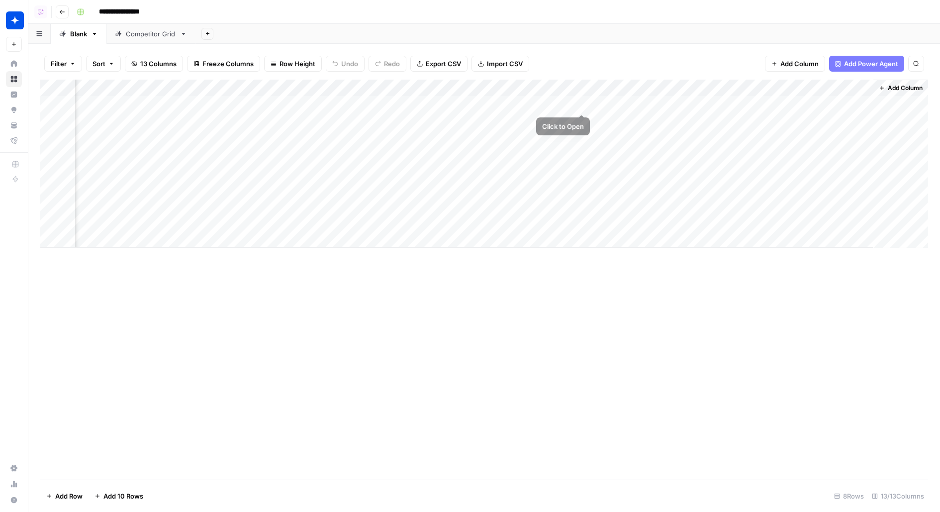
scroll to position [0, 422]
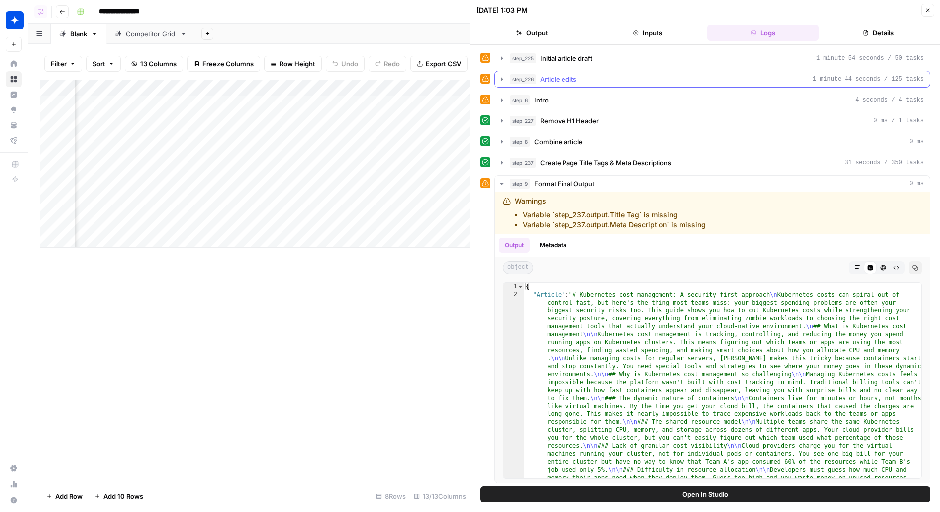
click at [642, 65] on button "step_225 Initial article draft 1 minute 54 seconds / 50 tasks" at bounding box center [712, 58] width 435 height 16
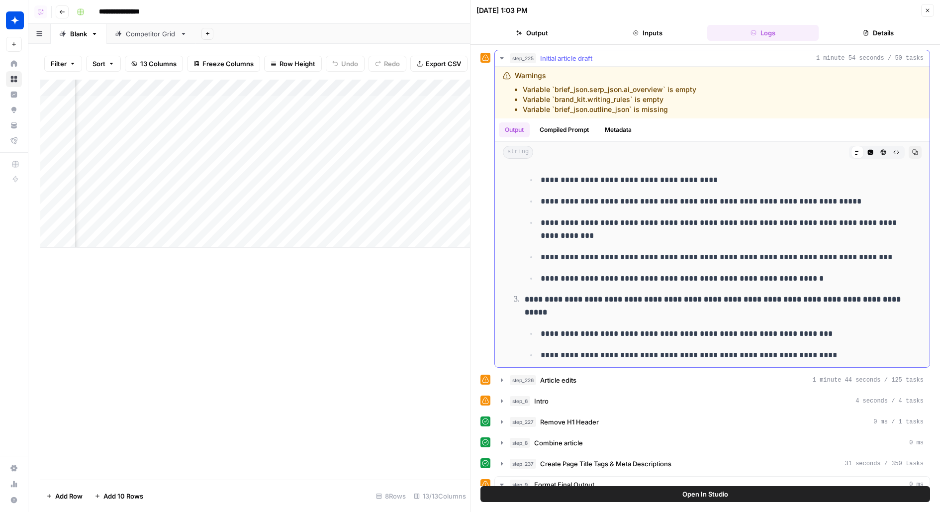
scroll to position [295, 0]
click at [541, 375] on span "Article edits" at bounding box center [558, 380] width 36 height 10
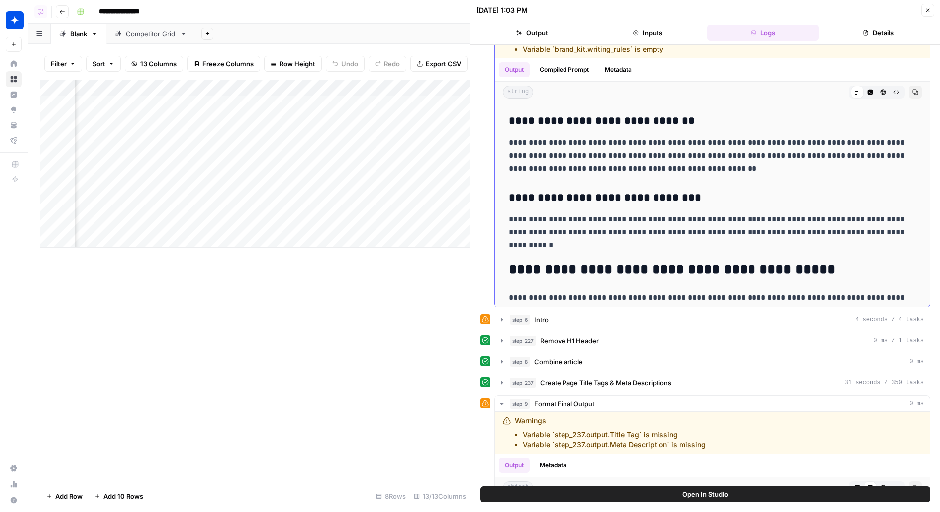
scroll to position [418, 0]
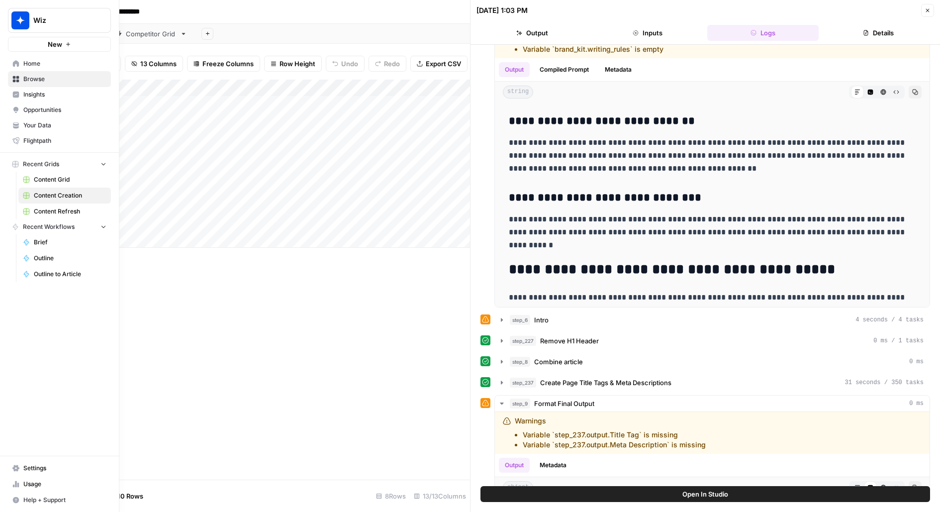
click at [36, 78] on span "Browse" at bounding box center [64, 79] width 83 height 9
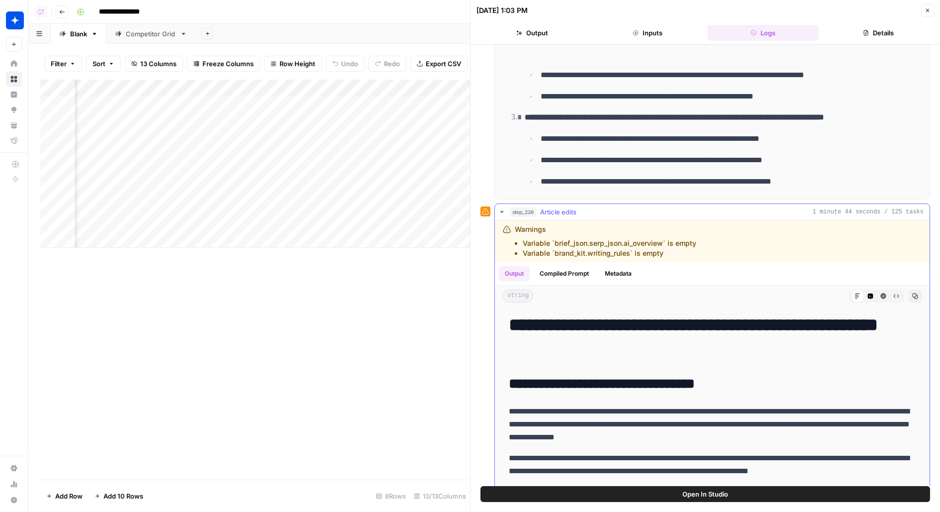
scroll to position [140, 0]
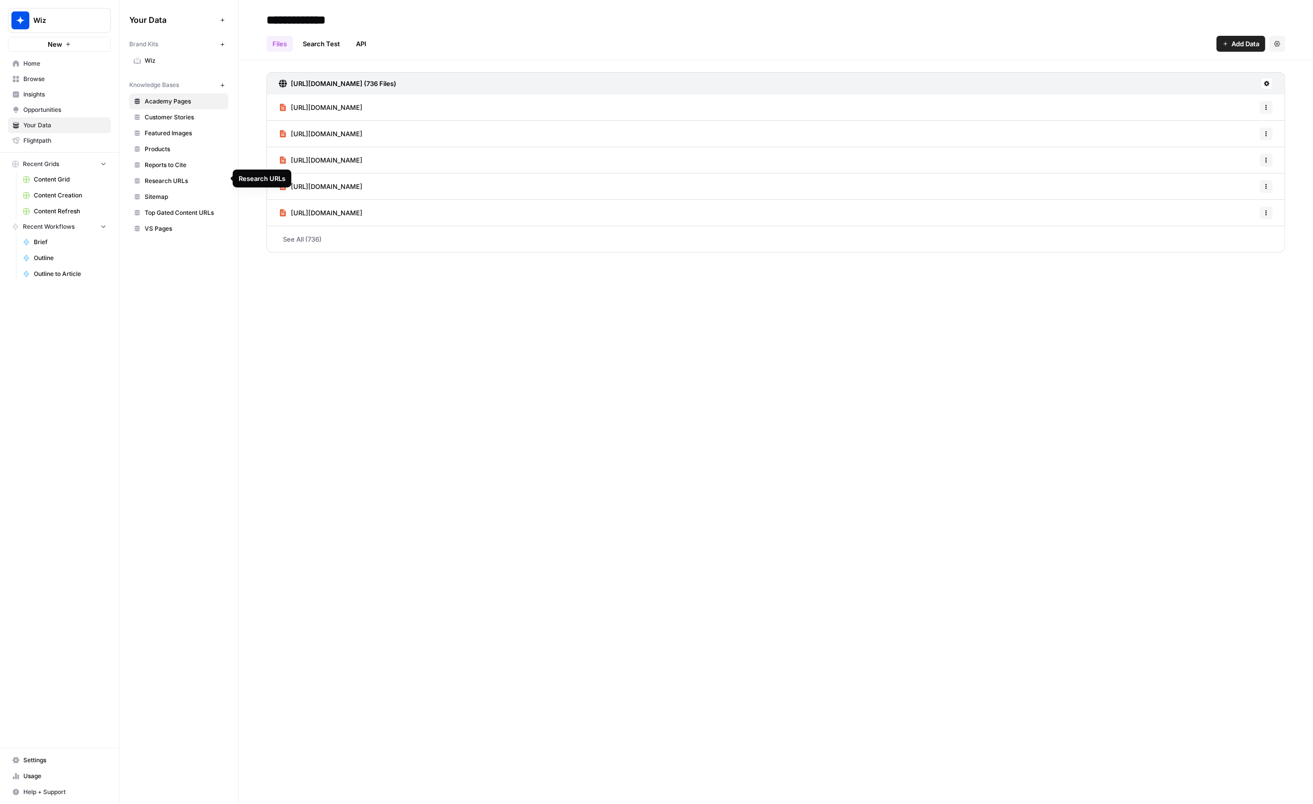
click at [159, 192] on span "Sitemap" at bounding box center [184, 196] width 79 height 9
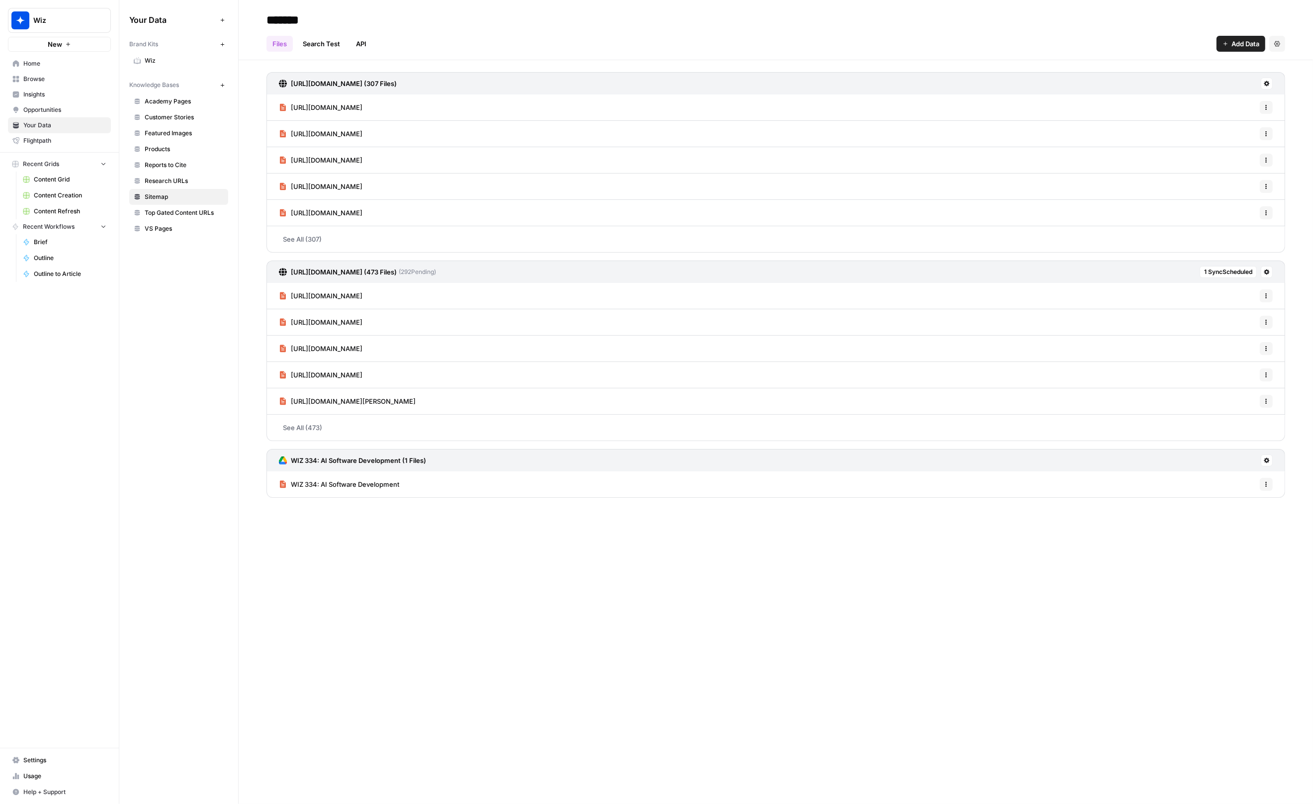
click at [179, 98] on span "Academy Pages" at bounding box center [184, 101] width 79 height 9
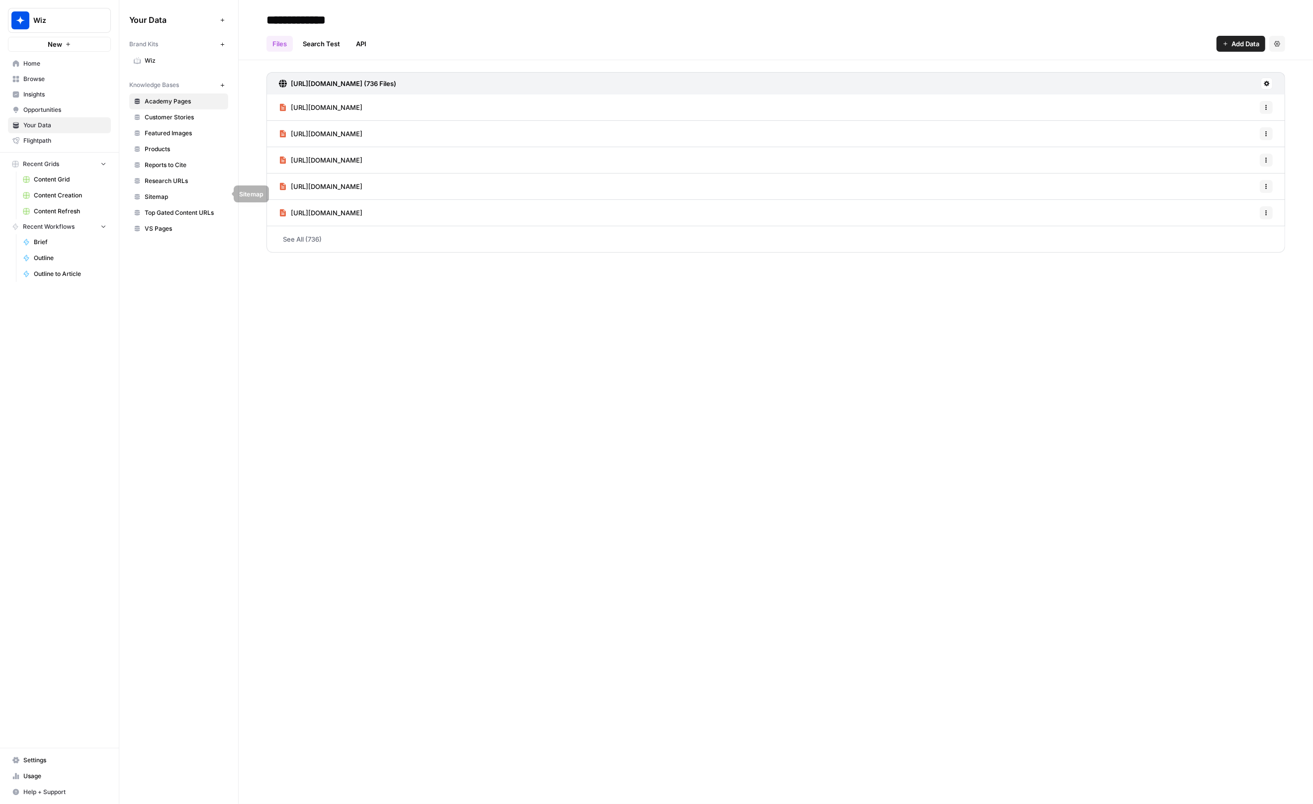
click at [169, 196] on span "Sitemap" at bounding box center [184, 196] width 79 height 9
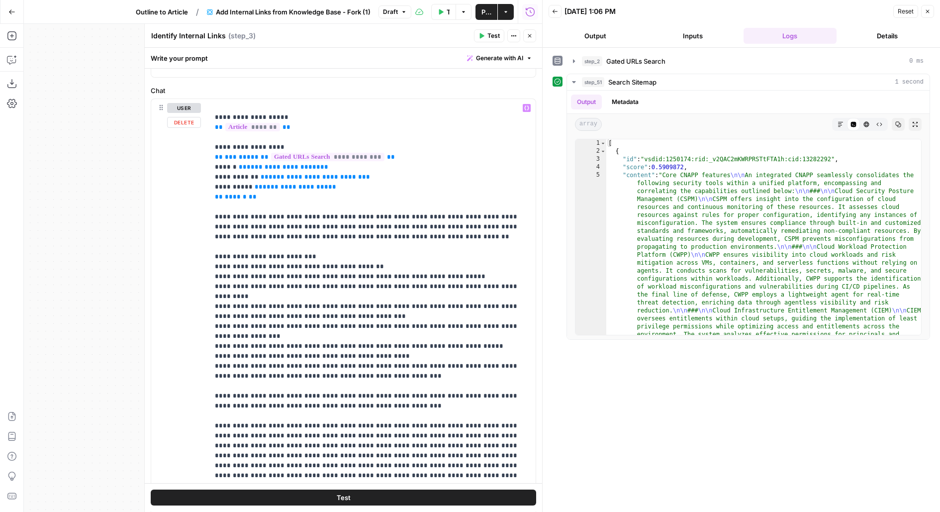
scroll to position [52, 0]
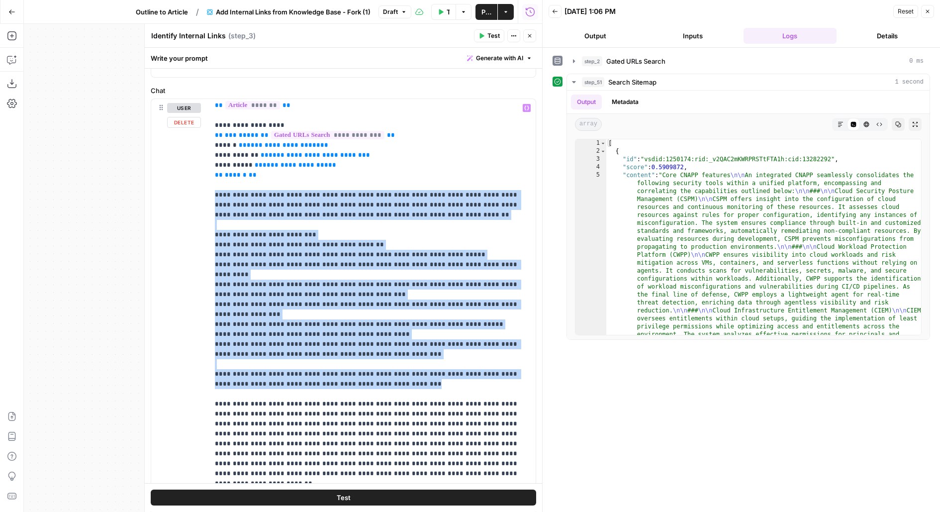
drag, startPoint x: 364, startPoint y: 363, endPoint x: 153, endPoint y: 182, distance: 277.9
click at [153, 182] on div "**********" at bounding box center [343, 313] width 384 height 429
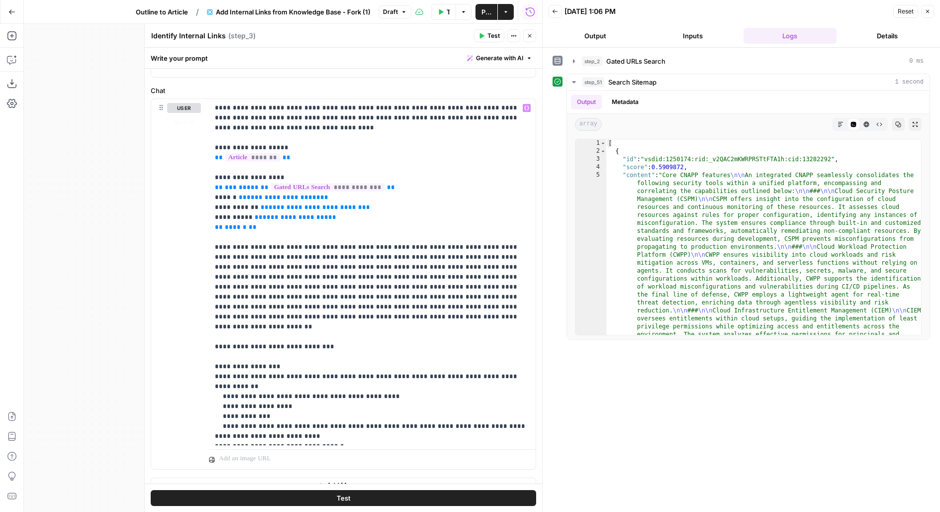
click at [511, 297] on p "**********" at bounding box center [372, 272] width 315 height 338
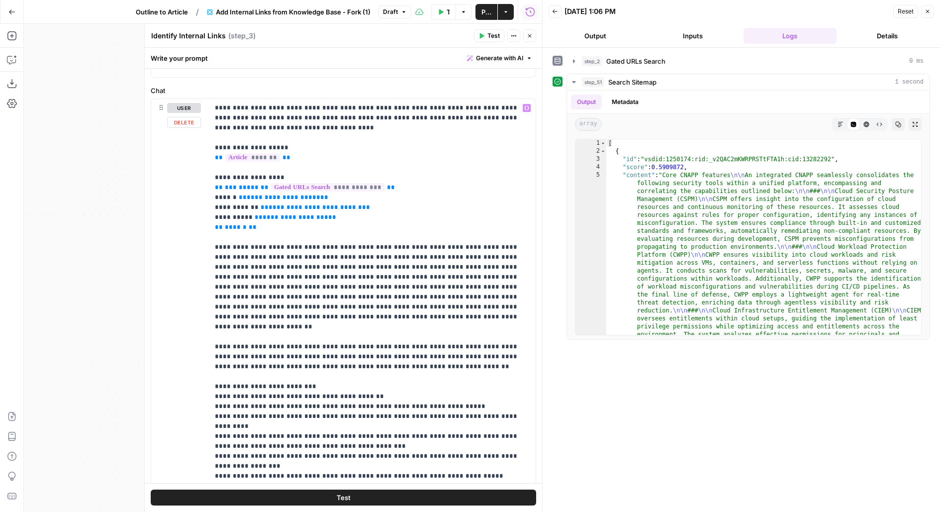
click at [417, 335] on p "**********" at bounding box center [372, 371] width 315 height 537
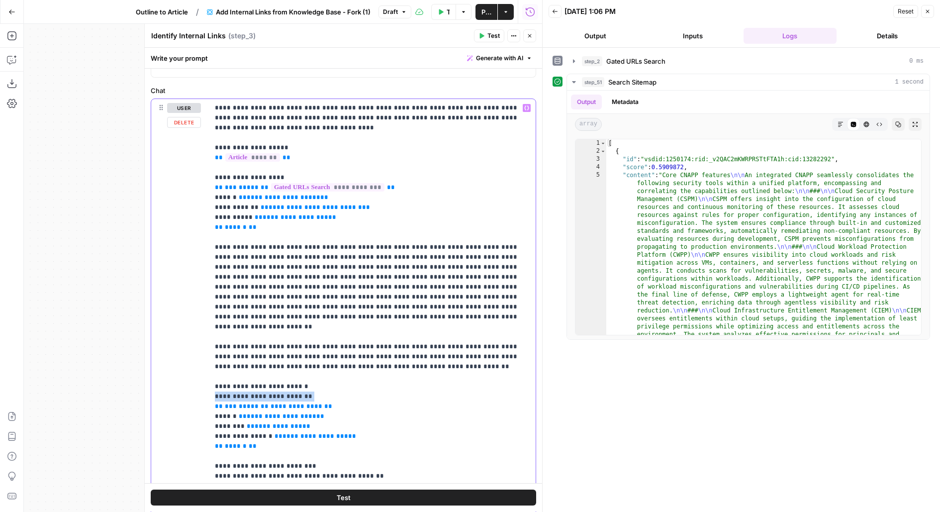
drag, startPoint x: 324, startPoint y: 366, endPoint x: 153, endPoint y: 364, distance: 170.6
click at [153, 364] on div "**********" at bounding box center [343, 313] width 384 height 429
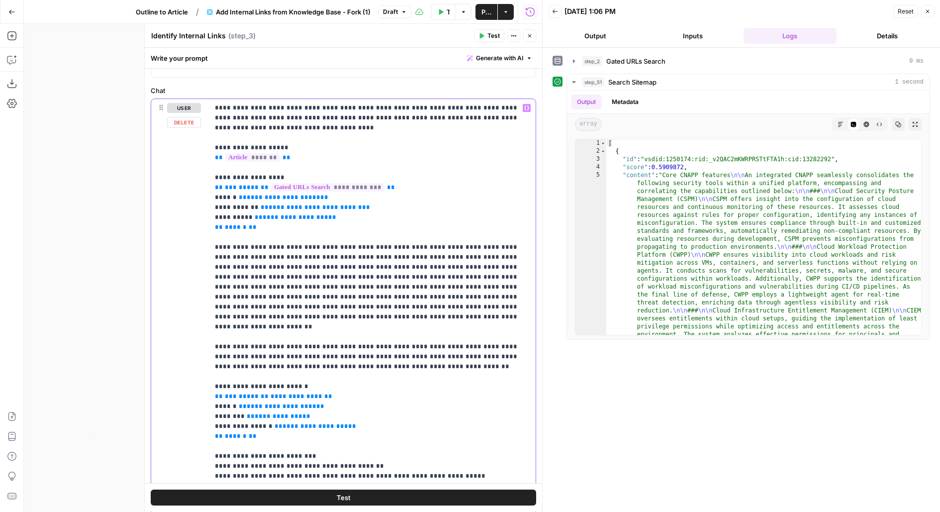
click at [287, 393] on span "**********" at bounding box center [296, 396] width 52 height 6
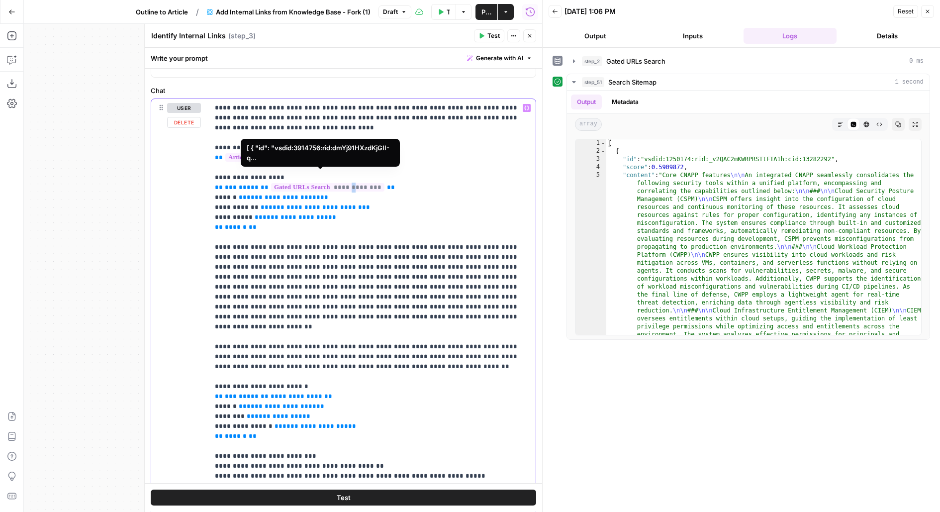
click at [349, 183] on span "**********" at bounding box center [327, 187] width 113 height 8
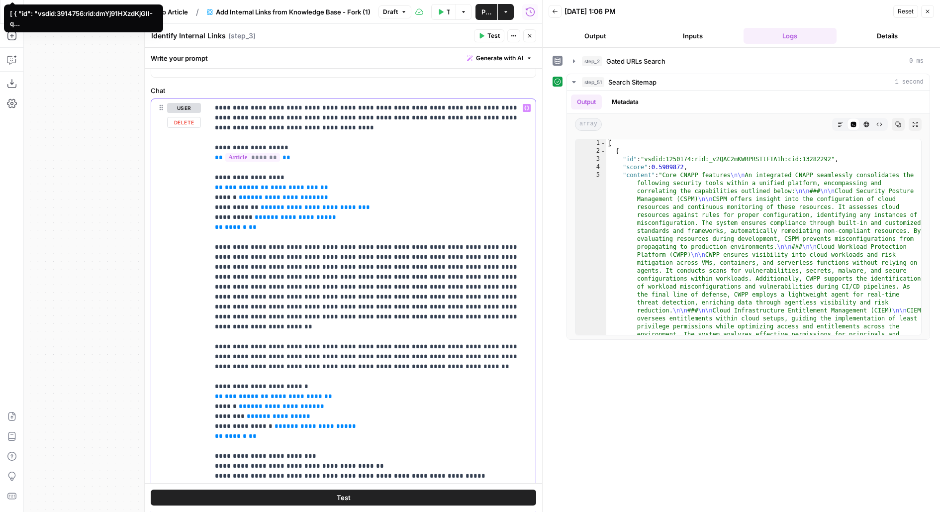
click at [419, 184] on p "**********" at bounding box center [372, 406] width 315 height 607
click at [284, 184] on span "**********" at bounding box center [294, 187] width 48 height 6
click at [282, 393] on span "**********" at bounding box center [296, 396] width 52 height 6
click at [285, 393] on span "**********" at bounding box center [296, 396] width 52 height 6
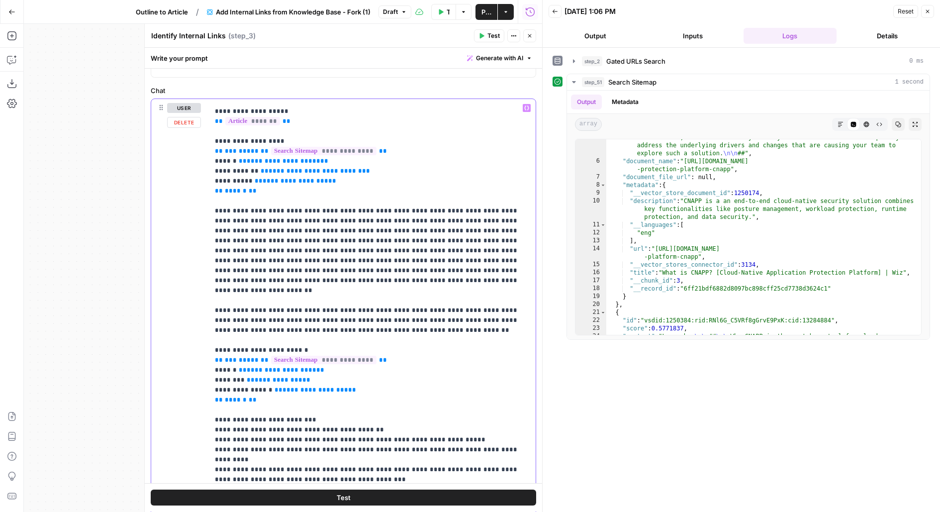
scroll to position [37, 0]
click at [388, 358] on p "**********" at bounding box center [372, 369] width 315 height 607
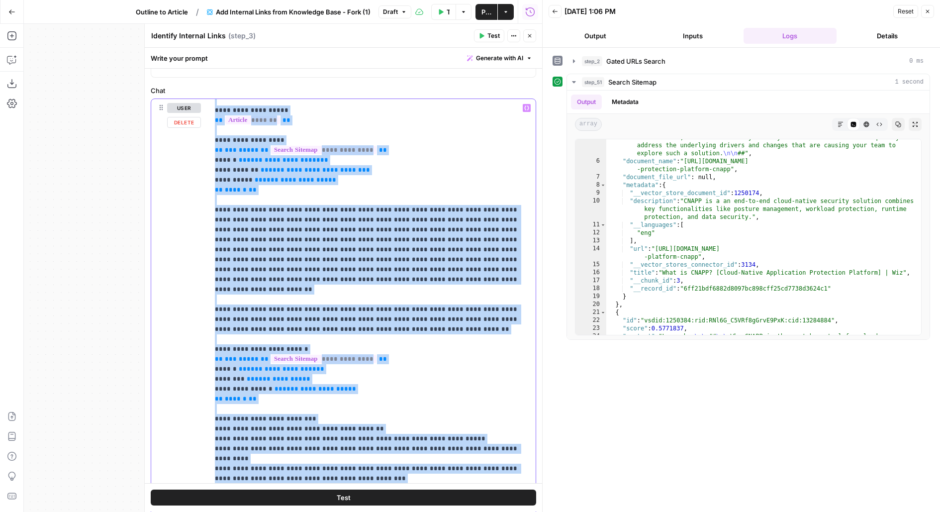
click at [388, 358] on p "**********" at bounding box center [372, 369] width 315 height 607
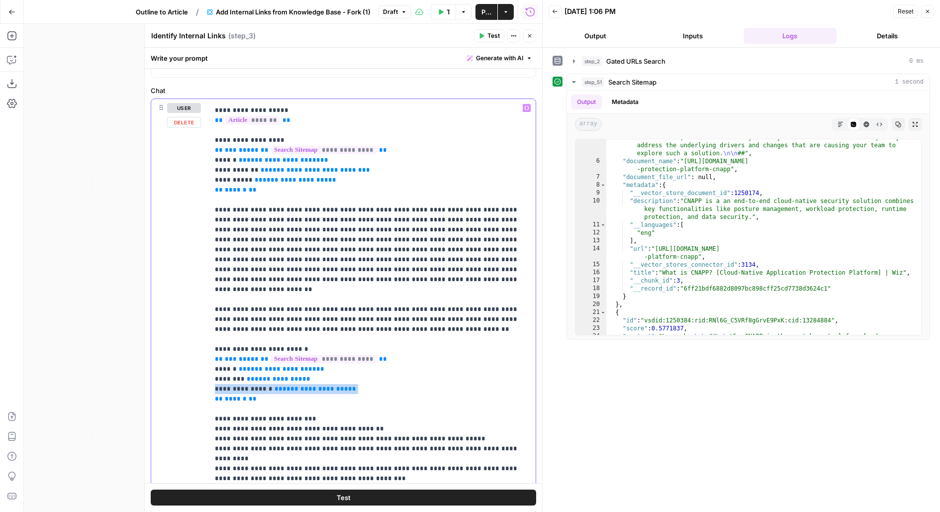
click at [388, 358] on p "**********" at bounding box center [372, 369] width 315 height 607
click at [531, 36] on icon "button" at bounding box center [530, 36] width 6 height 6
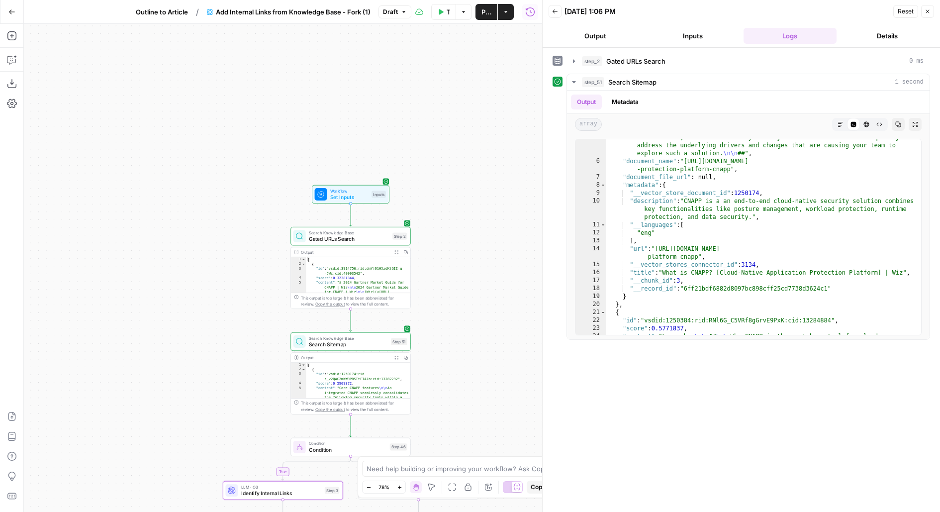
click at [318, 231] on span "Search Knowledge Base" at bounding box center [349, 232] width 81 height 6
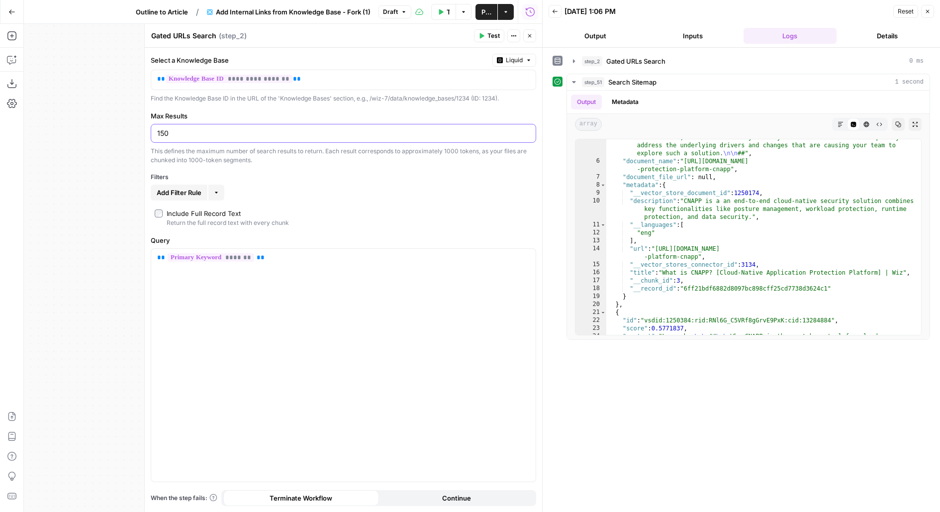
click at [197, 134] on input "150" at bounding box center [343, 133] width 372 height 10
type input "5"
click at [531, 35] on icon "button" at bounding box center [529, 35] width 3 height 3
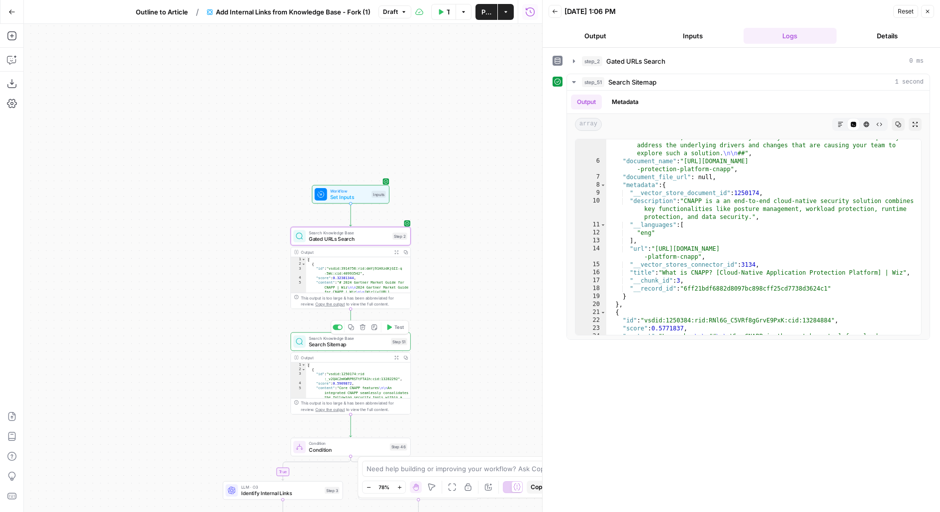
click at [343, 353] on div "Output Expand Output Copy" at bounding box center [350, 357] width 119 height 9
click at [335, 346] on span "Search Sitemap" at bounding box center [348, 344] width 79 height 8
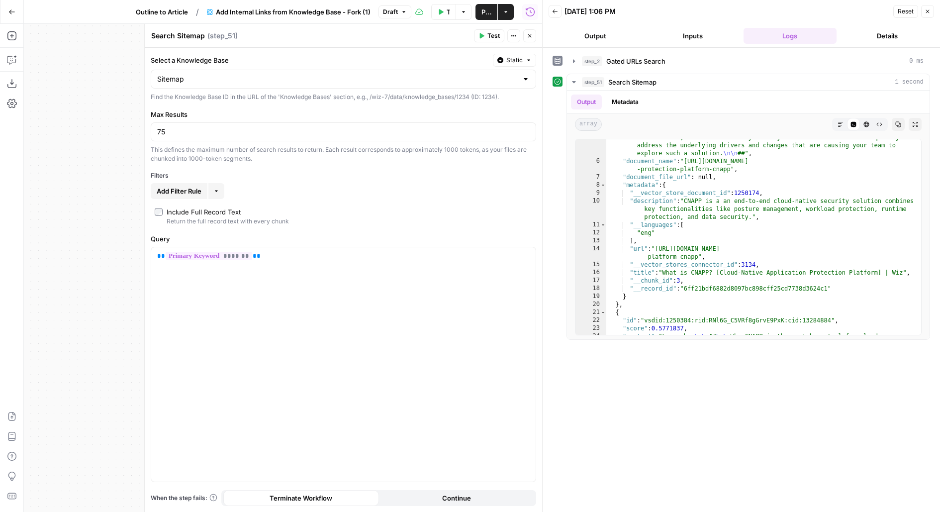
click at [530, 38] on icon "button" at bounding box center [530, 36] width 6 height 6
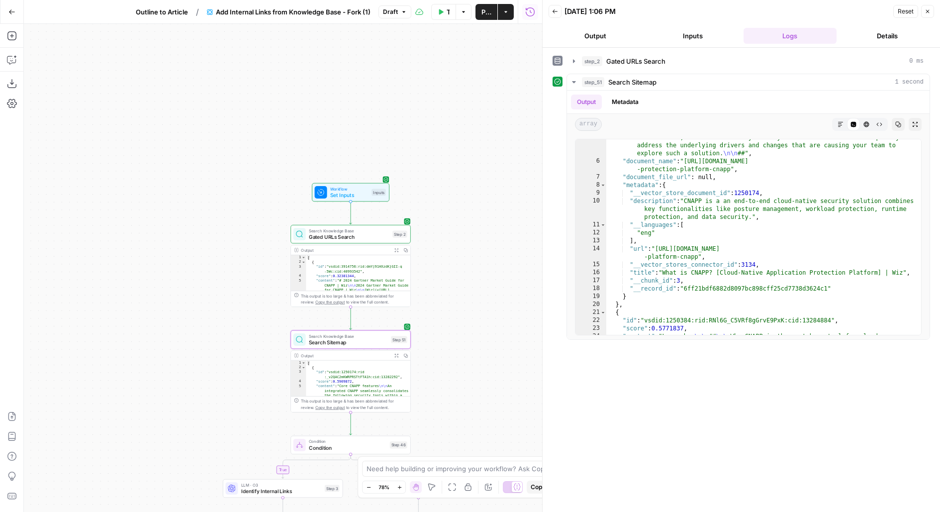
drag, startPoint x: 515, startPoint y: 295, endPoint x: 488, endPoint y: 111, distance: 185.5
click at [488, 113] on div "false true Workflow Set Inputs Inputs Search Knowledge Base Gated URLs Search S…" at bounding box center [283, 268] width 518 height 488
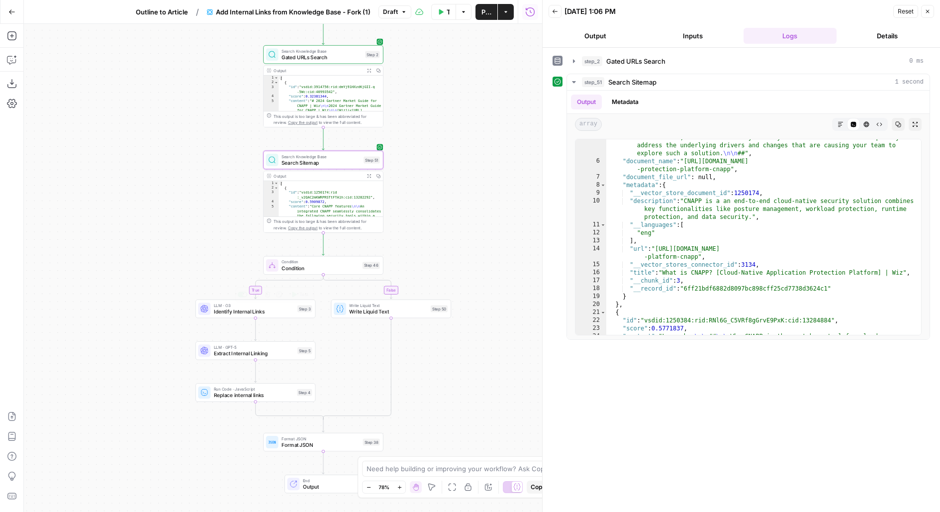
click at [289, 315] on div "LLM · O3 Identify Internal Links Step 3 Copy step Delete step Edit Note Test" at bounding box center [255, 308] width 120 height 18
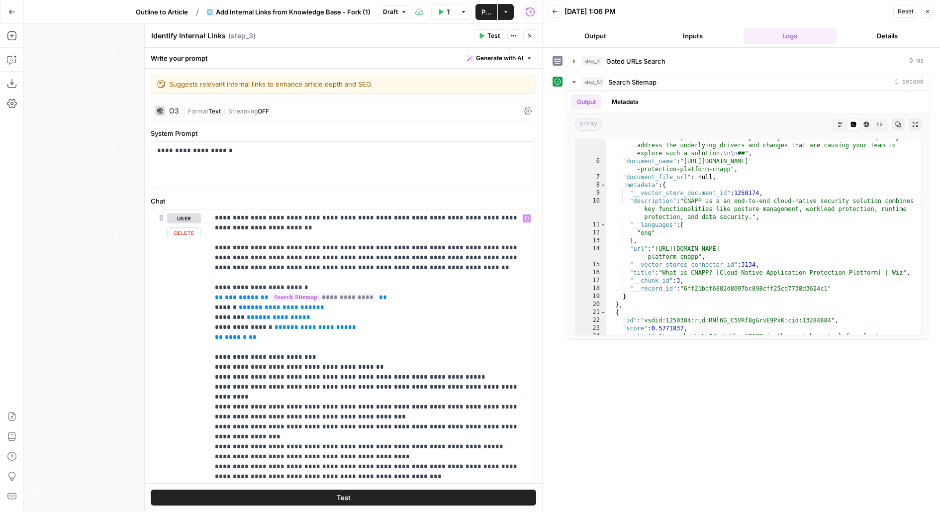
scroll to position [182, 0]
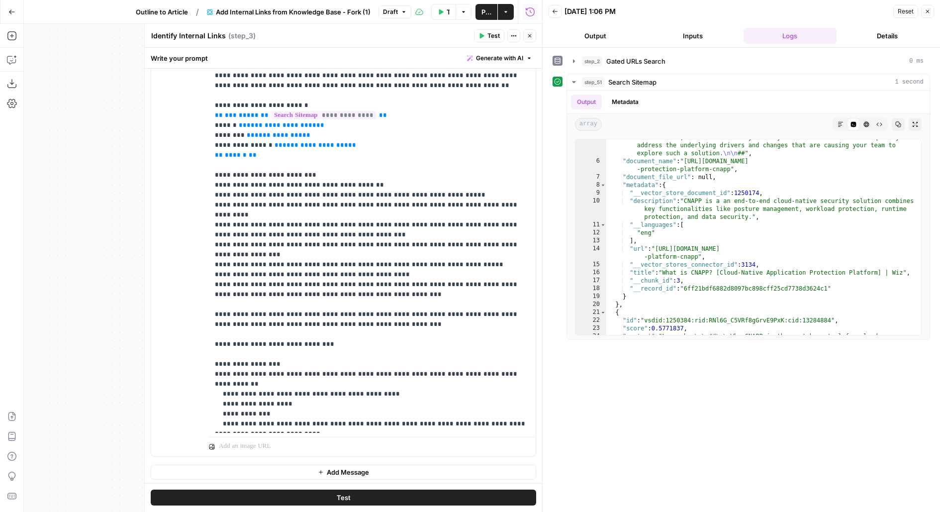
click at [531, 36] on icon "button" at bounding box center [530, 36] width 6 height 6
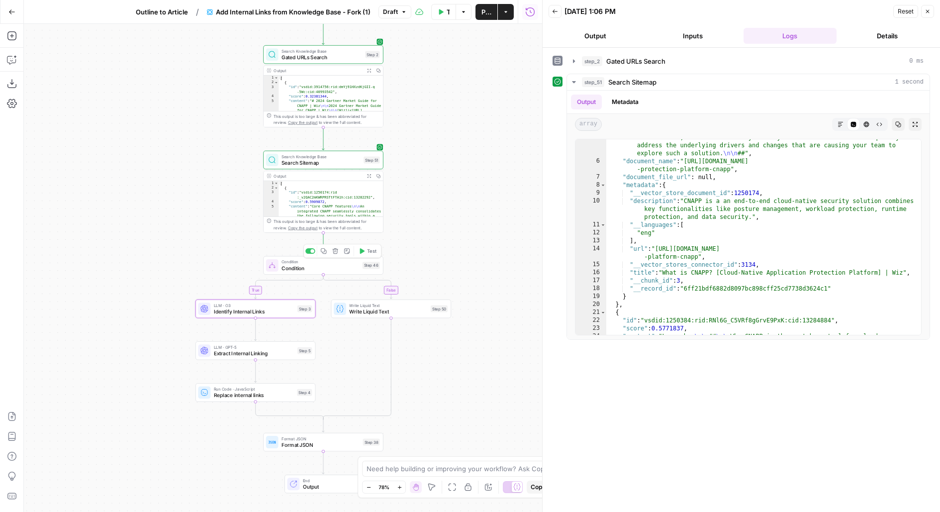
click at [370, 255] on button "Test" at bounding box center [367, 251] width 24 height 10
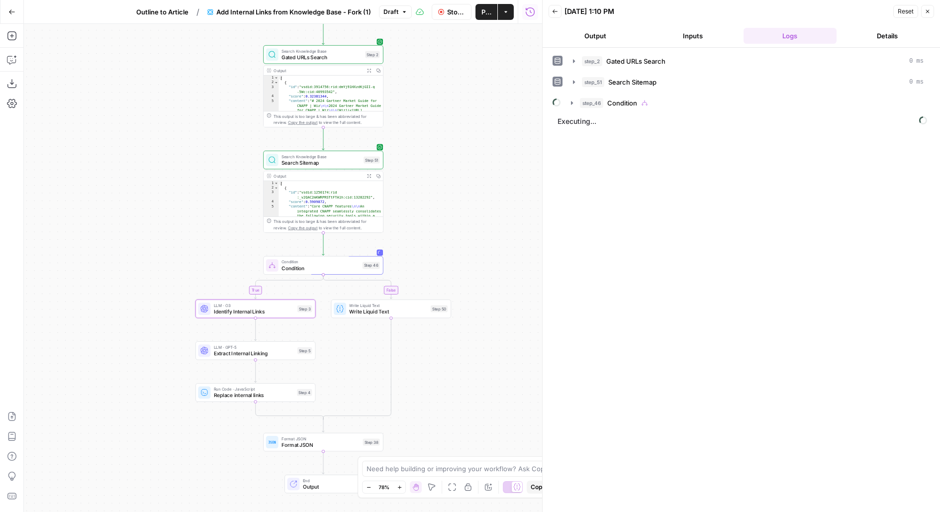
drag, startPoint x: 444, startPoint y: 269, endPoint x: 449, endPoint y: 208, distance: 61.4
click at [449, 208] on div "false true Workflow Set Inputs Inputs Search Knowledge Base Gated URLs Search S…" at bounding box center [283, 268] width 518 height 488
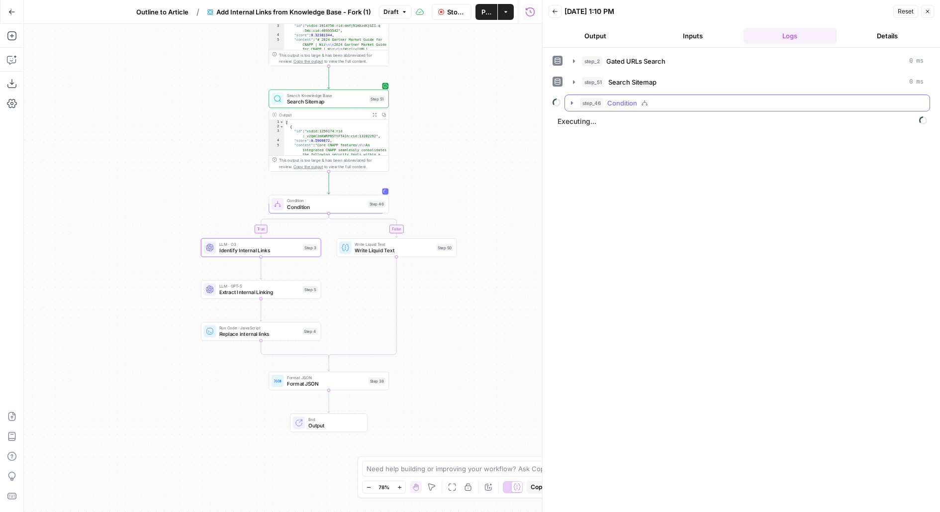
click at [634, 95] on button "step_46 Condition" at bounding box center [747, 103] width 364 height 16
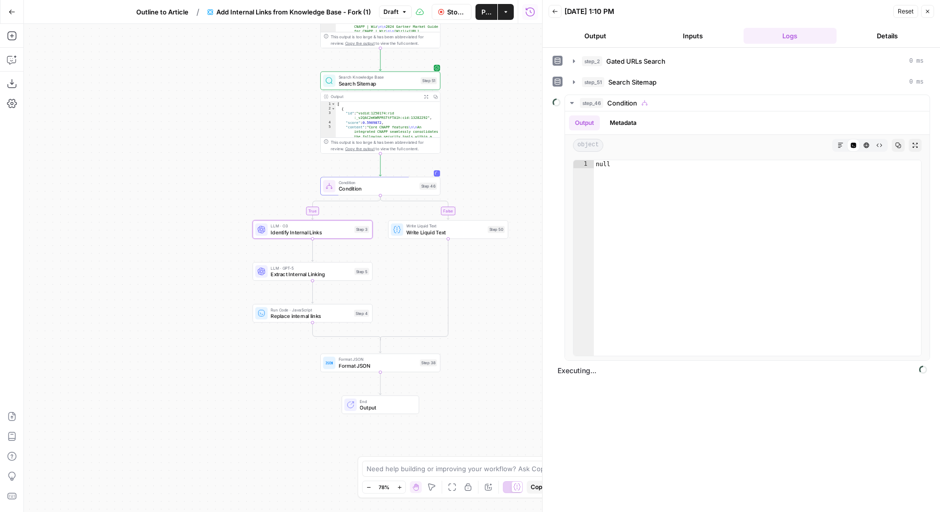
click at [449, 18] on button "Stop Run" at bounding box center [452, 12] width 40 height 16
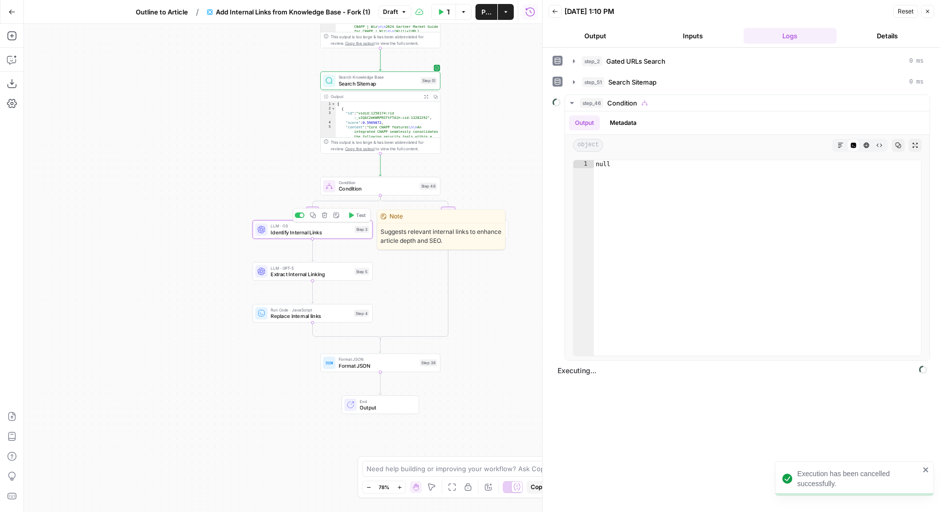
click at [357, 216] on span "Test" at bounding box center [360, 215] width 9 height 7
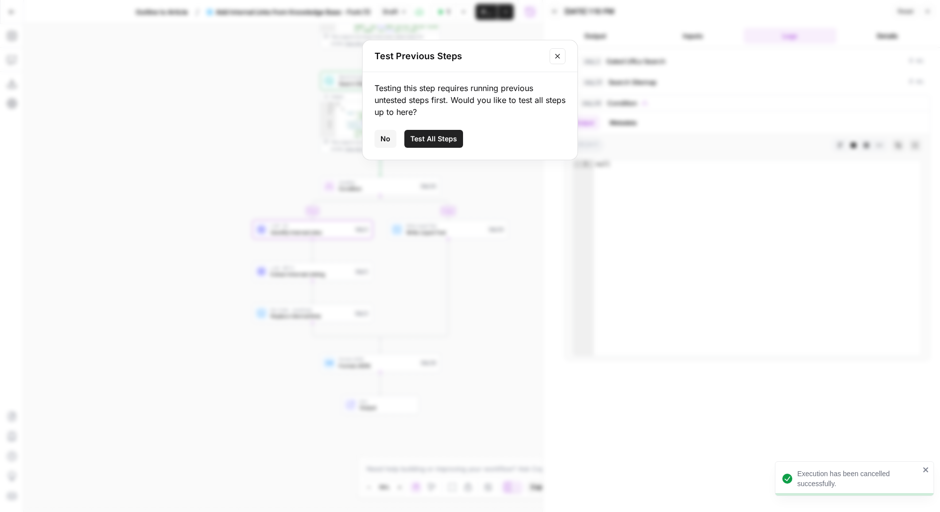
click at [434, 148] on div "Testing this step requires running previous untested steps first. Would you lik…" at bounding box center [469, 116] width 215 height 88
click at [444, 134] on span "Test All Steps" at bounding box center [433, 139] width 47 height 10
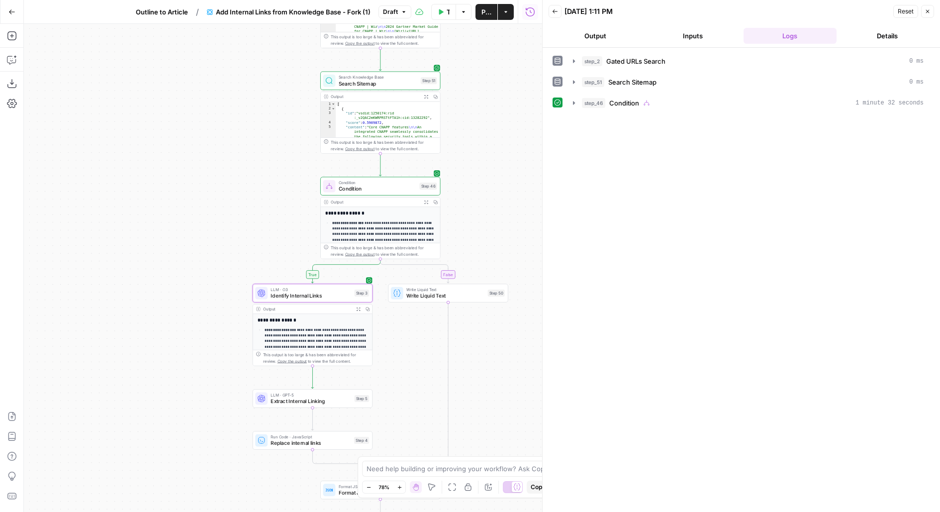
click at [625, 106] on button "step_46 Condition 1 minute 32 seconds" at bounding box center [748, 103] width 362 height 16
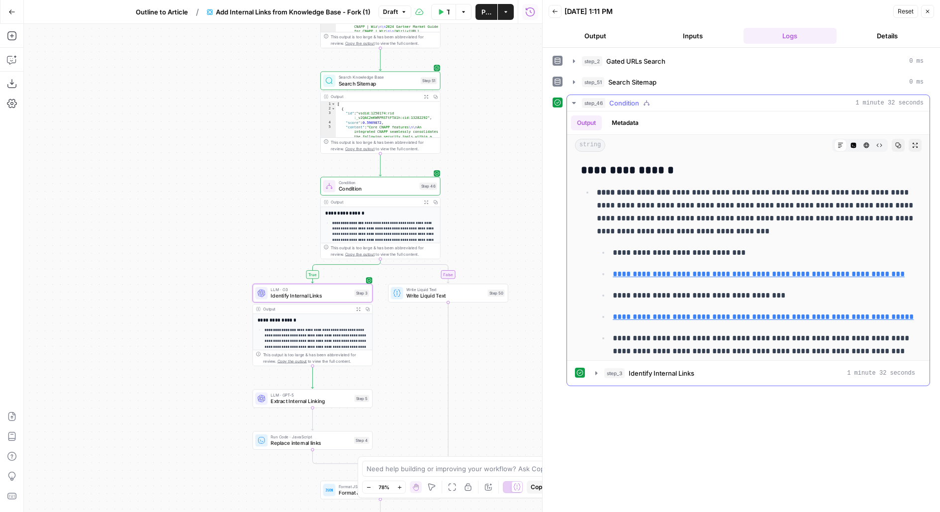
click at [921, 143] on button "Expand Output" at bounding box center [914, 145] width 13 height 13
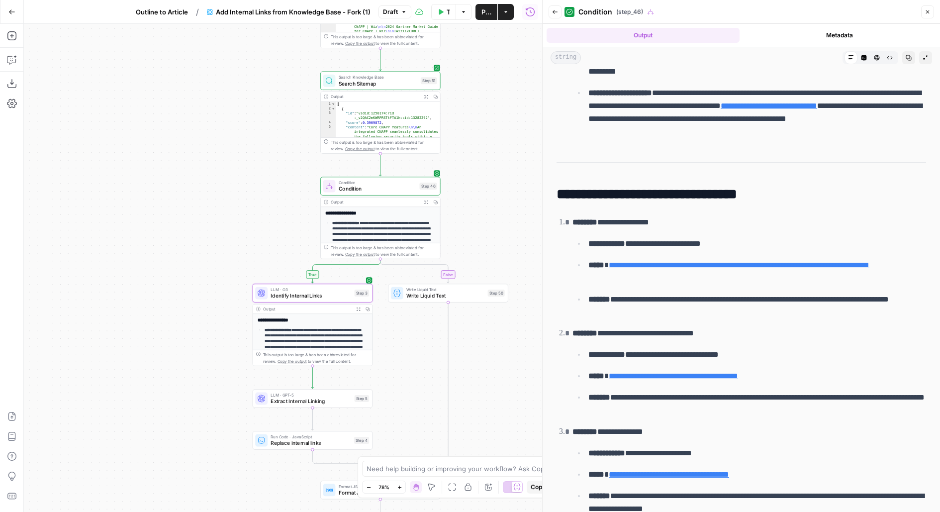
scroll to position [942, 0]
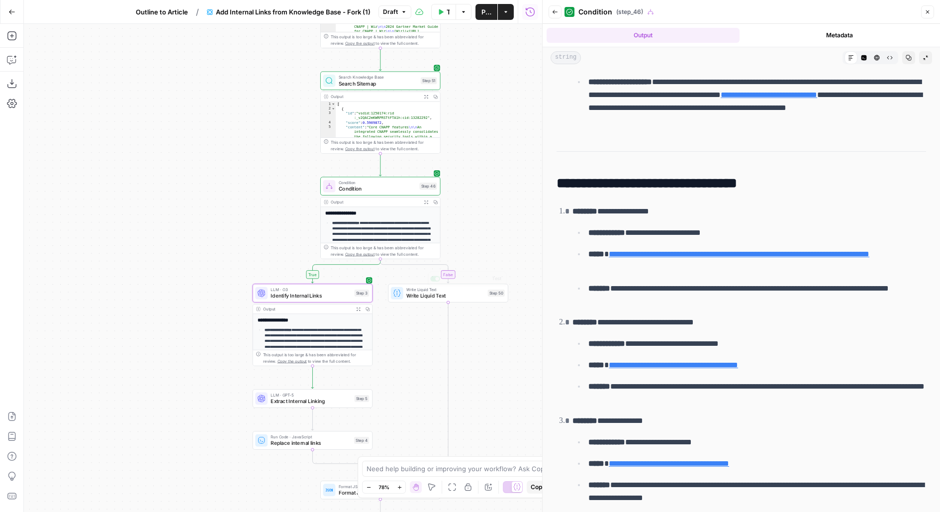
click at [453, 379] on div "false true Workflow Set Inputs Inputs Search Knowledge Base Gated URLs Search S…" at bounding box center [283, 268] width 518 height 488
drag, startPoint x: 479, startPoint y: 382, endPoint x: 477, endPoint y: 232, distance: 150.2
click at [478, 238] on div "false true Workflow Set Inputs Inputs Search Knowledge Base Gated URLs Search S…" at bounding box center [283, 268] width 518 height 488
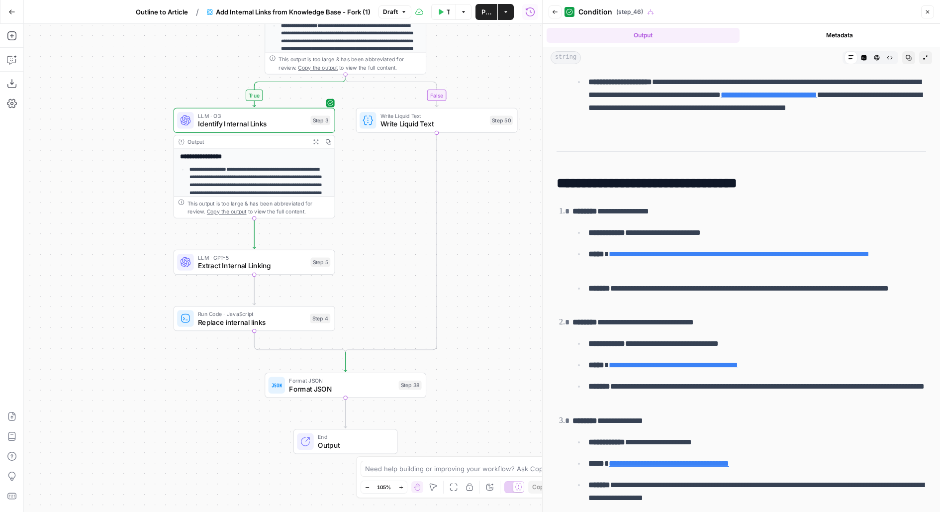
drag, startPoint x: 621, startPoint y: 277, endPoint x: 688, endPoint y: 293, distance: 68.9
click at [688, 293] on p "**********" at bounding box center [757, 295] width 338 height 26
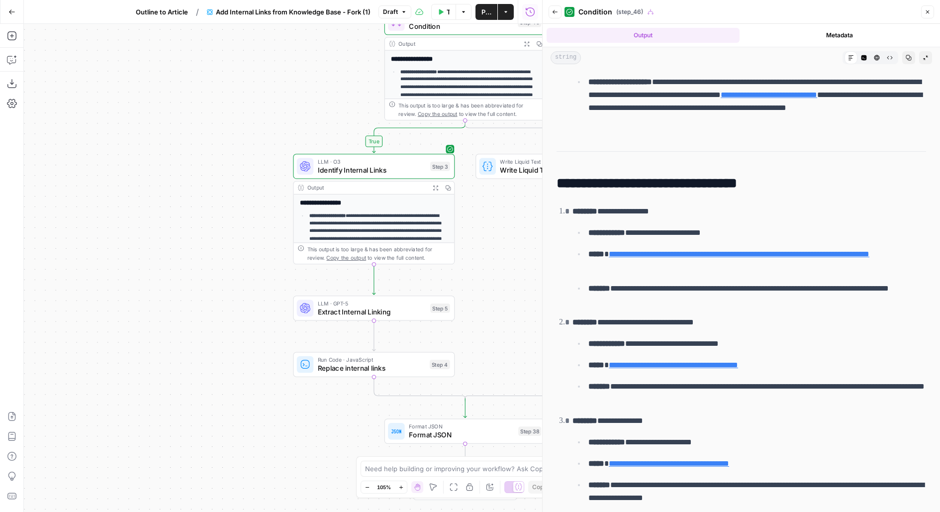
click at [486, 218] on div "false true Workflow Set Inputs Inputs Search Knowledge Base Gated URLs Search S…" at bounding box center [283, 268] width 518 height 488
drag, startPoint x: 486, startPoint y: 218, endPoint x: 437, endPoint y: 205, distance: 50.9
click at [437, 205] on div "false true Workflow Set Inputs Inputs Search Knowledge Base Gated URLs Search S…" at bounding box center [283, 268] width 518 height 488
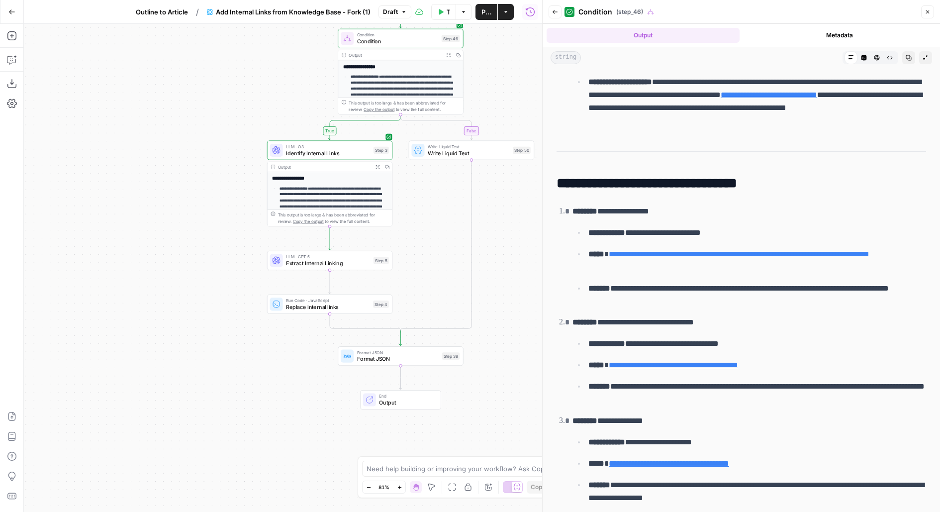
drag, startPoint x: 502, startPoint y: 221, endPoint x: 493, endPoint y: 221, distance: 8.9
click at [493, 221] on div "false true Workflow Set Inputs Inputs Search Knowledge Base Gated URLs Search S…" at bounding box center [283, 268] width 518 height 488
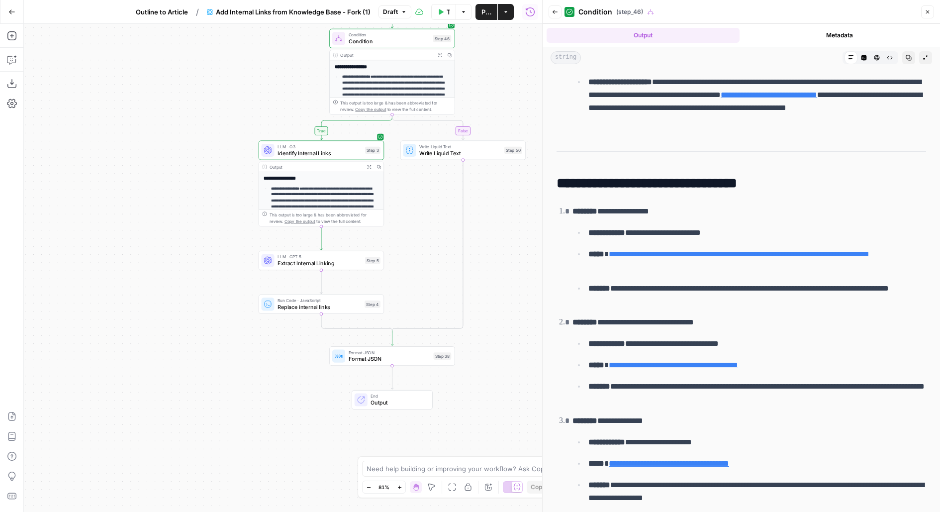
click at [745, 179] on h2 "**********" at bounding box center [740, 184] width 369 height 16
click at [324, 133] on icon "button" at bounding box center [321, 135] width 6 height 6
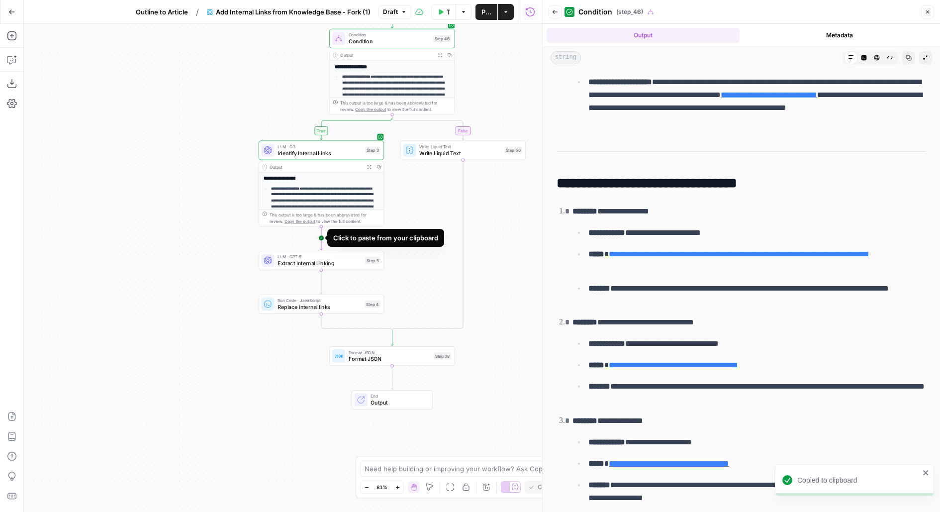
click at [320, 240] on icon "Edge from step_3 to step_5" at bounding box center [321, 238] width 2 height 24
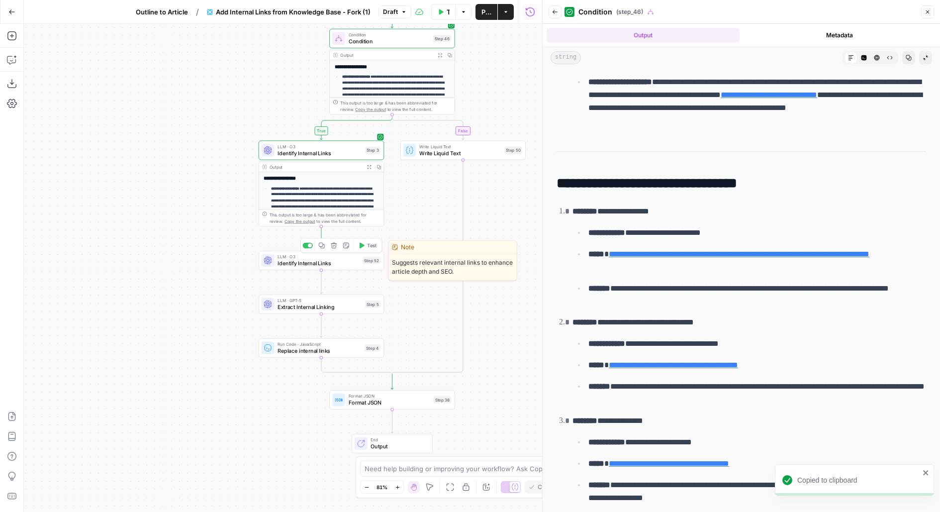
click at [313, 263] on span "Identify Internal Links" at bounding box center [318, 263] width 82 height 8
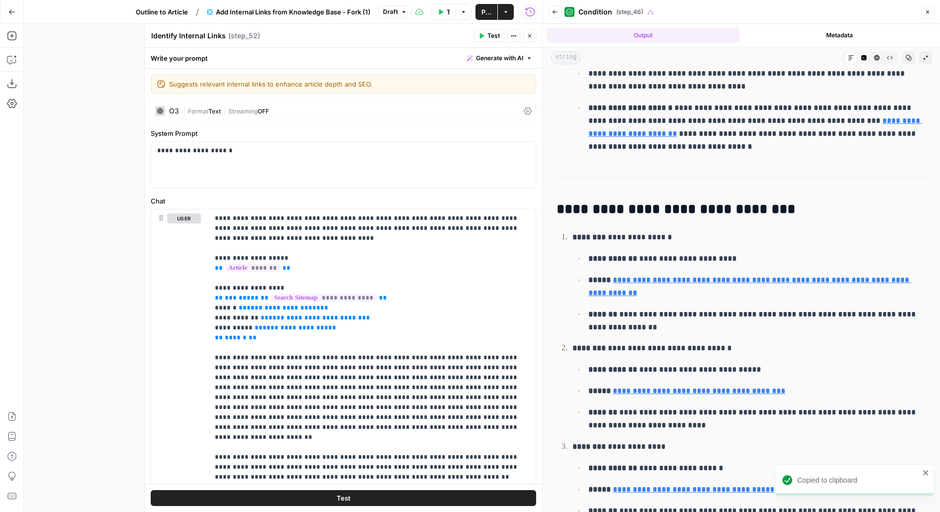
click at [196, 35] on textarea "Identify Internal Links" at bounding box center [188, 36] width 75 height 10
type textarea "Identify gated asset Links"
click at [533, 39] on button "Close" at bounding box center [529, 35] width 13 height 13
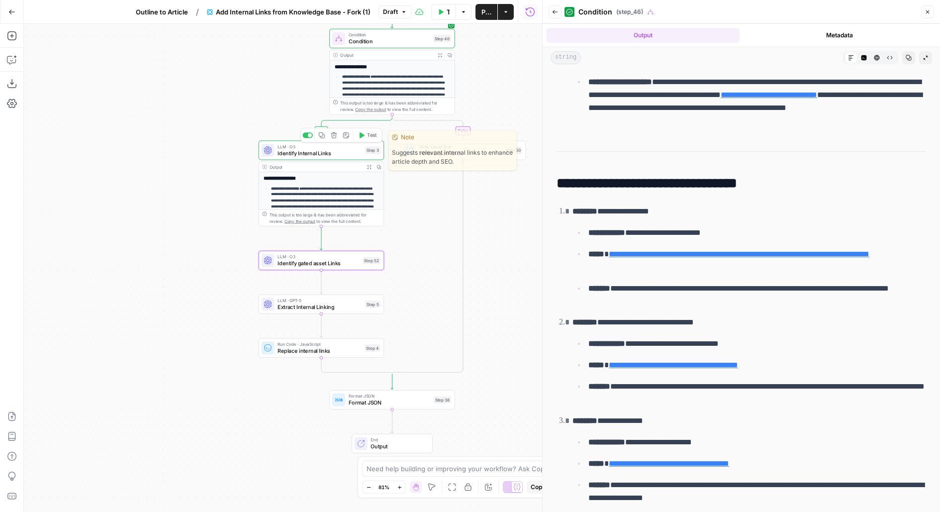
click at [361, 151] on span "Identify Internal Links" at bounding box center [319, 153] width 84 height 8
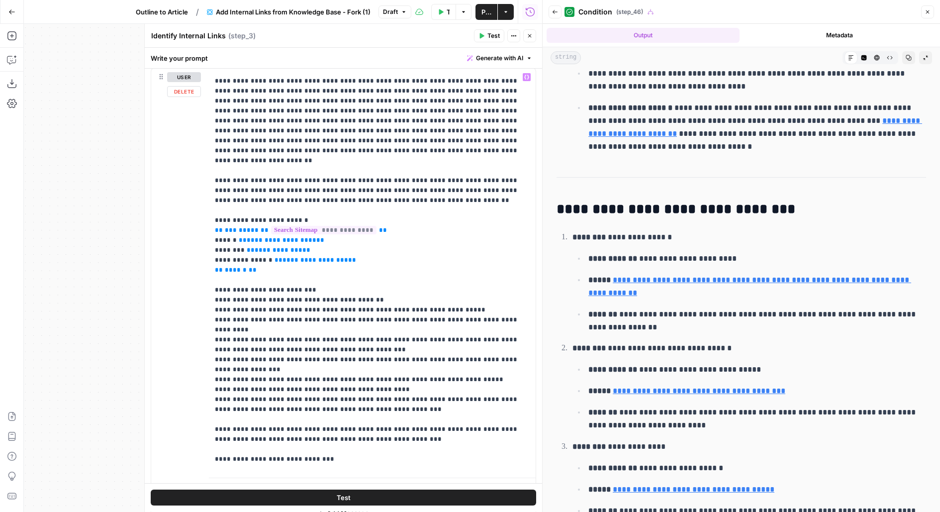
scroll to position [150, 0]
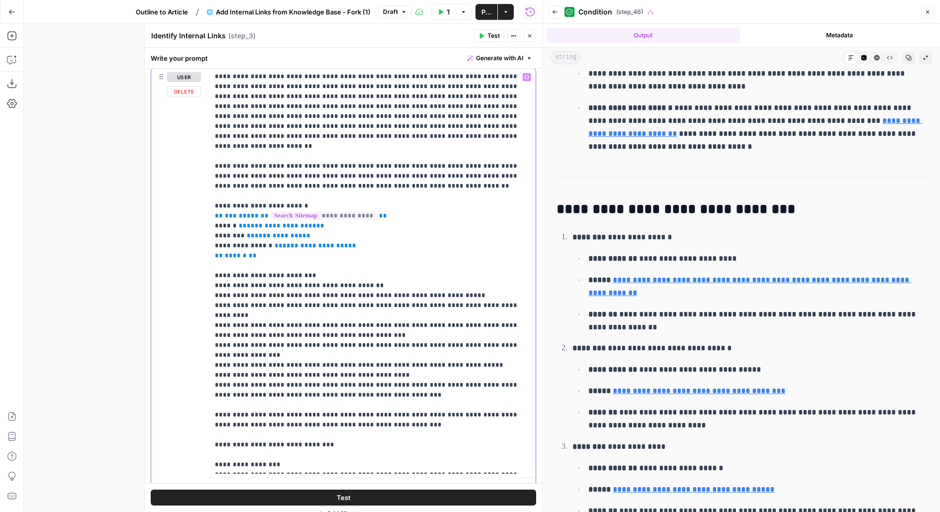
drag, startPoint x: 215, startPoint y: 175, endPoint x: 417, endPoint y: 387, distance: 292.6
click at [417, 387] on p "**********" at bounding box center [372, 225] width 315 height 607
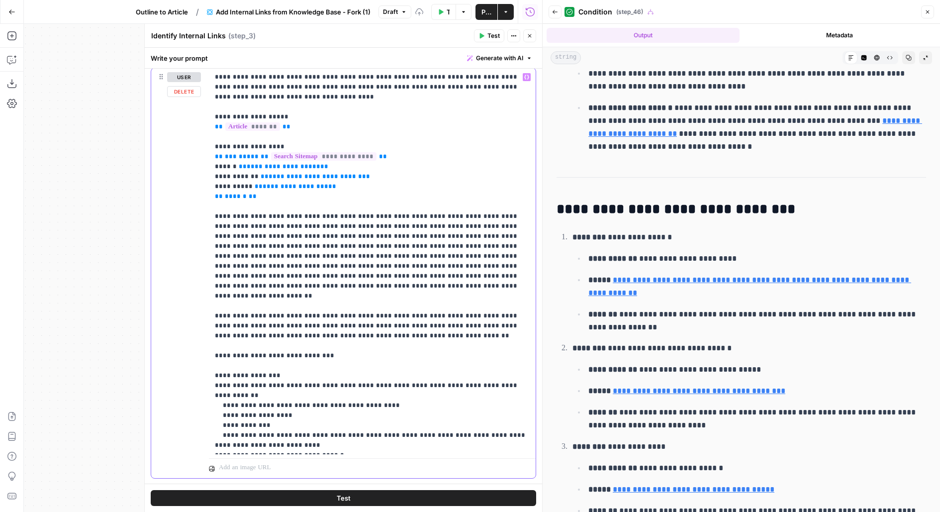
scroll to position [163, 0]
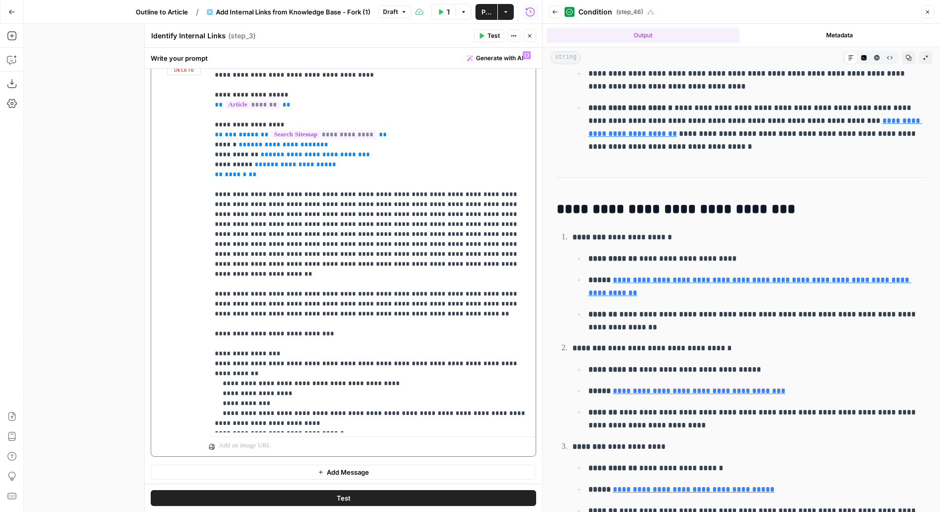
drag, startPoint x: 430, startPoint y: 283, endPoint x: 198, endPoint y: 261, distance: 232.3
click at [198, 261] on div "**********" at bounding box center [343, 251] width 384 height 410
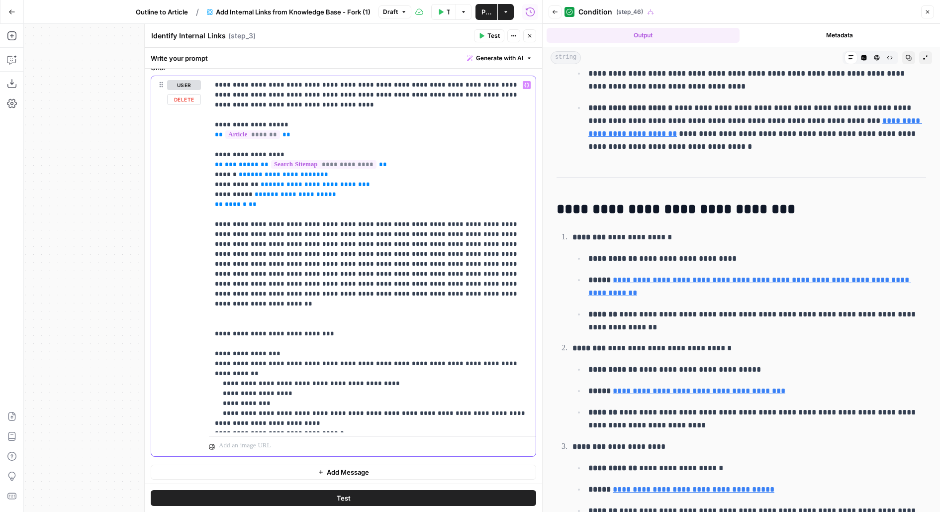
scroll to position [123, 0]
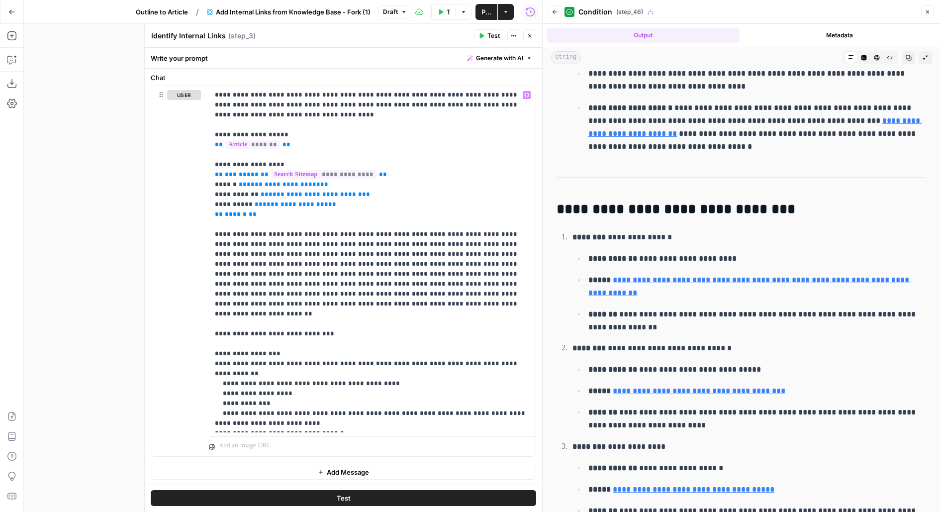
click at [528, 32] on button "Close" at bounding box center [529, 35] width 13 height 13
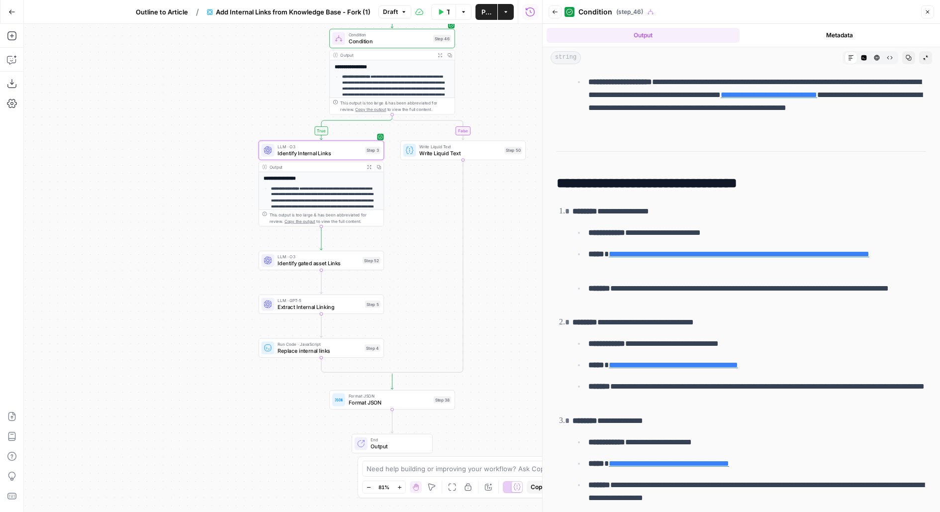
click at [341, 264] on span "Identify gated asset Links" at bounding box center [318, 263] width 82 height 8
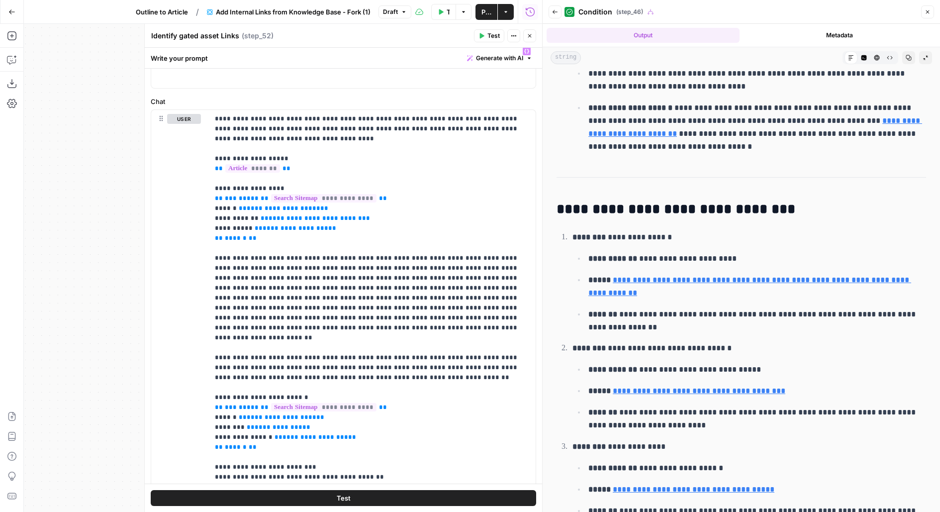
scroll to position [111, 0]
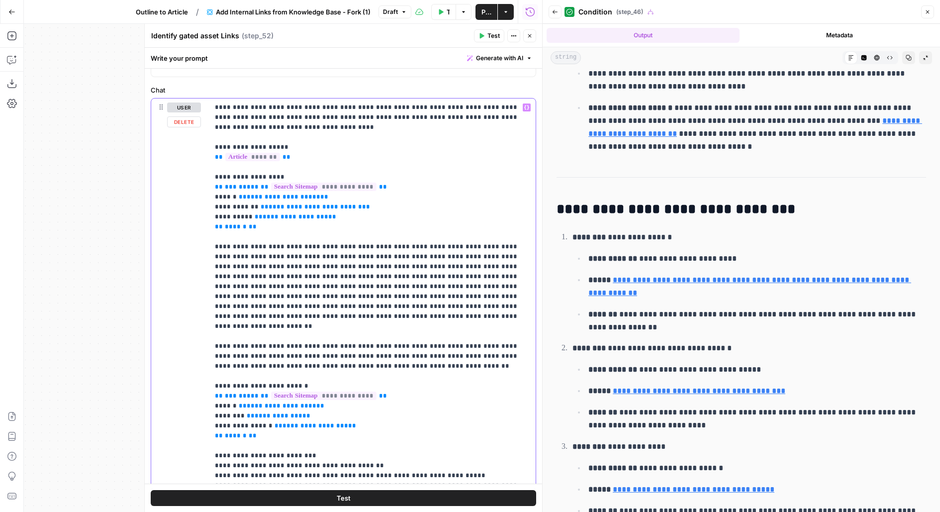
drag, startPoint x: 211, startPoint y: 164, endPoint x: 323, endPoint y: 303, distance: 178.2
click at [323, 303] on div "**********" at bounding box center [372, 300] width 327 height 405
click at [336, 306] on p "**********" at bounding box center [372, 405] width 315 height 607
drag, startPoint x: 500, startPoint y: 297, endPoint x: 206, endPoint y: 166, distance: 321.6
click at [206, 166] on div "**********" at bounding box center [343, 312] width 384 height 429
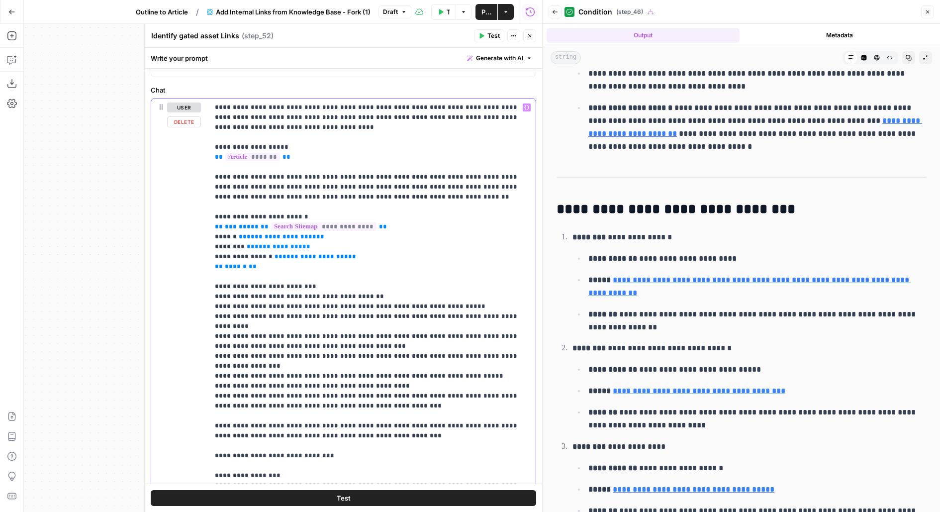
drag, startPoint x: 399, startPoint y: 189, endPoint x: 194, endPoint y: 166, distance: 206.2
click at [195, 167] on div "**********" at bounding box center [343, 312] width 384 height 429
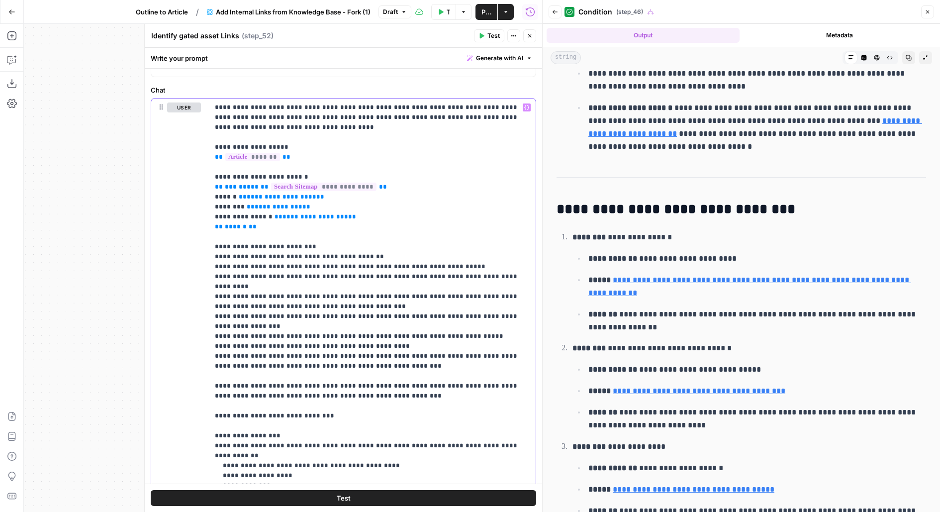
drag, startPoint x: 272, startPoint y: 104, endPoint x: 549, endPoint y: 108, distance: 276.5
click at [549, 109] on body "Wiz New Home Browse Insights Opportunities Your Data Flightpath Recent Grids Co…" at bounding box center [470, 256] width 940 height 512
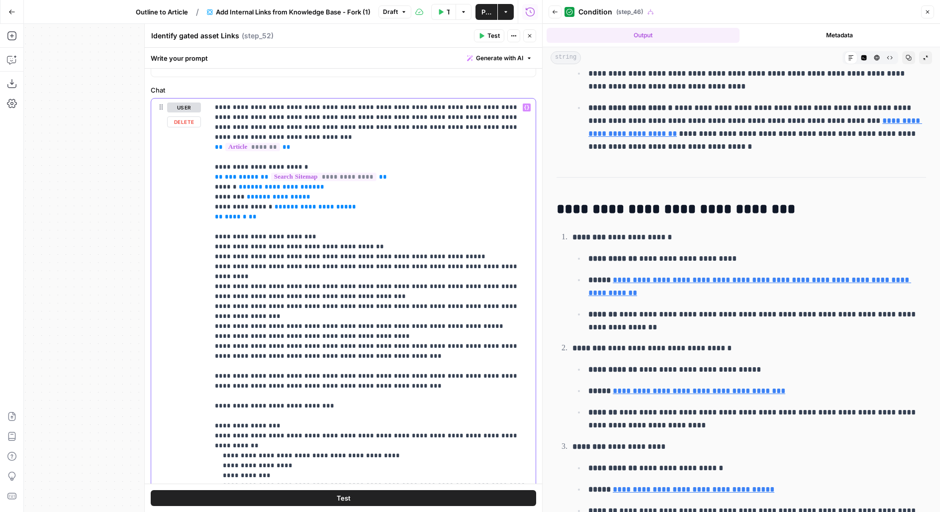
drag, startPoint x: 271, startPoint y: 108, endPoint x: 351, endPoint y: 106, distance: 79.6
click at [351, 106] on p "**********" at bounding box center [372, 306] width 315 height 408
click at [360, 125] on p "**********" at bounding box center [372, 306] width 315 height 408
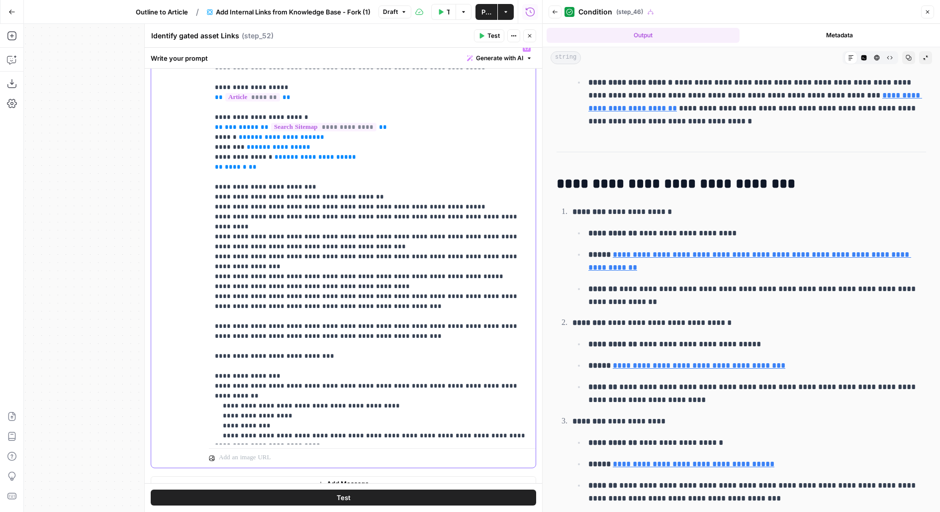
scroll to position [170, 0]
click at [311, 216] on p "**********" at bounding box center [372, 258] width 315 height 428
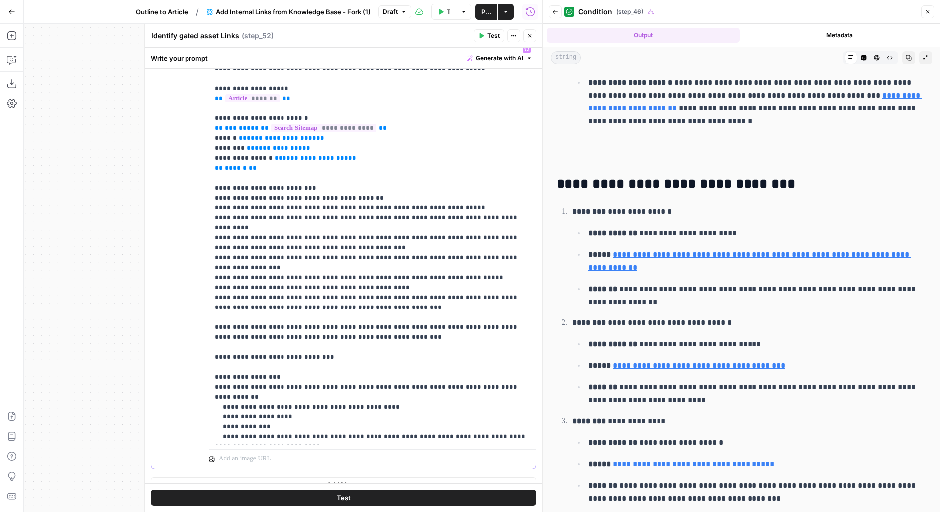
click at [282, 254] on p "**********" at bounding box center [372, 258] width 315 height 428
click at [281, 269] on p "**********" at bounding box center [372, 258] width 315 height 428
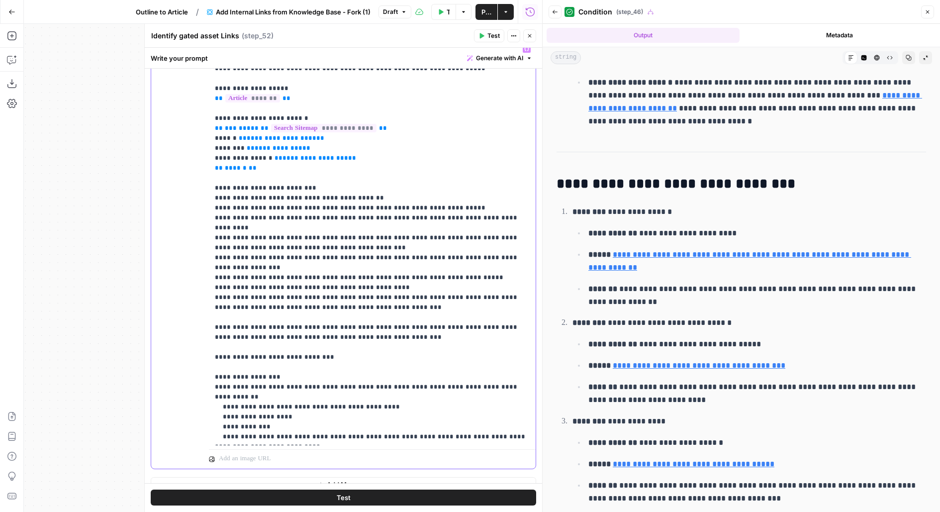
click at [281, 269] on p "**********" at bounding box center [372, 258] width 315 height 428
click at [281, 279] on p "**********" at bounding box center [372, 258] width 315 height 428
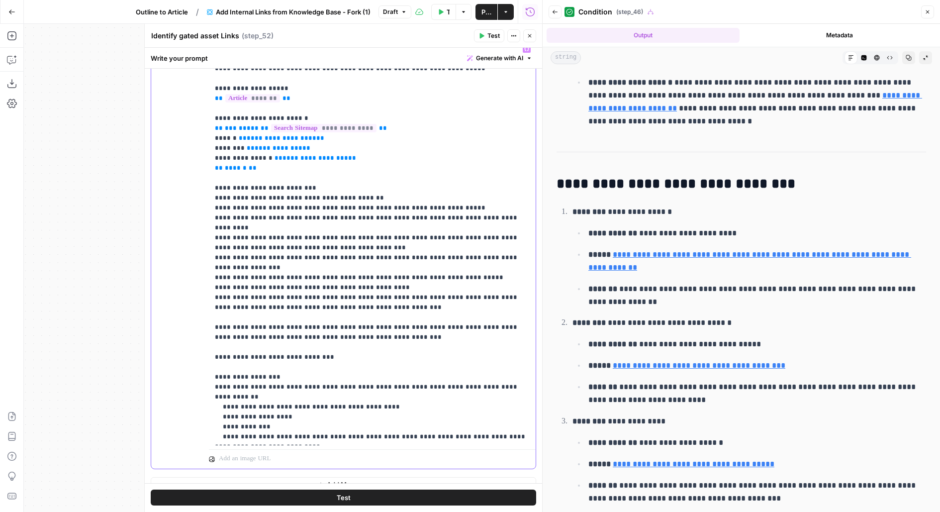
click at [281, 279] on p "**********" at bounding box center [372, 258] width 315 height 428
click at [281, 289] on p "**********" at bounding box center [372, 258] width 315 height 428
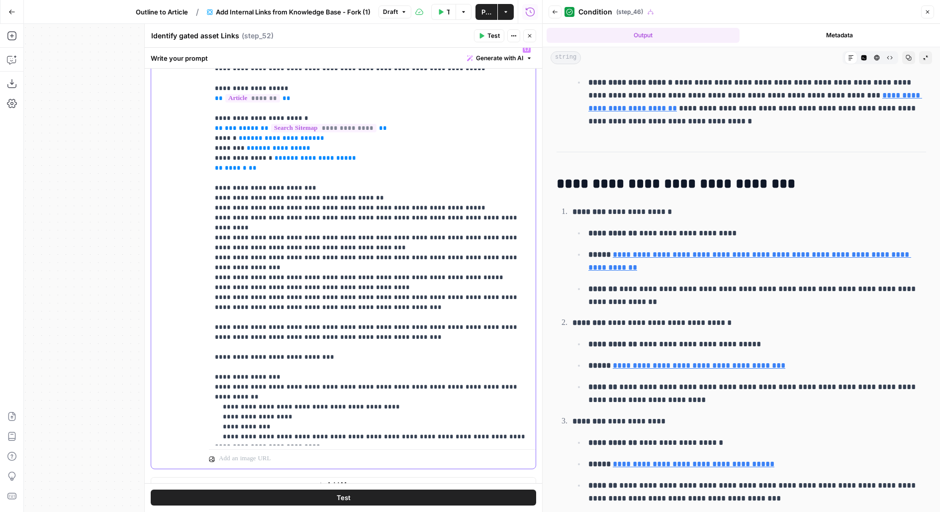
click at [281, 289] on p "**********" at bounding box center [372, 258] width 315 height 428
click at [282, 322] on p "**********" at bounding box center [372, 258] width 315 height 428
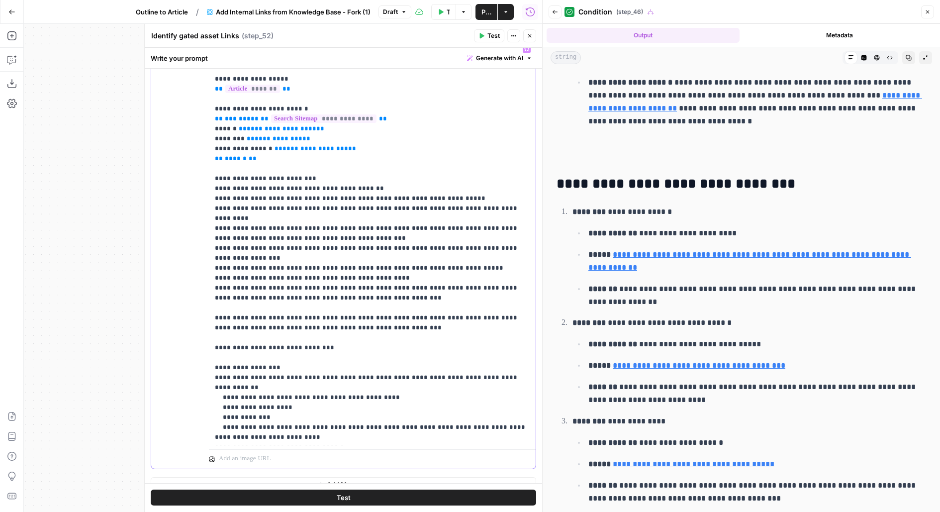
drag, startPoint x: 209, startPoint y: 364, endPoint x: 430, endPoint y: 432, distance: 230.7
click at [429, 432] on div "**********" at bounding box center [372, 242] width 327 height 405
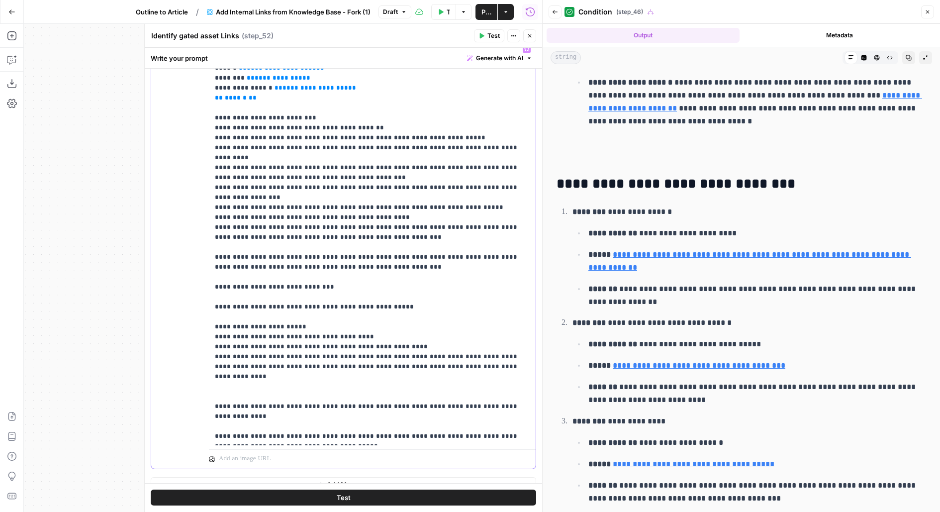
scroll to position [182, 0]
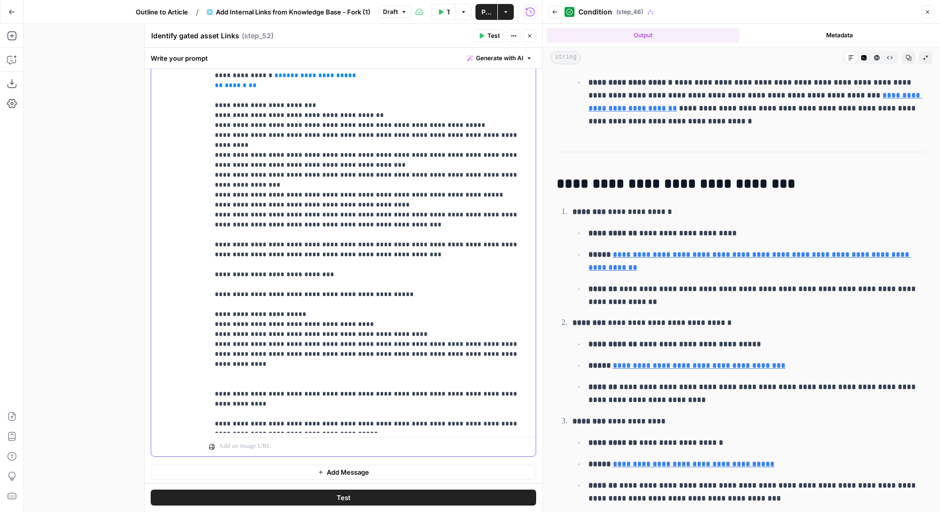
drag, startPoint x: 327, startPoint y: 424, endPoint x: 197, endPoint y: 284, distance: 190.0
click at [197, 284] on div "**********" at bounding box center [343, 241] width 384 height 429
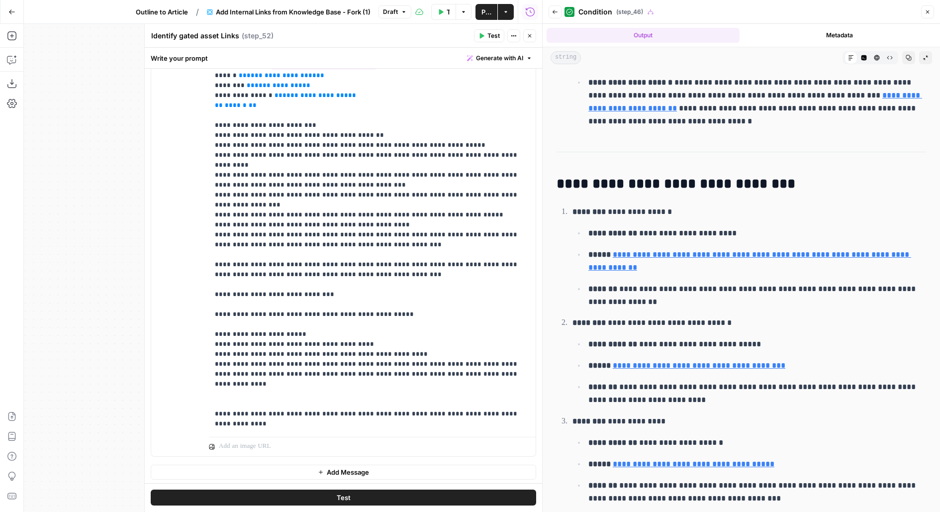
click at [528, 38] on icon "button" at bounding box center [530, 36] width 6 height 6
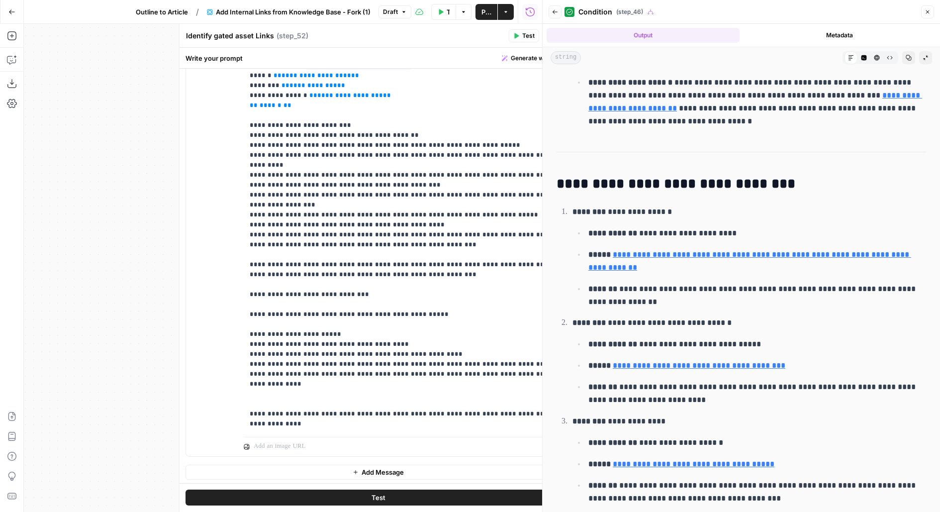
scroll to position [942, 0]
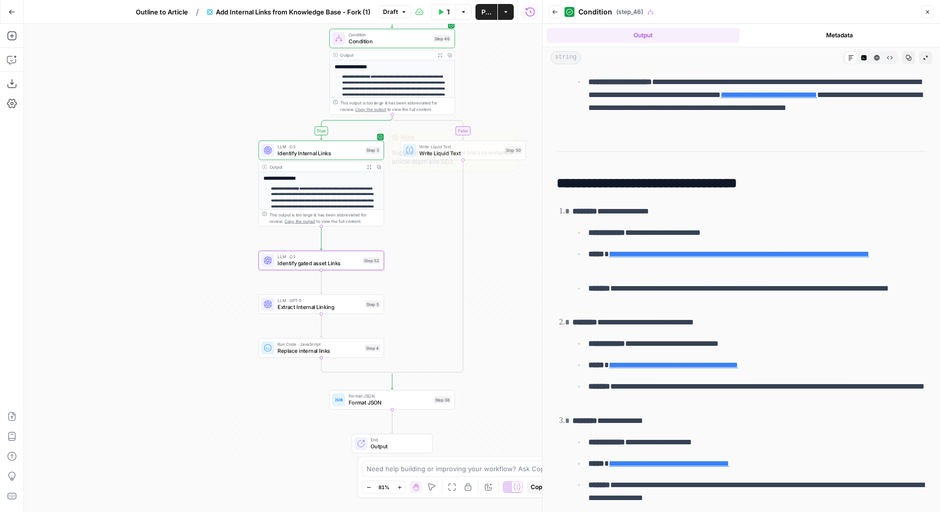
click at [356, 152] on span "Identify Internal Links" at bounding box center [319, 153] width 84 height 8
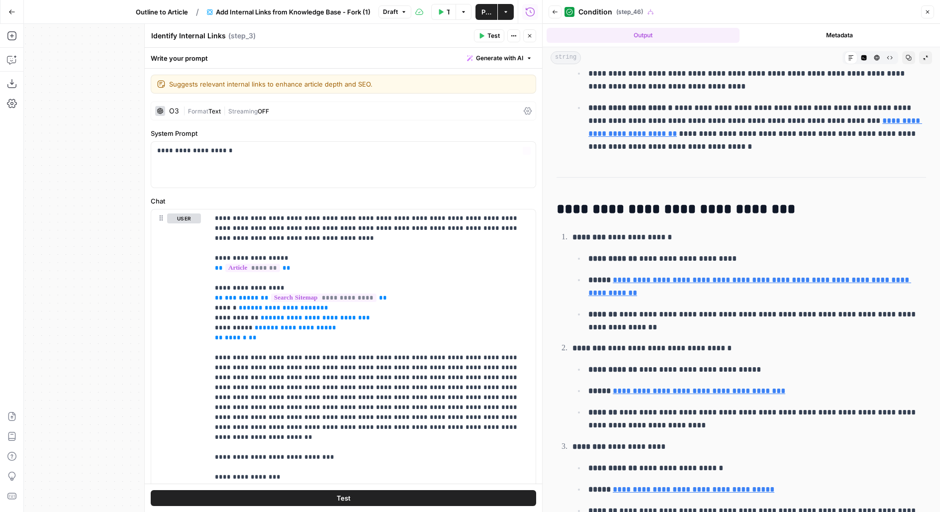
scroll to position [123, 0]
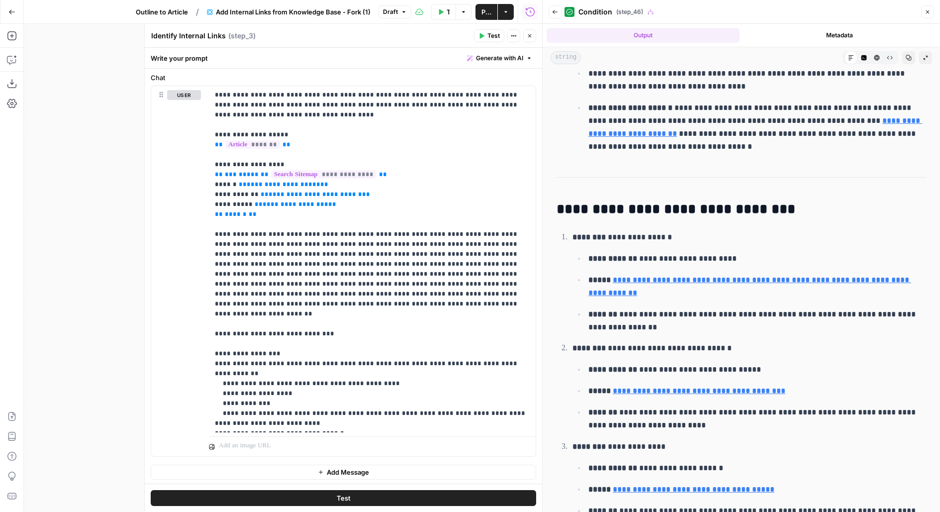
click at [526, 32] on button "Close" at bounding box center [529, 35] width 13 height 13
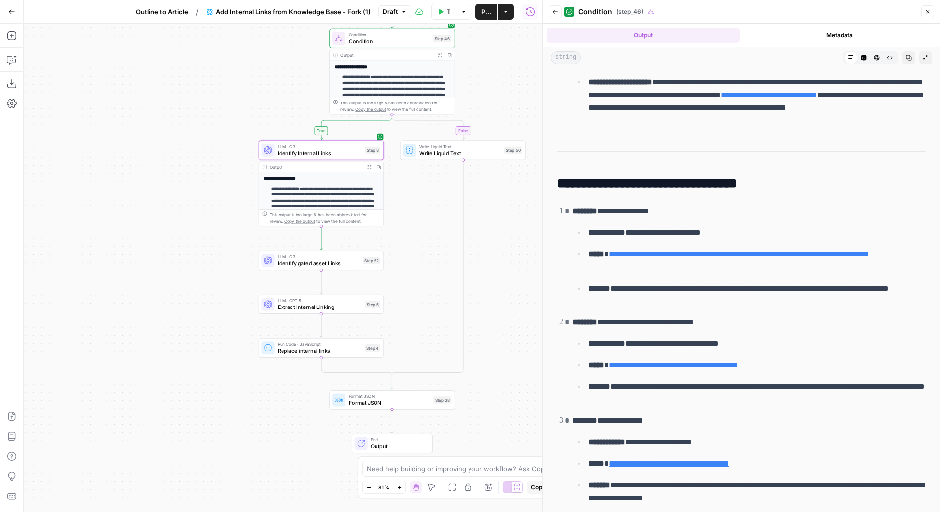
click at [367, 269] on div "LLM · O3 Identify gated asset Links Step 52 Copy step Delete step Edit Note Test" at bounding box center [321, 260] width 125 height 19
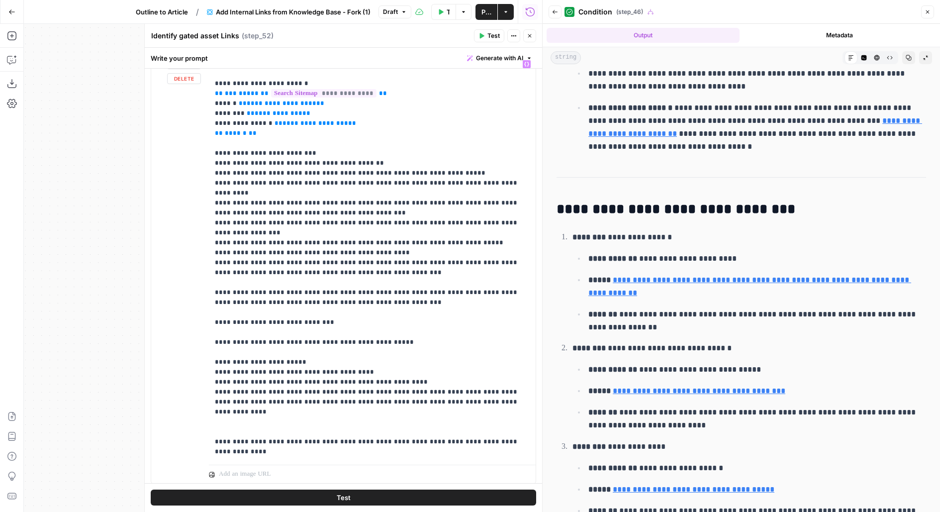
scroll to position [182, 0]
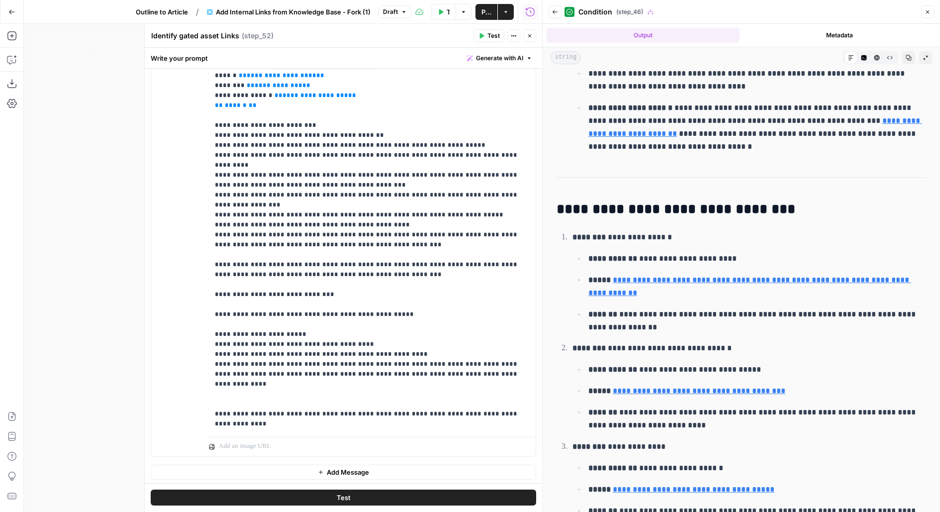
click at [361, 493] on button "Test" at bounding box center [343, 498] width 385 height 16
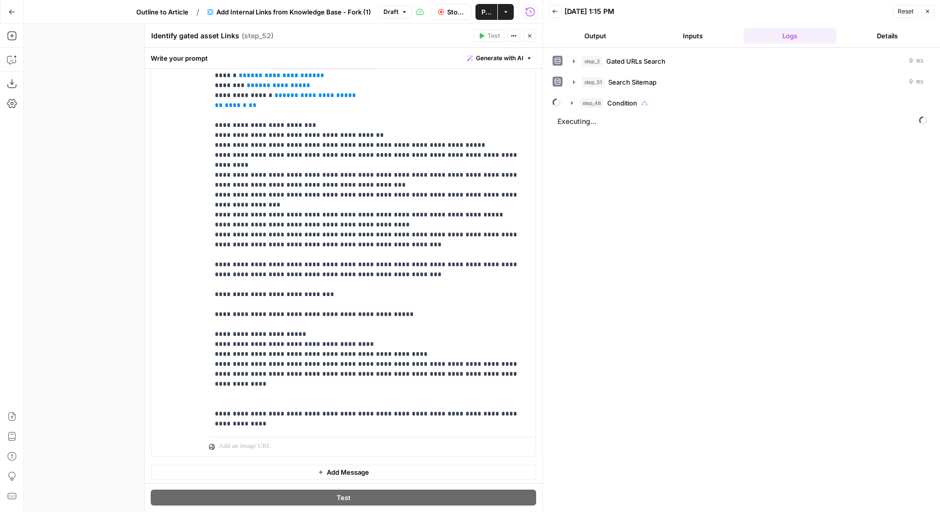
click at [527, 34] on icon "button" at bounding box center [530, 36] width 6 height 6
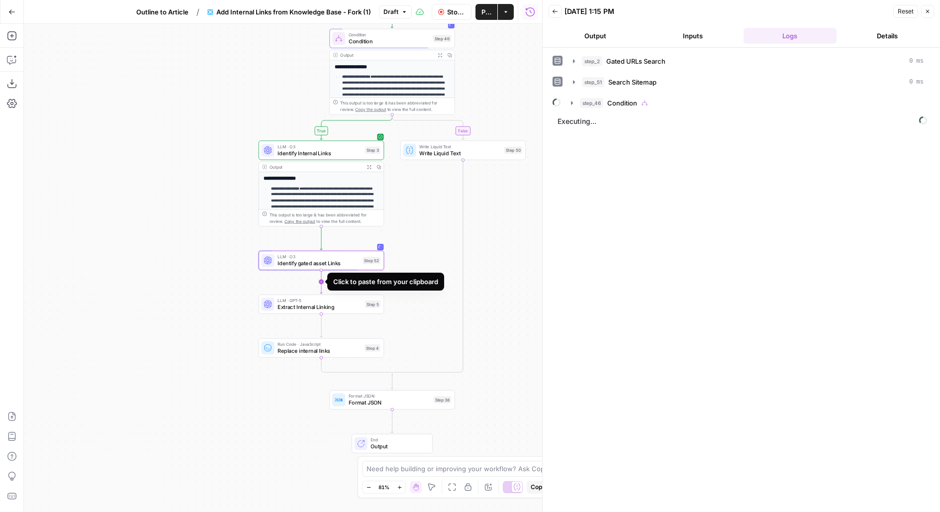
click at [323, 285] on icon "Edge from step_52 to step_5" at bounding box center [321, 281] width 2 height 24
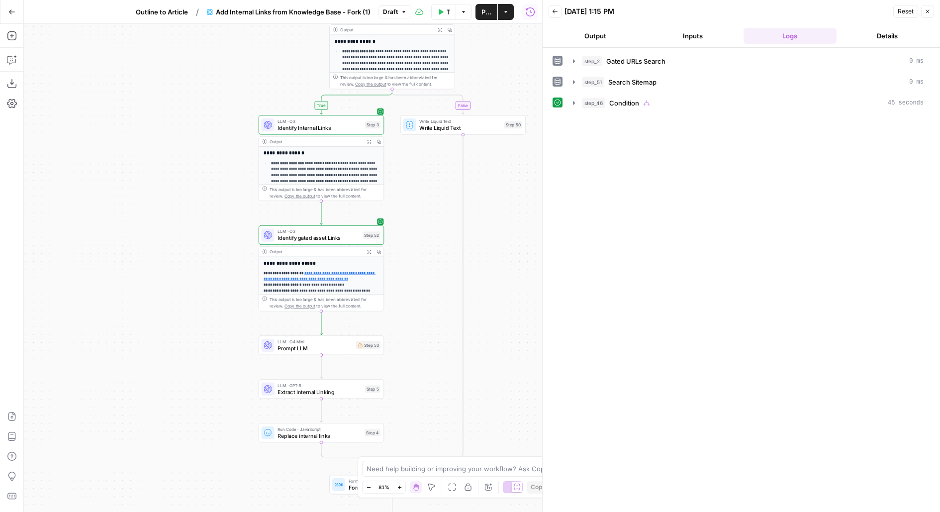
drag, startPoint x: 499, startPoint y: 303, endPoint x: 498, endPoint y: 142, distance: 160.6
click at [498, 145] on div "false true Workflow Set Inputs Inputs Search Knowledge Base Gated URLs Search S…" at bounding box center [283, 268] width 518 height 488
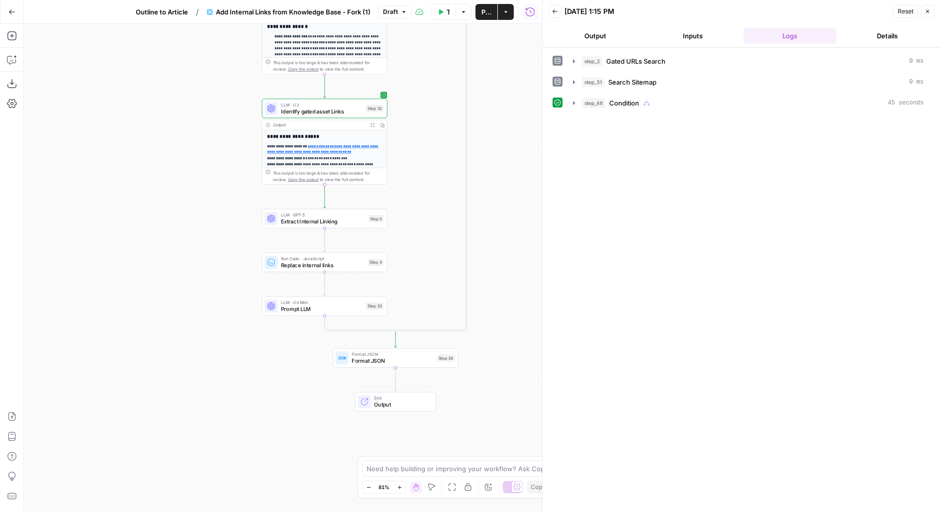
drag, startPoint x: 351, startPoint y: 214, endPoint x: 751, endPoint y: 1, distance: 453.3
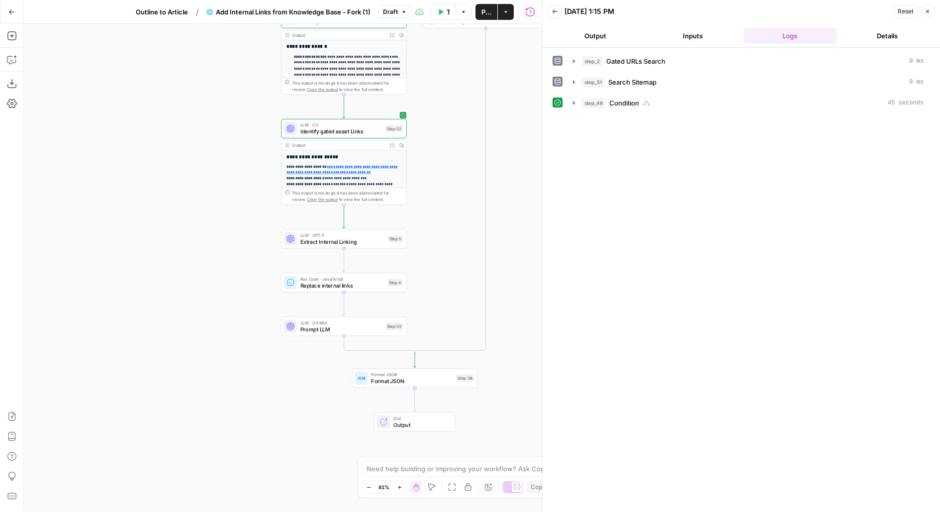
click at [617, 98] on span "Condition" at bounding box center [624, 103] width 30 height 10
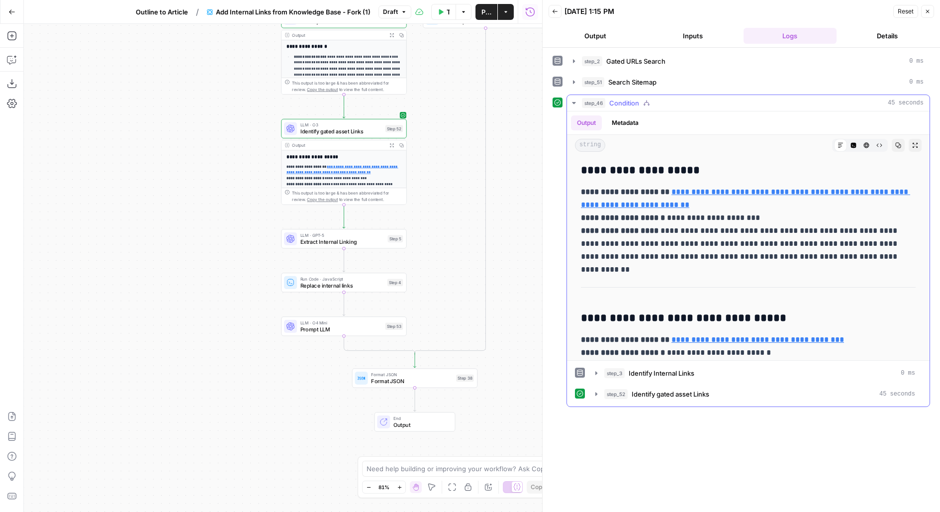
drag, startPoint x: 661, startPoint y: 222, endPoint x: 774, endPoint y: 217, distance: 113.0
click at [774, 217] on p "**********" at bounding box center [748, 224] width 335 height 78
click at [653, 236] on p "**********" at bounding box center [748, 224] width 335 height 78
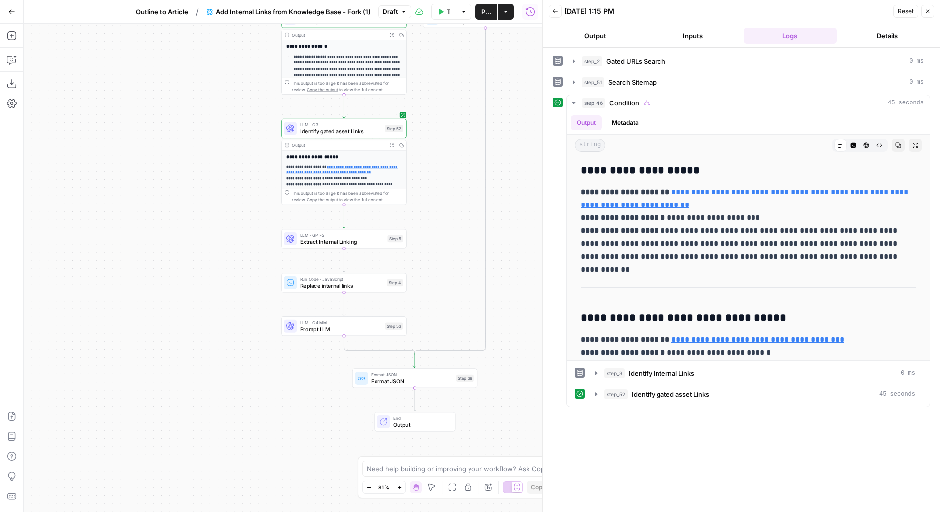
click at [438, 264] on div "false true Workflow Set Inputs Inputs Search Knowledge Base Gated URLs Search S…" at bounding box center [283, 268] width 518 height 488
click at [384, 223] on icon "button" at bounding box center [384, 224] width 5 height 6
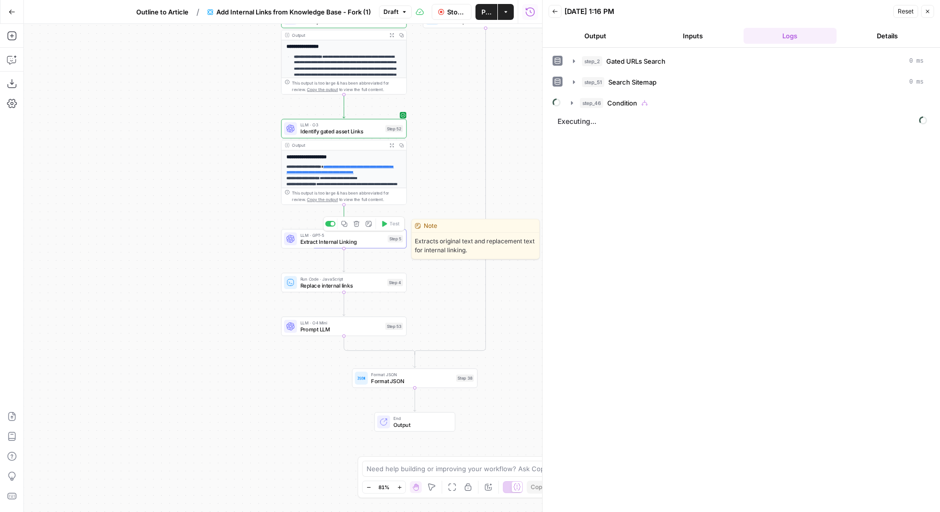
click at [375, 244] on span "Extract Internal Linking" at bounding box center [342, 241] width 84 height 8
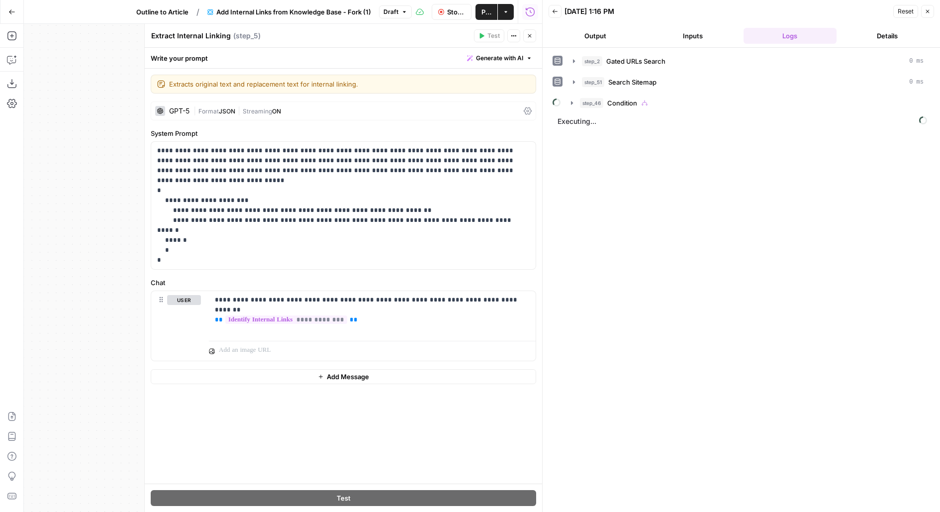
click at [524, 33] on button "Close" at bounding box center [529, 35] width 13 height 13
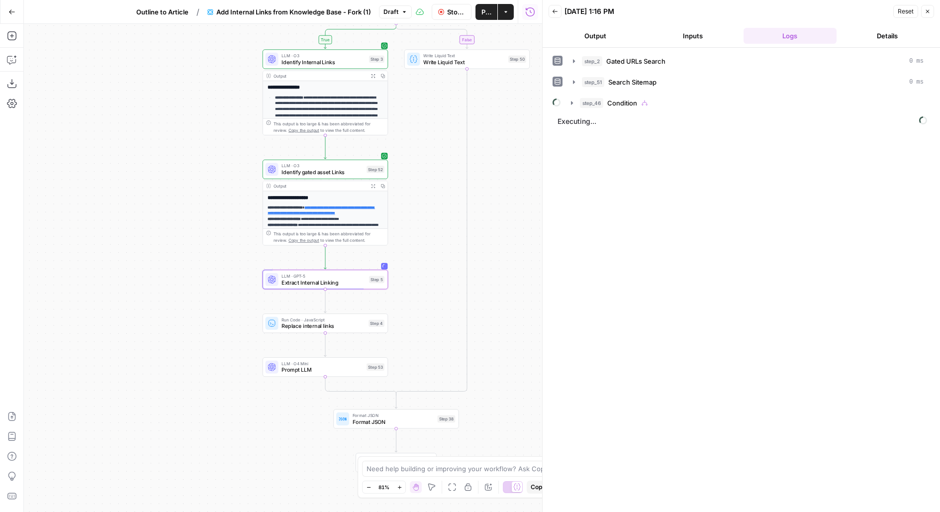
click at [623, 90] on div "step_2 Gated URLs Search 0 ms step_51 Search Sitemap 0 ms step_46 Condition" at bounding box center [740, 82] width 377 height 59
click at [636, 102] on span "Condition" at bounding box center [622, 103] width 30 height 10
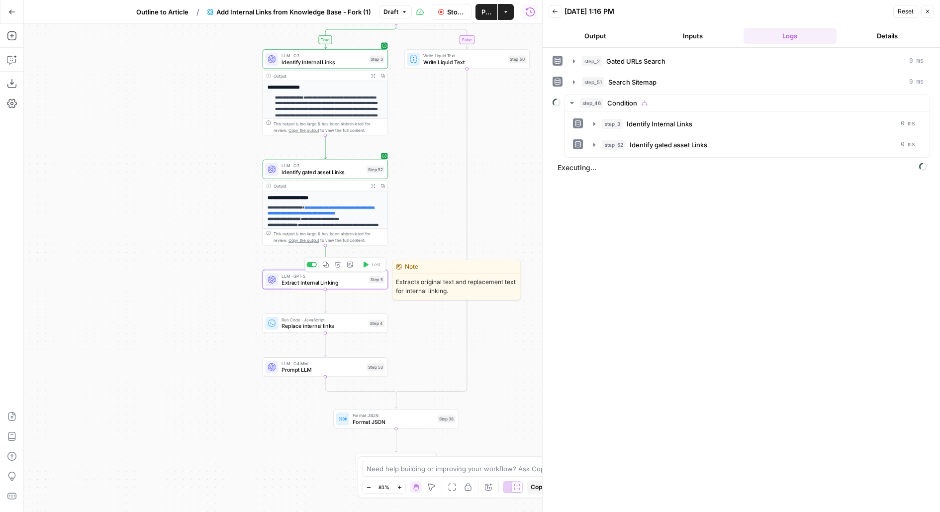
click at [358, 282] on span "Extract Internal Linking" at bounding box center [323, 282] width 84 height 8
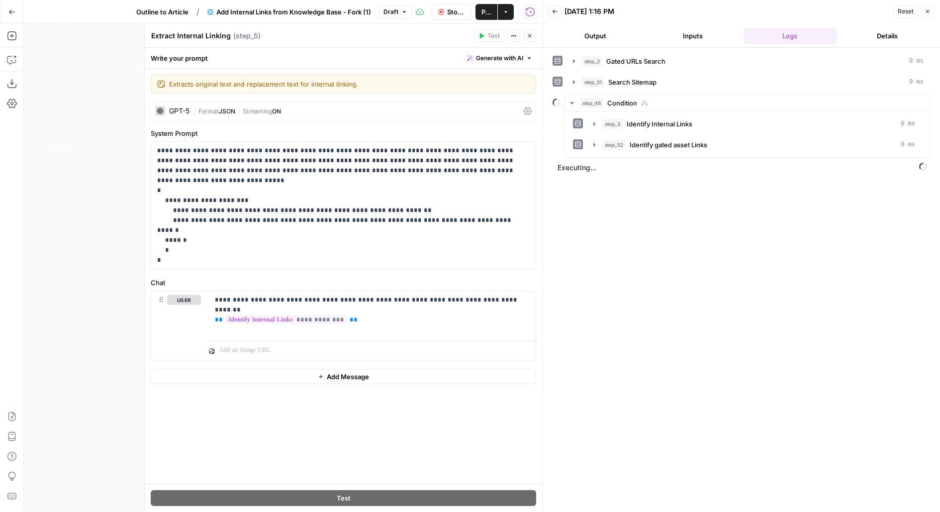
click at [530, 39] on button "Close" at bounding box center [529, 35] width 13 height 13
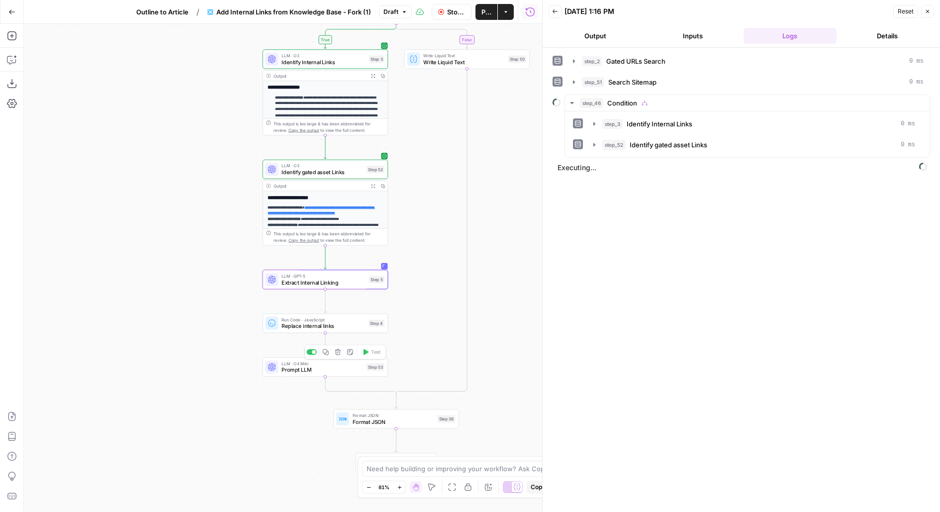
click at [362, 366] on span "Prompt LLM" at bounding box center [322, 369] width 82 height 8
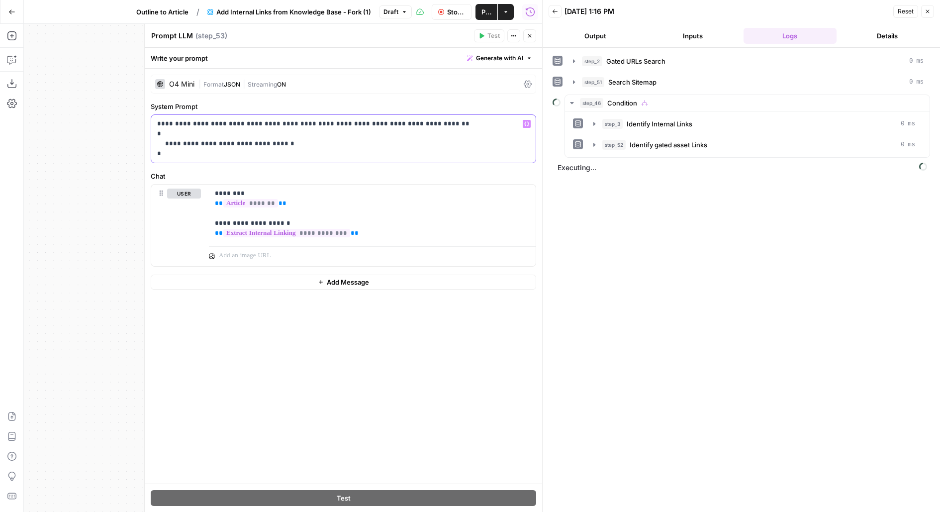
click at [208, 140] on p "**********" at bounding box center [343, 139] width 373 height 40
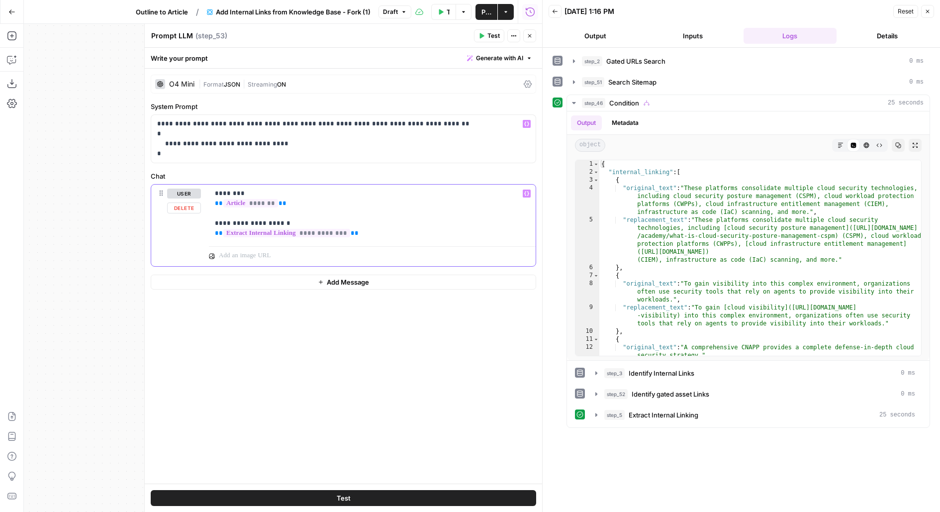
drag, startPoint x: 262, startPoint y: 202, endPoint x: 187, endPoint y: 201, distance: 74.6
click at [187, 201] on div "**********" at bounding box center [343, 225] width 384 height 82
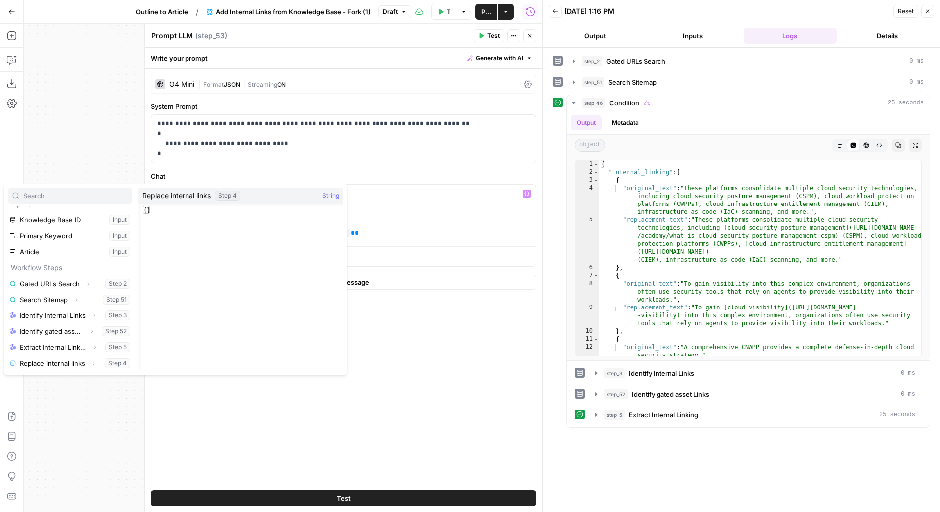
scroll to position [26, 0]
click at [18, 355] on button "Select variable Output" at bounding box center [75, 363] width 114 height 16
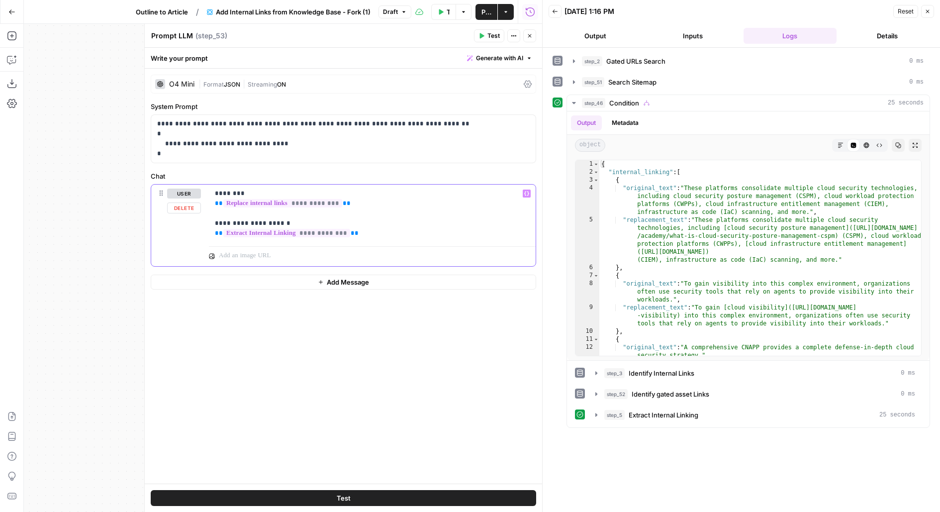
click at [366, 237] on p "**********" at bounding box center [372, 213] width 315 height 50
click at [361, 233] on p "**********" at bounding box center [372, 213] width 315 height 50
click at [264, 219] on p "**********" at bounding box center [372, 213] width 315 height 50
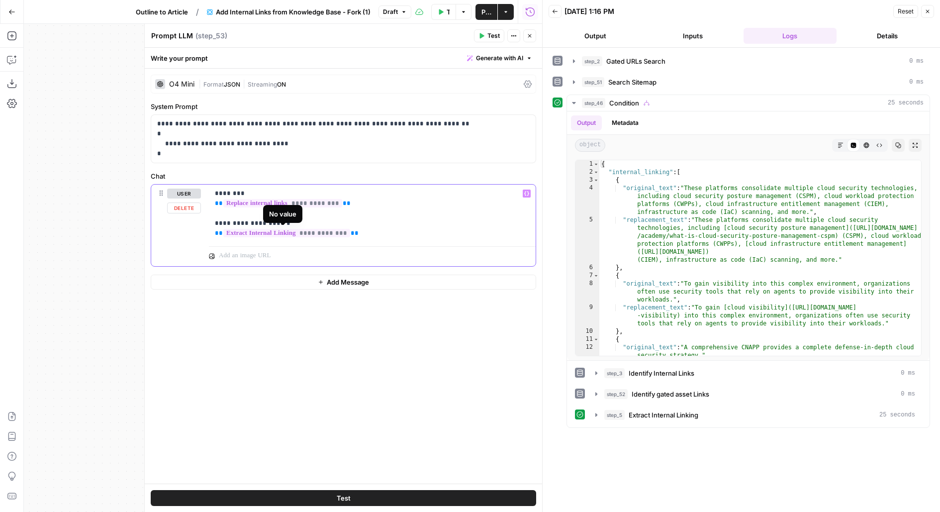
click at [264, 219] on p "**********" at bounding box center [372, 213] width 315 height 50
drag, startPoint x: 358, startPoint y: 235, endPoint x: 159, endPoint y: 232, distance: 199.4
click at [159, 232] on div "**********" at bounding box center [343, 225] width 384 height 82
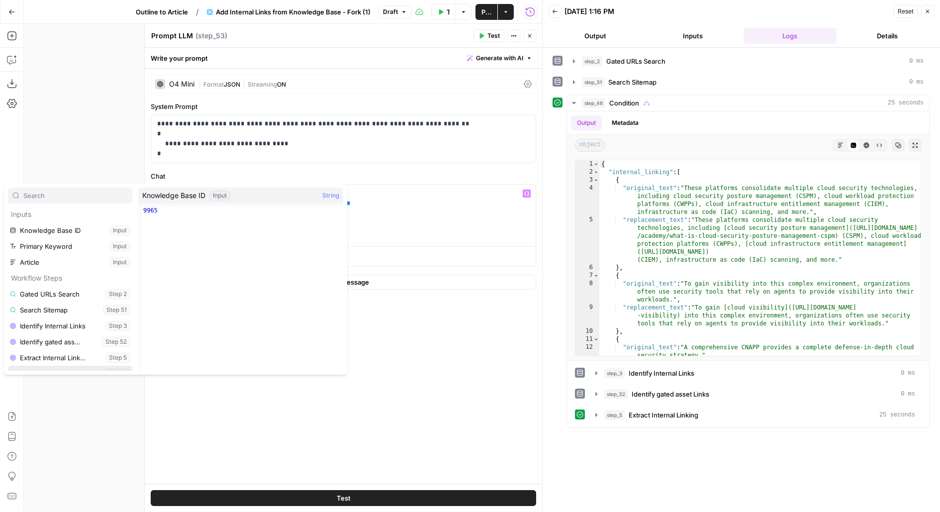
scroll to position [10, 0]
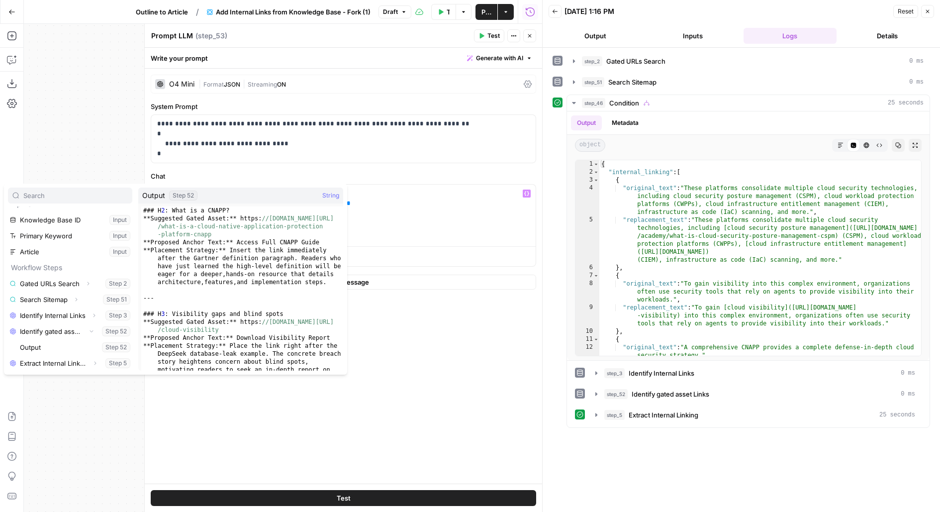
click at [18, 339] on button "Select variable Output" at bounding box center [75, 347] width 114 height 16
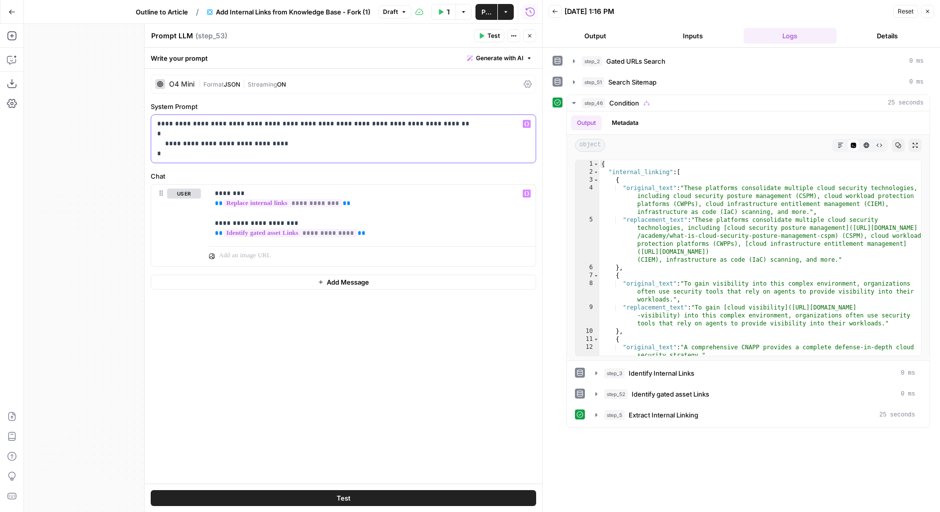
drag, startPoint x: 226, startPoint y: 125, endPoint x: 323, endPoint y: 123, distance: 97.0
click at [323, 124] on p "**********" at bounding box center [343, 139] width 373 height 40
click at [533, 33] on button "Close" at bounding box center [529, 35] width 13 height 13
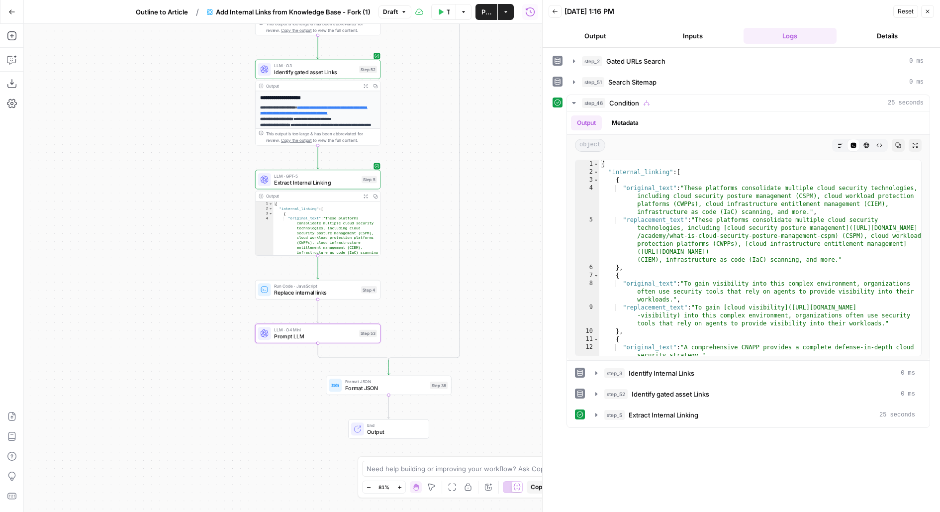
drag, startPoint x: 486, startPoint y: 309, endPoint x: 476, endPoint y: 200, distance: 109.4
click at [476, 200] on div "false true Workflow Set Inputs Inputs Search Knowledge Base Gated URLs Search S…" at bounding box center [283, 268] width 518 height 488
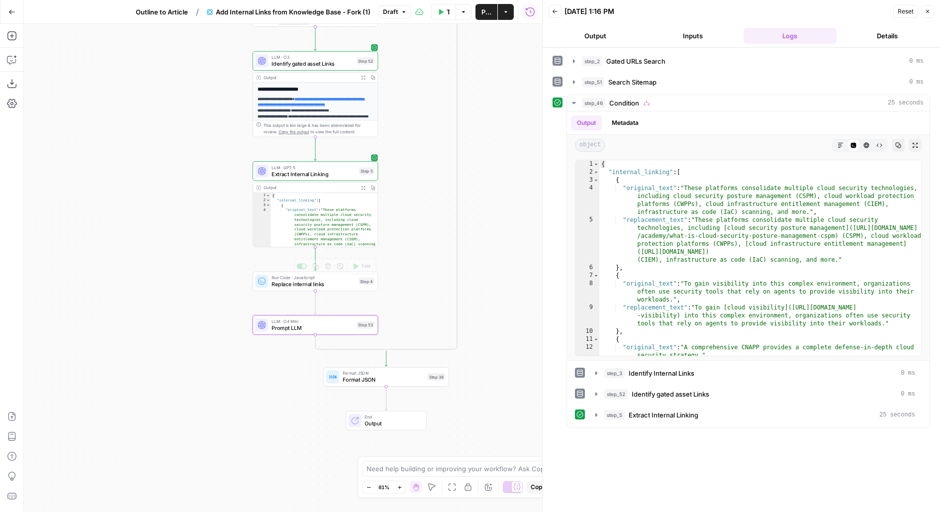
click at [361, 270] on button "Test" at bounding box center [361, 266] width 25 height 10
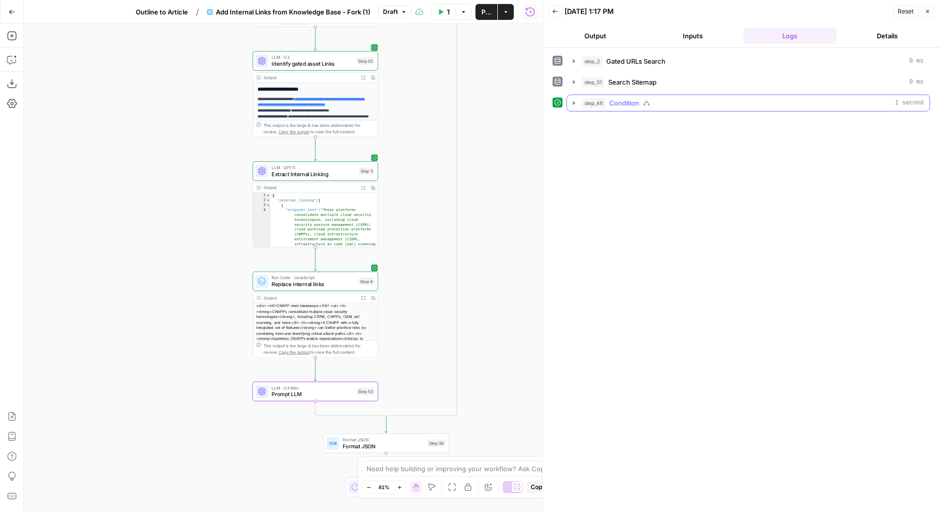
click at [670, 98] on div "step_46 Condition 1 second" at bounding box center [753, 103] width 342 height 10
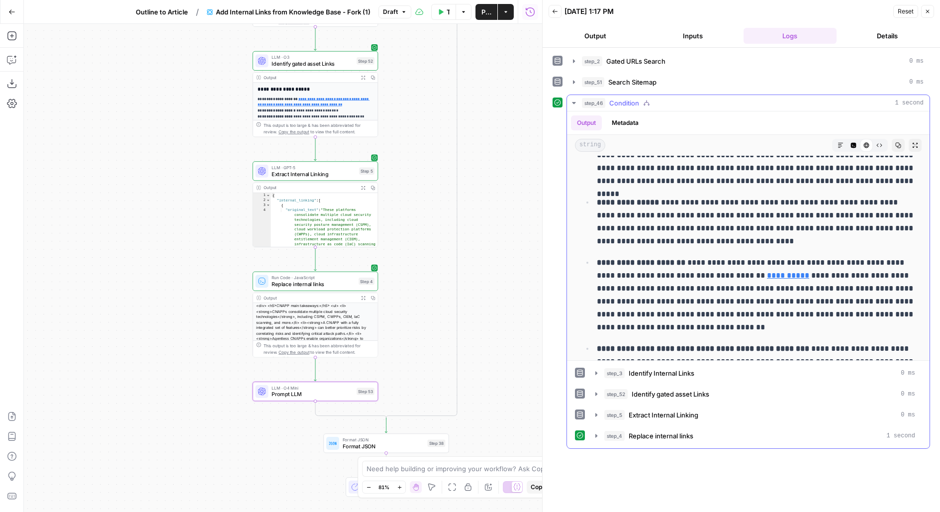
scroll to position [1827, 0]
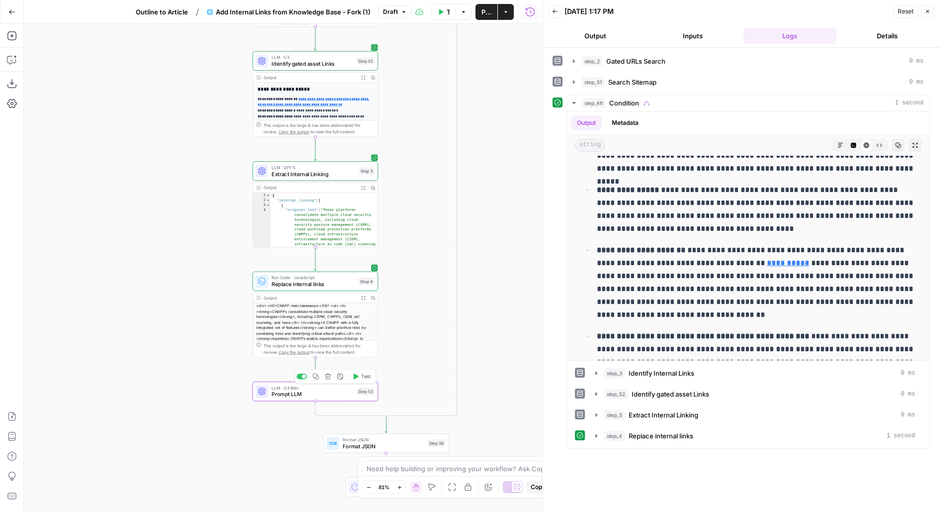
click at [366, 382] on div "Copy step Delete step Add Note Test" at bounding box center [335, 376] width 82 height 14
click at [365, 378] on span "Test" at bounding box center [366, 375] width 10 height 7
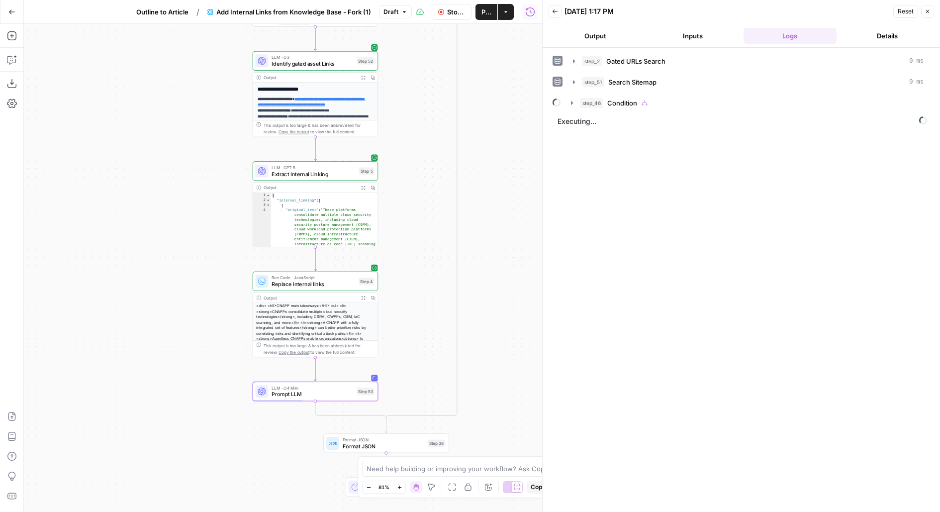
click at [489, 14] on span "Publish" at bounding box center [486, 12] width 10 height 10
click at [771, 104] on div "step_46 Condition" at bounding box center [752, 103] width 344 height 10
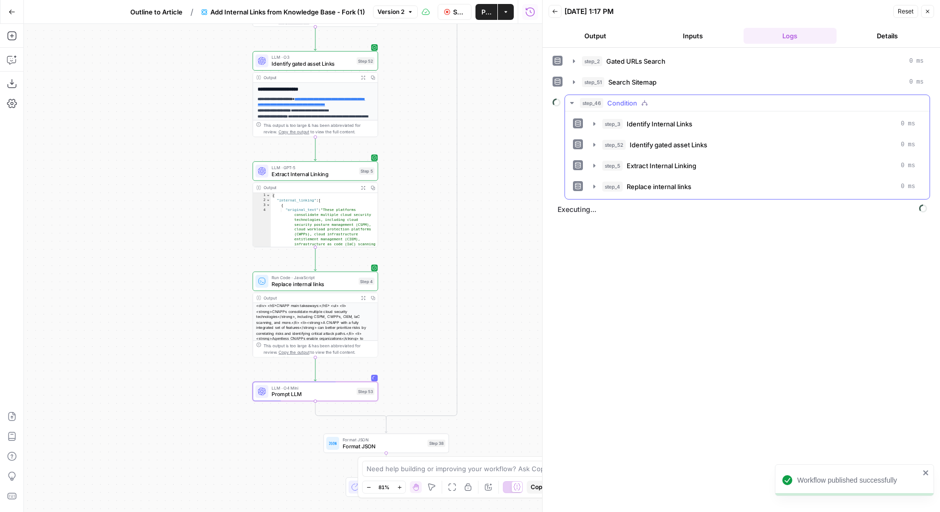
click at [750, 102] on div "step_46 Condition" at bounding box center [752, 103] width 344 height 10
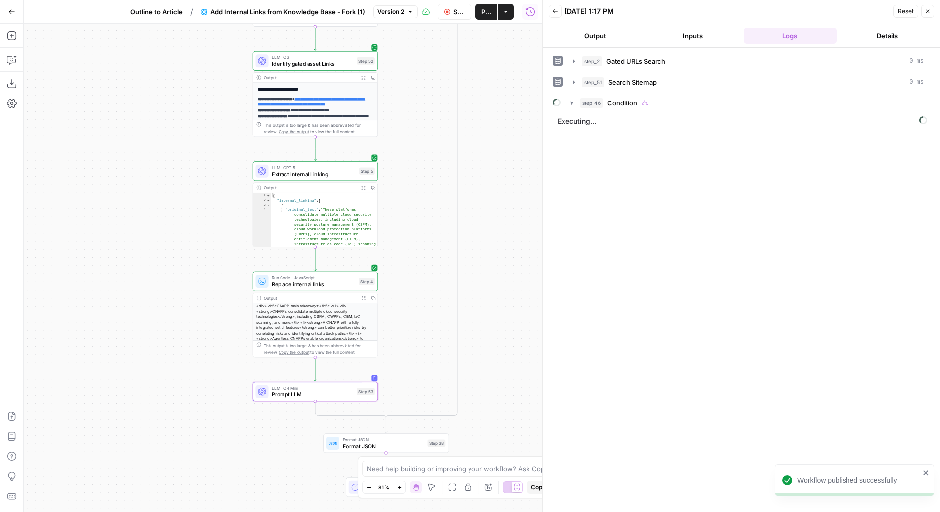
click at [601, 40] on button "Output" at bounding box center [594, 36] width 93 height 16
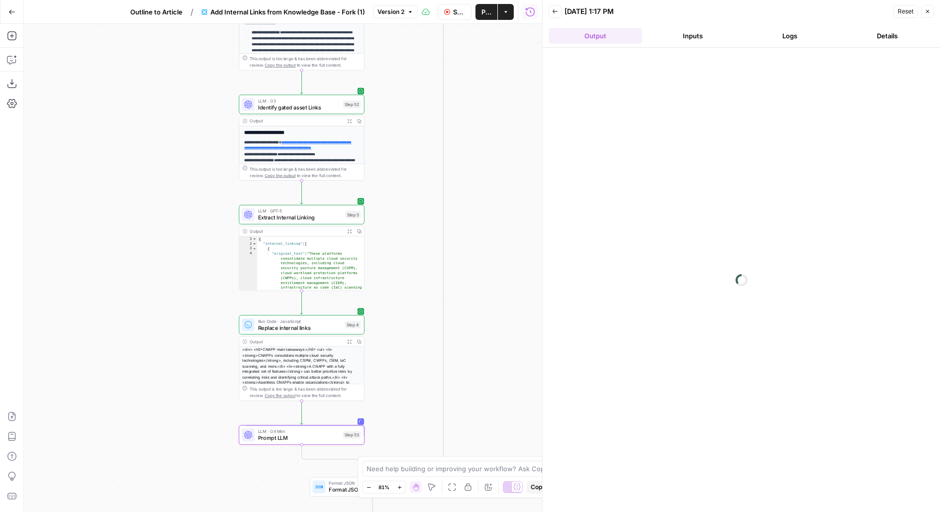
click at [488, 17] on button "Publish" at bounding box center [486, 12] width 22 height 16
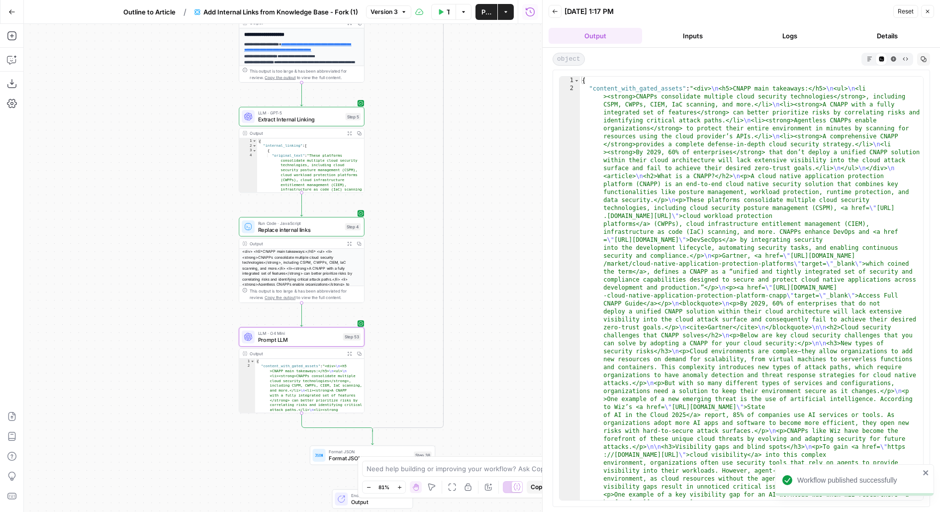
drag, startPoint x: 403, startPoint y: 313, endPoint x: 402, endPoint y: 227, distance: 86.5
click at [402, 227] on div "false true Workflow Set Inputs Inputs Search Knowledge Base Gated URLs Search S…" at bounding box center [283, 268] width 518 height 488
click at [791, 45] on header "Back 09/15/25 at 1:17 PM Reset Close Output Inputs Logs Details" at bounding box center [740, 24] width 397 height 48
click at [791, 38] on button "Logs" at bounding box center [789, 36] width 93 height 16
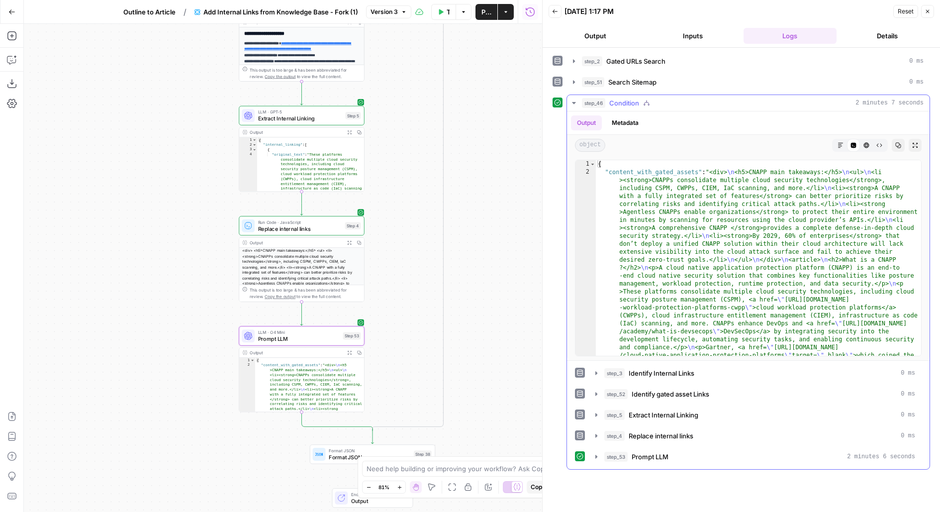
click at [747, 99] on div "step_46 Condition 2 minutes 7 seconds" at bounding box center [753, 103] width 342 height 10
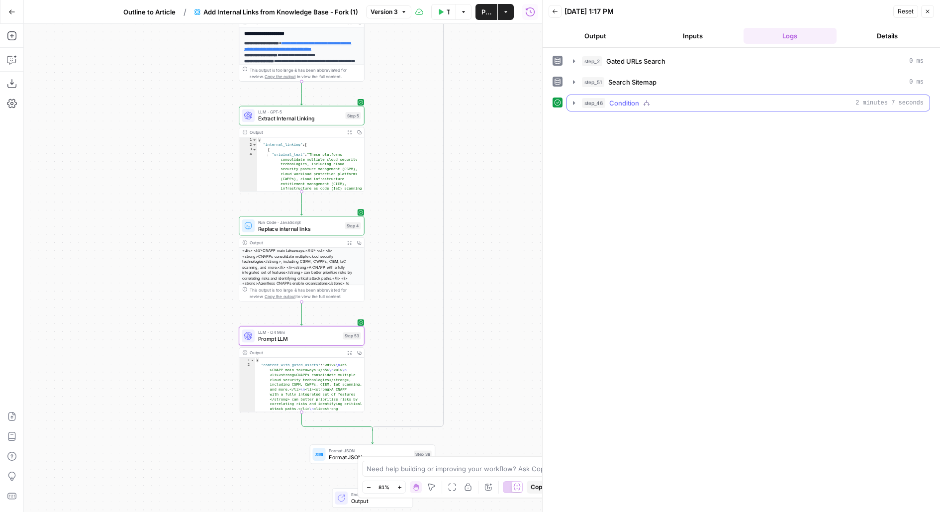
click at [746, 101] on div "step_46 Condition 2 minutes 7 seconds" at bounding box center [753, 103] width 342 height 10
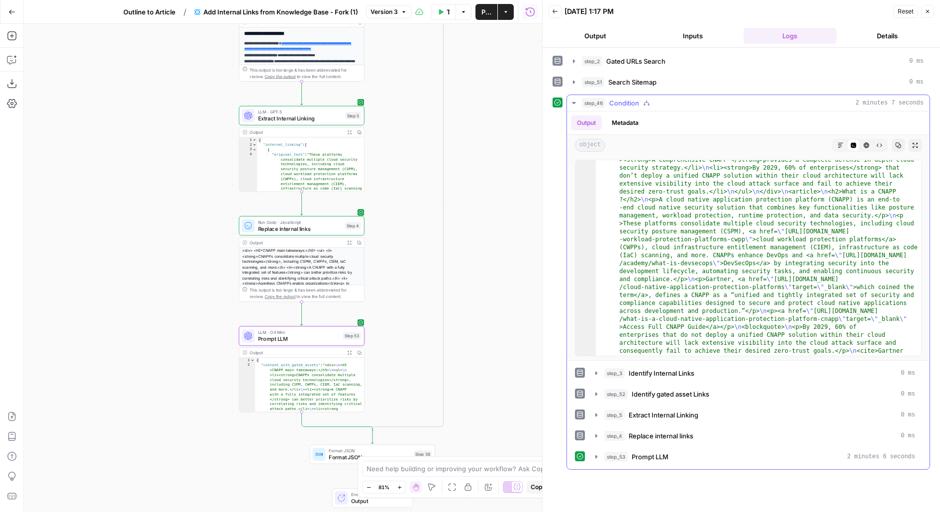
scroll to position [68, 0]
click at [677, 453] on div "step_53 Prompt LLM 2 minutes 6 seconds" at bounding box center [759, 456] width 311 height 10
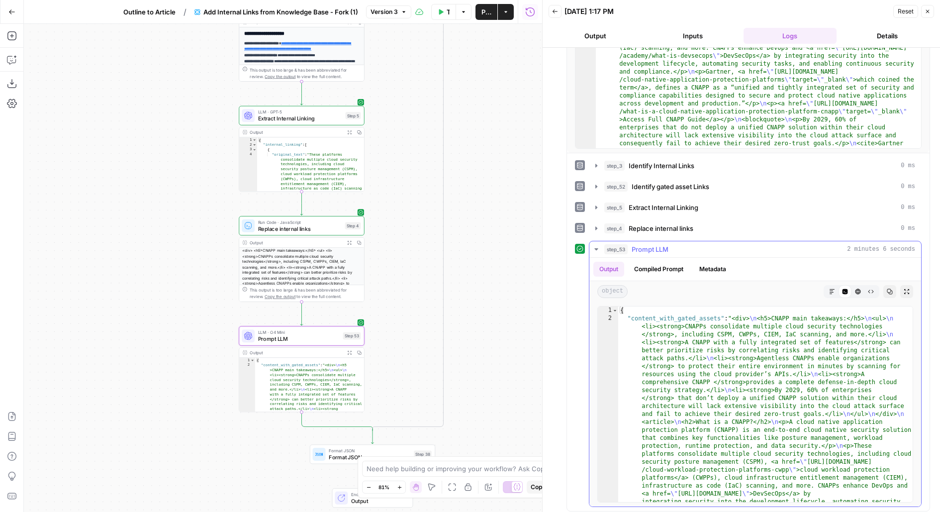
click at [831, 288] on icon "button" at bounding box center [832, 291] width 6 height 6
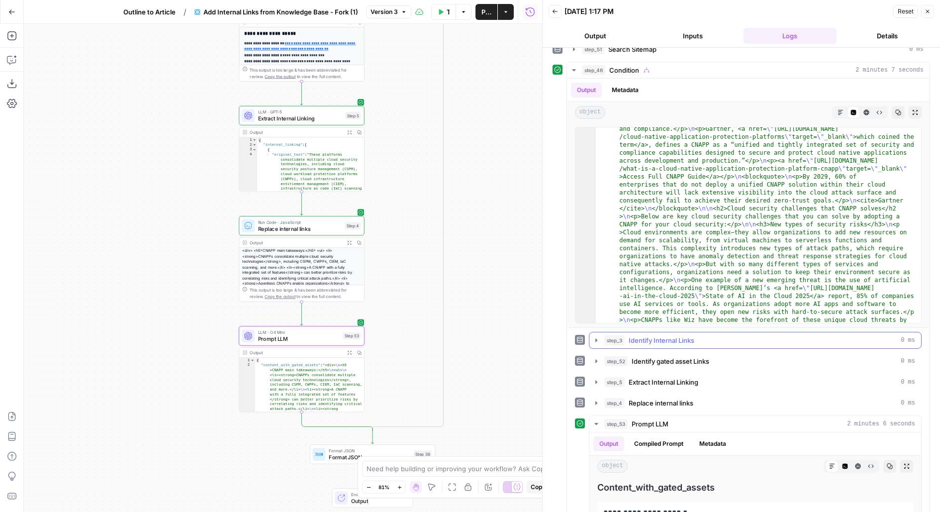
scroll to position [207, 0]
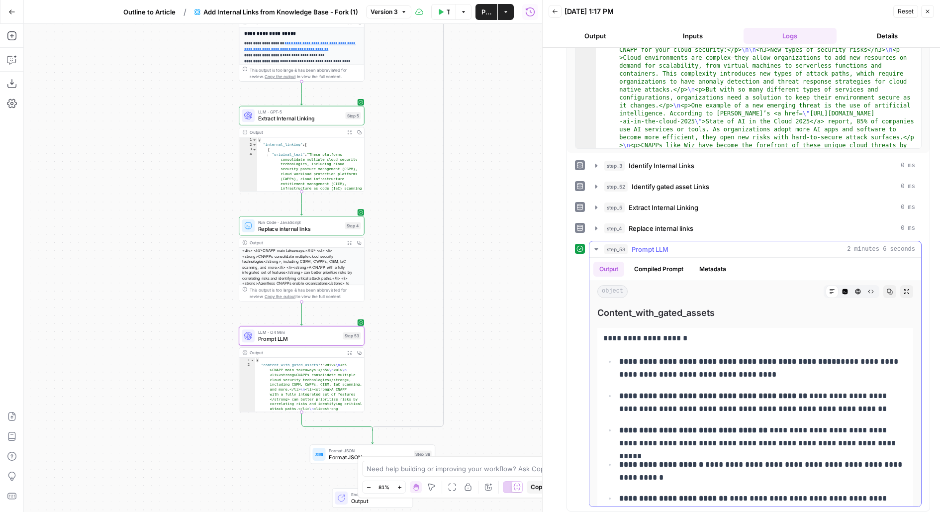
click at [911, 287] on button "Expand Output" at bounding box center [906, 291] width 13 height 13
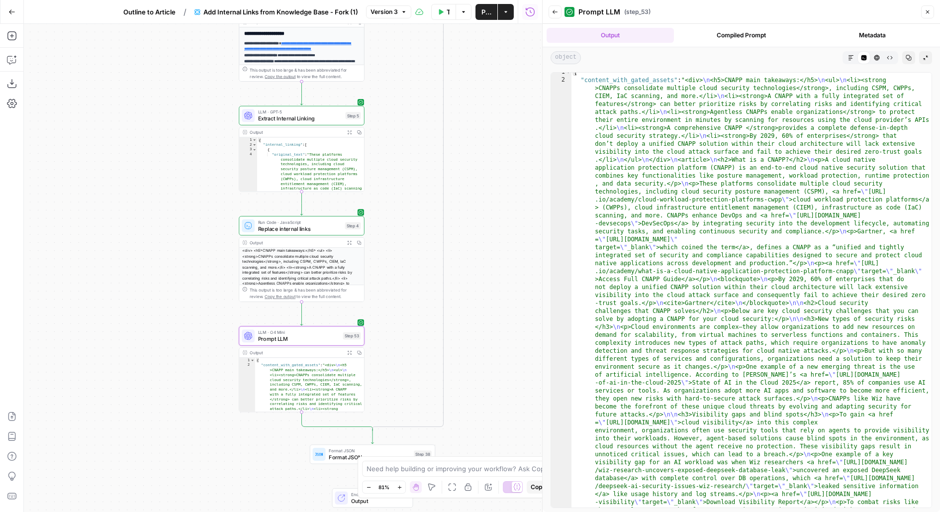
scroll to position [22, 0]
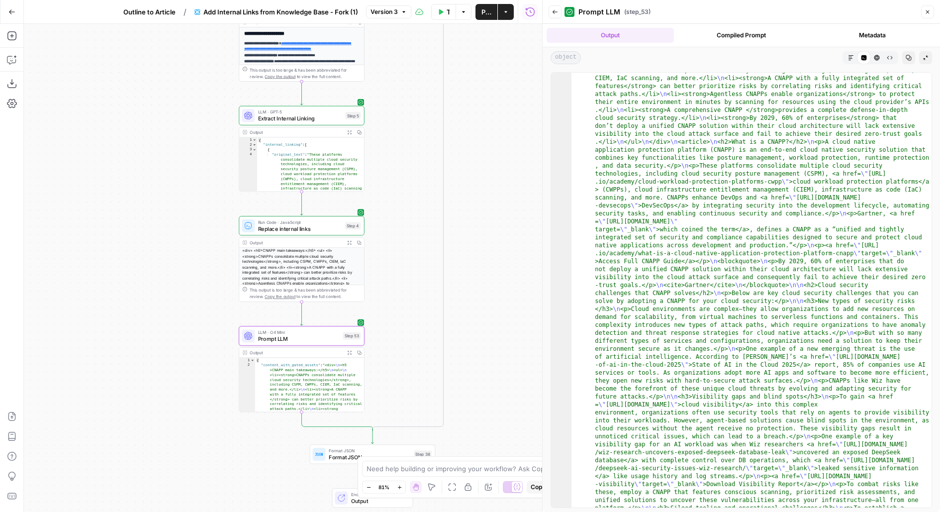
click at [852, 63] on button "Markdown" at bounding box center [850, 57] width 13 height 13
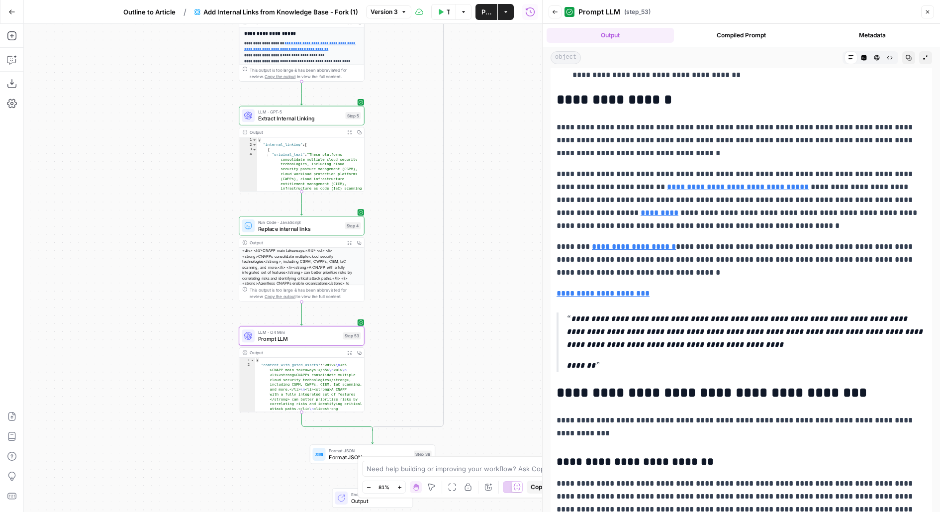
scroll to position [204, 0]
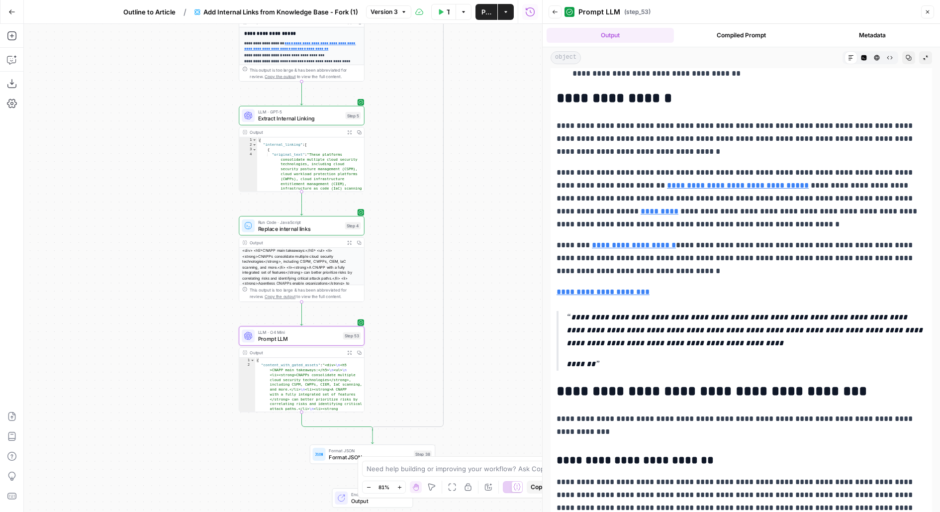
drag, startPoint x: 568, startPoint y: 323, endPoint x: 709, endPoint y: 331, distance: 141.4
click at [710, 331] on p "**********" at bounding box center [746, 330] width 360 height 39
click at [697, 330] on p "**********" at bounding box center [746, 330] width 360 height 39
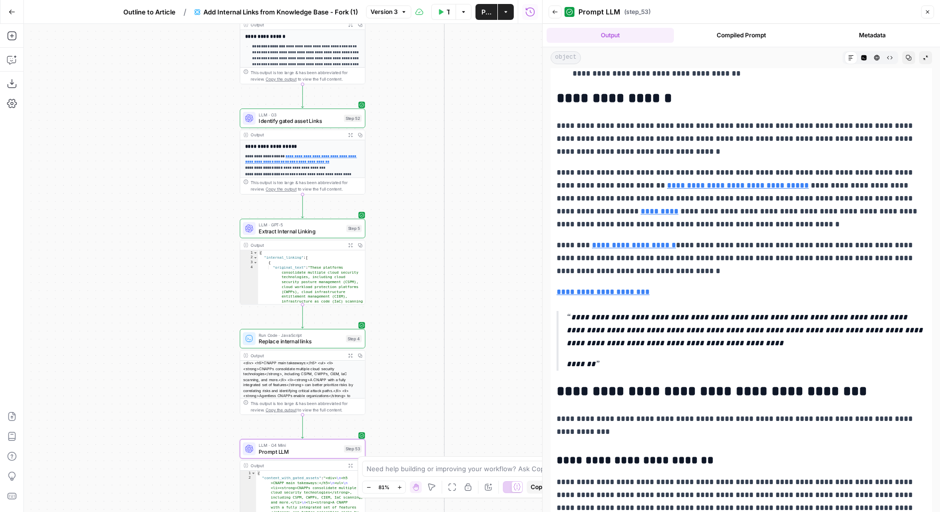
click at [344, 126] on div "LLM · O3 Identify gated asset Links Step 52 Copy step Delete step Edit Note Test" at bounding box center [302, 117] width 125 height 19
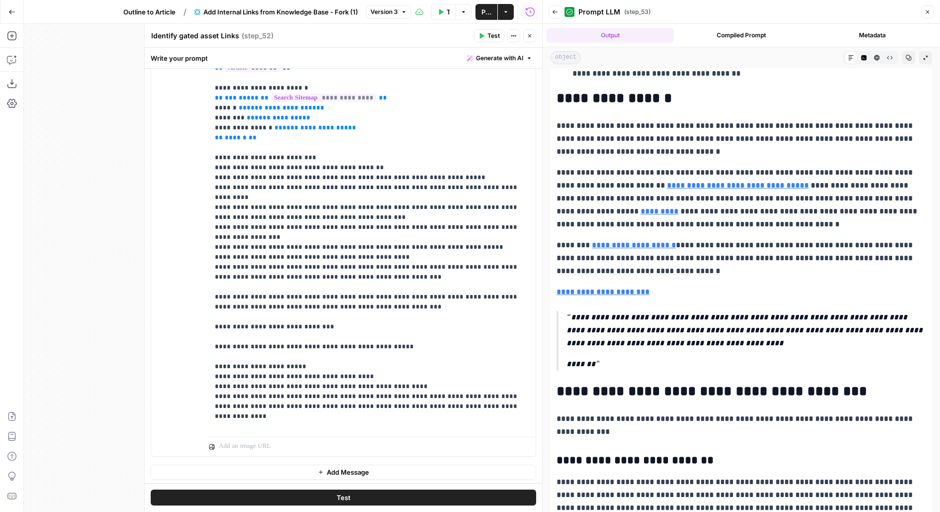
scroll to position [20, 0]
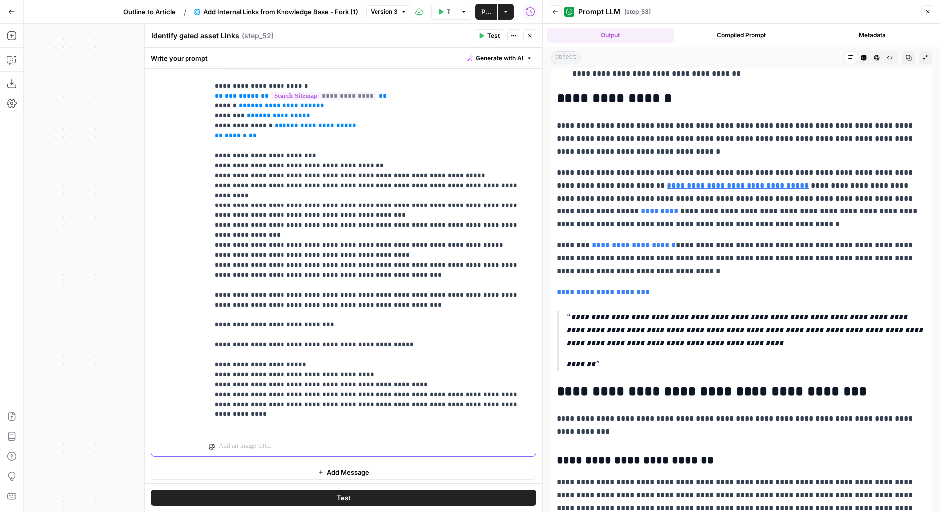
click at [339, 175] on p "**********" at bounding box center [372, 234] width 315 height 447
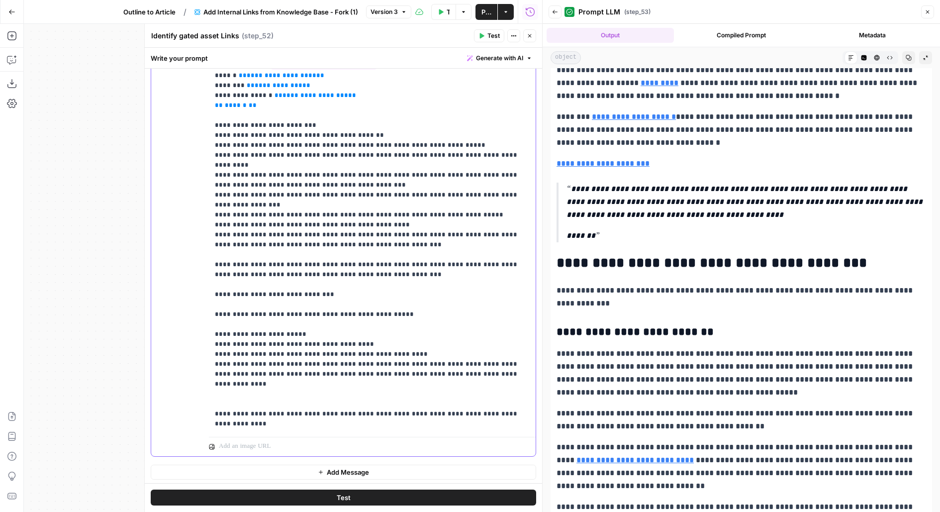
scroll to position [364, 0]
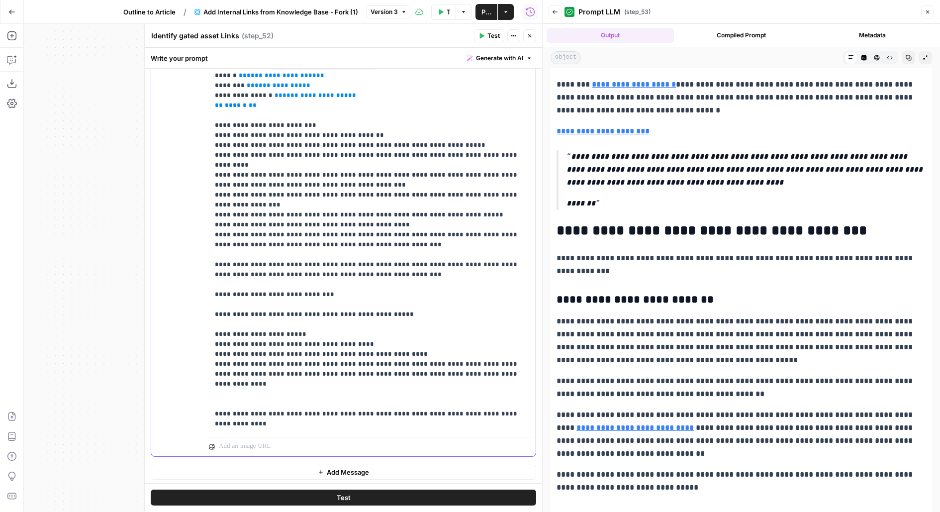
click at [289, 338] on p "**********" at bounding box center [372, 204] width 315 height 447
click at [300, 347] on p "**********" at bounding box center [372, 204] width 315 height 447
click at [319, 341] on p "**********" at bounding box center [372, 204] width 315 height 447
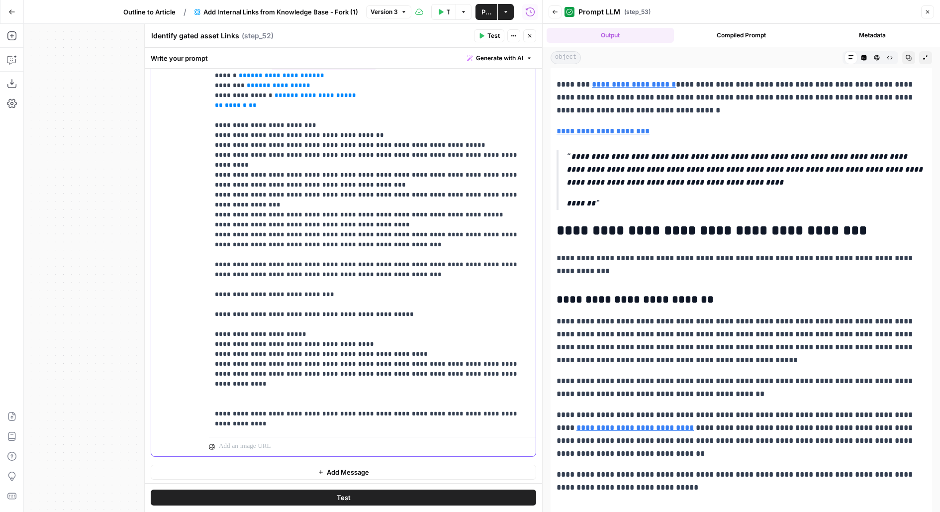
click at [319, 341] on p "**********" at bounding box center [372, 204] width 315 height 447
click at [320, 342] on p "**********" at bounding box center [372, 204] width 315 height 447
click at [374, 345] on p "**********" at bounding box center [372, 204] width 315 height 447
click at [401, 342] on p "**********" at bounding box center [372, 204] width 315 height 447
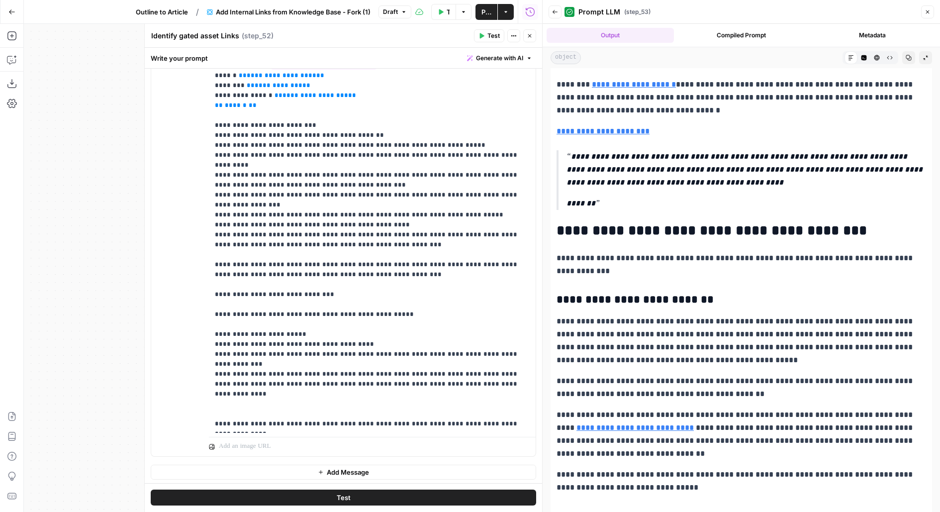
click at [482, 13] on span "Publish" at bounding box center [486, 12] width 10 height 10
click at [393, 50] on div "Write your prompt Generate with AI" at bounding box center [343, 58] width 397 height 20
click at [529, 40] on button "Close" at bounding box center [529, 35] width 13 height 13
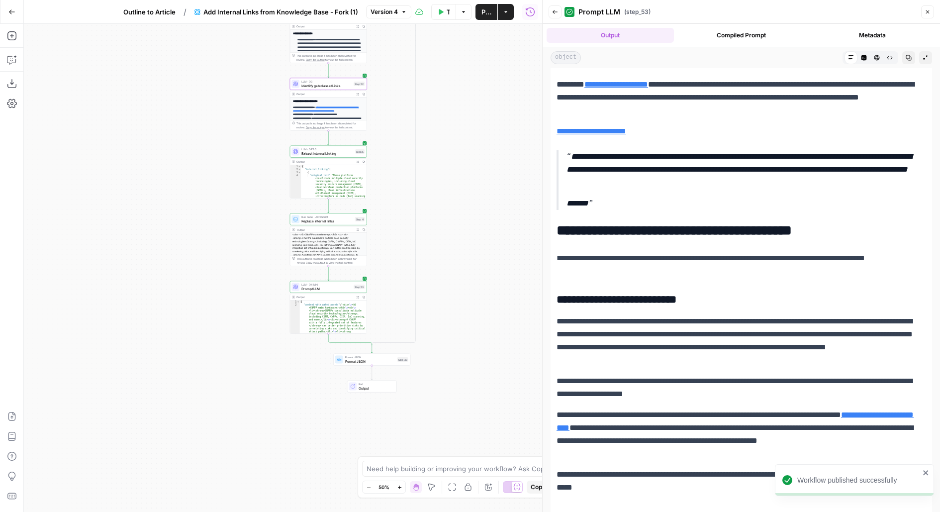
drag, startPoint x: 506, startPoint y: 260, endPoint x: 434, endPoint y: 258, distance: 71.6
click at [434, 259] on div "false true Workflow Set Inputs Inputs Search Knowledge Base Gated URLs Search S…" at bounding box center [283, 268] width 518 height 488
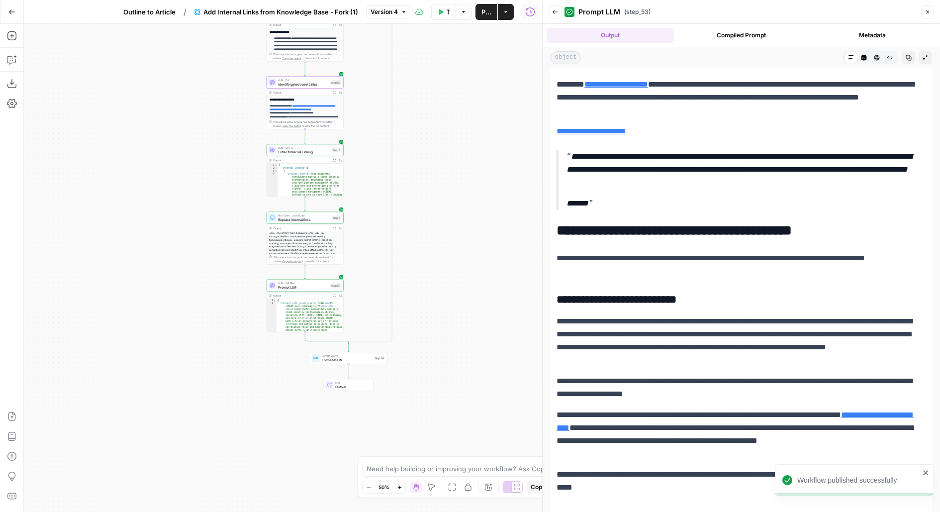
click at [131, 13] on span "Outline to Article" at bounding box center [149, 12] width 52 height 10
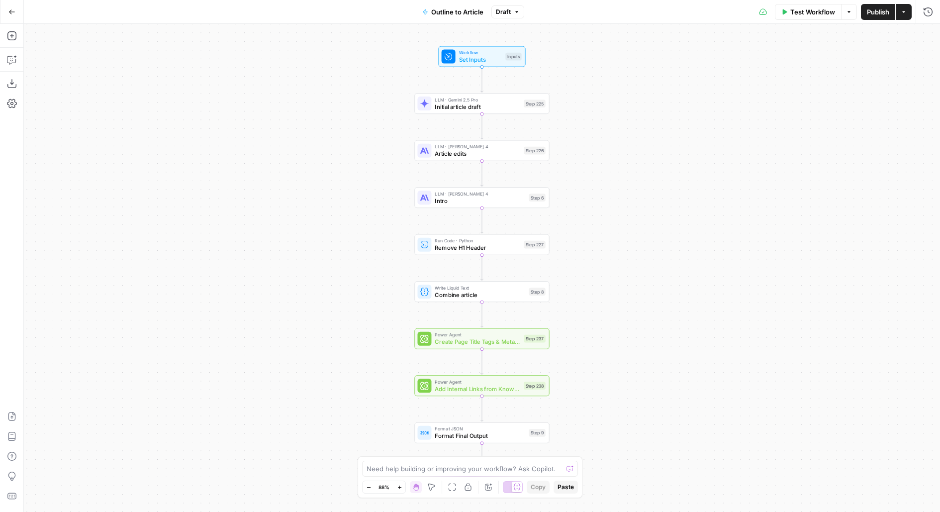
click at [875, 15] on span "Publish" at bounding box center [878, 12] width 22 height 10
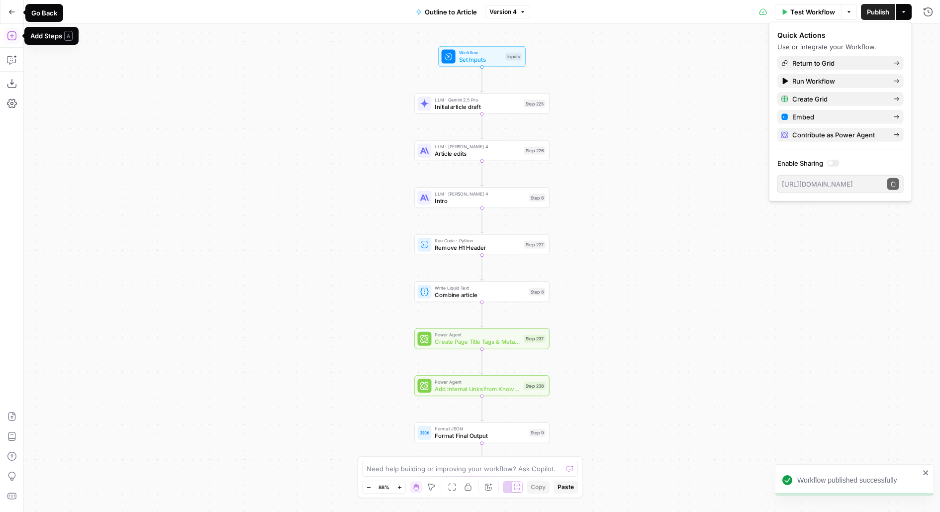
drag, startPoint x: 237, startPoint y: 181, endPoint x: 177, endPoint y: 125, distance: 82.3
click at [177, 125] on div "Workflow Set Inputs Inputs LLM · Gemini 2.5 Pro Initial article draft Step 225 …" at bounding box center [482, 268] width 916 height 488
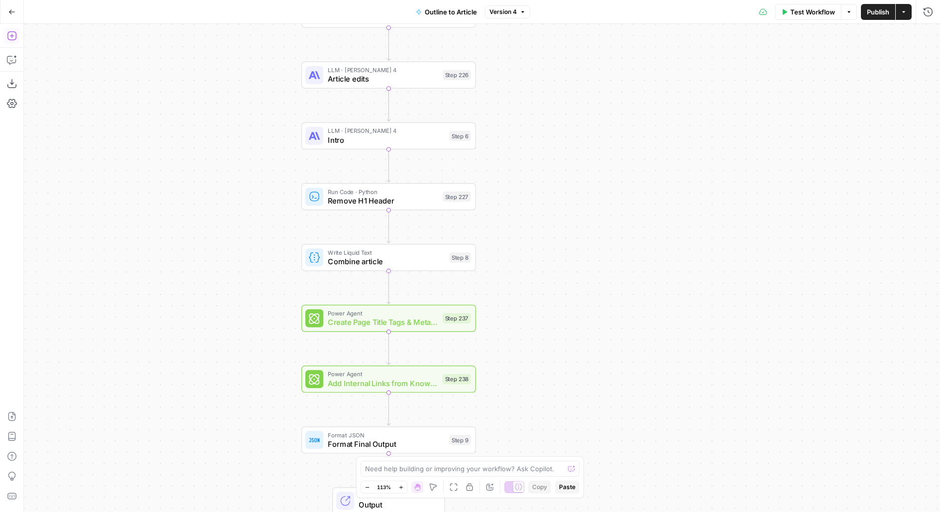
drag, startPoint x: 538, startPoint y: 273, endPoint x: 538, endPoint y: 98, distance: 175.5
click at [538, 98] on div "Workflow Set Inputs Inputs LLM · Gemini 2.5 Pro Initial article draft Step 225 …" at bounding box center [482, 268] width 916 height 488
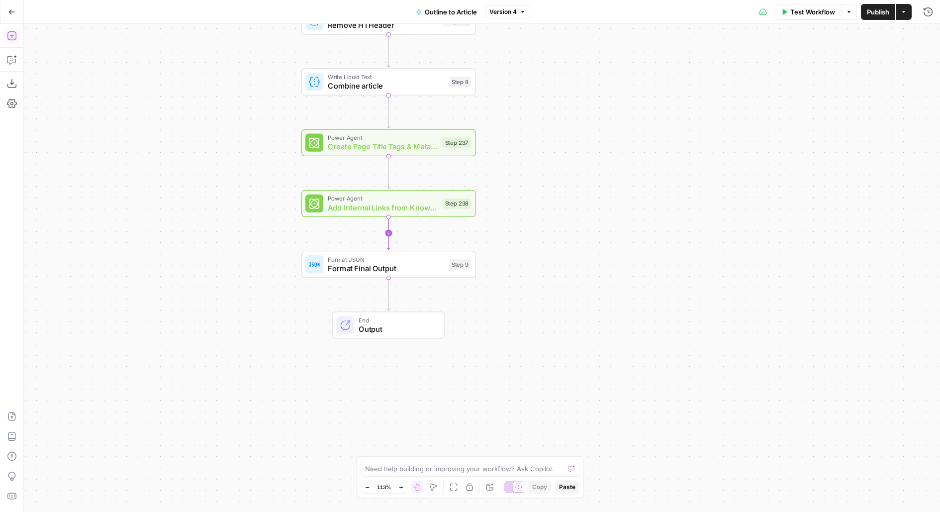
click at [389, 232] on icon "Edge from step_238 to step_9" at bounding box center [388, 232] width 3 height 33
click at [410, 245] on icon "button" at bounding box center [405, 243] width 9 height 9
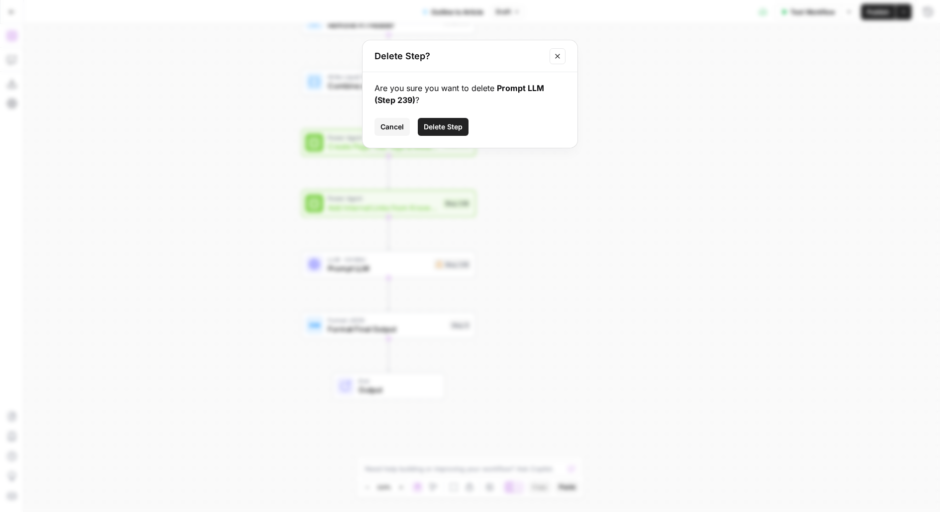
click at [454, 130] on span "Delete Step" at bounding box center [443, 127] width 39 height 10
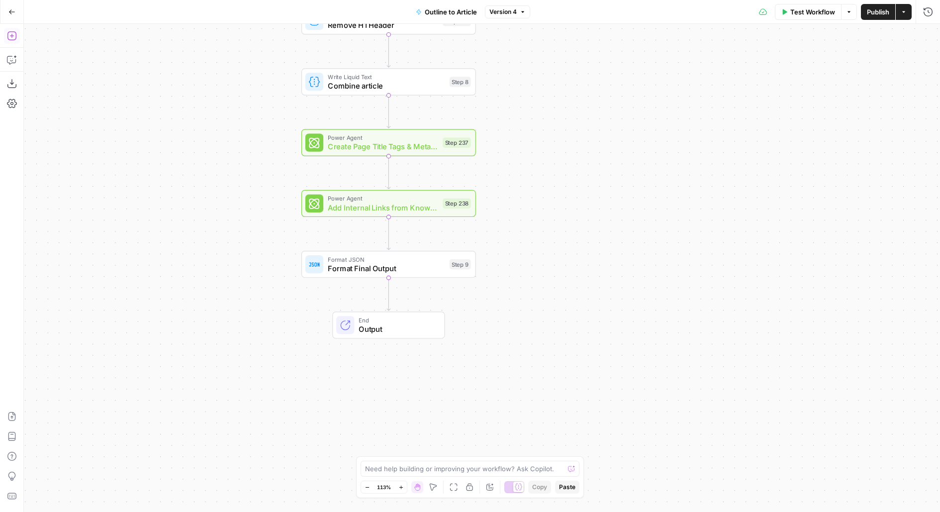
click at [15, 42] on button "Add Steps" at bounding box center [12, 36] width 16 height 16
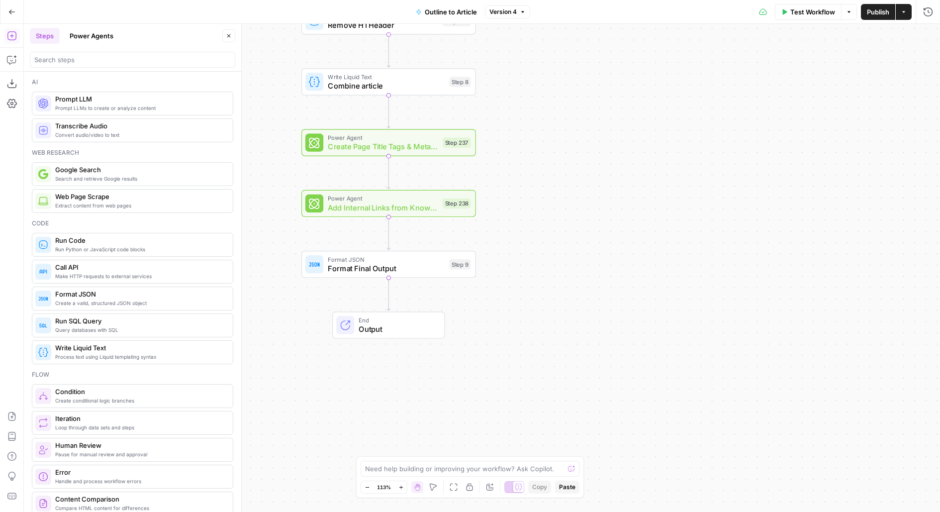
click at [77, 66] on div at bounding box center [132, 60] width 205 height 16
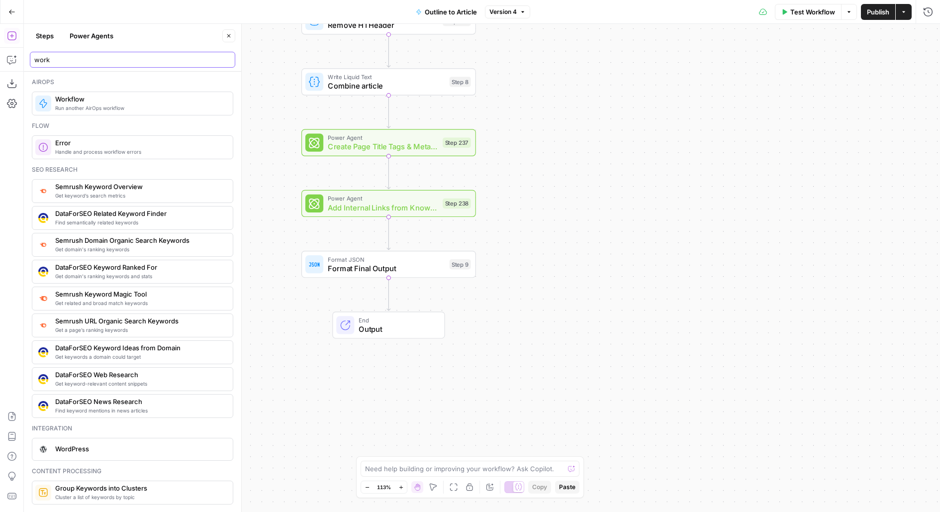
type input "work"
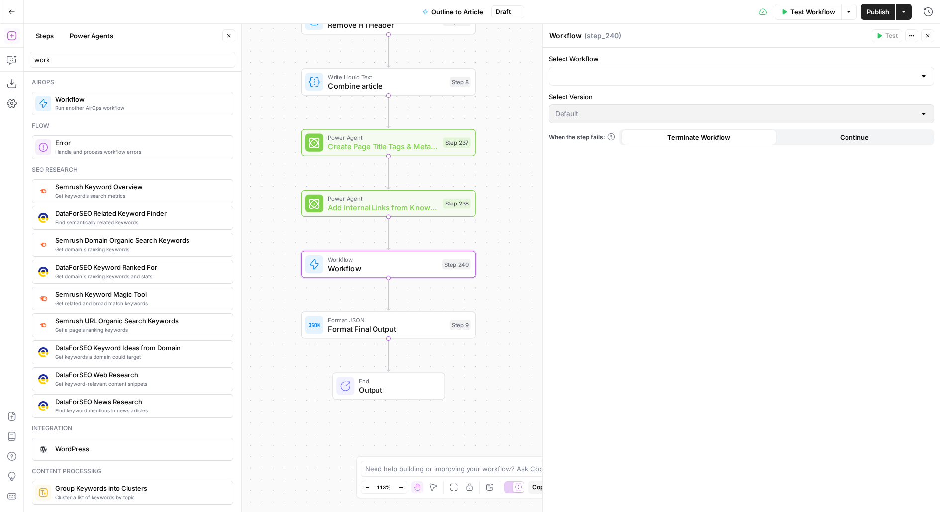
click at [232, 39] on button "Close" at bounding box center [228, 35] width 13 height 13
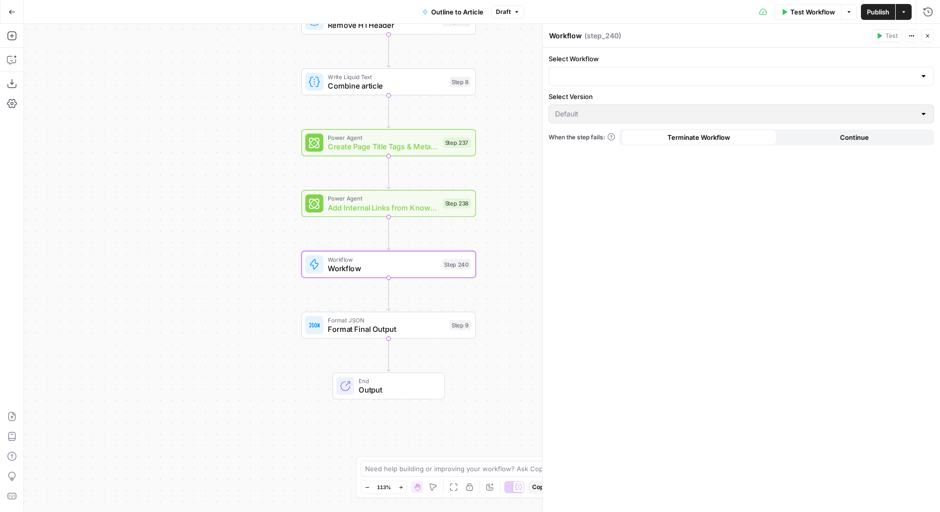
click at [638, 68] on div at bounding box center [740, 76] width 385 height 19
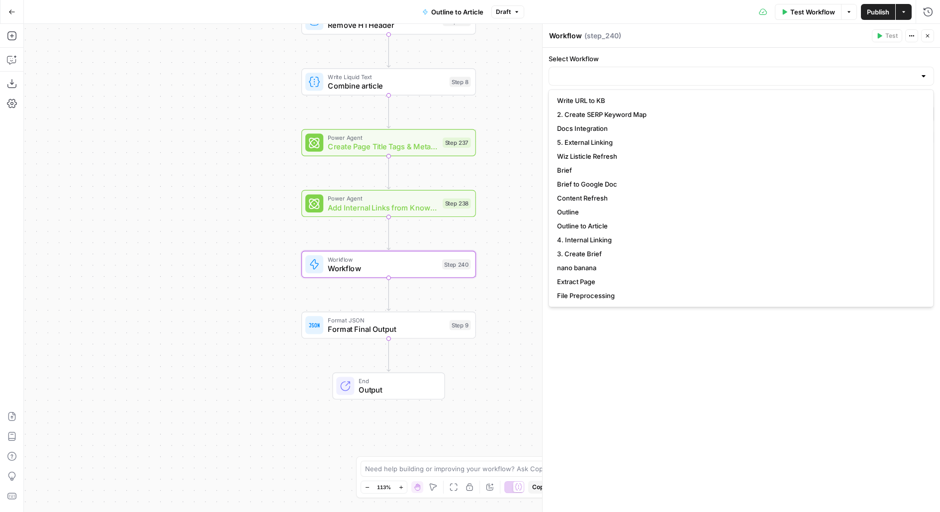
click at [593, 70] on div at bounding box center [740, 76] width 385 height 19
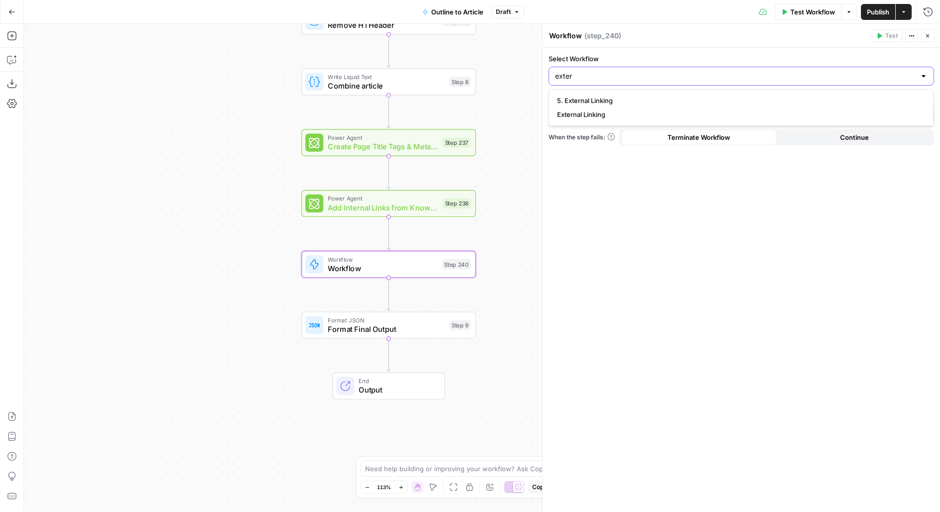
type input "exter"
click at [600, 114] on span "External Linking" at bounding box center [739, 114] width 364 height 10
type input "External Linking"
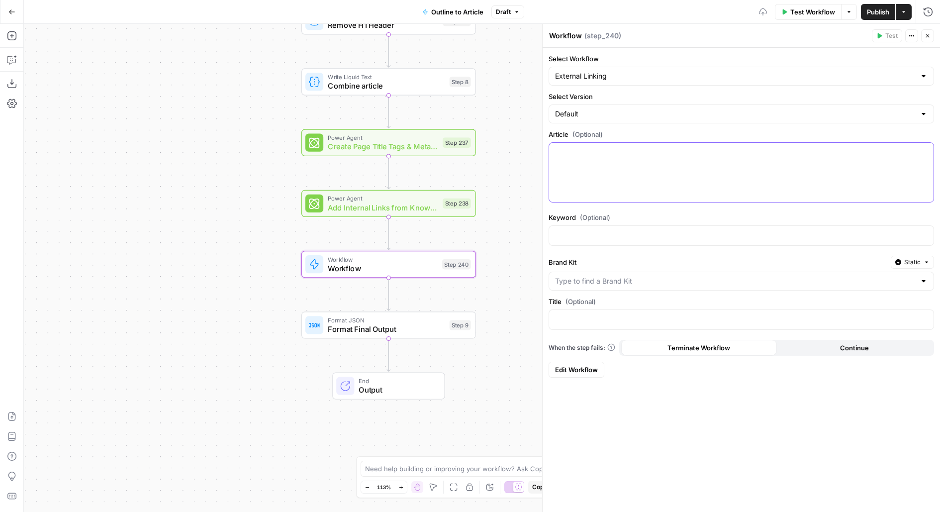
click at [626, 156] on div at bounding box center [741, 172] width 384 height 59
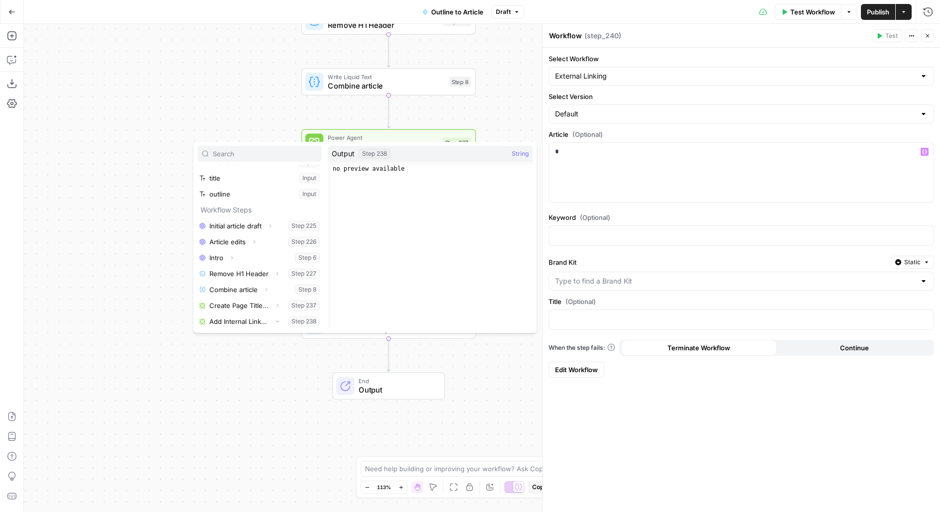
scroll to position [74, 0]
click at [207, 313] on button "Select variable Output" at bounding box center [264, 321] width 114 height 16
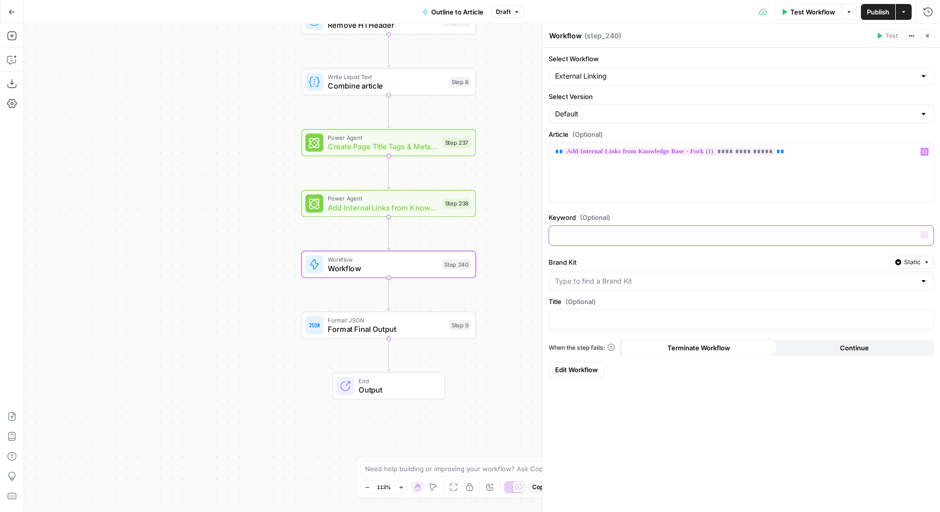
click at [690, 236] on p at bounding box center [741, 235] width 372 height 10
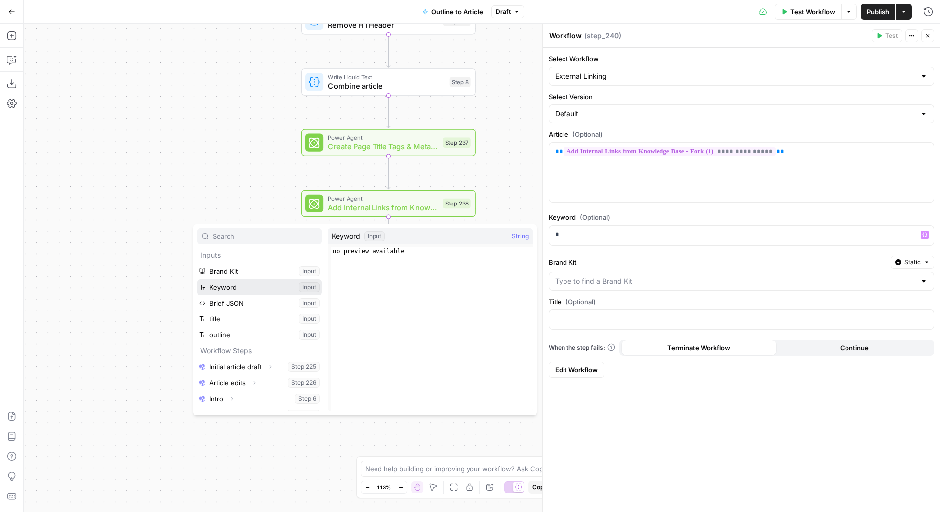
click at [197, 279] on button "Select variable Keyword" at bounding box center [259, 287] width 124 height 16
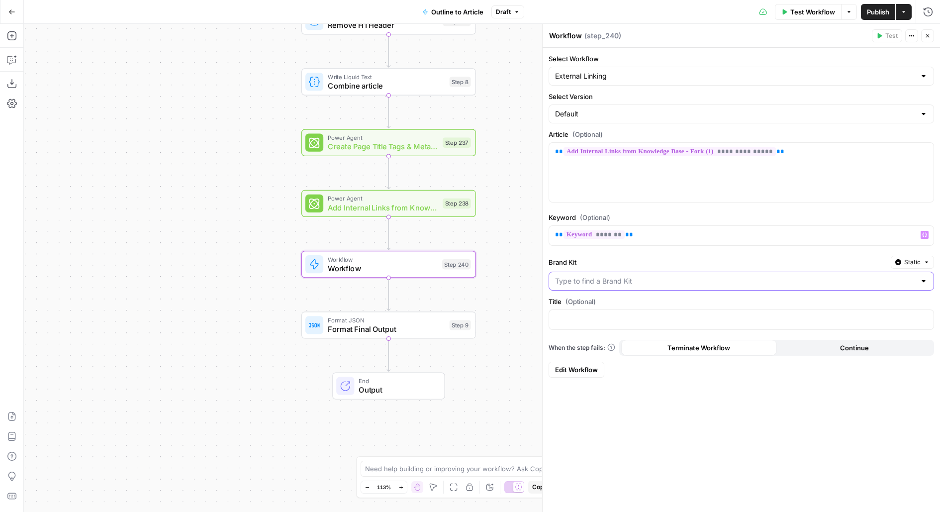
click at [780, 280] on input "Brand Kit" at bounding box center [735, 281] width 360 height 10
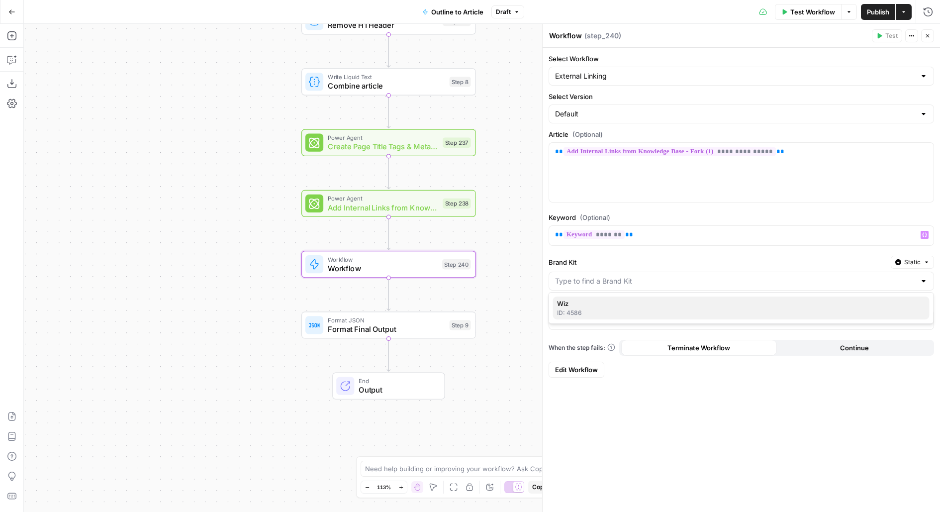
click at [758, 301] on span "Wiz" at bounding box center [739, 303] width 364 height 10
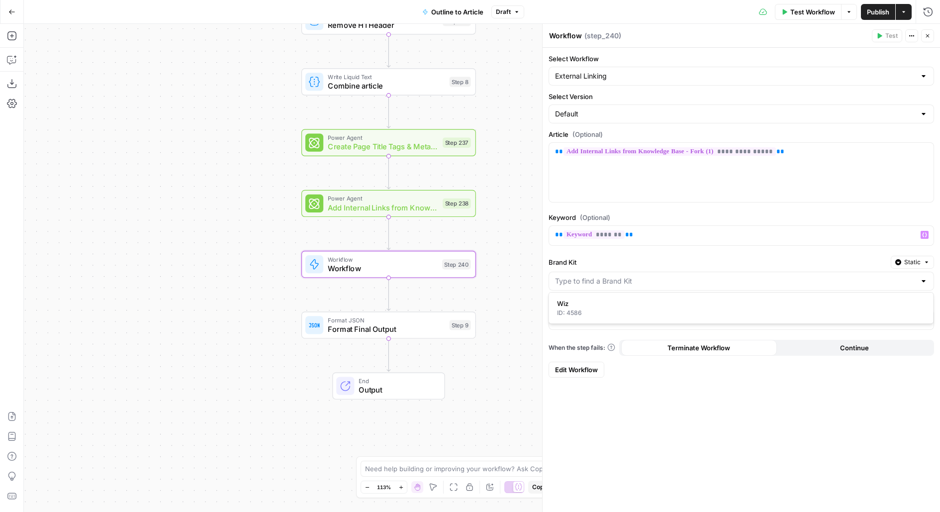
type input "Wiz"
click at [743, 310] on div at bounding box center [741, 319] width 384 height 19
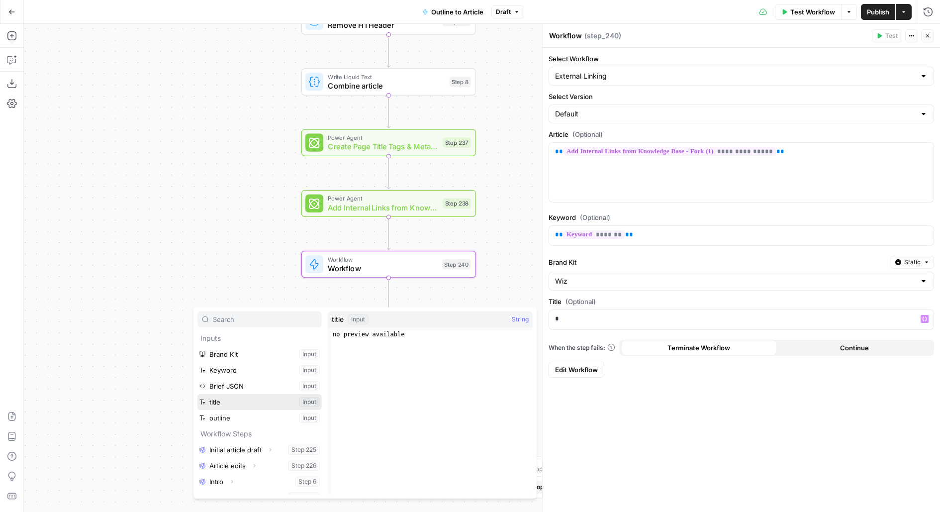
click at [197, 394] on button "Select variable title" at bounding box center [259, 402] width 124 height 16
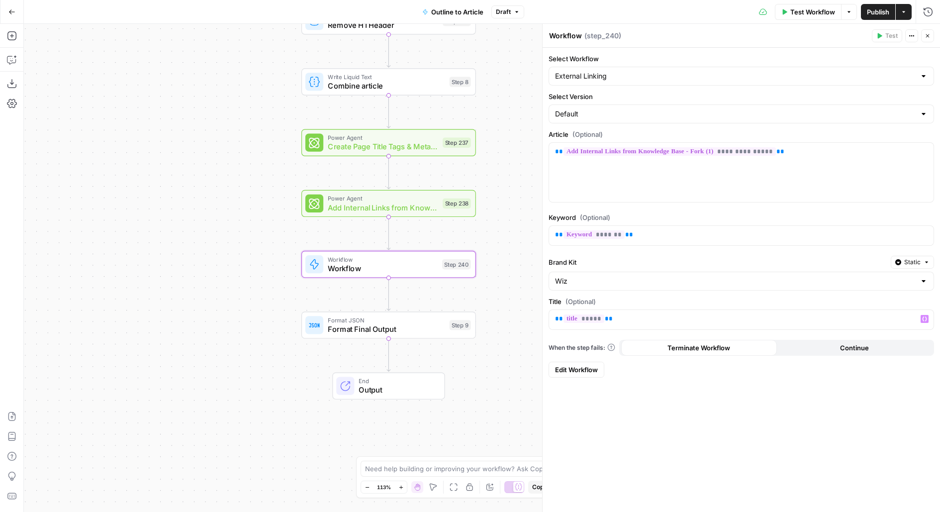
click at [929, 29] on header "Workflow Workflow ( step_240 ) Test Actions Close" at bounding box center [740, 36] width 397 height 24
click at [931, 39] on button "Close" at bounding box center [927, 35] width 13 height 13
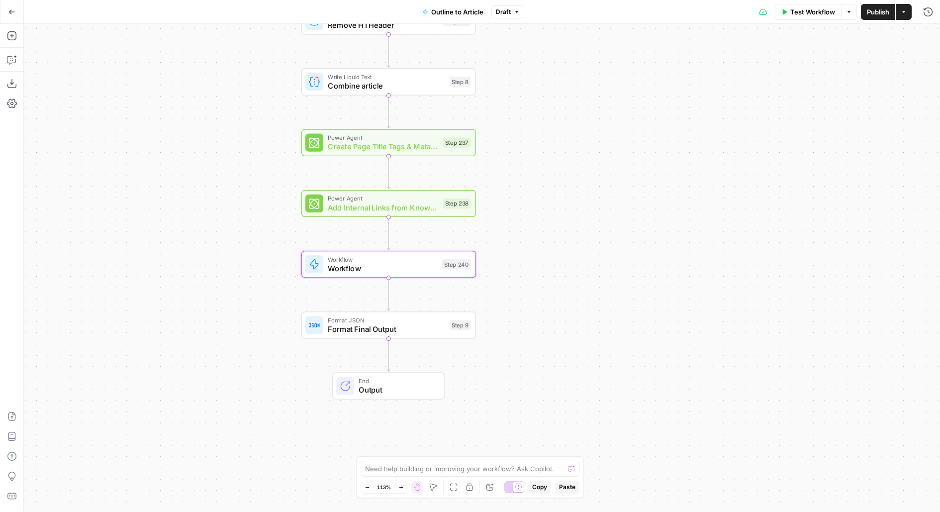
click at [859, 11] on div "Test Workflow Options Publish Actions Run History" at bounding box center [732, 11] width 416 height 23
click at [863, 12] on button "Publish" at bounding box center [878, 12] width 34 height 16
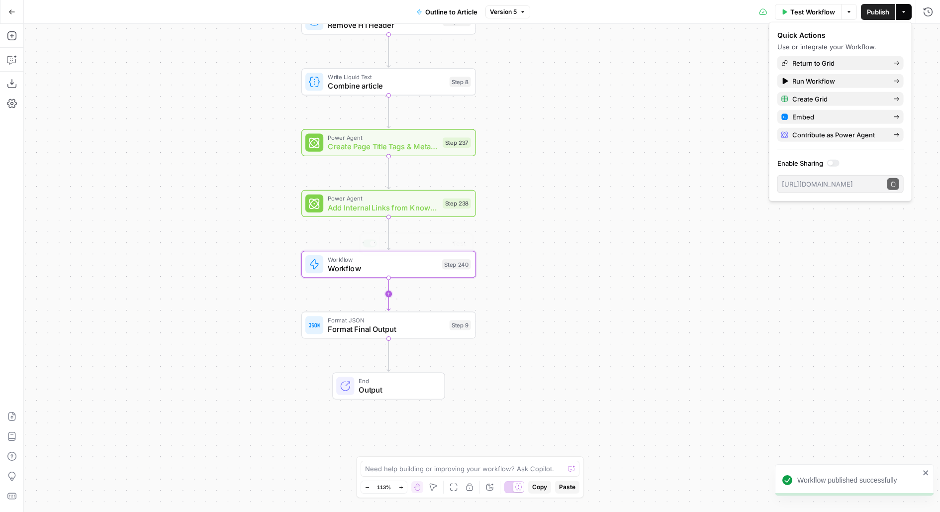
click at [388, 266] on span "Workflow" at bounding box center [383, 268] width 110 height 11
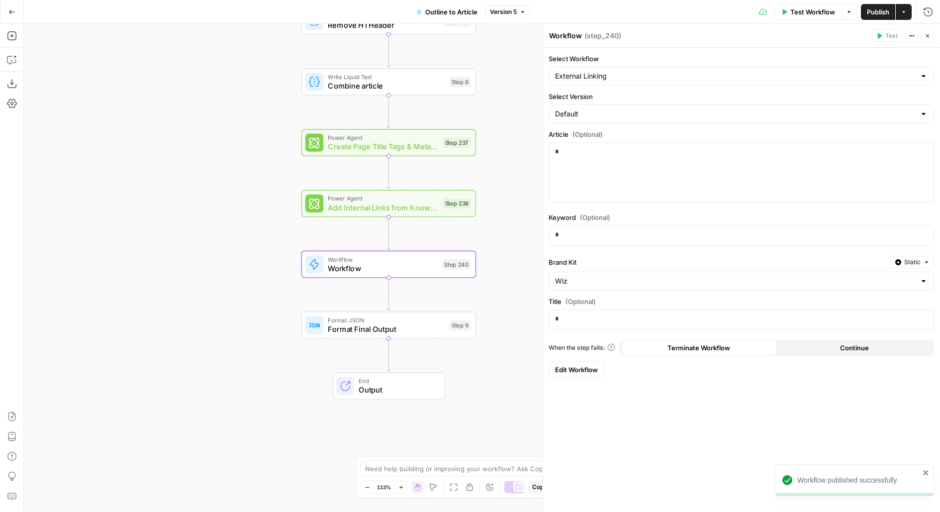
click at [575, 35] on textarea "Workflow" at bounding box center [565, 36] width 33 height 10
type textarea "External linking"
click at [928, 40] on button "Close" at bounding box center [927, 35] width 13 height 13
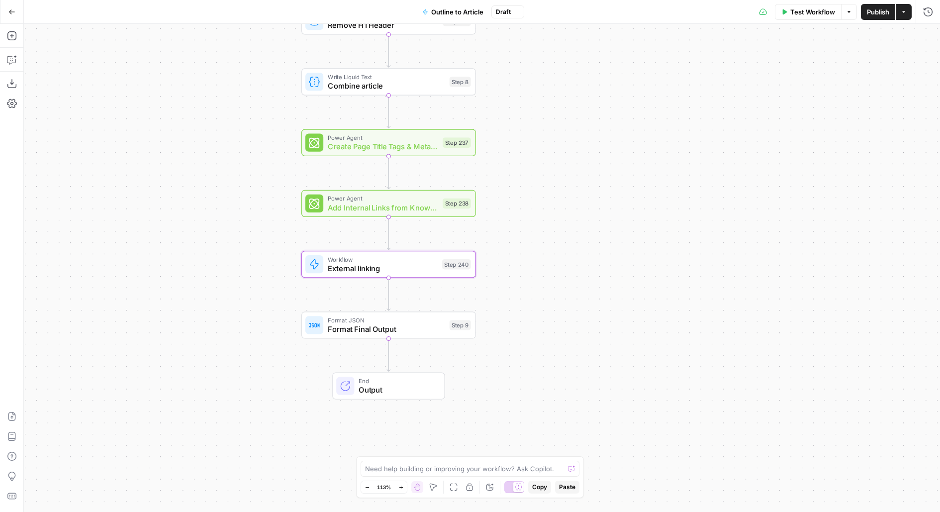
click at [887, 14] on span "Publish" at bounding box center [878, 12] width 22 height 10
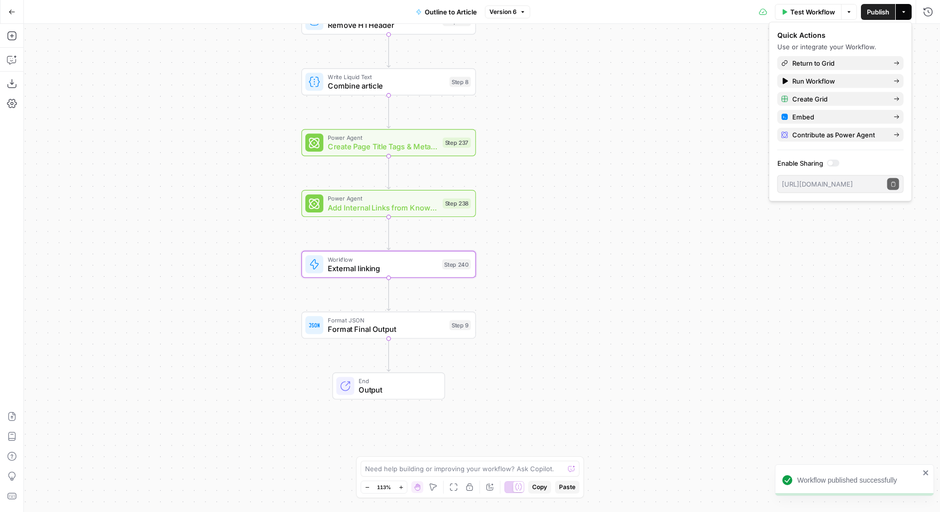
click at [12, 17] on button "Go Back" at bounding box center [12, 12] width 18 height 18
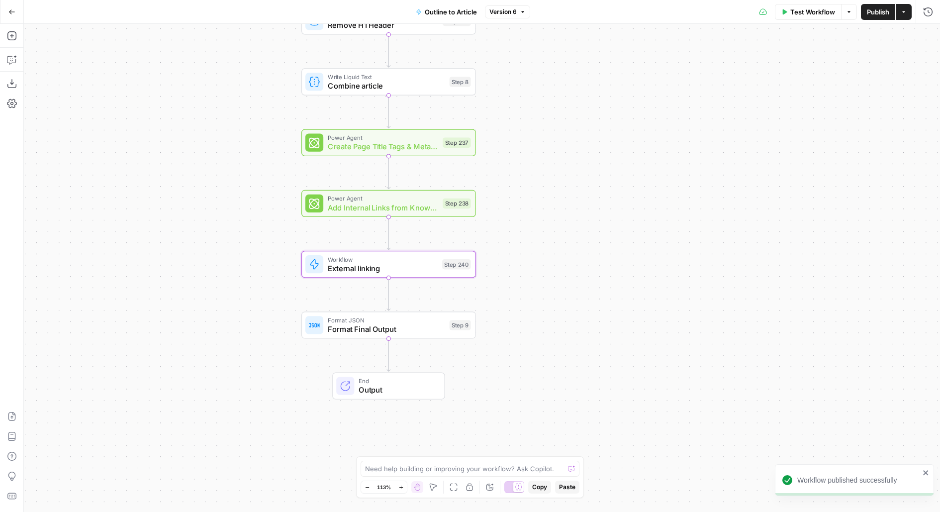
click at [16, 18] on button "Go Back" at bounding box center [12, 12] width 18 height 18
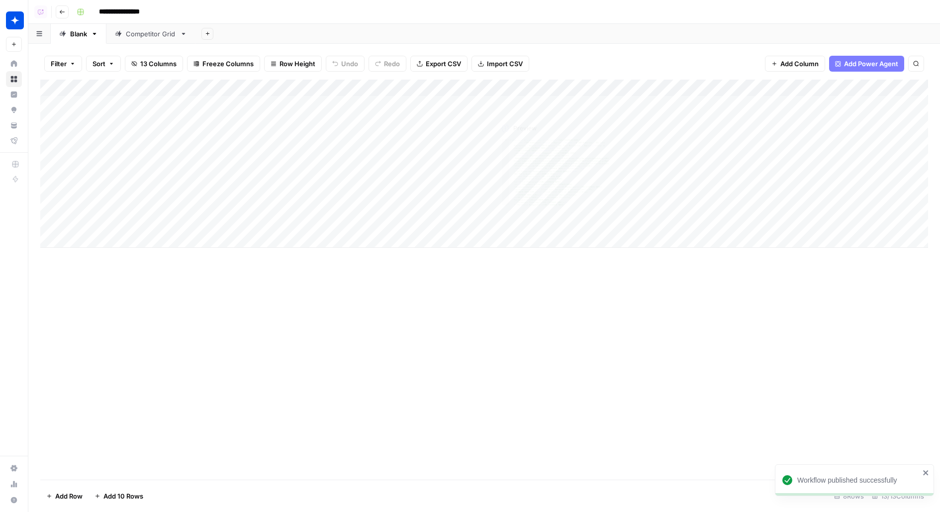
scroll to position [0, 379]
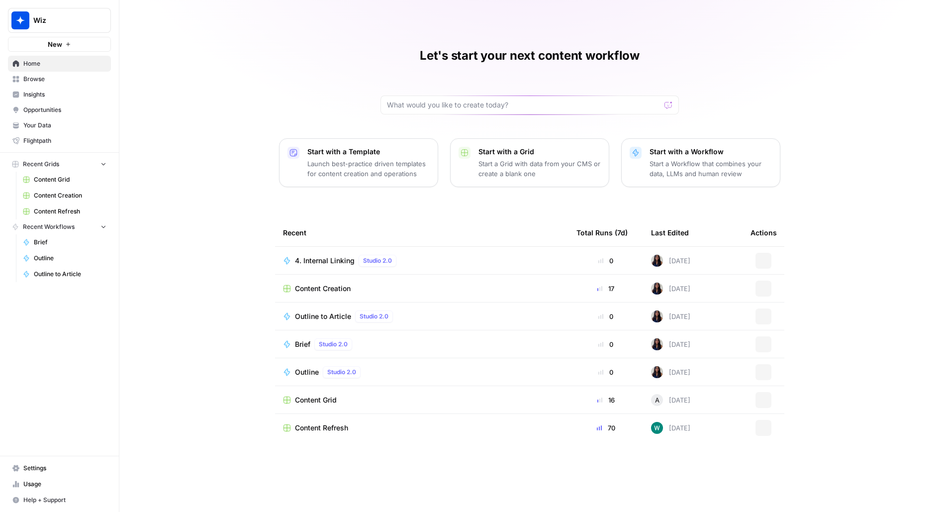
click at [69, 20] on span "Wiz" at bounding box center [63, 20] width 60 height 10
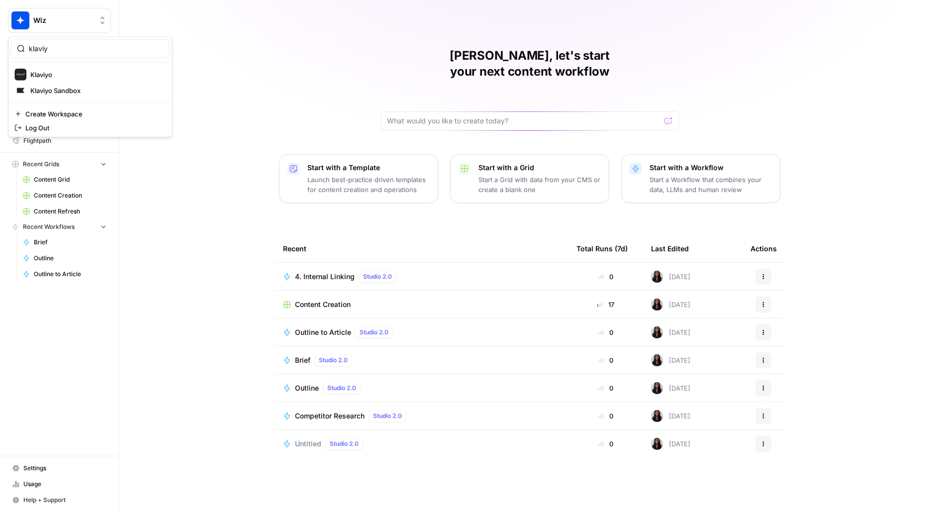
type input "klaviy"
click button "Klaviyo" at bounding box center [89, 75] width 159 height 16
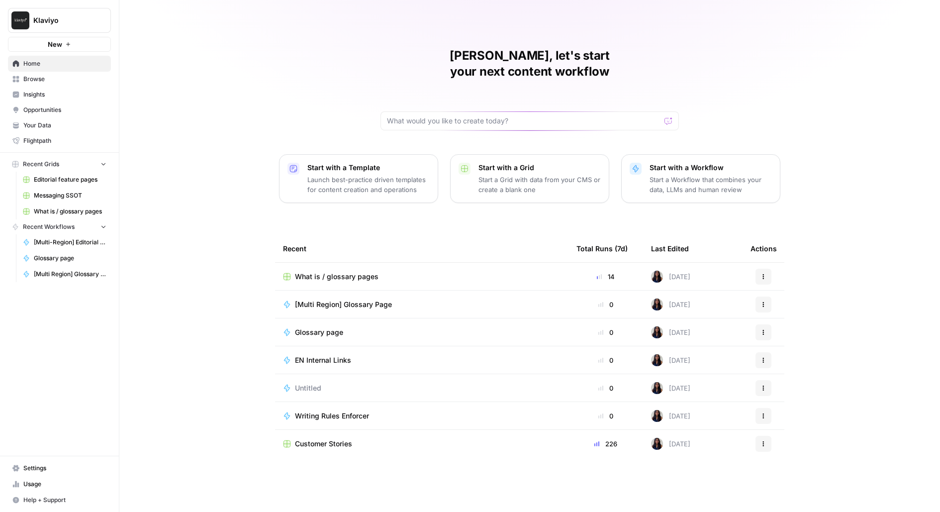
click at [59, 177] on span "Editorial feature pages" at bounding box center [70, 179] width 73 height 9
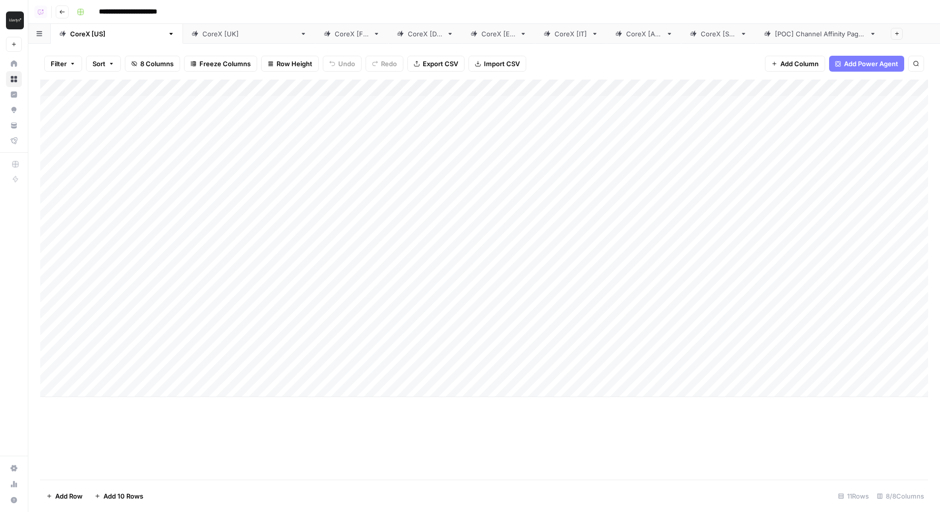
click at [459, 83] on div "Add Column" at bounding box center [484, 238] width 888 height 317
click at [420, 185] on span "Edit Workflow" at bounding box center [460, 185] width 87 height 10
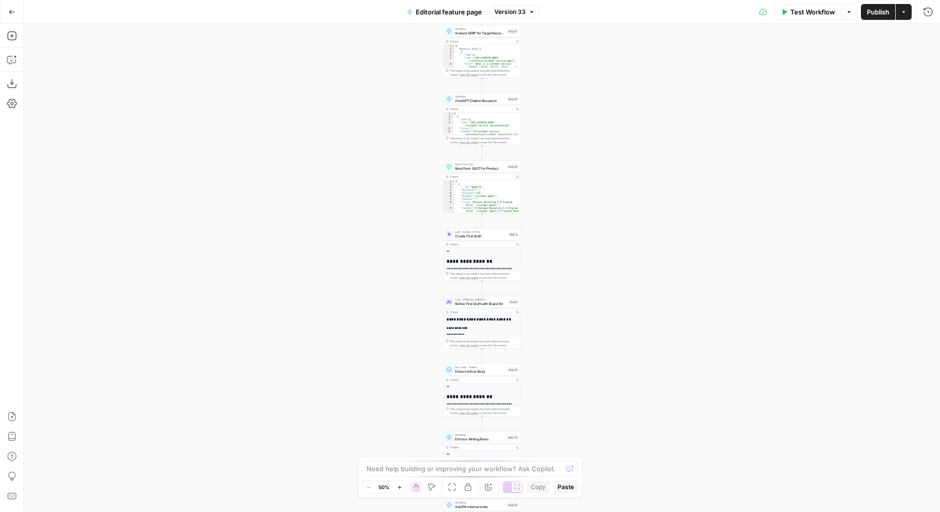
drag, startPoint x: 568, startPoint y: 345, endPoint x: 568, endPoint y: 141, distance: 204.3
click at [568, 144] on div "**********" at bounding box center [482, 268] width 916 height 488
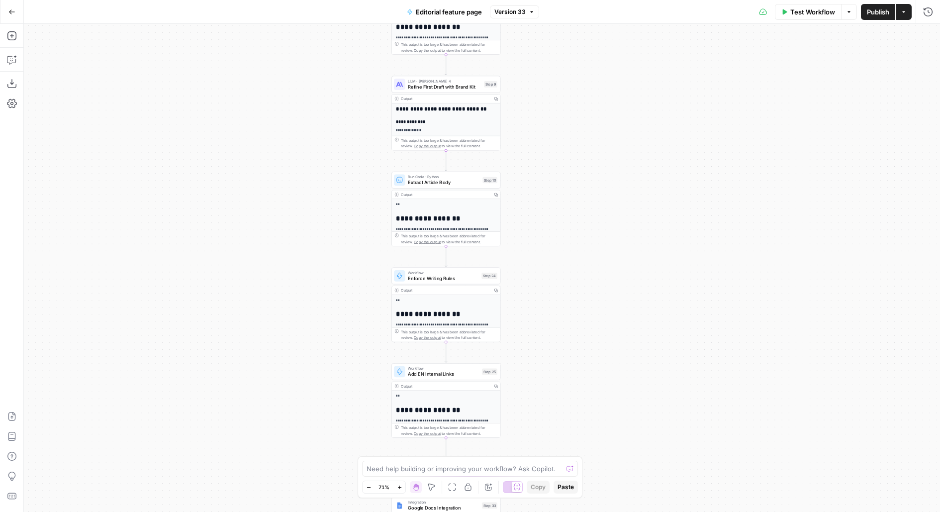
drag, startPoint x: 583, startPoint y: 289, endPoint x: 583, endPoint y: 168, distance: 121.3
click at [583, 181] on div "**********" at bounding box center [482, 268] width 916 height 488
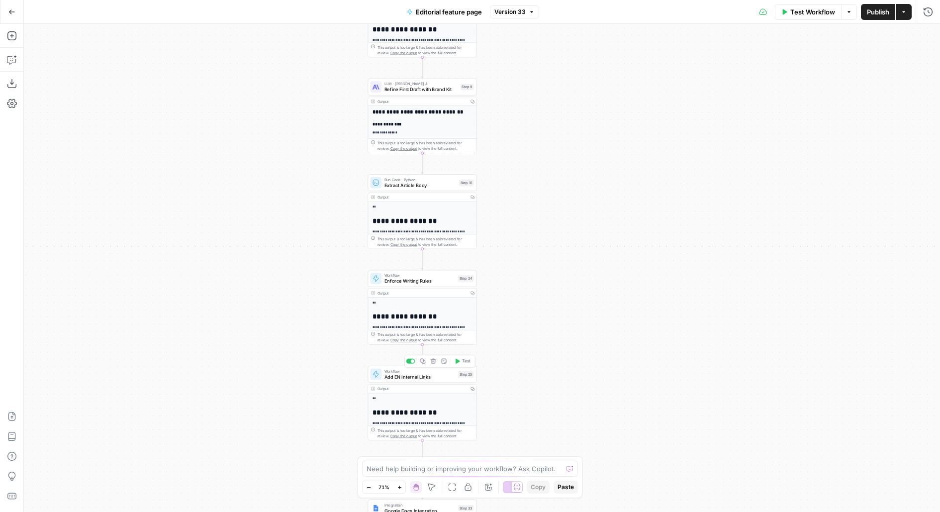
click at [401, 381] on div "Workflow Add EN Internal Links Step 25 Copy step Delete step Edit Note Test" at bounding box center [422, 373] width 109 height 17
type input "EN Internal Links"
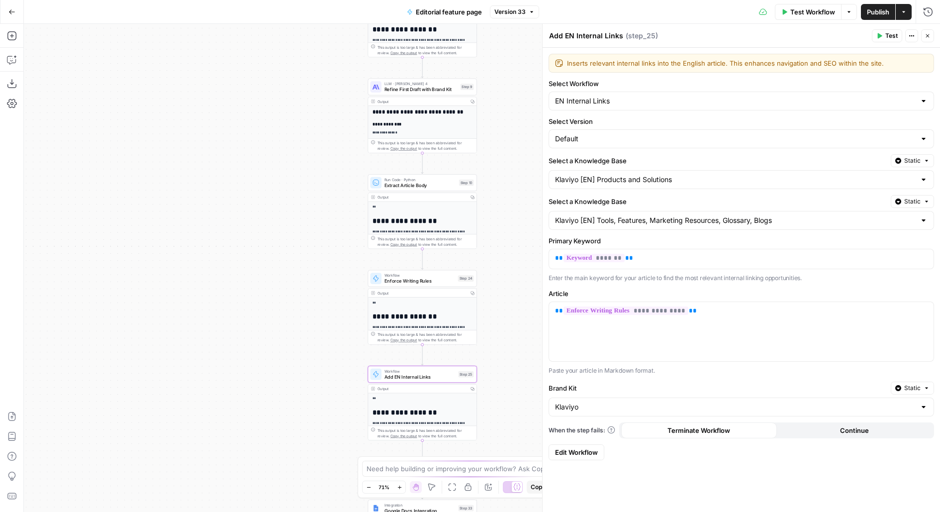
click at [589, 439] on form "**********" at bounding box center [740, 257] width 397 height 418
click at [589, 447] on span "Edit Workflow" at bounding box center [576, 452] width 43 height 10
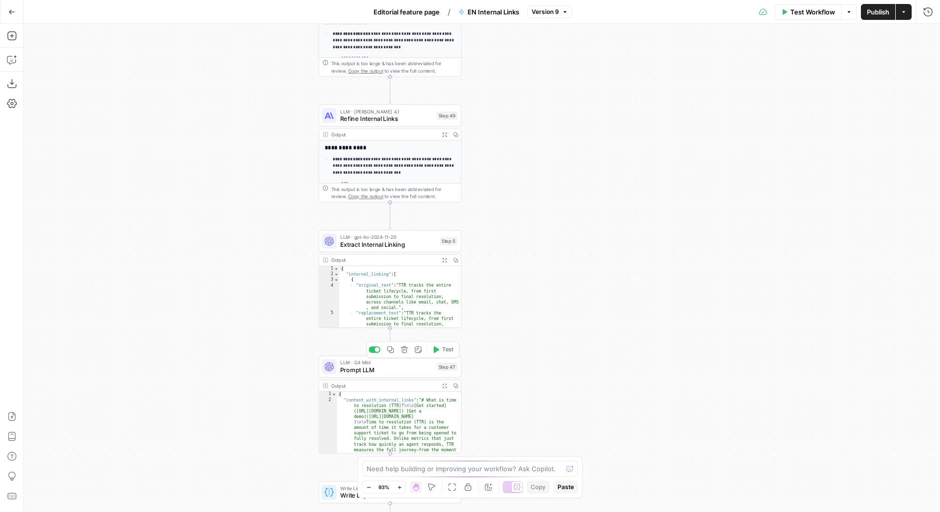
click at [348, 368] on span "Prompt LLM" at bounding box center [386, 369] width 92 height 9
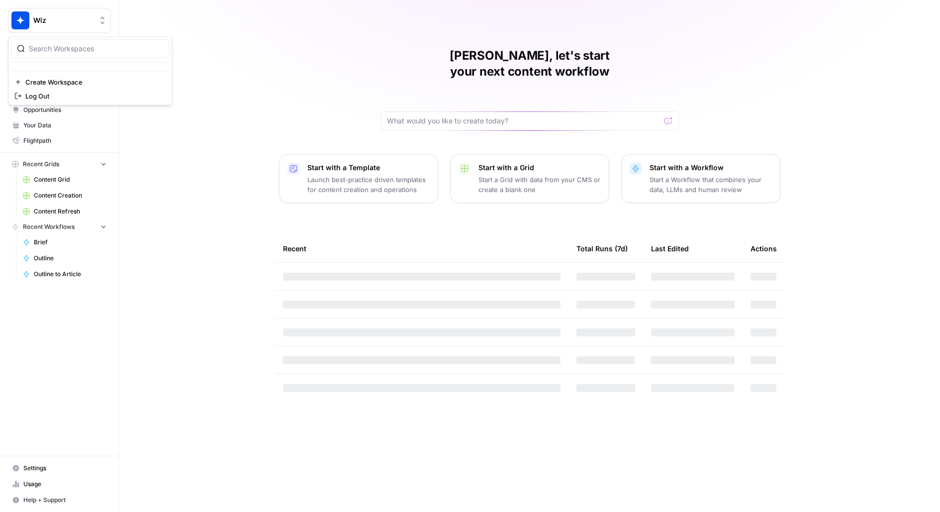
click at [78, 24] on span "Wiz" at bounding box center [63, 20] width 60 height 10
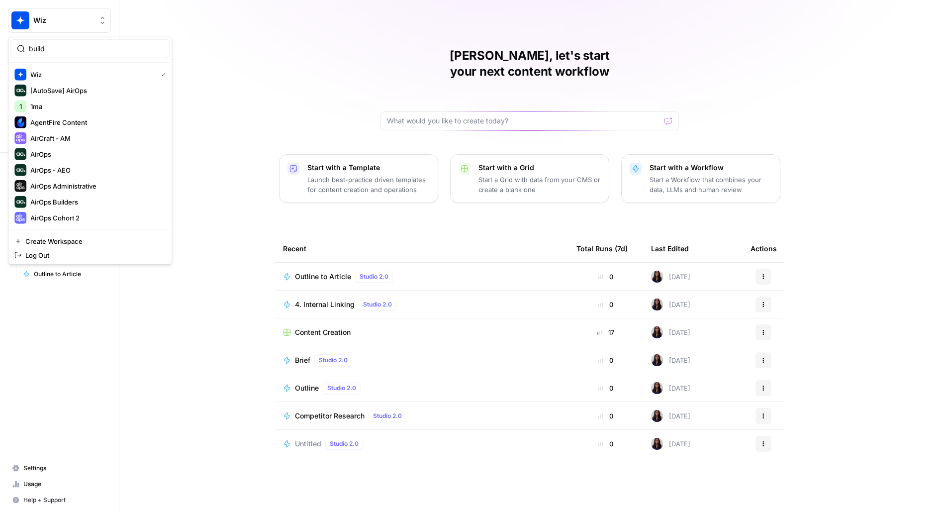
type input "build"
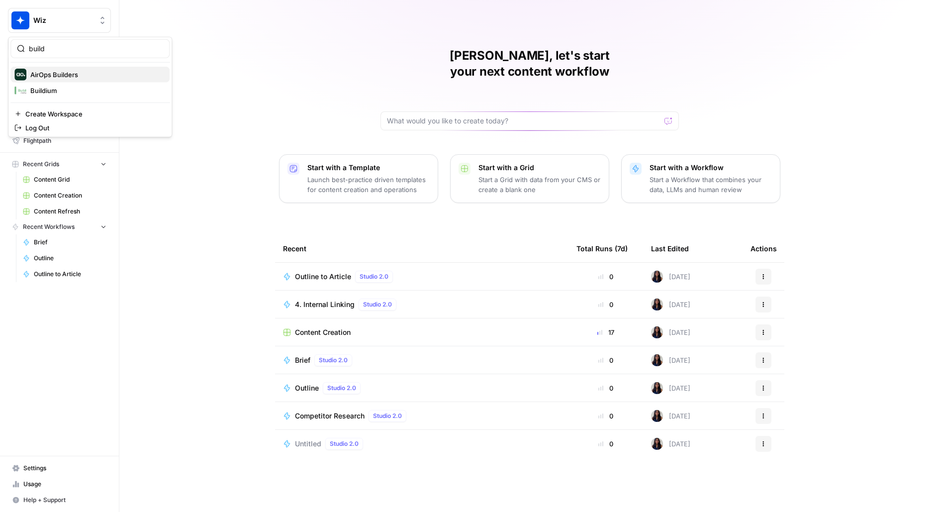
click button "AirOps Builders" at bounding box center [89, 75] width 159 height 16
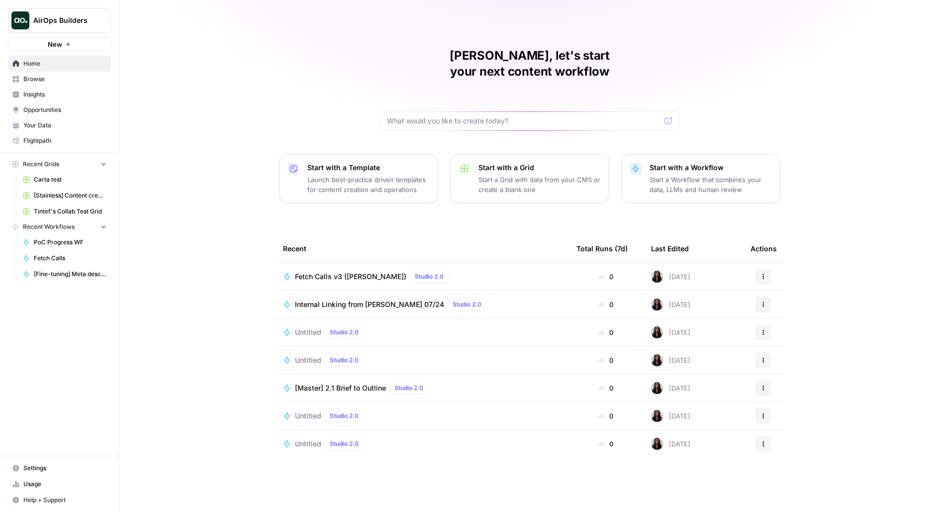
click at [63, 83] on span "Browse" at bounding box center [64, 79] width 83 height 9
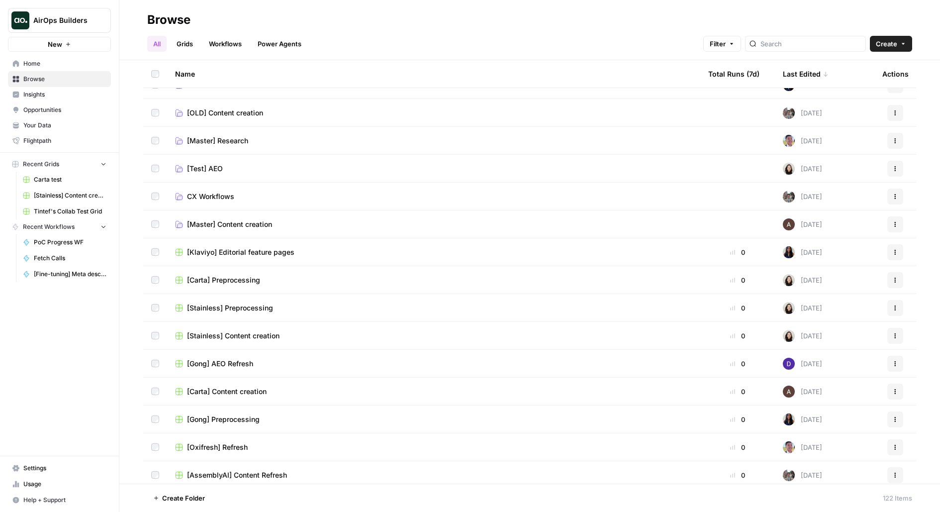
scroll to position [184, 0]
click at [816, 43] on input "search" at bounding box center [810, 44] width 101 height 10
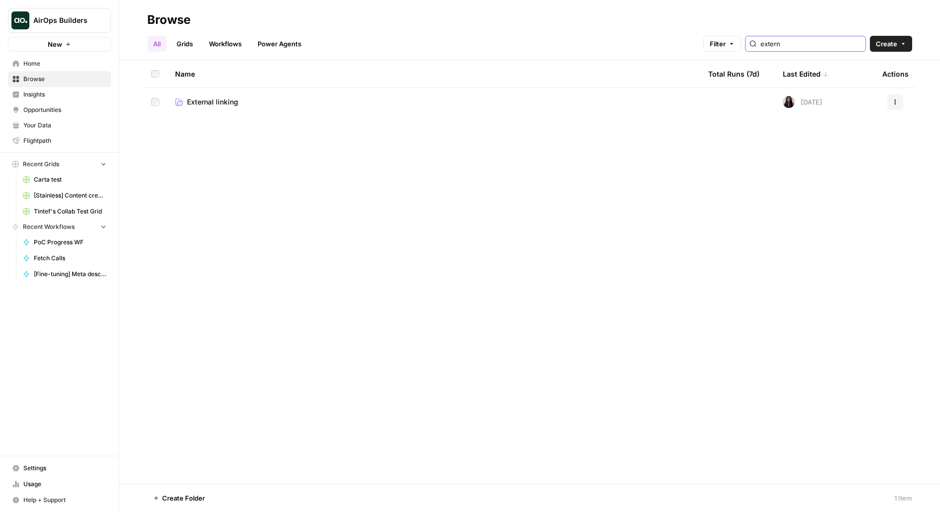
type input "extern"
click at [198, 105] on span "External linking" at bounding box center [212, 102] width 51 height 10
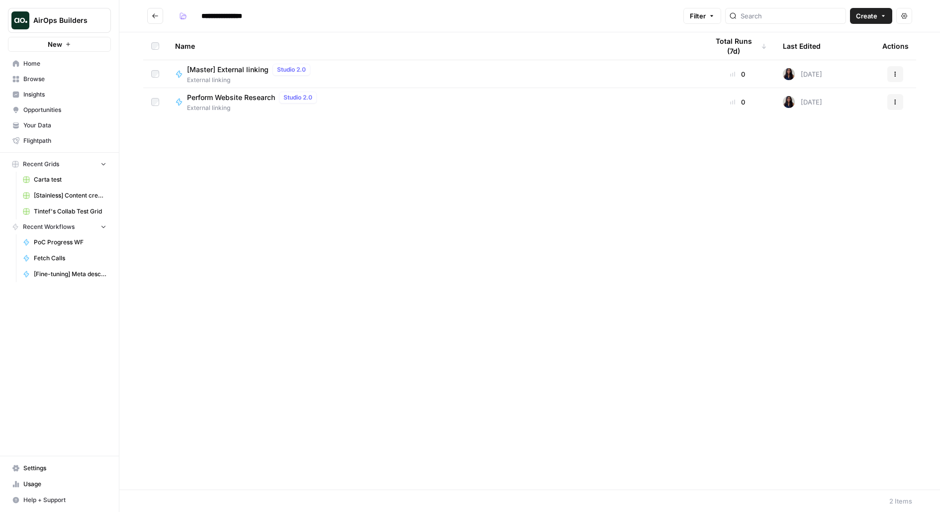
click at [244, 70] on span "[Master] External linking" at bounding box center [228, 70] width 82 height 10
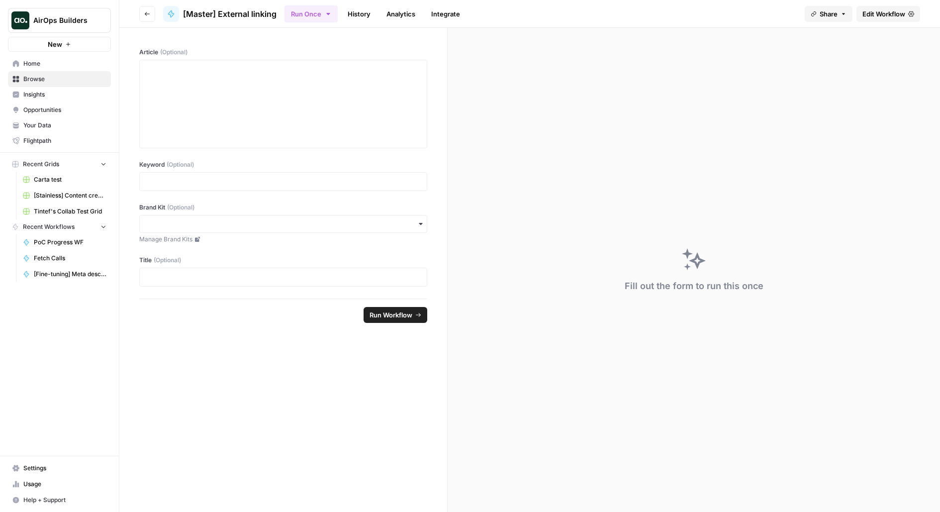
click at [877, 22] on header "Go back [Master] External linking Run Once History Analytics Integrate Share Ed…" at bounding box center [529, 14] width 820 height 28
click at [868, 12] on span "Edit Workflow" at bounding box center [883, 14] width 43 height 10
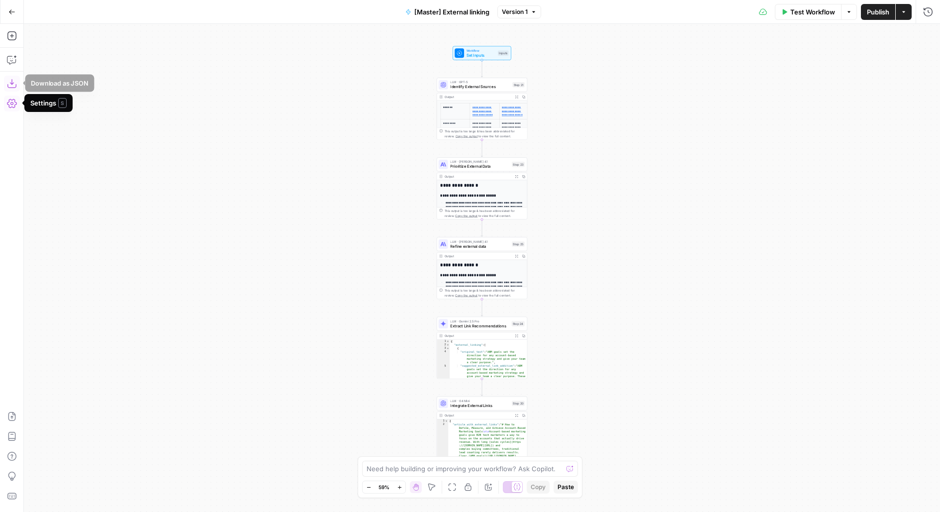
click at [13, 84] on icon "button" at bounding box center [12, 84] width 10 height 10
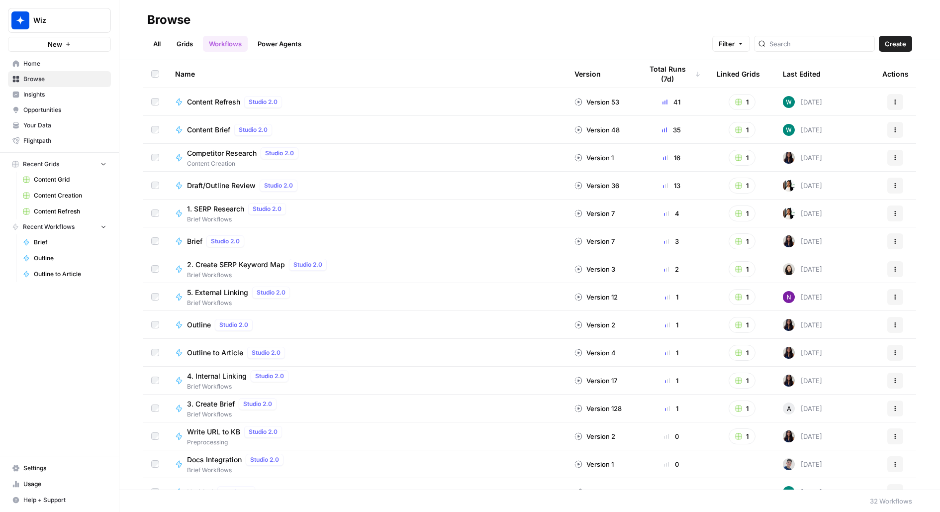
click at [894, 46] on span "Create" at bounding box center [895, 44] width 21 height 10
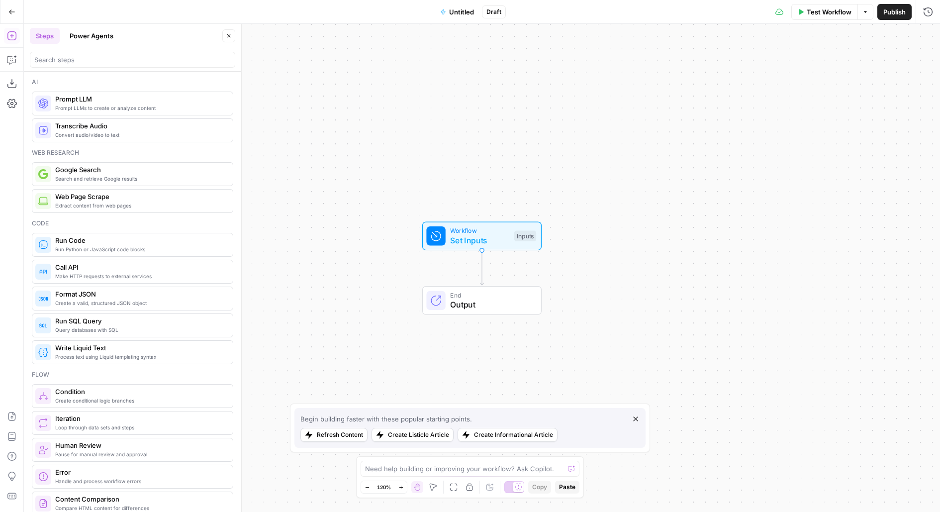
click at [8, 410] on button "Import JSON" at bounding box center [12, 416] width 16 height 16
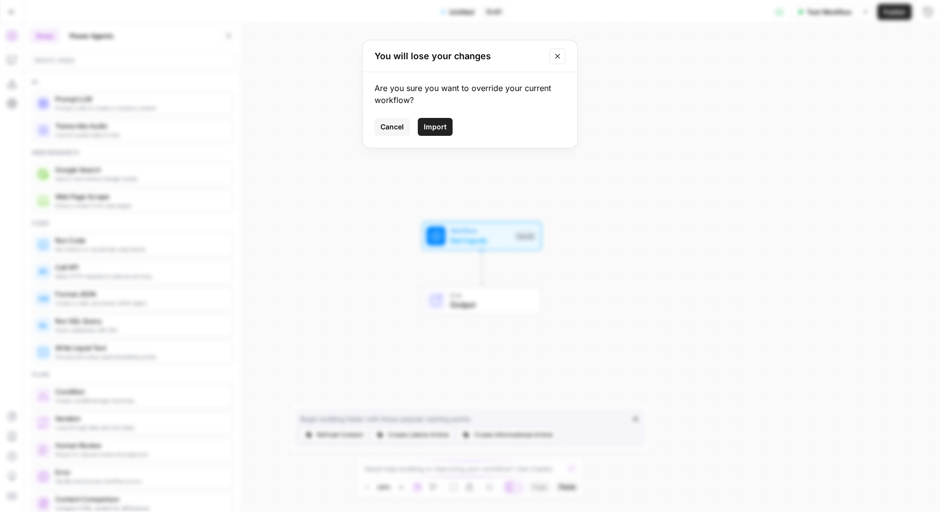
click at [435, 129] on span "Import" at bounding box center [435, 127] width 23 height 10
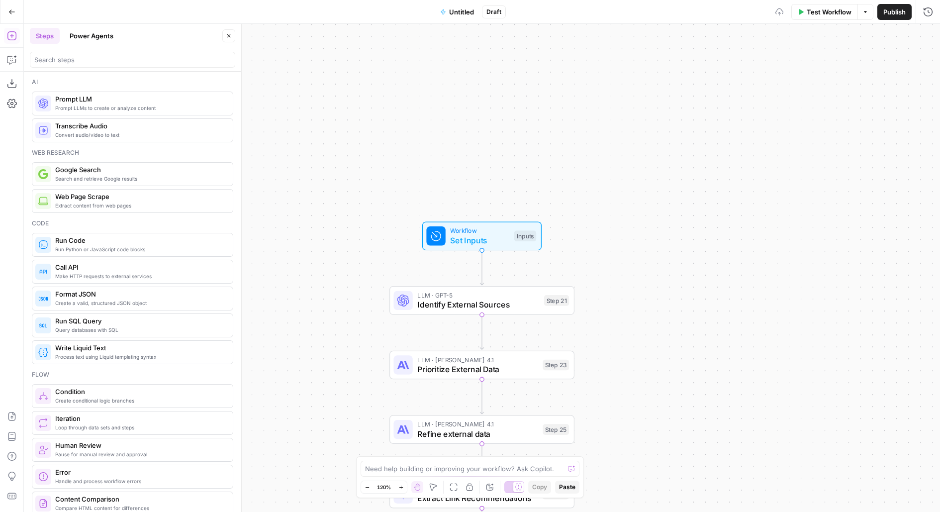
click at [446, 23] on div "Go Back Untitled Draft Test Workflow Options Publish Run History" at bounding box center [470, 11] width 940 height 23
click at [457, 13] on span "Untitled" at bounding box center [461, 12] width 25 height 10
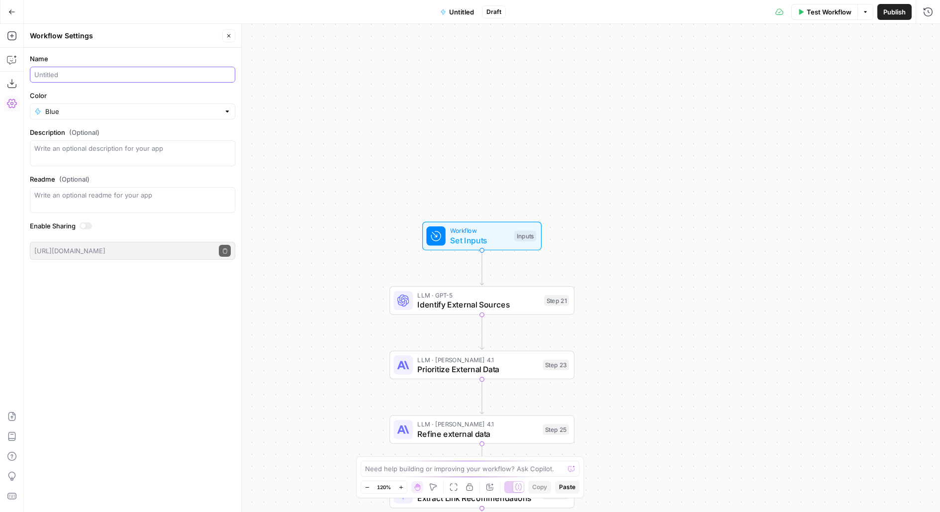
click at [79, 75] on input "Name" at bounding box center [132, 75] width 196 height 10
type input "External Linking"
click at [900, 16] on span "Publish" at bounding box center [894, 12] width 22 height 10
click at [876, 14] on span "Publish" at bounding box center [878, 12] width 22 height 10
click at [17, 13] on button "Go Back" at bounding box center [12, 12] width 18 height 18
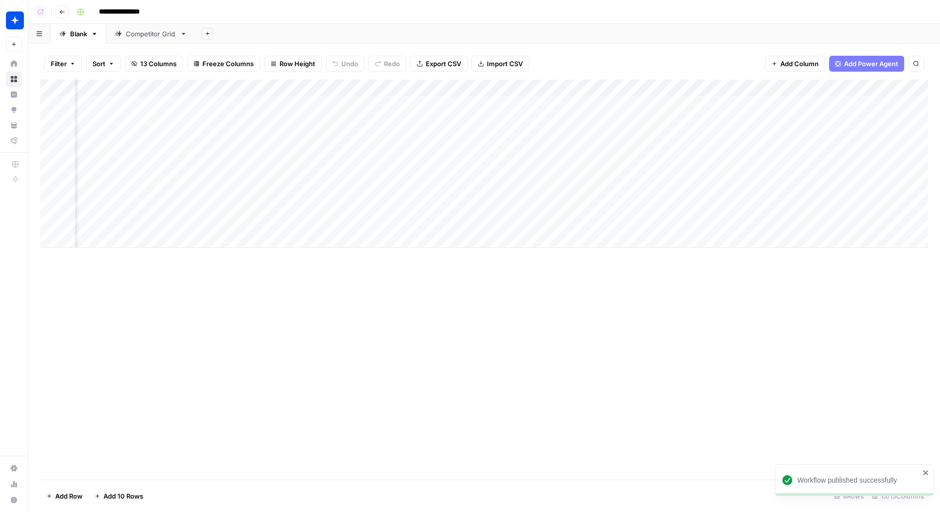
scroll to position [0, 429]
click at [583, 102] on div "Add Column" at bounding box center [484, 164] width 888 height 168
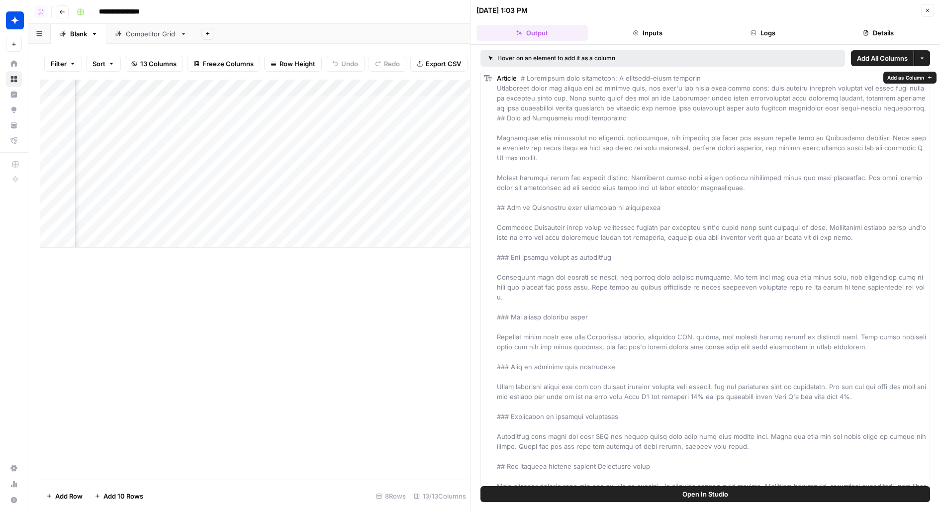
click at [686, 493] on span "Open In Studio" at bounding box center [705, 494] width 46 height 10
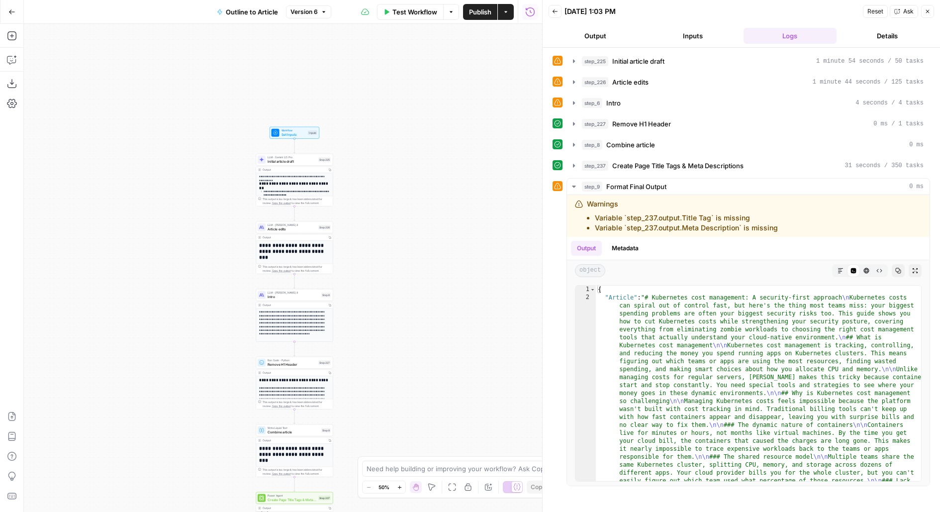
drag, startPoint x: 368, startPoint y: 176, endPoint x: 379, endPoint y: 318, distance: 142.6
click at [379, 318] on div "**********" at bounding box center [283, 268] width 518 height 488
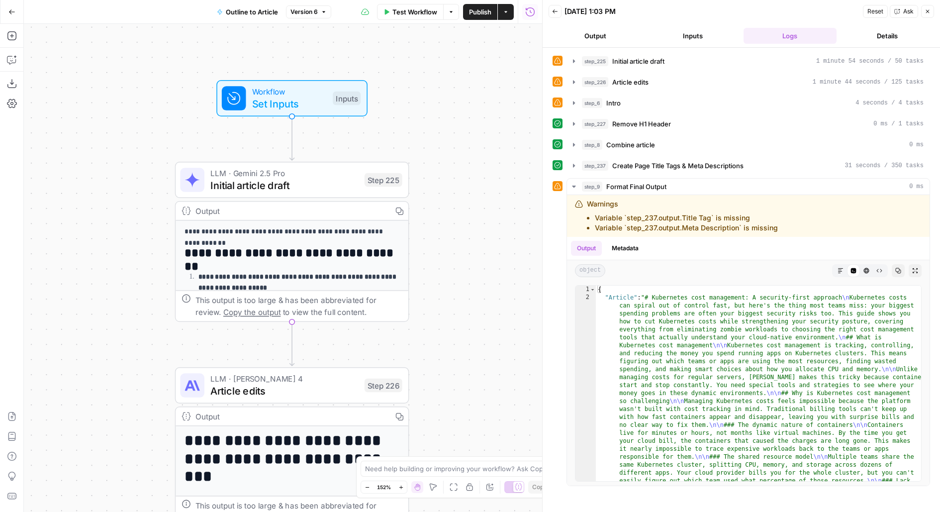
drag, startPoint x: 455, startPoint y: 224, endPoint x: 501, endPoint y: 174, distance: 67.9
click at [501, 174] on div "**********" at bounding box center [283, 268] width 518 height 488
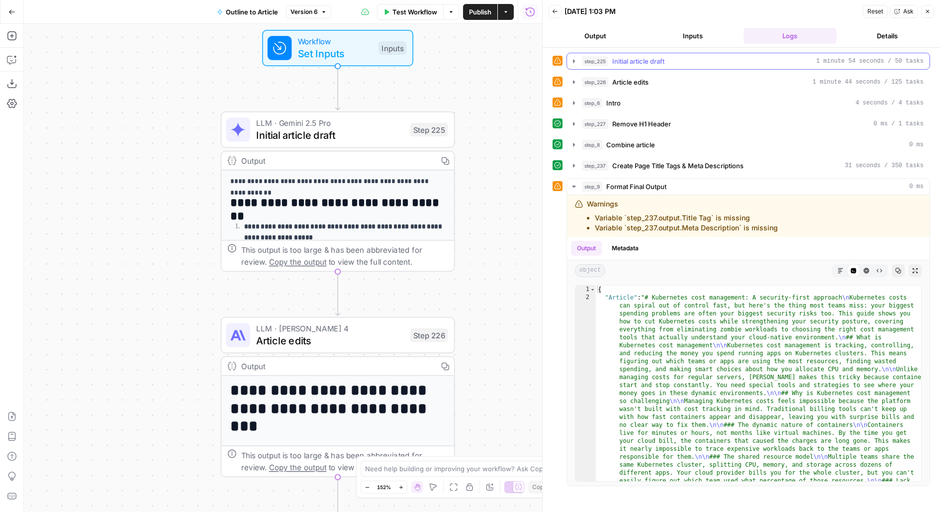
click at [634, 59] on span "Initial article draft" at bounding box center [638, 61] width 52 height 10
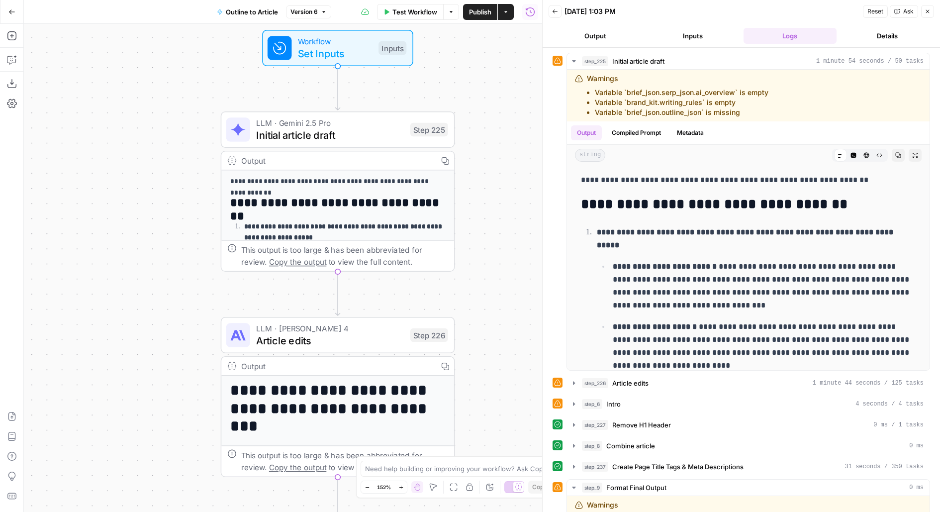
click at [681, 30] on button "Inputs" at bounding box center [692, 36] width 93 height 16
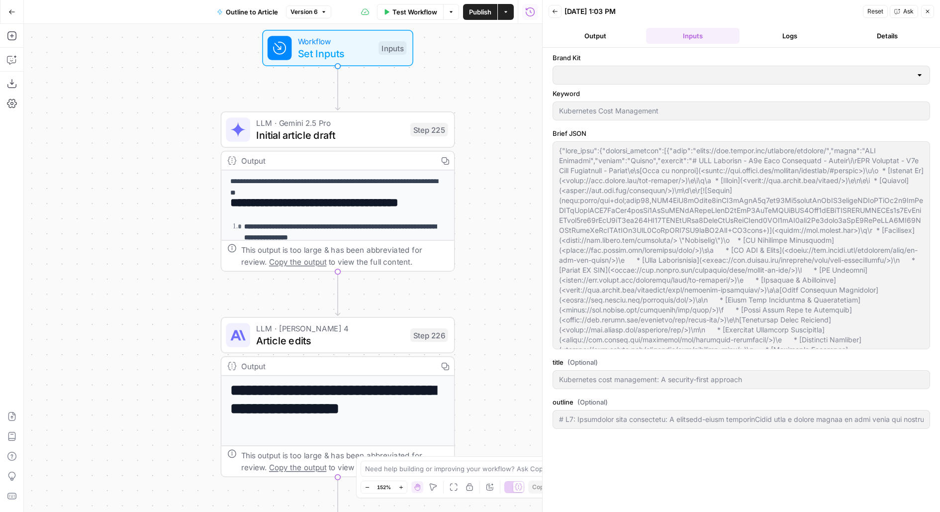
type input "Wiz"
type input "# H1: Kubernetes cost management: A security-first approachStart with a direct …"
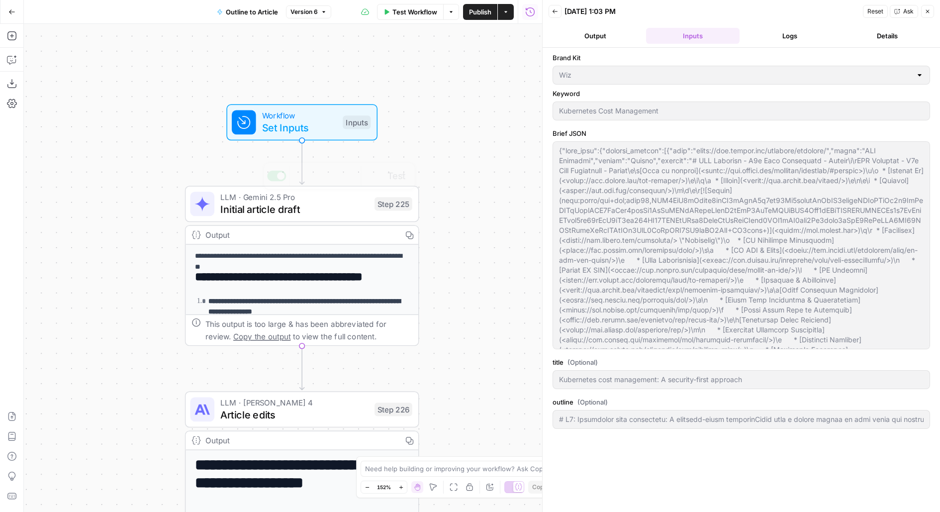
drag, startPoint x: 152, startPoint y: 237, endPoint x: 171, endPoint y: 98, distance: 140.0
click at [171, 98] on div "**********" at bounding box center [283, 268] width 518 height 488
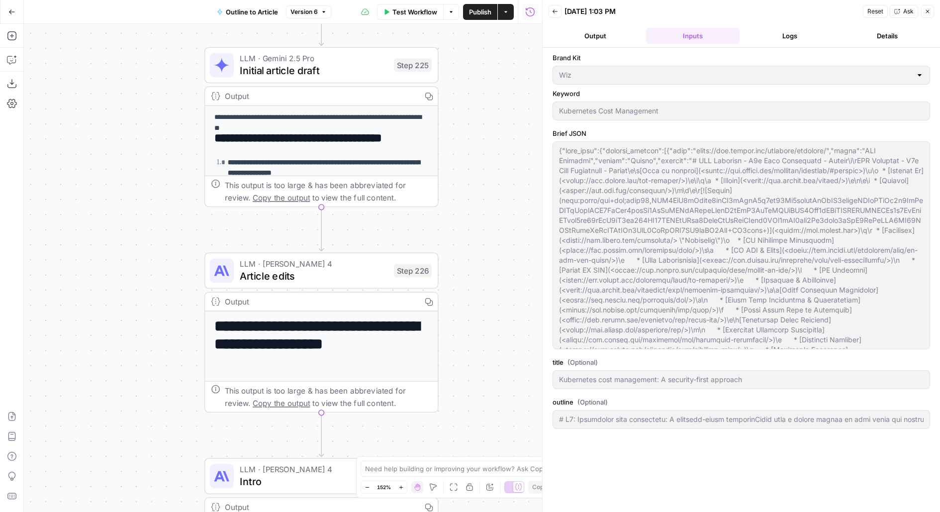
click at [788, 28] on button "Logs" at bounding box center [789, 36] width 93 height 16
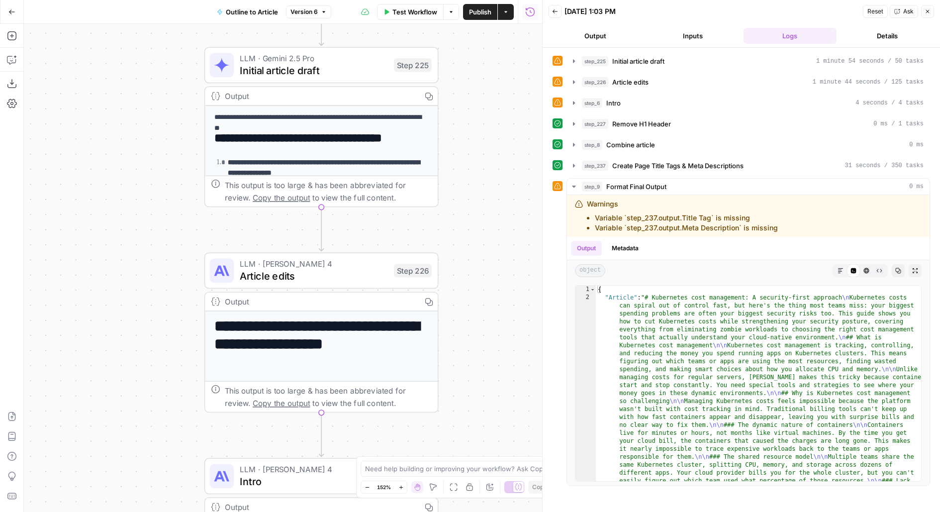
click at [657, 58] on span "Initial article draft" at bounding box center [638, 61] width 52 height 10
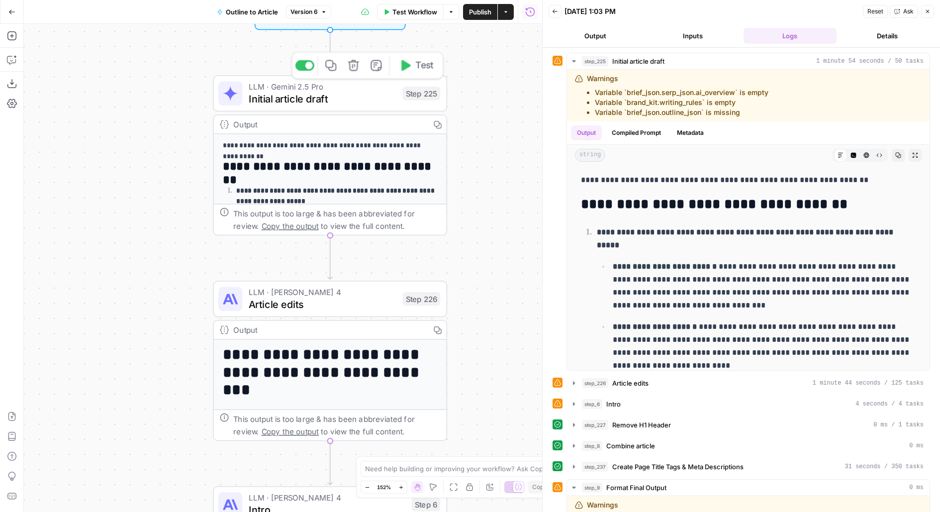
click at [404, 101] on div "LLM · Gemini 2.5 Pro Initial article draft Step 225 Copy step Delete step Edit …" at bounding box center [329, 94] width 222 height 26
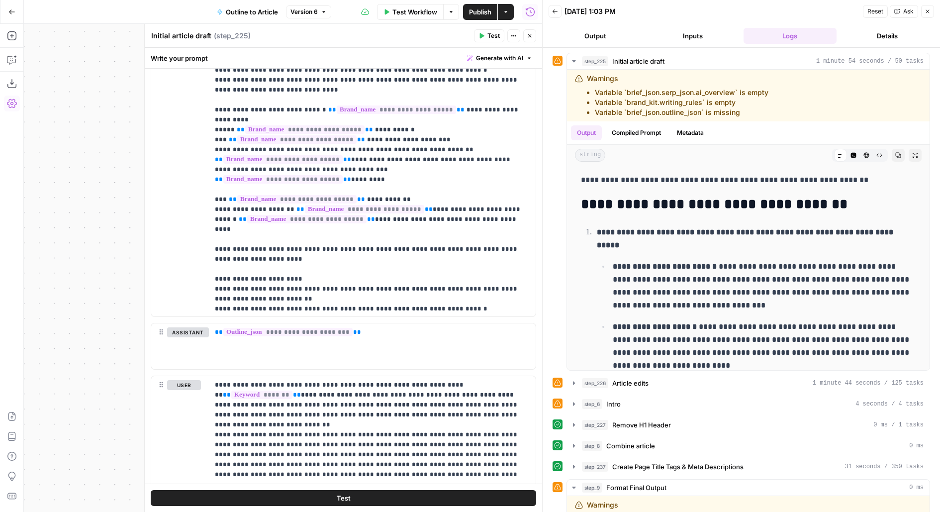
scroll to position [1253, 0]
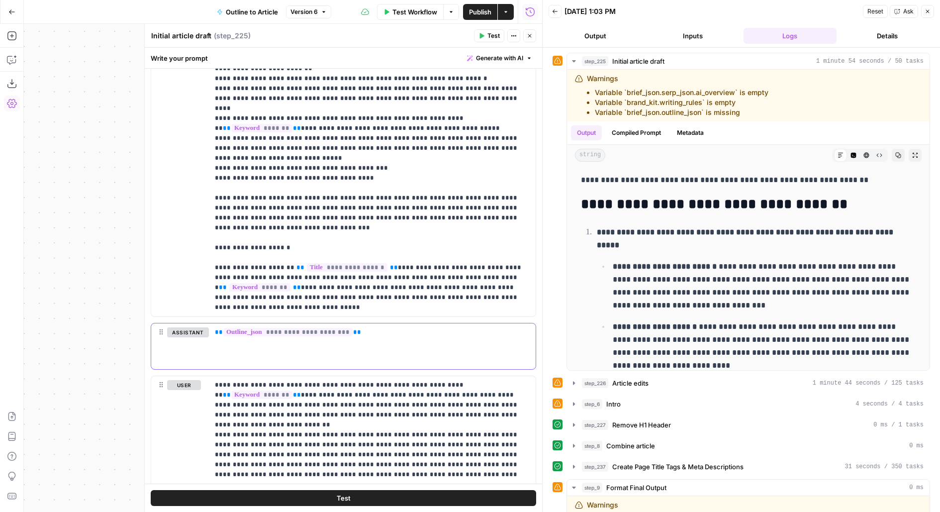
click at [392, 333] on p "**********" at bounding box center [372, 332] width 315 height 10
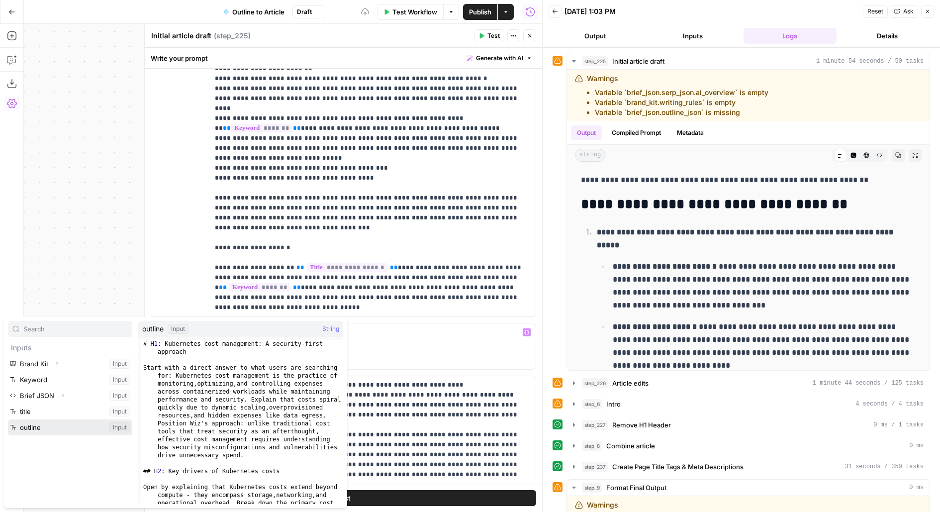
click at [8, 419] on button "Select variable outline" at bounding box center [70, 427] width 124 height 16
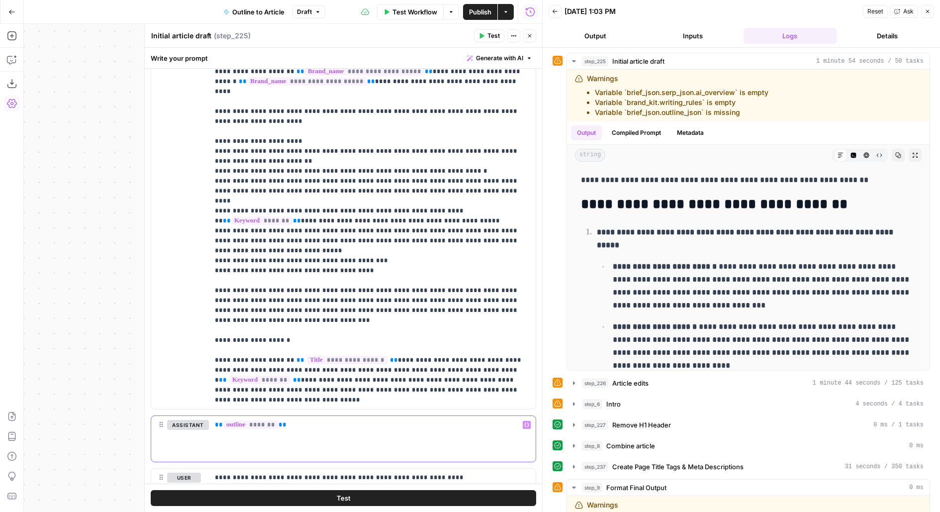
scroll to position [203, 0]
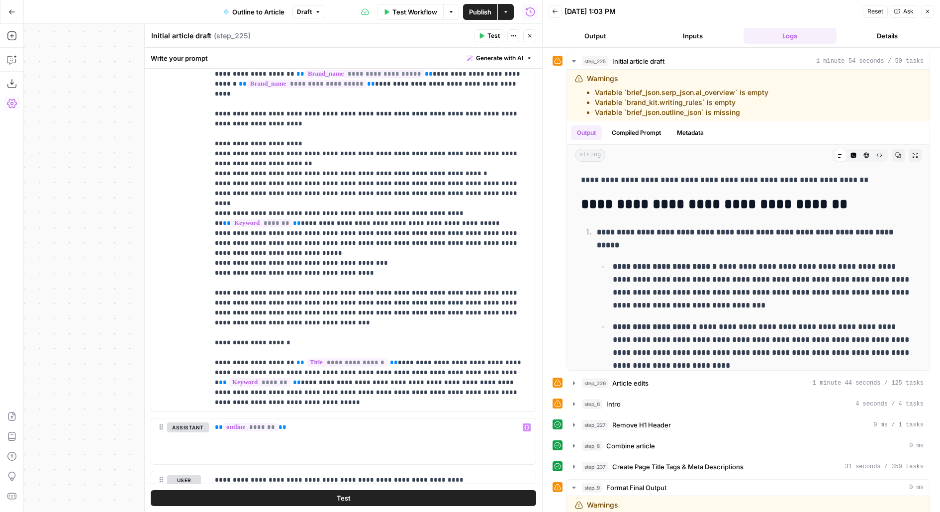
click at [274, 501] on button "Test" at bounding box center [343, 498] width 385 height 16
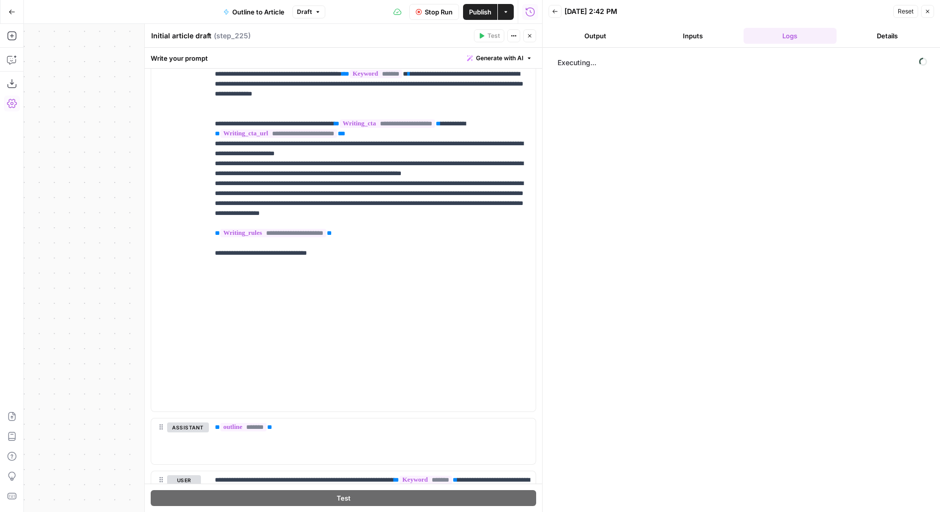
click at [529, 34] on icon "button" at bounding box center [530, 36] width 6 height 6
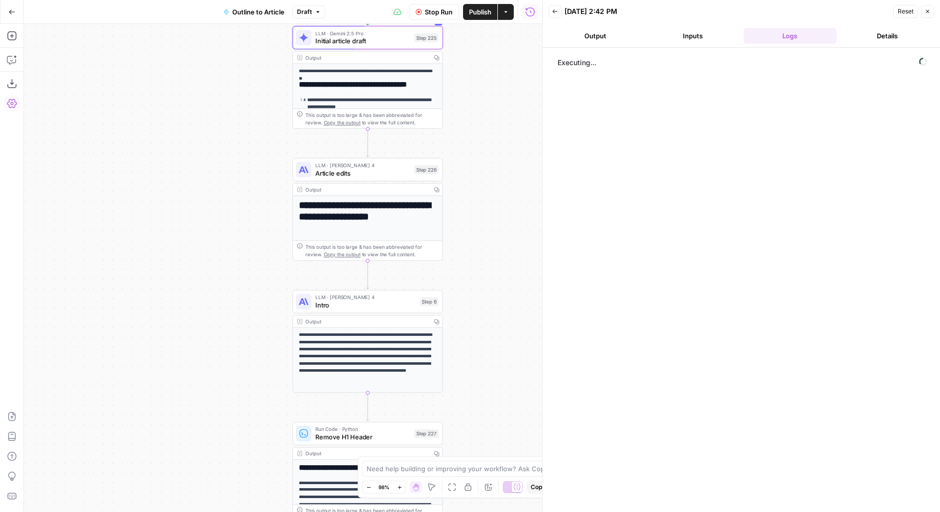
drag, startPoint x: 502, startPoint y: 220, endPoint x: 502, endPoint y: 169, distance: 51.2
click at [502, 170] on div "**********" at bounding box center [283, 268] width 518 height 488
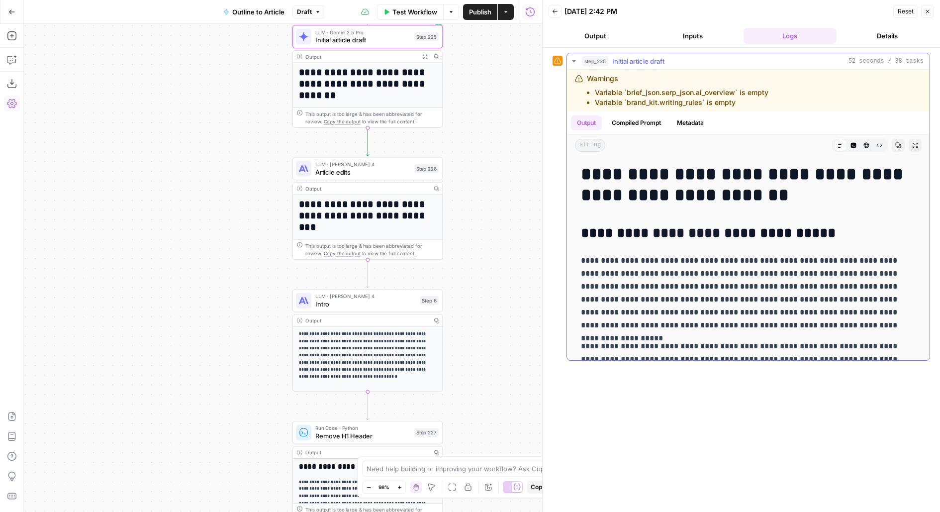
click at [922, 142] on div "string Markdown Code Editor HTML Viewer Raw Output Copy Expand Output" at bounding box center [748, 145] width 362 height 21
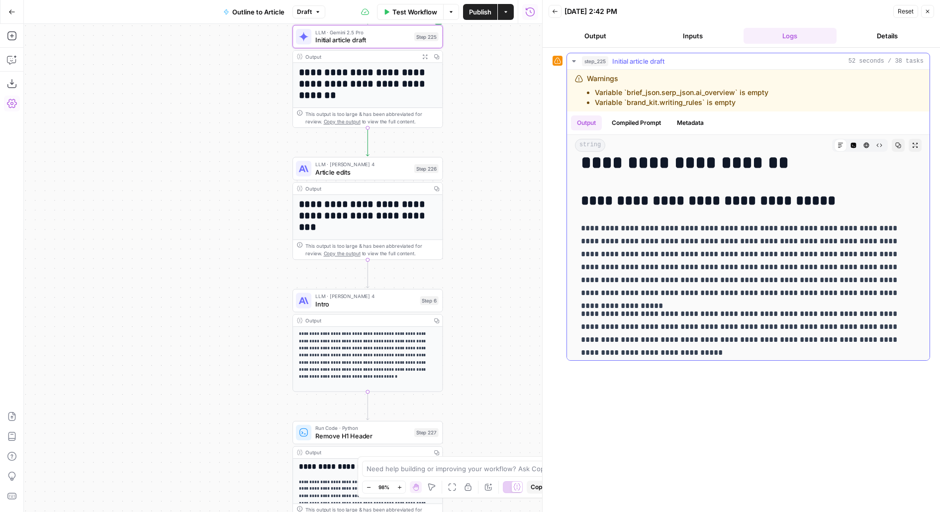
click at [919, 140] on button "Expand Output" at bounding box center [914, 145] width 13 height 13
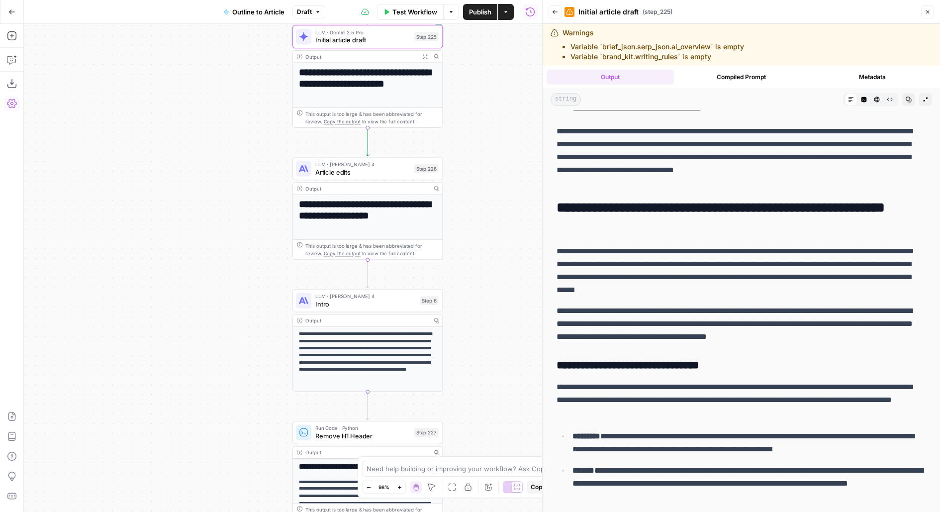
scroll to position [416, 0]
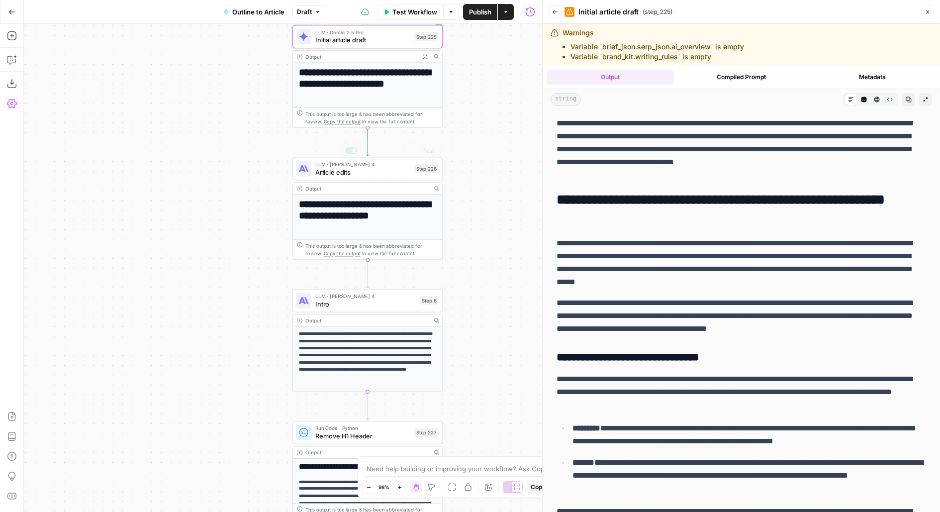
click at [372, 173] on span "Article edits" at bounding box center [362, 172] width 95 height 10
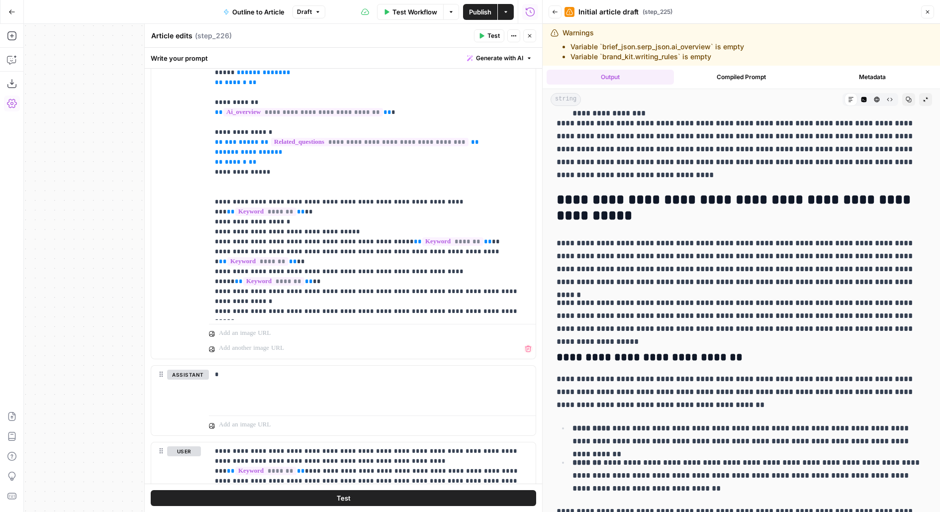
scroll to position [530, 0]
click at [293, 376] on div "*" at bounding box center [372, 388] width 327 height 46
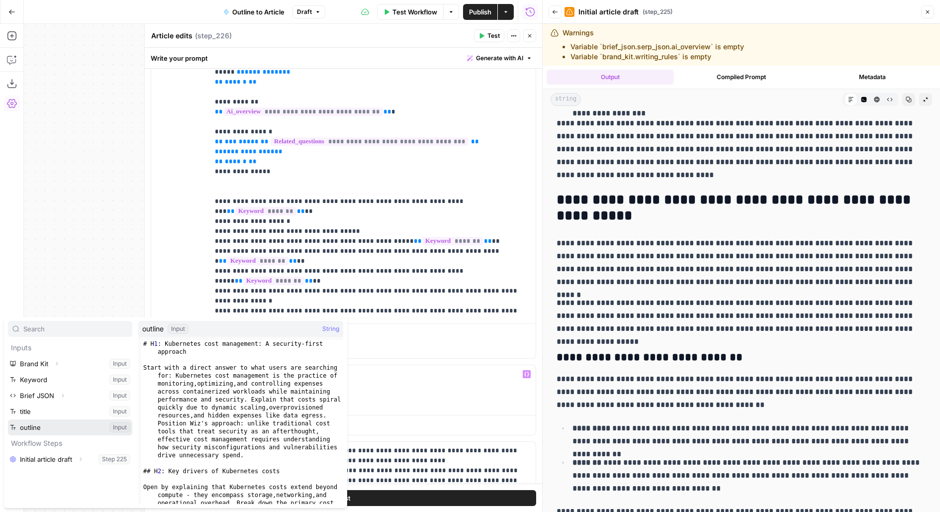
click at [8, 419] on button "Select variable outline" at bounding box center [70, 427] width 124 height 16
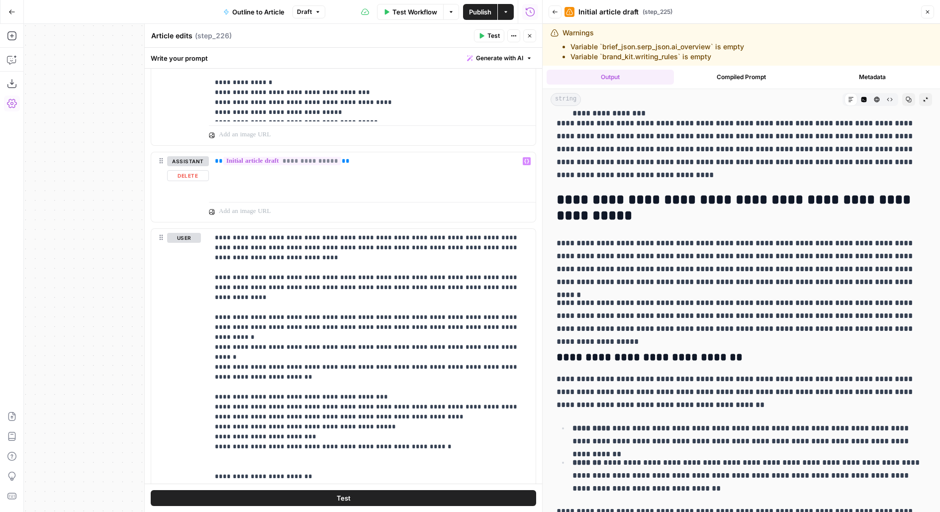
scroll to position [1236, 0]
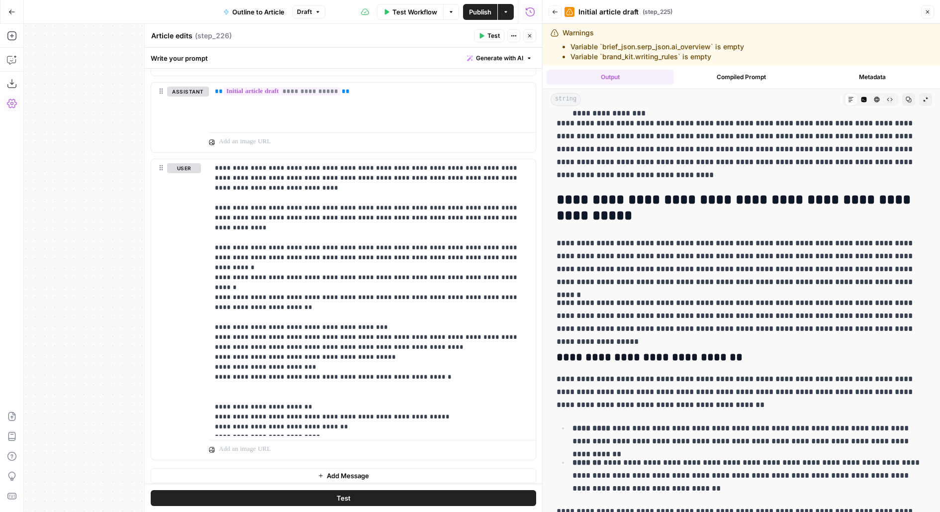
click at [494, 34] on span "Test" at bounding box center [493, 35] width 12 height 9
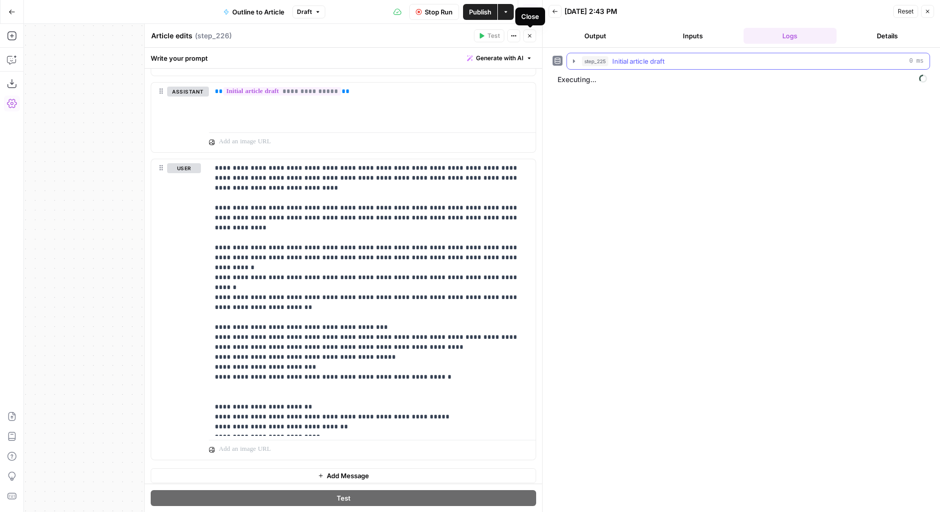
click at [651, 63] on span "Initial article draft" at bounding box center [638, 61] width 52 height 10
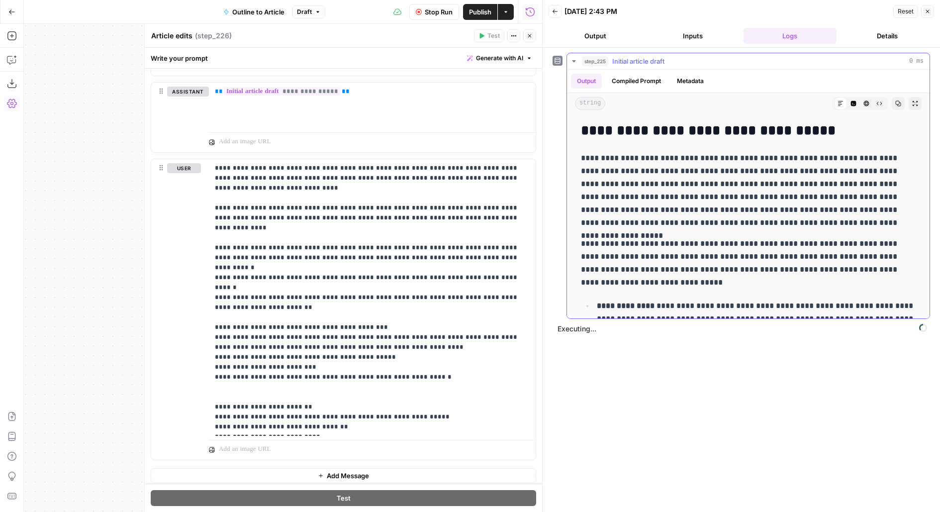
scroll to position [66, 0]
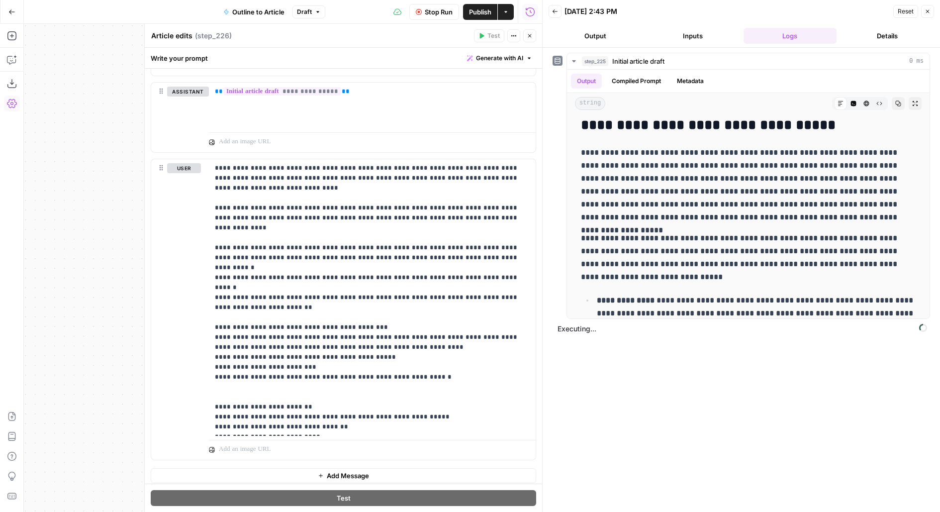
click at [523, 33] on div "Test Actions Close" at bounding box center [505, 35] width 62 height 13
click at [528, 35] on icon "button" at bounding box center [530, 36] width 6 height 6
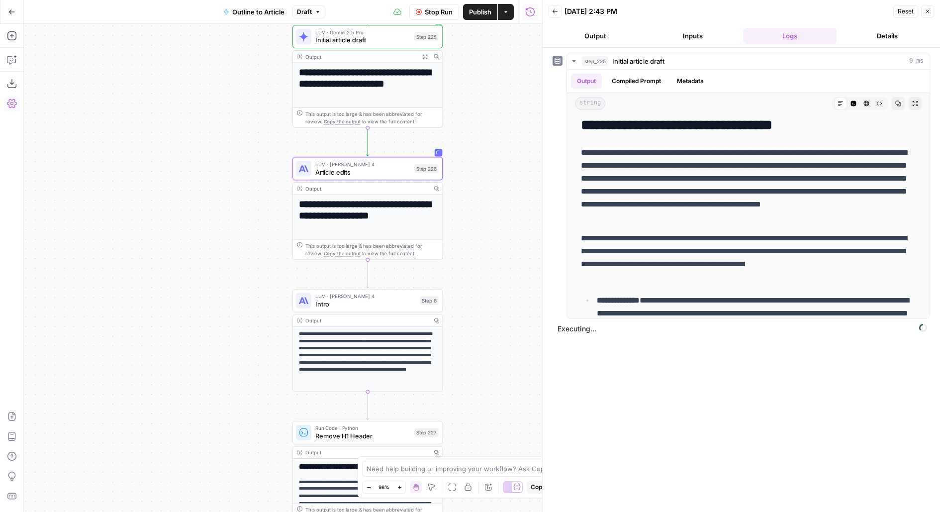
drag, startPoint x: 513, startPoint y: 193, endPoint x: 509, endPoint y: 136, distance: 57.3
click at [512, 146] on div "**********" at bounding box center [283, 268] width 518 height 488
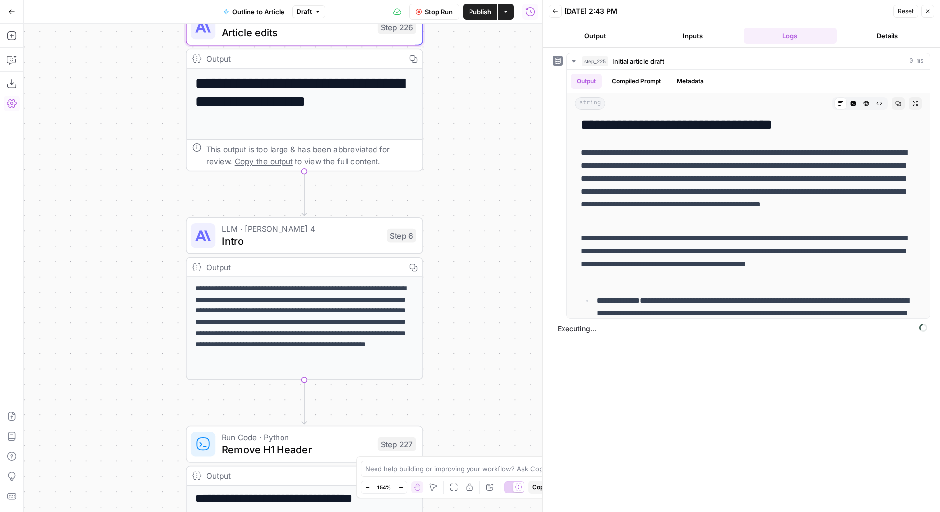
drag, startPoint x: 489, startPoint y: 267, endPoint x: 508, endPoint y: 191, distance: 77.9
click at [509, 191] on div "**********" at bounding box center [283, 268] width 518 height 488
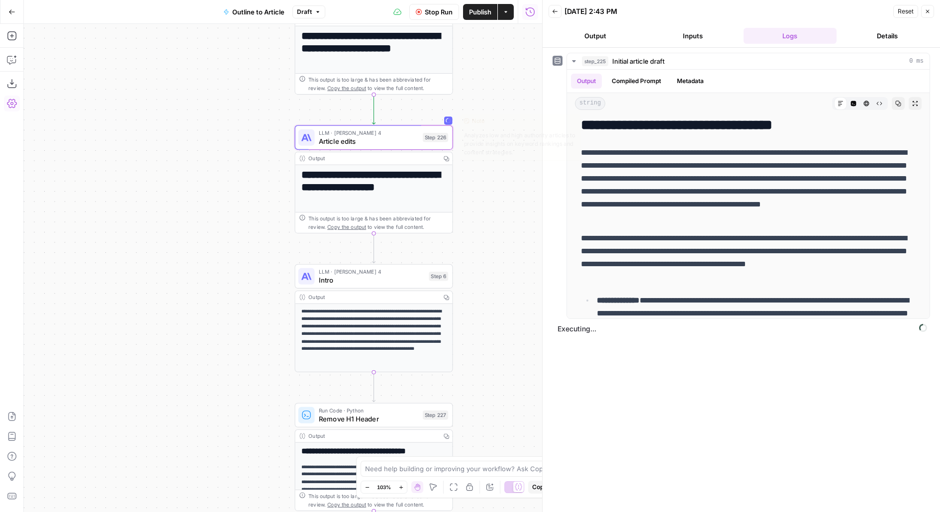
click at [423, 141] on div "Step 226" at bounding box center [435, 137] width 25 height 9
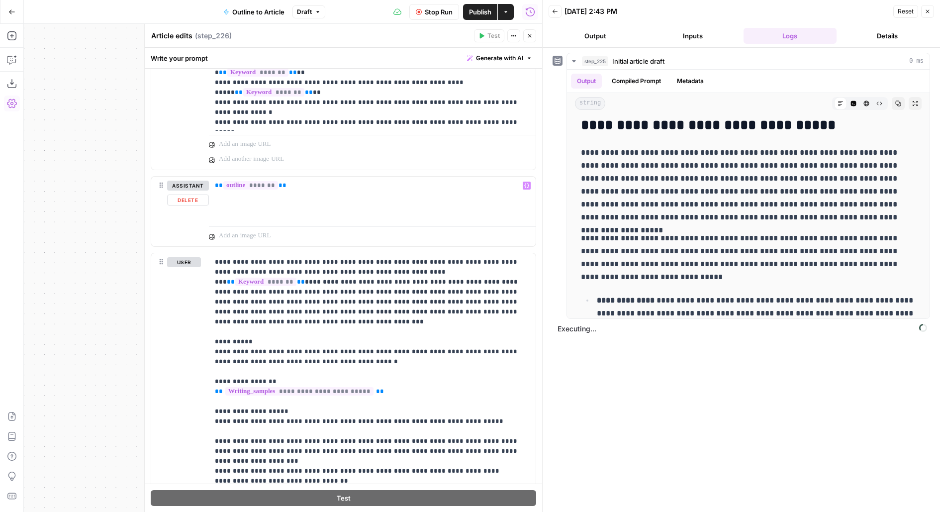
scroll to position [1236, 0]
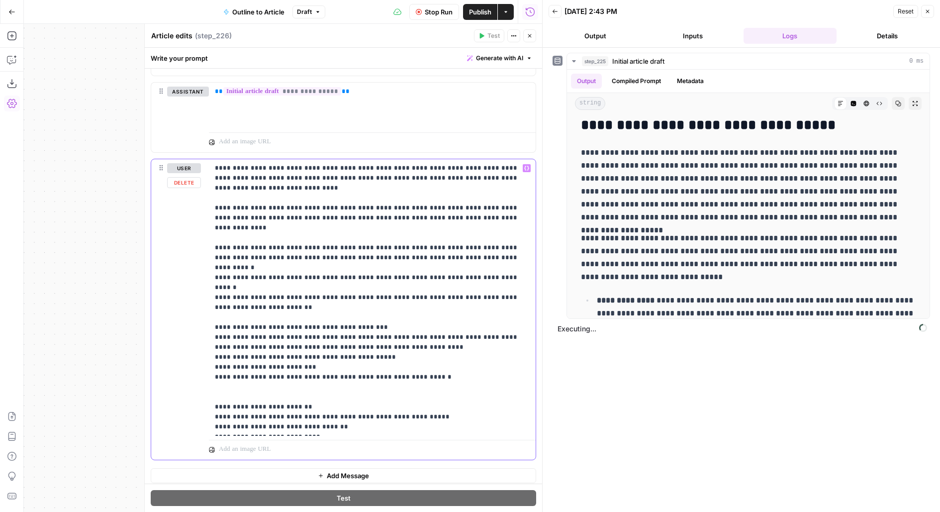
click at [360, 238] on p "**********" at bounding box center [372, 297] width 315 height 268
click at [354, 266] on p "**********" at bounding box center [372, 297] width 315 height 268
click at [530, 32] on button "Close" at bounding box center [529, 35] width 13 height 13
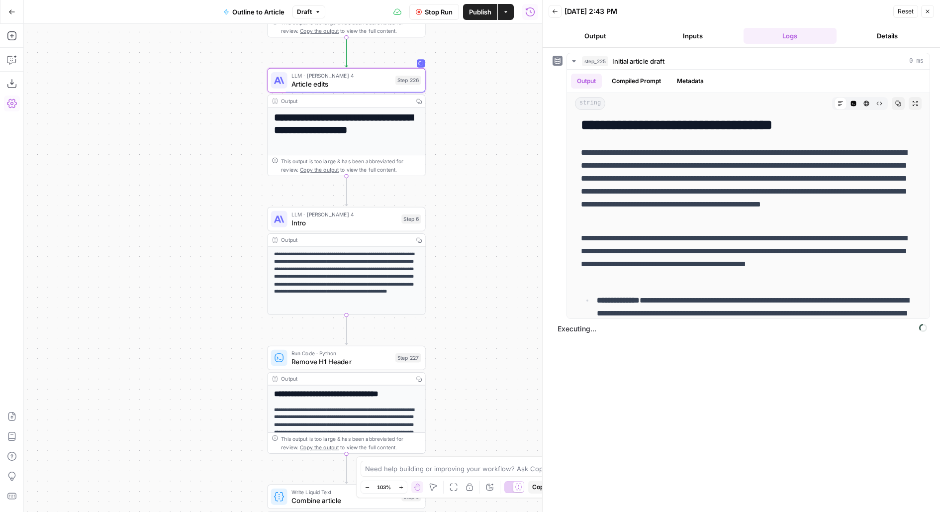
drag, startPoint x: 478, startPoint y: 240, endPoint x: 436, endPoint y: 144, distance: 105.1
click at [436, 144] on div "**********" at bounding box center [283, 268] width 518 height 488
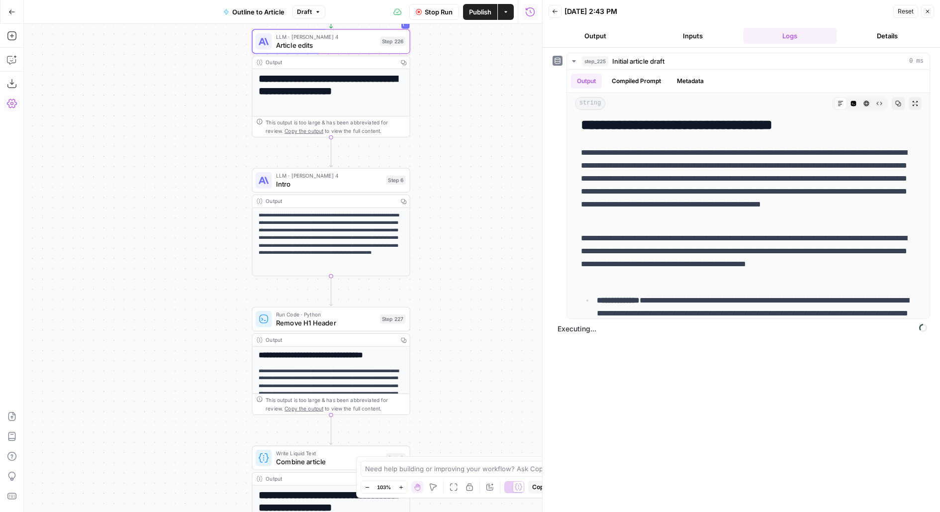
click at [363, 188] on span "Intro" at bounding box center [329, 183] width 106 height 10
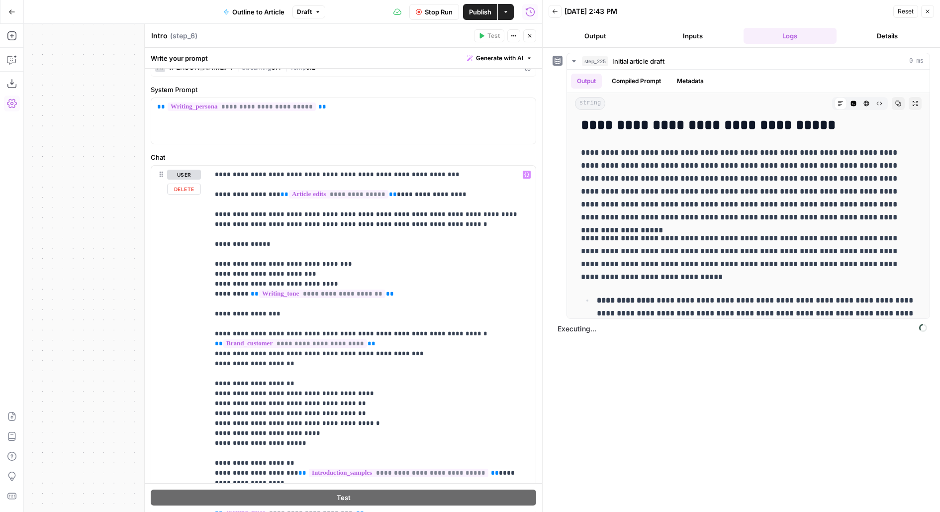
scroll to position [0, 0]
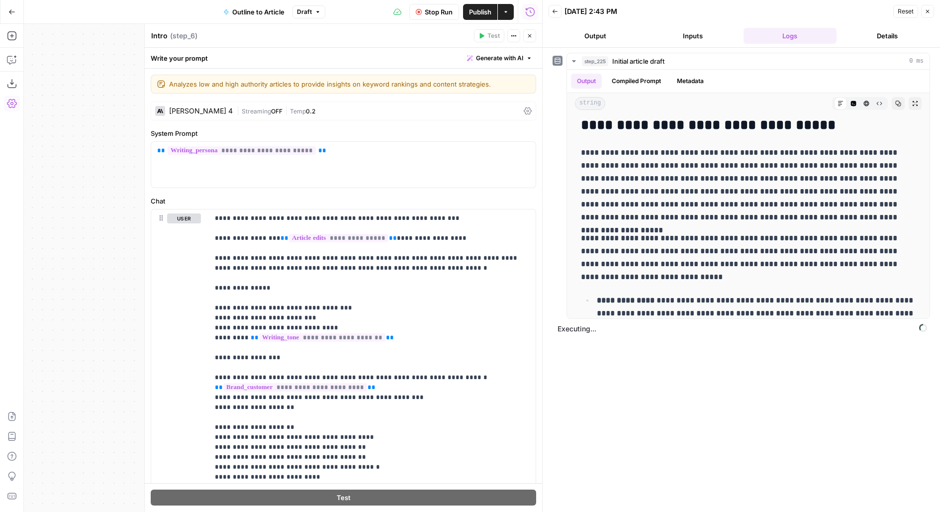
click at [533, 38] on button "Close" at bounding box center [529, 35] width 13 height 13
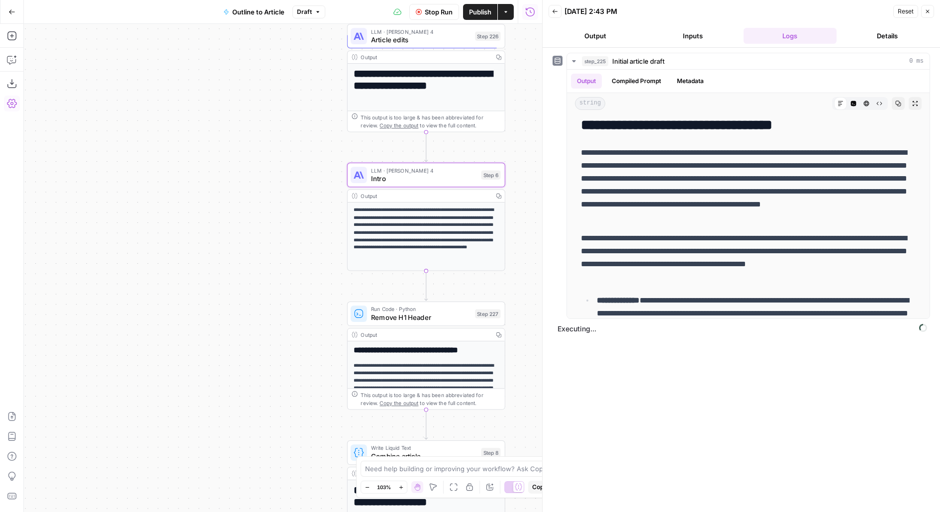
click at [625, 28] on button "Output" at bounding box center [594, 36] width 93 height 16
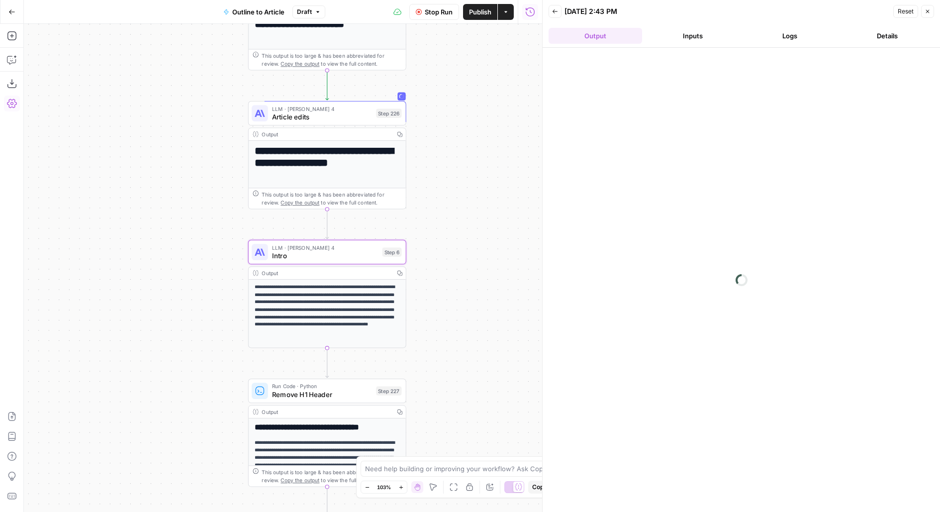
drag, startPoint x: 292, startPoint y: 152, endPoint x: 186, endPoint y: 229, distance: 130.6
click at [186, 229] on div "**********" at bounding box center [283, 268] width 518 height 488
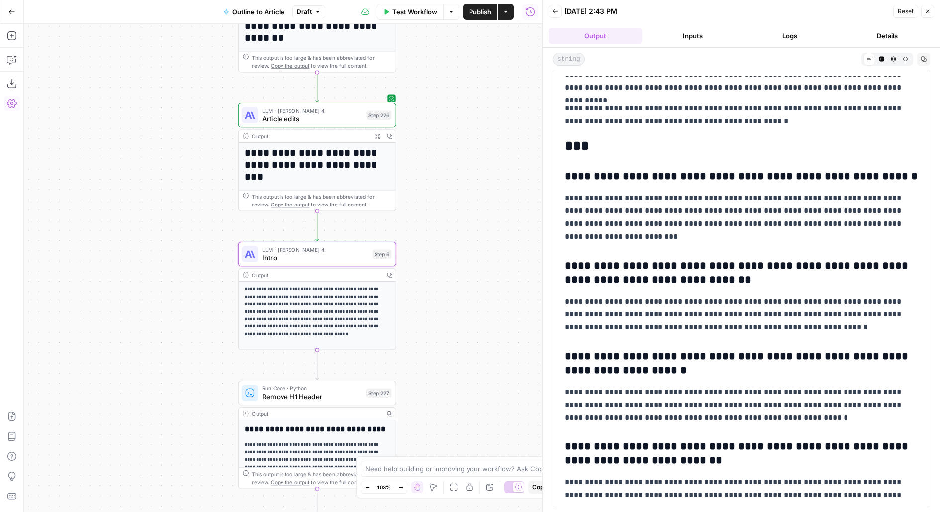
scroll to position [2865, 0]
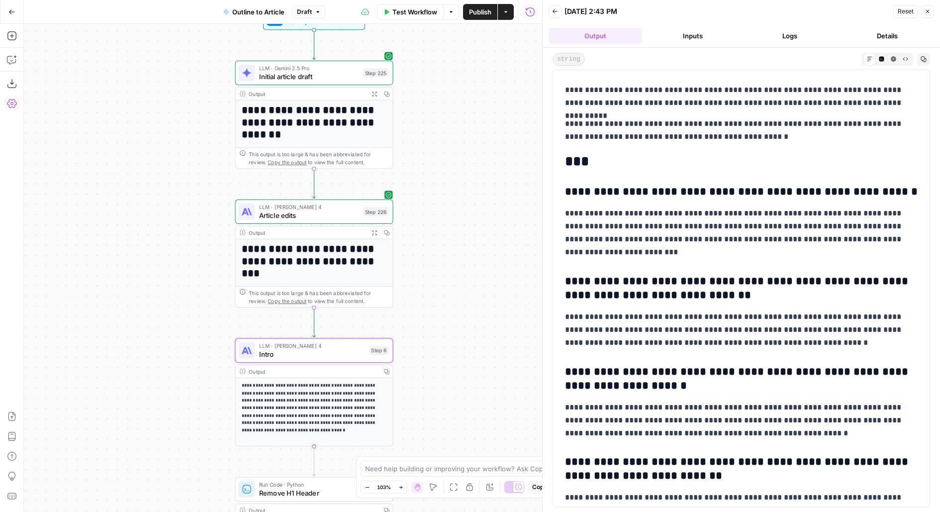
click at [552, 12] on icon "button" at bounding box center [555, 11] width 6 height 6
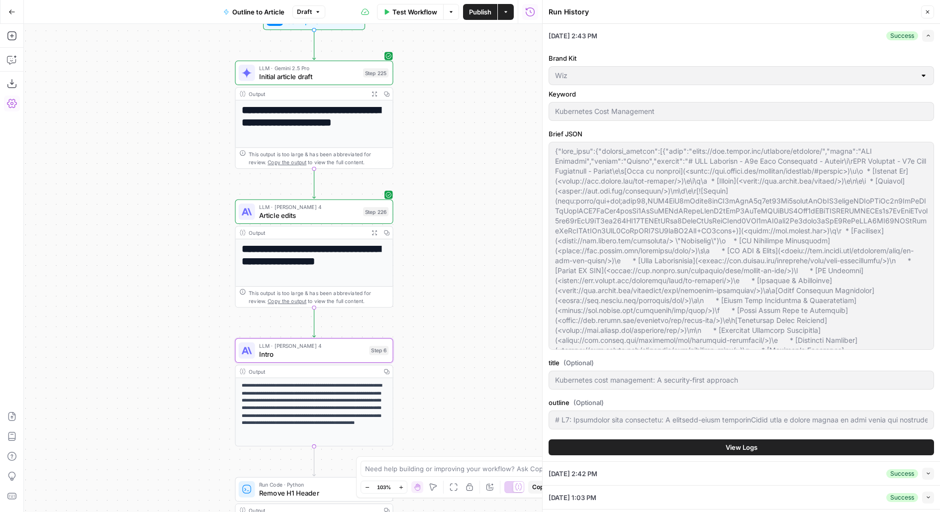
type input "# H1: Kubernetes cost management: A security-first approachStart with a direct …"
click at [586, 443] on button "View Logs" at bounding box center [740, 447] width 385 height 16
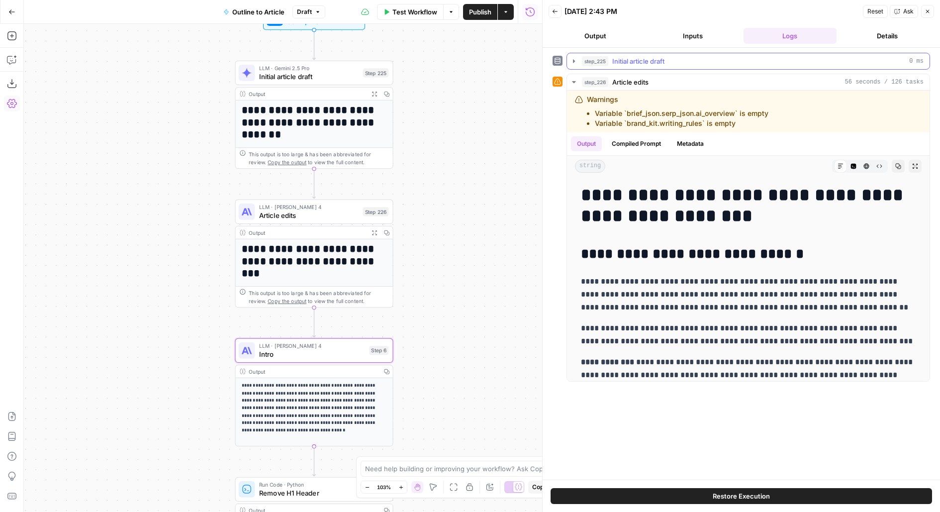
click at [672, 58] on div "step_225 Initial article draft 0 ms" at bounding box center [753, 61] width 342 height 10
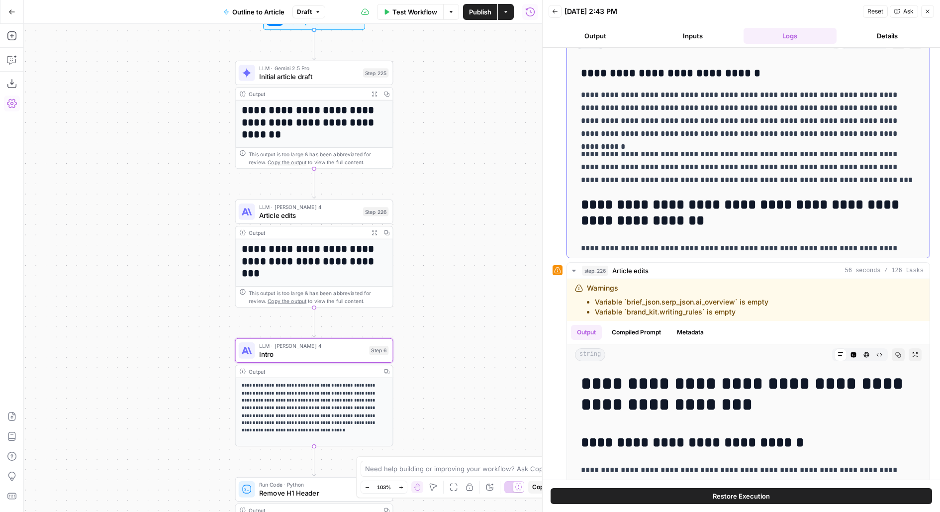
scroll to position [3141, 0]
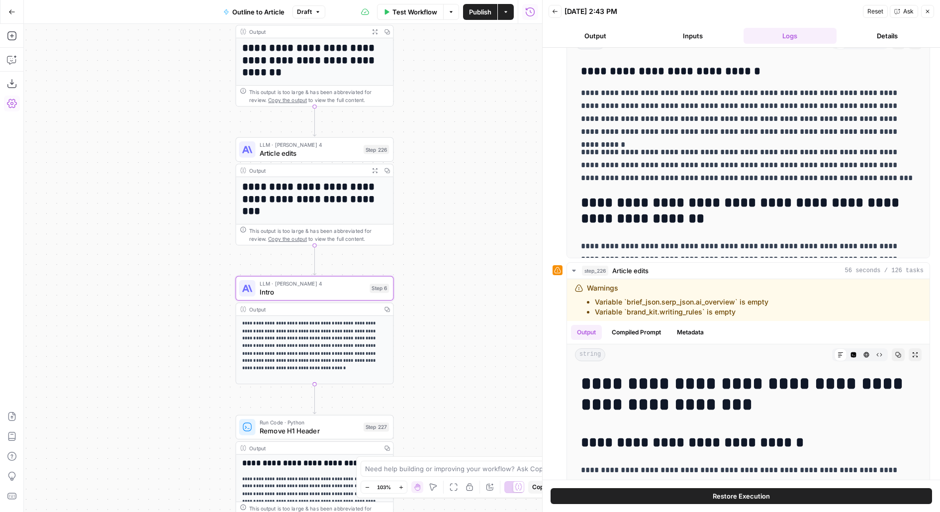
drag, startPoint x: 446, startPoint y: 299, endPoint x: 445, endPoint y: 236, distance: 63.2
click at [445, 236] on div "**********" at bounding box center [283, 268] width 518 height 488
click at [342, 151] on span "Article edits" at bounding box center [309, 152] width 100 height 10
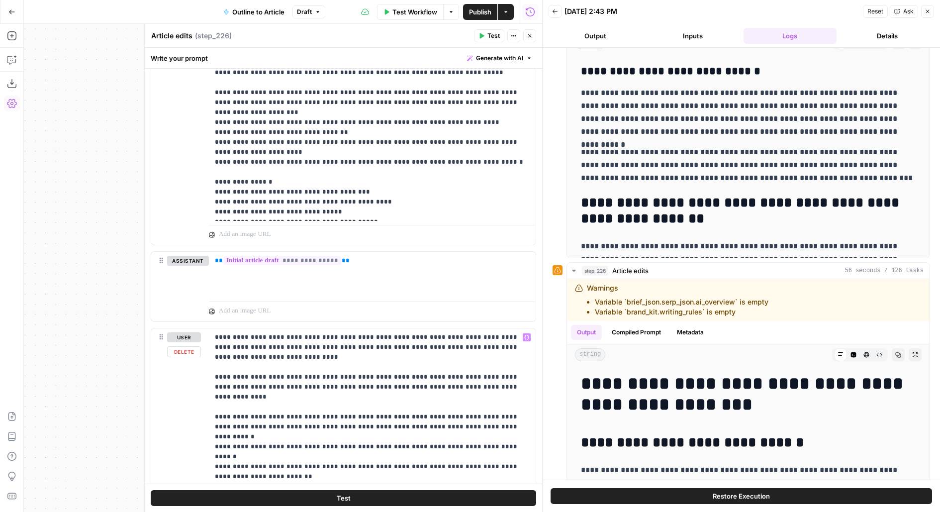
scroll to position [1050, 0]
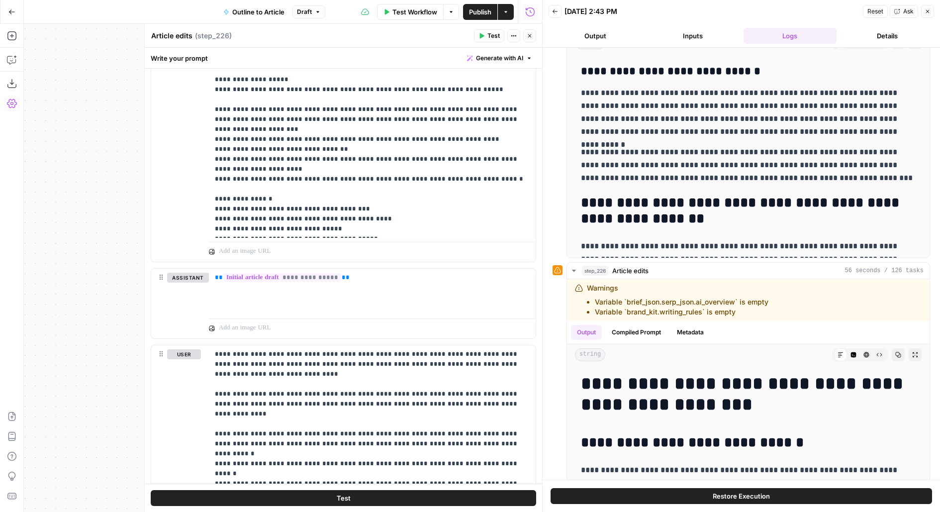
click at [532, 37] on icon "button" at bounding box center [530, 36] width 6 height 6
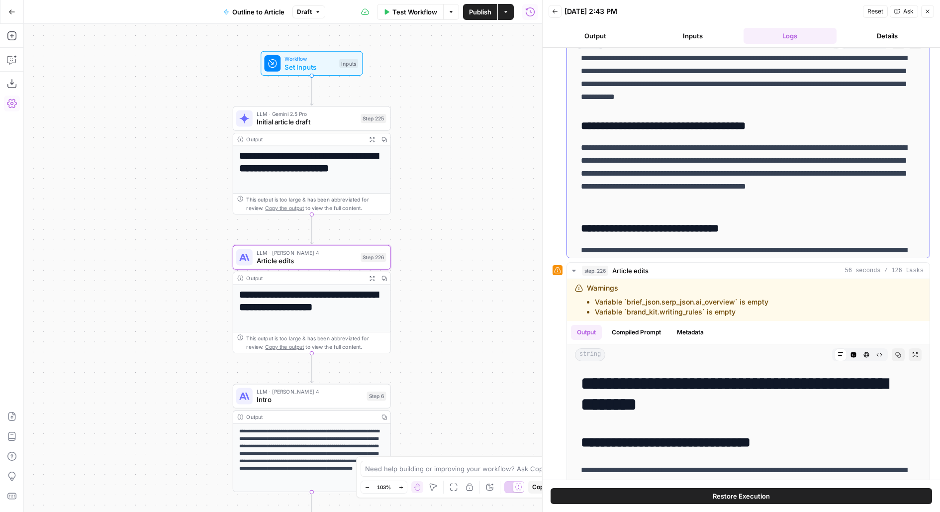
scroll to position [3521, 0]
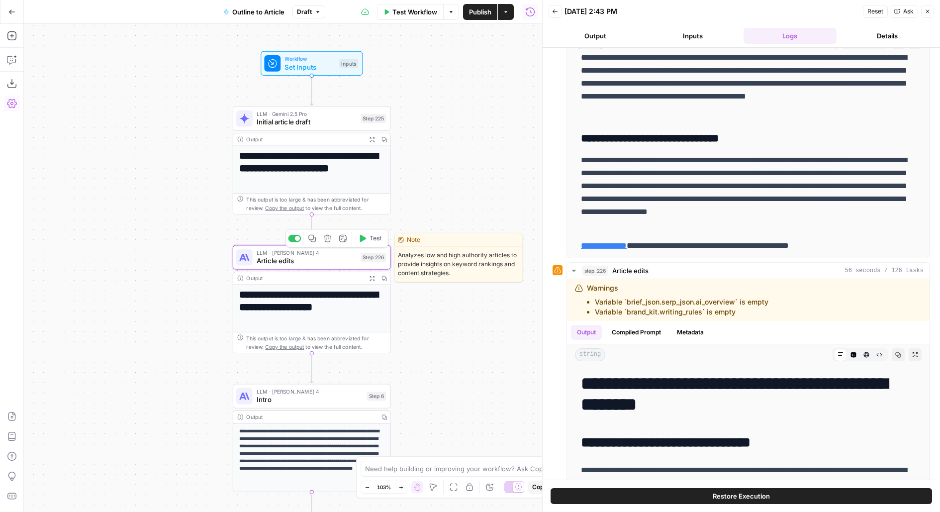
click at [322, 257] on span "Article edits" at bounding box center [307, 261] width 100 height 10
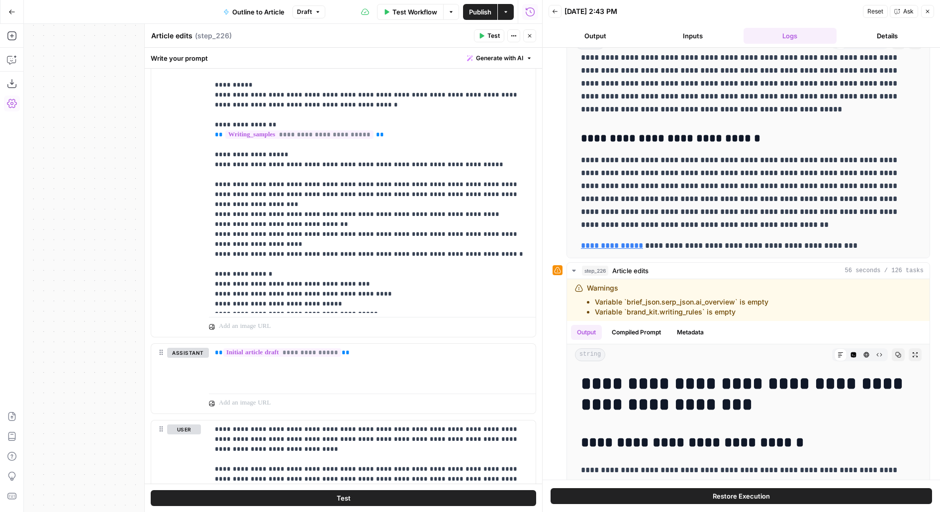
scroll to position [1236, 0]
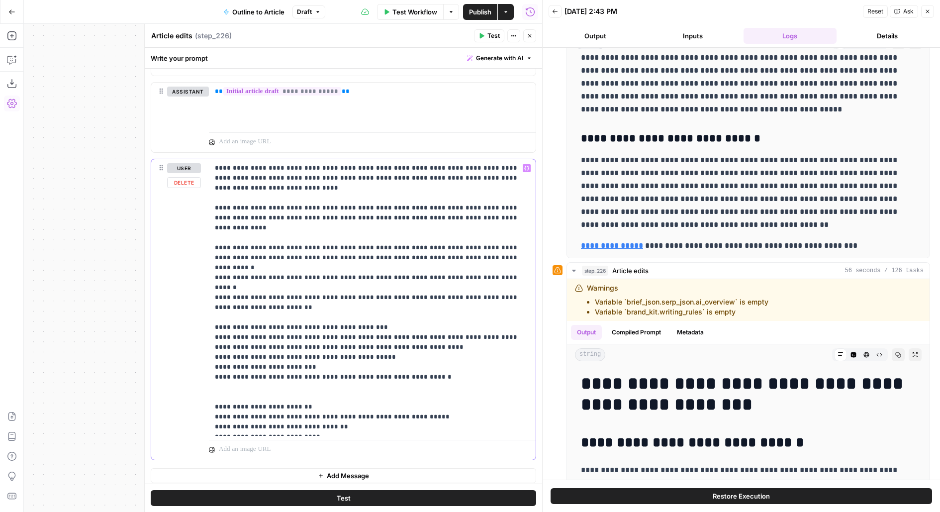
click at [221, 303] on p "**********" at bounding box center [372, 297] width 315 height 268
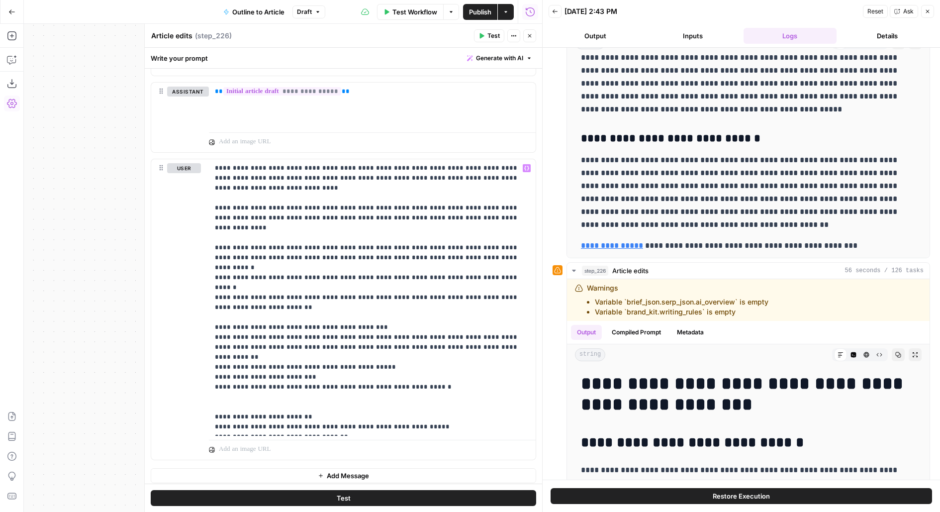
click at [340, 496] on span "Test" at bounding box center [344, 498] width 14 height 10
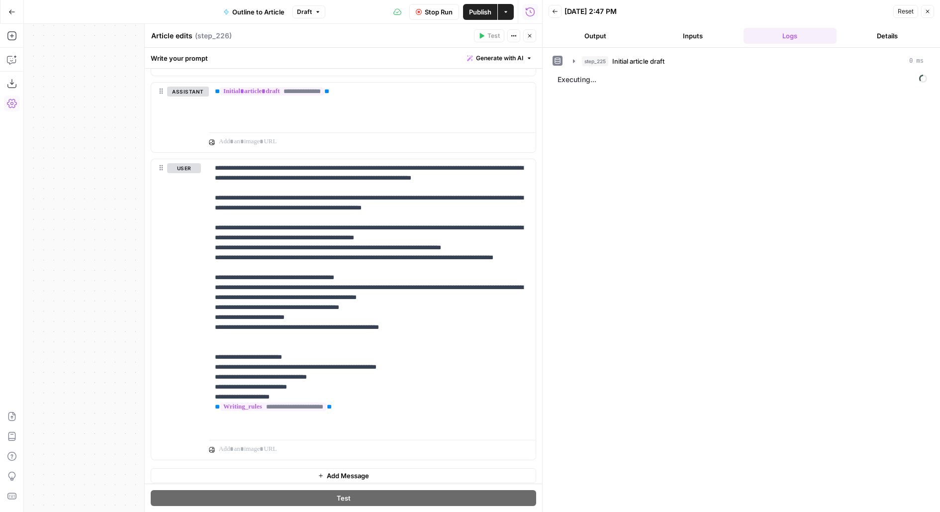
click at [609, 34] on button "Output" at bounding box center [594, 36] width 93 height 16
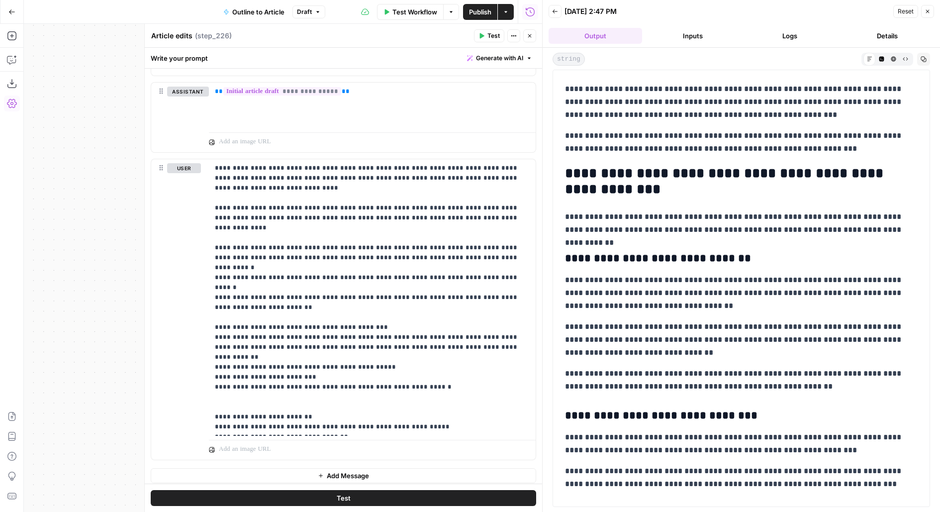
scroll to position [2700, 0]
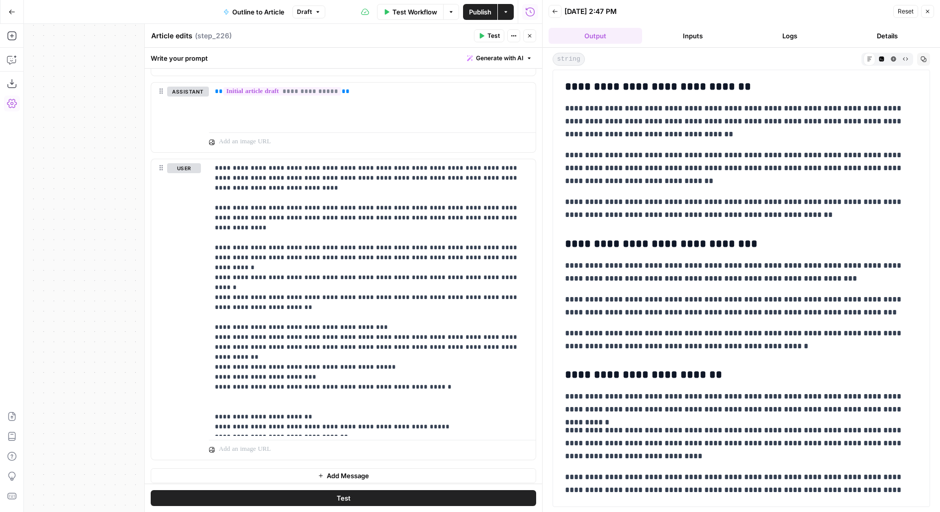
click at [549, 12] on button "Back" at bounding box center [554, 11] width 13 height 13
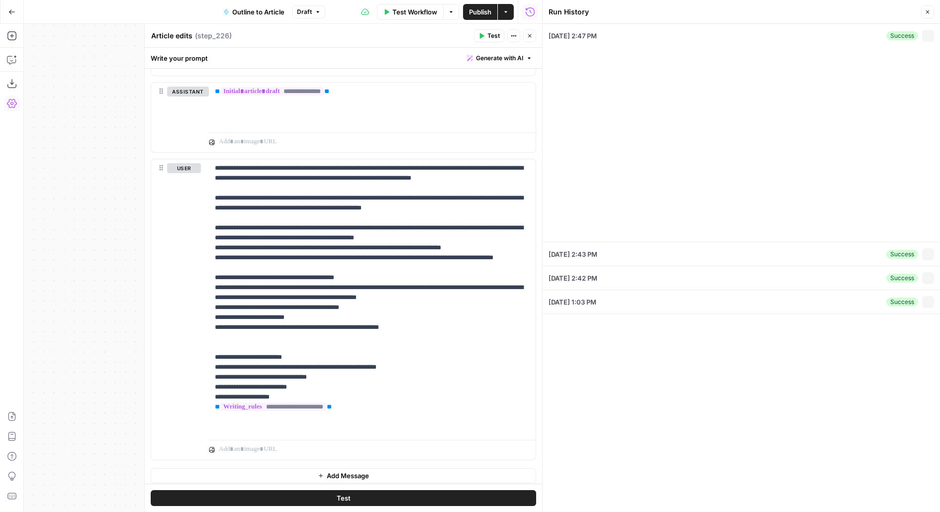
type input "# H1: Kubernetes cost management: A security-first approachStart with a direct …"
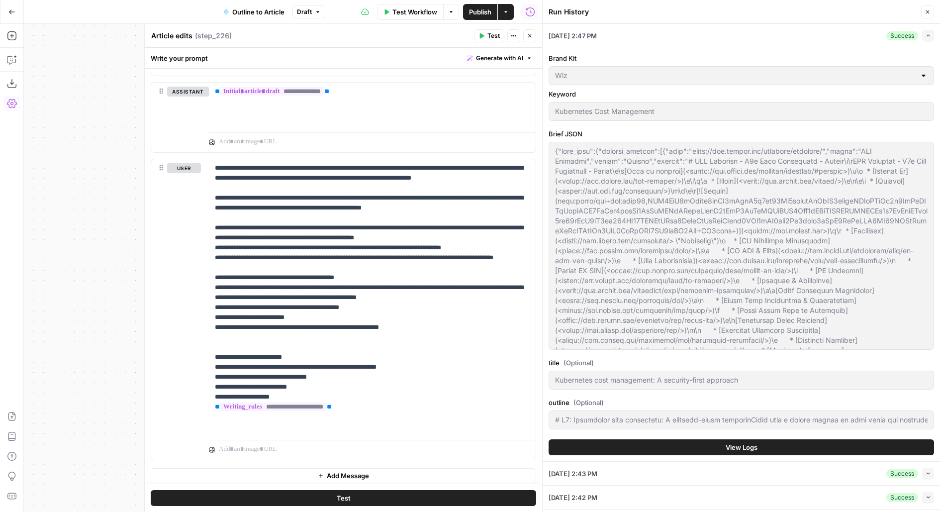
click at [594, 449] on button "View Logs" at bounding box center [740, 447] width 385 height 16
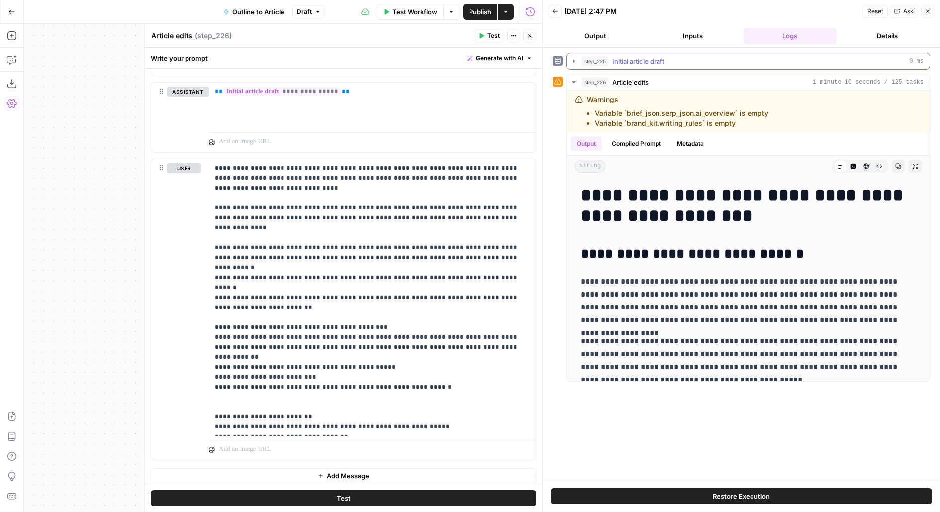
click at [714, 53] on div "step_225 Initial article draft 0 ms" at bounding box center [747, 61] width 363 height 17
click at [698, 58] on div "step_225 Initial article draft 0 ms" at bounding box center [753, 61] width 342 height 10
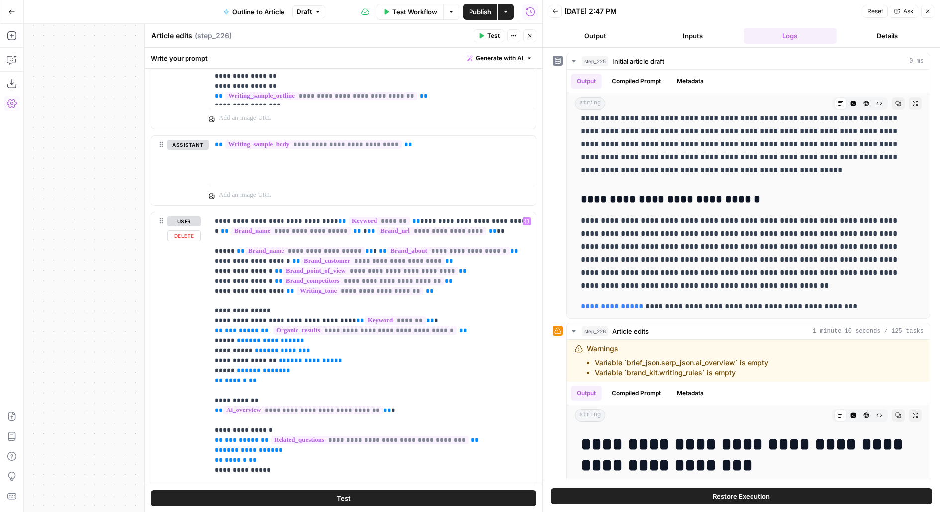
scroll to position [232, 0]
click at [428, 48] on div "Write your prompt Generate with AI" at bounding box center [343, 58] width 397 height 20
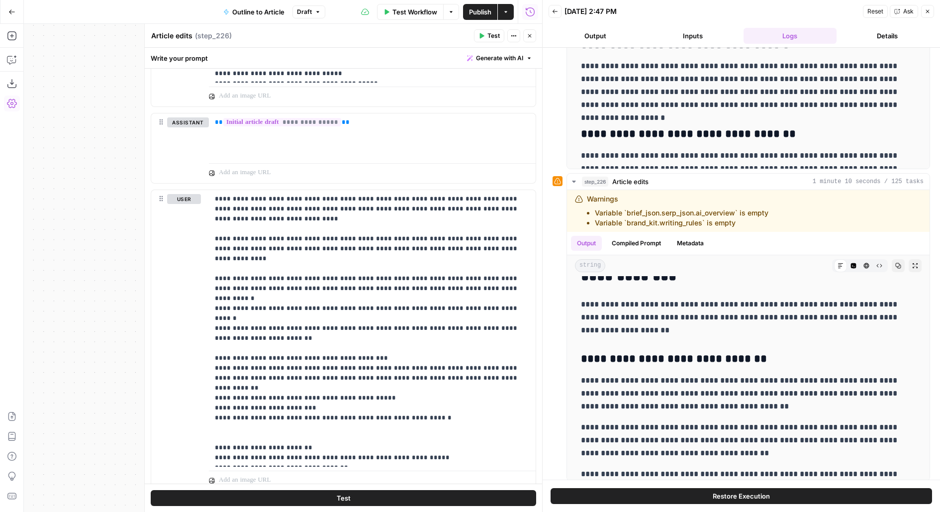
scroll to position [1236, 0]
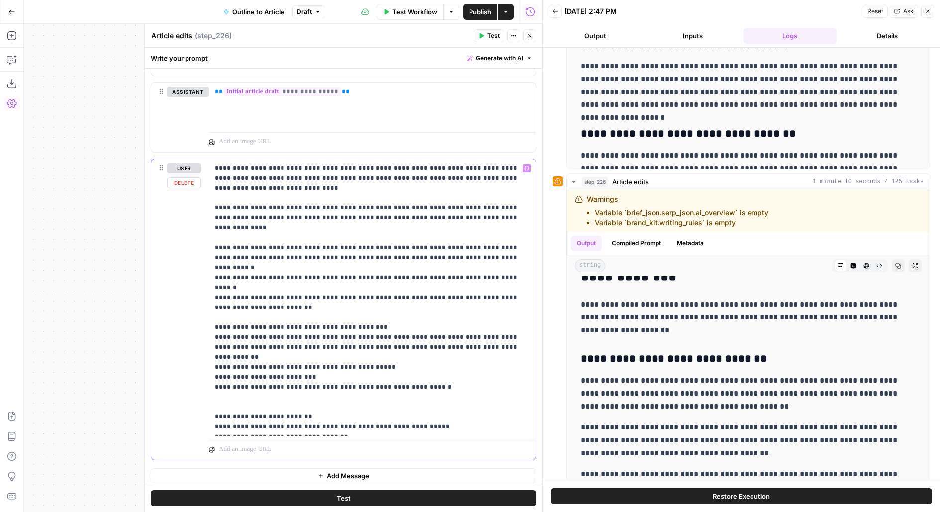
click at [387, 304] on p "**********" at bounding box center [372, 297] width 315 height 268
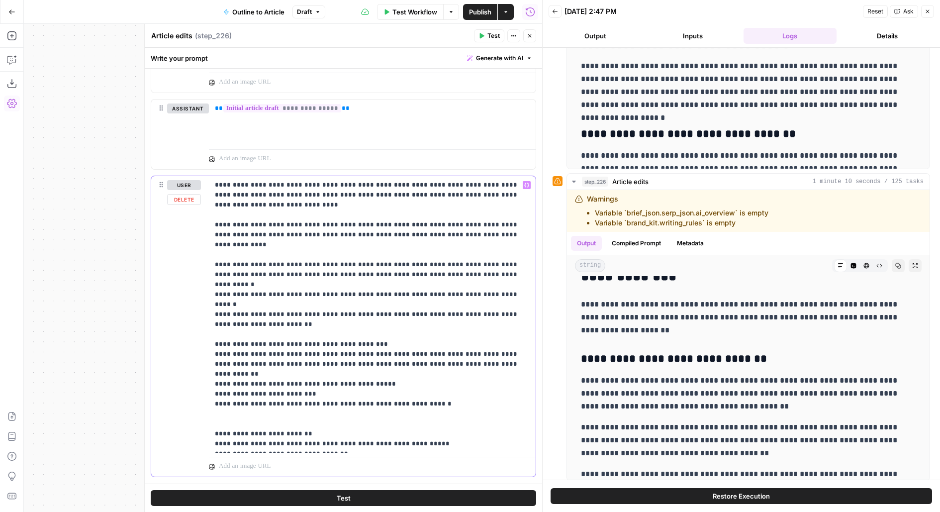
scroll to position [1218, 0]
click at [419, 295] on p "**********" at bounding box center [372, 315] width 315 height 268
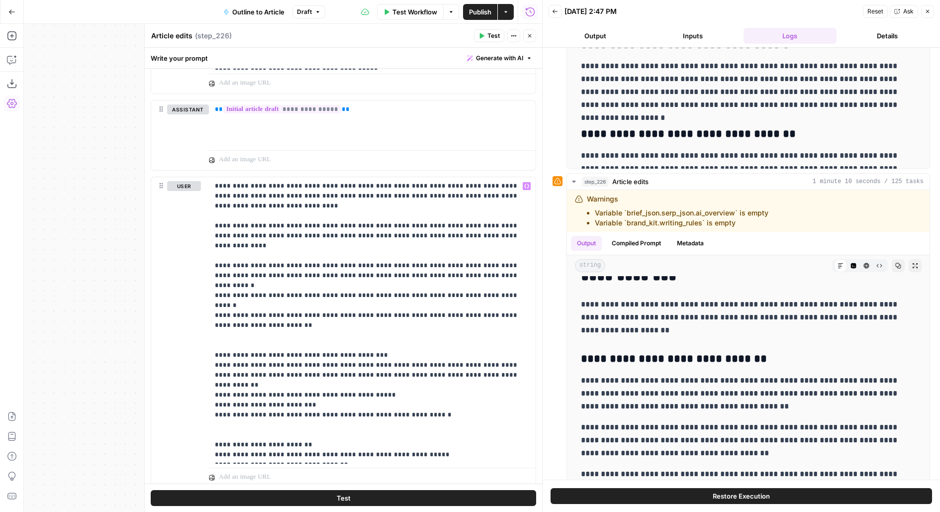
click at [529, 36] on icon "button" at bounding box center [530, 36] width 6 height 6
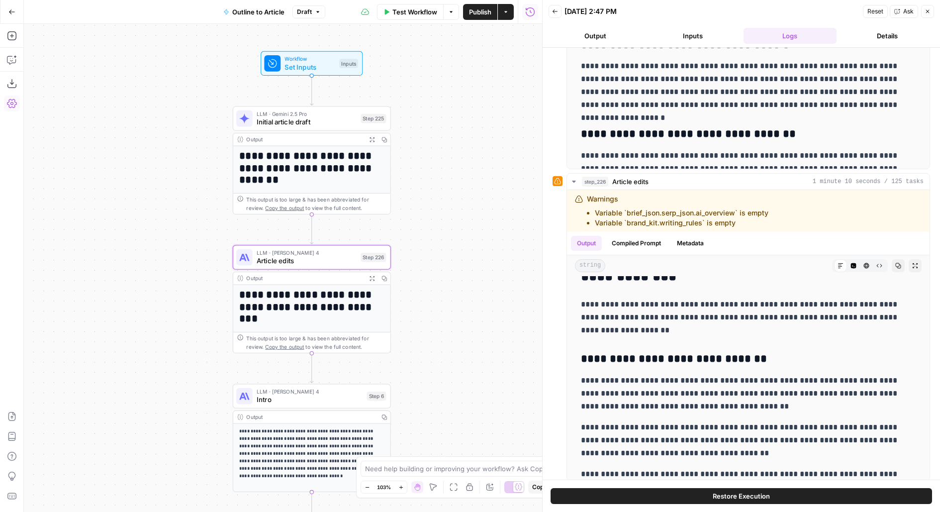
click at [484, 13] on span "Publish" at bounding box center [480, 12] width 22 height 10
click at [600, 149] on p "**********" at bounding box center [748, 181] width 335 height 65
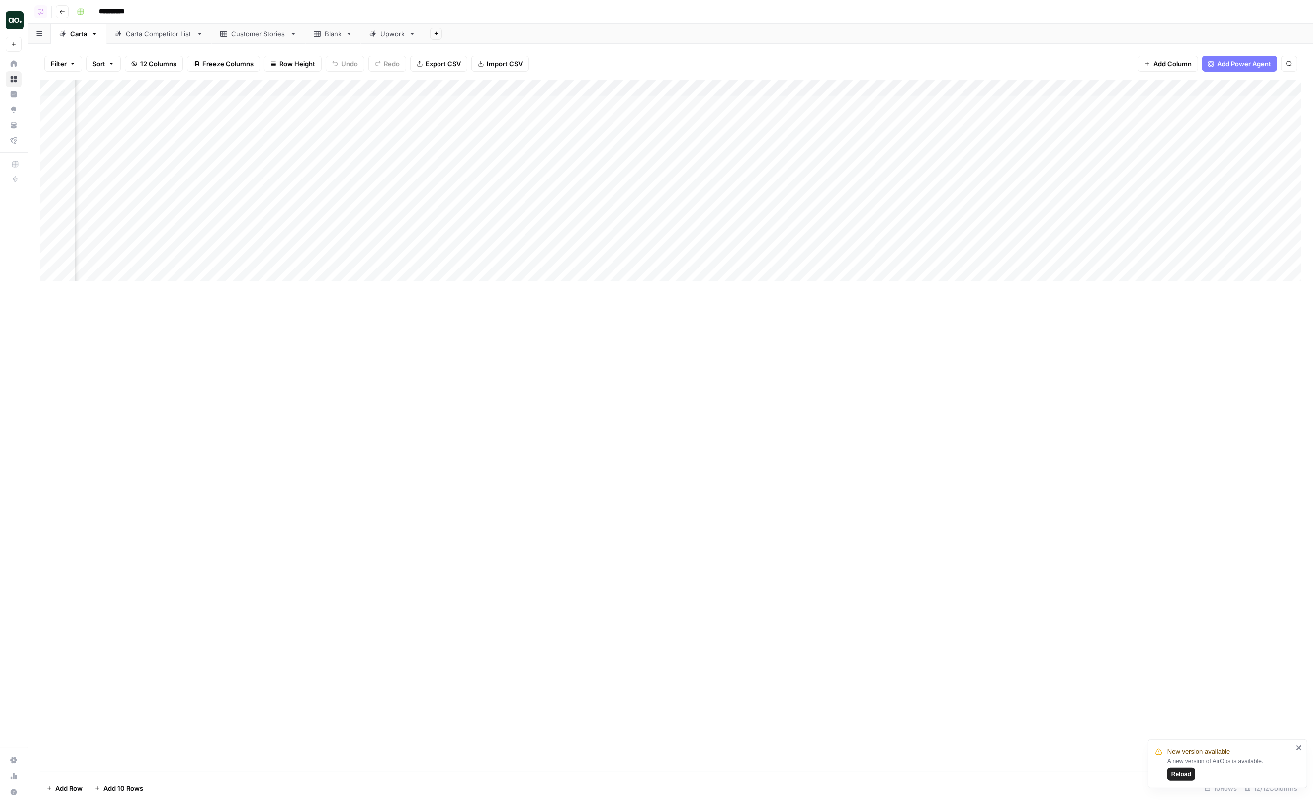
scroll to position [0, 77]
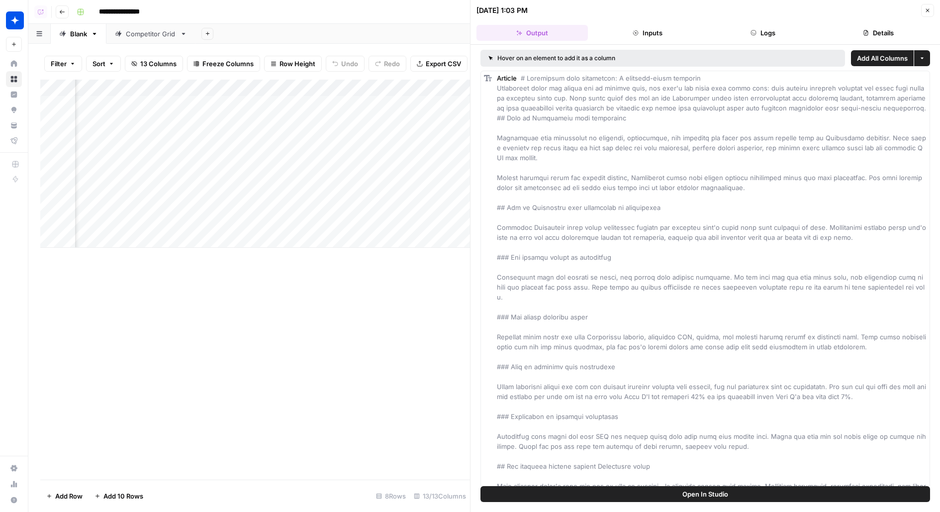
scroll to position [0, 422]
click at [323, 101] on div "Add Column" at bounding box center [255, 164] width 430 height 168
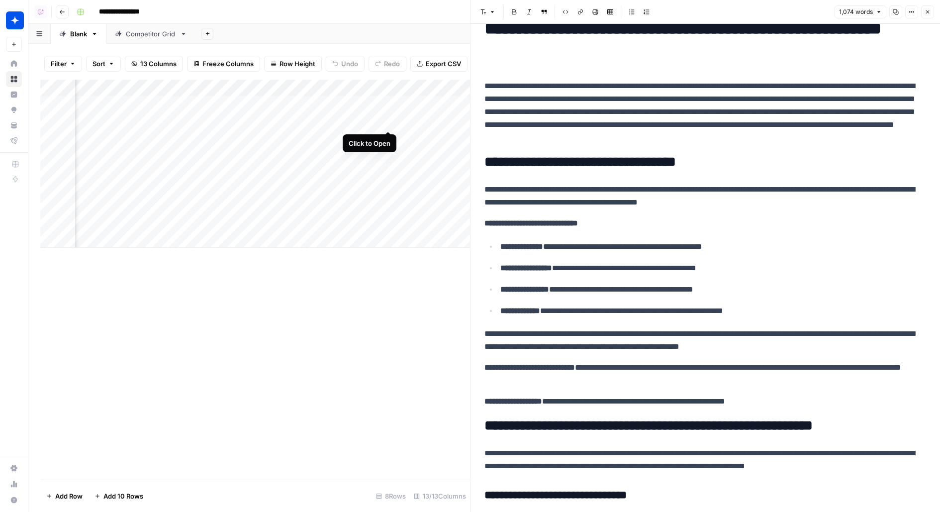
scroll to position [0, 244]
click at [235, 105] on div "Add Column" at bounding box center [255, 164] width 430 height 168
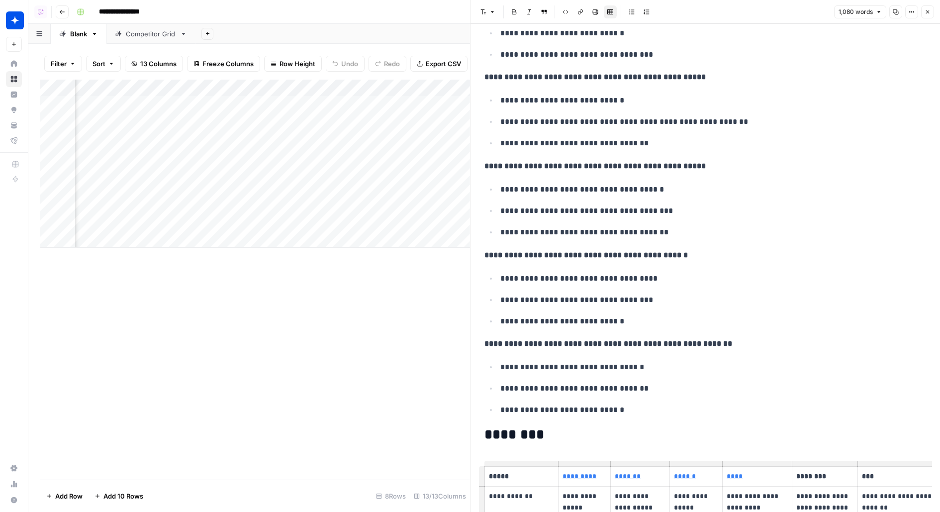
scroll to position [702, 0]
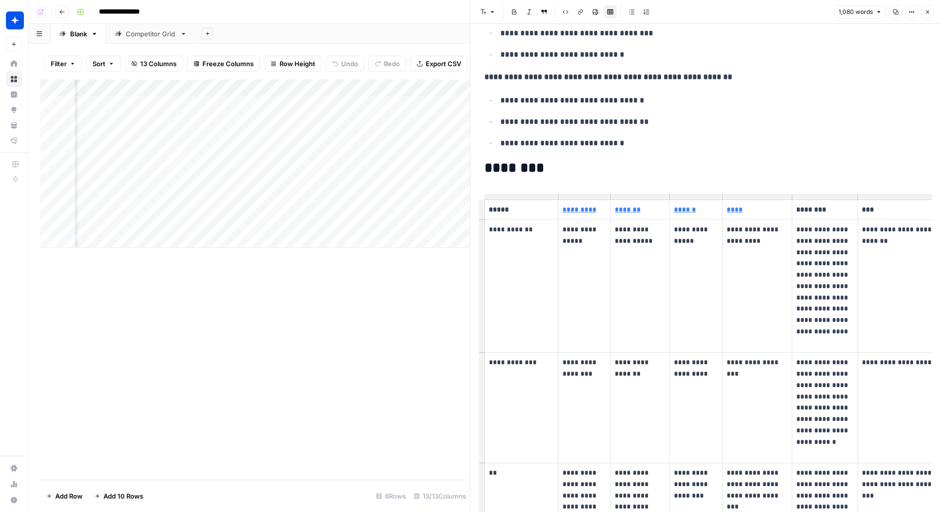
click at [930, 16] on button "Close" at bounding box center [927, 11] width 13 height 13
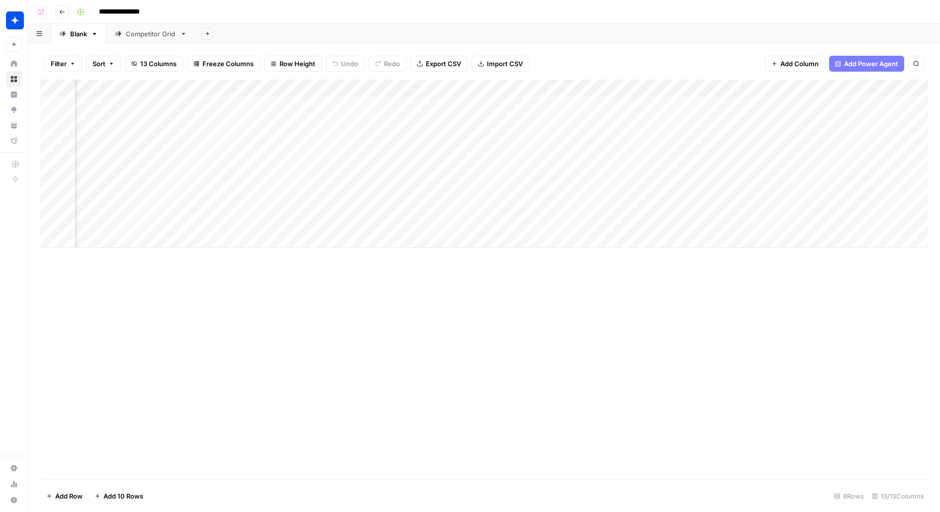
click at [145, 105] on div "Add Column" at bounding box center [484, 164] width 888 height 168
click at [145, 122] on div "Add Column" at bounding box center [484, 164] width 888 height 168
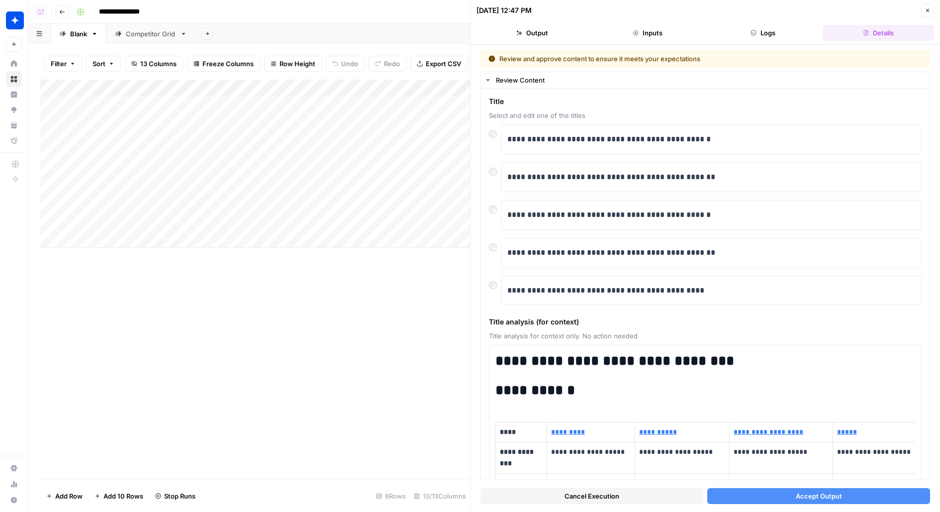
click at [770, 498] on button "Accept Output" at bounding box center [818, 496] width 223 height 16
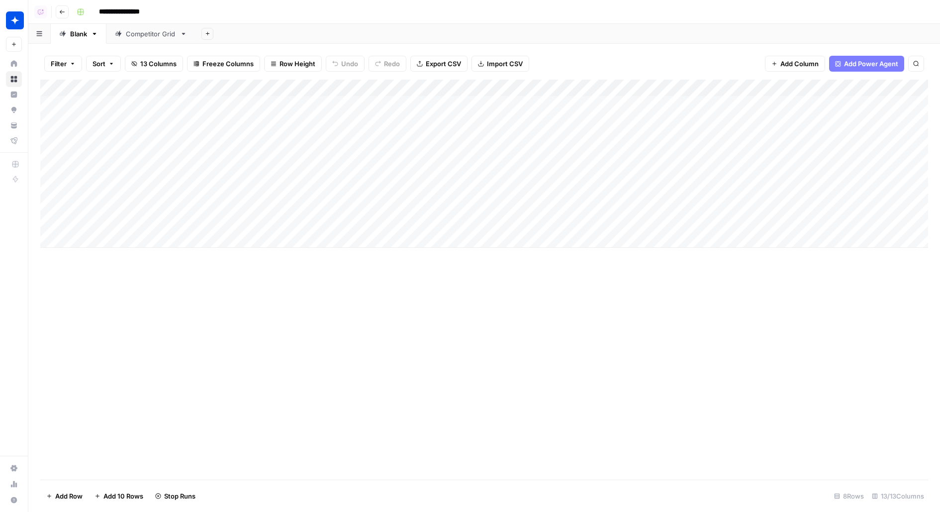
click at [388, 137] on div "Add Column" at bounding box center [484, 164] width 888 height 168
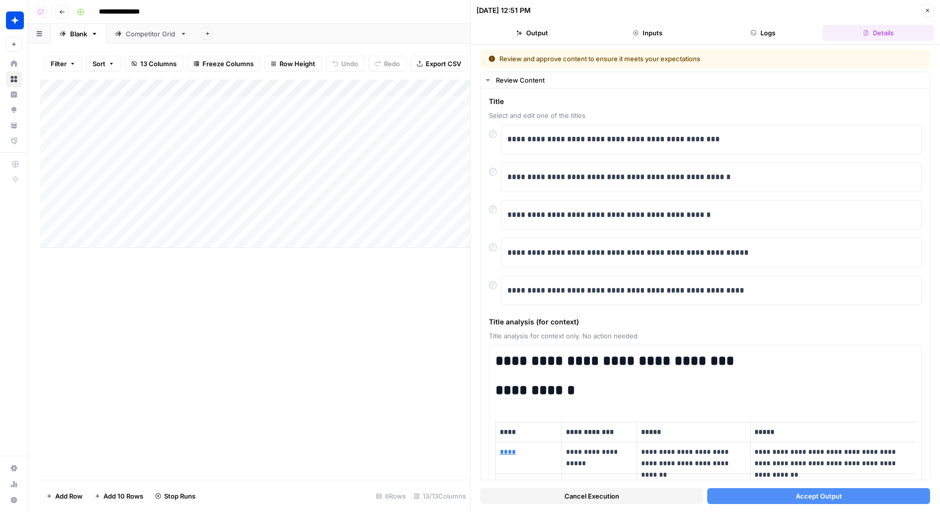
click at [782, 496] on button "Accept Output" at bounding box center [818, 496] width 223 height 16
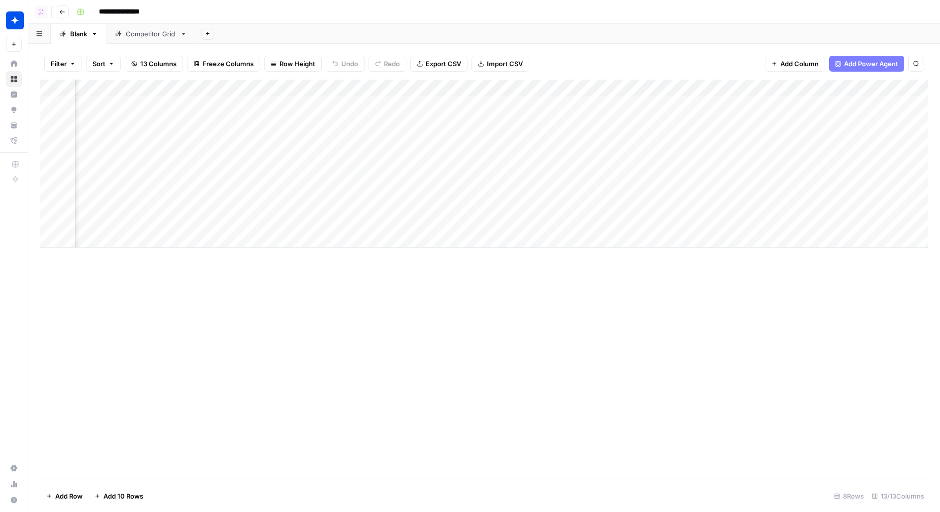
scroll to position [0, 175]
click at [214, 106] on div "Add Column" at bounding box center [484, 164] width 888 height 168
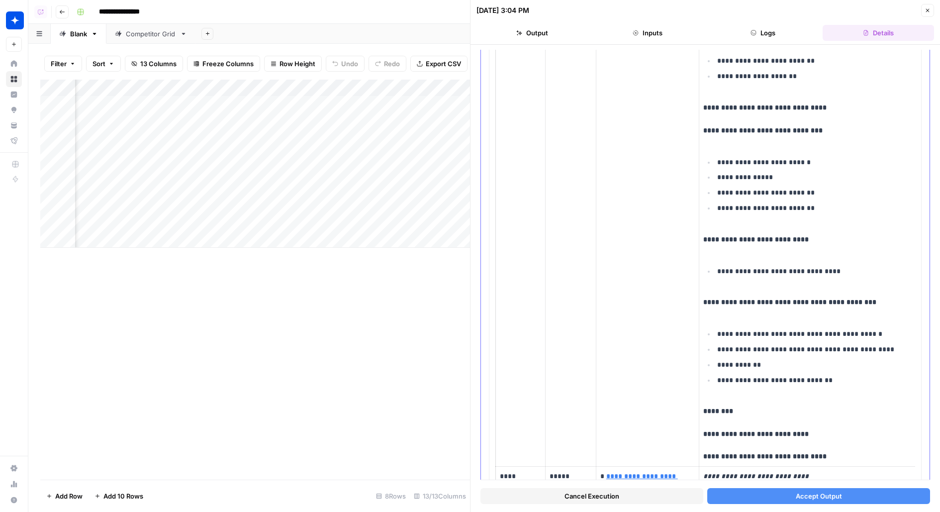
scroll to position [2531, 0]
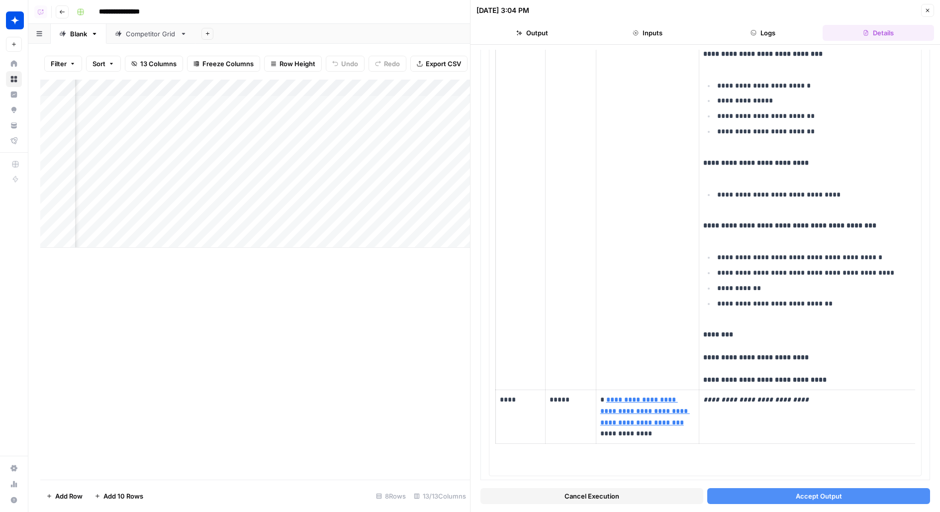
click at [756, 501] on button "Accept Output" at bounding box center [818, 496] width 223 height 16
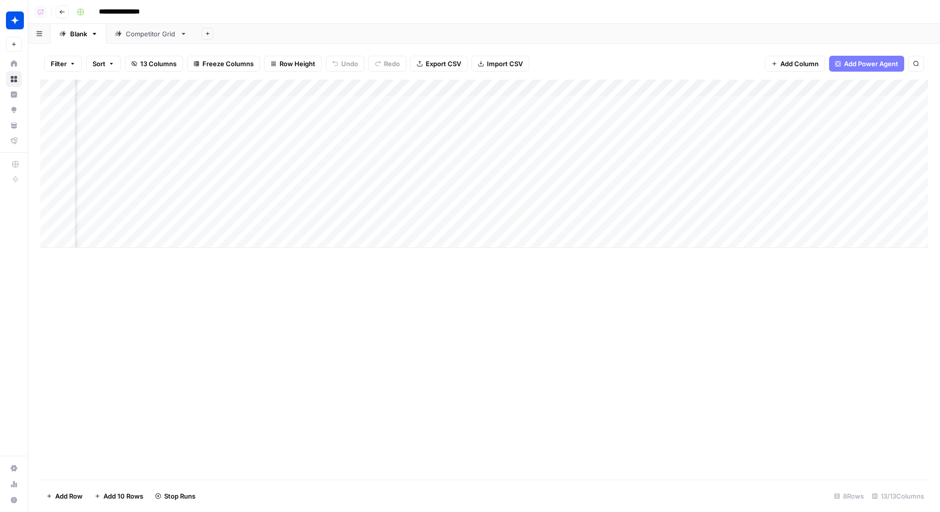
click at [469, 118] on div "Add Column" at bounding box center [484, 164] width 888 height 168
click at [464, 138] on div "Add Column" at bounding box center [484, 164] width 888 height 168
click at [302, 121] on div "Add Column" at bounding box center [484, 164] width 888 height 168
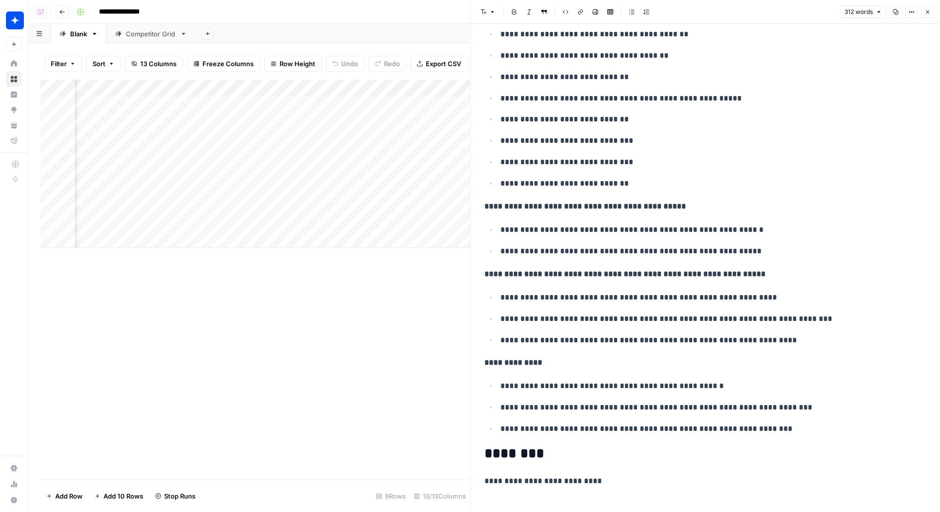
scroll to position [0, 146]
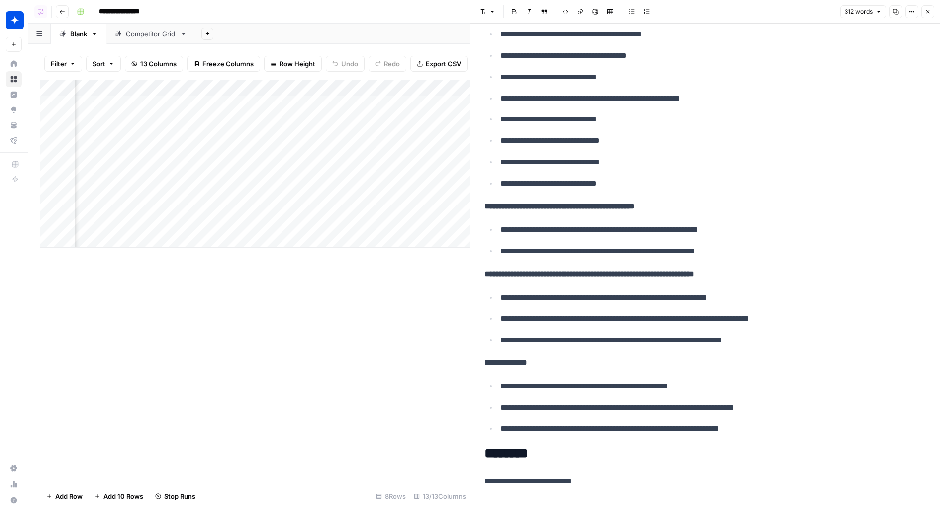
click at [333, 137] on div "Add Column" at bounding box center [255, 164] width 430 height 168
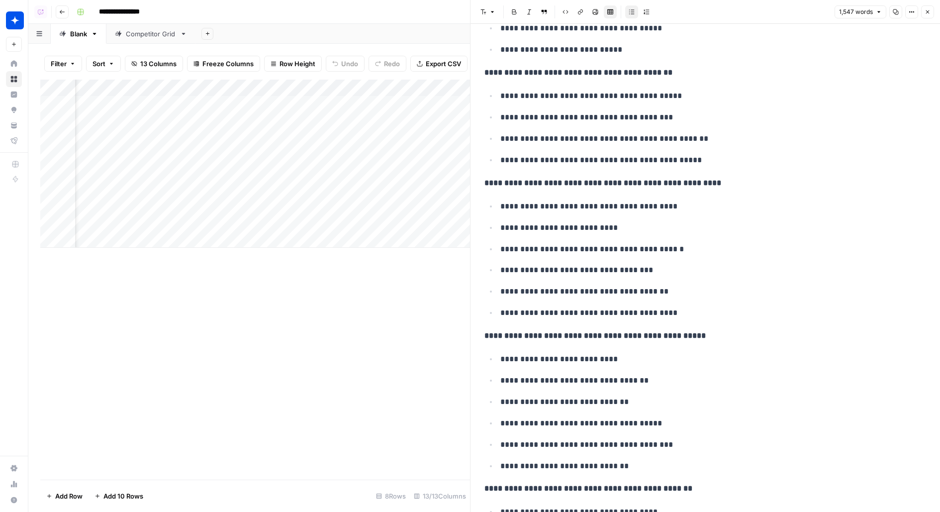
scroll to position [0, 20]
click at [357, 138] on div "Add Column" at bounding box center [255, 164] width 430 height 168
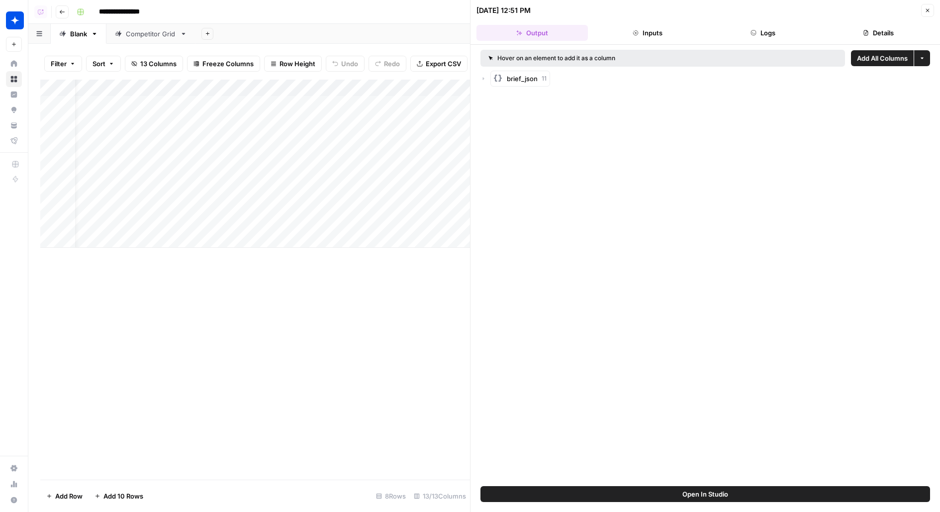
click at [776, 28] on button "Logs" at bounding box center [762, 33] width 111 height 16
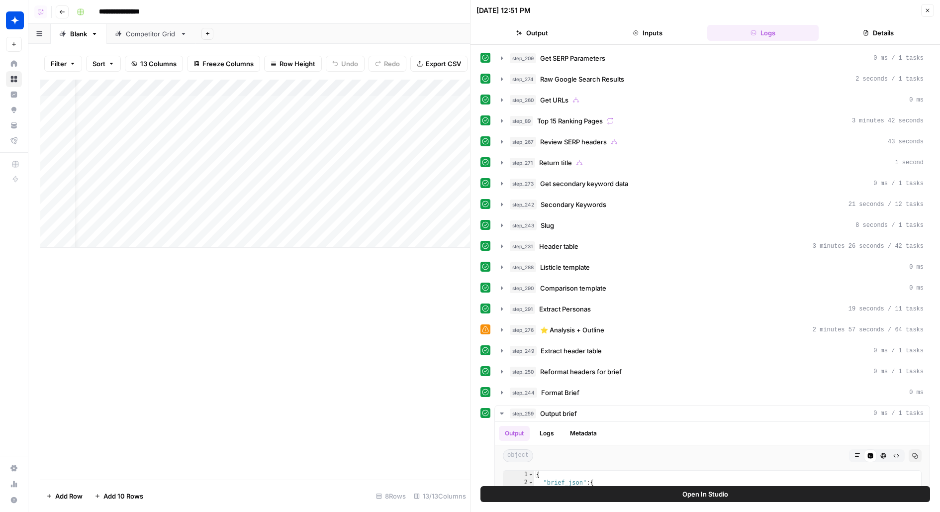
click at [488, 324] on div at bounding box center [485, 329] width 10 height 10
click at [521, 327] on span "step_276" at bounding box center [523, 330] width 26 height 10
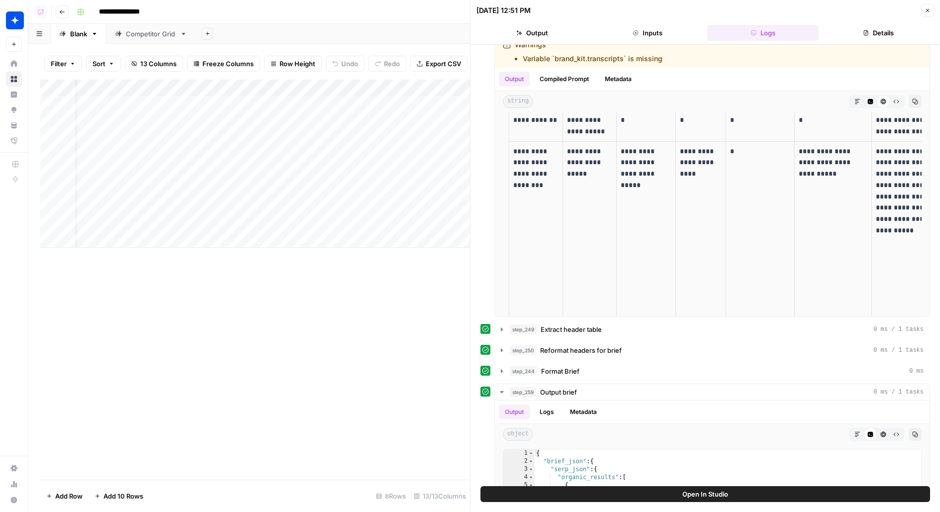
click at [542, 496] on button "Open In Studio" at bounding box center [704, 494] width 449 height 16
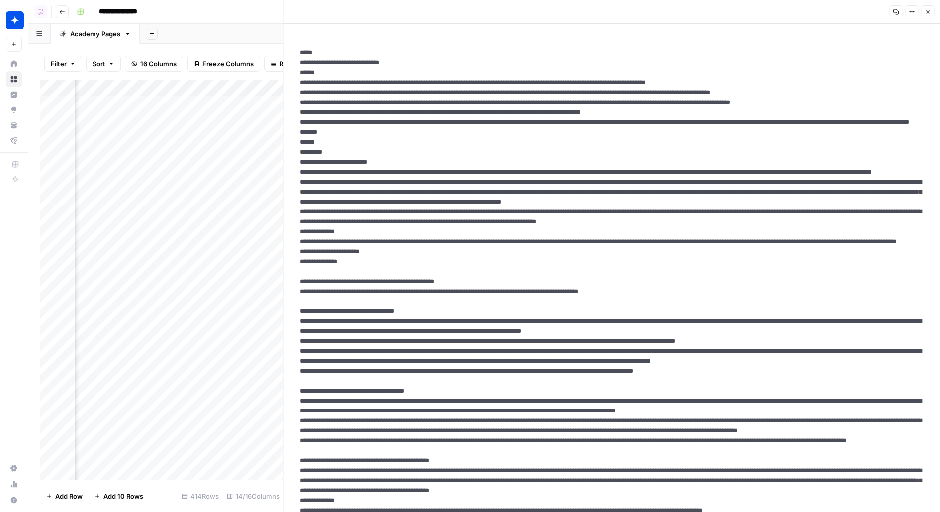
scroll to position [0, 311]
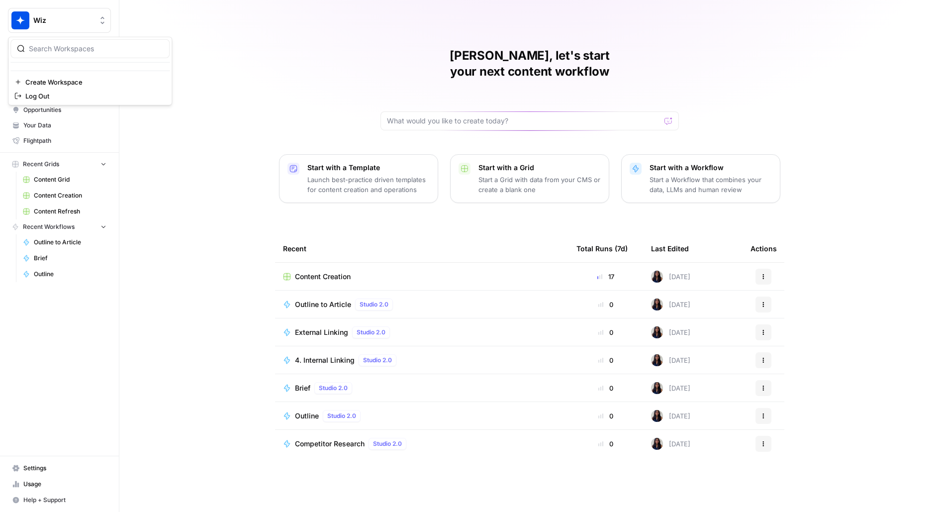
click at [53, 26] on button "Wiz" at bounding box center [59, 20] width 103 height 25
type input "build"
click button "AirOps Builders" at bounding box center [89, 75] width 159 height 16
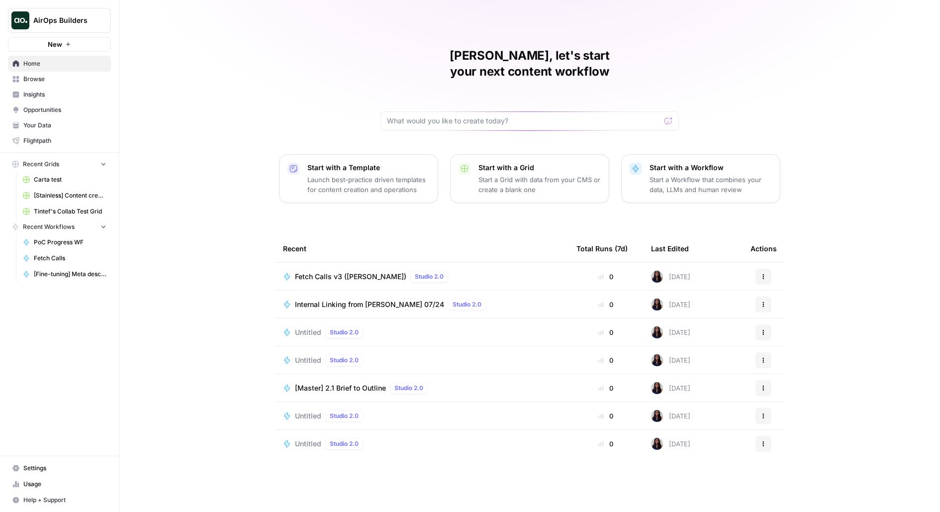
click at [357, 271] on span "Fetch Calls v3 ([PERSON_NAME])" at bounding box center [350, 276] width 111 height 10
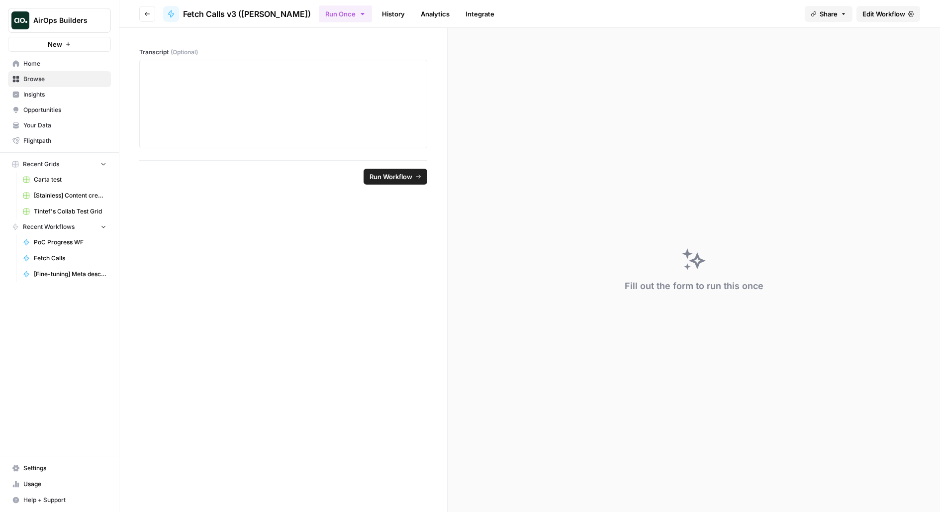
click at [914, 6] on link "Edit Workflow" at bounding box center [888, 14] width 64 height 16
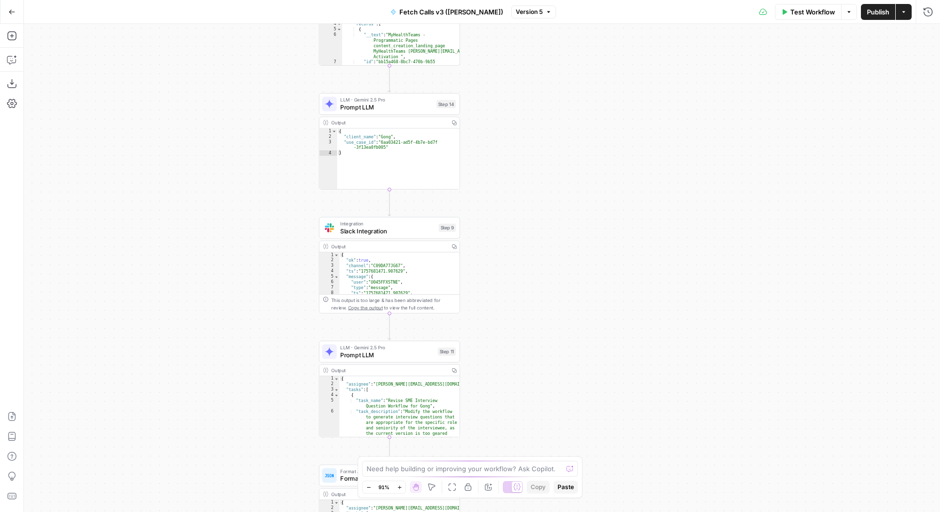
drag, startPoint x: 551, startPoint y: 331, endPoint x: 505, endPoint y: 153, distance: 183.9
click at [505, 154] on div "**********" at bounding box center [482, 268] width 916 height 488
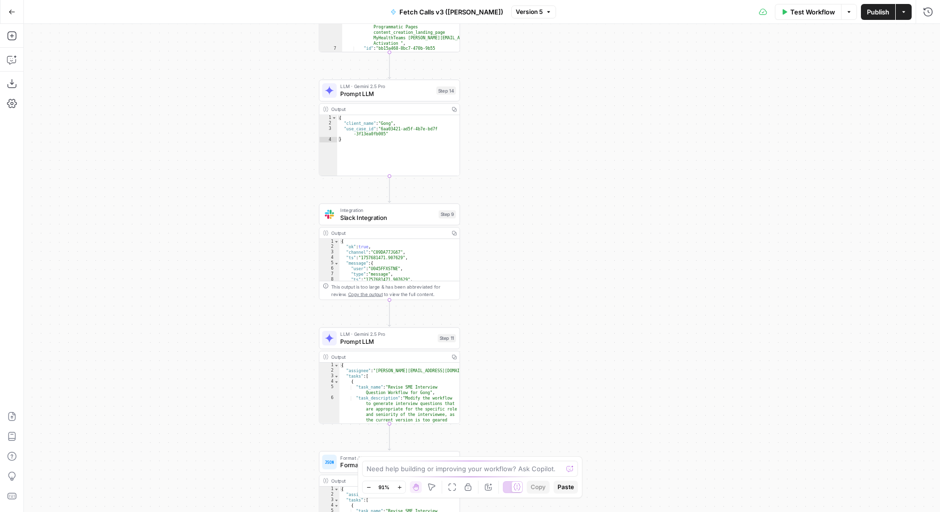
drag, startPoint x: 521, startPoint y: 295, endPoint x: 531, endPoint y: 190, distance: 105.3
click at [531, 190] on div "**********" at bounding box center [482, 268] width 916 height 488
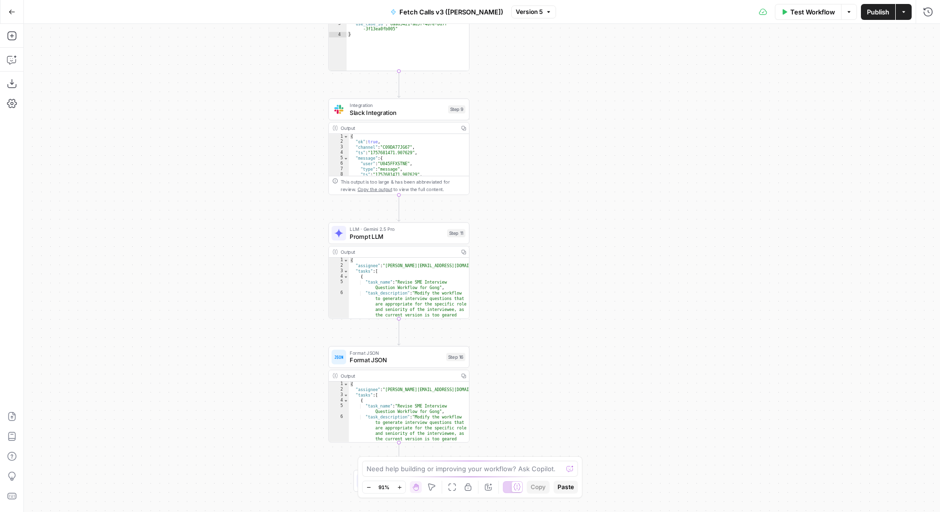
click at [440, 238] on span "Prompt LLM" at bounding box center [396, 236] width 93 height 9
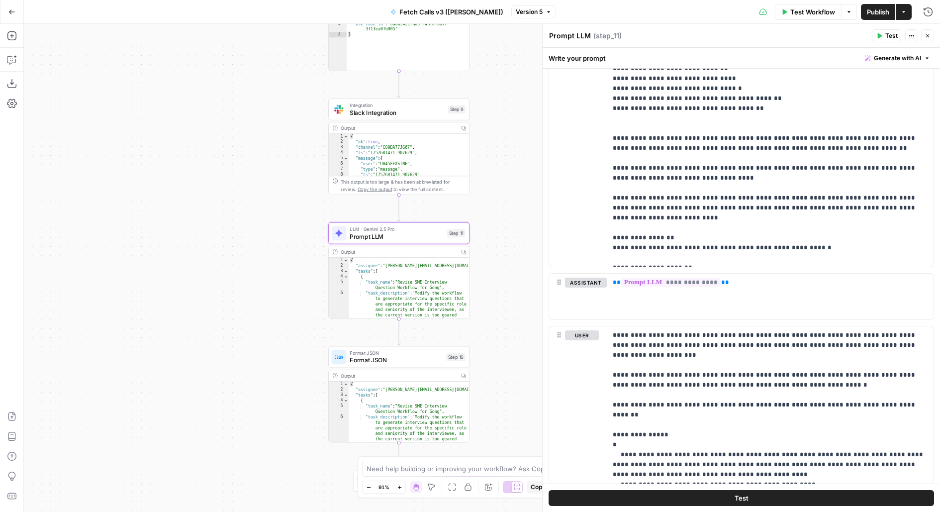
scroll to position [349, 0]
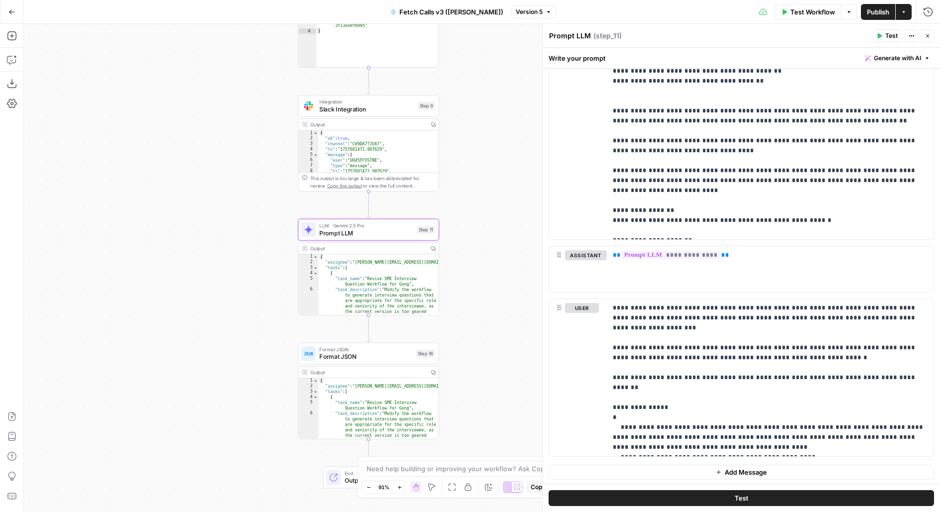
drag, startPoint x: 505, startPoint y: 292, endPoint x: 451, endPoint y: 277, distance: 55.7
click at [451, 277] on div "**********" at bounding box center [482, 268] width 916 height 488
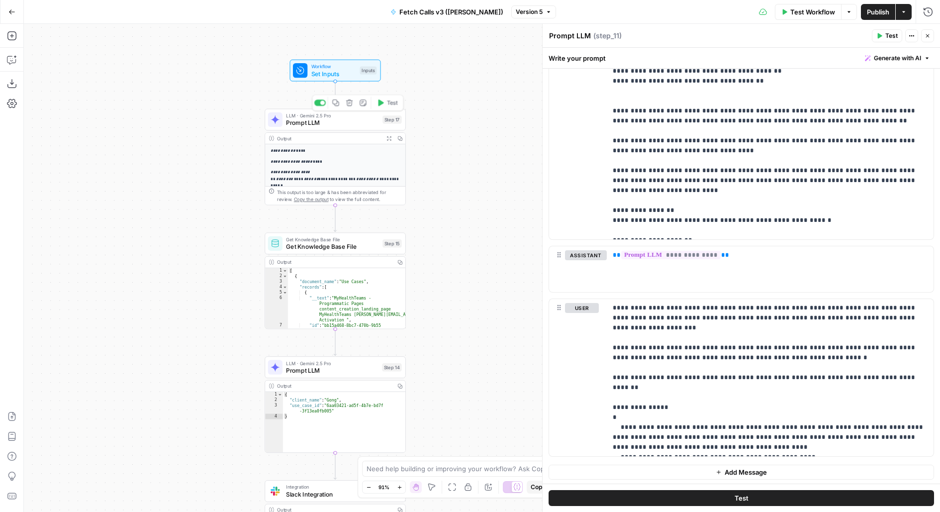
click at [339, 124] on span "Prompt LLM" at bounding box center [332, 122] width 93 height 9
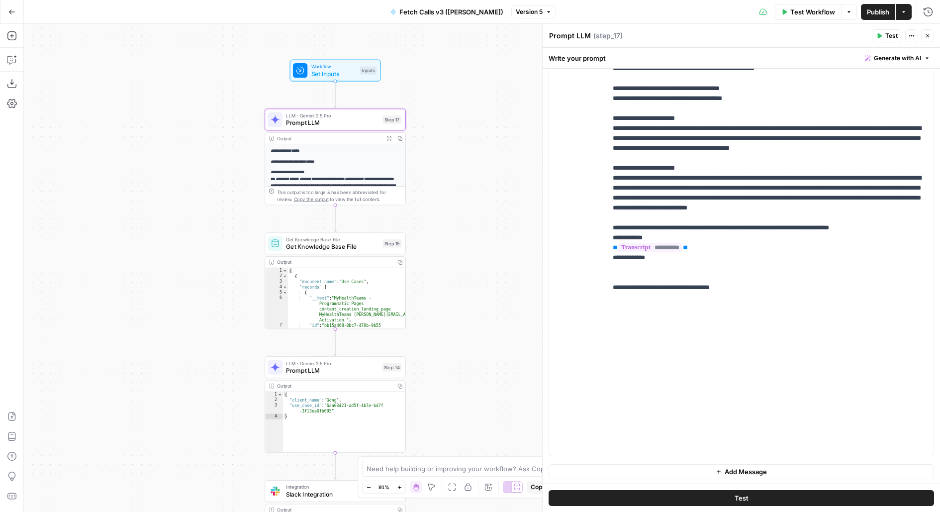
scroll to position [132, 0]
drag, startPoint x: 542, startPoint y: 260, endPoint x: 463, endPoint y: 255, distance: 79.2
click at [466, 257] on body "**********" at bounding box center [470, 256] width 940 height 512
click at [612, 328] on div "**********" at bounding box center [770, 253] width 327 height 405
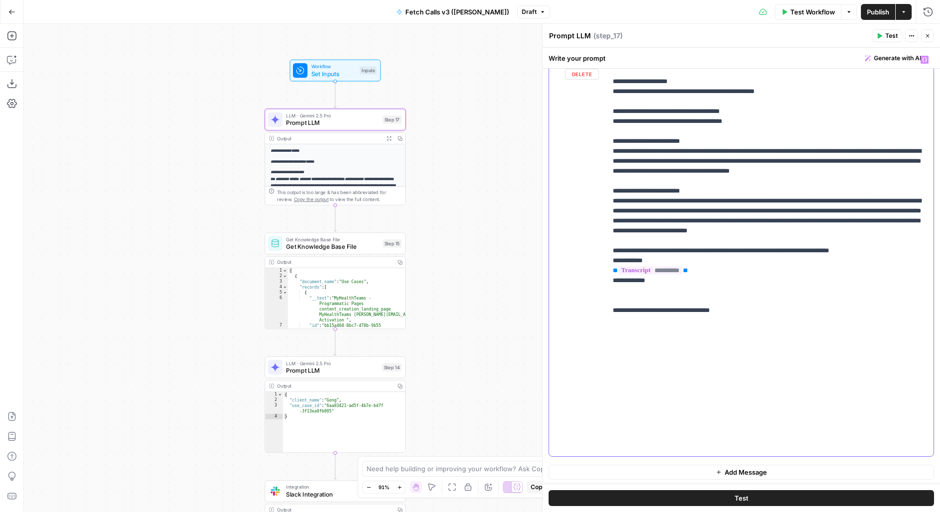
scroll to position [4370, 0]
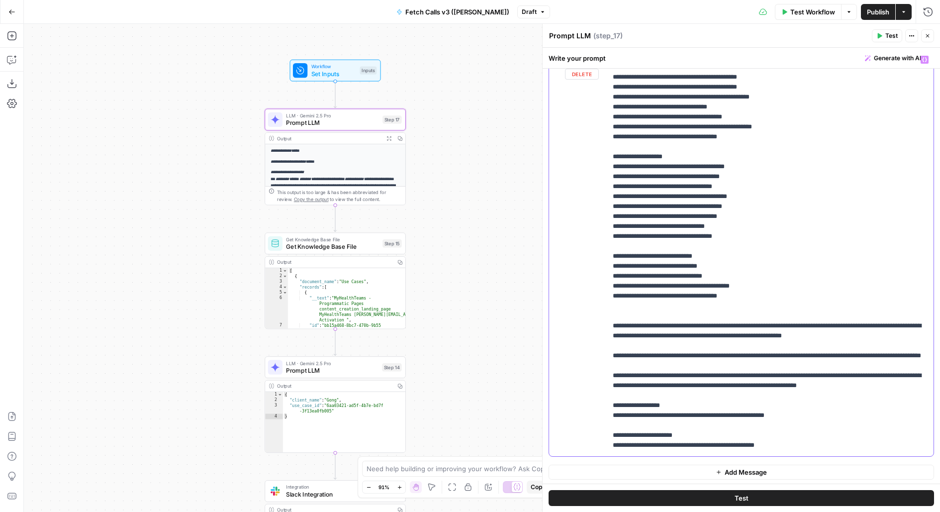
scroll to position [4024, 0]
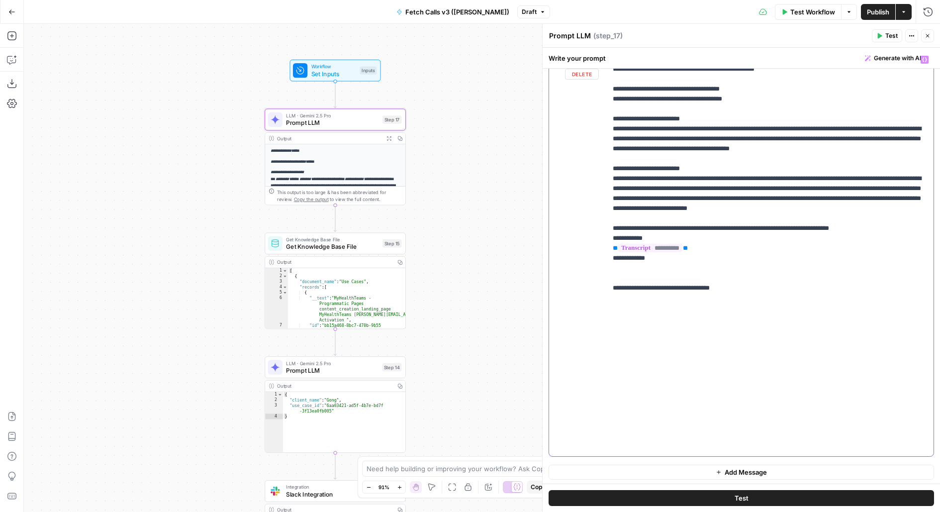
scroll to position [132, 0]
click at [875, 7] on span "Publish" at bounding box center [878, 12] width 22 height 10
click at [619, 492] on button "Test" at bounding box center [740, 498] width 385 height 16
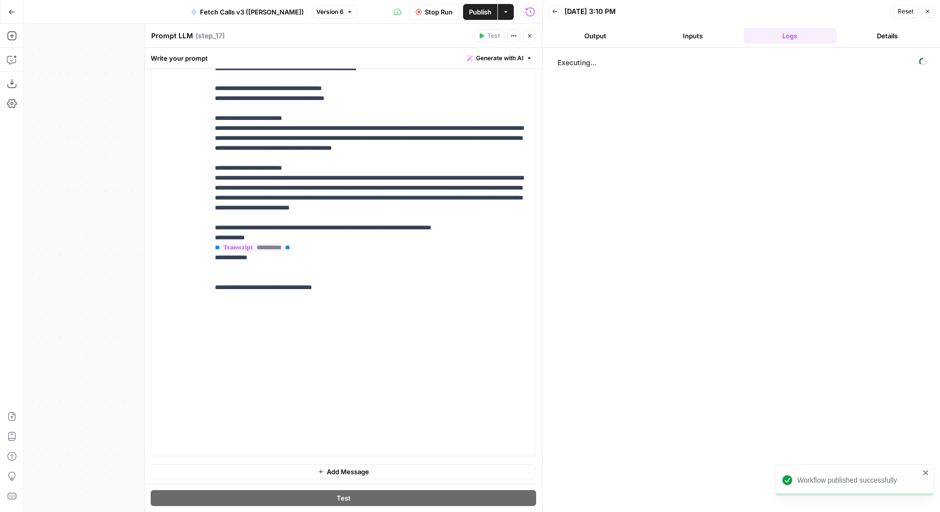
click at [627, 45] on header "Back [DATE] 3:10 PM Reset Close Output Inputs Logs Details" at bounding box center [740, 24] width 397 height 48
click at [620, 37] on button "Output" at bounding box center [594, 36] width 93 height 16
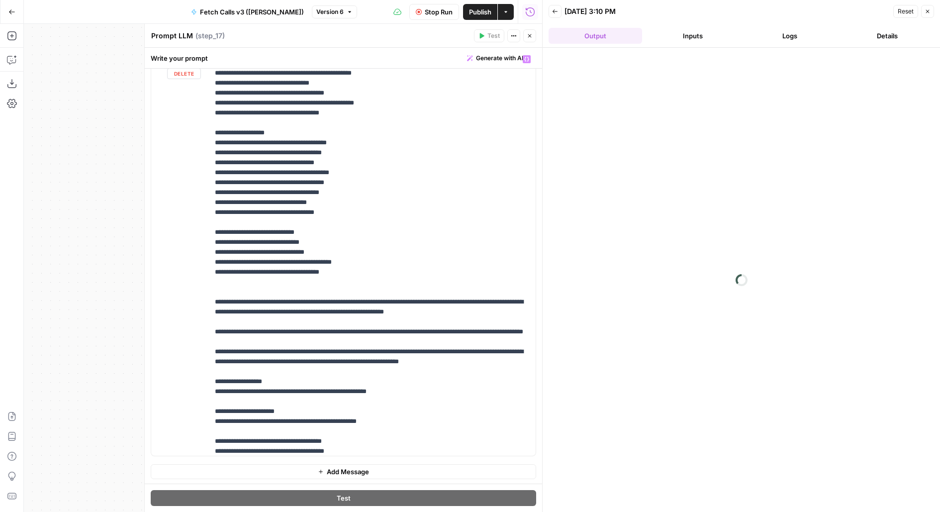
scroll to position [4063, 0]
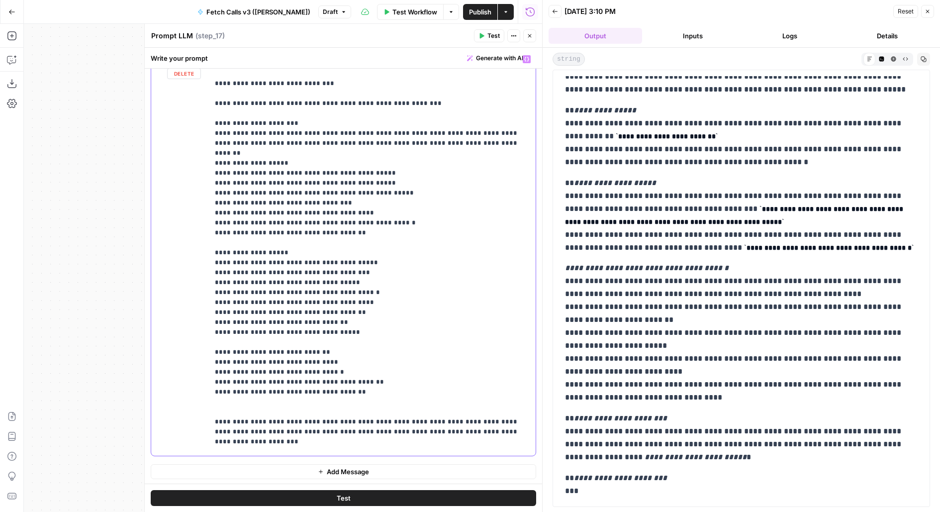
scroll to position [4416, 0]
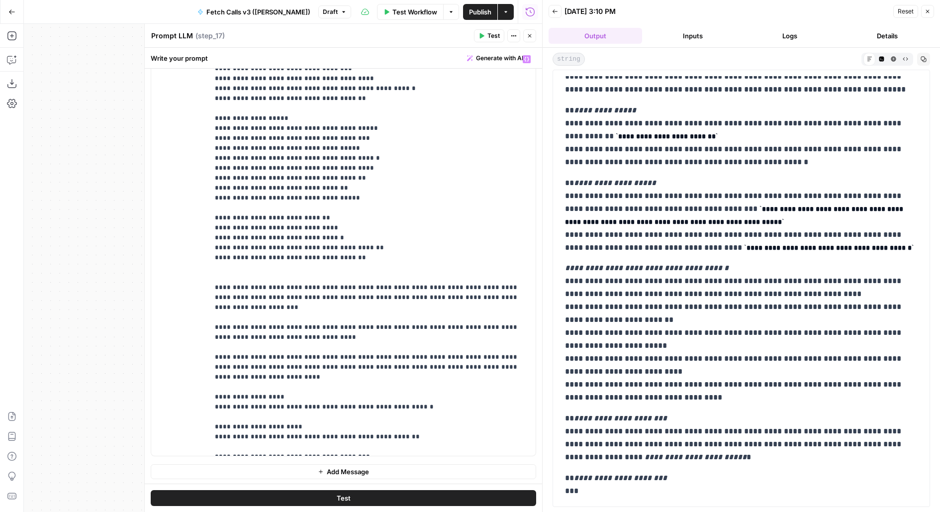
click at [485, 12] on span "Publish" at bounding box center [480, 12] width 22 height 10
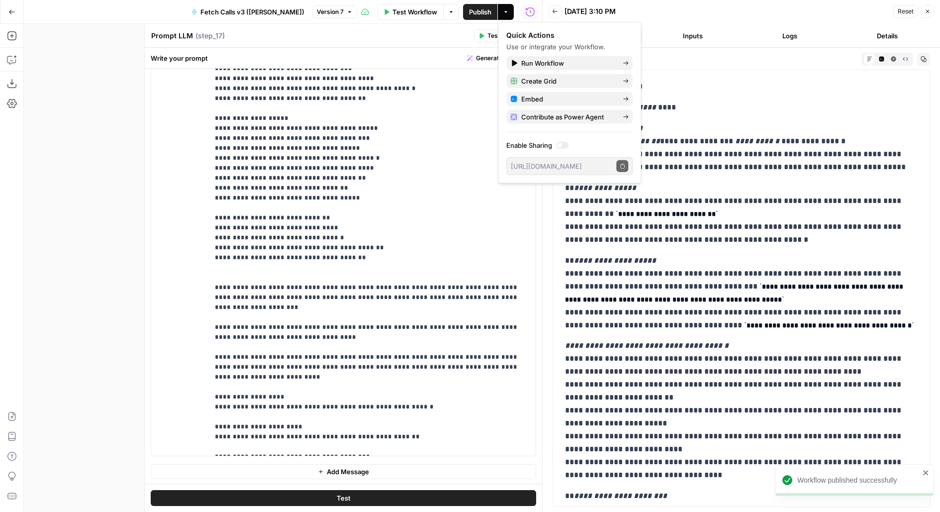
click at [723, 193] on p "**********" at bounding box center [741, 213] width 353 height 65
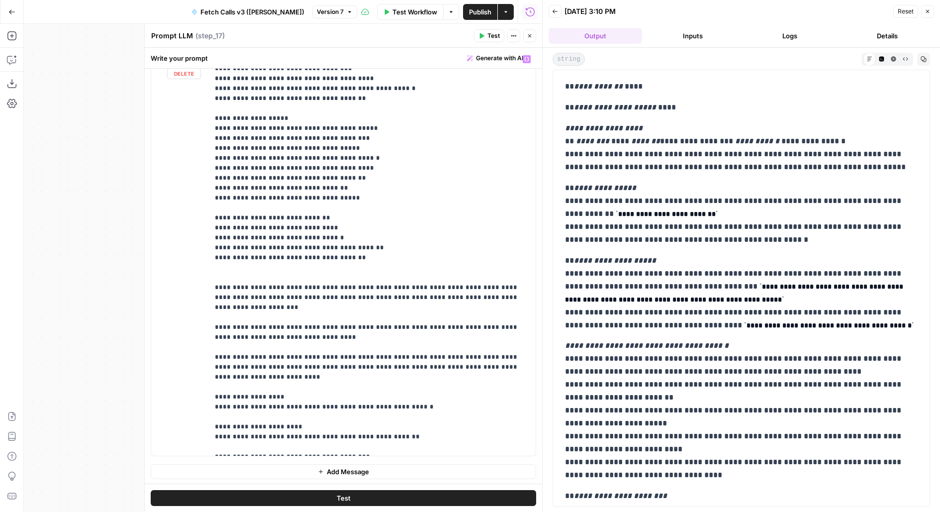
scroll to position [78, 0]
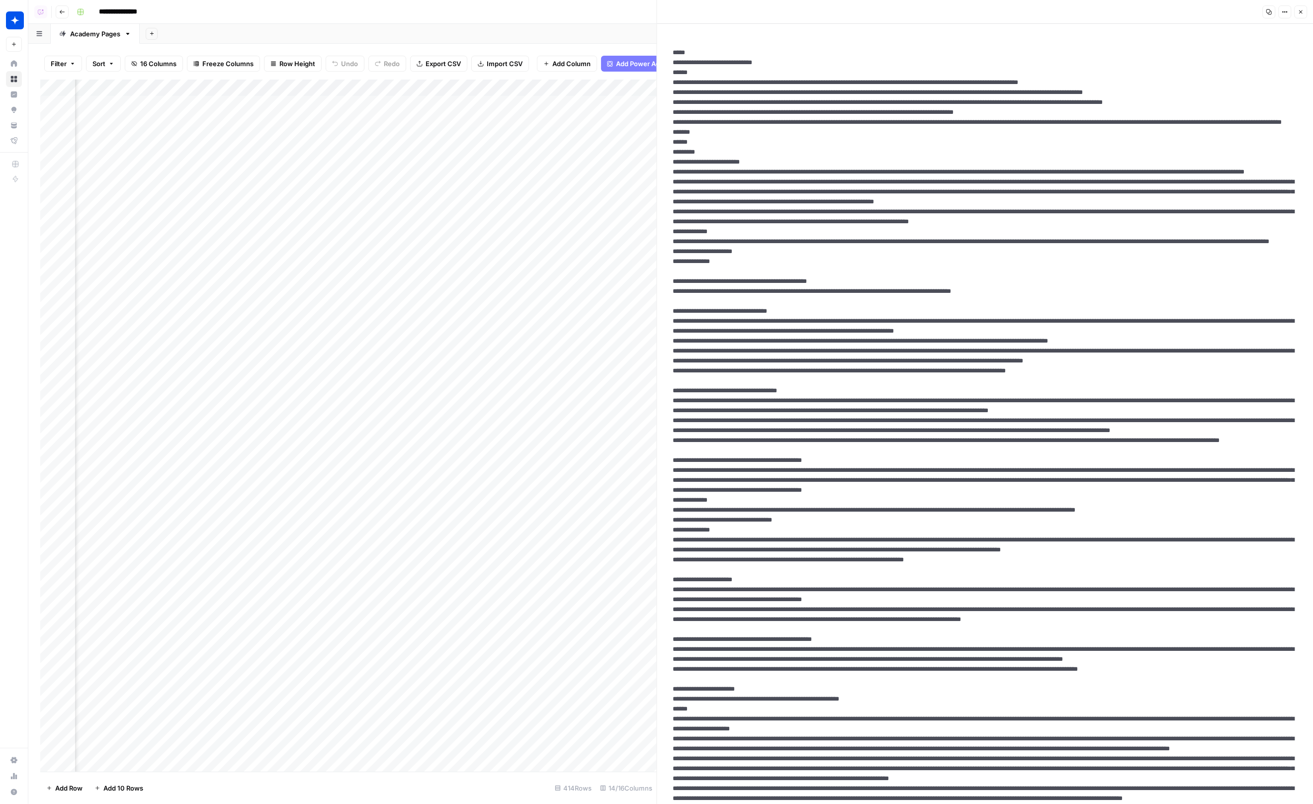
scroll to position [0, 311]
click at [1301, 12] on icon "button" at bounding box center [1300, 11] width 3 height 3
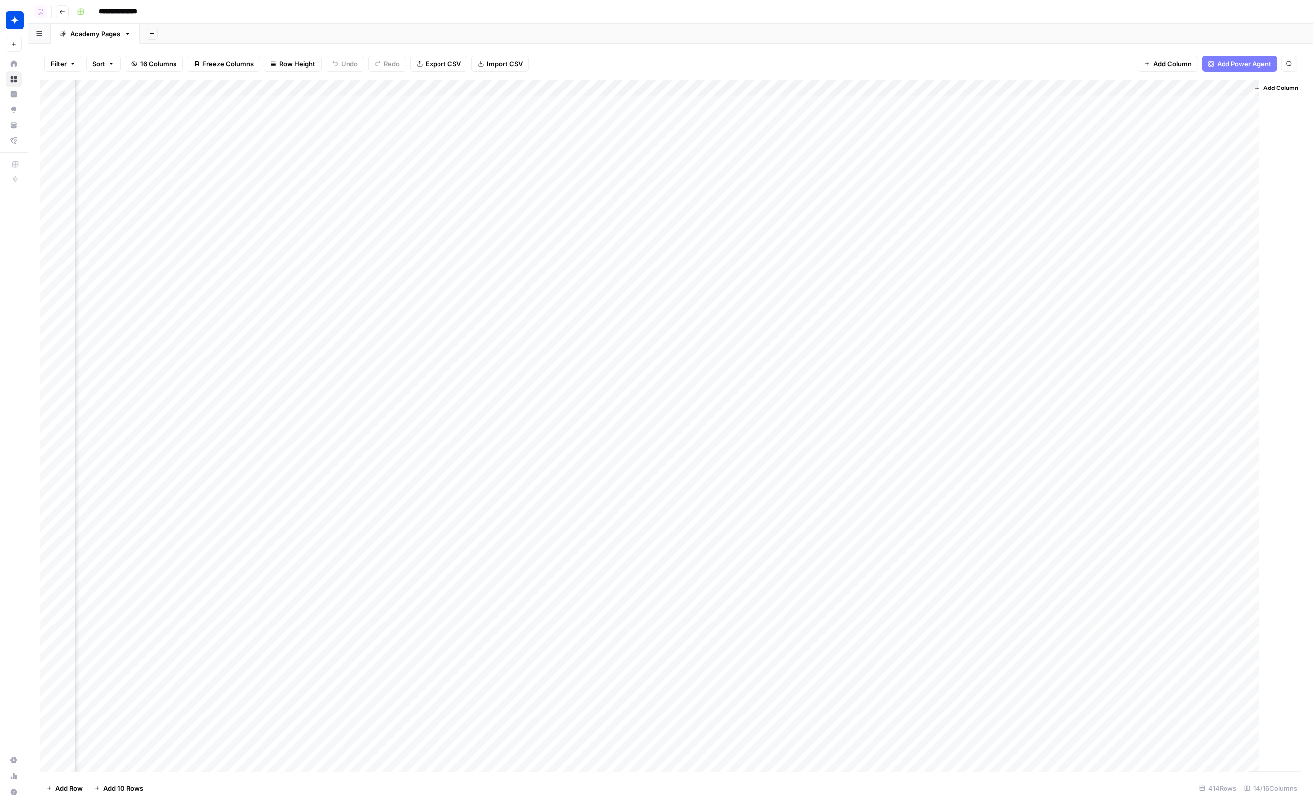
scroll to position [0, 302]
click at [70, 182] on span "Content Grid" at bounding box center [70, 179] width 73 height 9
click at [933, 90] on div "Add Column" at bounding box center [670, 426] width 1261 height 693
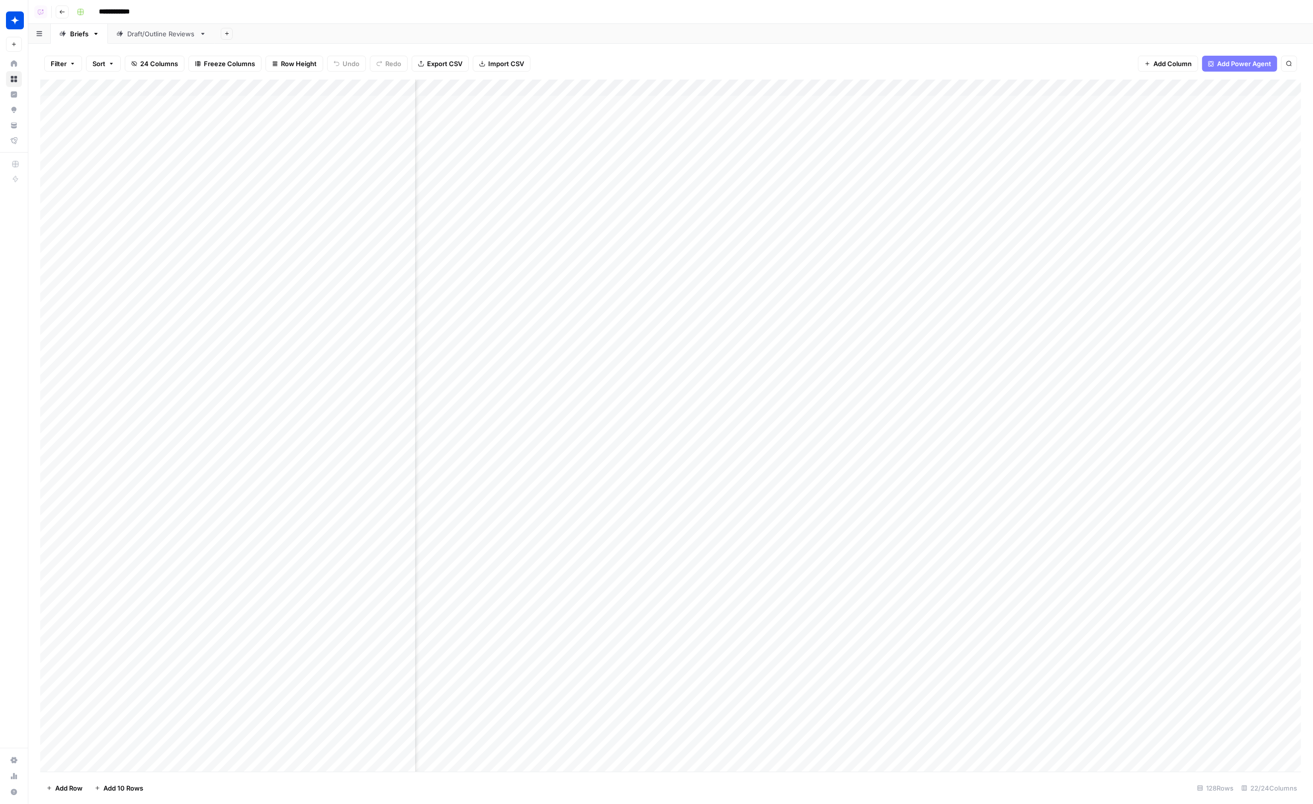
click at [650, 84] on div "Add Column" at bounding box center [670, 426] width 1261 height 693
click at [626, 182] on span "Edit Workflow" at bounding box center [632, 185] width 87 height 10
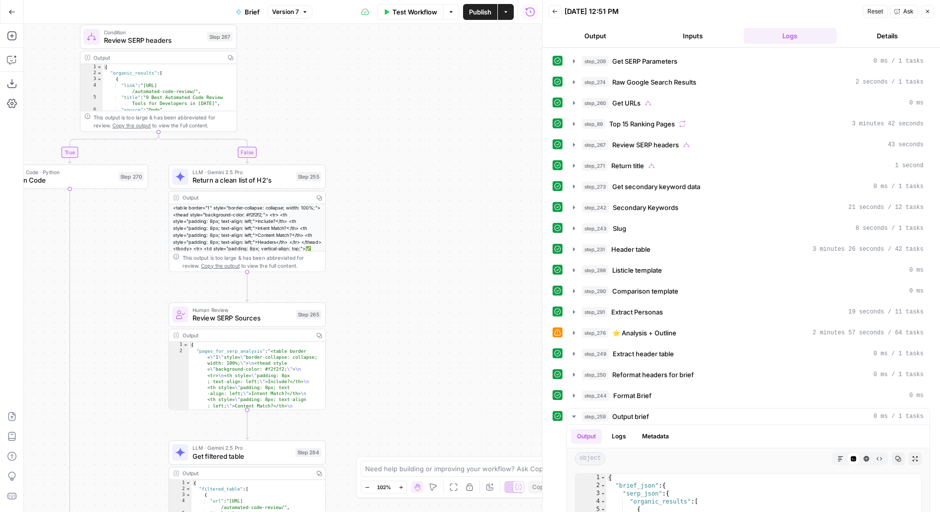
drag, startPoint x: 406, startPoint y: 340, endPoint x: 476, endPoint y: 254, distance: 110.6
click at [476, 254] on div "true false true false true false true false true false Workflow Set Inputs Inpu…" at bounding box center [283, 268] width 518 height 488
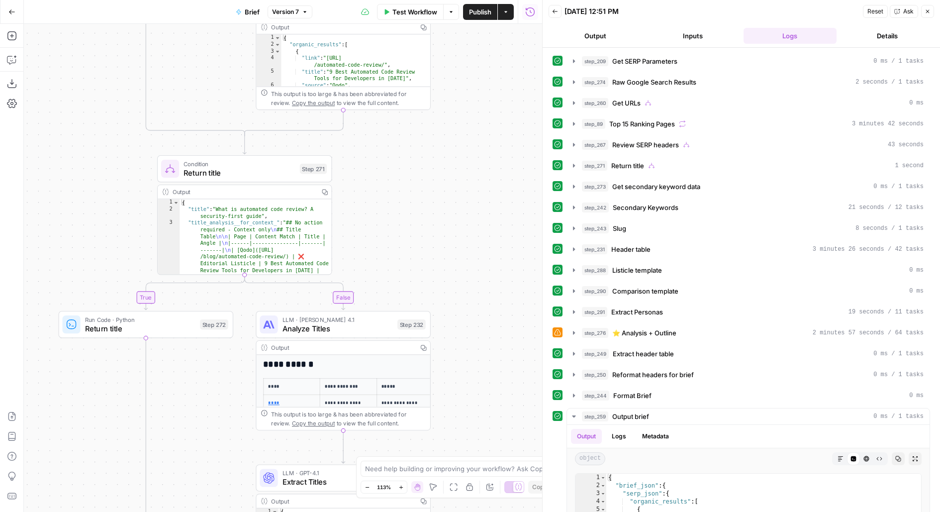
drag, startPoint x: 490, startPoint y: 256, endPoint x: 490, endPoint y: 201, distance: 54.7
click at [490, 201] on div "true false true false true false true false true false Workflow Set Inputs Inpu…" at bounding box center [283, 268] width 518 height 488
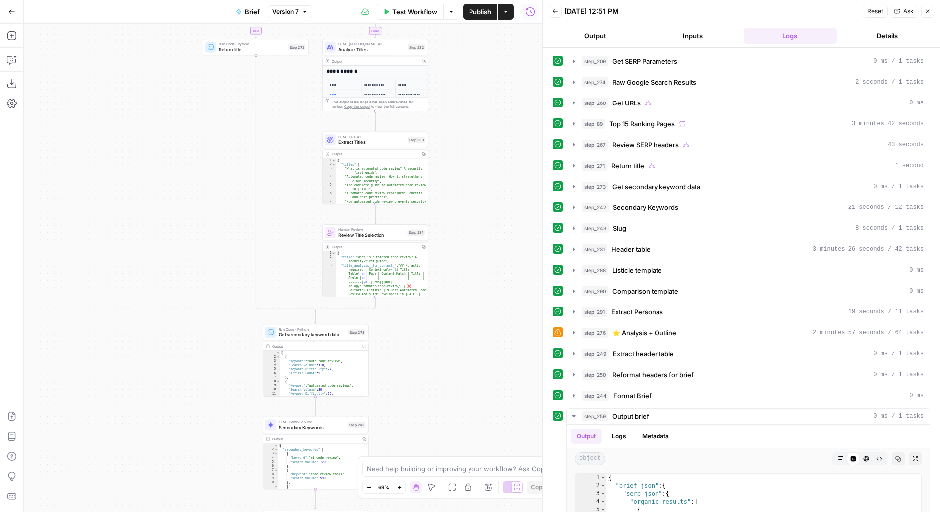
drag, startPoint x: 468, startPoint y: 219, endPoint x: 465, endPoint y: 117, distance: 101.5
click at [467, 81] on div "true false true false true false true false true false Workflow Set Inputs Inpu…" at bounding box center [283, 268] width 518 height 488
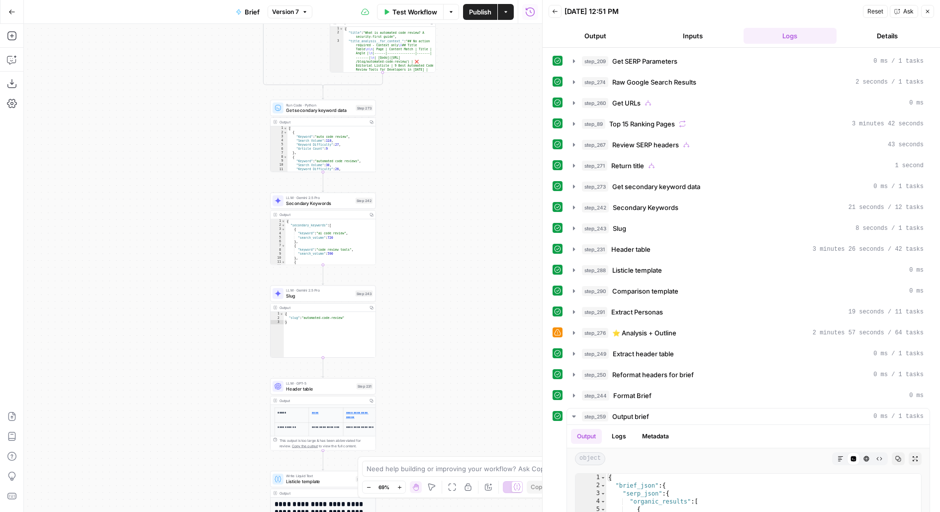
drag, startPoint x: 466, startPoint y: 283, endPoint x: 458, endPoint y: 252, distance: 32.4
click at [472, 84] on div "true false true false true false true false true false Workflow Set Inputs Inpu…" at bounding box center [283, 268] width 518 height 488
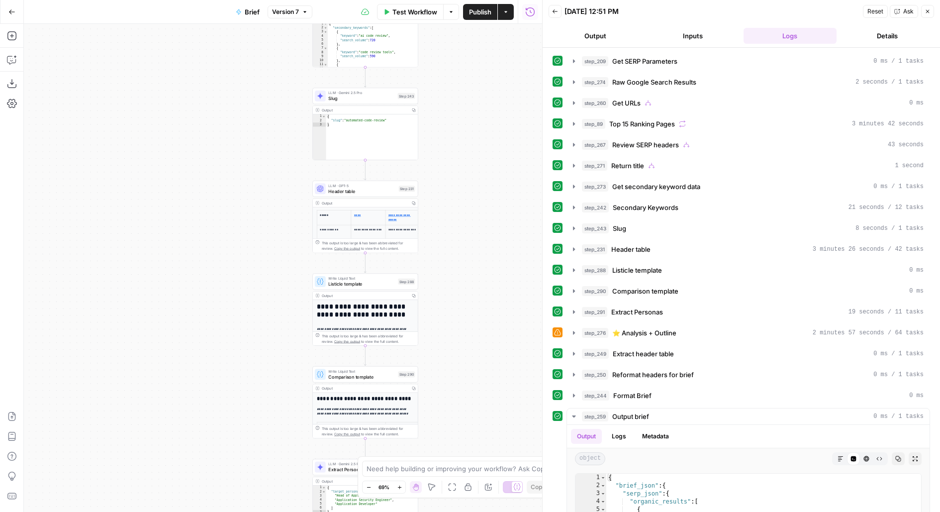
drag, startPoint x: 461, startPoint y: 241, endPoint x: 501, endPoint y: 101, distance: 144.9
click at [502, 101] on div "true false true false true false true false true false Workflow Set Inputs Inpu…" at bounding box center [283, 268] width 518 height 488
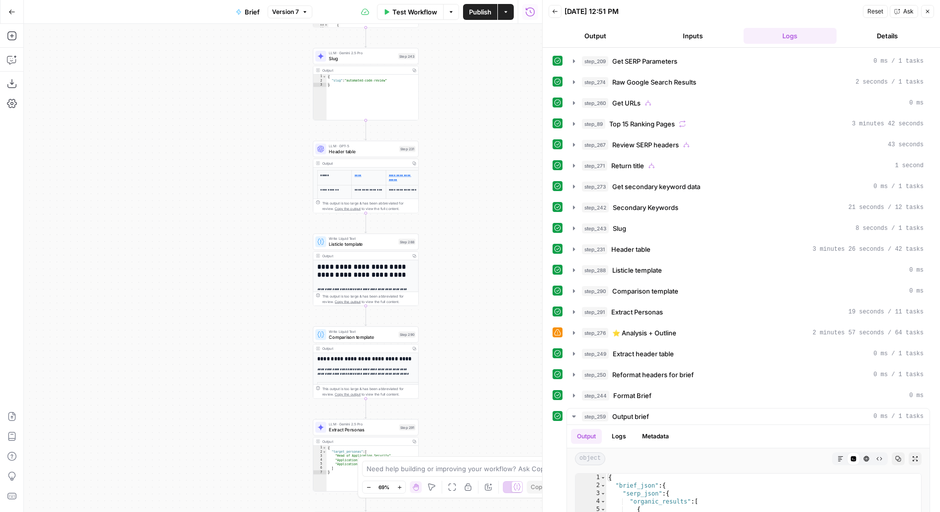
drag, startPoint x: 460, startPoint y: 224, endPoint x: 461, endPoint y: 101, distance: 122.8
click at [461, 101] on div "true false true false true false true false true false Workflow Set Inputs Inpu…" at bounding box center [283, 268] width 518 height 488
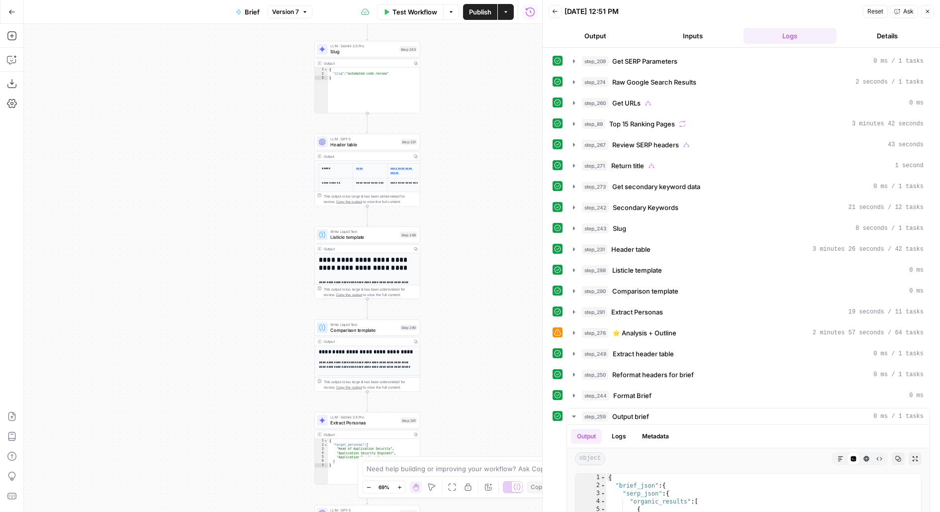
drag, startPoint x: 453, startPoint y: 275, endPoint x: 453, endPoint y: 401, distance: 125.8
click at [453, 401] on div "true false true false true false true false true false Workflow Set Inputs Inpu…" at bounding box center [283, 268] width 518 height 488
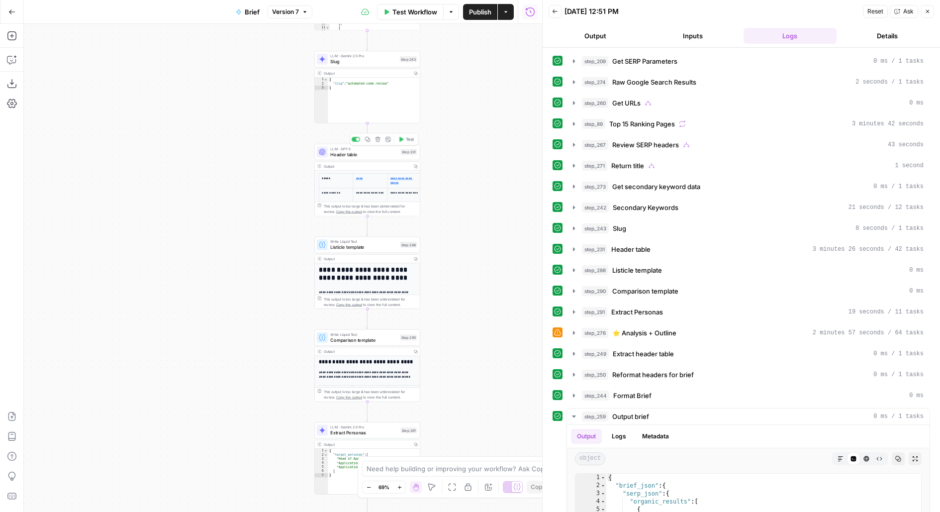
click at [370, 155] on span "Header table" at bounding box center [364, 154] width 68 height 7
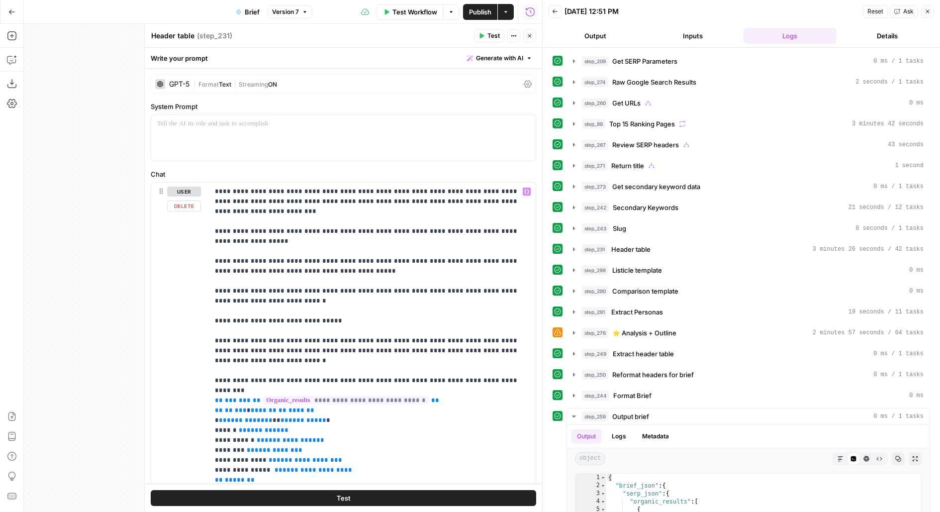
scroll to position [97, 0]
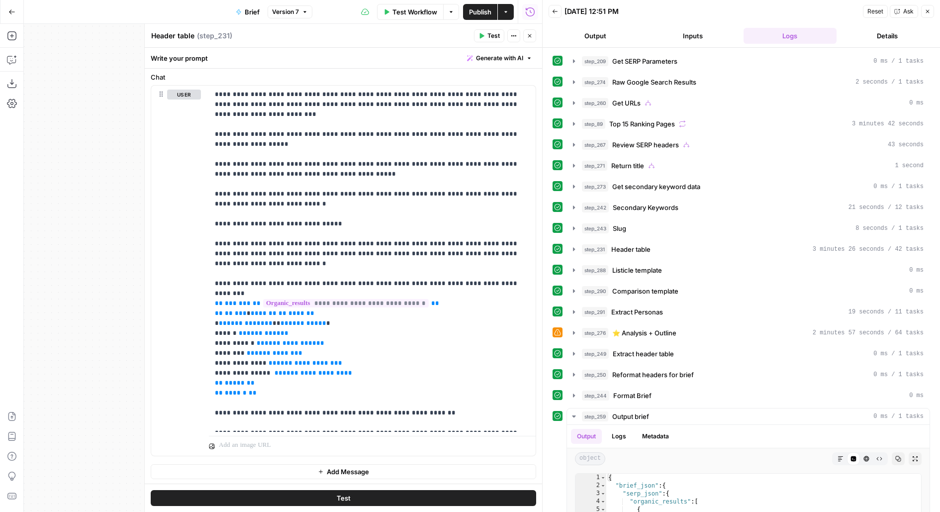
click at [530, 37] on icon "button" at bounding box center [530, 36] width 6 height 6
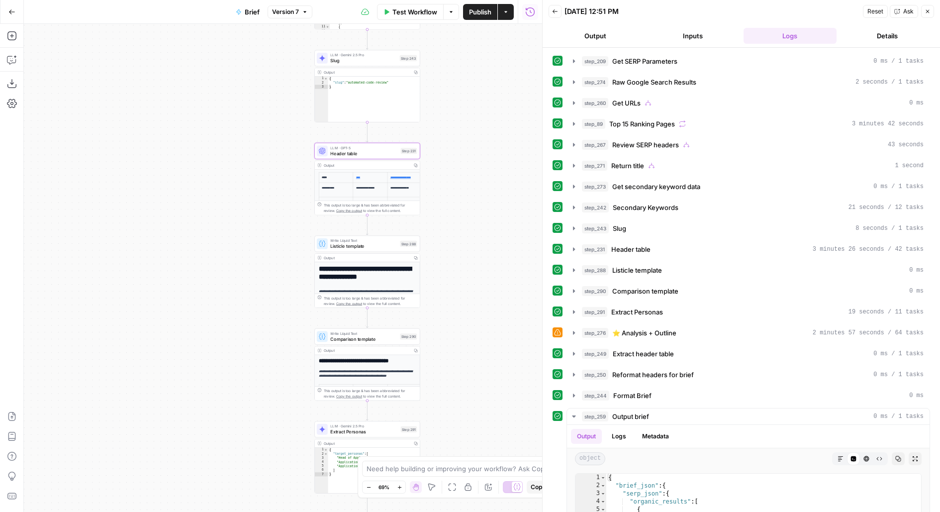
drag, startPoint x: 465, startPoint y: 327, endPoint x: 465, endPoint y: 203, distance: 124.3
click at [465, 203] on div "true false false true false true false true false true Workflow Set Inputs Inpu…" at bounding box center [283, 268] width 518 height 488
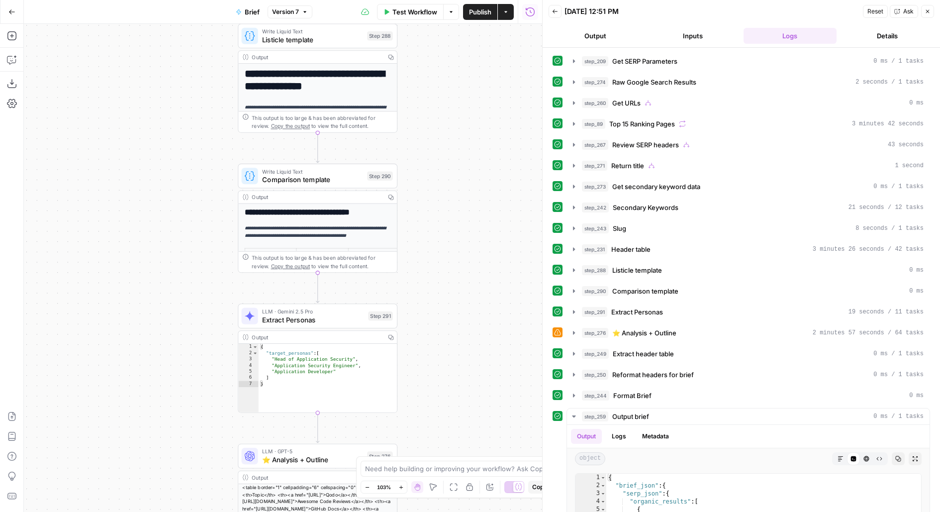
drag, startPoint x: 468, startPoint y: 253, endPoint x: 471, endPoint y: 96, distance: 156.6
click at [471, 96] on div "true false false true false true false true false true Workflow Set Inputs Inpu…" at bounding box center [283, 268] width 518 height 488
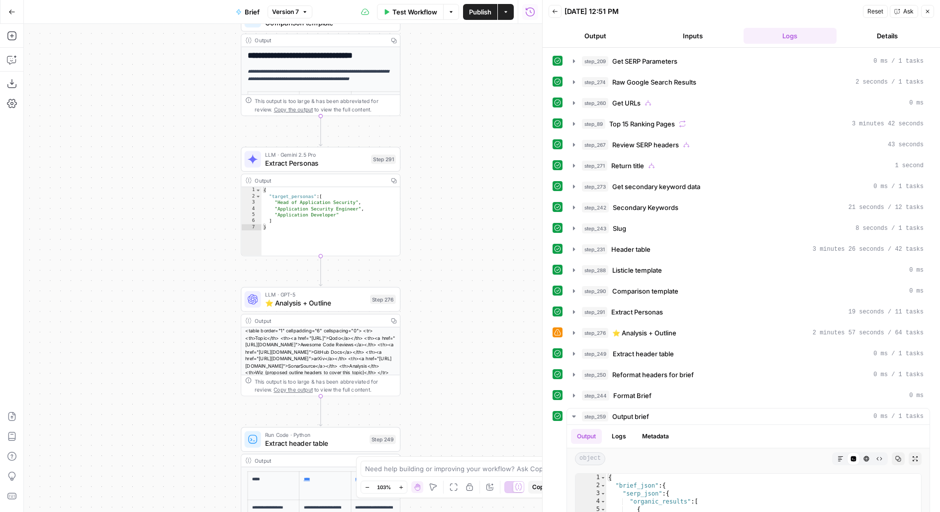
drag, startPoint x: 444, startPoint y: 283, endPoint x: 449, endPoint y: 143, distance: 140.8
click at [449, 143] on div "true false false true false true false true false true Workflow Set Inputs Inpu…" at bounding box center [283, 268] width 518 height 488
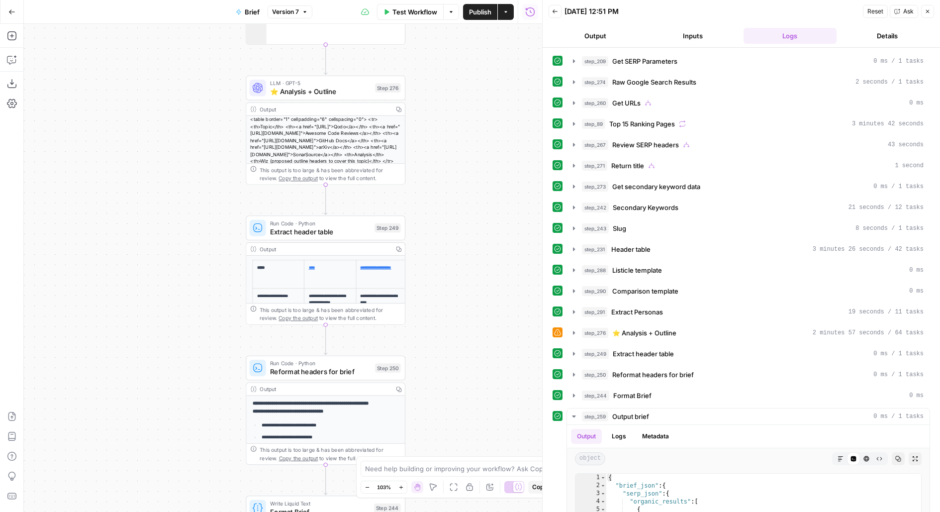
click at [344, 93] on span "⭐️ Analysis + Outline" at bounding box center [320, 92] width 101 height 10
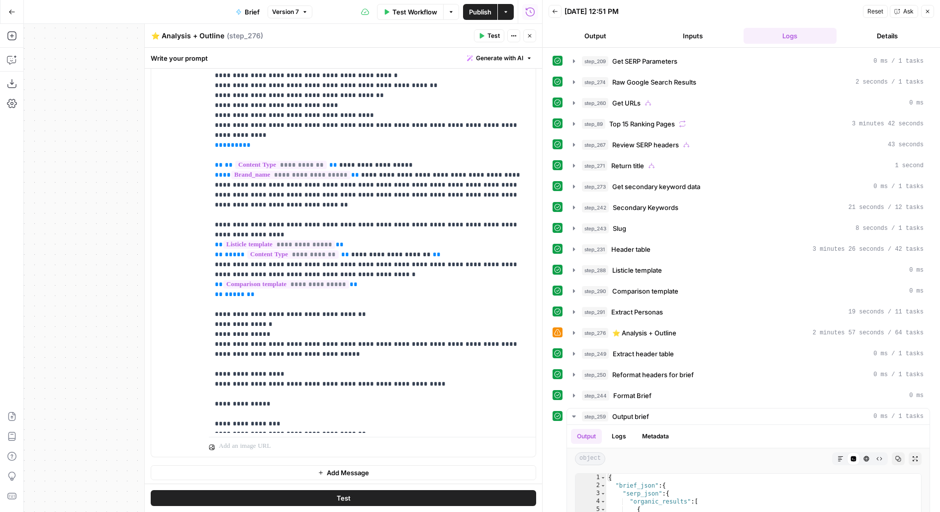
scroll to position [1057, 0]
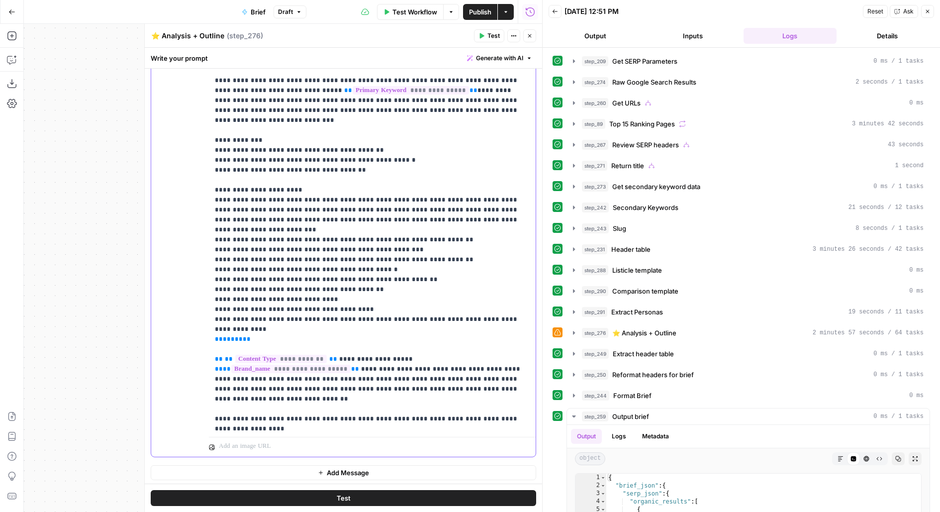
scroll to position [859, 0]
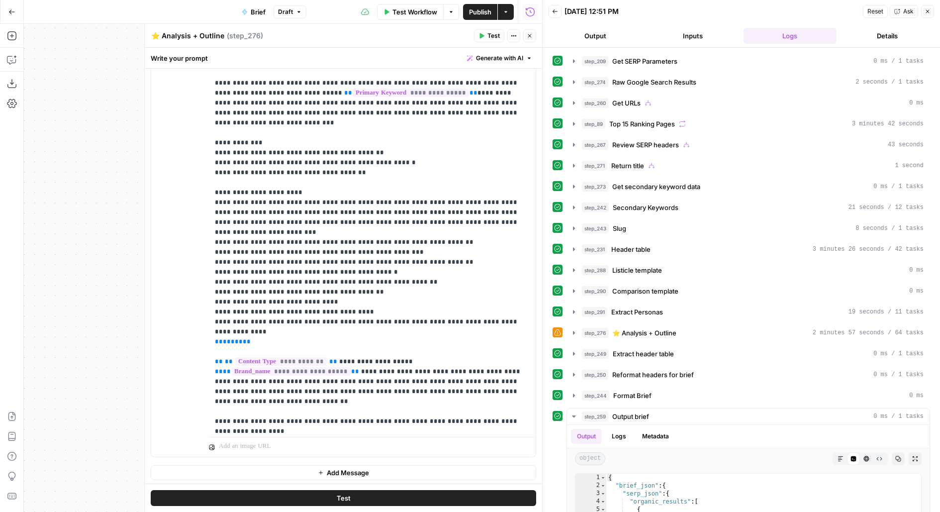
click at [712, 36] on button "Inputs" at bounding box center [692, 36] width 93 height 16
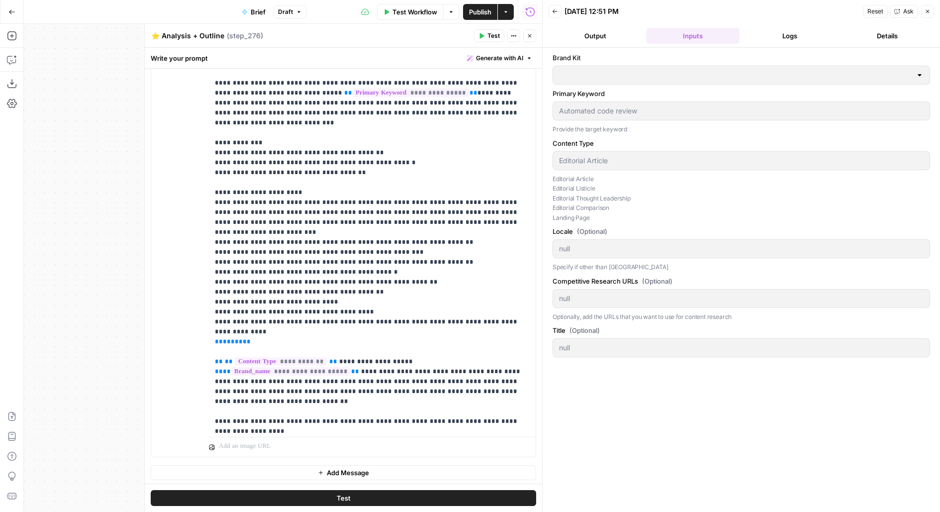
type input "Wiz"
click at [761, 37] on button "Logs" at bounding box center [789, 36] width 93 height 16
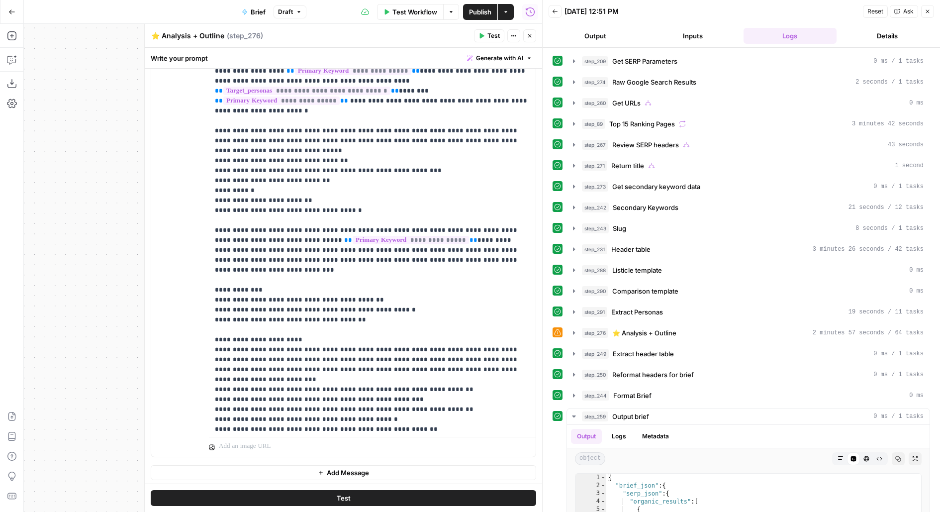
scroll to position [714, 0]
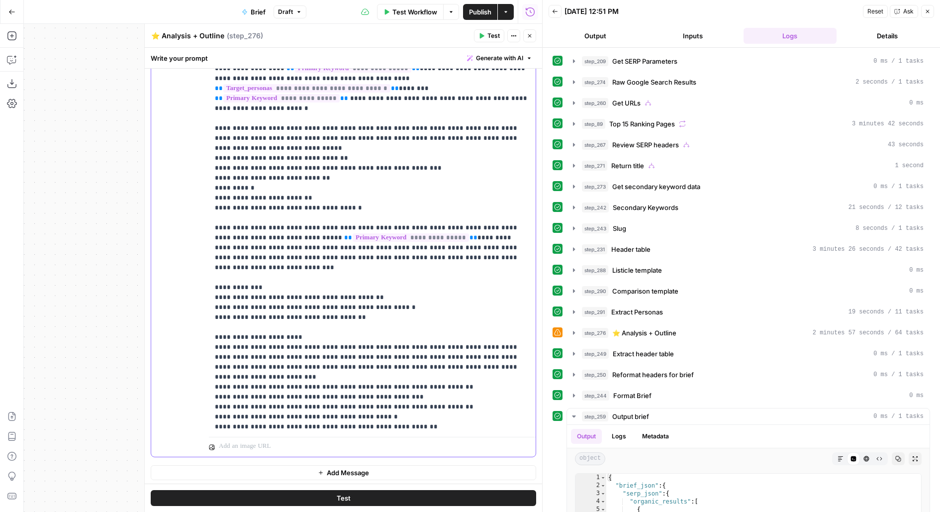
click at [461, 224] on p "**********" at bounding box center [372, 327] width 315 height 2019
click at [395, 503] on button "Test" at bounding box center [343, 498] width 385 height 16
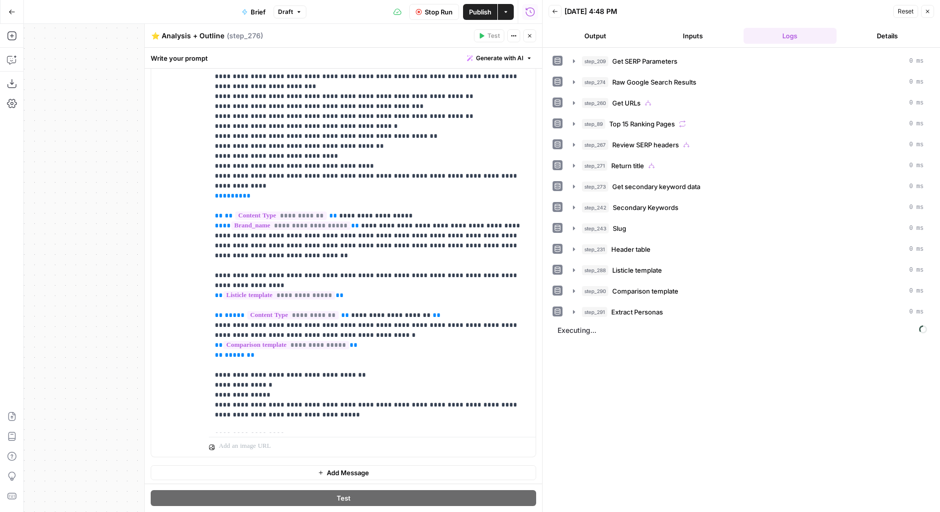
scroll to position [1005, 0]
click at [617, 37] on button "Output" at bounding box center [594, 36] width 93 height 16
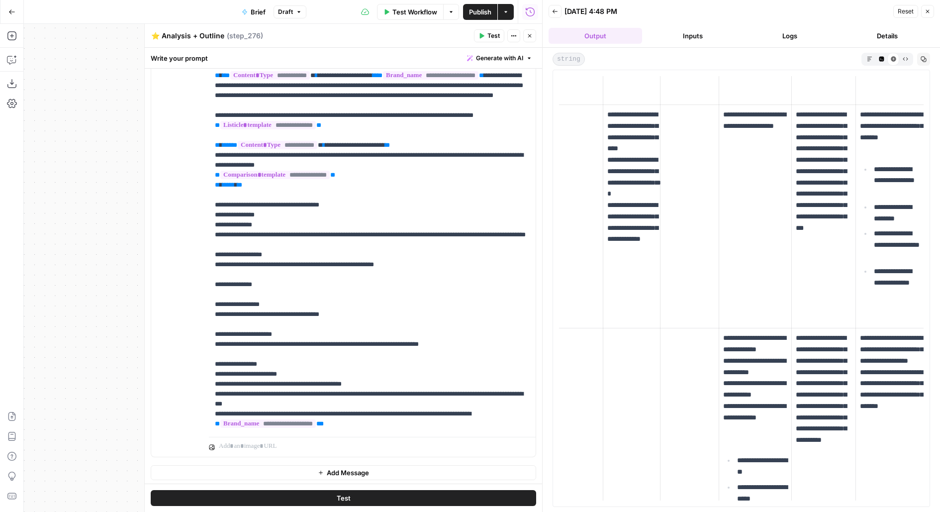
scroll to position [0, 0]
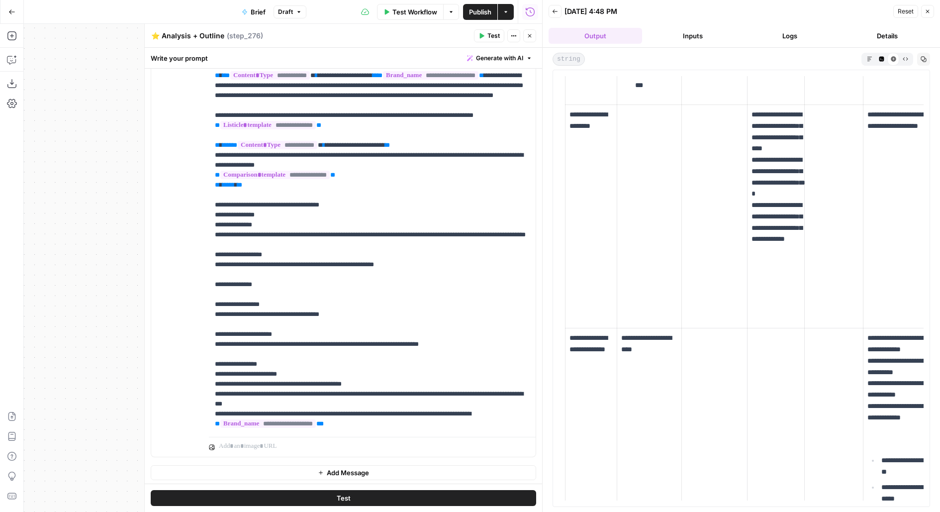
click at [531, 37] on icon "button" at bounding box center [530, 36] width 6 height 6
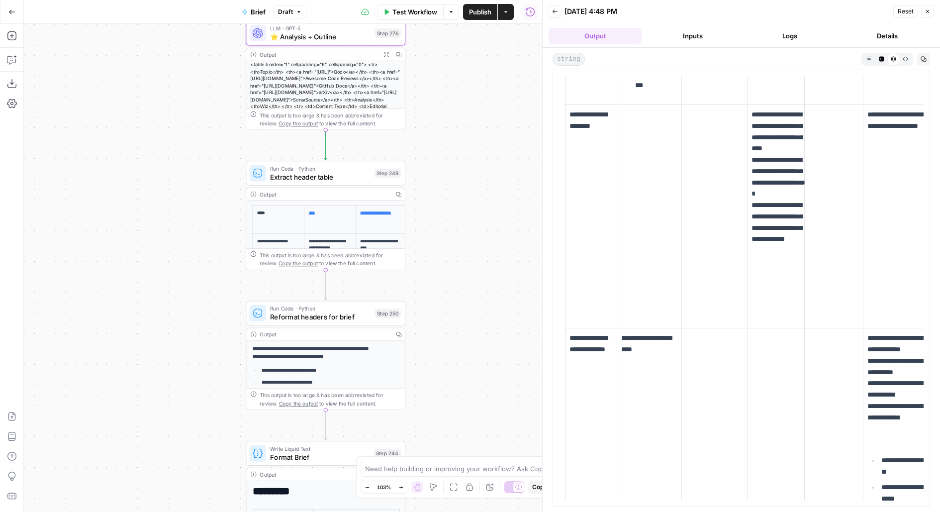
drag, startPoint x: 483, startPoint y: 314, endPoint x: 483, endPoint y: 255, distance: 58.7
click at [483, 255] on div "true false false true false true false true false true Workflow Set Inputs Inpu…" at bounding box center [283, 268] width 518 height 488
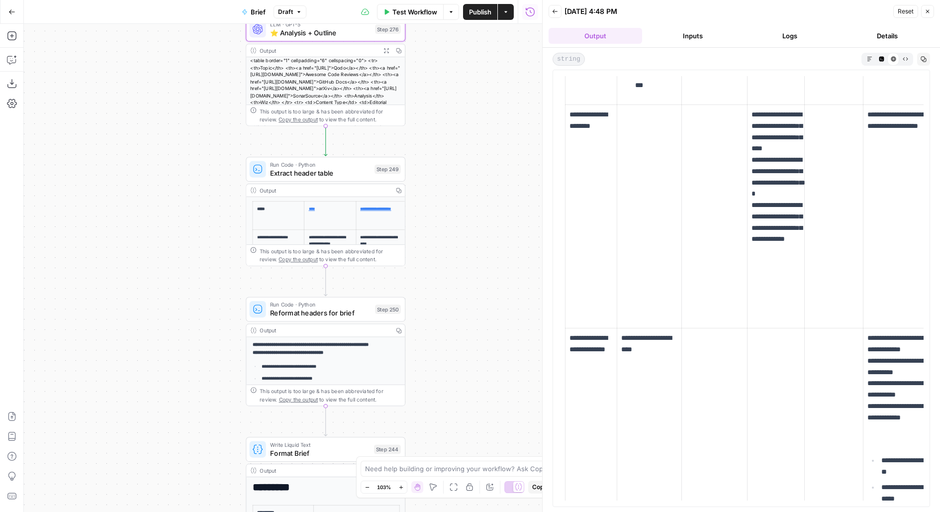
click at [393, 151] on span "Test" at bounding box center [390, 150] width 12 height 9
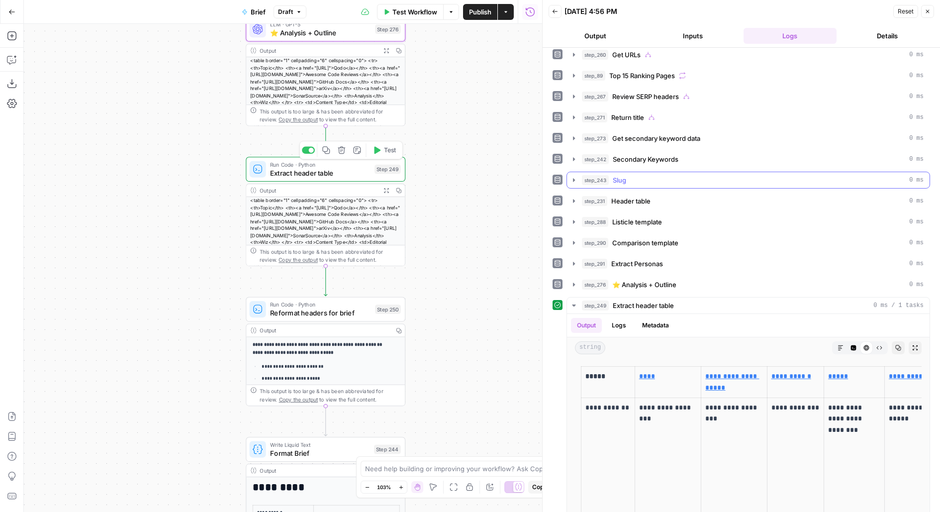
scroll to position [97, 0]
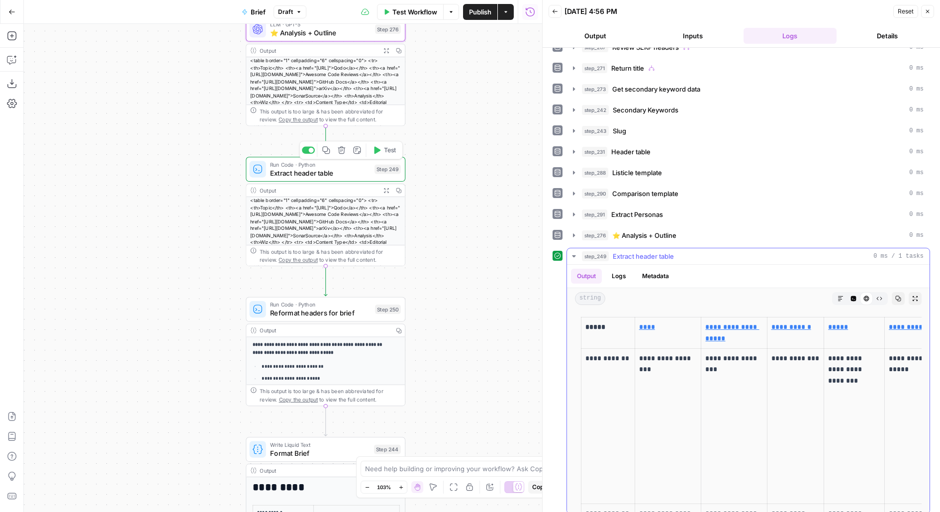
click at [919, 292] on button "Expand Output" at bounding box center [914, 298] width 13 height 13
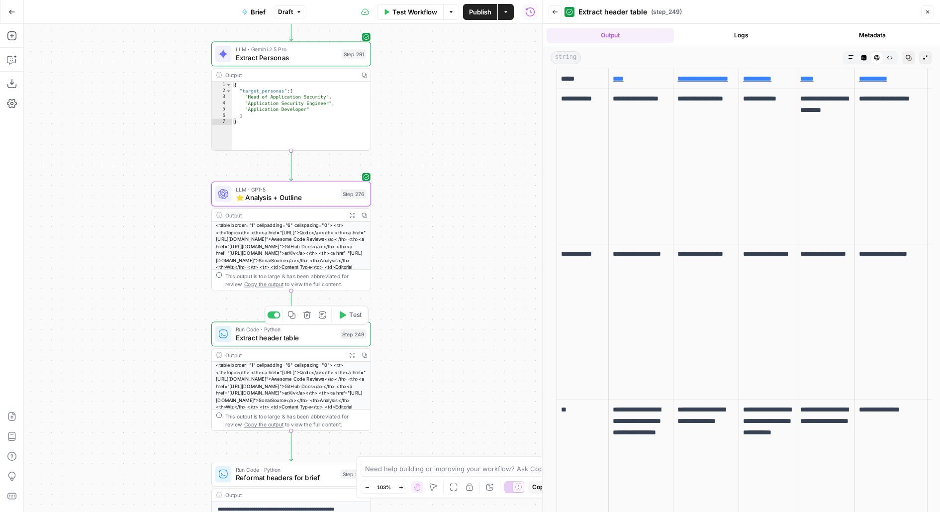
scroll to position [0, 0]
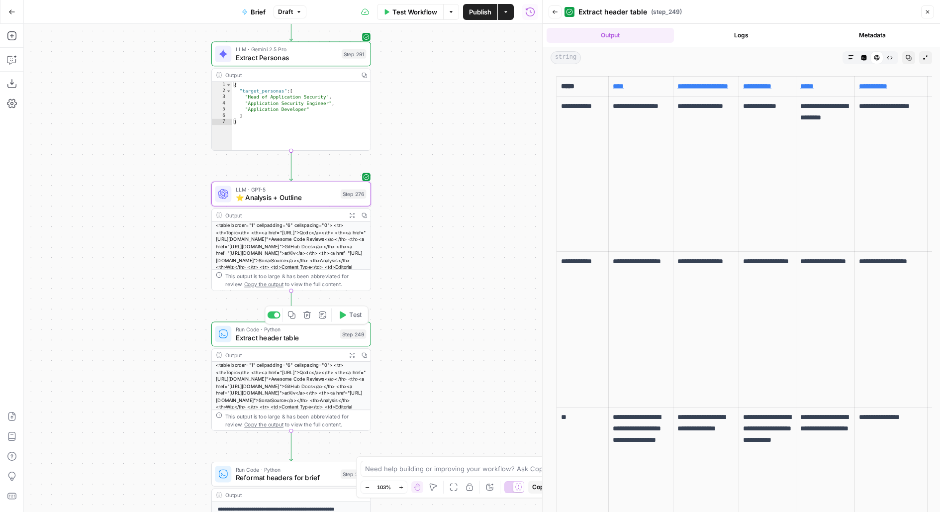
click at [560, 17] on div "Back" at bounding box center [554, 11] width 13 height 13
click at [553, 8] on button "Back" at bounding box center [554, 11] width 13 height 13
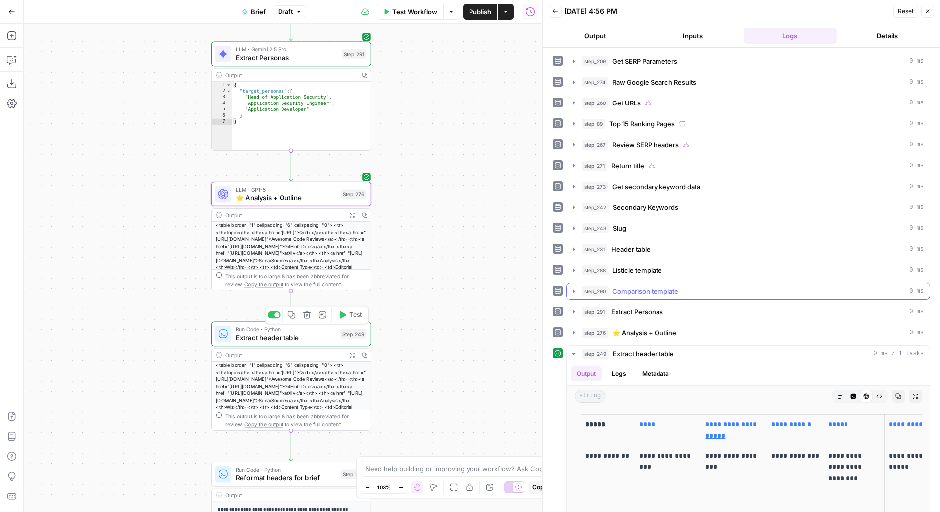
click at [619, 286] on span "Comparison template" at bounding box center [645, 291] width 66 height 10
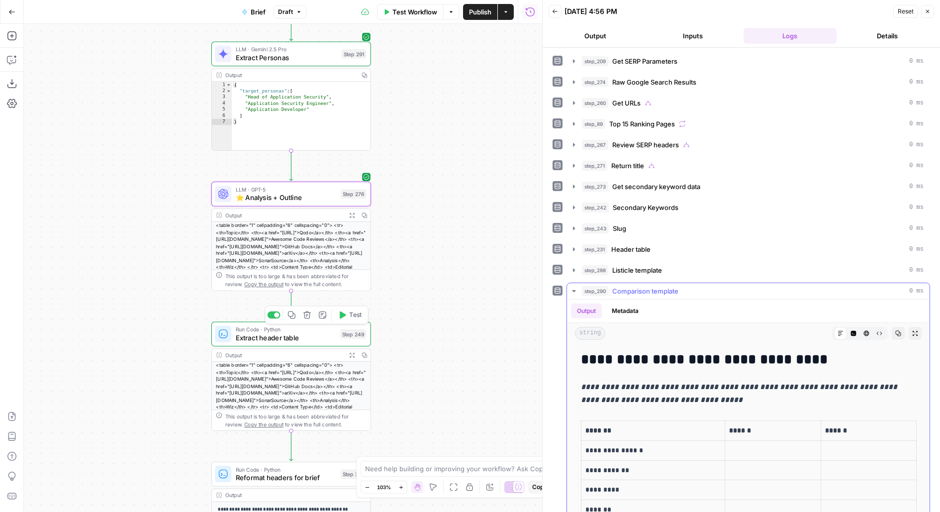
click at [619, 286] on span "Comparison template" at bounding box center [645, 291] width 66 height 10
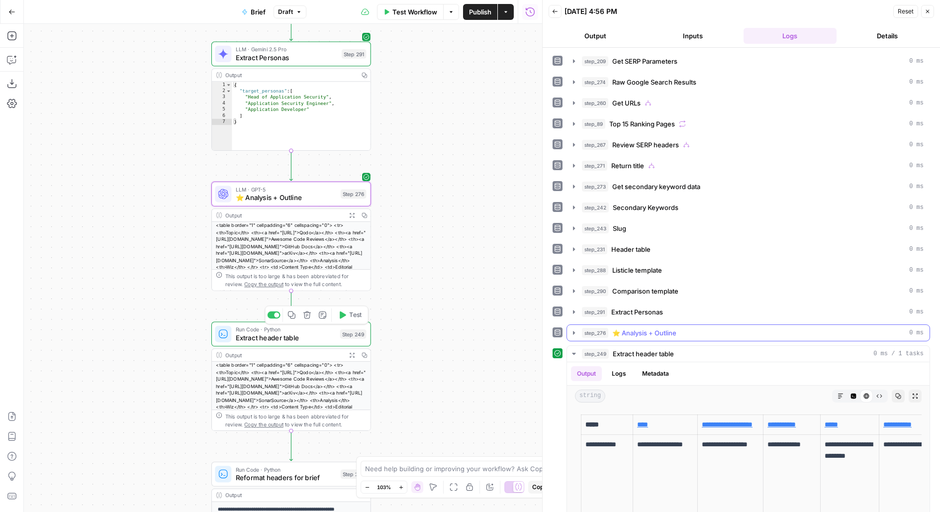
click at [602, 330] on span "step_276" at bounding box center [595, 333] width 26 height 10
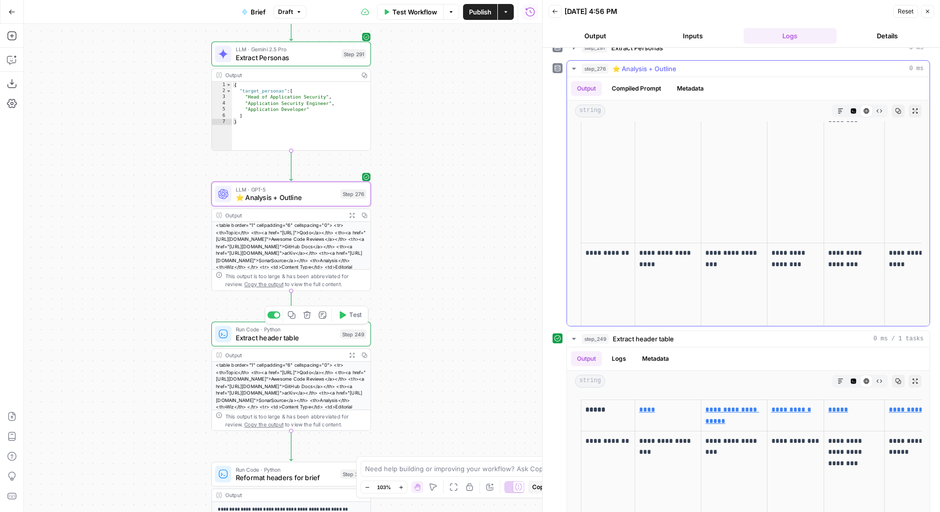
scroll to position [97, 0]
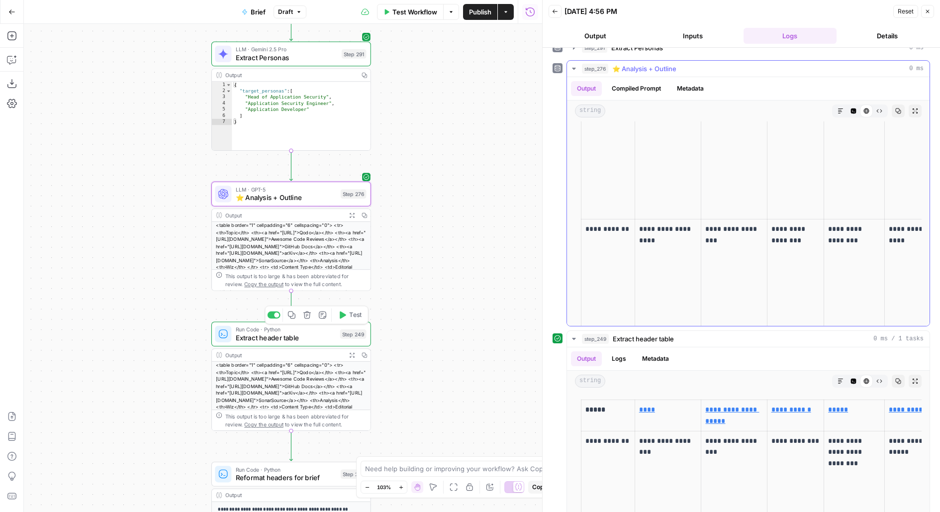
click at [911, 104] on button "Expand Output" at bounding box center [914, 110] width 13 height 13
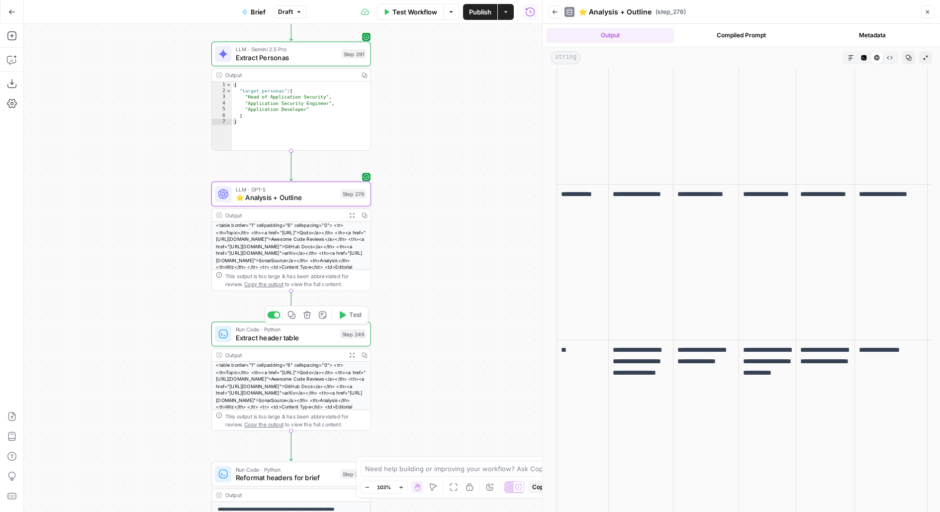
scroll to position [0, 0]
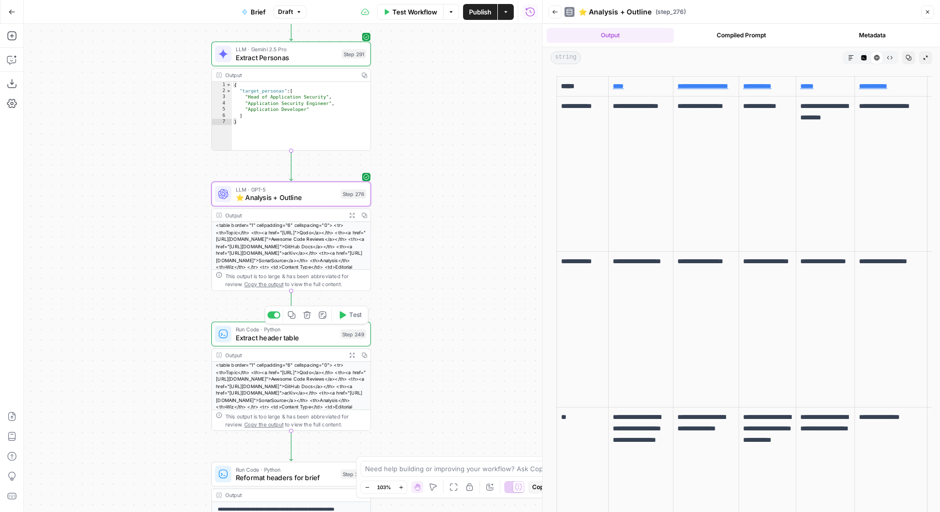
click at [620, 89] on link "****" at bounding box center [618, 86] width 11 height 7
click at [554, 9] on icon "button" at bounding box center [555, 12] width 6 height 6
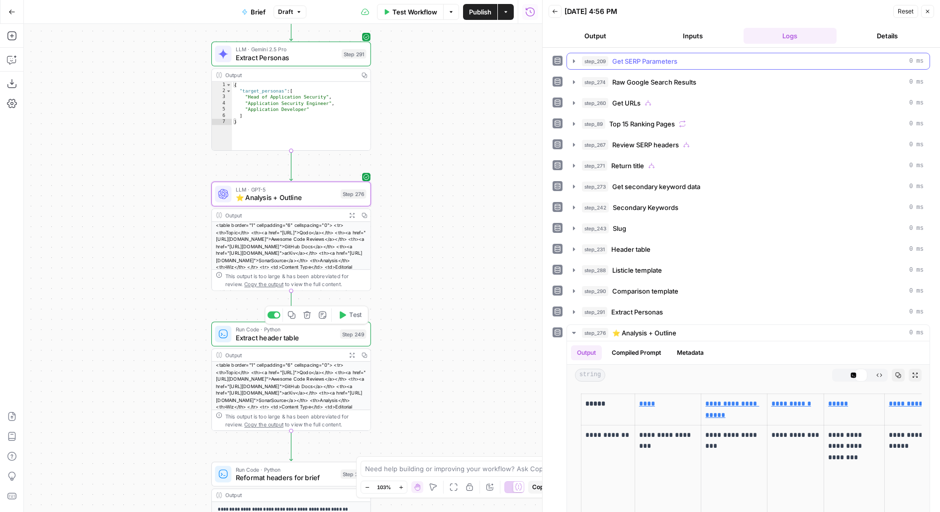
click at [696, 31] on button "Inputs" at bounding box center [692, 36] width 93 height 16
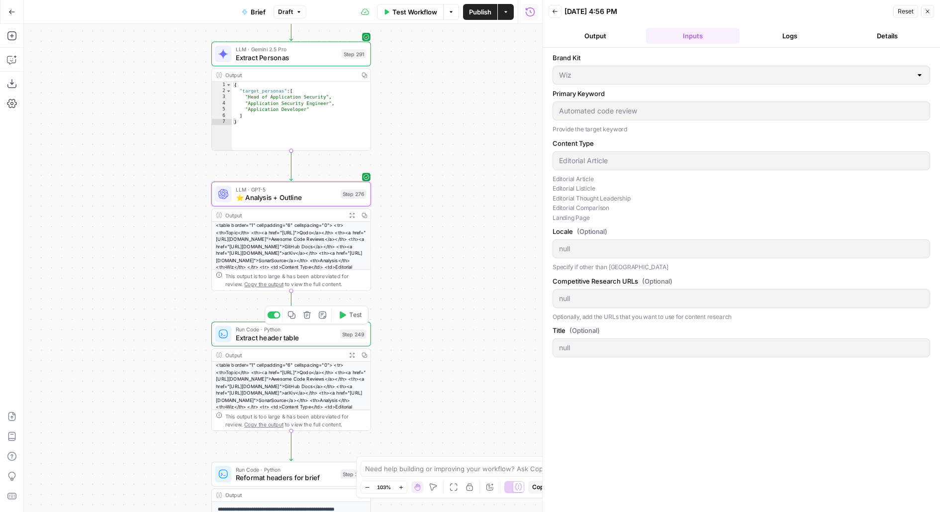
click at [781, 39] on button "Logs" at bounding box center [789, 36] width 93 height 16
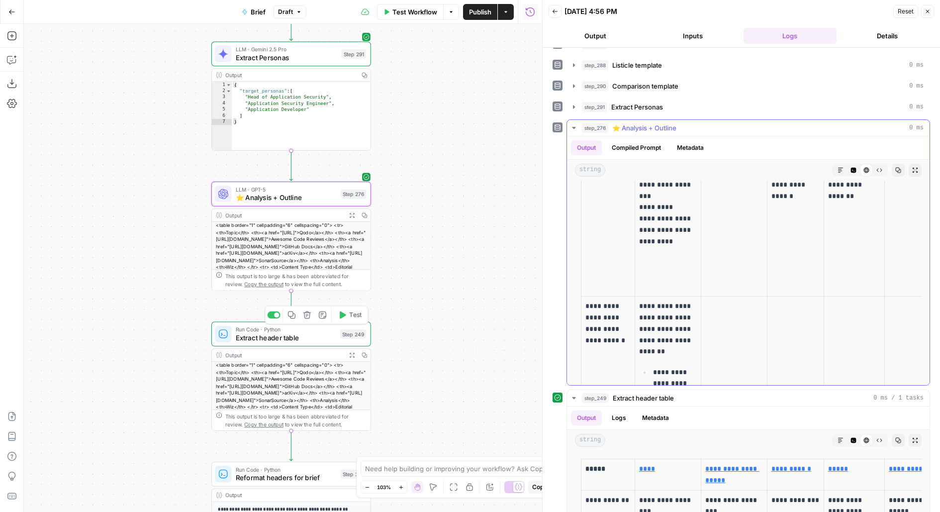
scroll to position [607, 0]
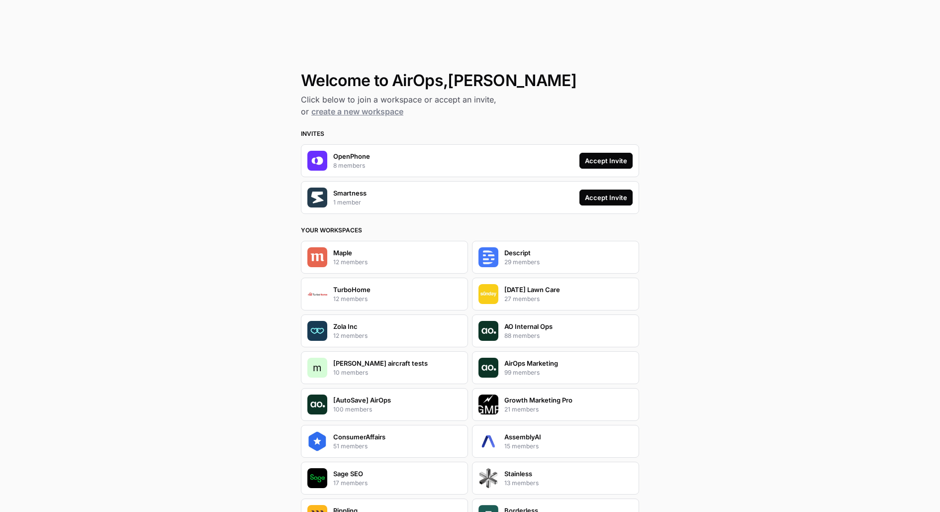
click at [625, 161] on div "Accept Invite" at bounding box center [606, 161] width 42 height 10
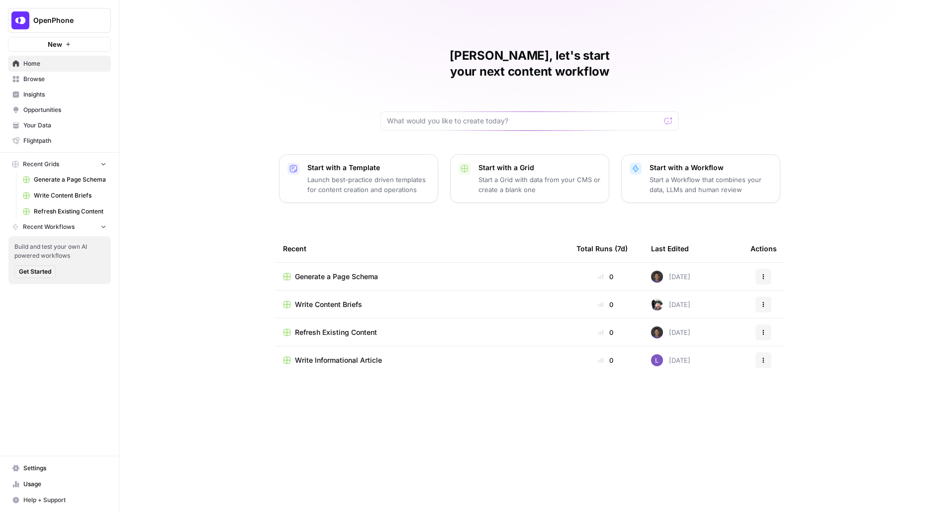
click at [104, 25] on icon "Workspace: OpenPhone" at bounding box center [102, 20] width 10 height 10
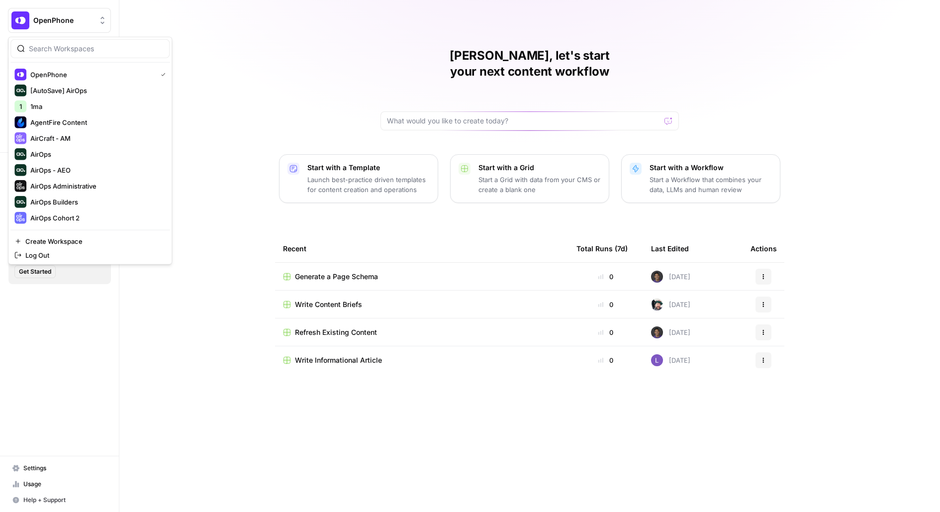
click at [197, 153] on div "Melanie, let's start your next content workflow Start with a Template Launch be…" at bounding box center [529, 256] width 820 height 512
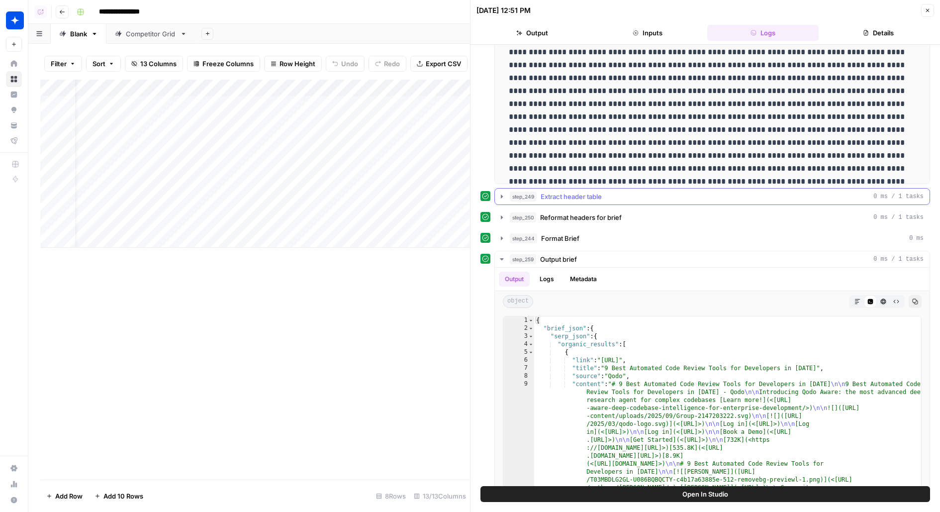
scroll to position [463, 0]
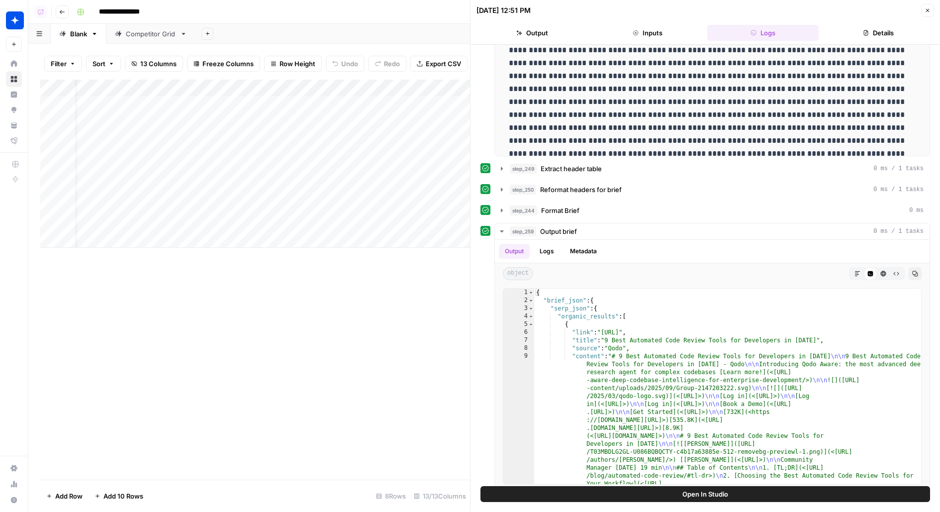
click at [926, 15] on button "Close" at bounding box center [927, 10] width 13 height 13
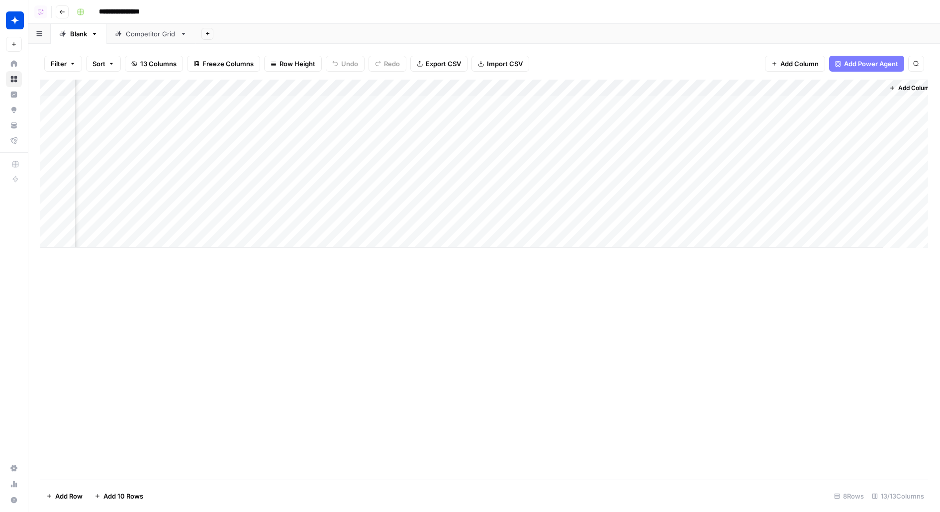
scroll to position [0, 429]
click at [599, 119] on div "Add Column" at bounding box center [484, 164] width 888 height 168
click at [581, 137] on div "Add Column" at bounding box center [484, 164] width 888 height 168
click at [56, 103] on div "Add Column" at bounding box center [484, 164] width 888 height 168
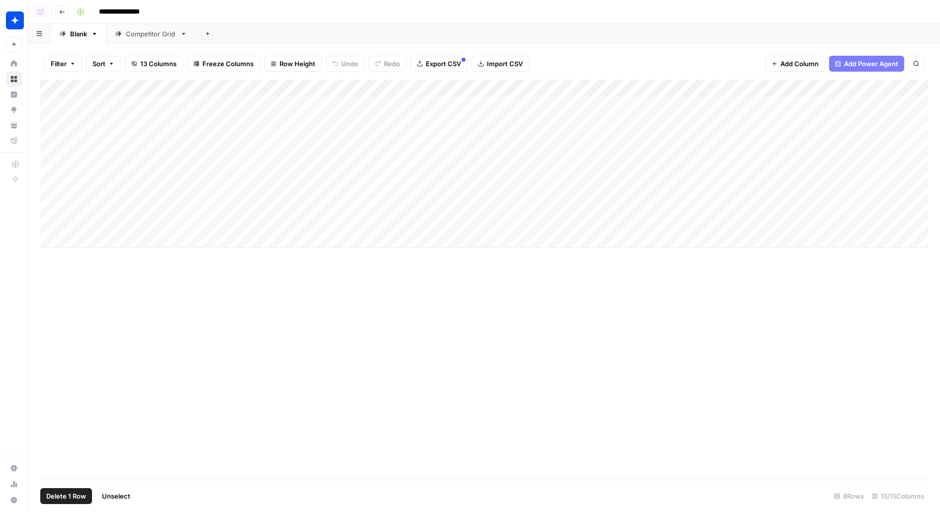
click at [78, 495] on span "Delete 1 Row" at bounding box center [66, 496] width 40 height 10
click at [448, 108] on button "Delete" at bounding box center [434, 115] width 33 height 18
click at [482, 122] on div "Add Column" at bounding box center [484, 155] width 888 height 151
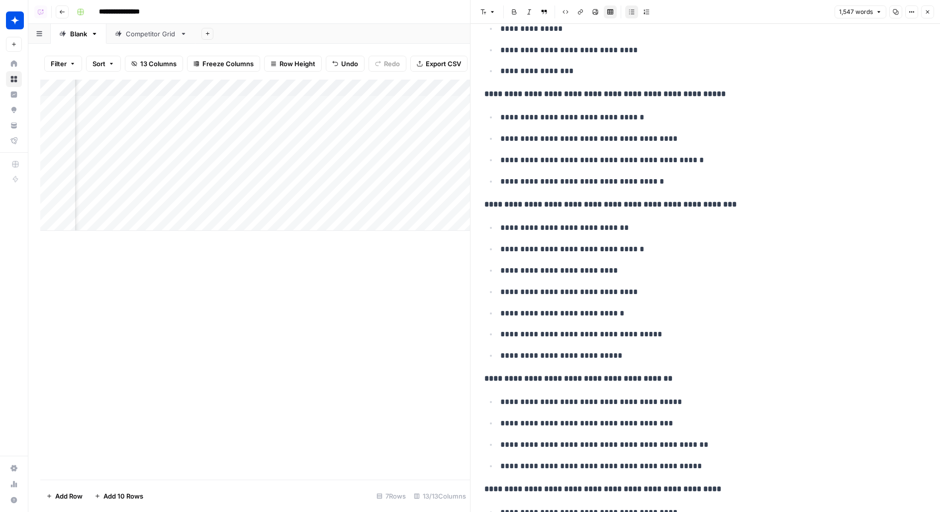
scroll to position [0, 132]
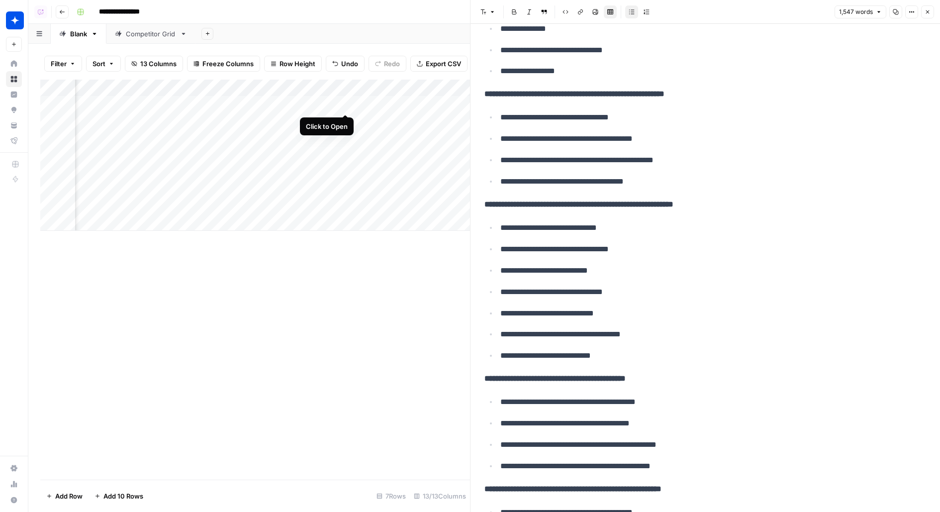
click at [344, 105] on div "Add Column" at bounding box center [255, 155] width 430 height 151
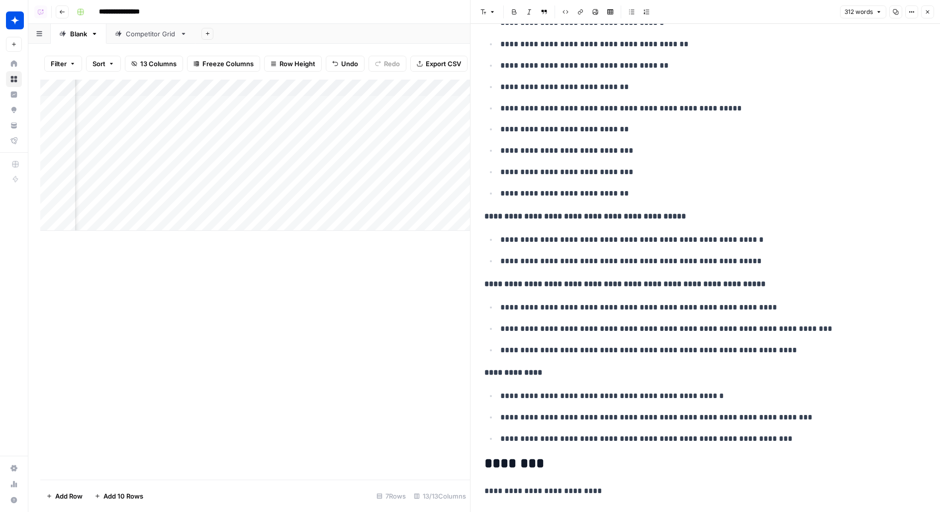
scroll to position [681, 0]
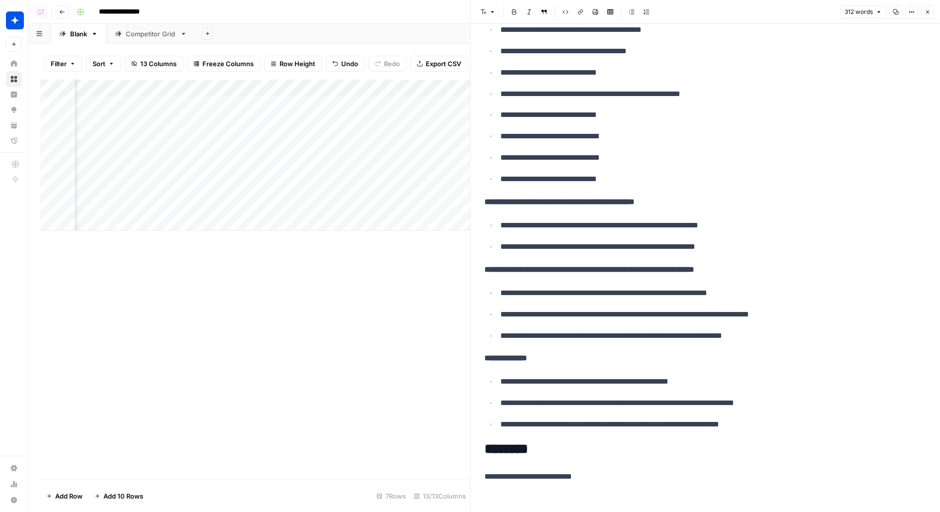
click at [244, 105] on div "Add Column" at bounding box center [255, 155] width 430 height 151
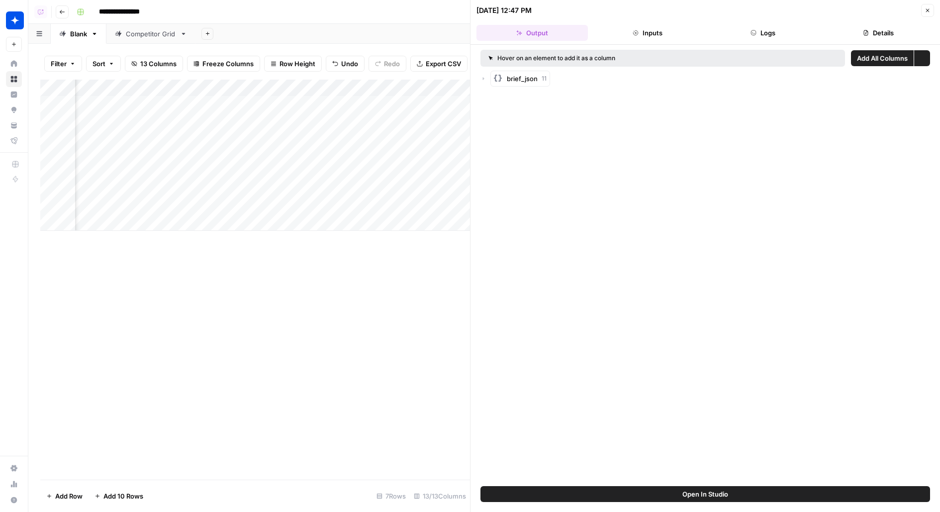
click at [742, 33] on button "Logs" at bounding box center [762, 33] width 111 height 16
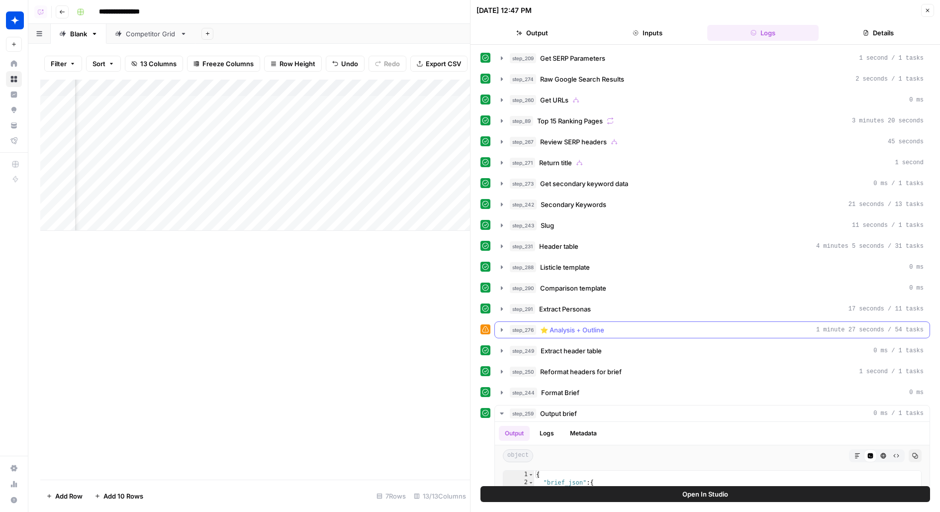
click at [614, 325] on div "step_276 ⭐️ Analysis + Outline 1 minute 27 seconds / 54 tasks" at bounding box center [717, 330] width 414 height 10
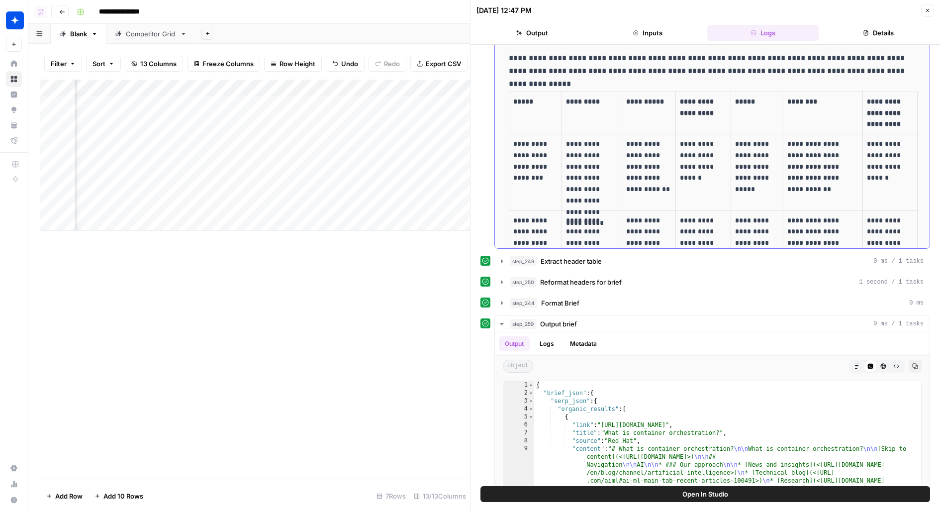
scroll to position [360, 0]
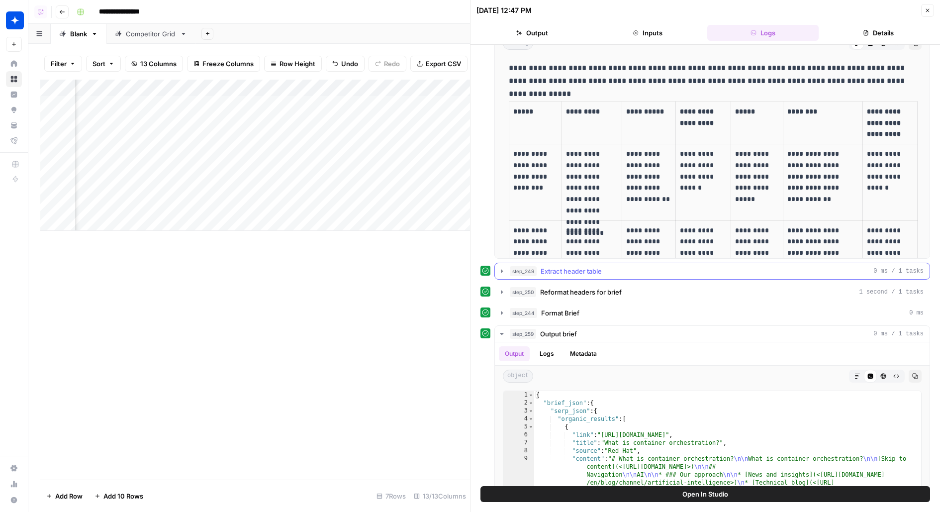
click at [628, 266] on div "step_249 Extract header table 0 ms / 1 tasks" at bounding box center [717, 271] width 414 height 10
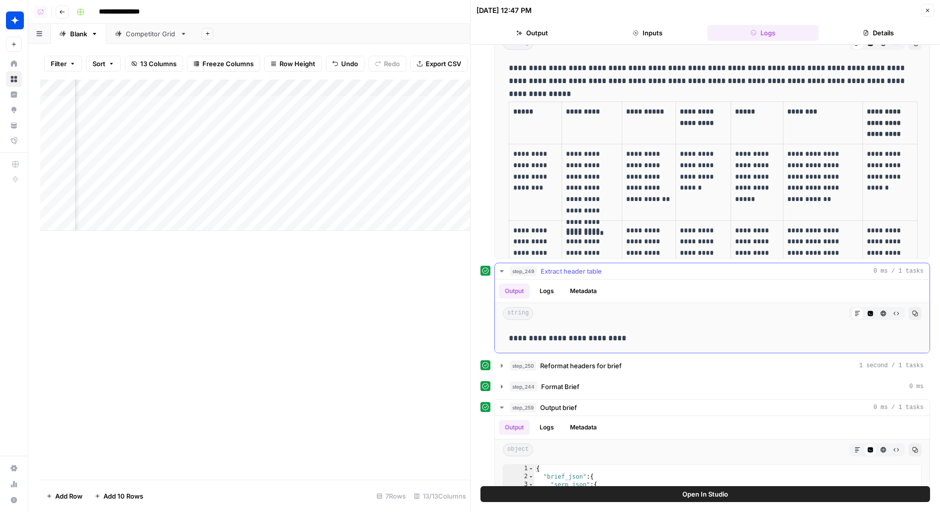
click at [628, 266] on div "step_249 Extract header table 0 ms / 1 tasks" at bounding box center [717, 271] width 414 height 10
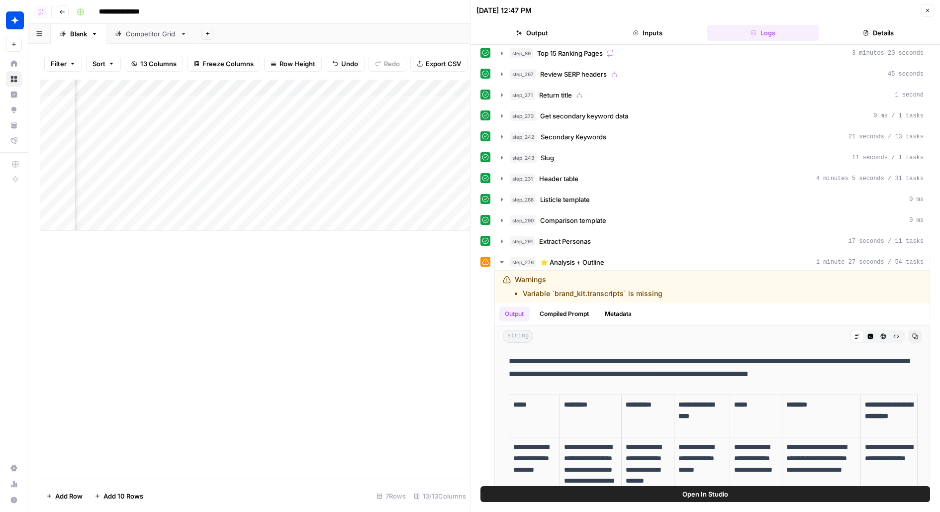
scroll to position [58, 0]
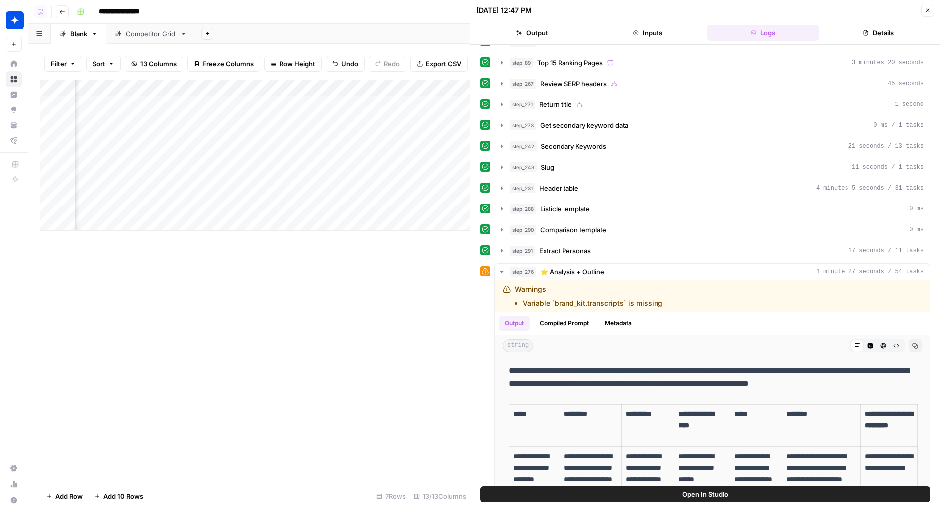
click at [625, 226] on div "step_290 Comparison template 0 ms" at bounding box center [717, 230] width 414 height 10
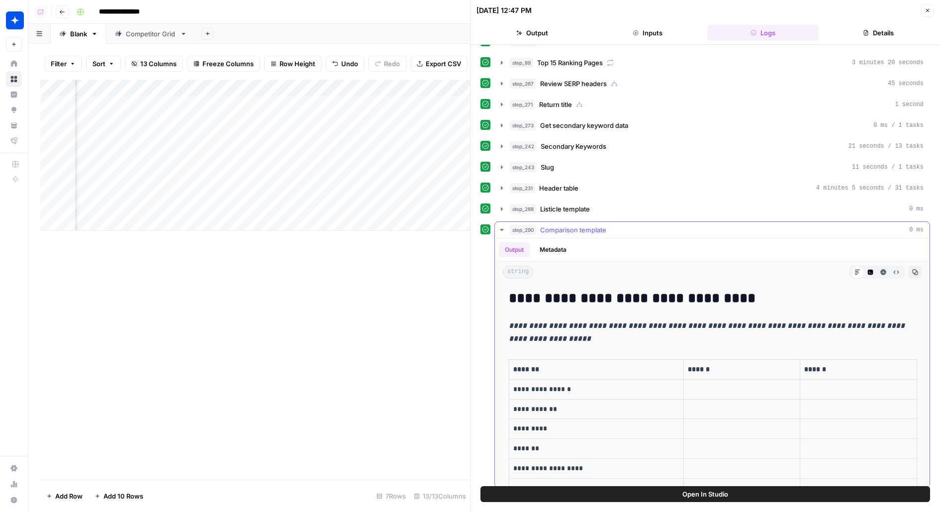
click at [625, 226] on div "step_290 Comparison template 0 ms" at bounding box center [717, 230] width 414 height 10
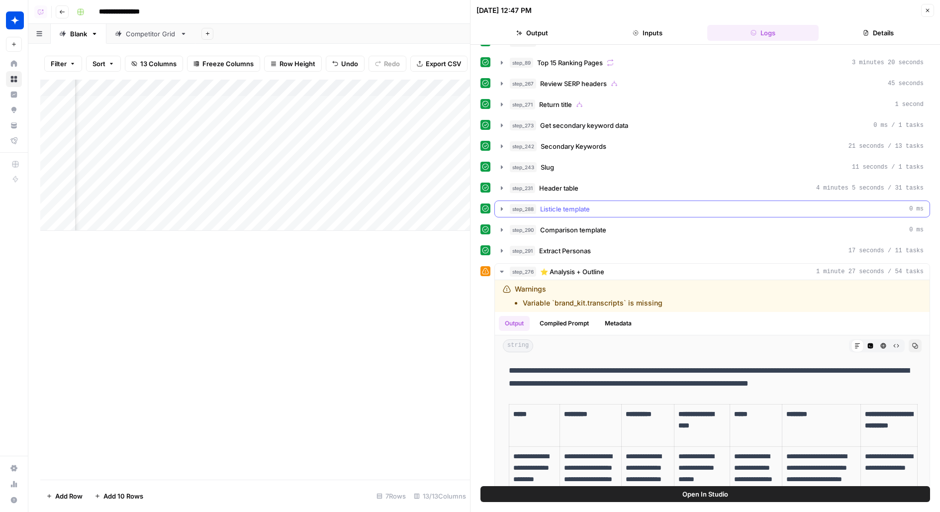
click at [625, 207] on div "step_288 Listicle template 0 ms" at bounding box center [717, 209] width 414 height 10
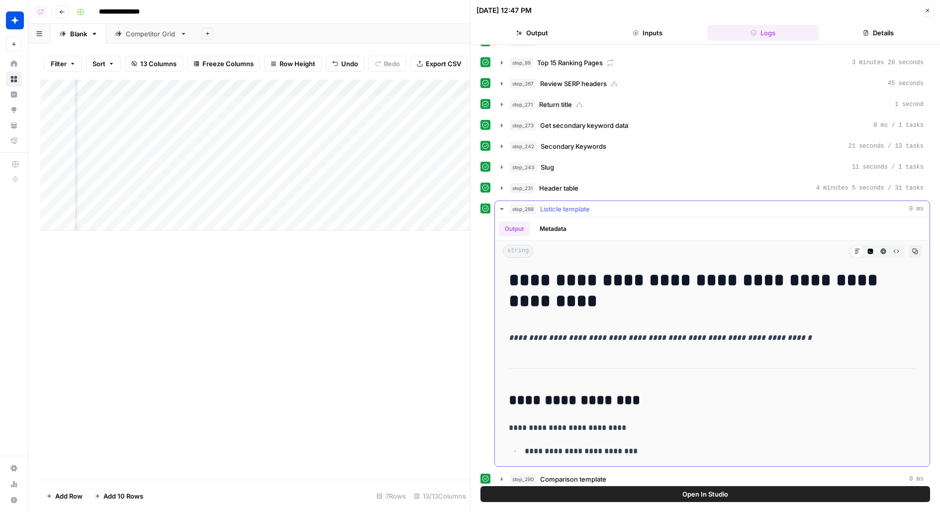
click at [625, 207] on div "step_288 Listicle template 0 ms" at bounding box center [717, 209] width 414 height 10
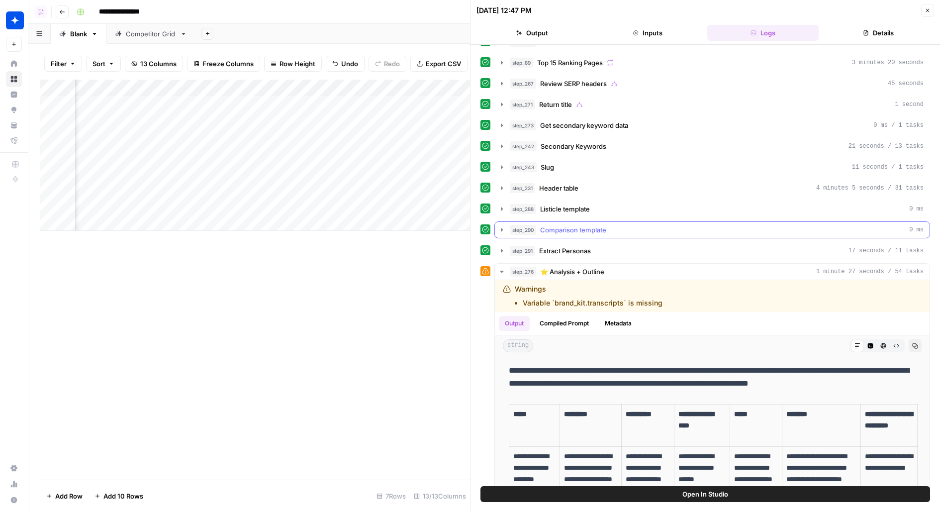
click at [629, 226] on div "step_290 Comparison template 0 ms" at bounding box center [717, 230] width 414 height 10
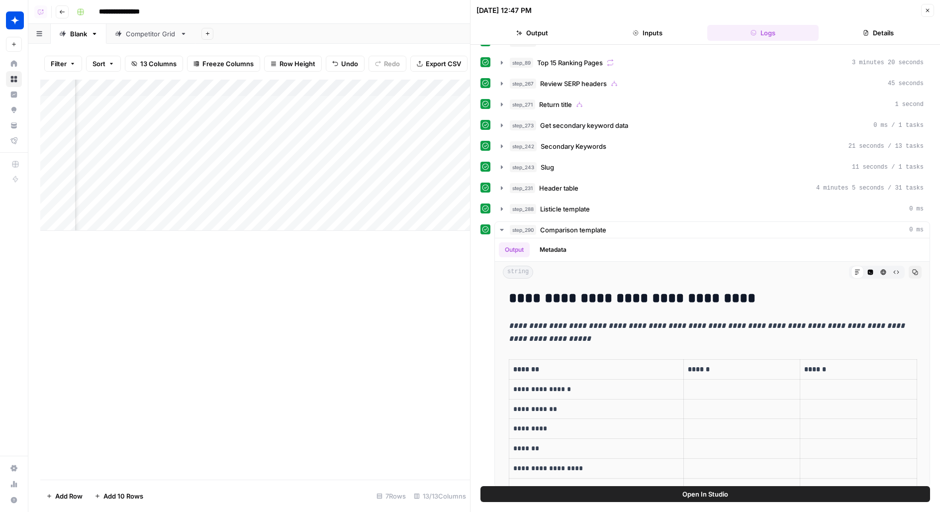
click at [621, 185] on div "step_231 Header table 4 minutes 5 seconds / 31 tasks" at bounding box center [717, 188] width 414 height 10
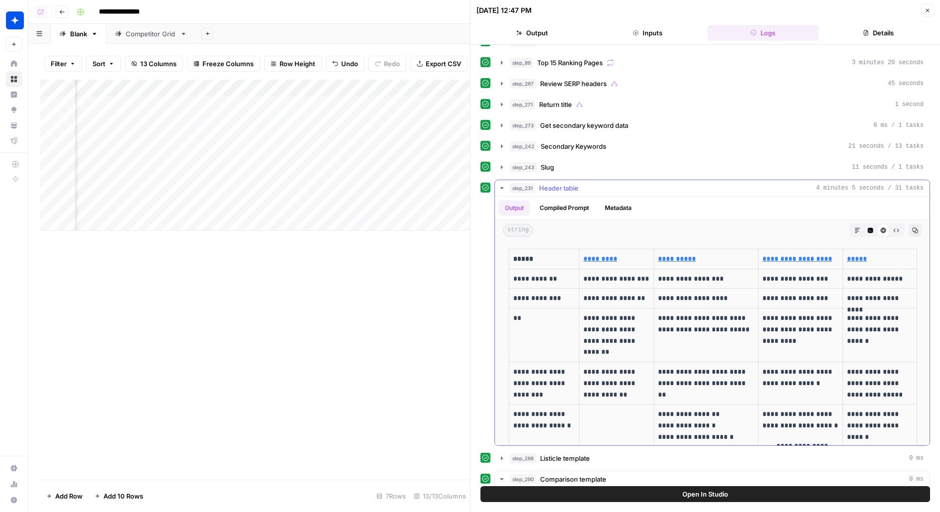
click at [621, 185] on div "step_231 Header table 4 minutes 5 seconds / 31 tasks" at bounding box center [717, 188] width 414 height 10
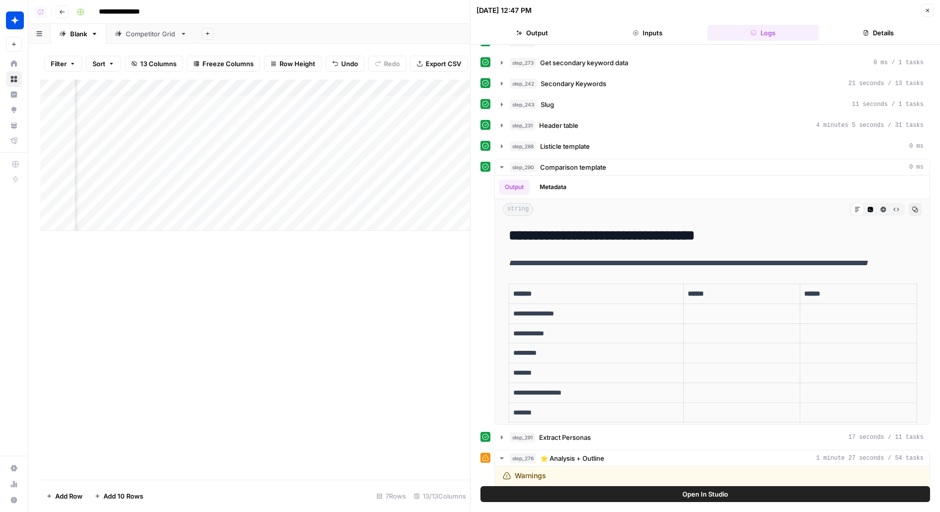
scroll to position [0, 0]
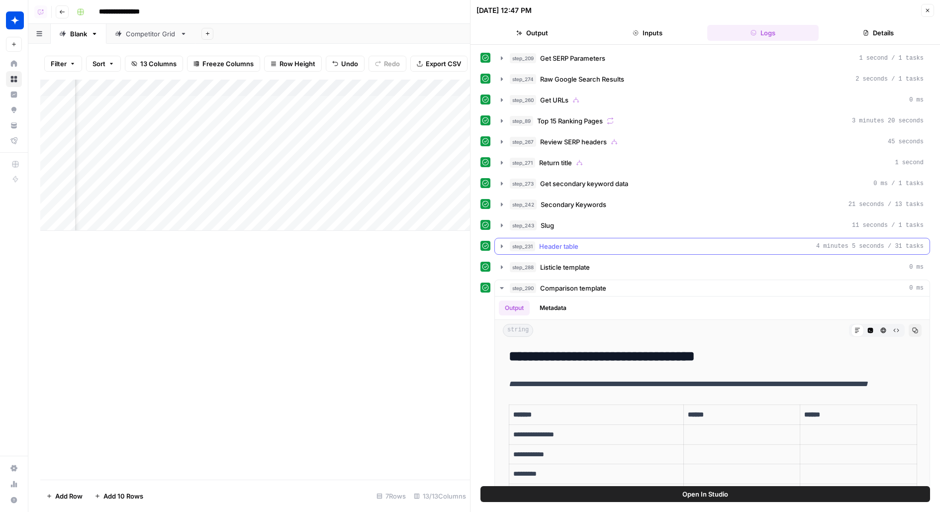
click at [596, 242] on div "step_231 Header table 4 minutes 5 seconds / 31 tasks" at bounding box center [717, 246] width 414 height 10
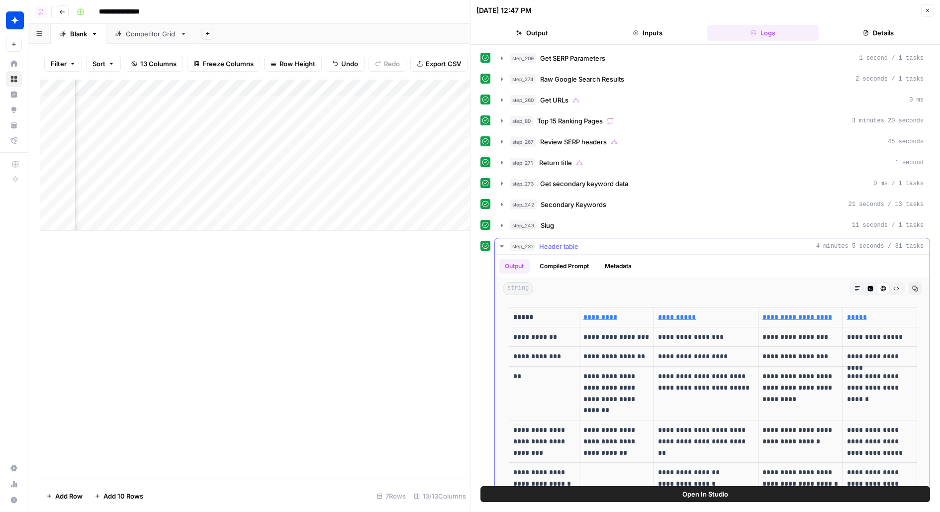
click at [854, 282] on button "Markdown" at bounding box center [857, 288] width 13 height 13
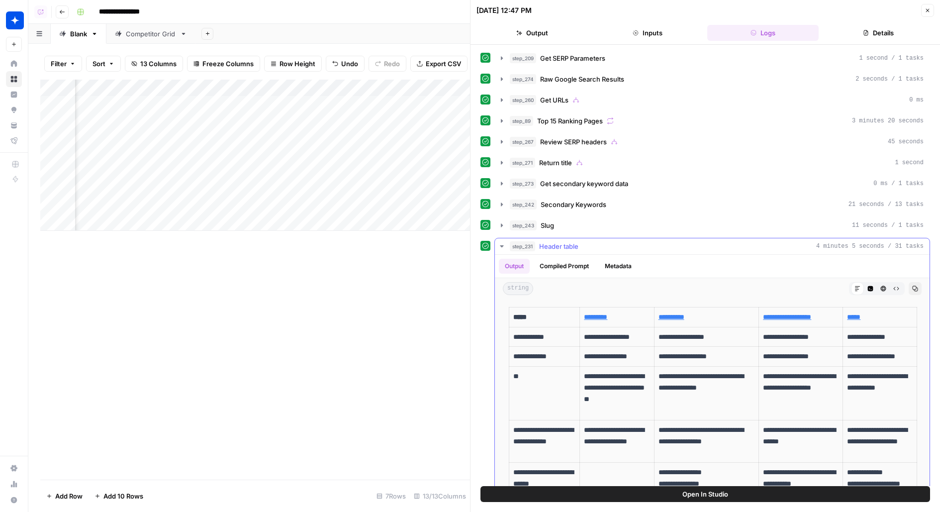
click at [868, 286] on icon "button" at bounding box center [870, 288] width 5 height 5
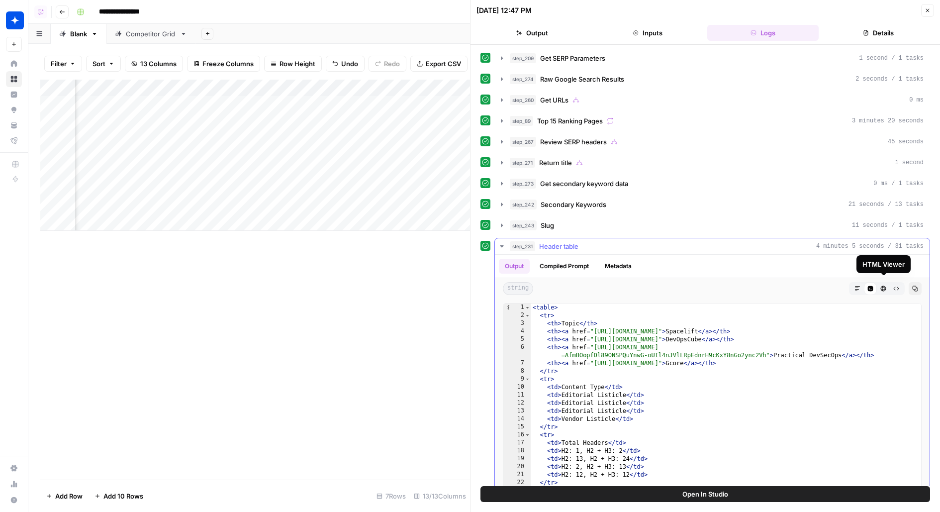
click at [760, 241] on div "step_231 Header table 4 minutes 5 seconds / 31 tasks" at bounding box center [717, 246] width 414 height 10
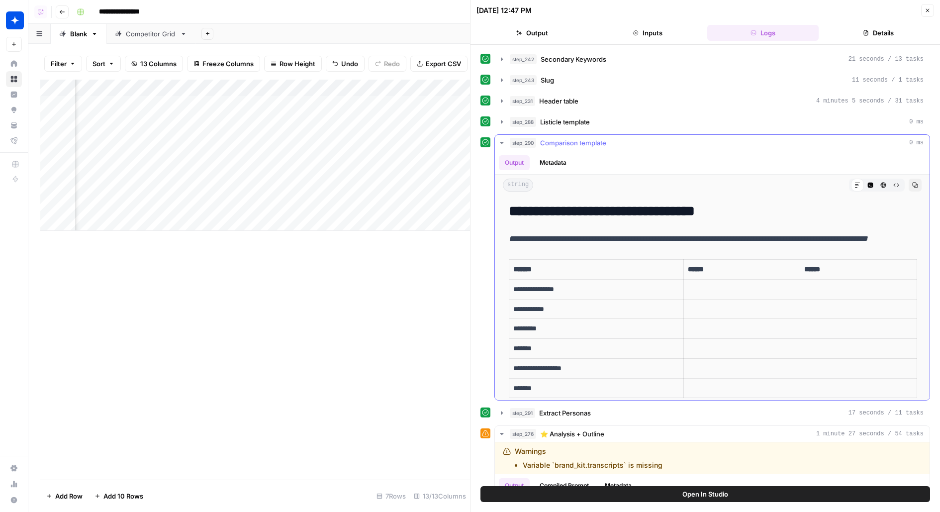
scroll to position [145, 0]
click at [676, 138] on div "step_290 Comparison template 0 ms" at bounding box center [717, 143] width 414 height 10
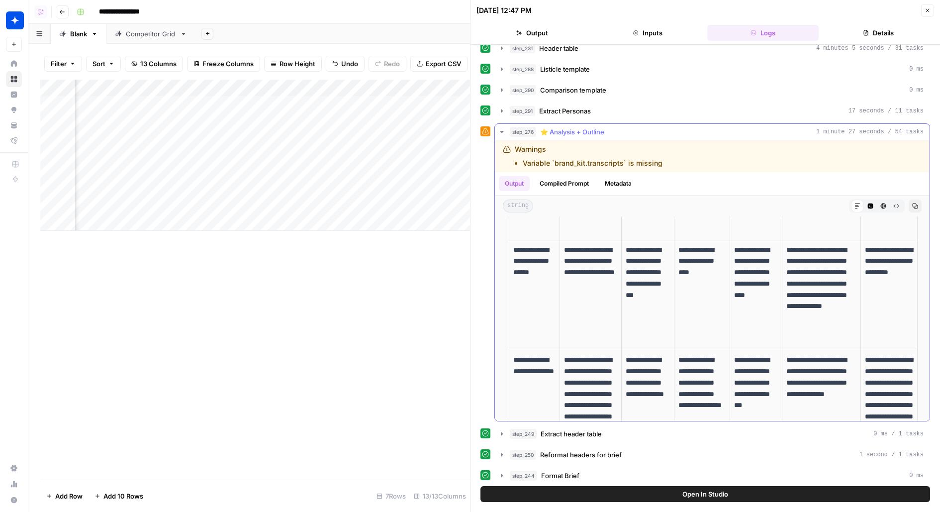
scroll to position [144, 0]
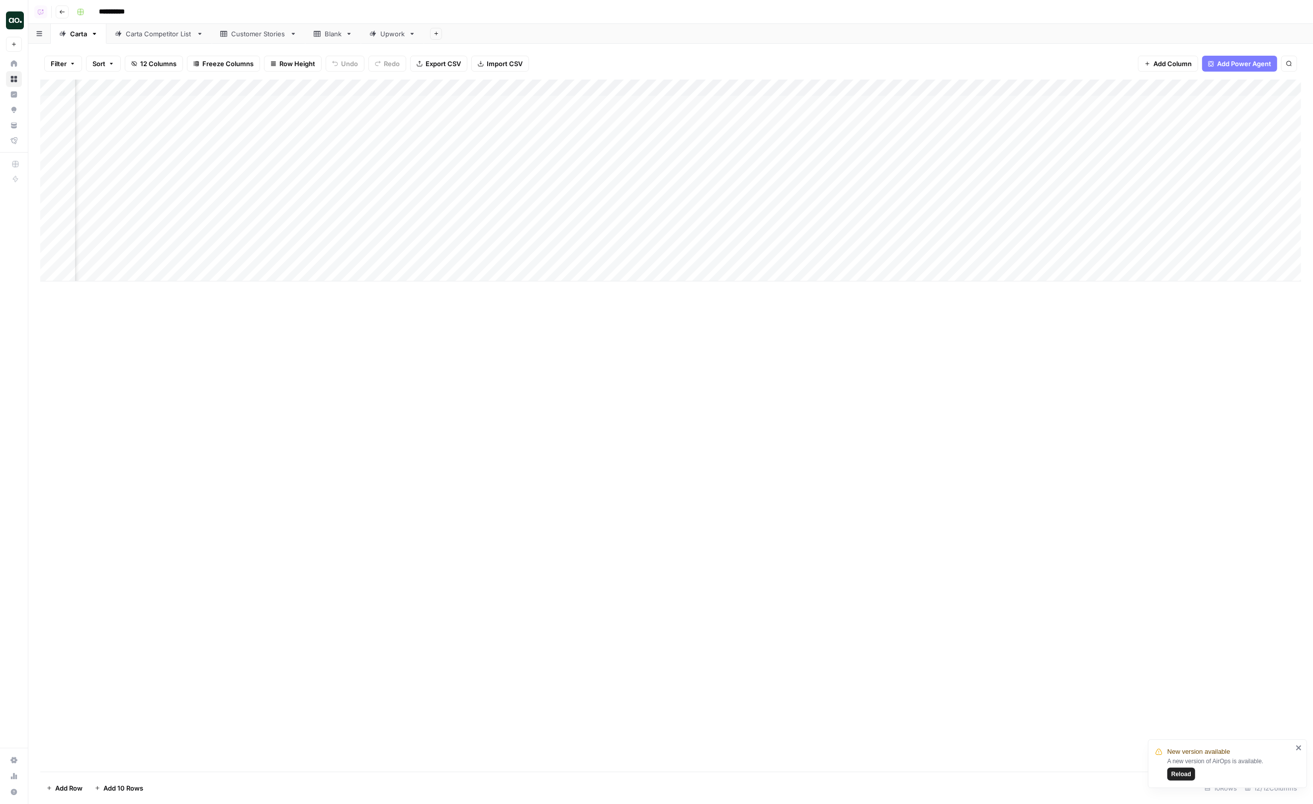
scroll to position [0, 77]
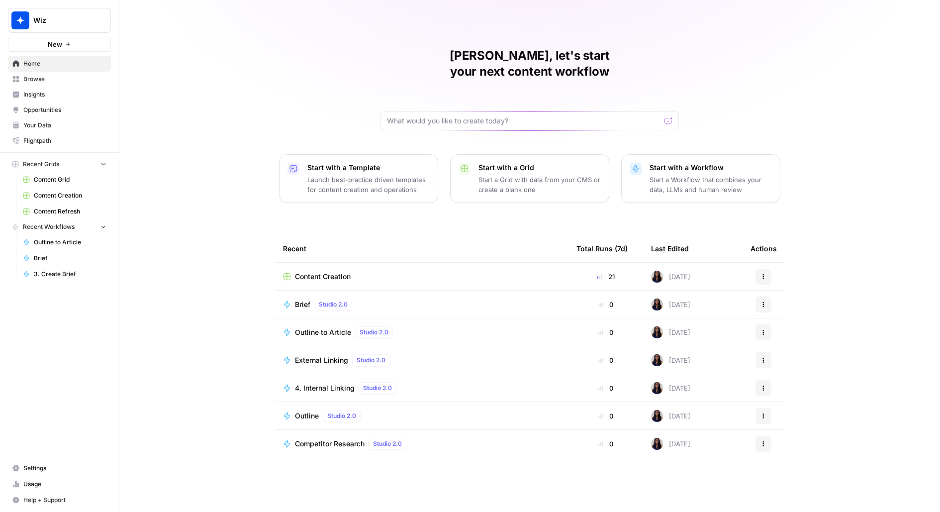
click at [86, 20] on span "Wiz" at bounding box center [63, 20] width 60 height 10
type input "build"
click button "AirOps Builders" at bounding box center [89, 75] width 159 height 16
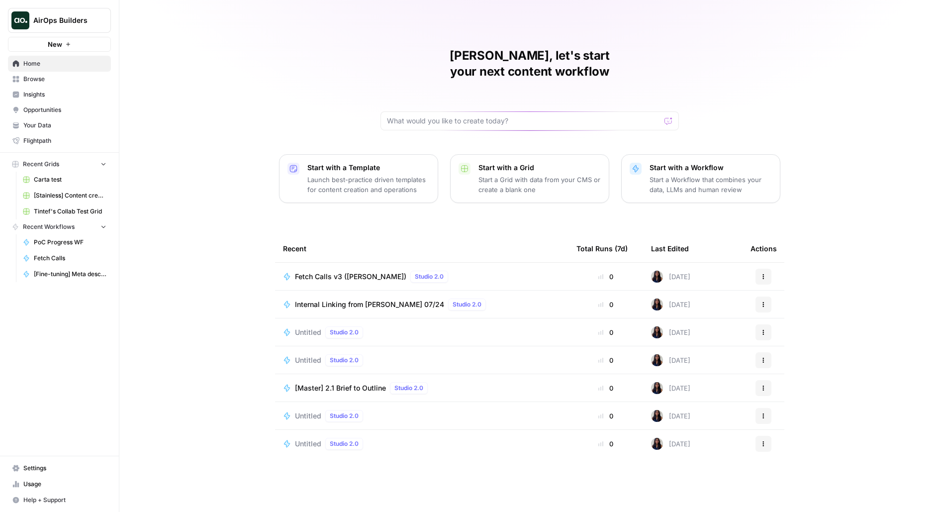
click at [342, 271] on span "Fetch Calls v3 (Anton)" at bounding box center [350, 276] width 111 height 10
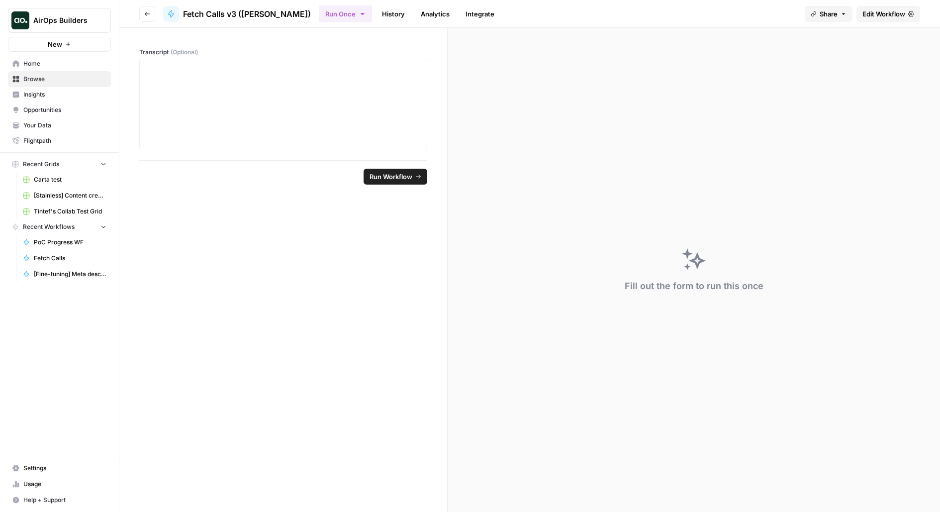
click at [865, 11] on span "Edit Workflow" at bounding box center [883, 14] width 43 height 10
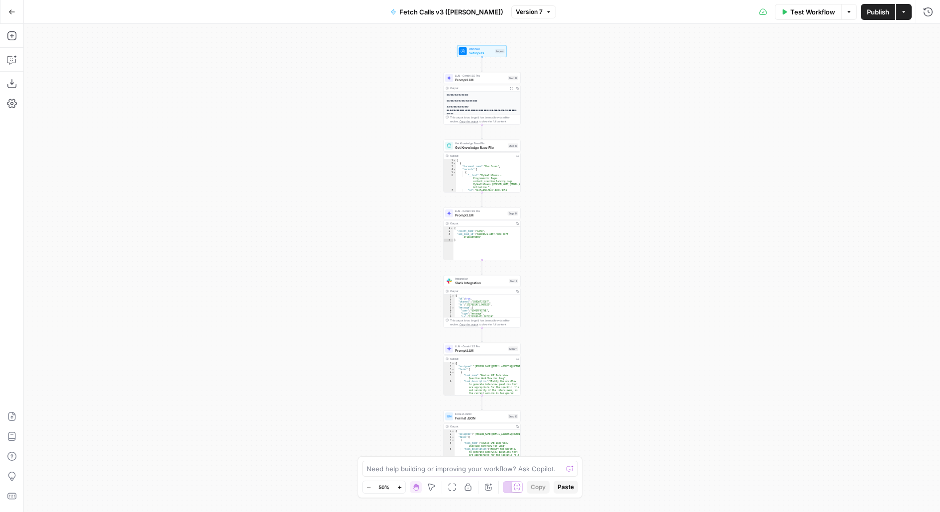
drag, startPoint x: 536, startPoint y: 307, endPoint x: 466, endPoint y: 166, distance: 158.1
click at [466, 167] on div "**********" at bounding box center [482, 268] width 916 height 488
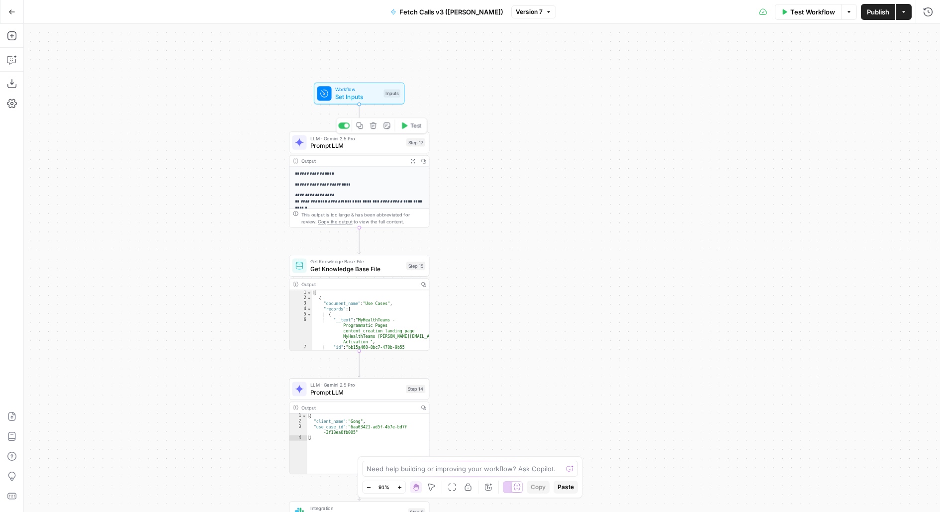
click at [395, 151] on div "LLM · Gemini 2.5 Pro Prompt LLM Step 17 Copy step Delete step Add Note Test" at bounding box center [359, 142] width 140 height 22
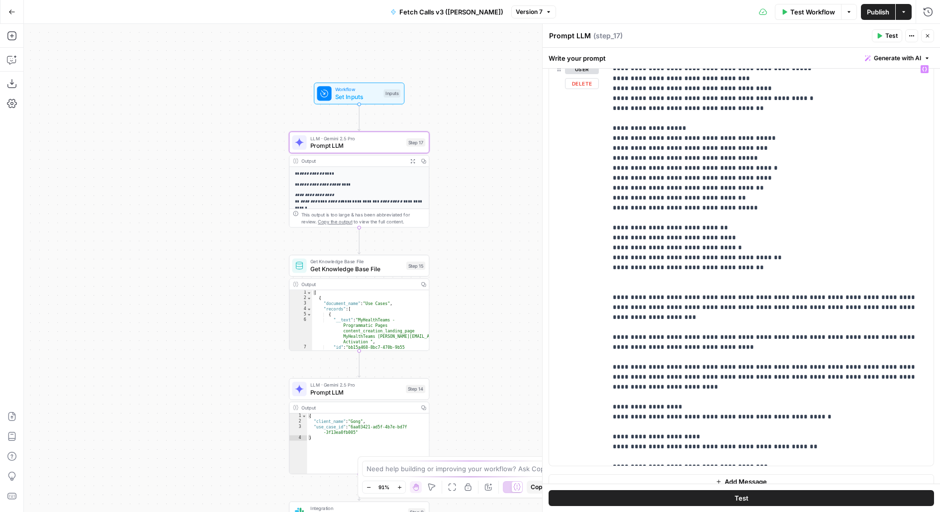
scroll to position [132, 0]
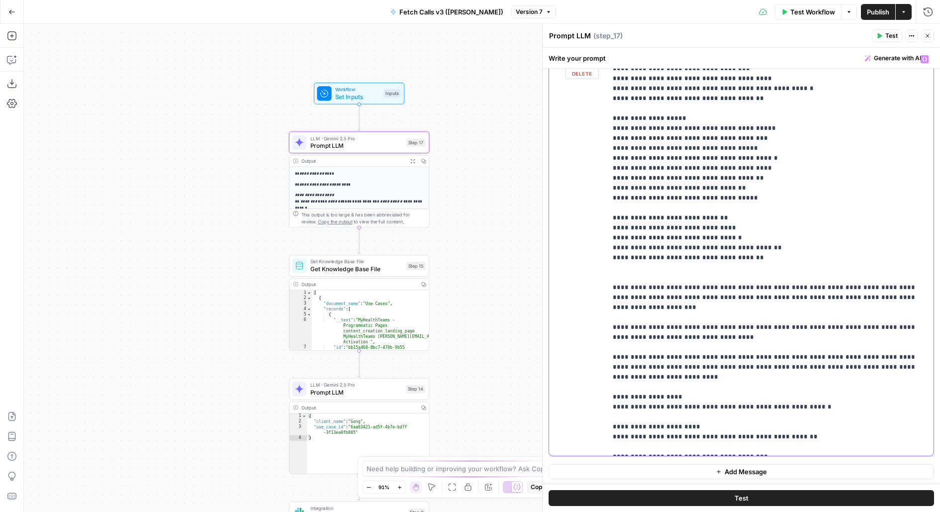
click at [880, 12] on span "Publish" at bounding box center [878, 12] width 22 height 10
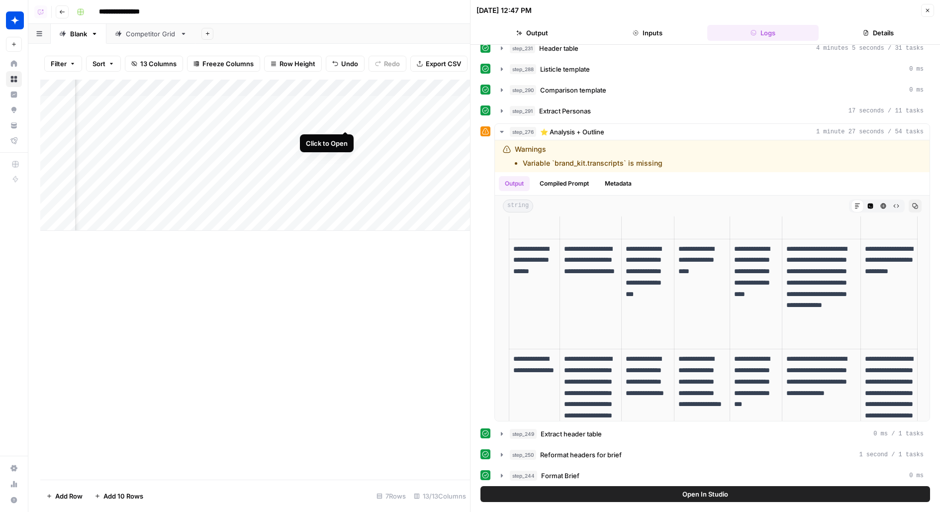
click at [343, 122] on div "Add Column" at bounding box center [255, 155] width 430 height 151
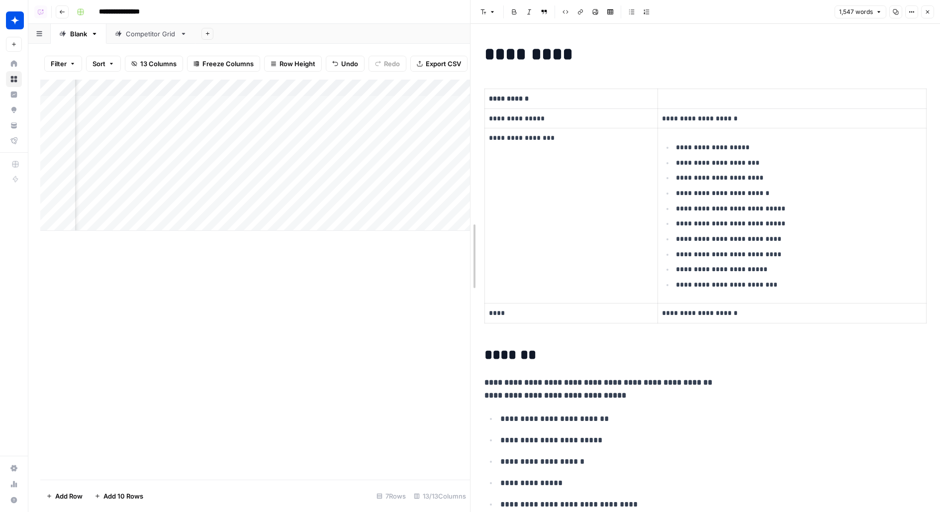
drag, startPoint x: 468, startPoint y: 111, endPoint x: 416, endPoint y: 108, distance: 52.8
click at [465, 108] on div at bounding box center [470, 256] width 10 height 512
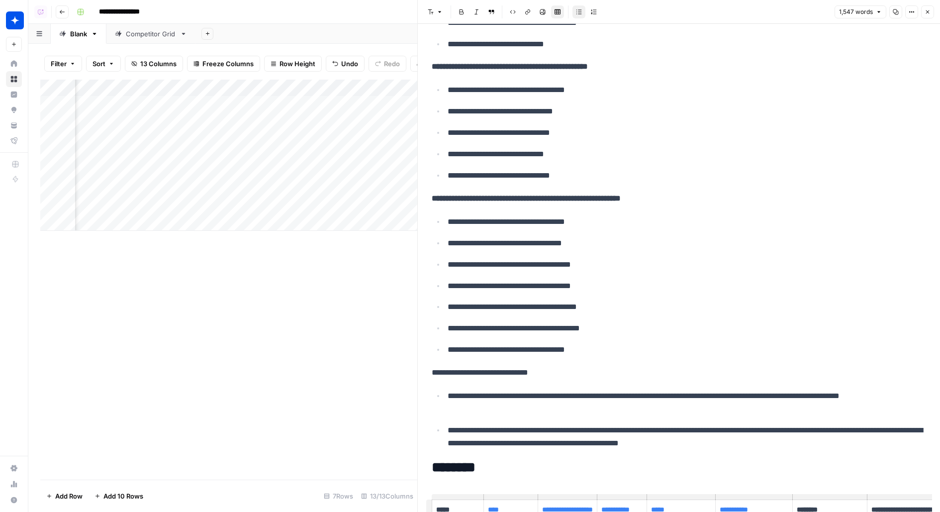
scroll to position [0, 468]
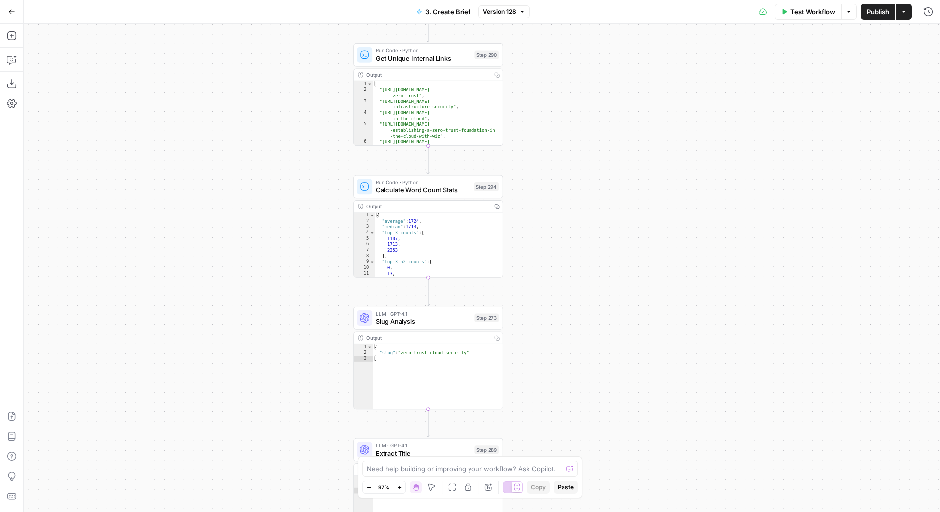
drag, startPoint x: 611, startPoint y: 376, endPoint x: 644, endPoint y: 243, distance: 138.0
click at [644, 243] on div "true false true false Workflow Set Inputs Inputs Run Code · JavaScript Structur…" at bounding box center [482, 268] width 916 height 488
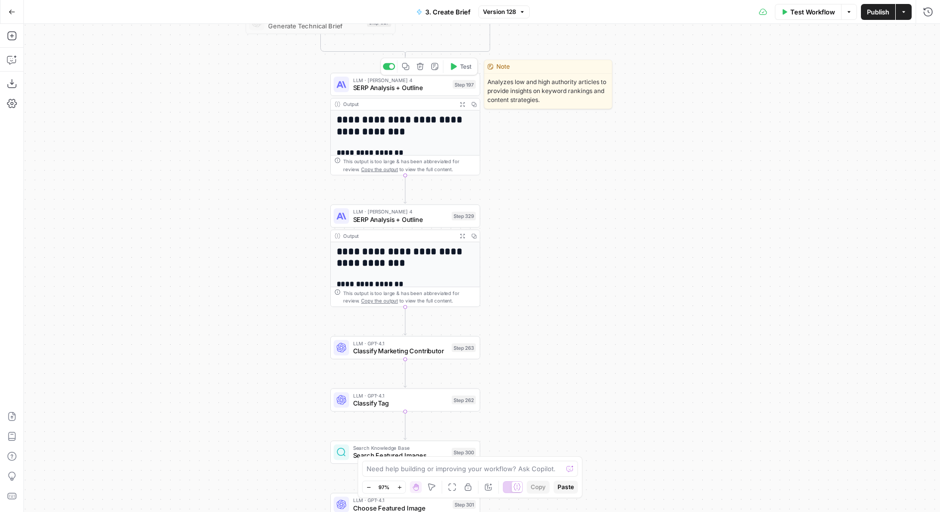
click at [444, 84] on span "SERP Analysis + Outline" at bounding box center [401, 87] width 96 height 9
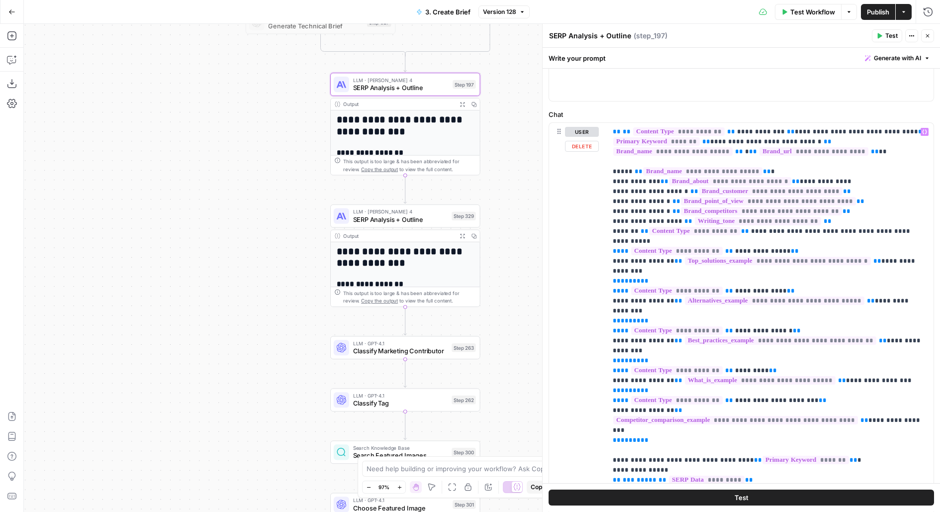
scroll to position [70, 0]
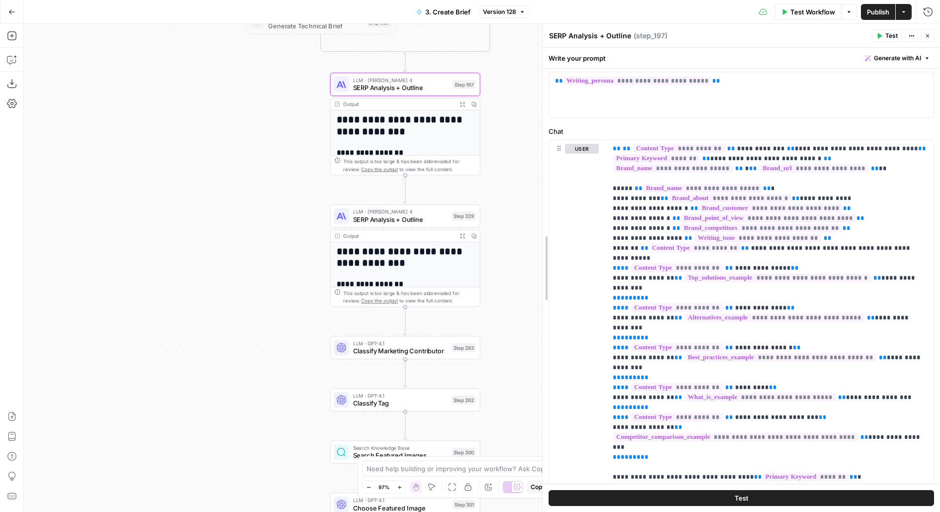
drag, startPoint x: 543, startPoint y: 198, endPoint x: 483, endPoint y: 197, distance: 60.2
click at [483, 198] on body "Wiz New Home Browse Insights Opportunities Your Data Flightpath Recent Grids Co…" at bounding box center [470, 256] width 940 height 512
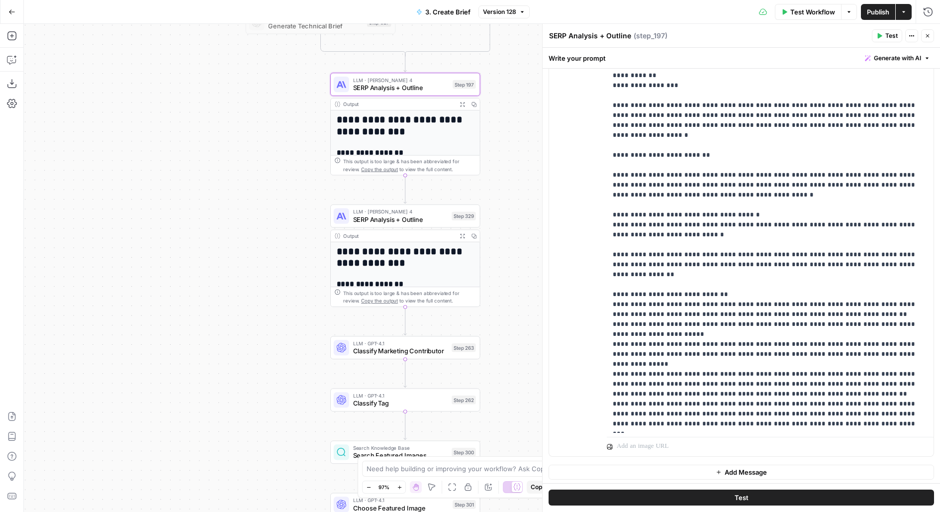
scroll to position [3923, 0]
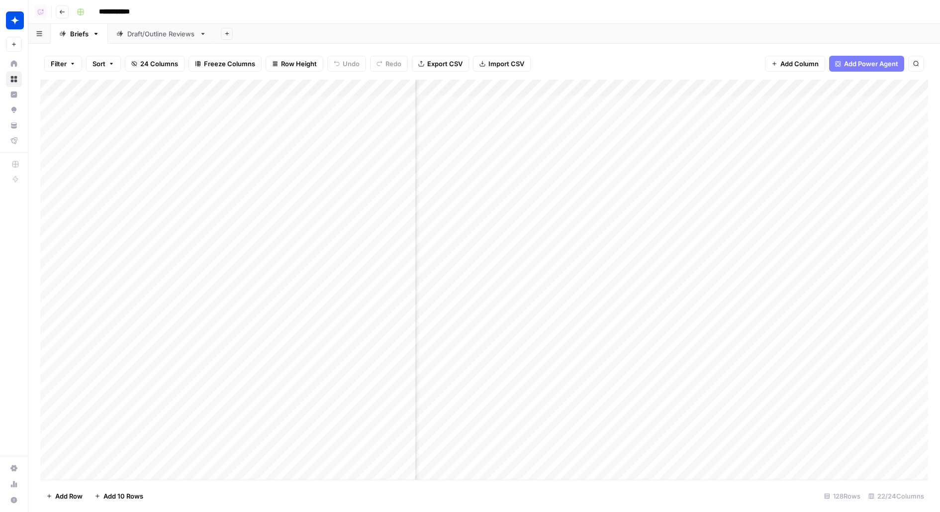
scroll to position [0, 438]
